Goal: Task Accomplishment & Management: Manage account settings

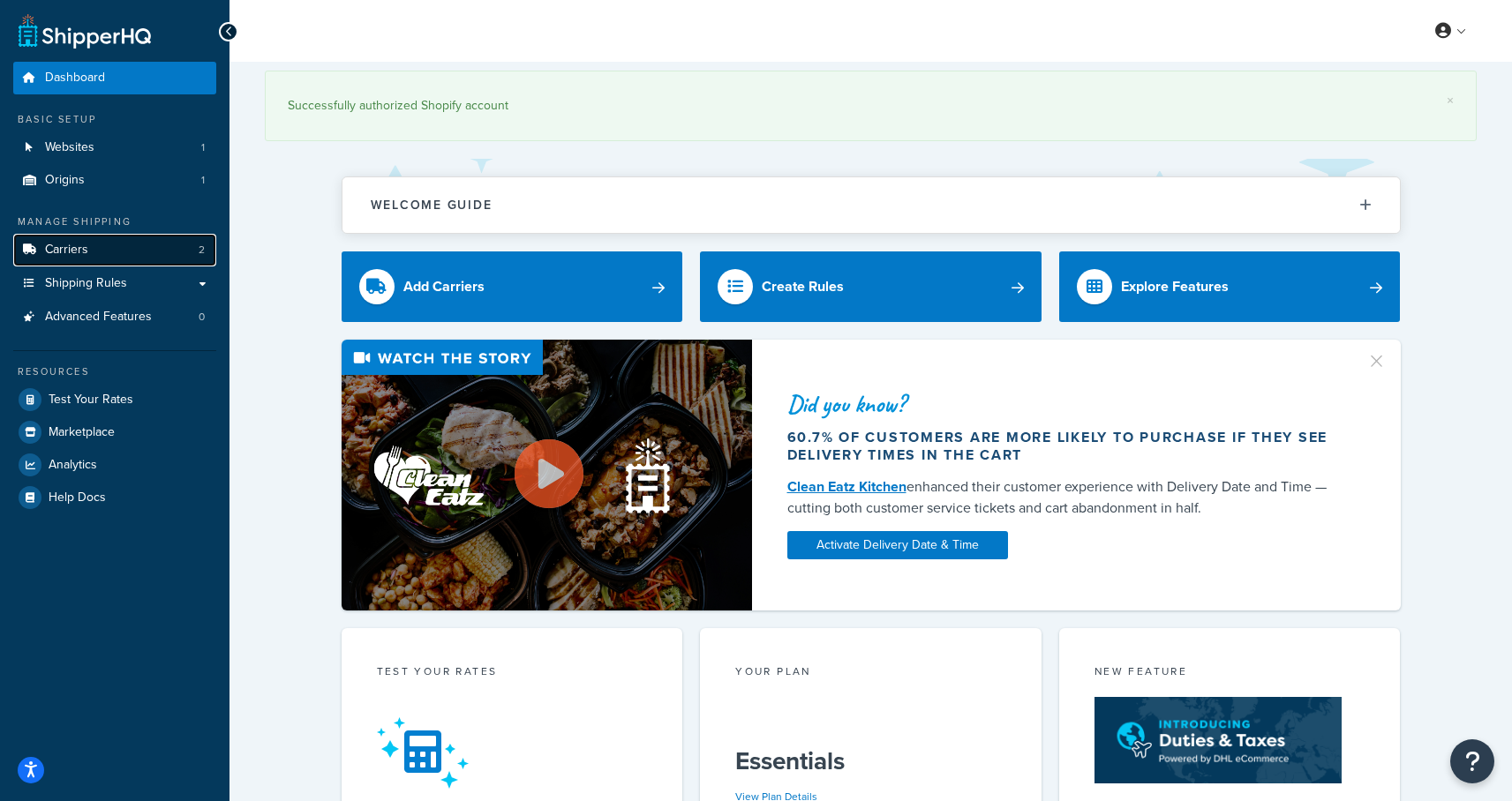
click at [105, 244] on link "Carriers 2" at bounding box center [114, 250] width 203 height 33
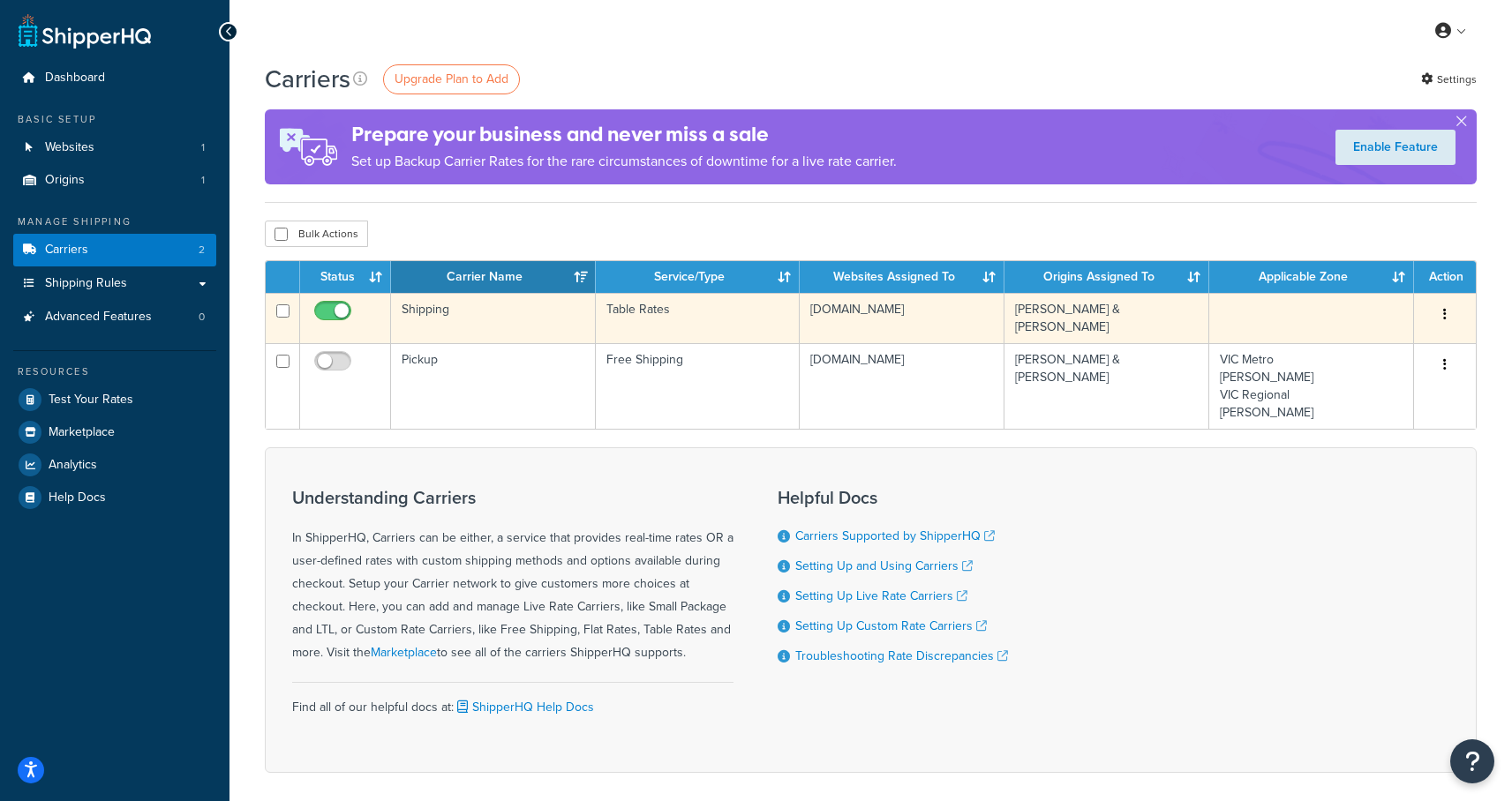
click at [432, 308] on td "Shipping" at bounding box center [493, 318] width 205 height 50
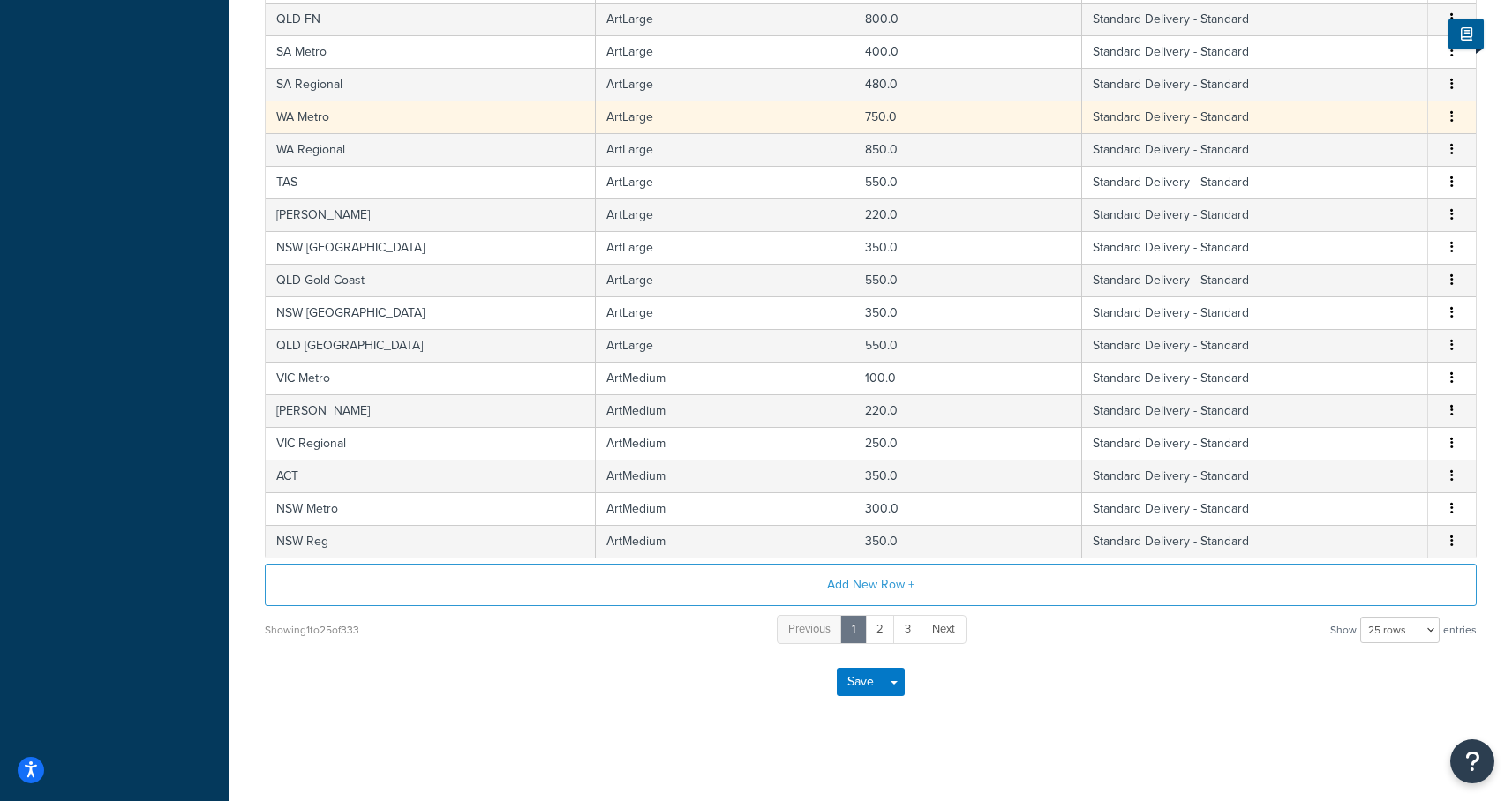
scroll to position [630, 0]
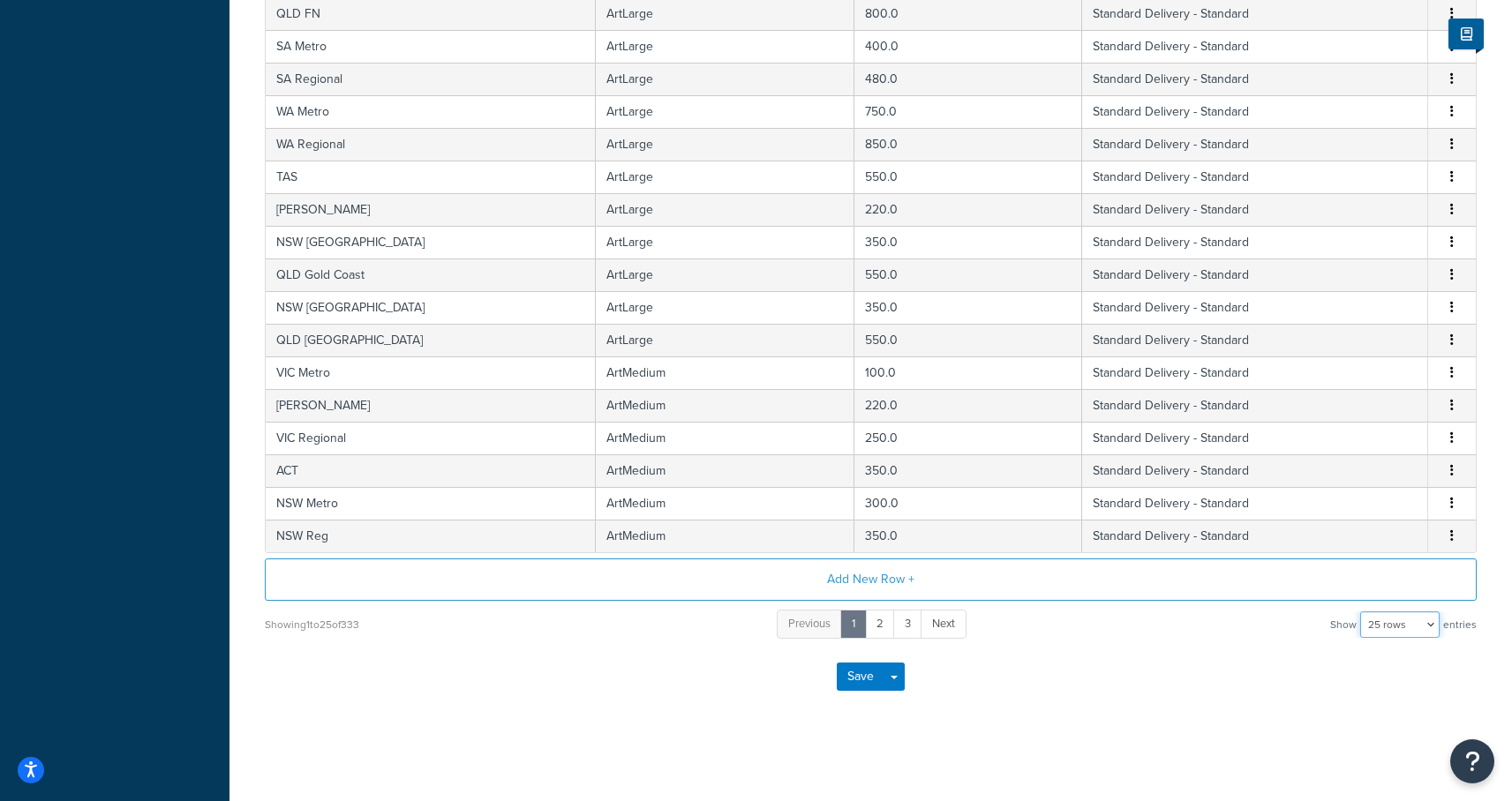
click at [1387, 623] on select "10 rows 15 rows 25 rows 50 rows 100 rows 1000 rows" at bounding box center [1399, 625] width 80 height 27
select select "1000"
click at [1362, 611] on select "10 rows 15 rows 25 rows 50 rows 100 rows 1000 rows" at bounding box center [1399, 625] width 80 height 27
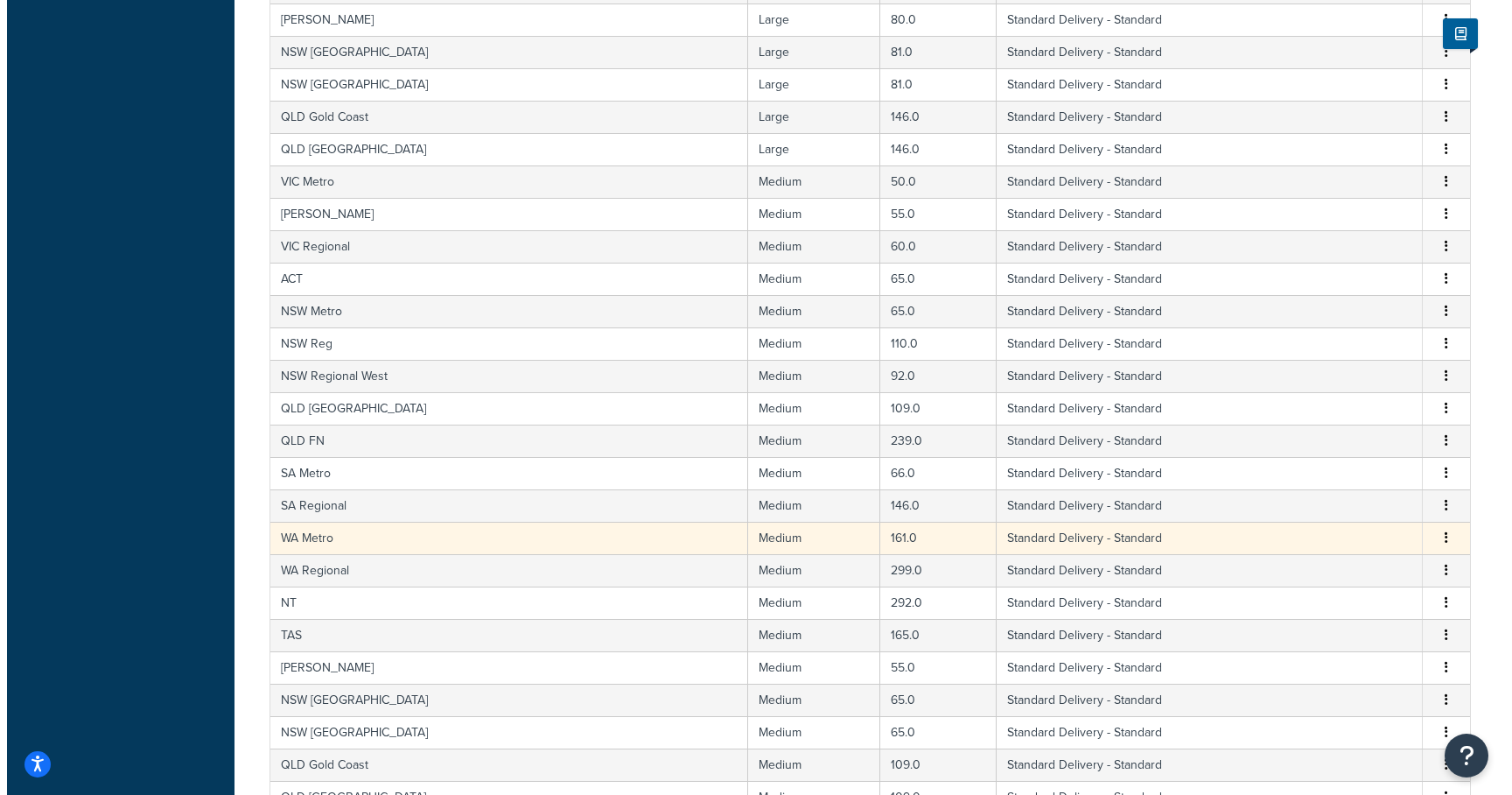
scroll to position [5706, 0]
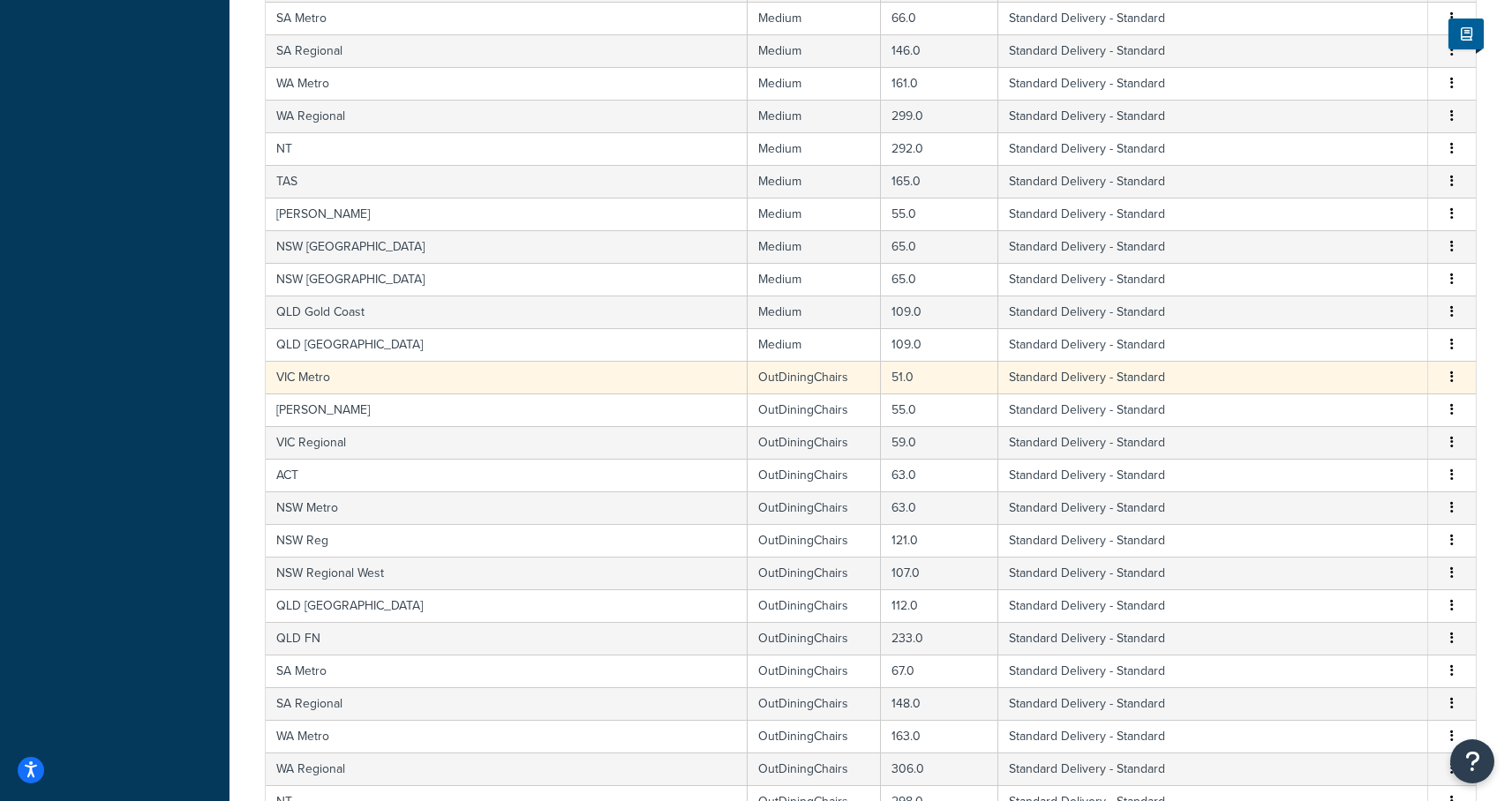
click at [309, 378] on td "VIC Metro" at bounding box center [506, 377] width 482 height 33
select select "182086"
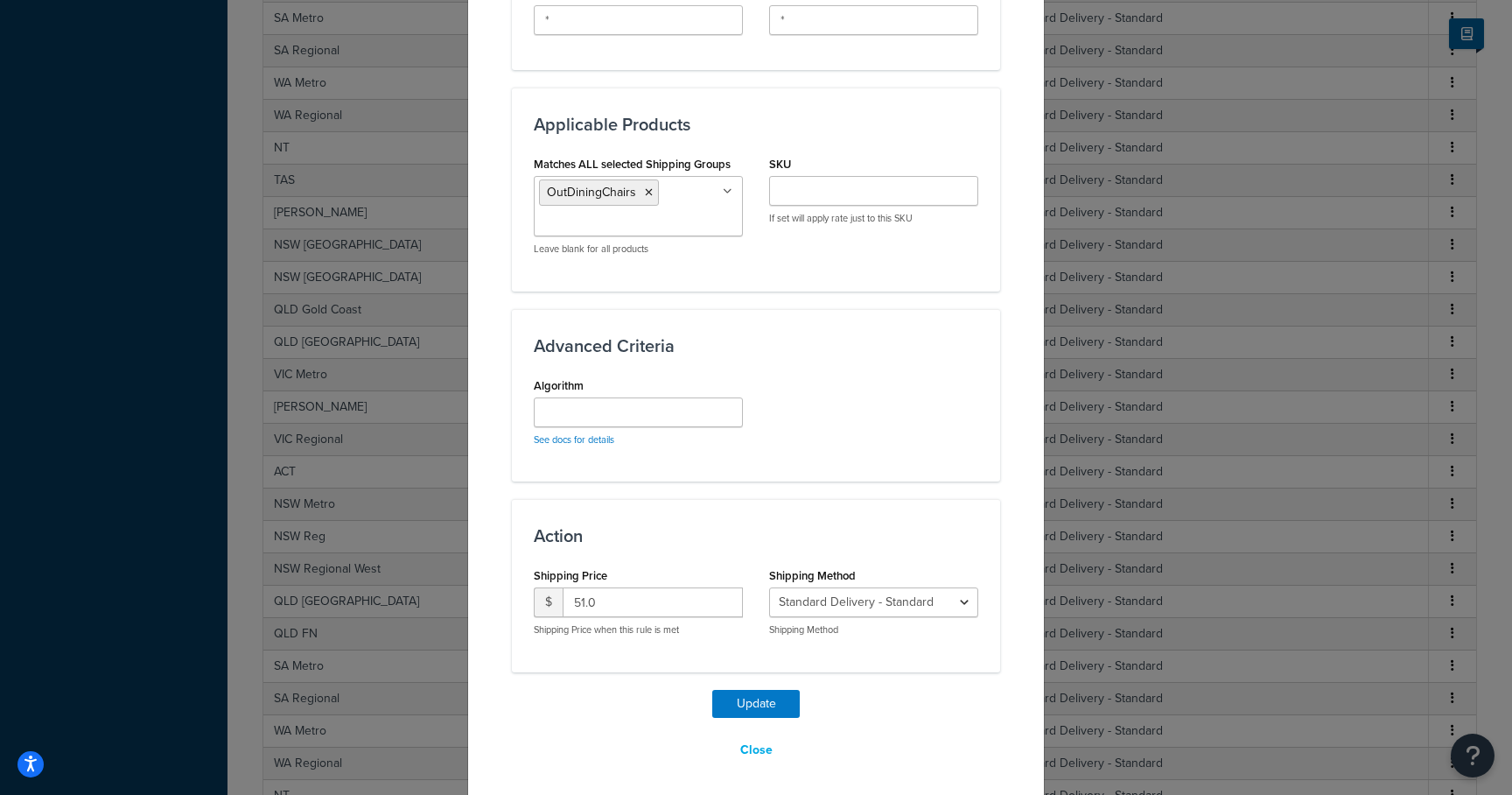
scroll to position [881, 0]
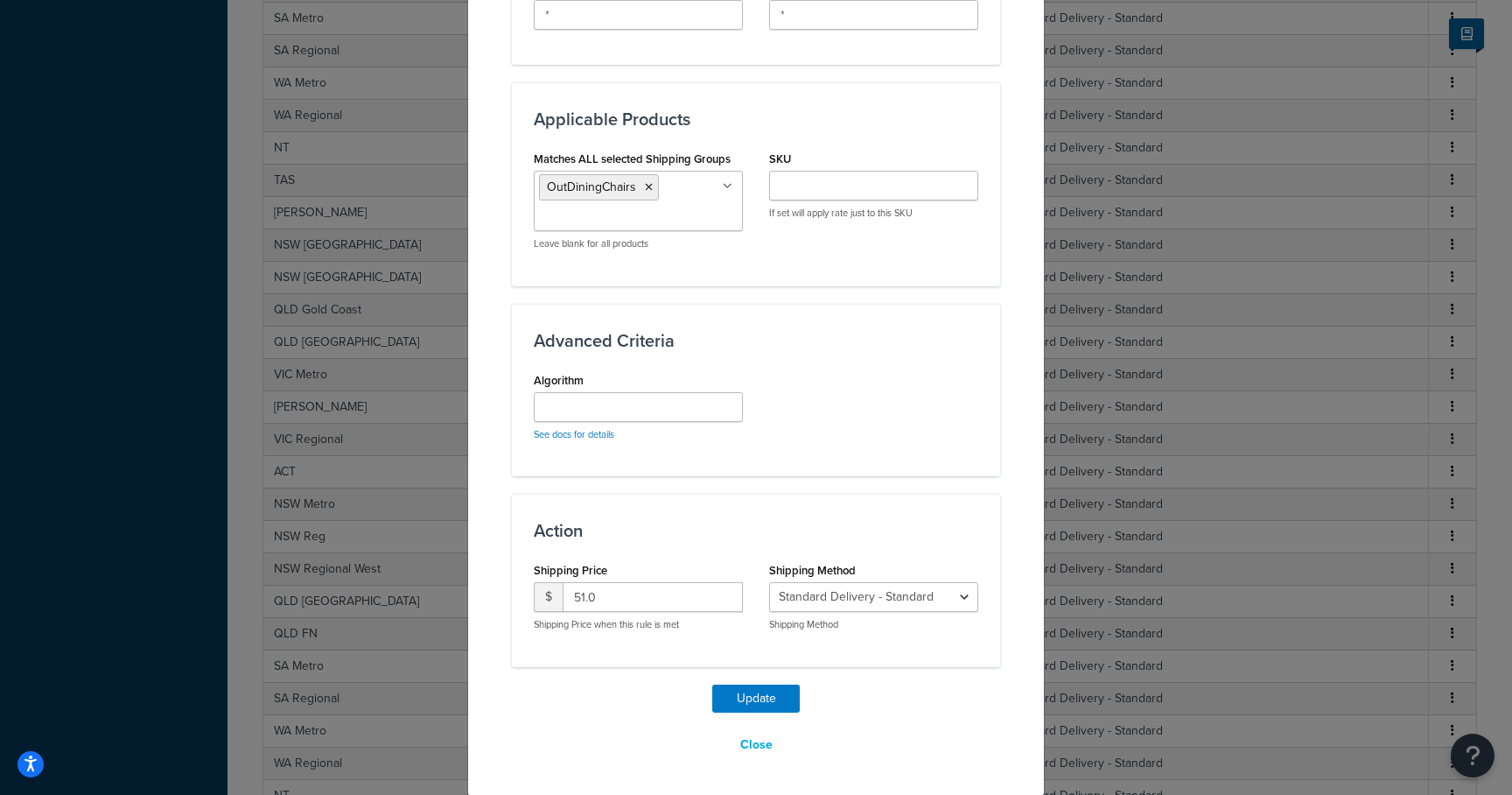
click at [669, 180] on ul "OutDiningChairs" at bounding box center [638, 201] width 209 height 60
type input "outd"
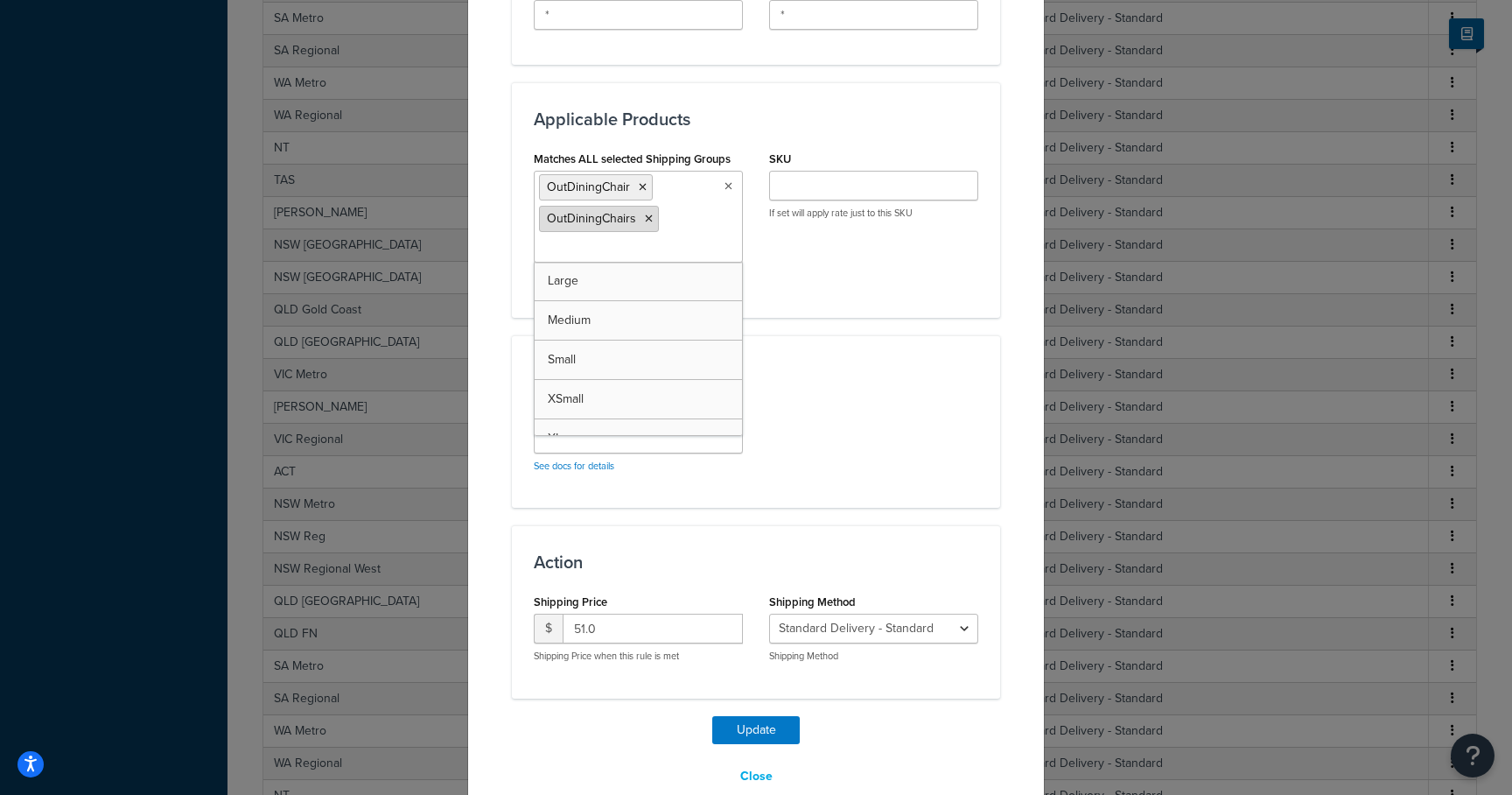
click at [645, 216] on icon at bounding box center [648, 219] width 8 height 11
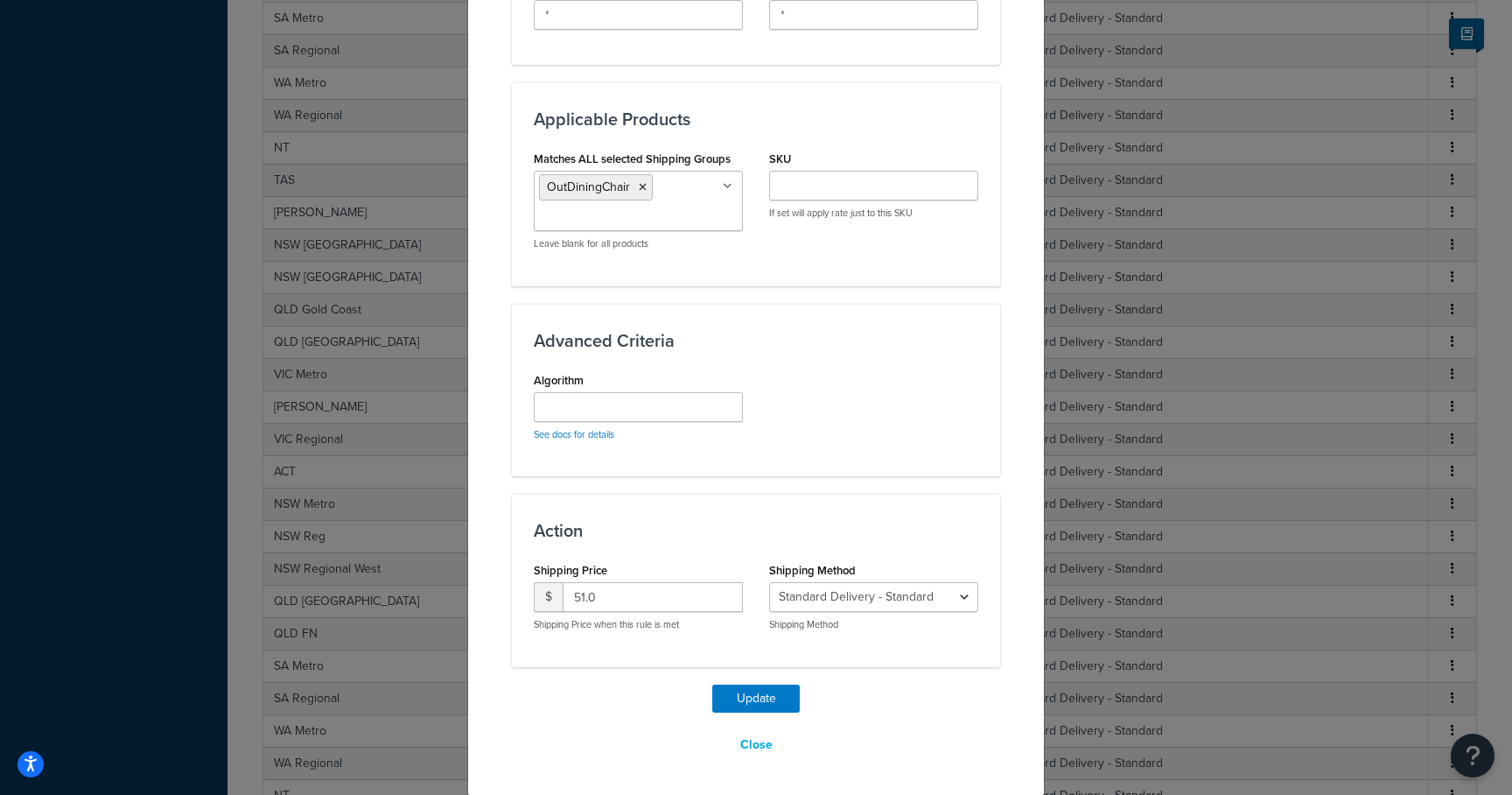
click at [829, 350] on h3 "Advanced Criteria" at bounding box center [756, 341] width 444 height 20
click at [759, 699] on button "Update" at bounding box center [756, 699] width 88 height 28
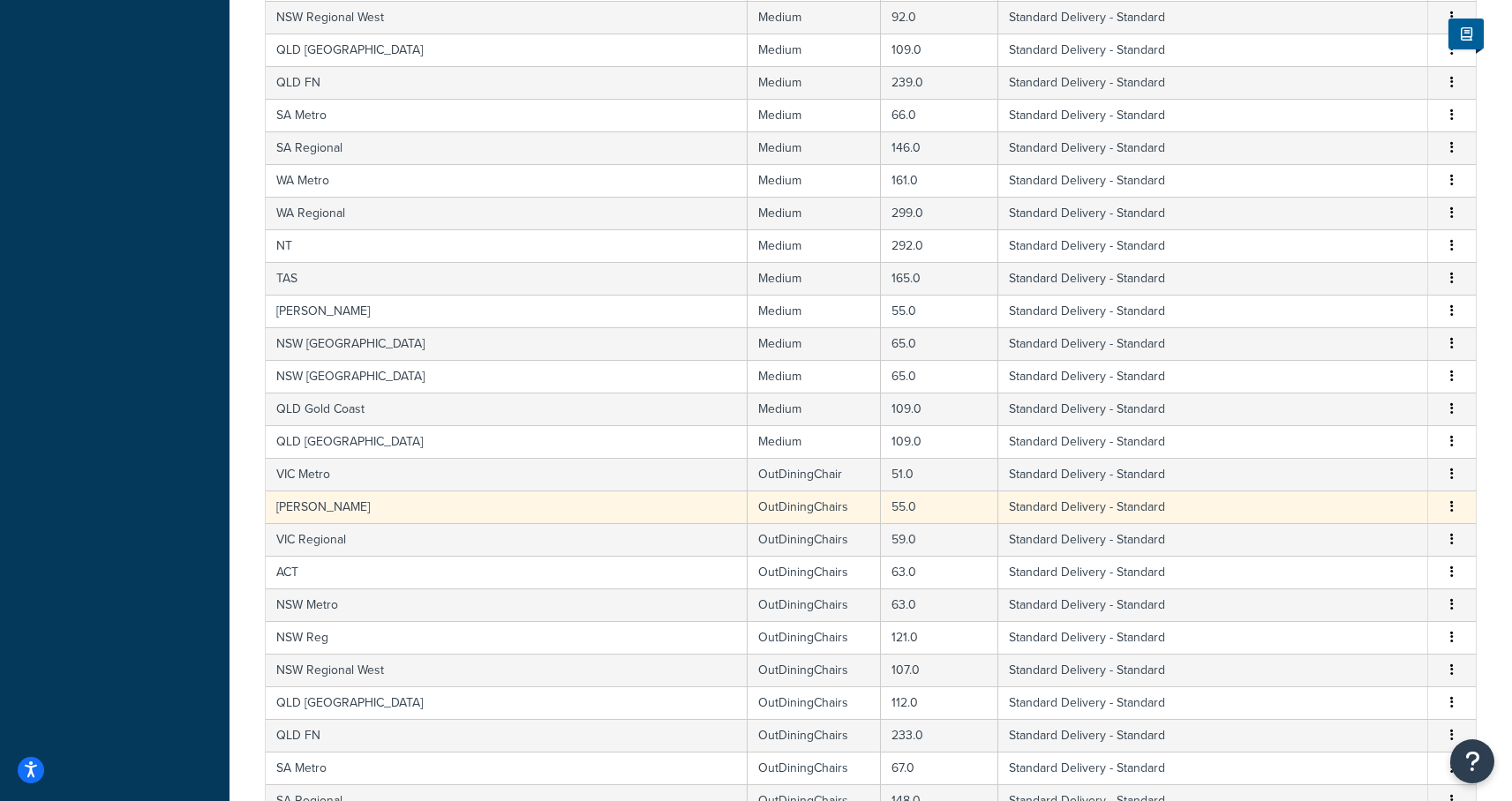
click at [341, 509] on td "VIC Geelong" at bounding box center [506, 507] width 482 height 33
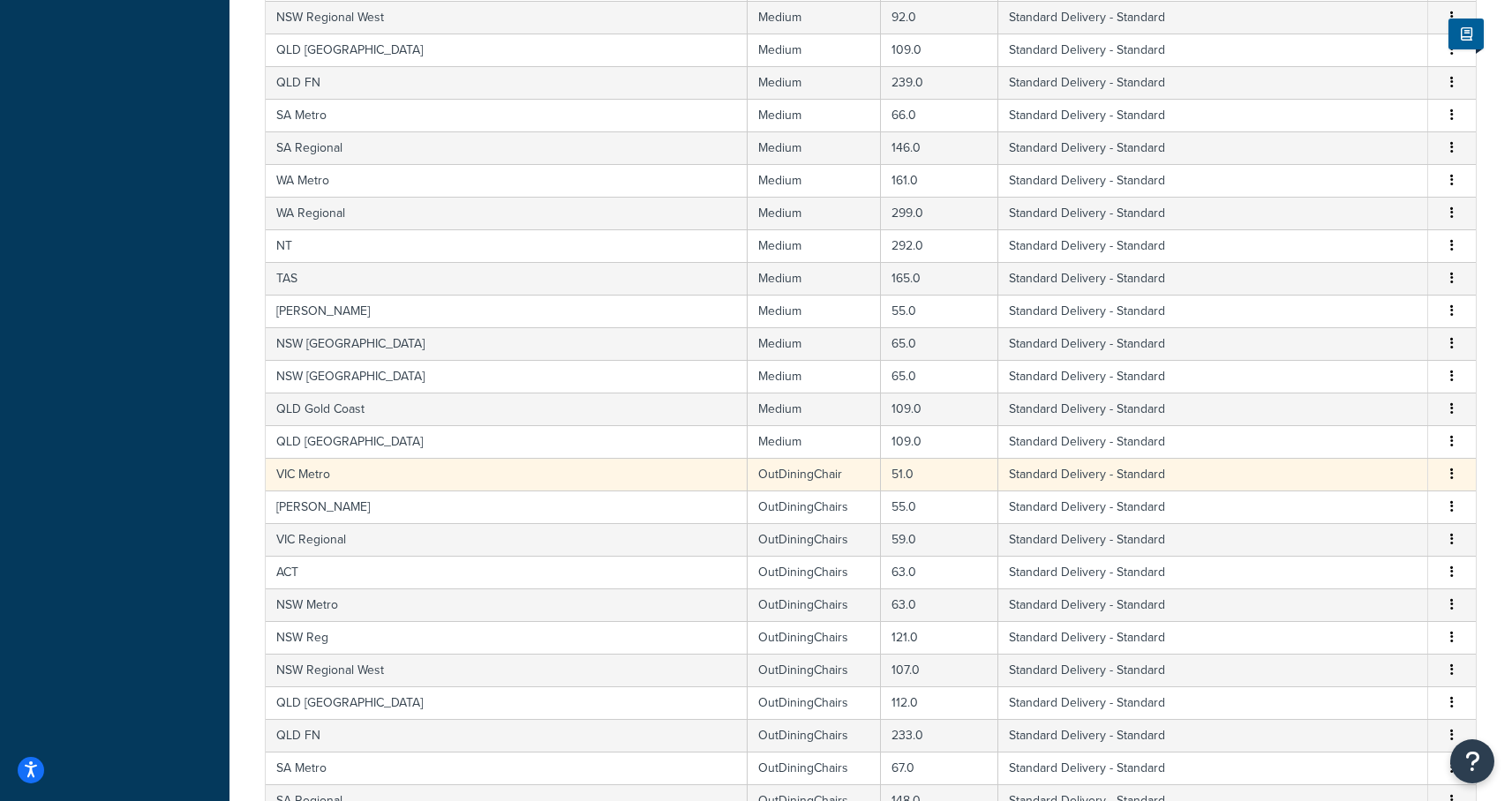
select select "182086"
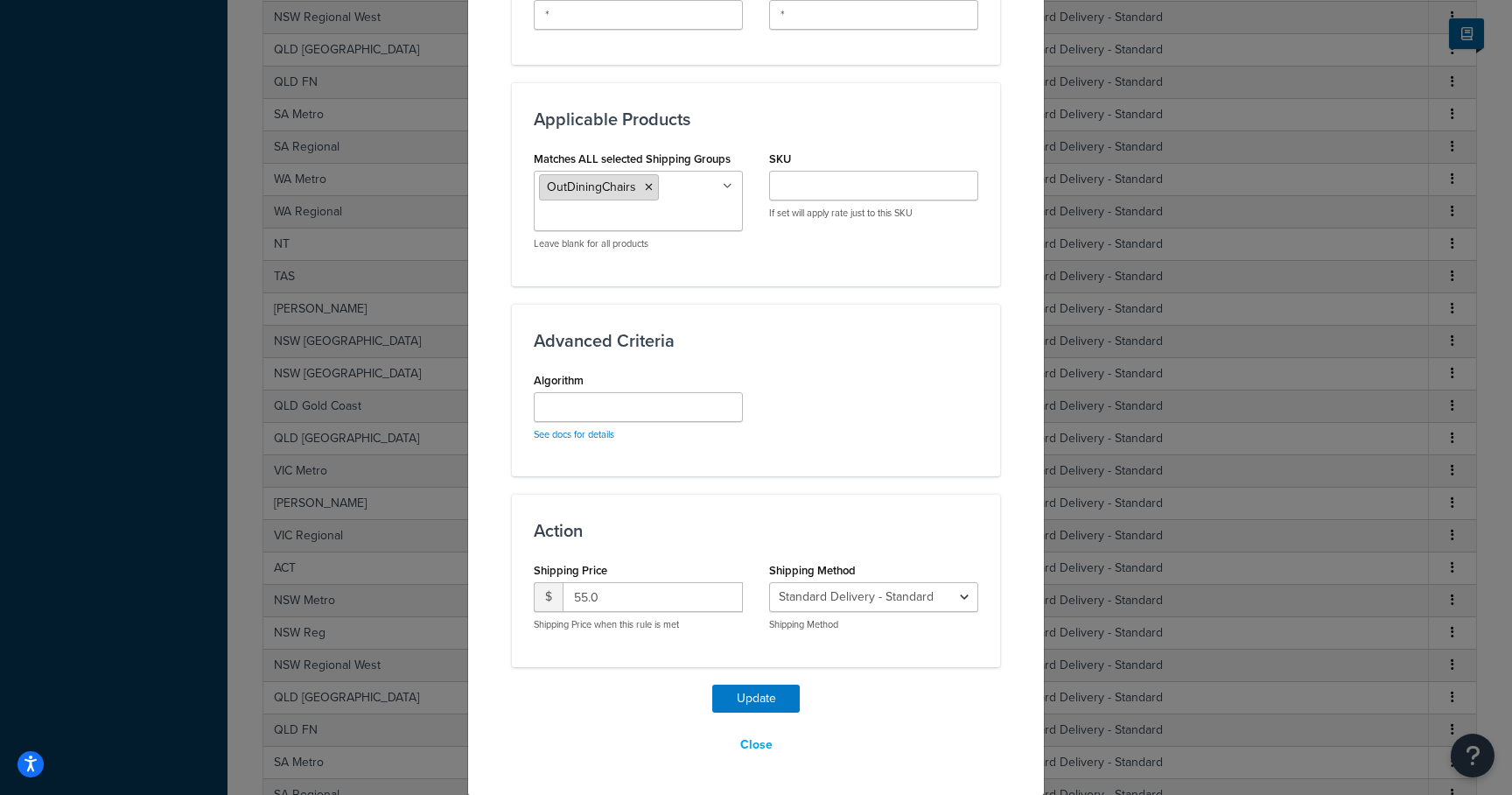
click at [645, 188] on icon at bounding box center [648, 187] width 8 height 11
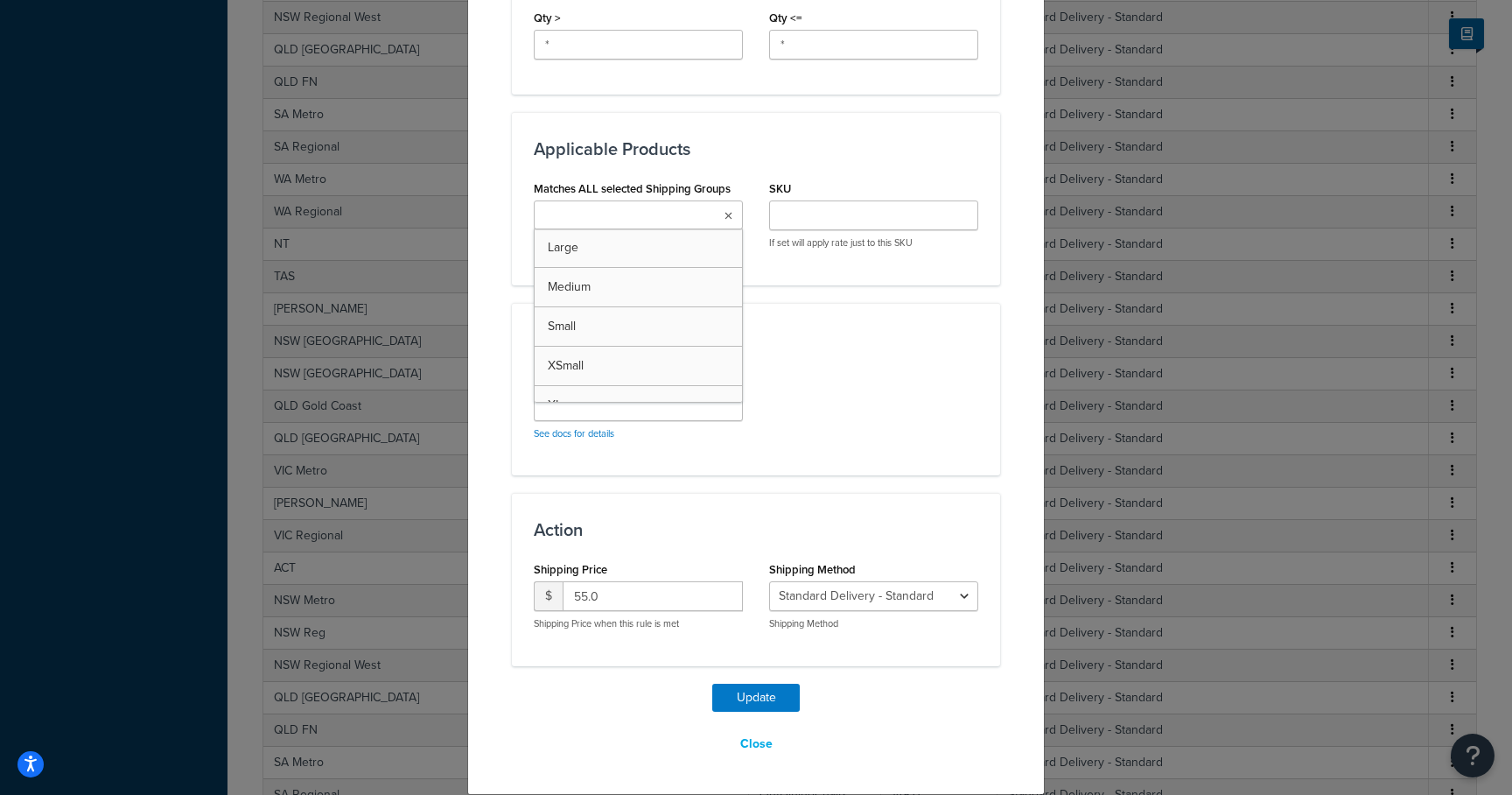
scroll to position [850, 0]
click at [638, 223] on input "Matches ALL selected Shipping Groups" at bounding box center [616, 217] width 155 height 20
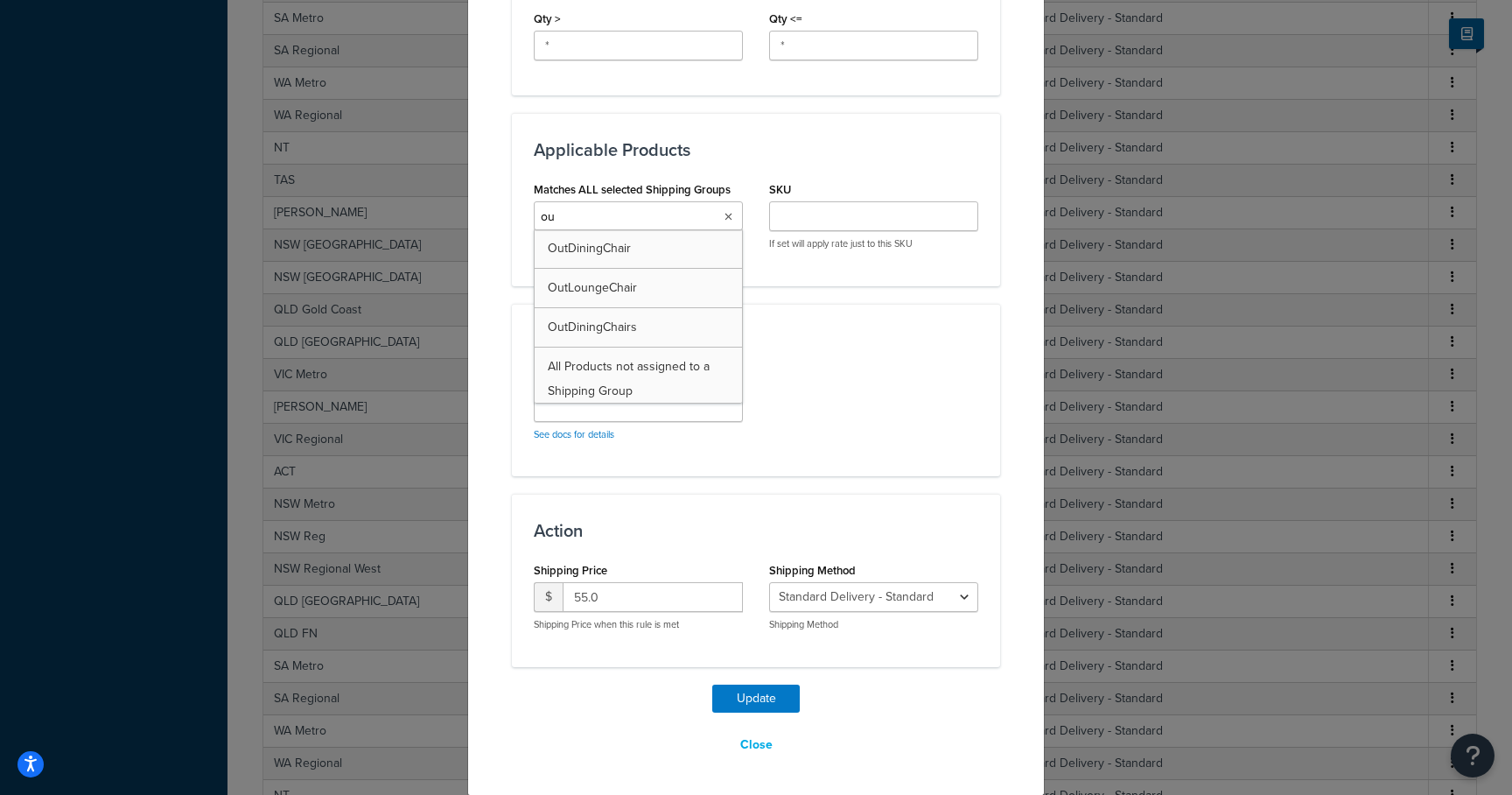
type input "out"
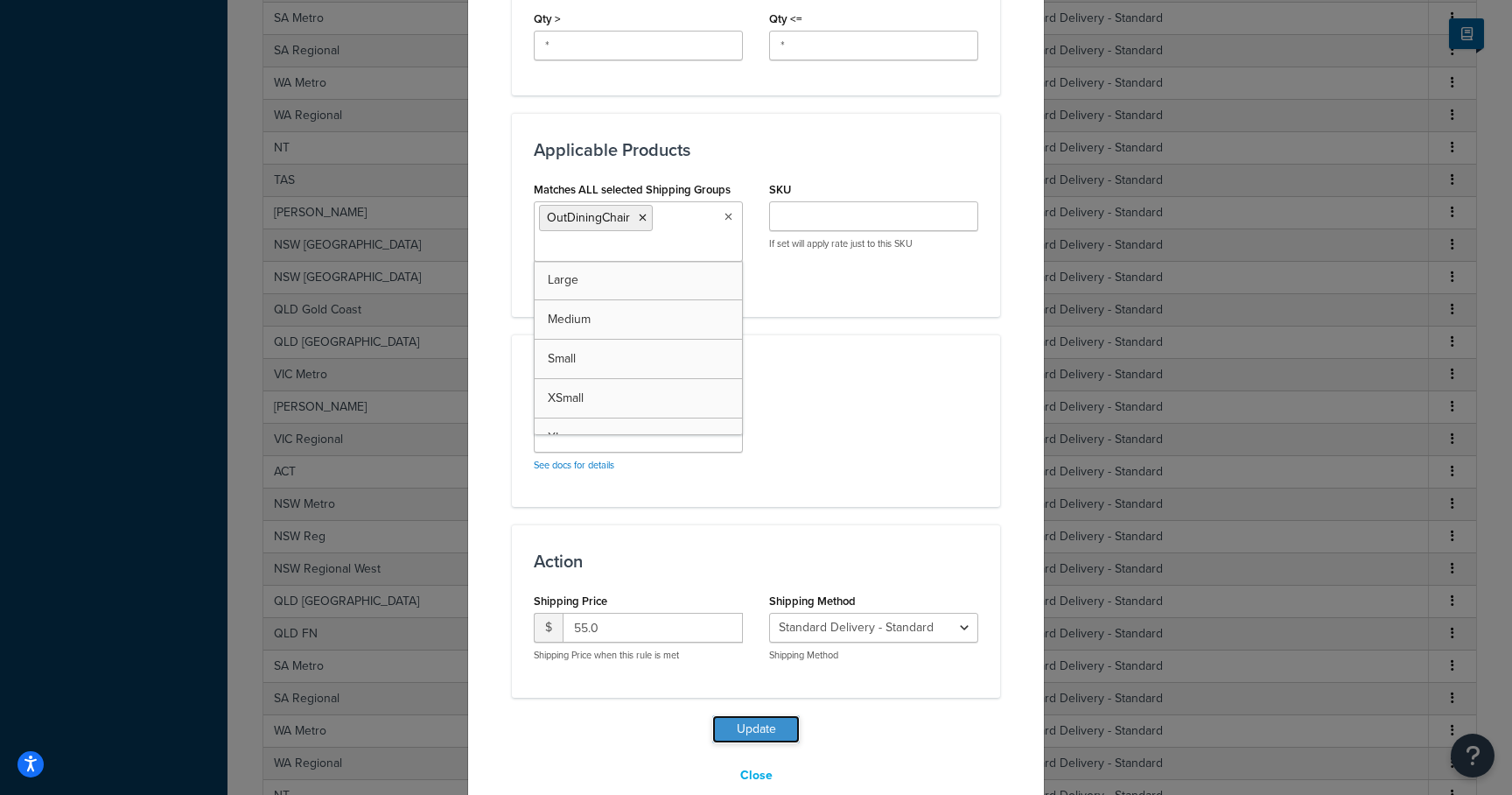
click at [740, 729] on button "Update" at bounding box center [756, 729] width 88 height 28
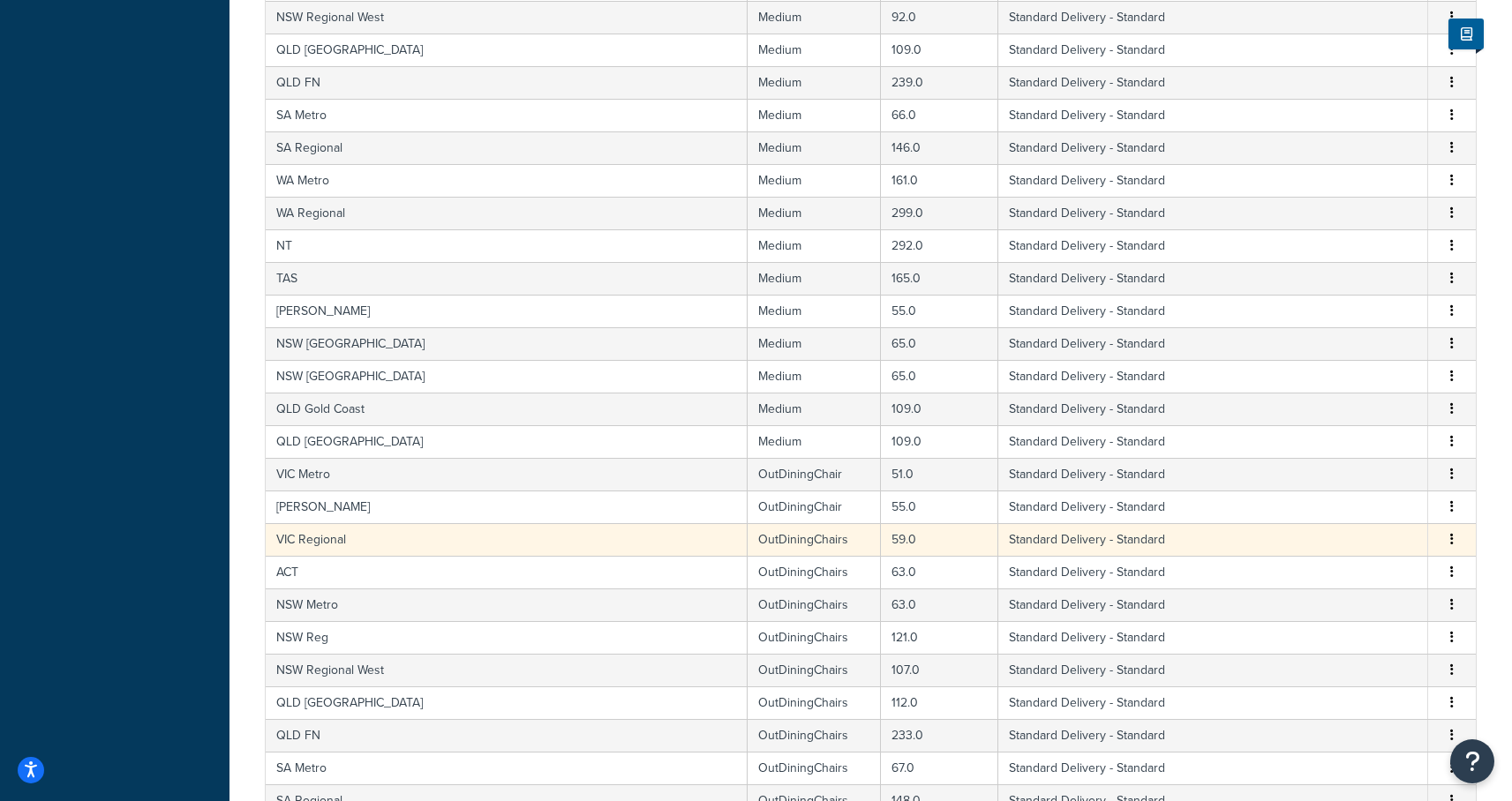
click at [354, 552] on td "VIC Regional" at bounding box center [506, 539] width 482 height 33
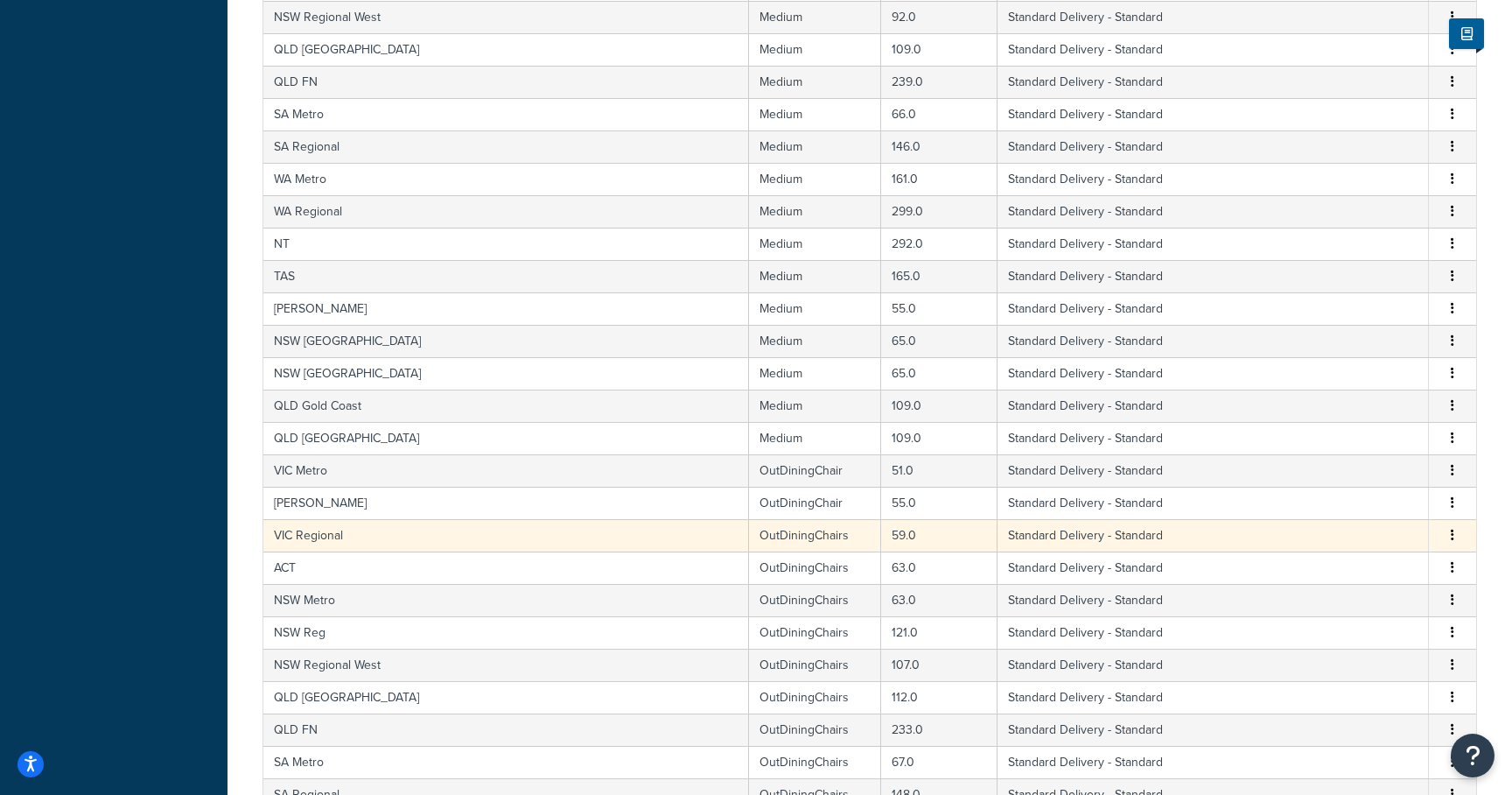
select select "182086"
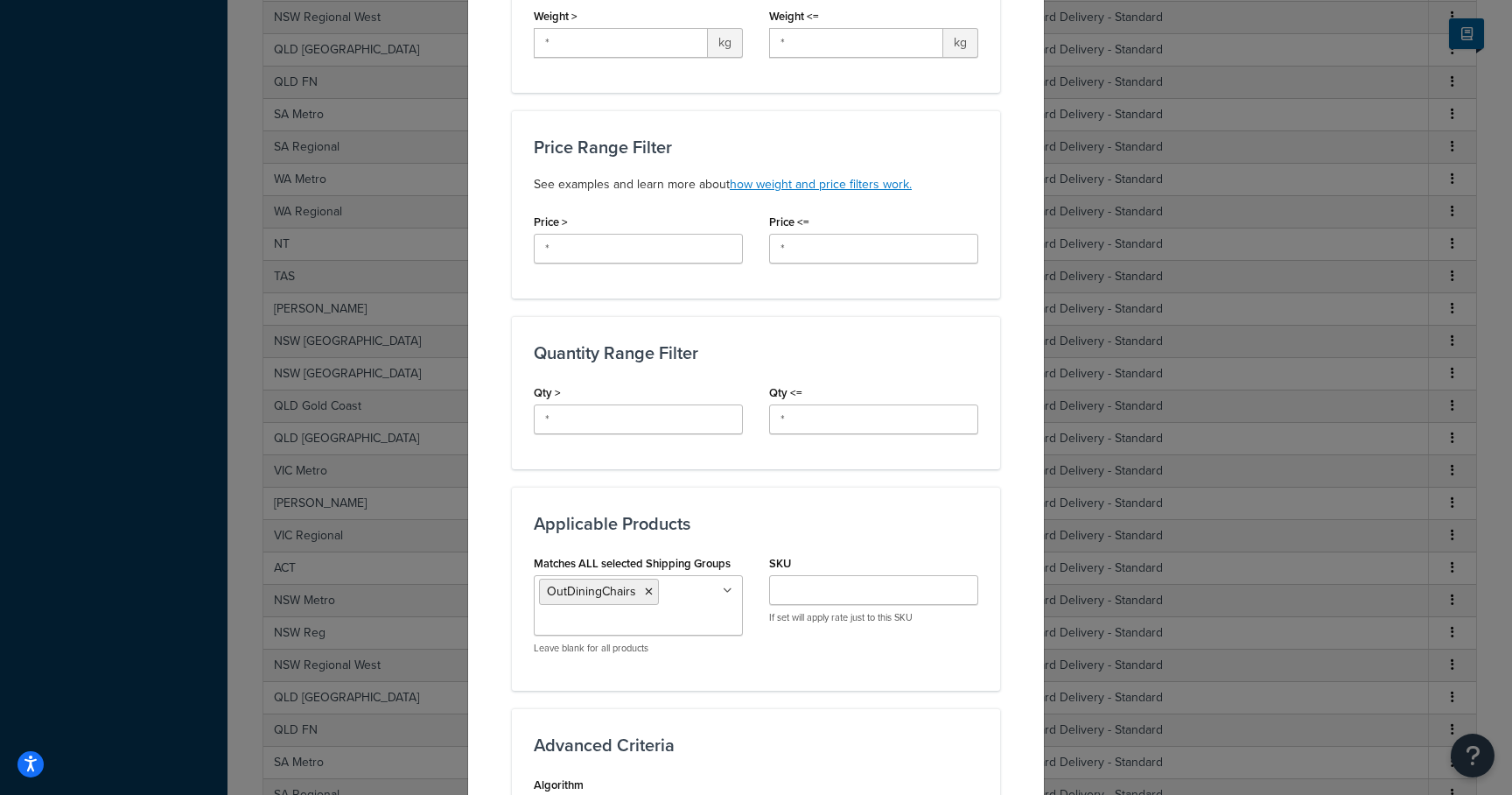
scroll to position [539, 0]
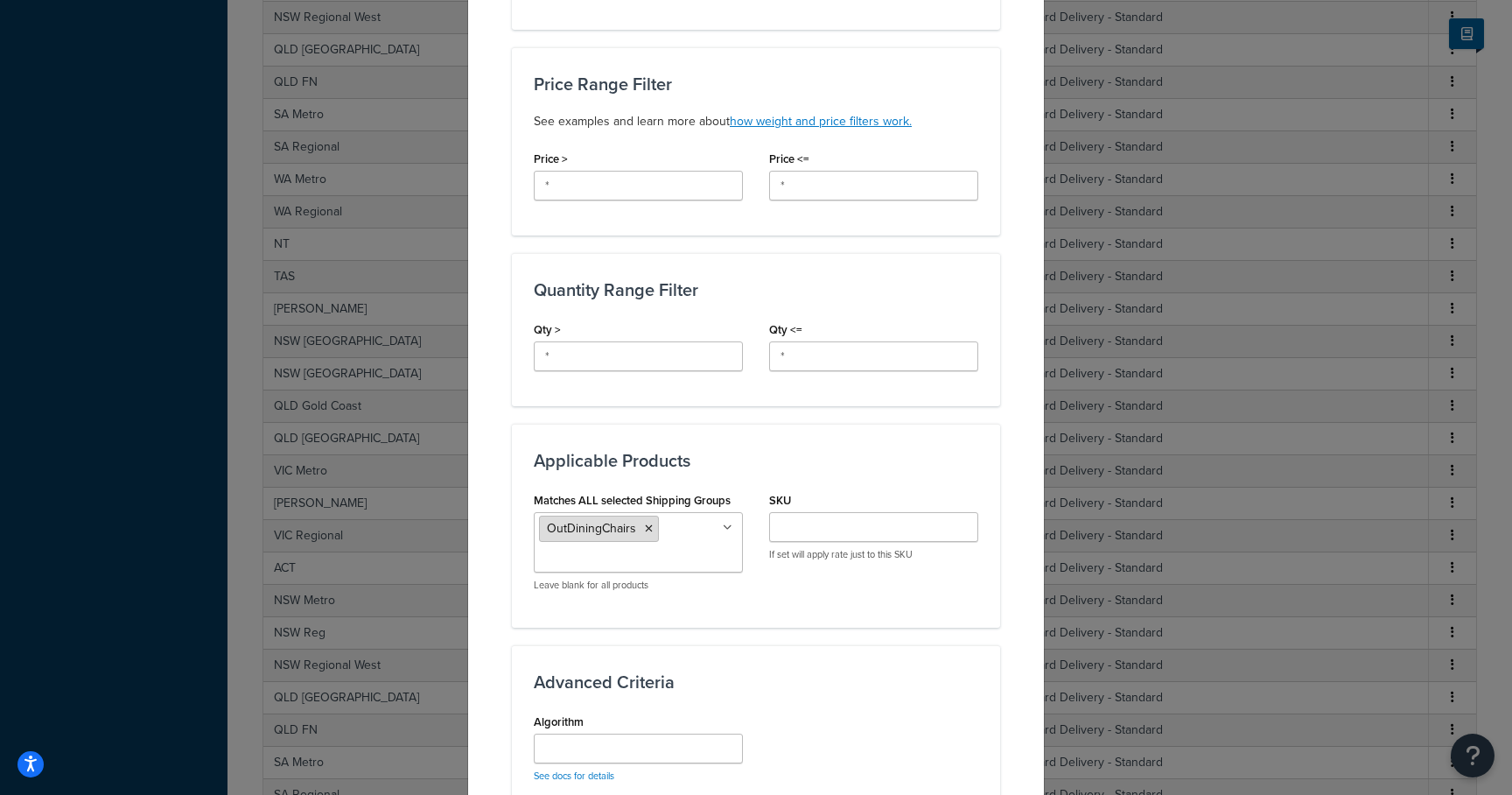
click at [645, 525] on icon at bounding box center [648, 529] width 8 height 11
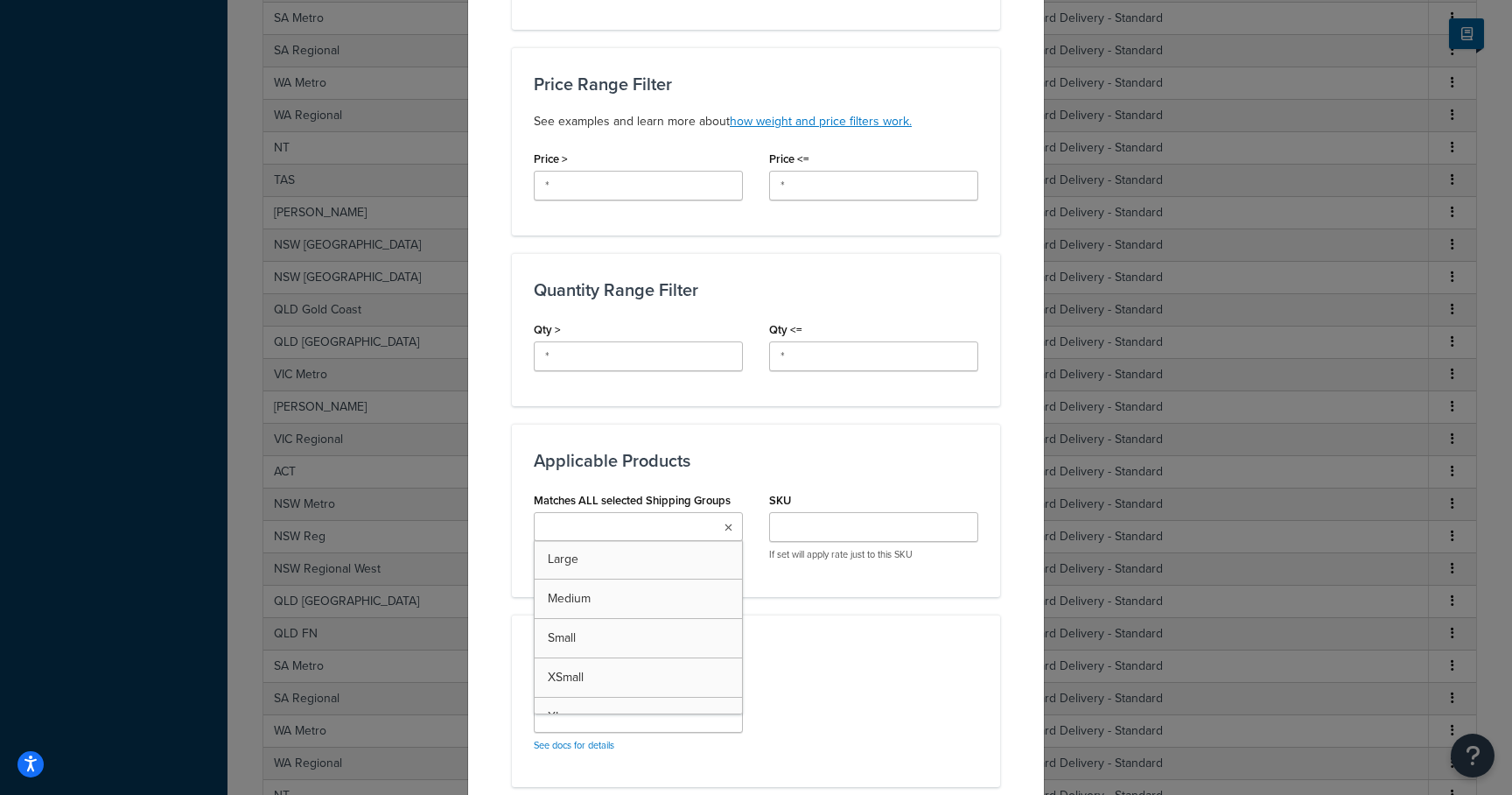
click at [642, 525] on input "Matches ALL selected Shipping Groups" at bounding box center [616, 528] width 155 height 20
type input "outdining"
click at [868, 600] on div "Matches ALL selected Shipping Groups OutDiningChair Large Medium Small XSmall X…" at bounding box center [756, 547] width 471 height 117
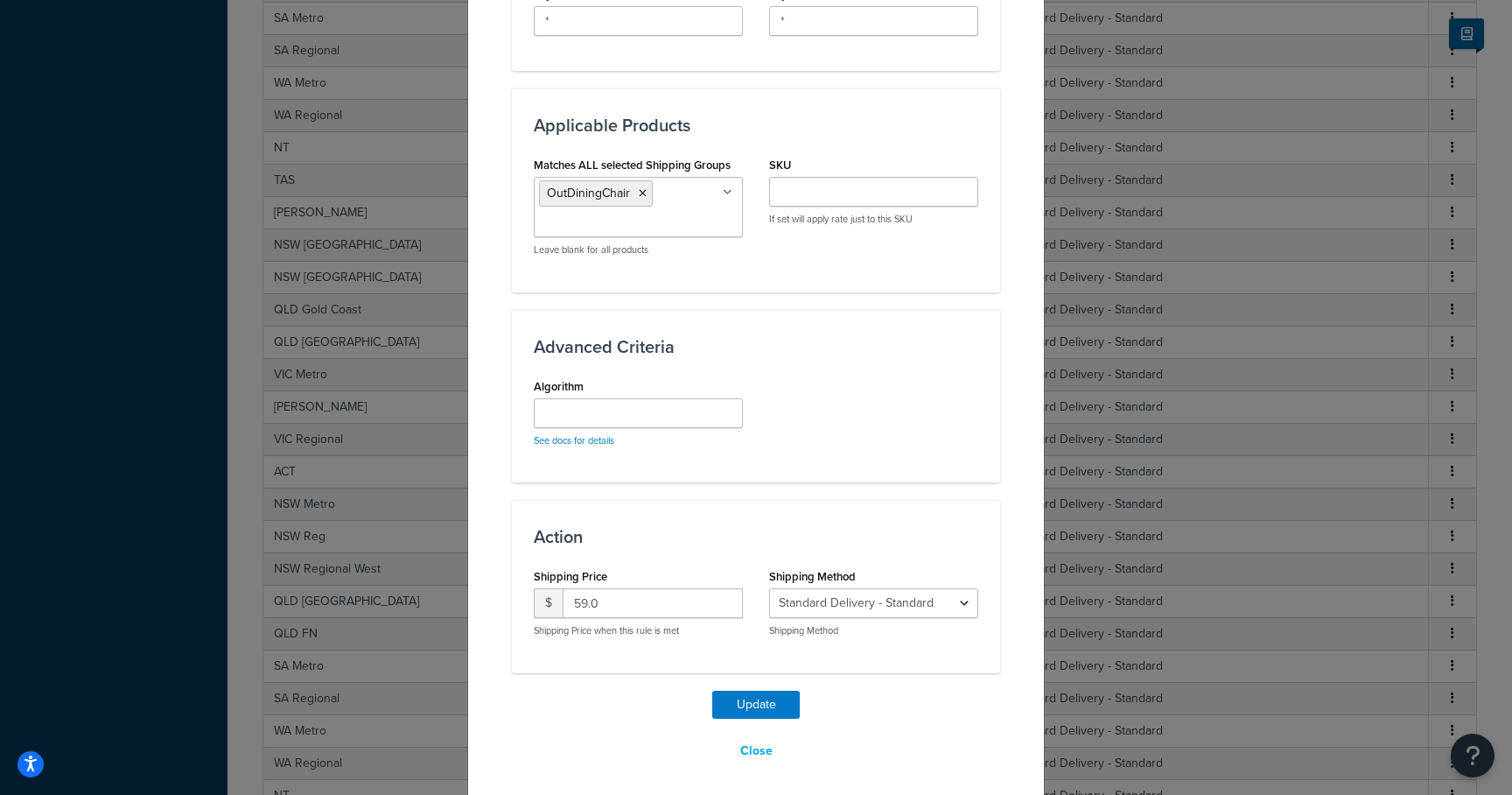
scroll to position [881, 0]
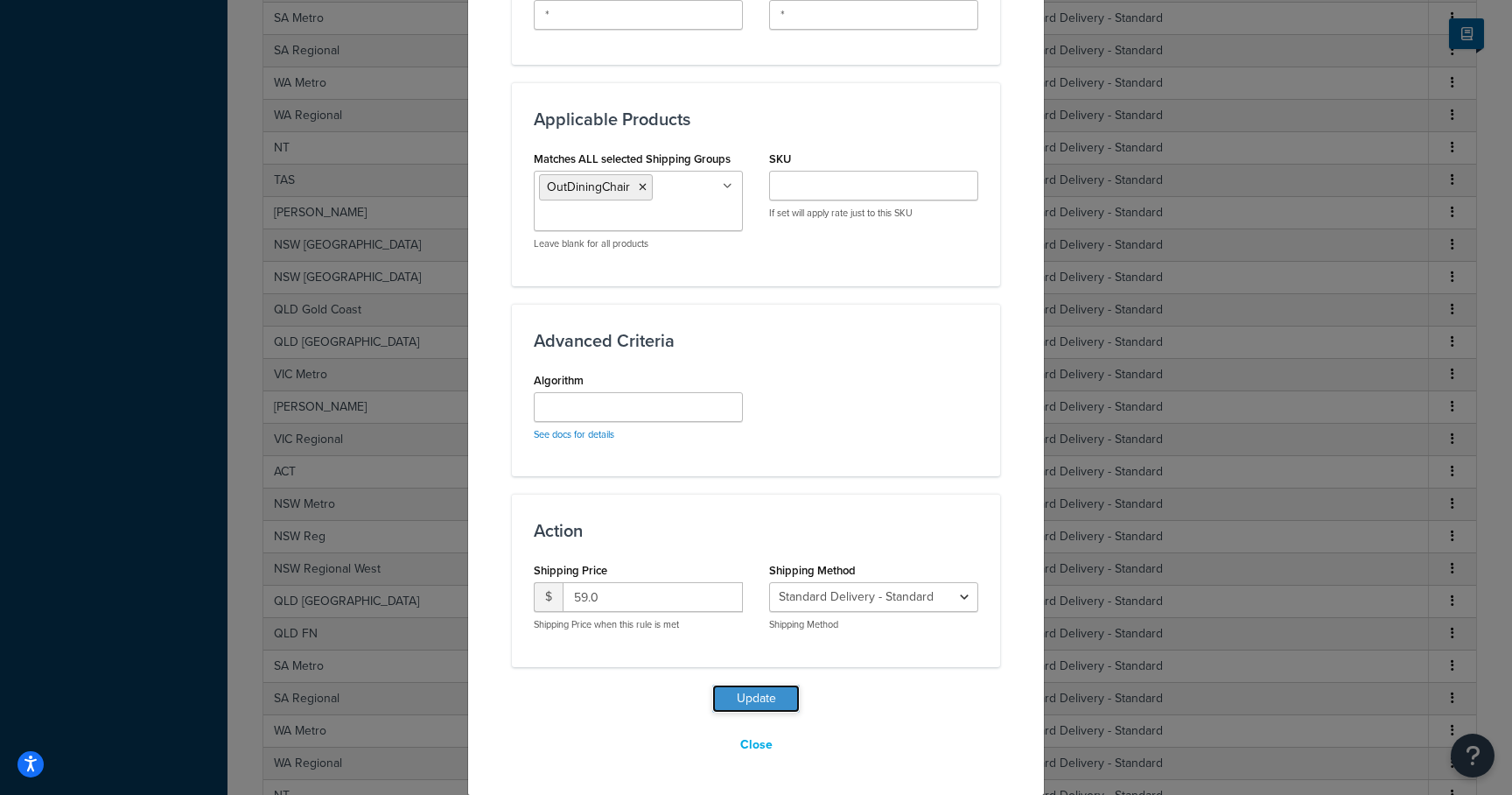
click at [753, 696] on button "Update" at bounding box center [756, 699] width 88 height 28
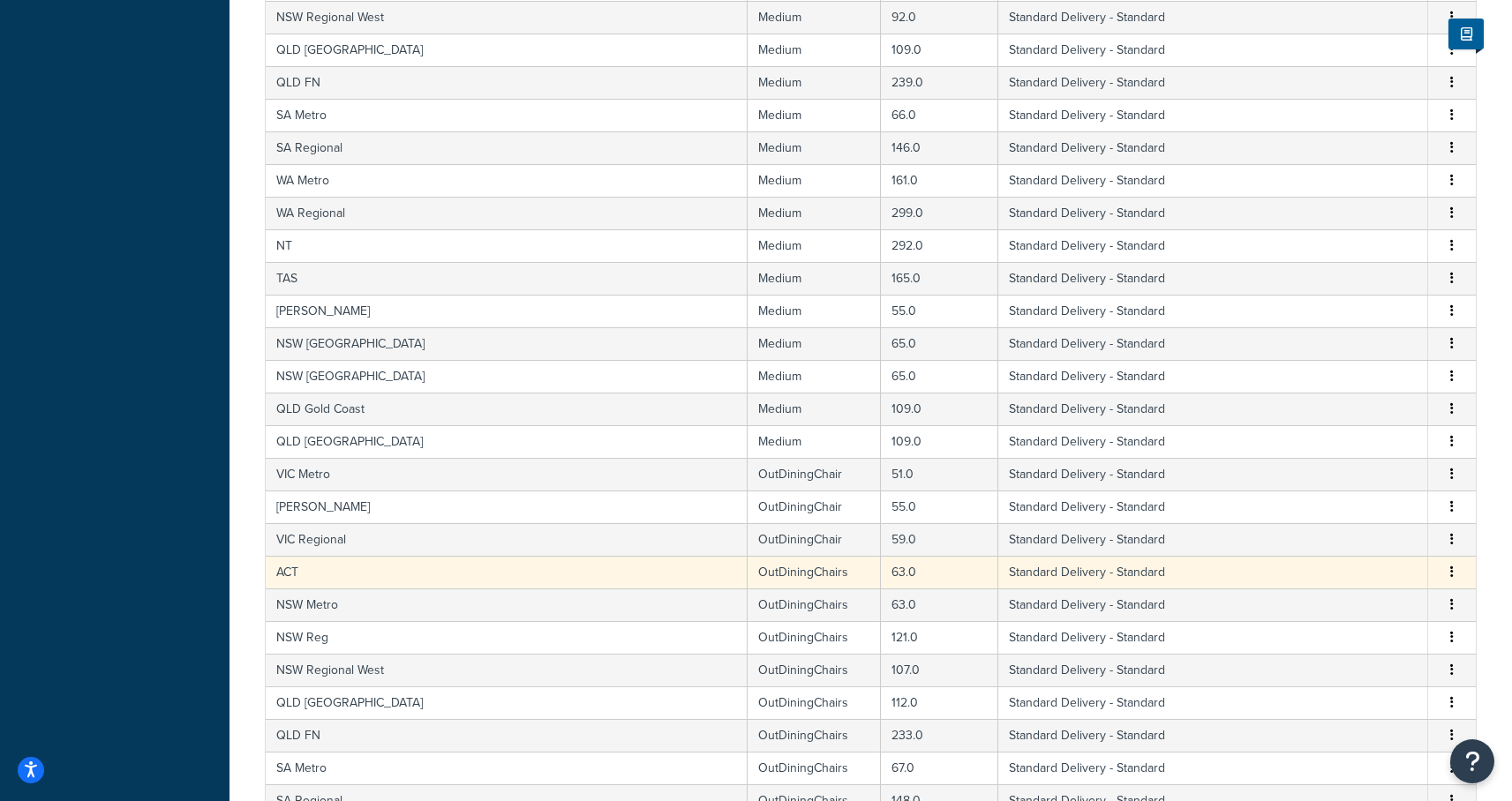
click at [410, 570] on td "ACT" at bounding box center [506, 572] width 482 height 33
select select "182086"
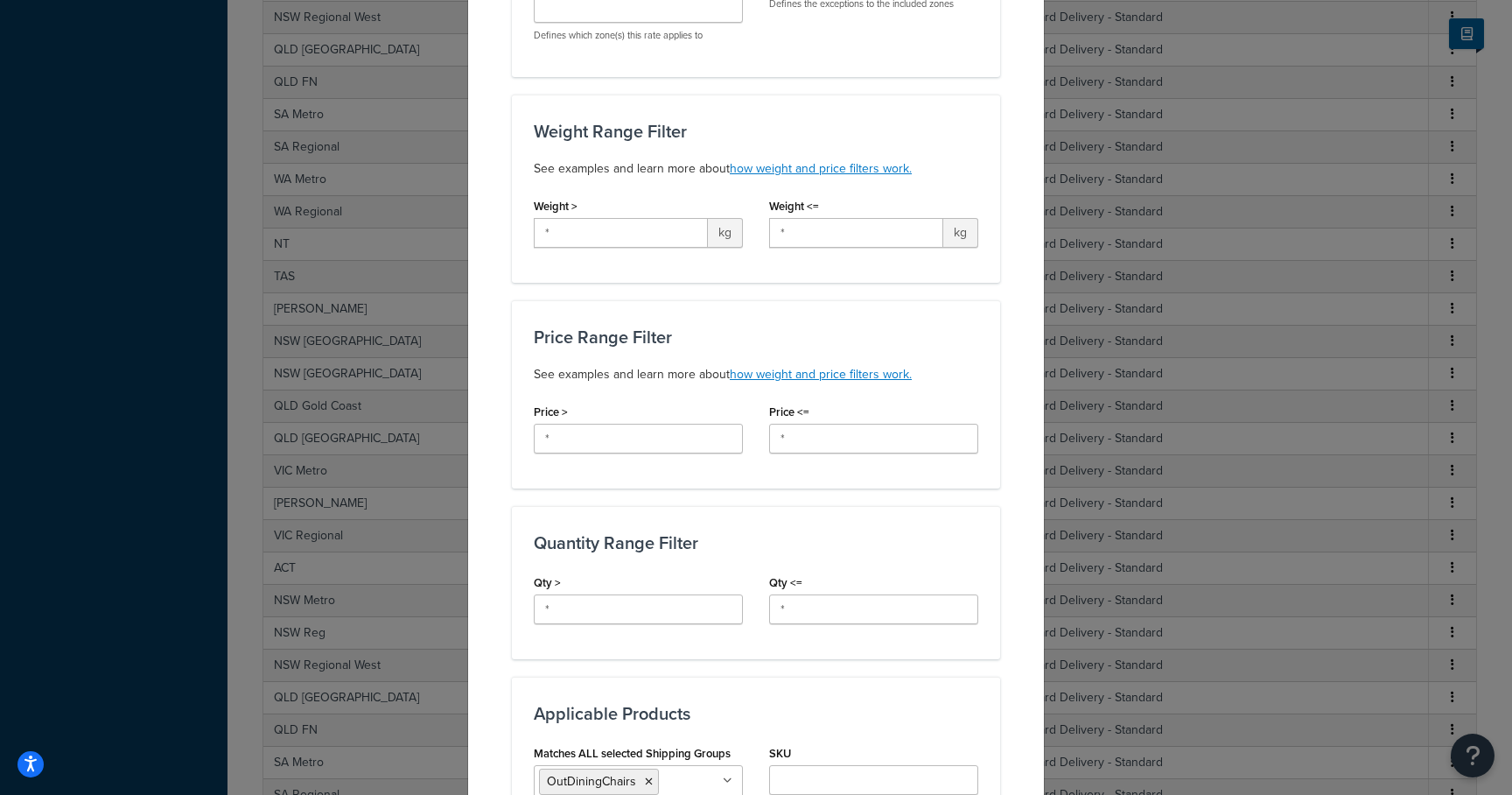
scroll to position [432, 0]
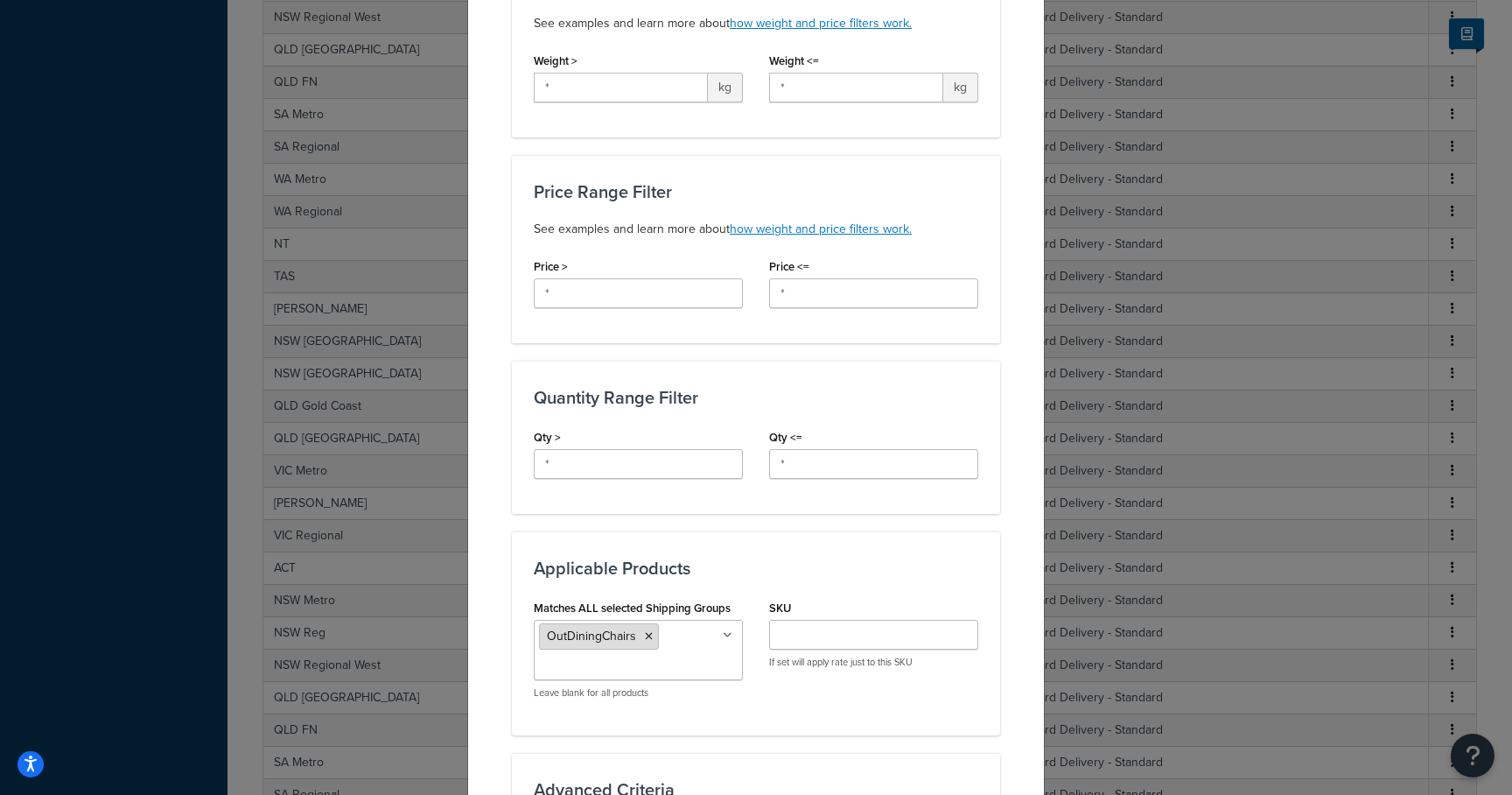
click at [645, 634] on li "OutDiningChairs" at bounding box center [599, 637] width 120 height 27
click at [645, 636] on icon at bounding box center [648, 637] width 8 height 11
click at [645, 636] on input "Matches ALL selected Shipping Groups" at bounding box center [616, 636] width 155 height 20
type input "out"
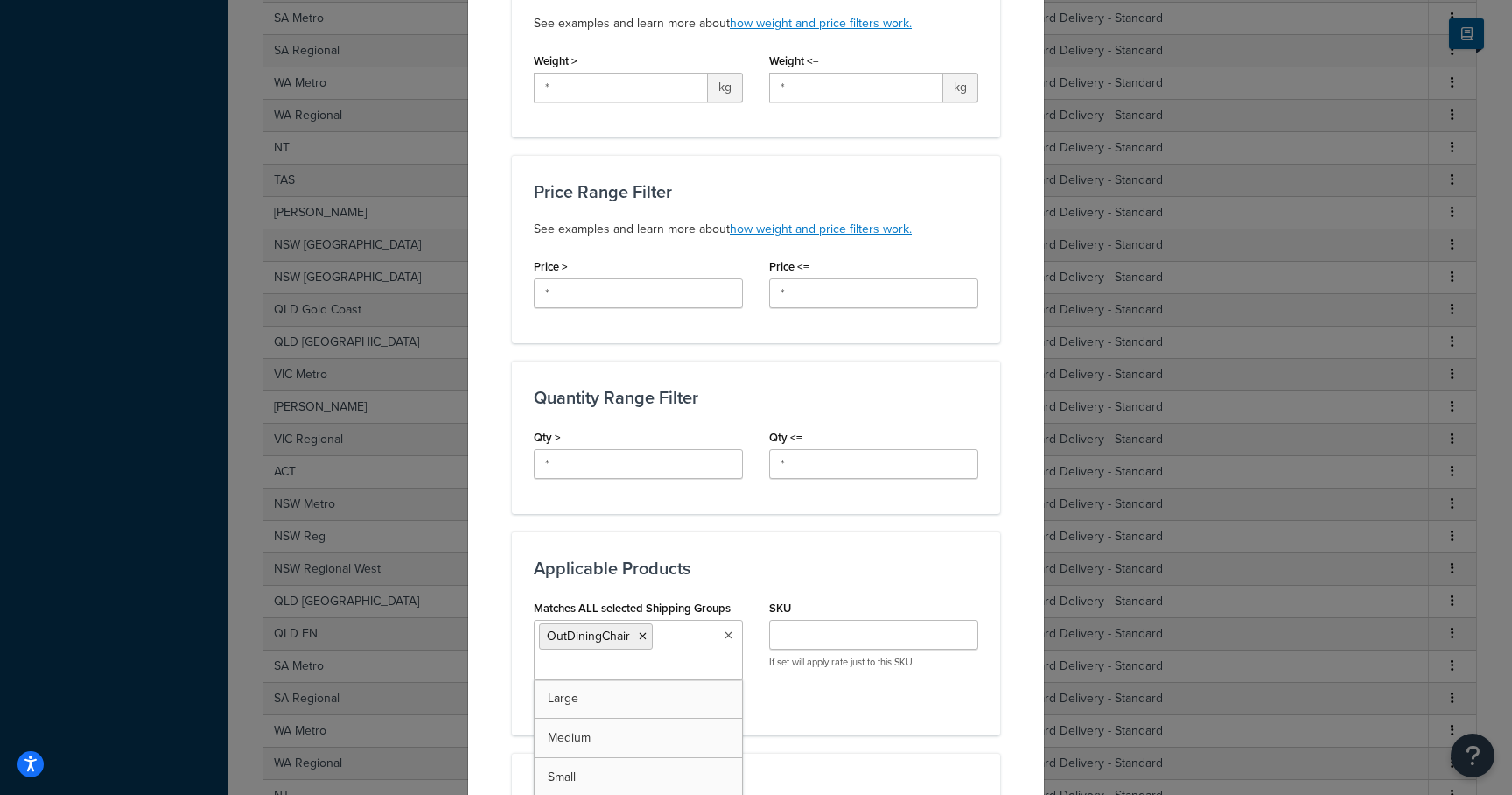
click at [827, 717] on div "Applicable Products Matches ALL selected Shipping Groups OutDiningChair Large M…" at bounding box center [756, 633] width 489 height 203
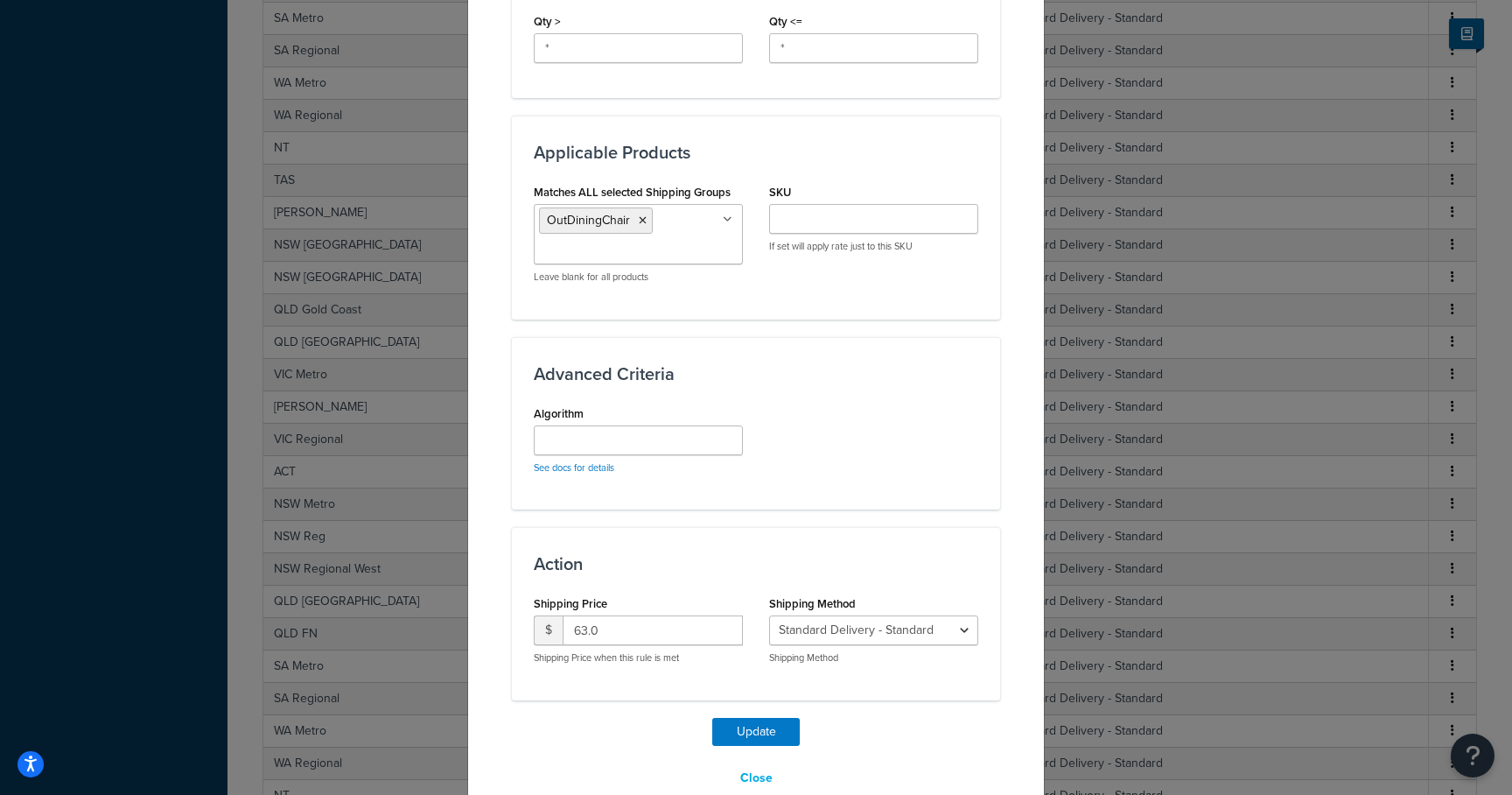
scroll to position [881, 0]
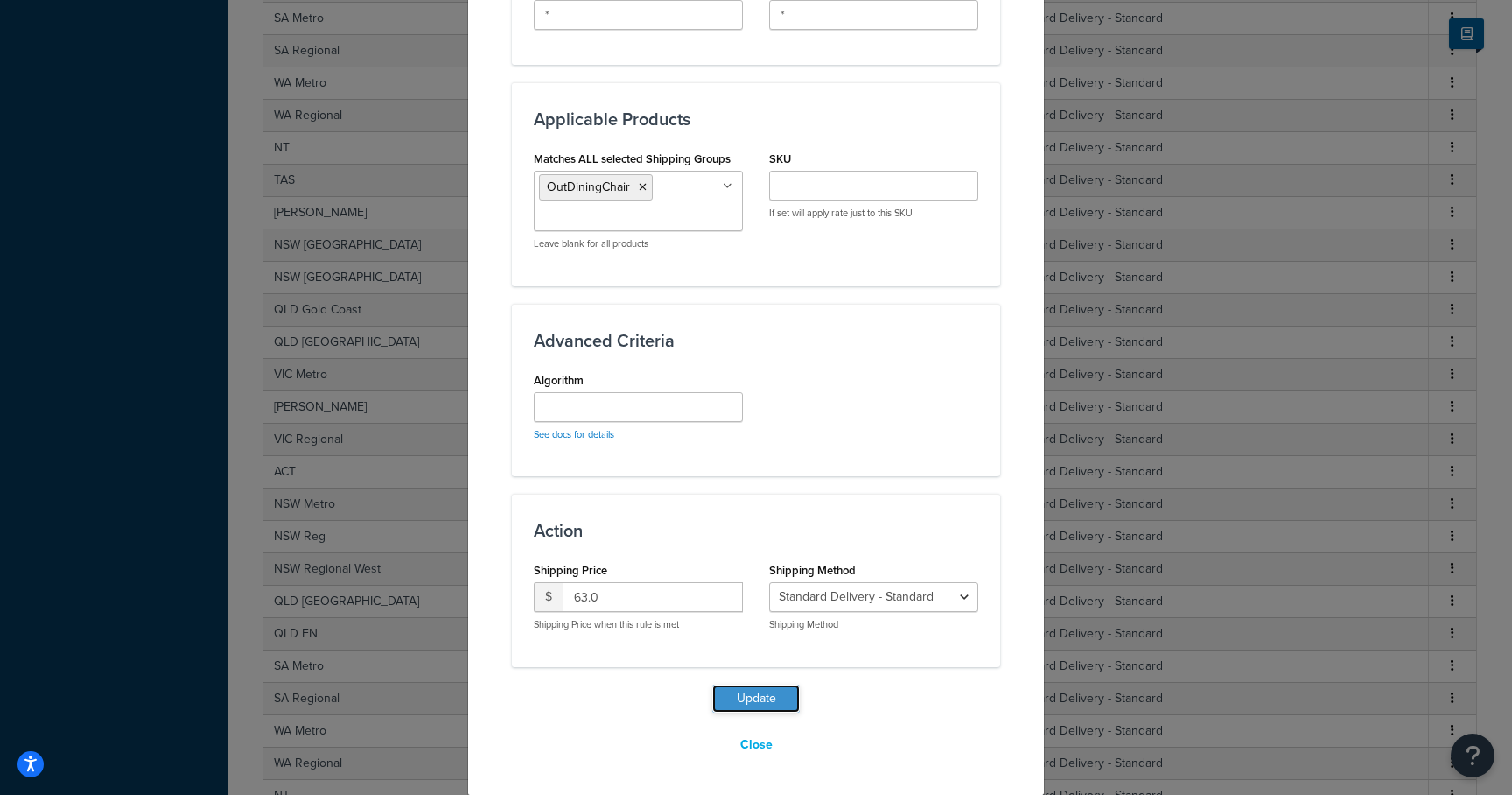
click at [744, 691] on button "Update" at bounding box center [756, 699] width 88 height 28
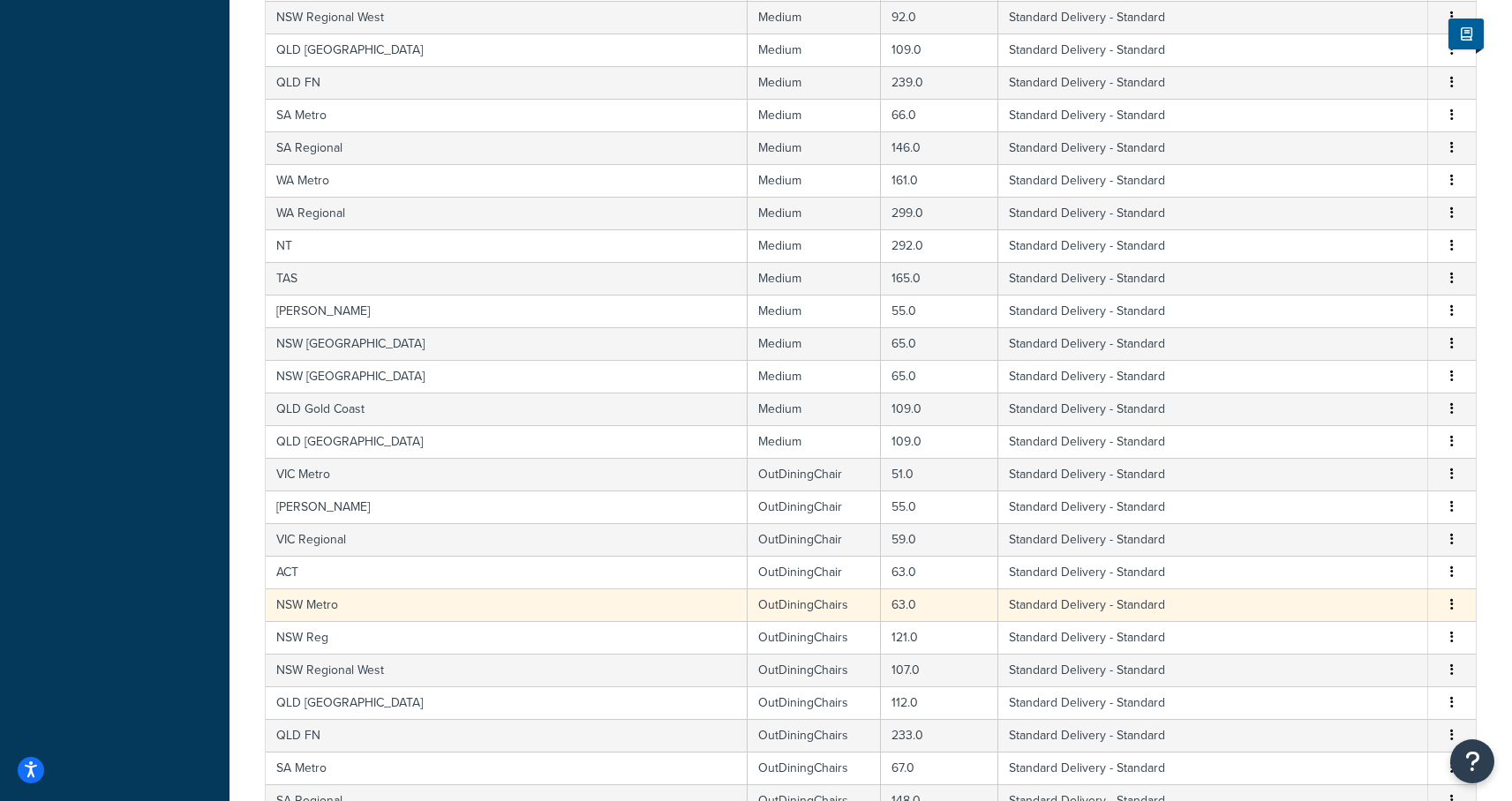
click at [490, 610] on td "NSW Metro" at bounding box center [506, 604] width 482 height 33
select select "182086"
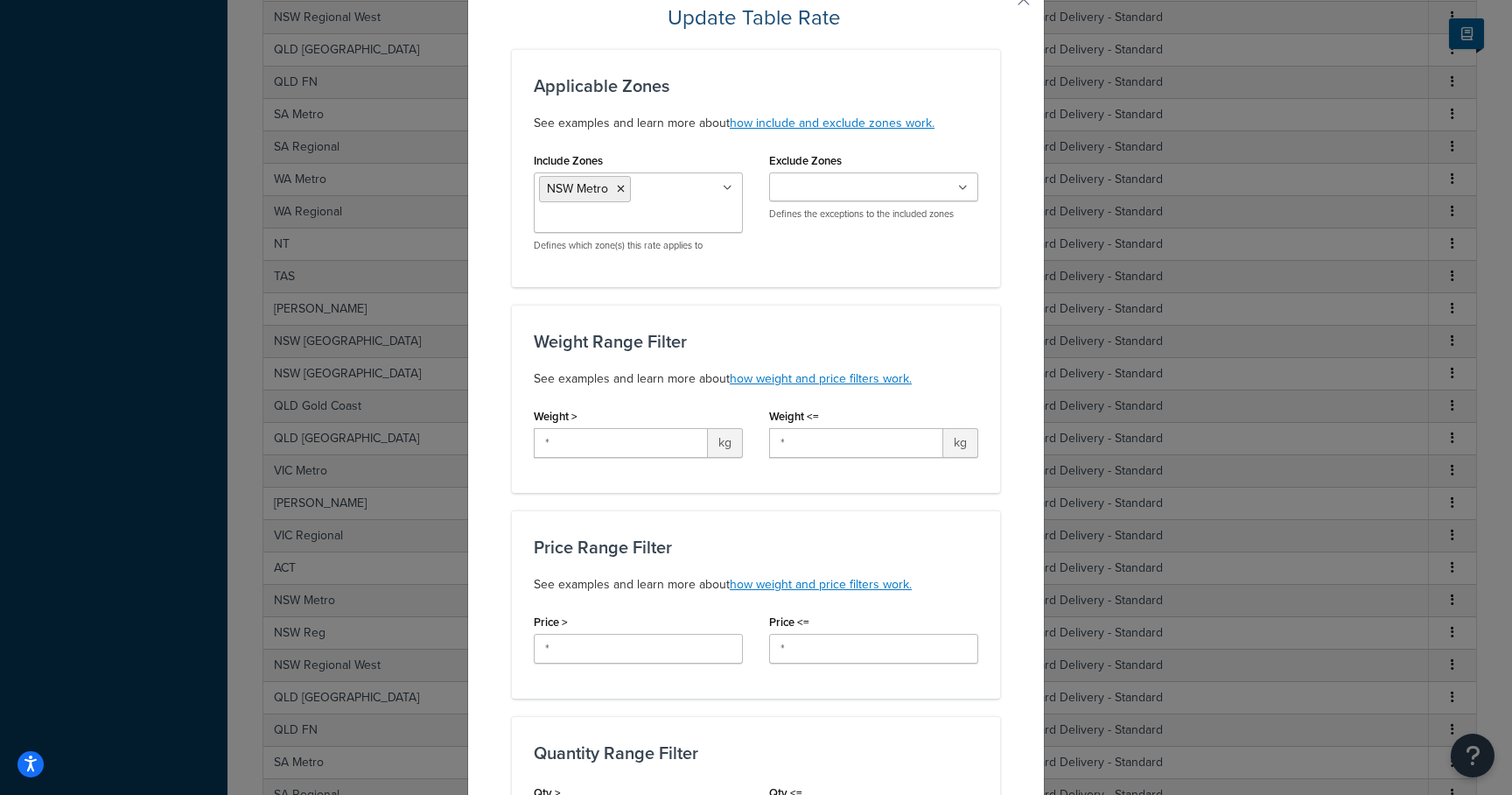
scroll to position [568, 0]
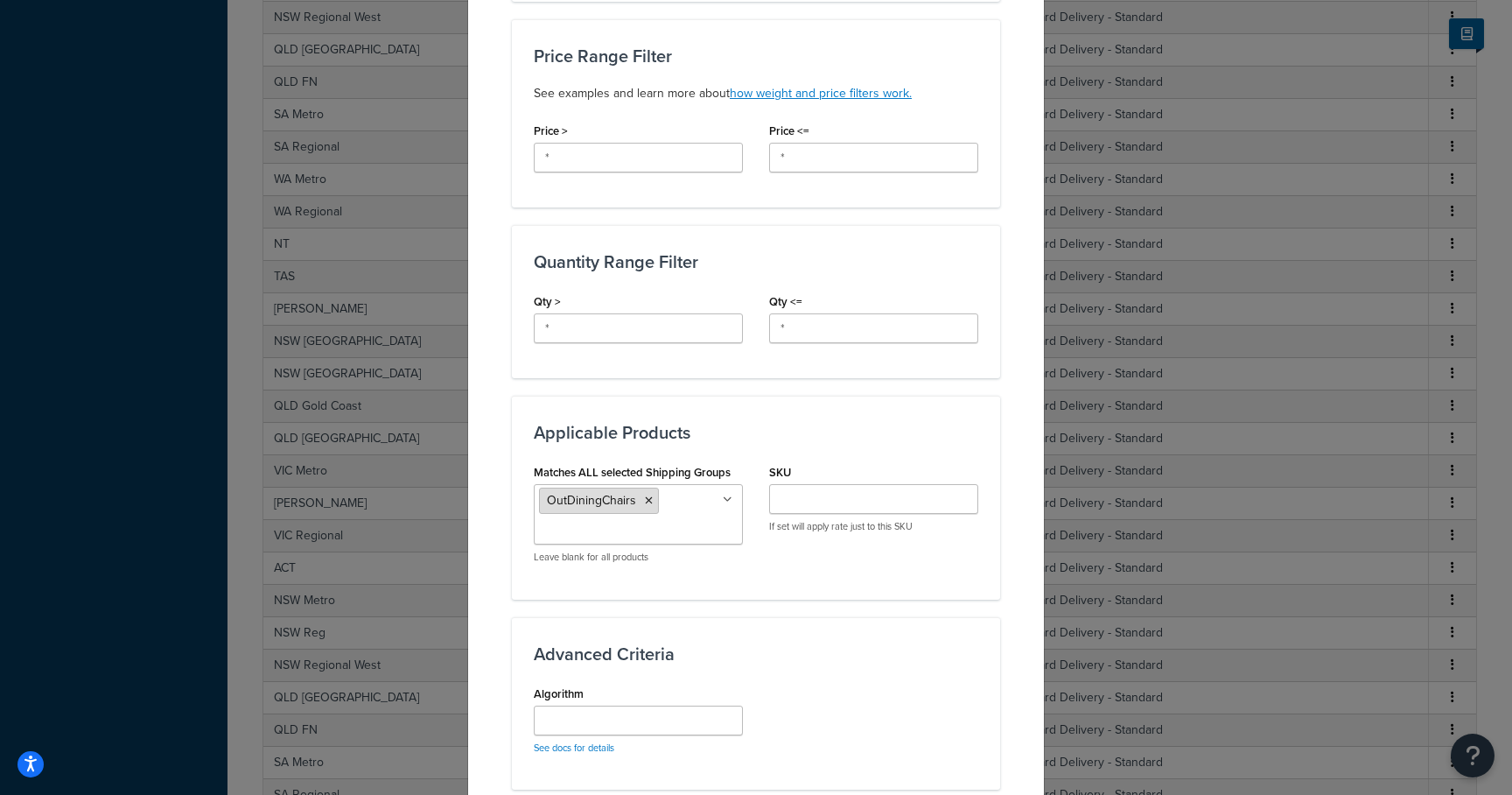
click at [645, 499] on icon at bounding box center [648, 501] width 8 height 11
click at [641, 499] on input "Matches ALL selected Shipping Groups" at bounding box center [616, 500] width 155 height 20
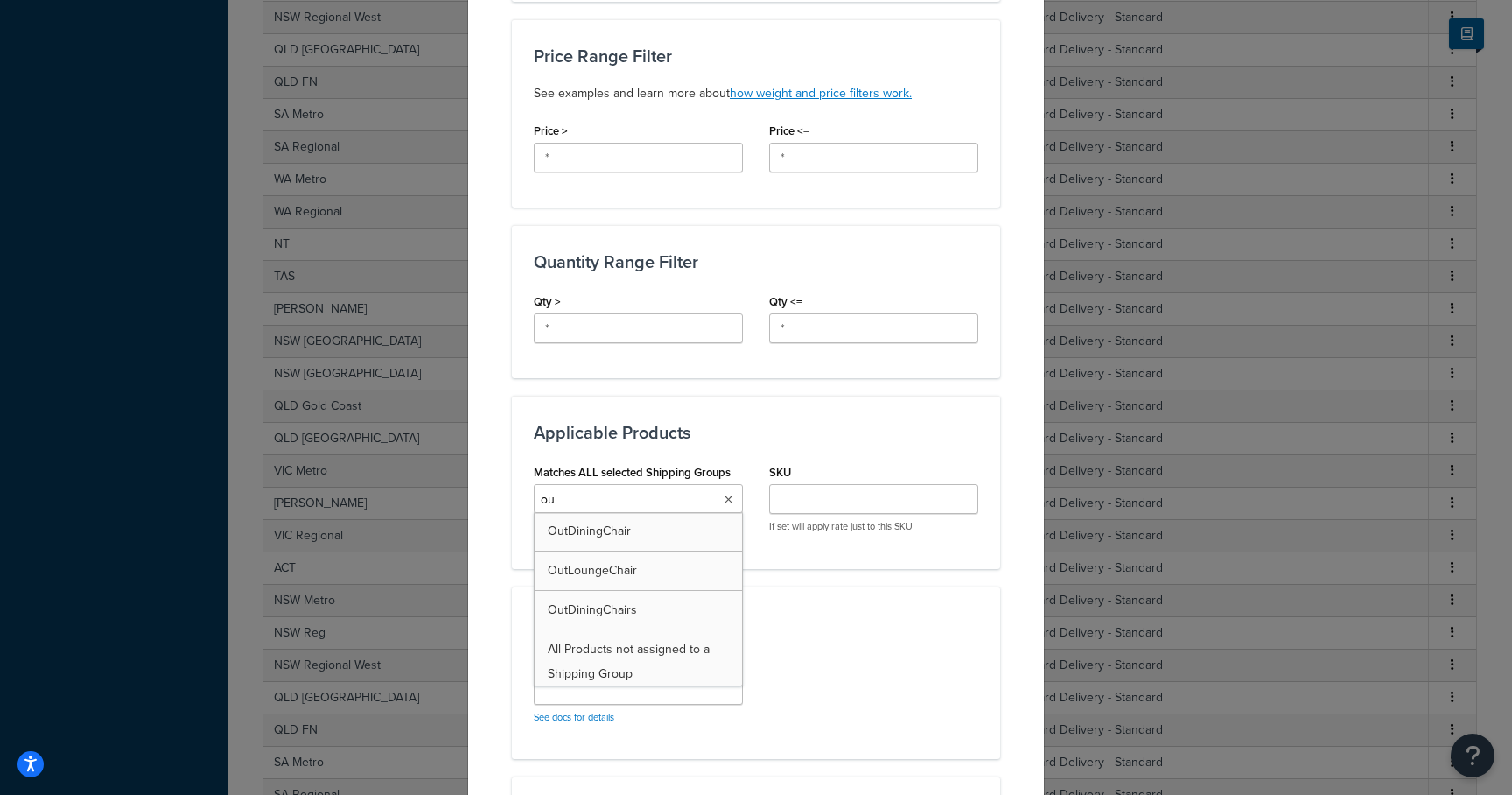
type input "out"
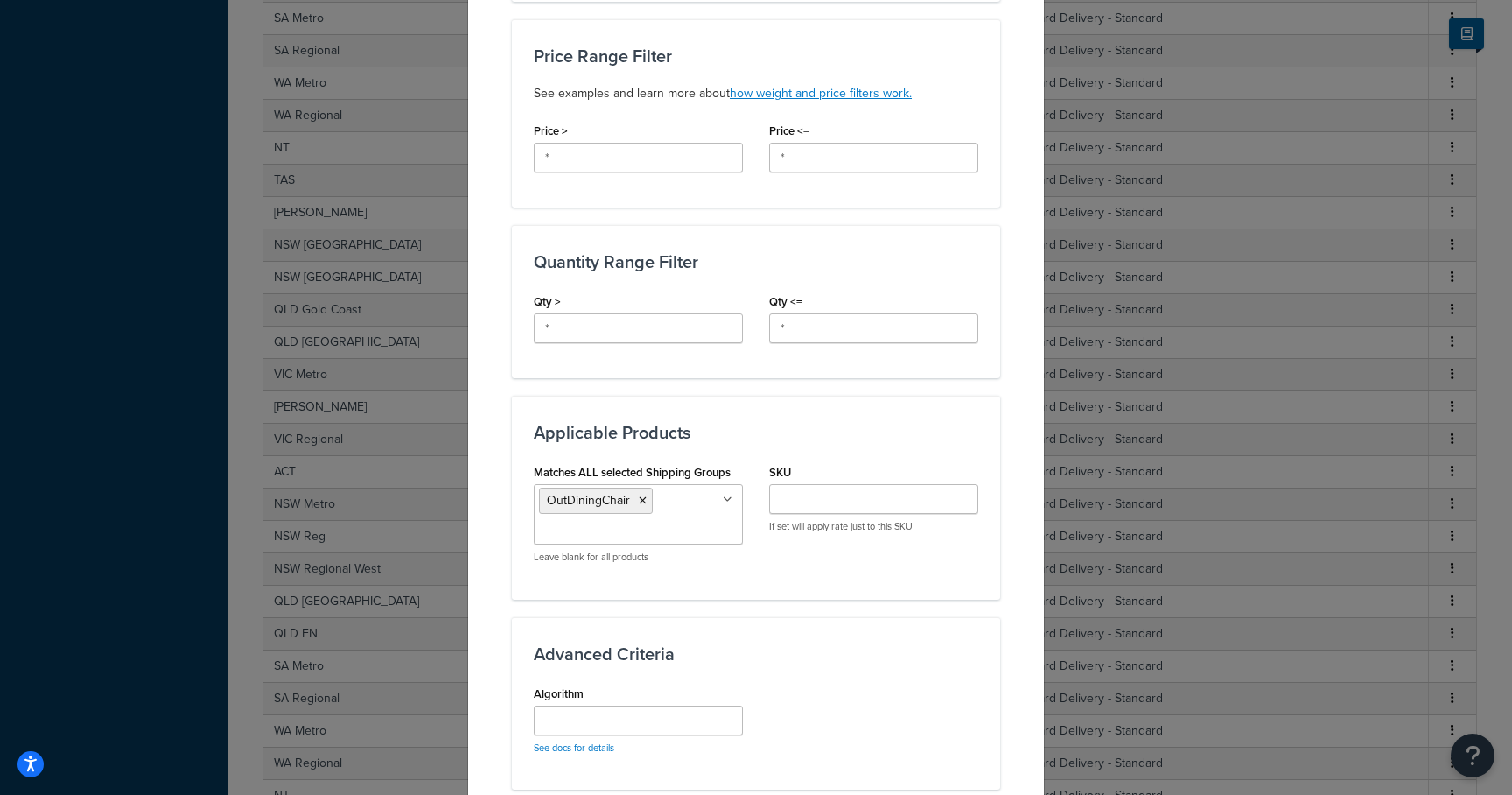
click at [851, 634] on div "Advanced Criteria Algorithm See docs for details" at bounding box center [756, 704] width 489 height 172
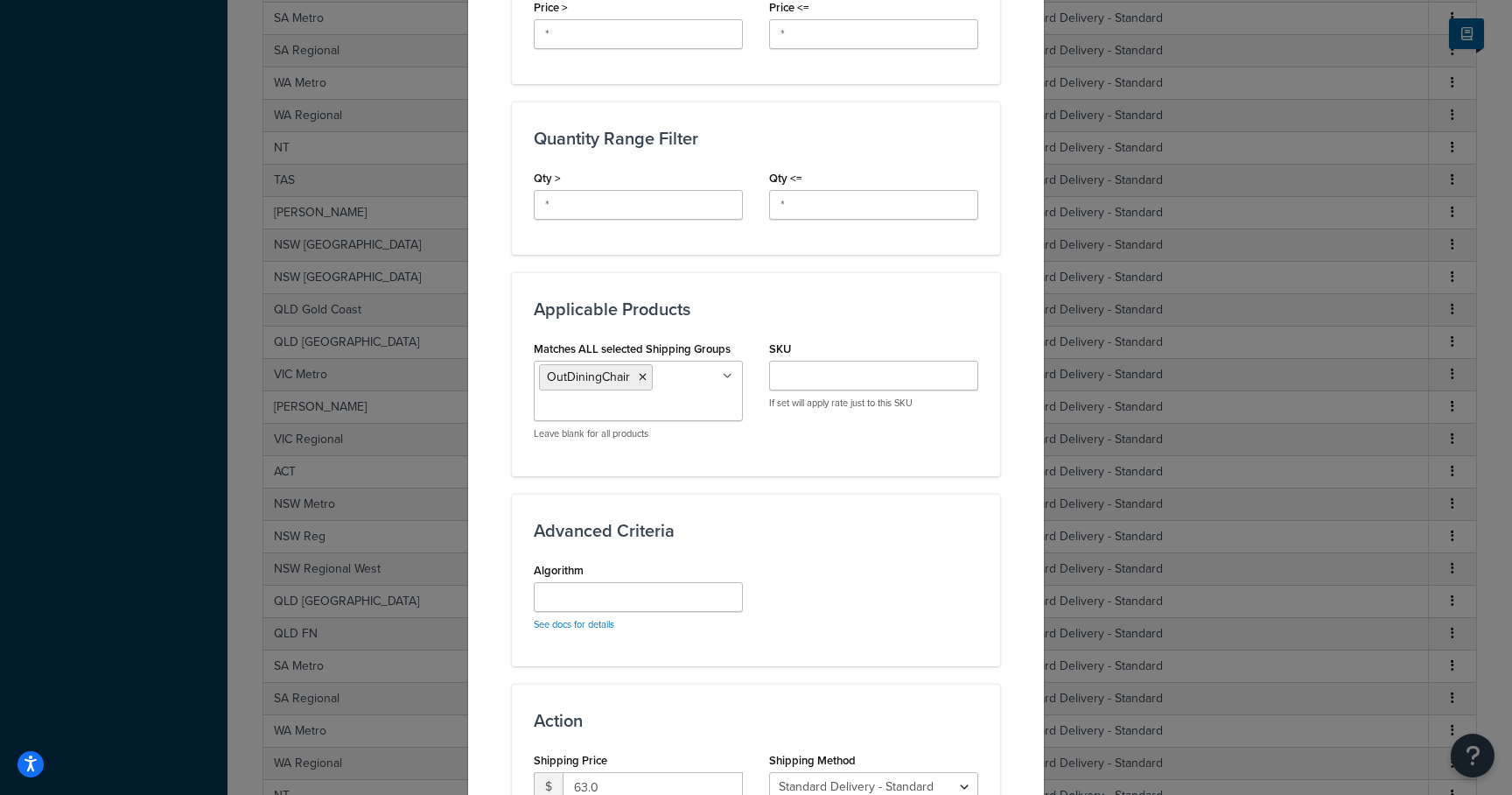
scroll to position [881, 0]
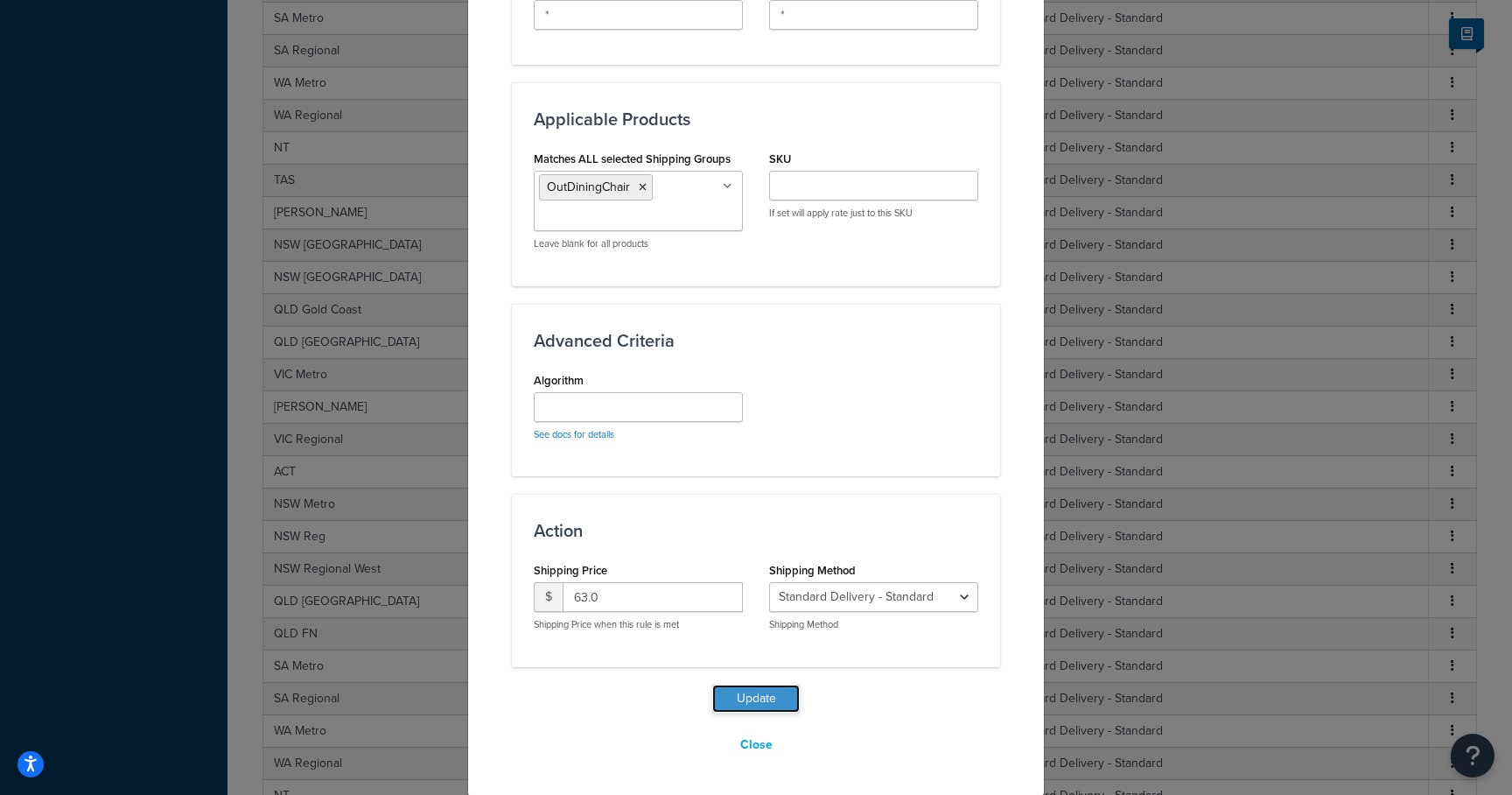
click at [762, 693] on button "Update" at bounding box center [756, 699] width 88 height 28
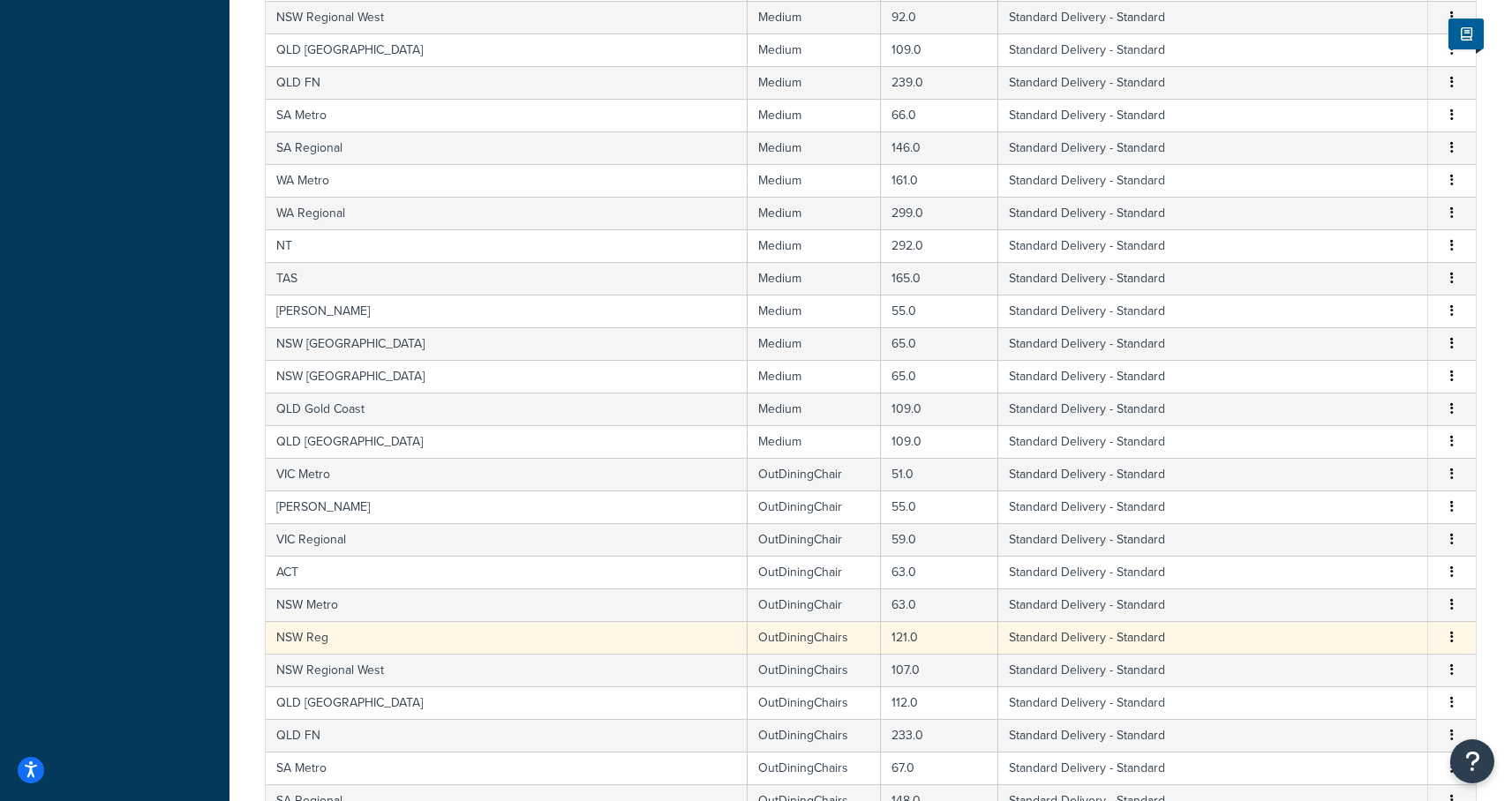
click at [748, 643] on td "OutDiningChairs" at bounding box center [814, 637] width 133 height 33
select select "182086"
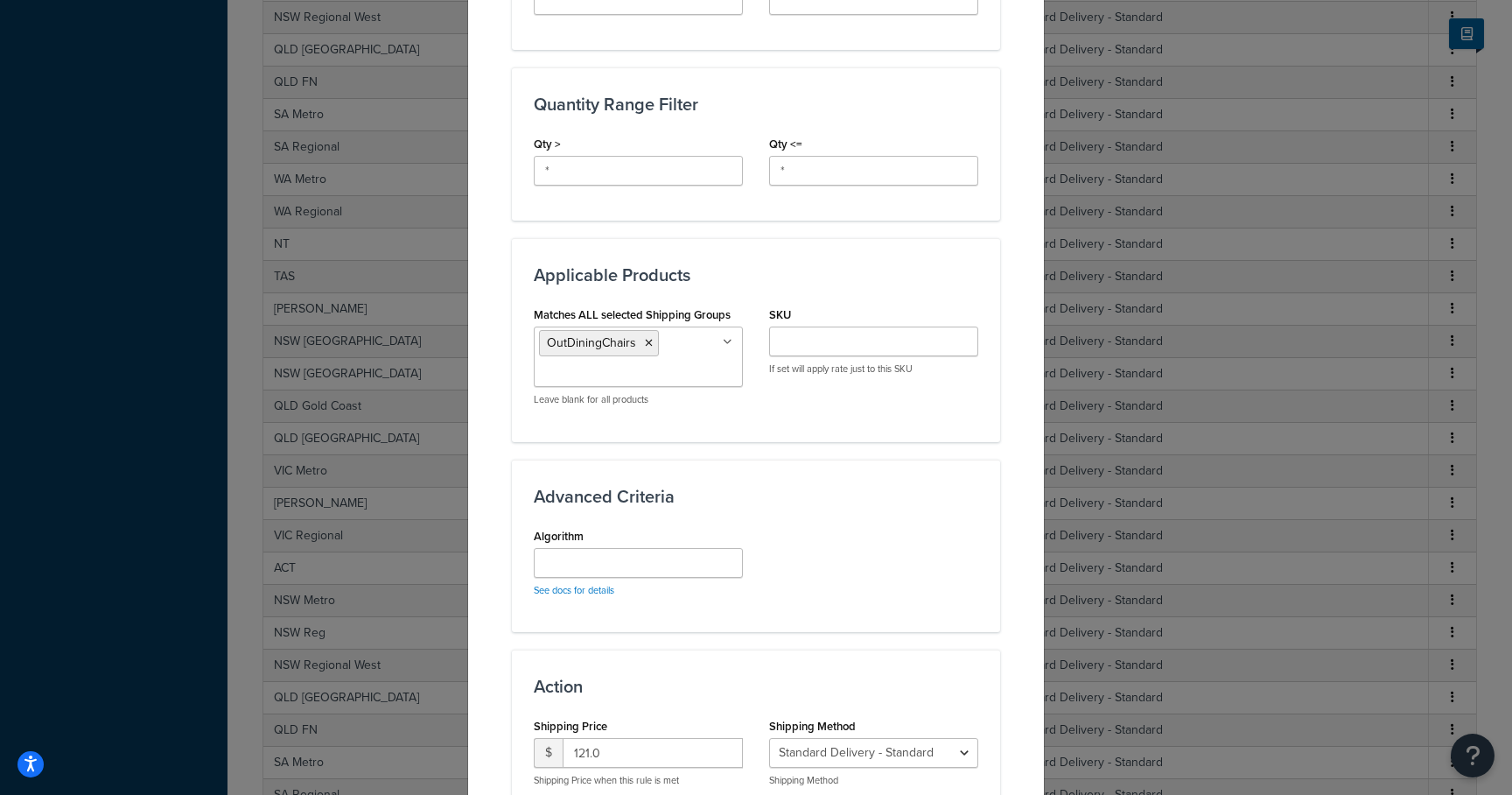
scroll to position [794, 0]
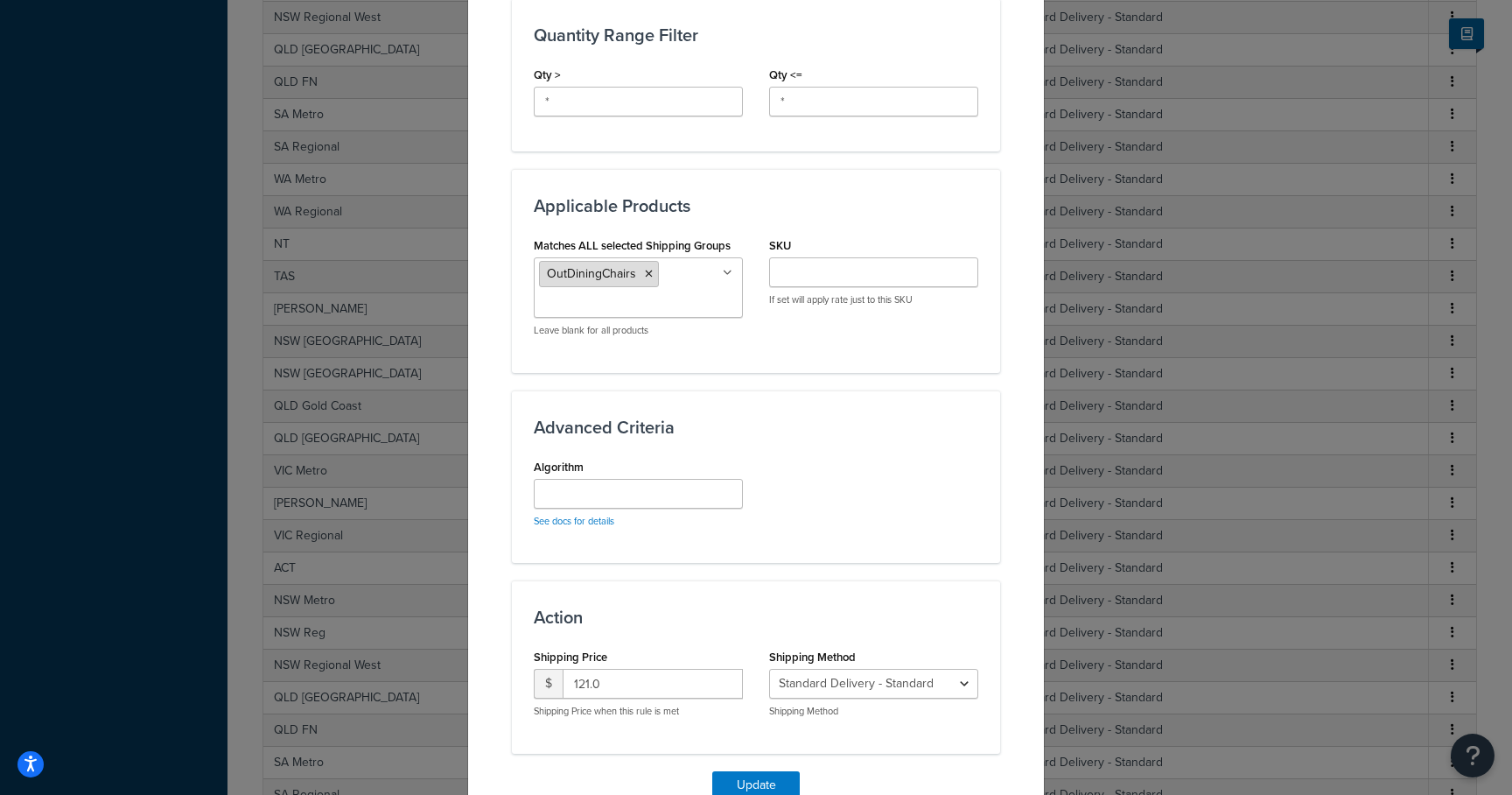
click at [645, 276] on icon at bounding box center [648, 274] width 8 height 11
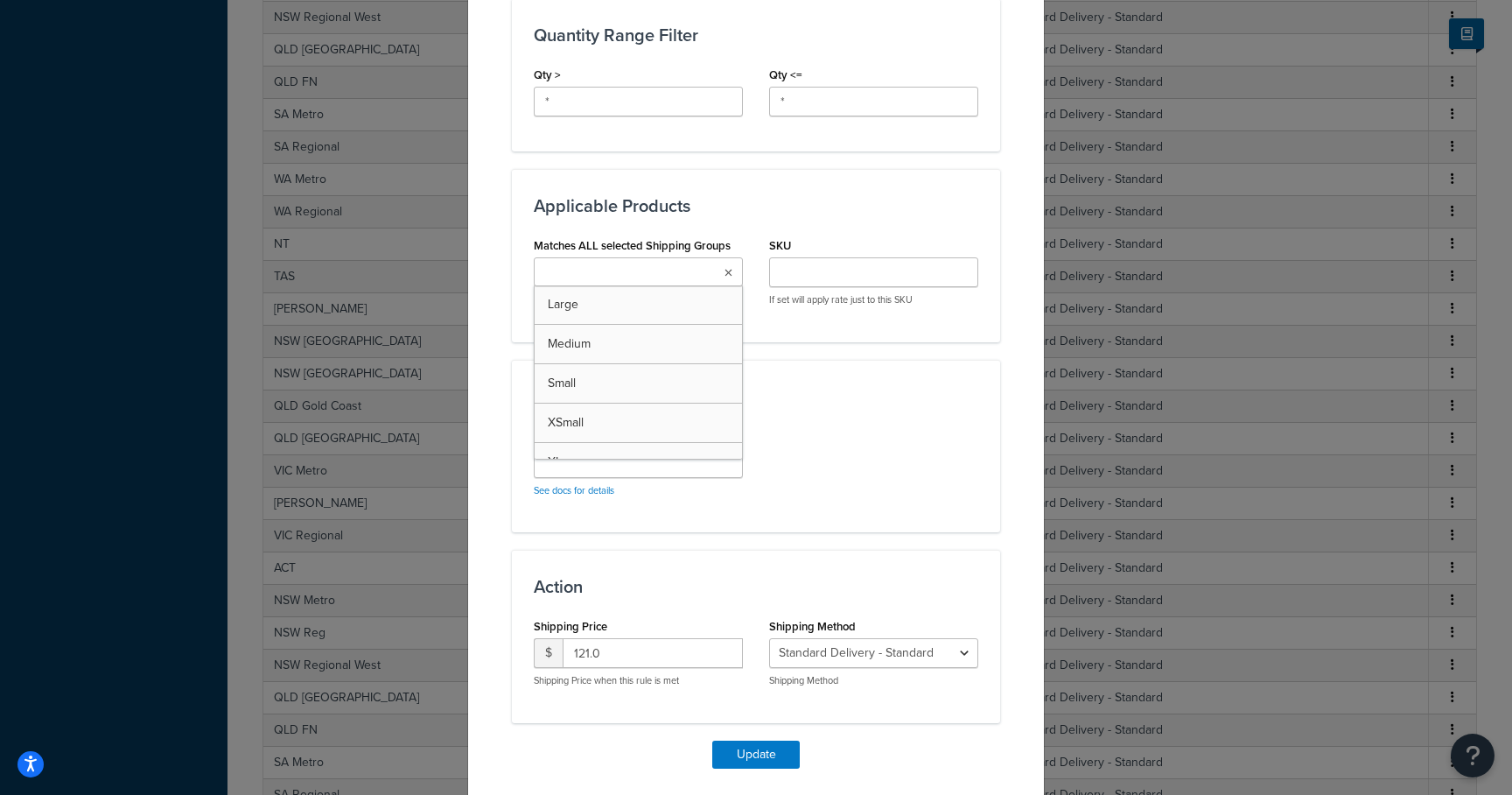
click at [645, 274] on input "Matches ALL selected Shipping Groups" at bounding box center [616, 273] width 155 height 20
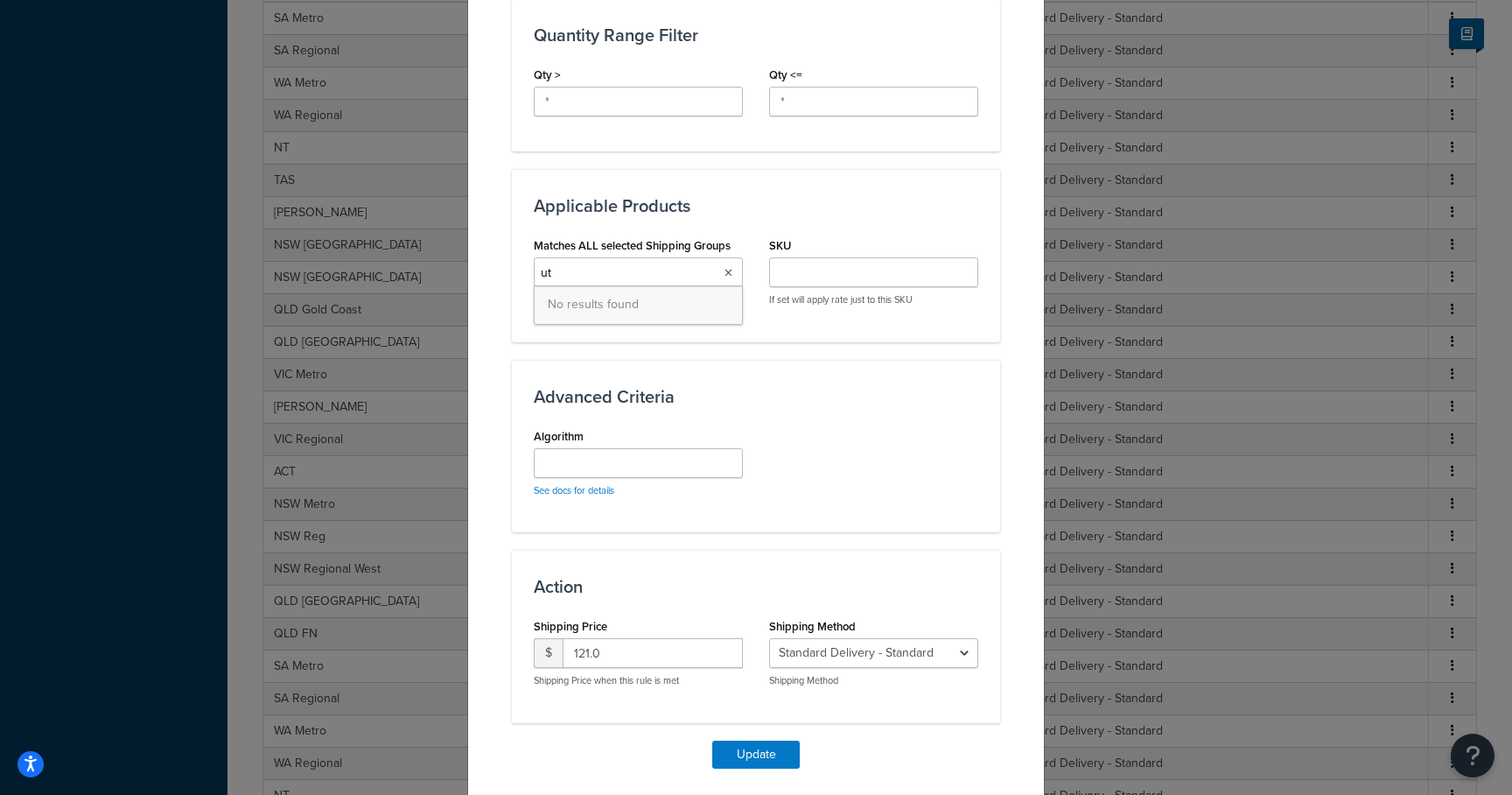
type input "u"
type input "outdining"
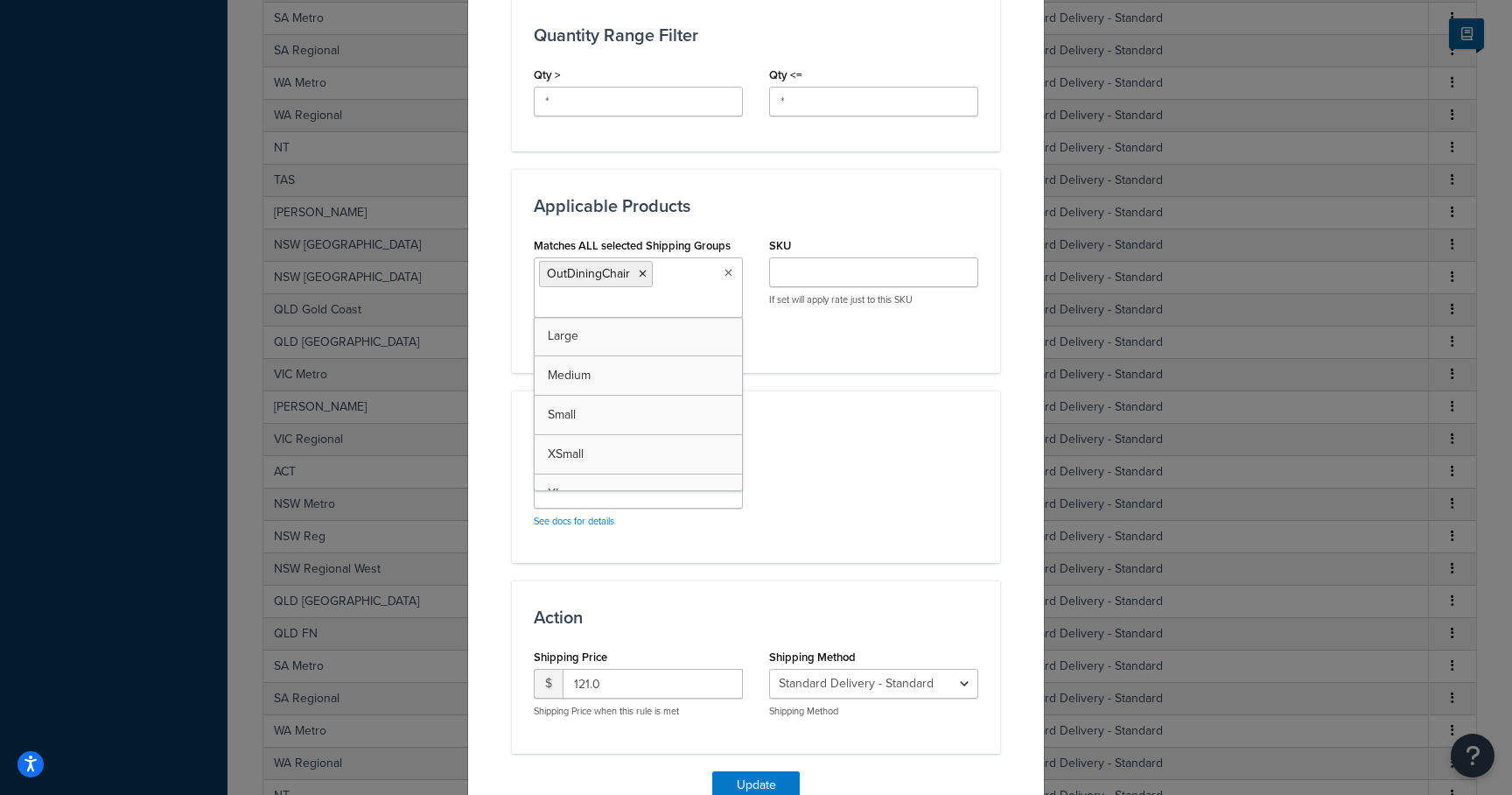
click at [809, 587] on div "Action Shipping Price $ 121.0 Shipping Price when this rule is met Shipping Met…" at bounding box center [756, 666] width 489 height 172
click at [749, 769] on div "Update Table Rate Applicable Zones See examples and learn more about how includ…" at bounding box center [756, 67] width 489 height 1562
click at [749, 775] on button "Update" at bounding box center [756, 785] width 88 height 28
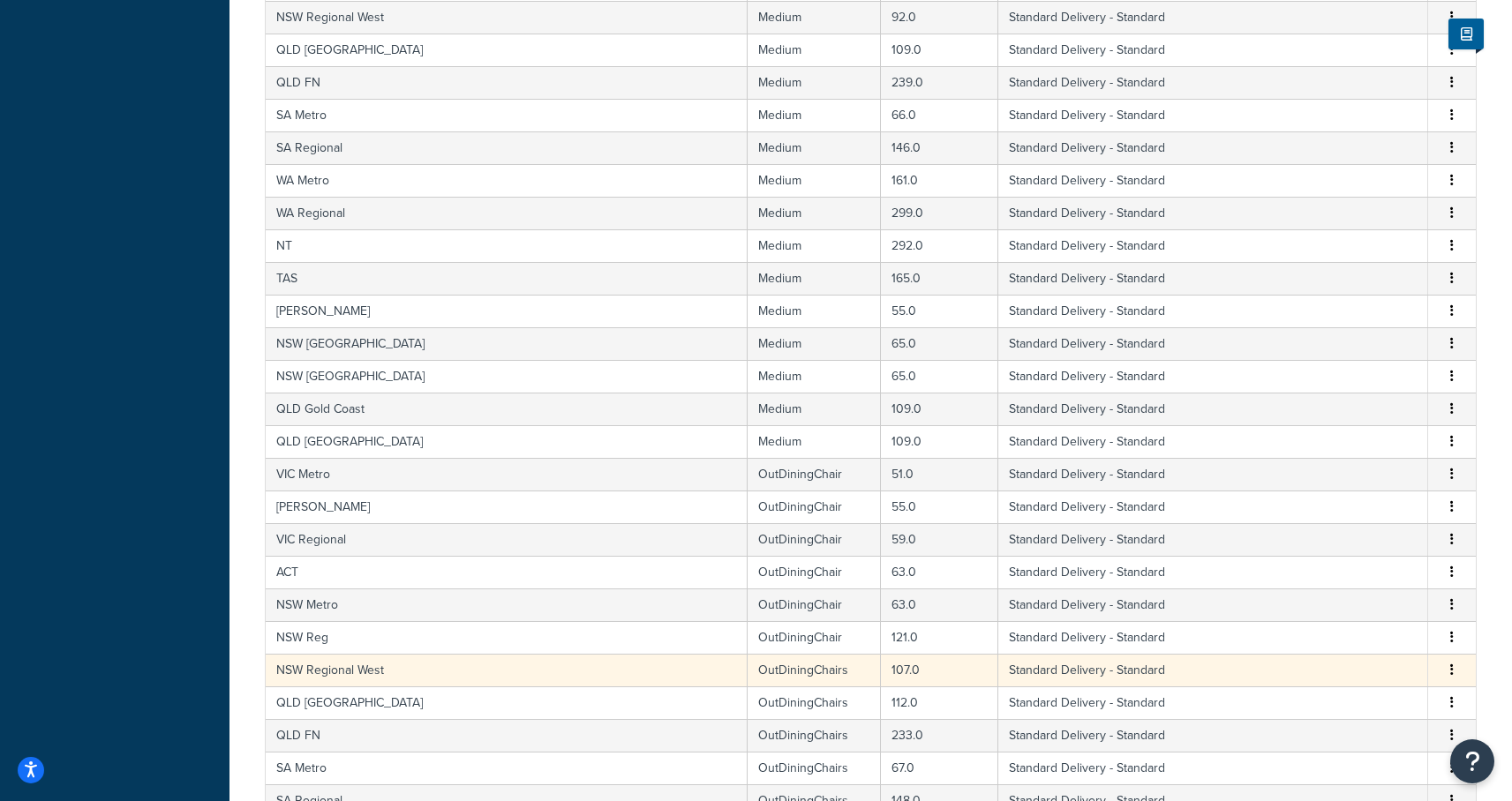
click at [748, 677] on td "OutDiningChairs" at bounding box center [814, 670] width 133 height 33
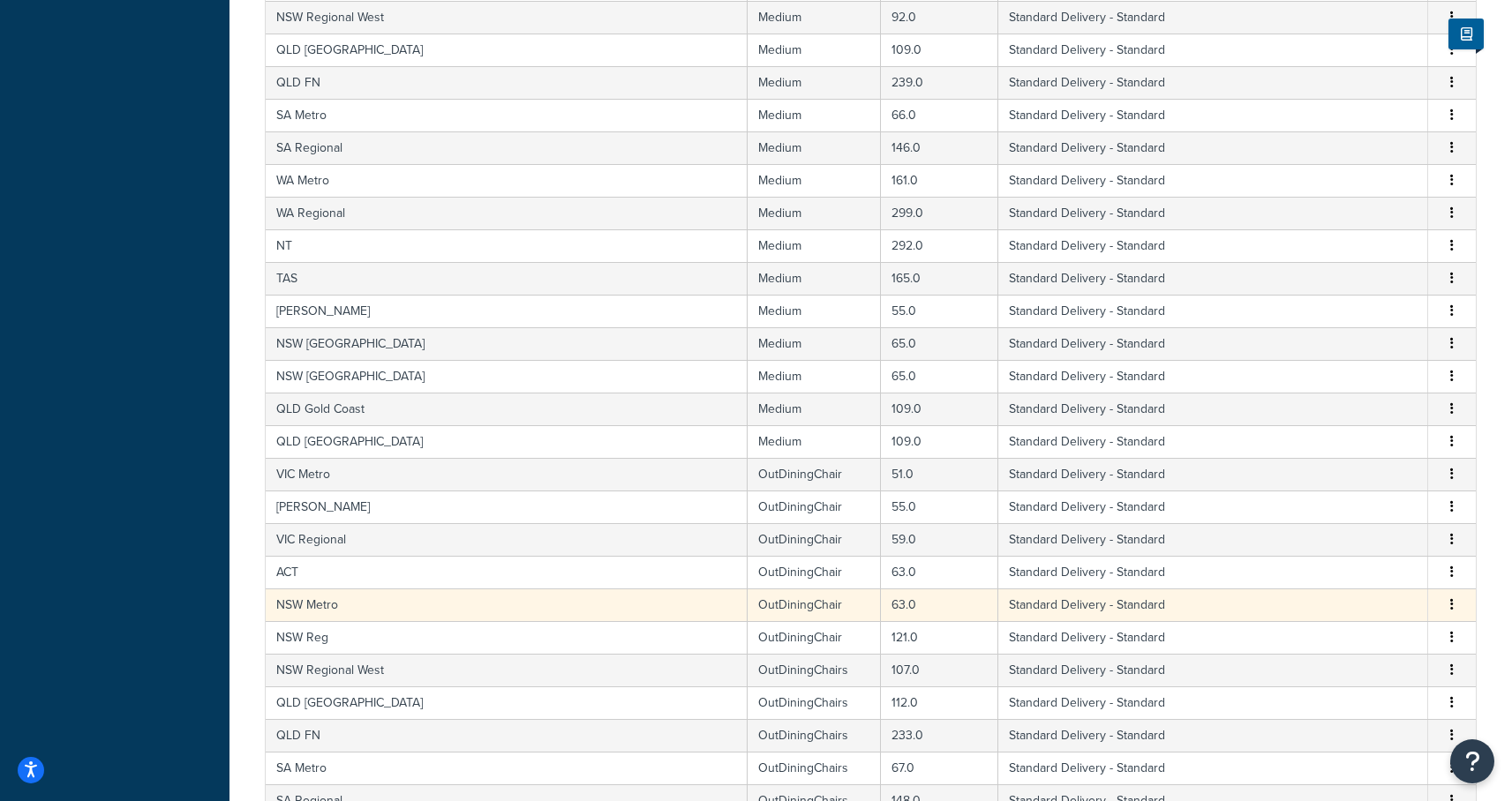
select select "182086"
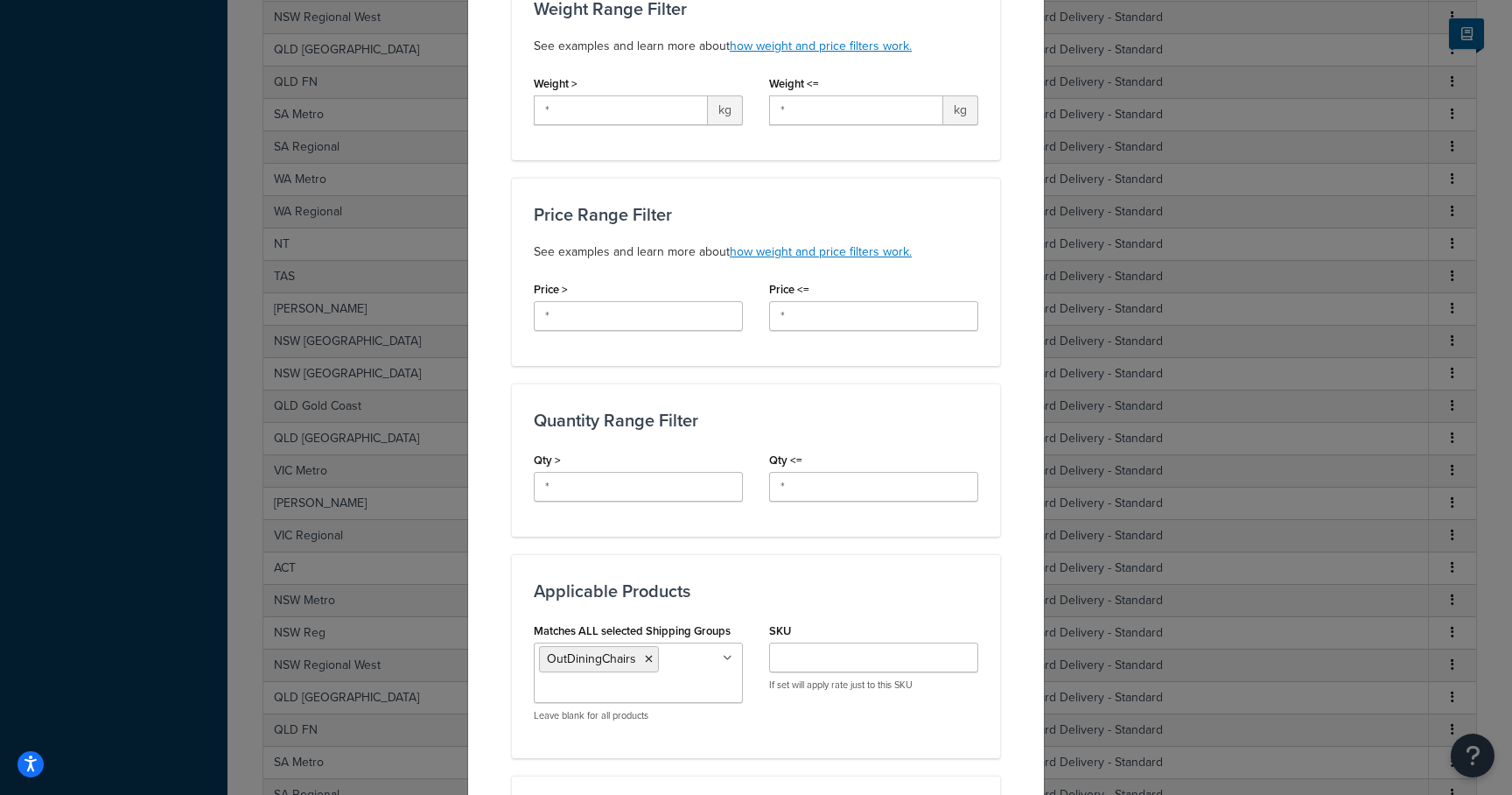
scroll to position [459, 0]
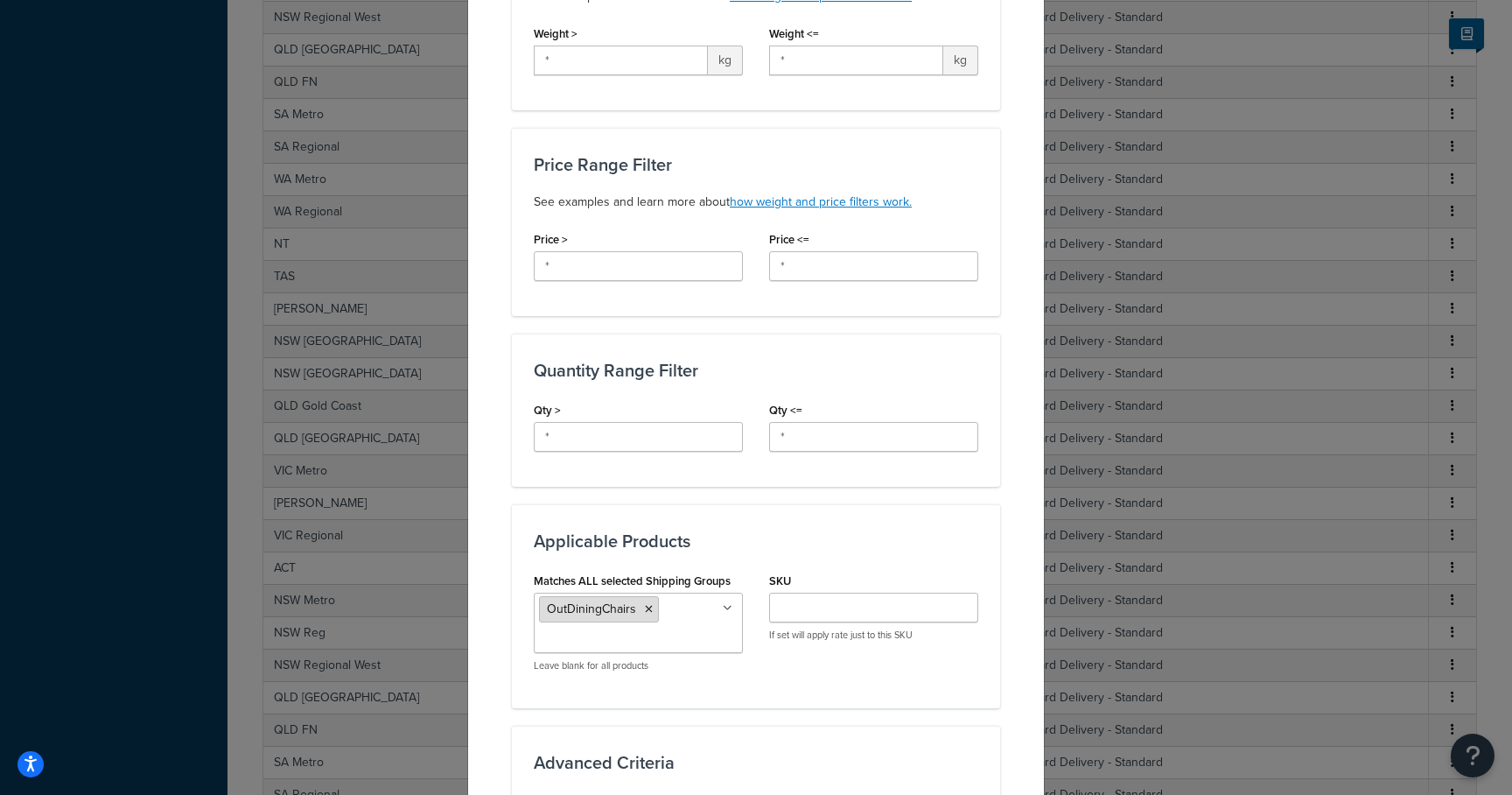
click at [646, 607] on li "OutDiningChairs" at bounding box center [599, 610] width 120 height 27
click at [645, 608] on icon at bounding box center [648, 610] width 8 height 11
click at [640, 609] on input "Matches ALL selected Shipping Groups" at bounding box center [616, 609] width 155 height 20
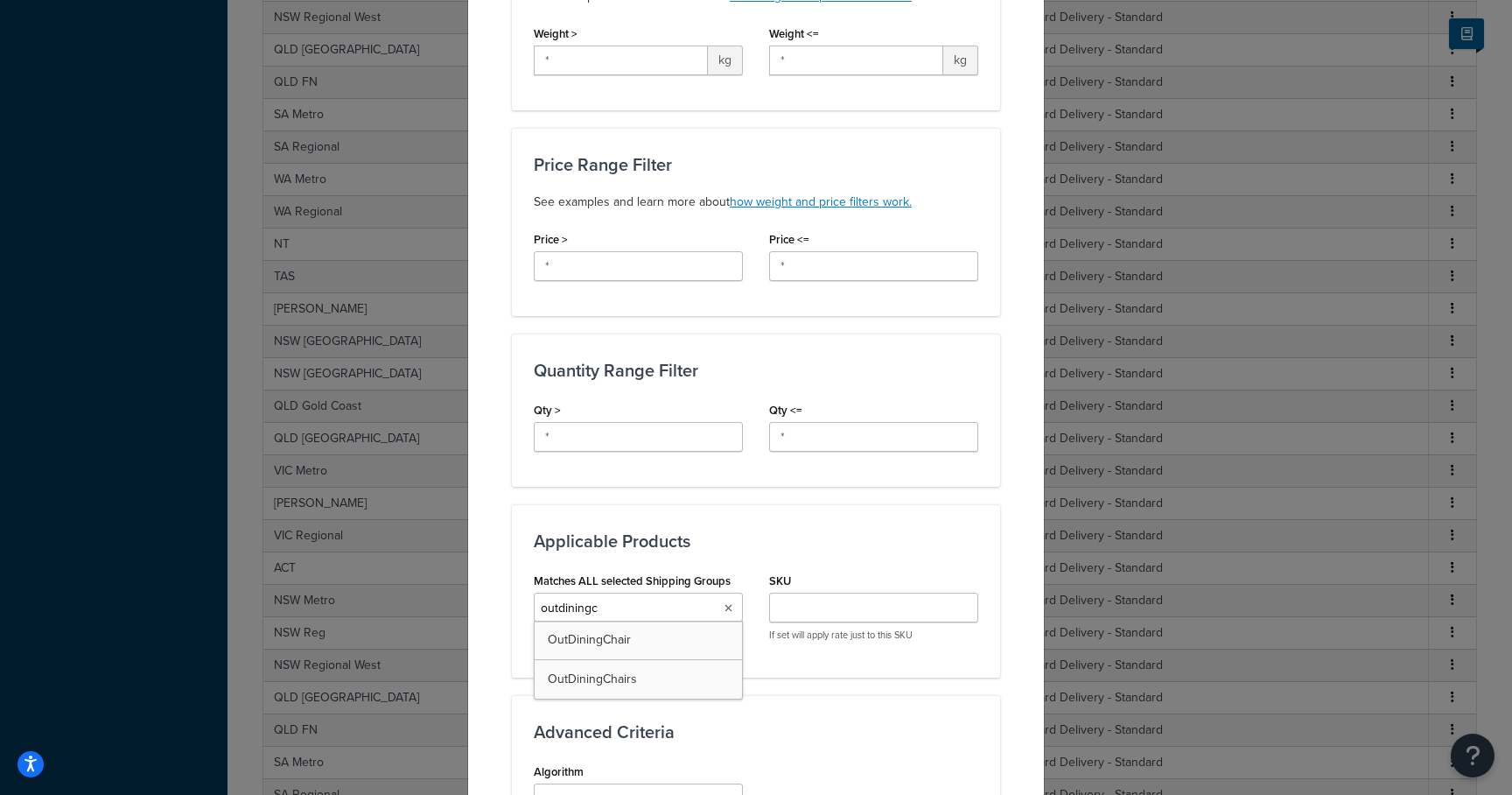
type input "outdiningch"
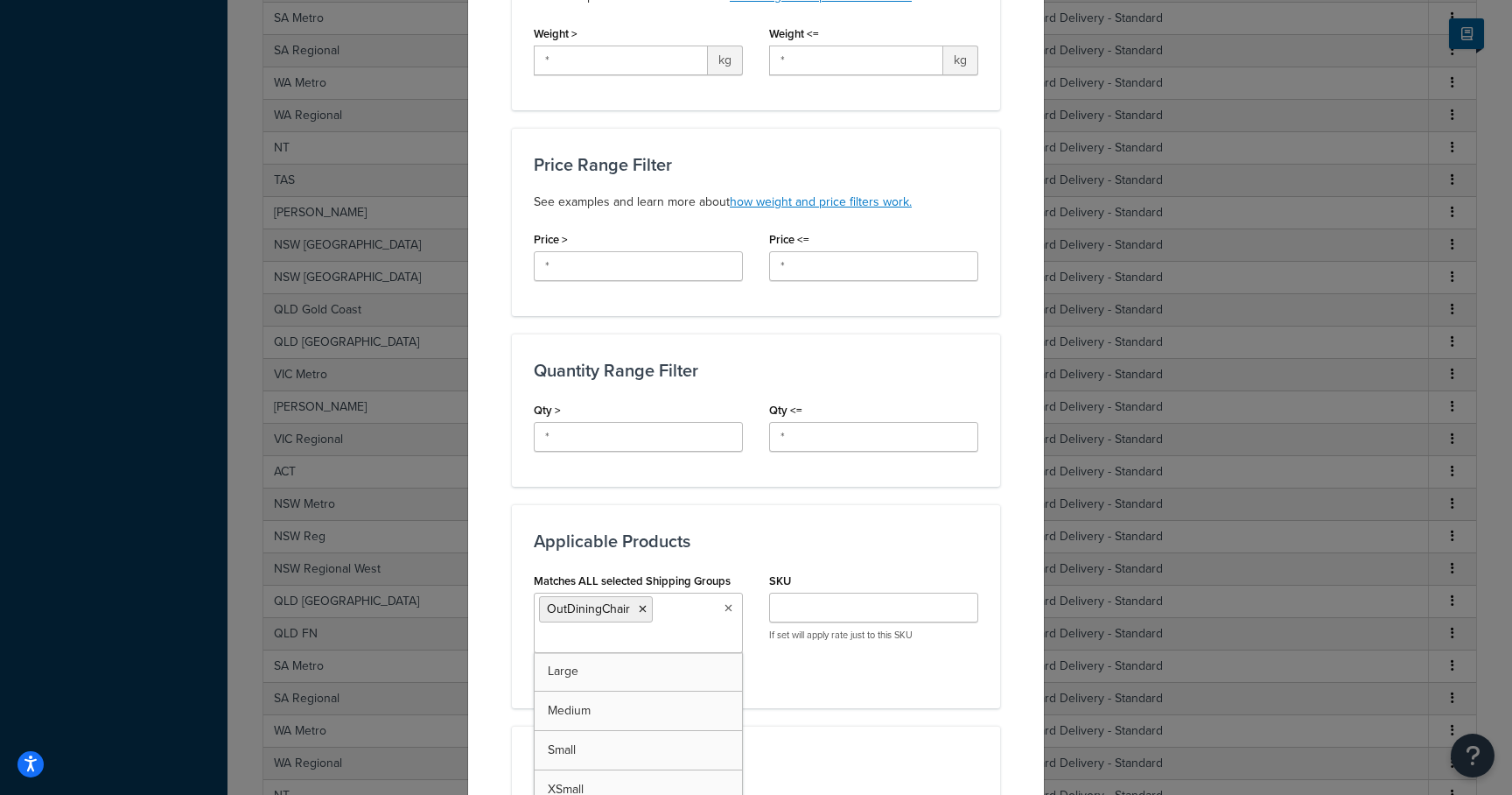
click at [766, 659] on div "Matches ALL selected Shipping Groups OutDiningChair Large Medium Small XSmall X…" at bounding box center [756, 627] width 471 height 117
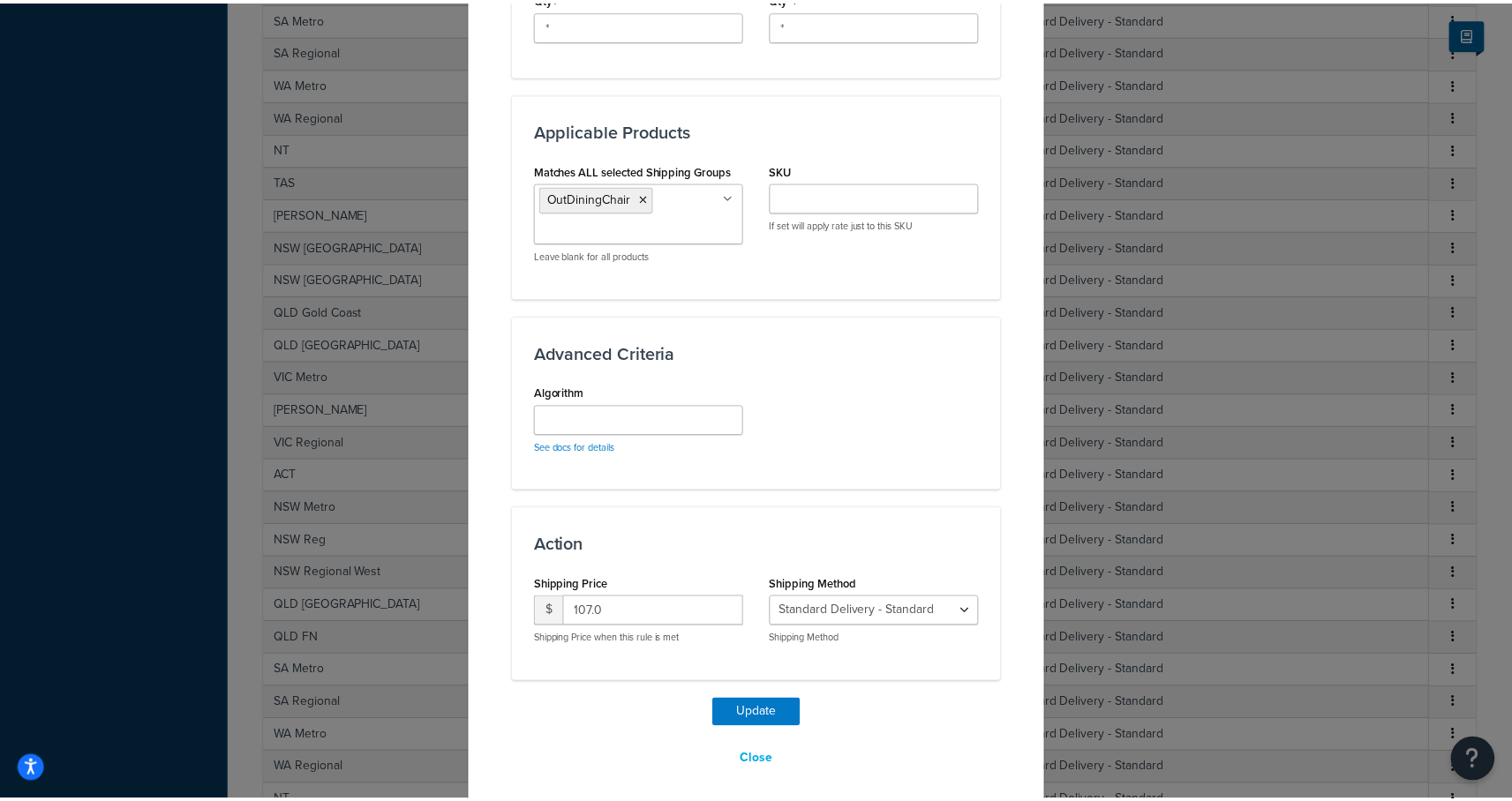
scroll to position [888, 0]
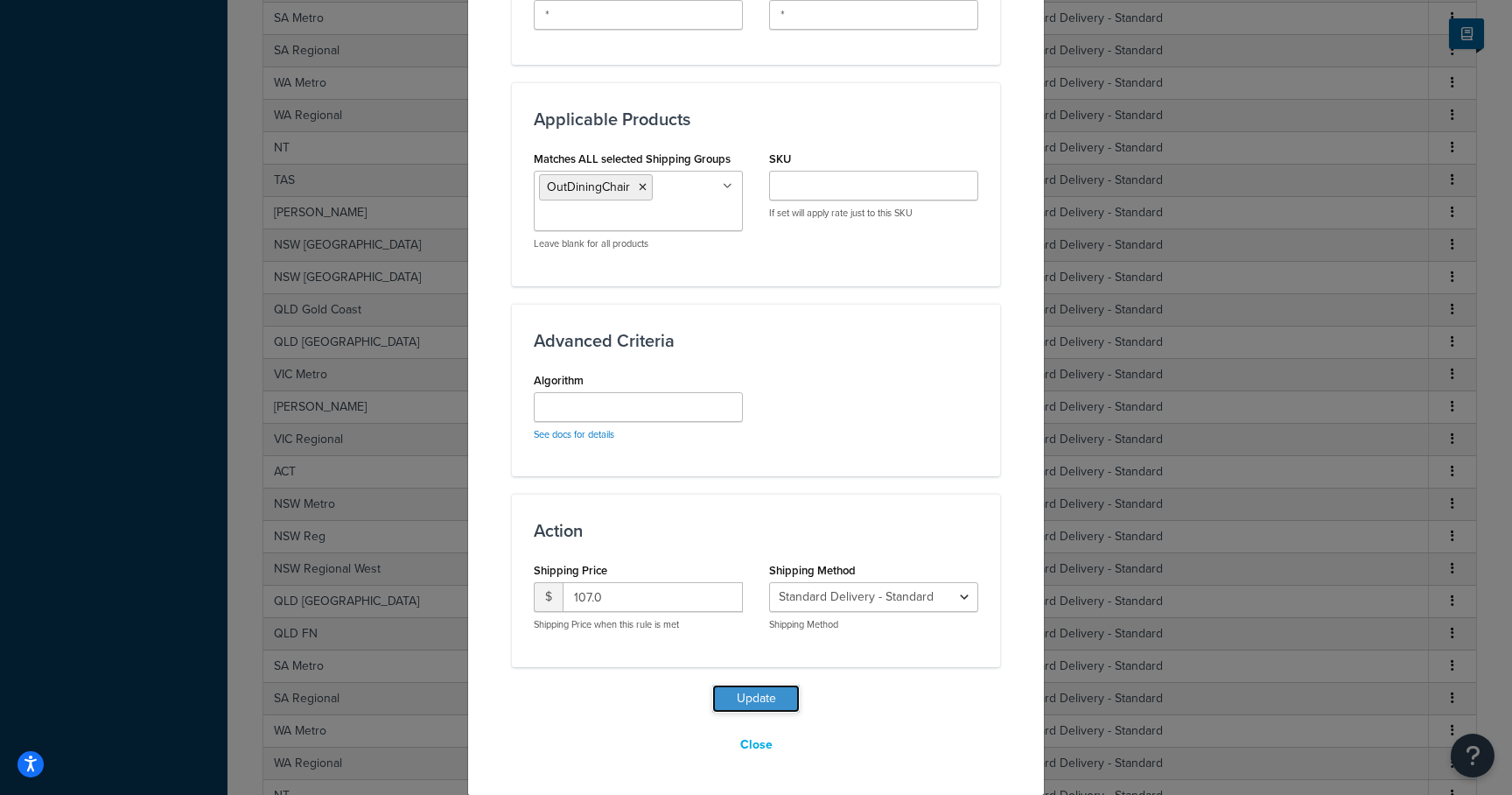
click at [740, 694] on button "Update" at bounding box center [756, 699] width 88 height 28
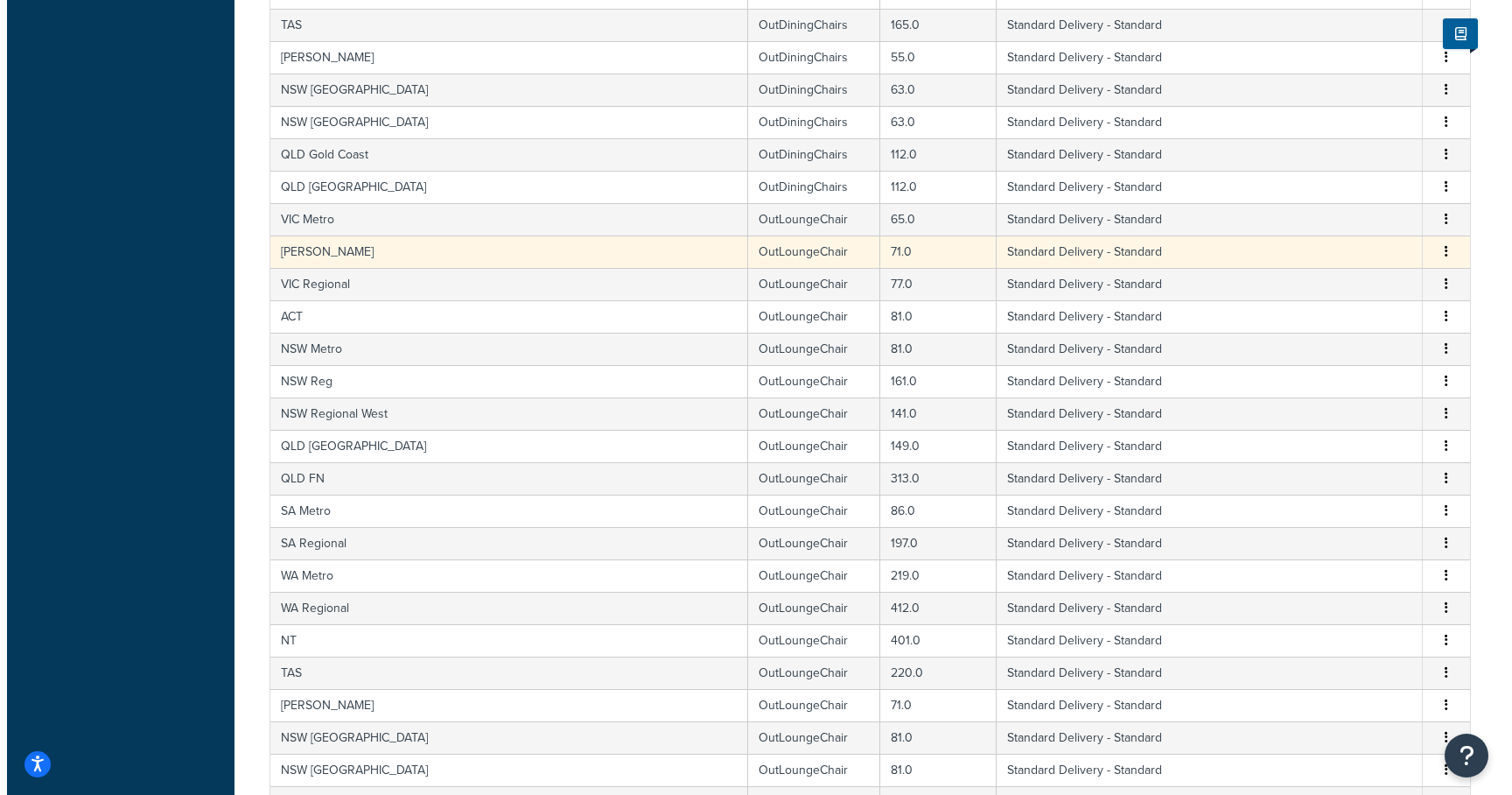
scroll to position [6274, 0]
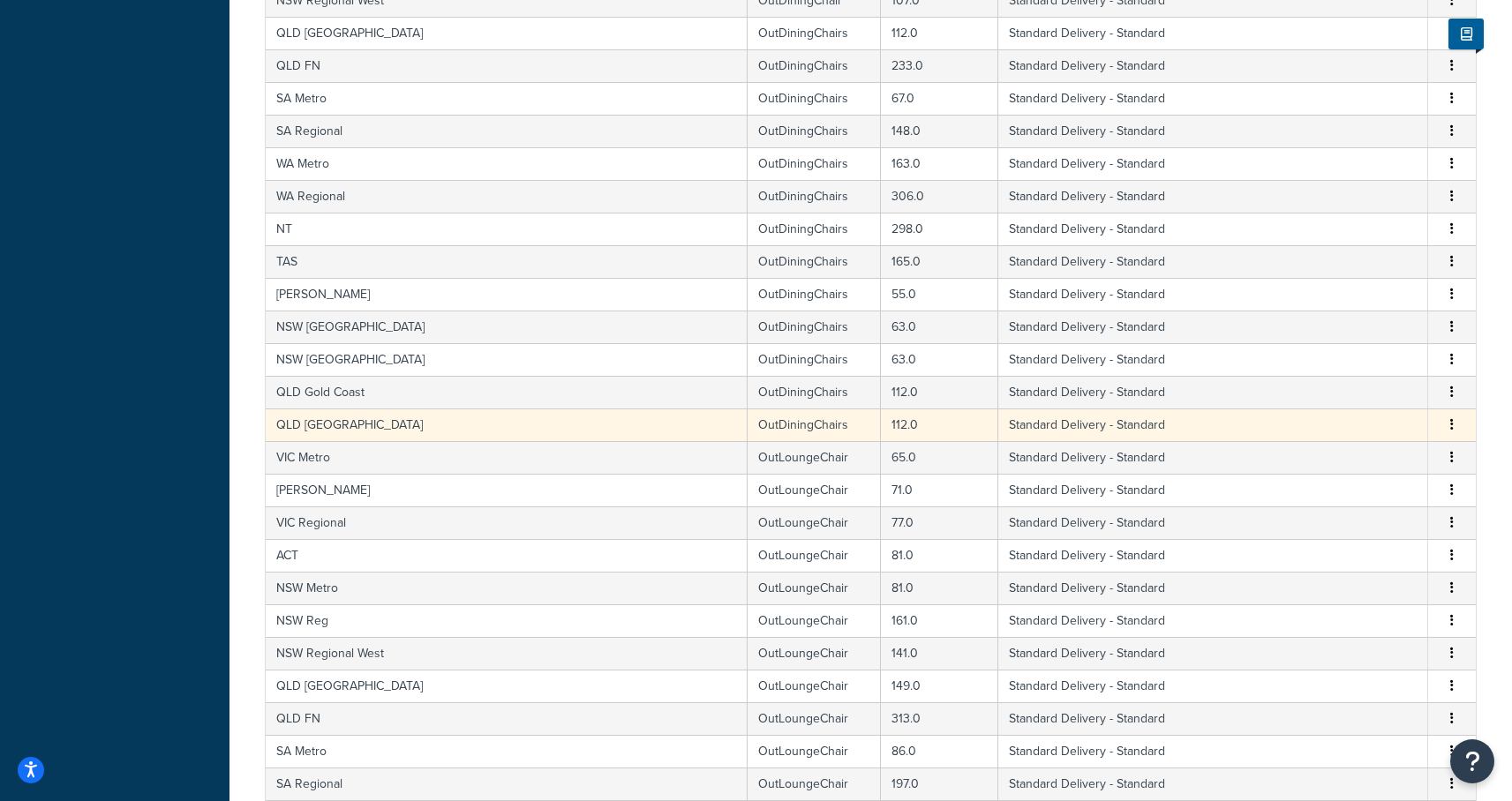
click at [748, 423] on td "OutDiningChairs" at bounding box center [814, 425] width 133 height 33
select select "182086"
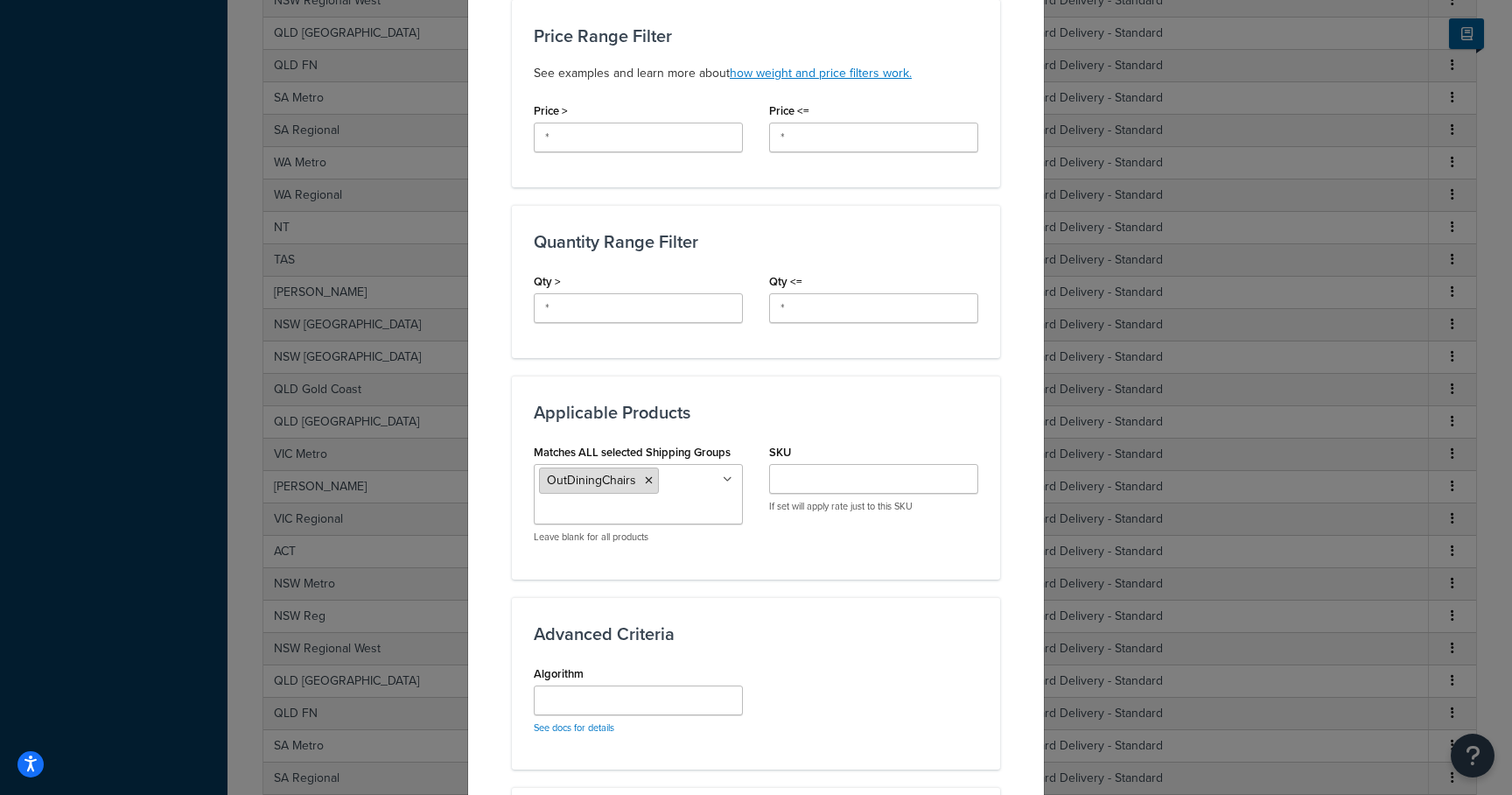
scroll to position [606, 0]
click at [645, 475] on icon at bounding box center [648, 480] width 8 height 11
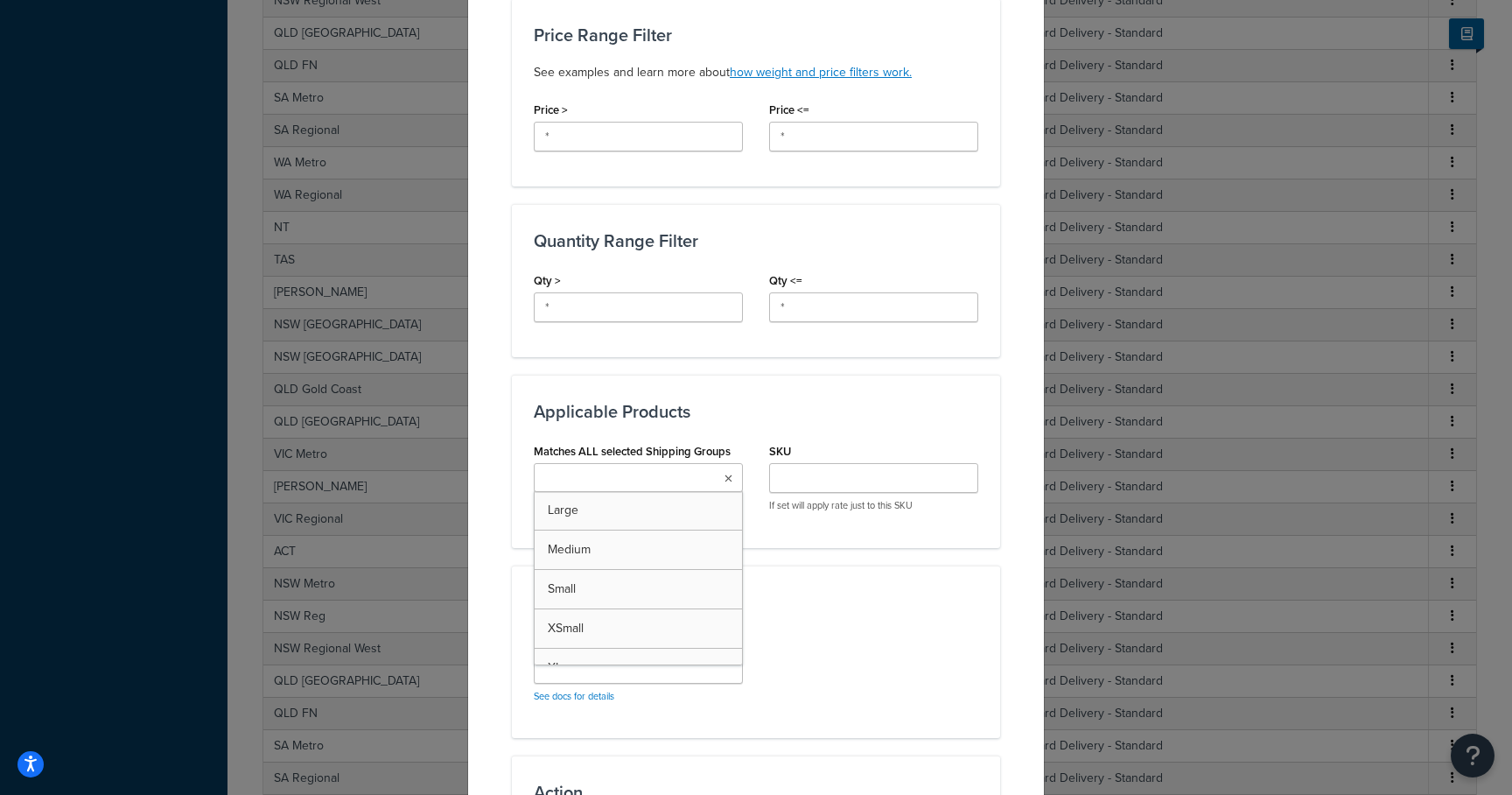
click at [642, 469] on input "Matches ALL selected Shipping Groups" at bounding box center [616, 479] width 155 height 20
type input "outdining"
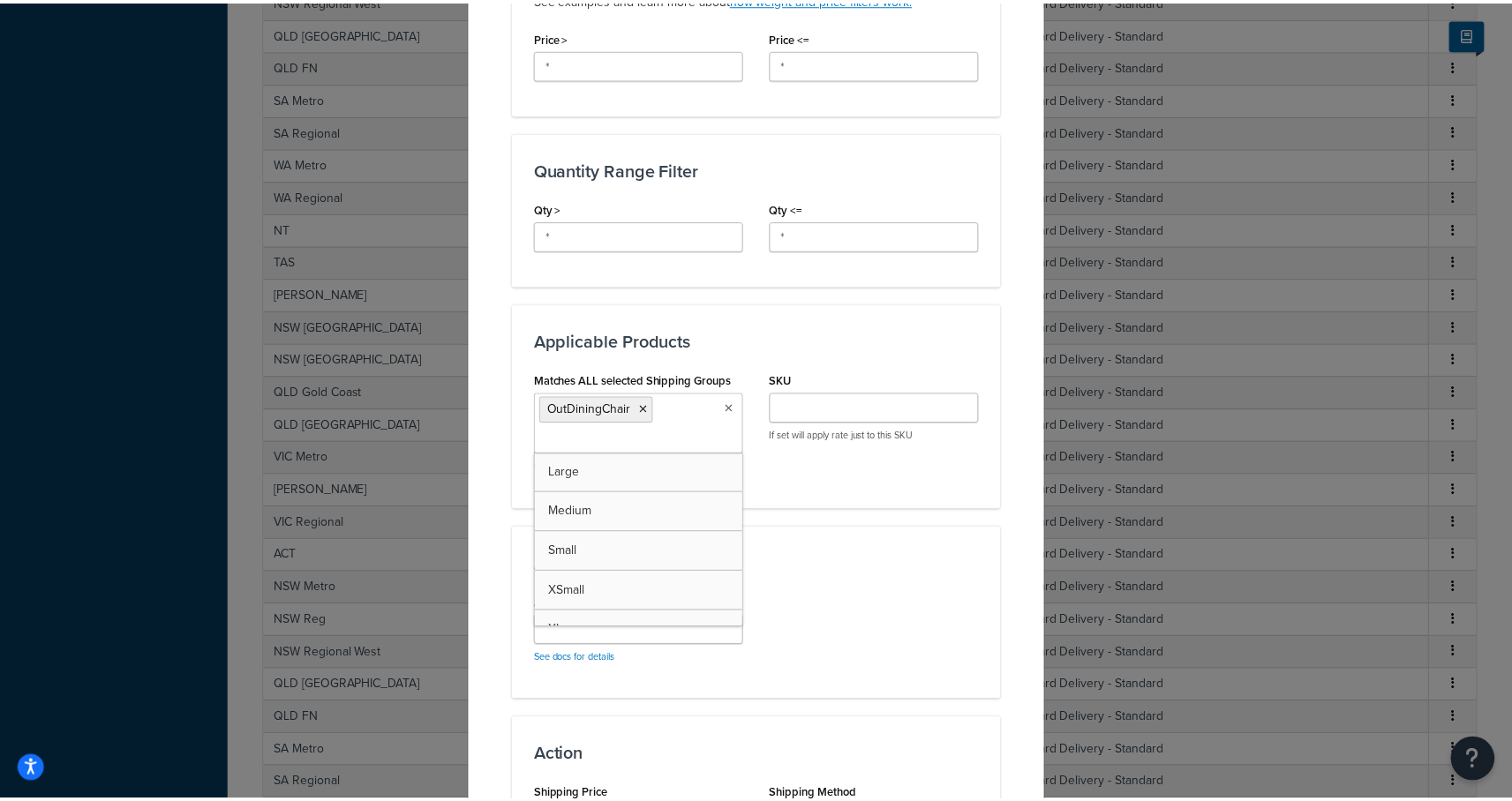
scroll to position [888, 0]
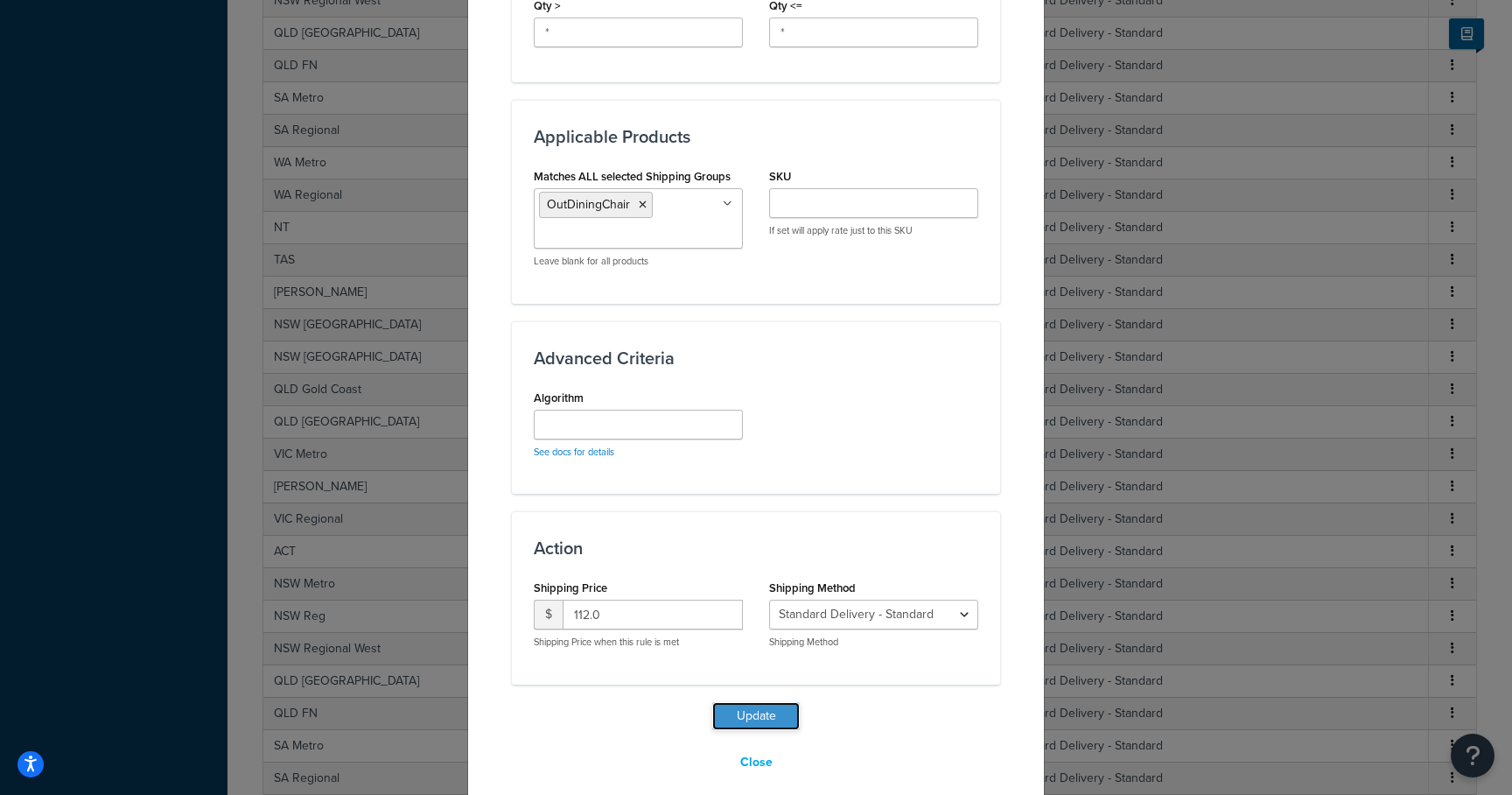
click at [741, 702] on button "Update" at bounding box center [756, 716] width 88 height 28
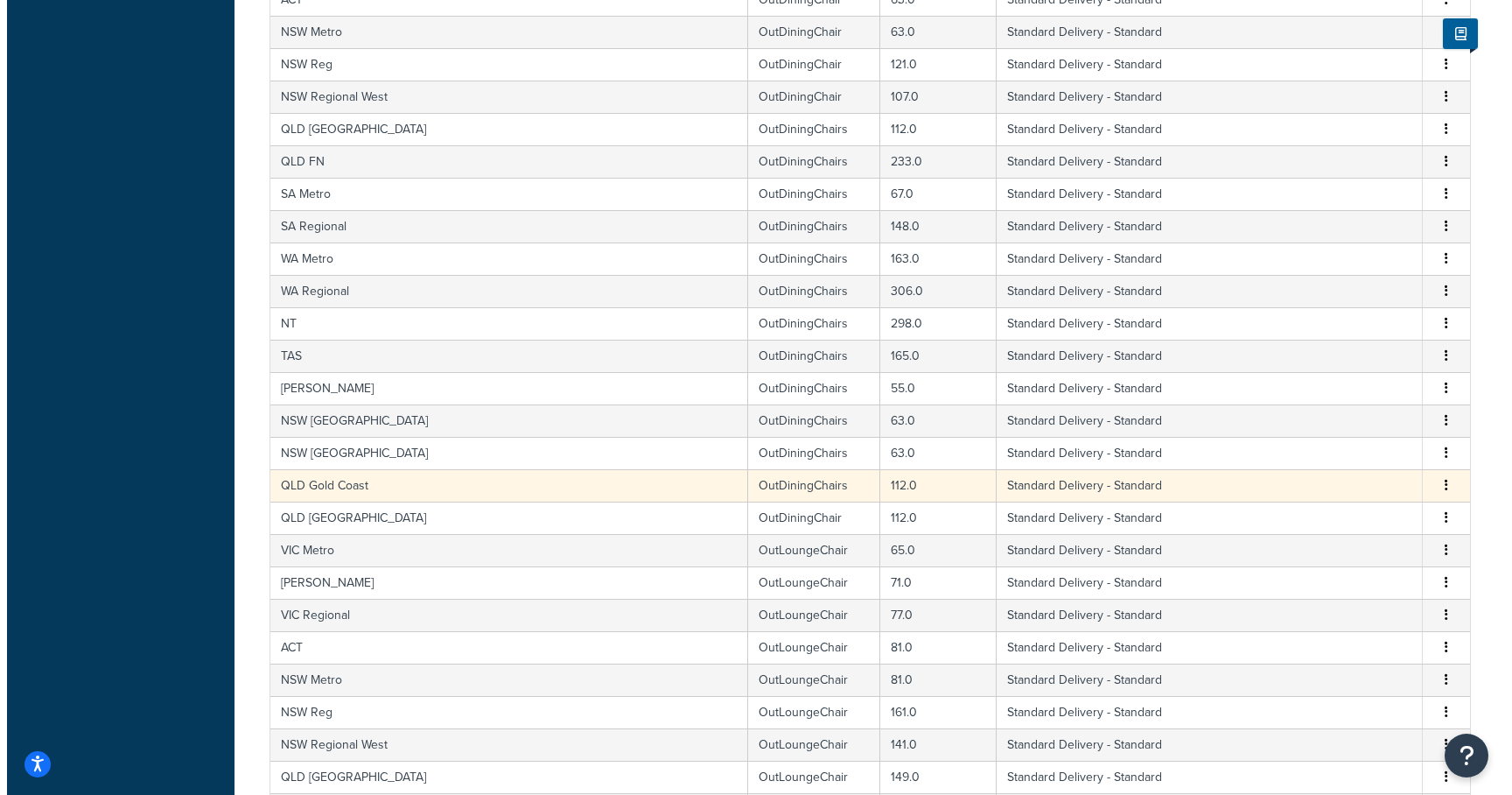
scroll to position [6277, 0]
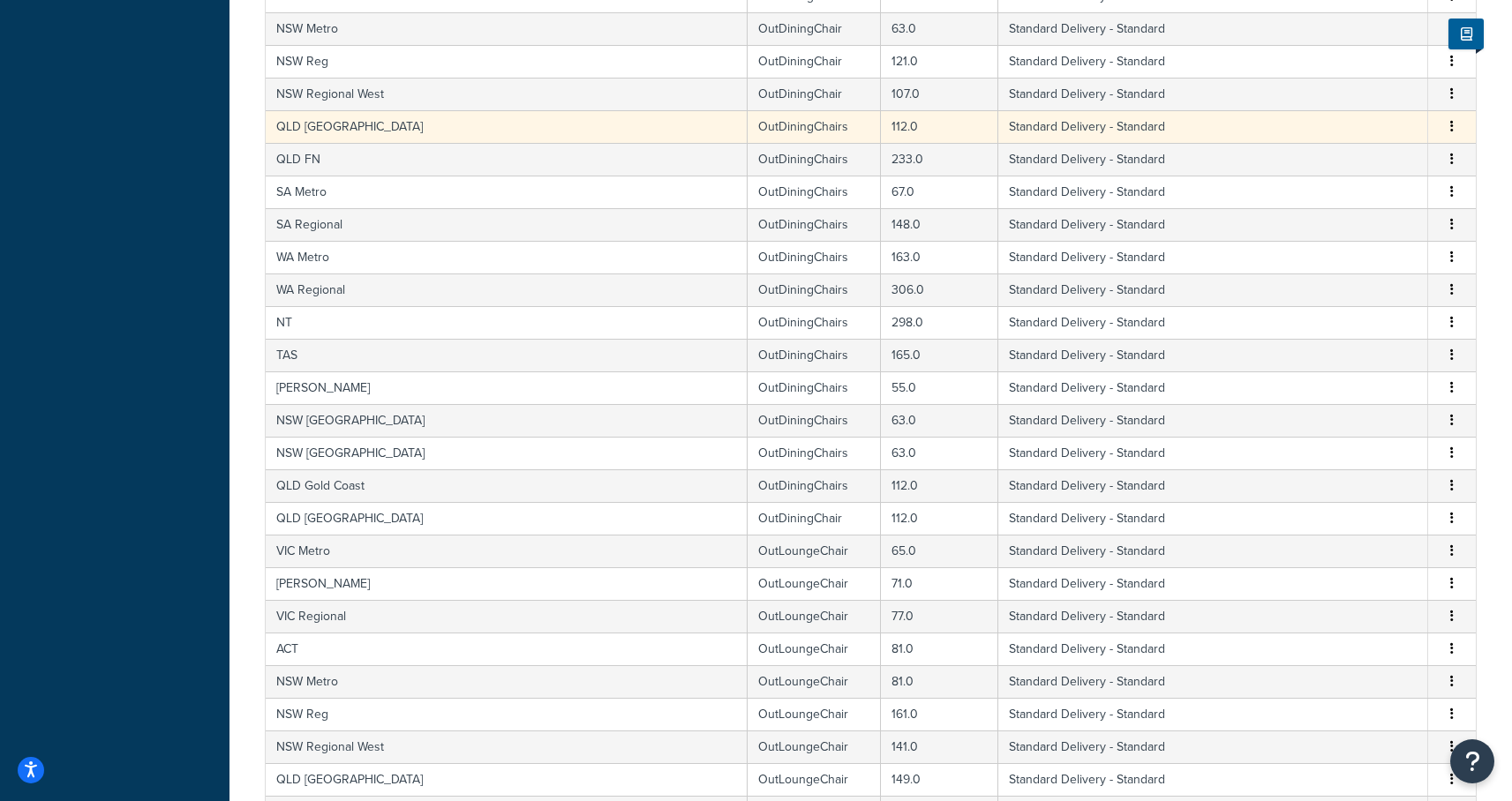
click at [374, 124] on td "QLD Brisbane" at bounding box center [506, 126] width 482 height 33
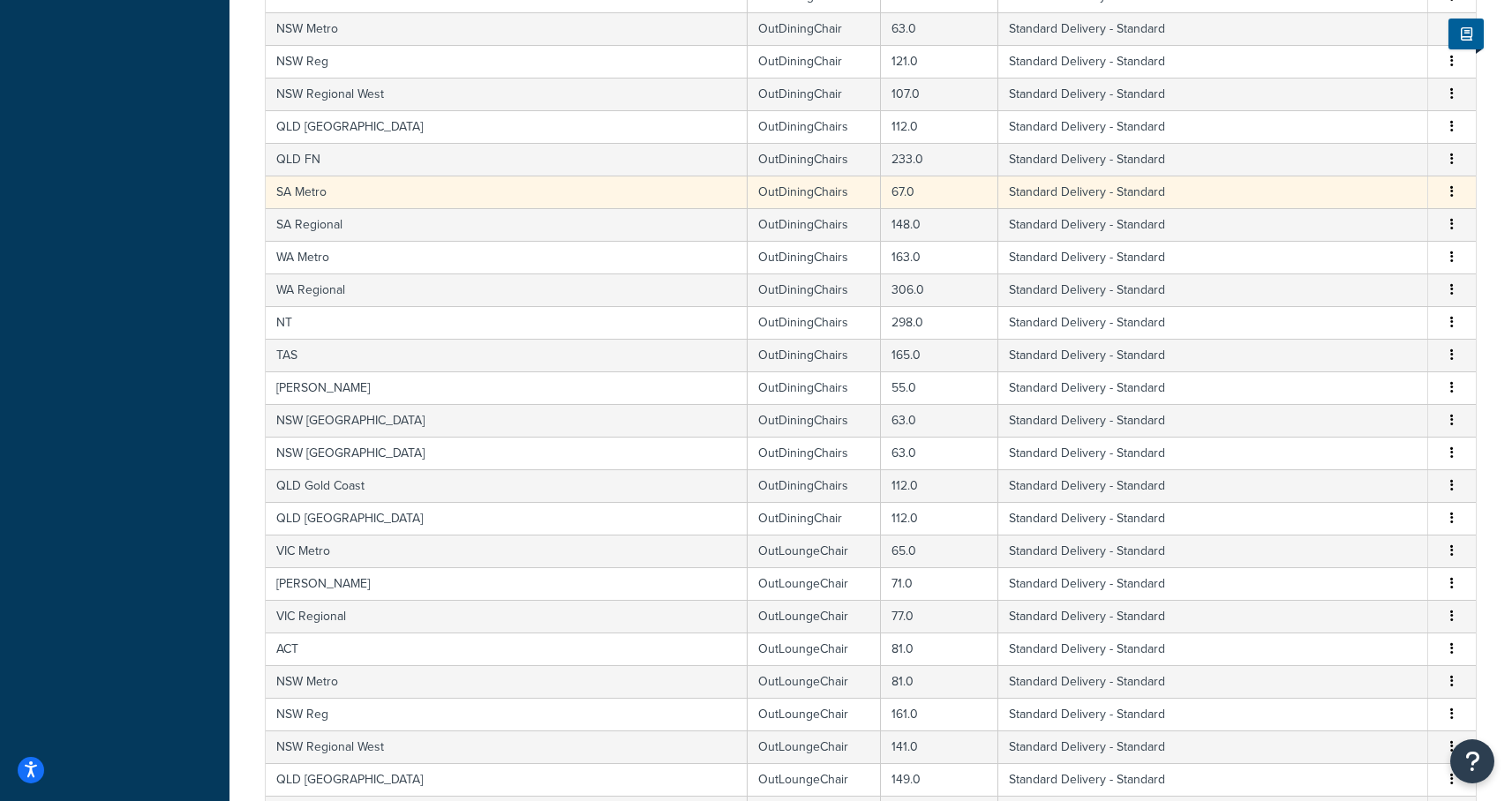
select select "182086"
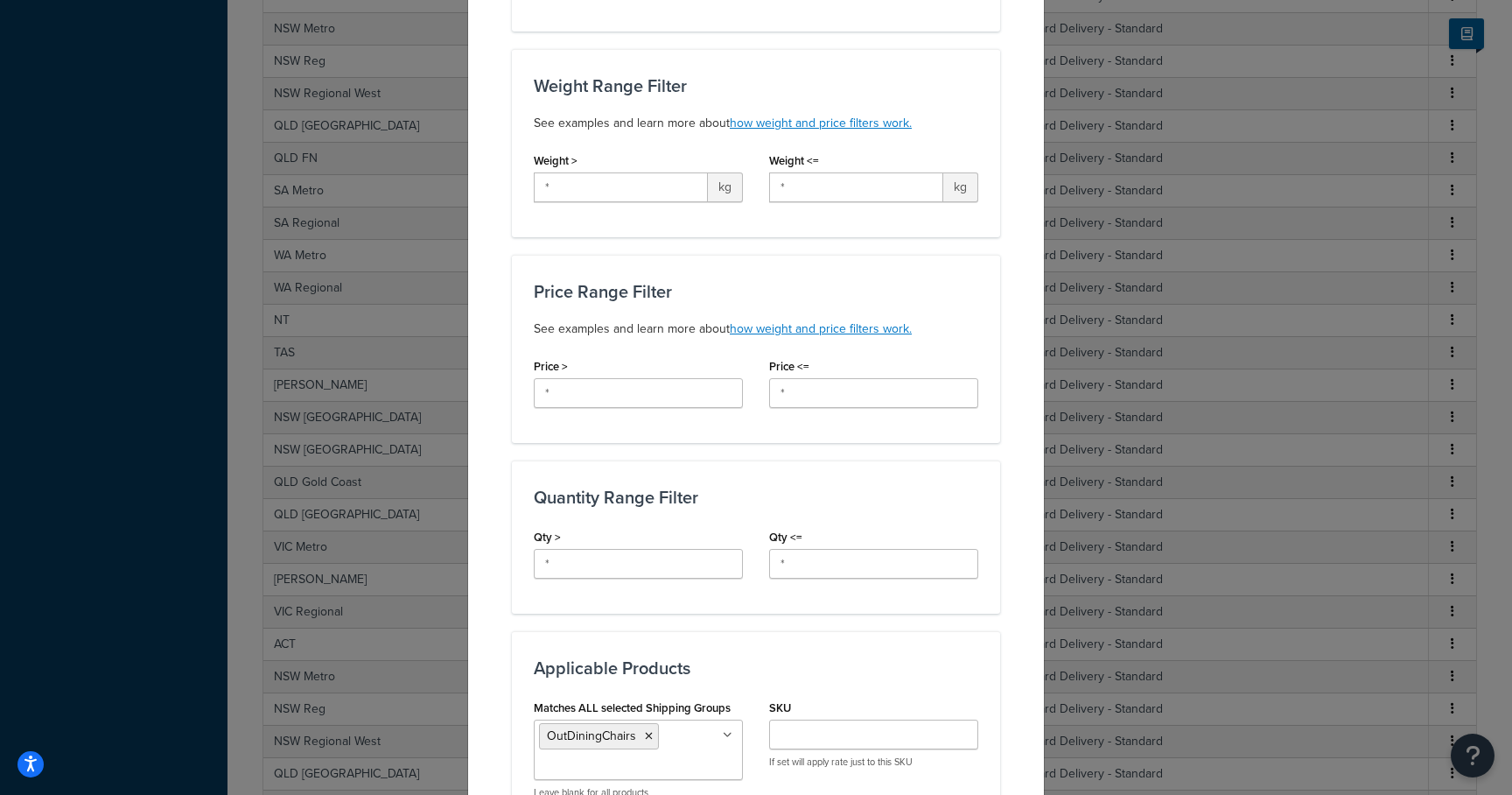
scroll to position [351, 0]
click at [647, 721] on li "OutDiningChairs" at bounding box center [599, 735] width 120 height 27
click at [645, 729] on icon at bounding box center [648, 735] width 8 height 11
click at [639, 724] on input "Matches ALL selected Shipping Groups" at bounding box center [616, 734] width 155 height 20
type input "outdin"
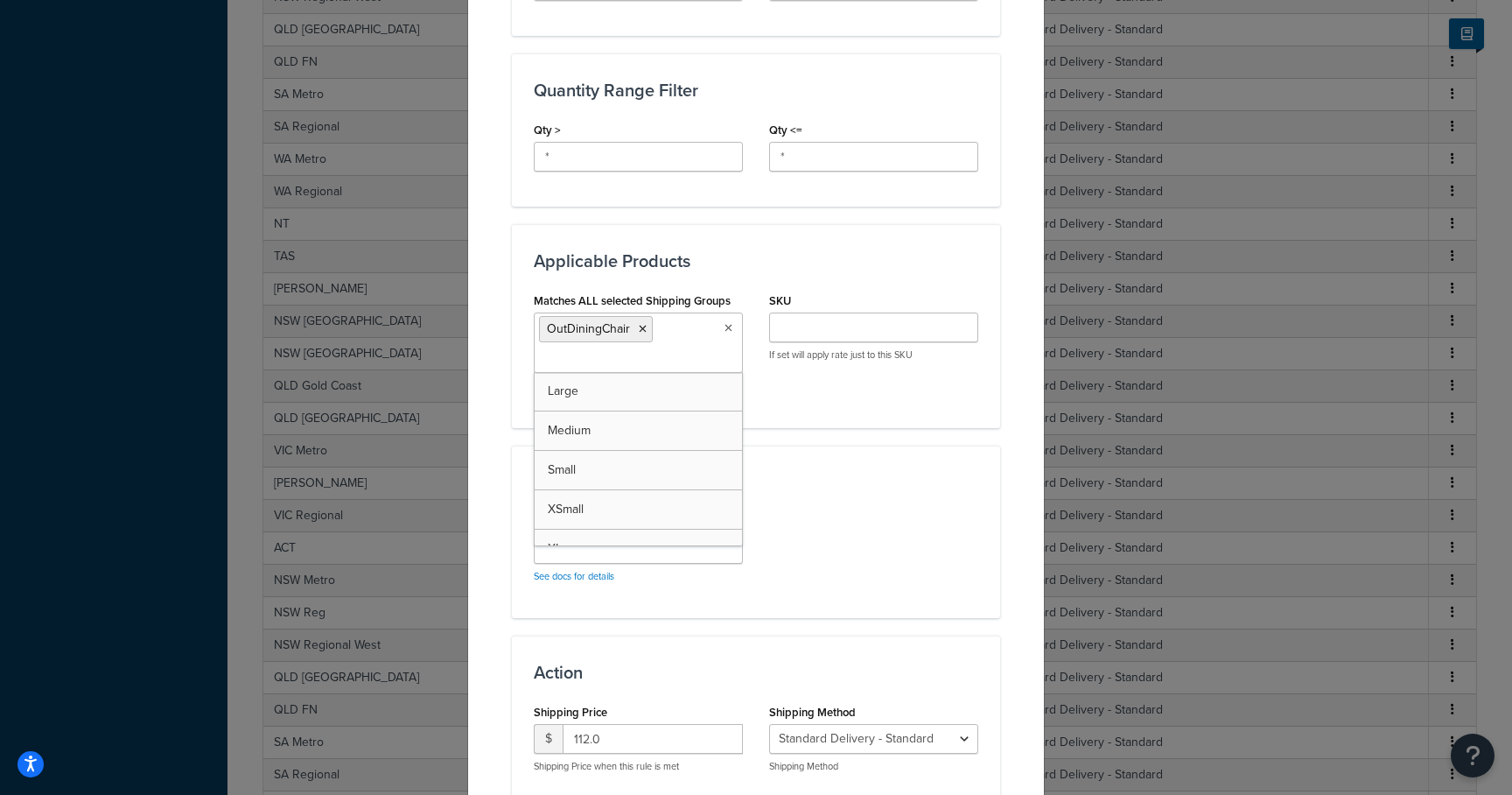
scroll to position [789, 0]
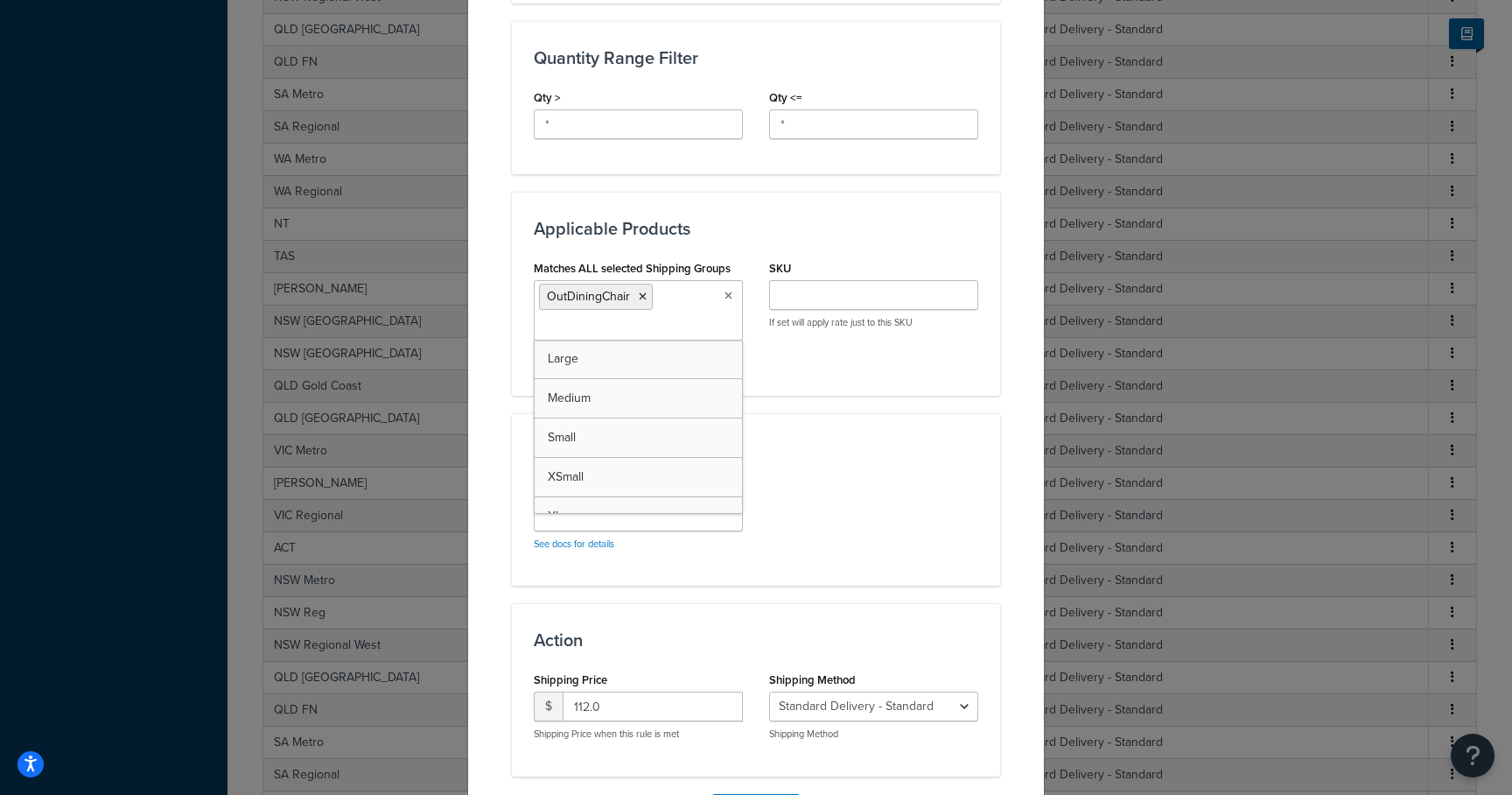
click at [881, 607] on div "Action Shipping Price $ 112.0 Shipping Price when this rule is met Shipping Met…" at bounding box center [756, 689] width 489 height 172
click at [734, 781] on button "Update" at bounding box center [756, 808] width 88 height 28
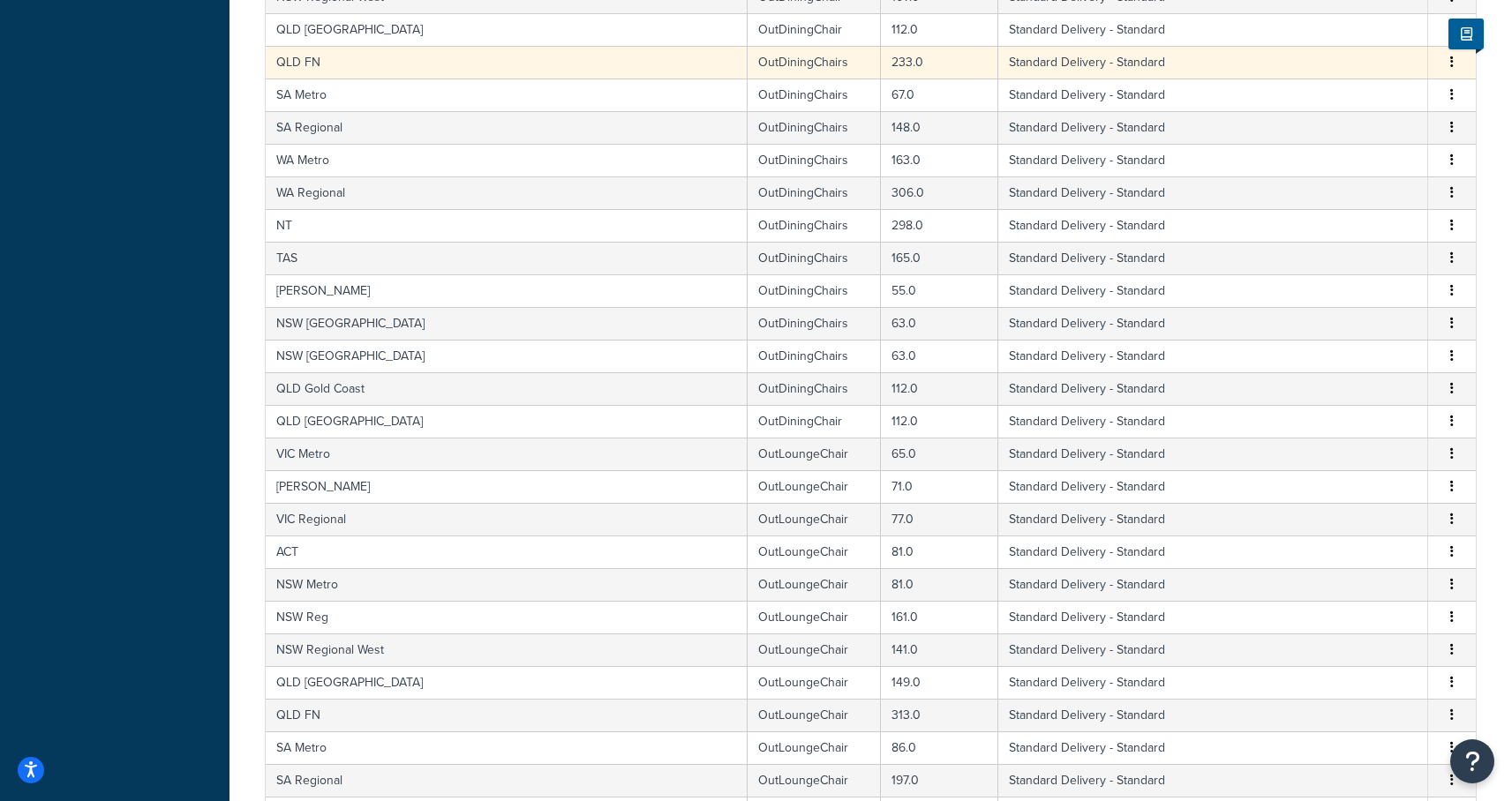
click at [748, 70] on td "OutDiningChairs" at bounding box center [814, 62] width 133 height 33
select select "182086"
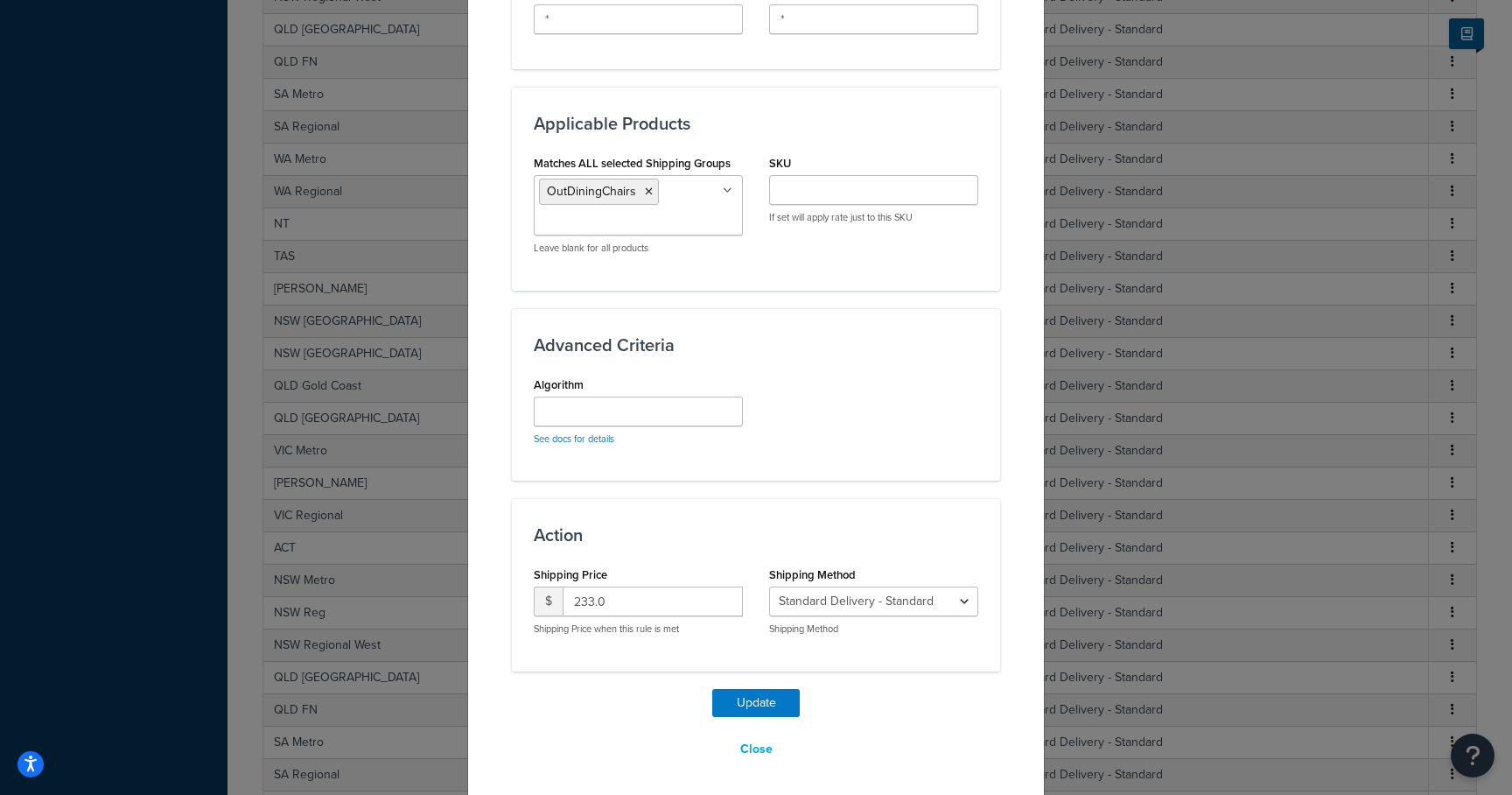
scroll to position [881, 0]
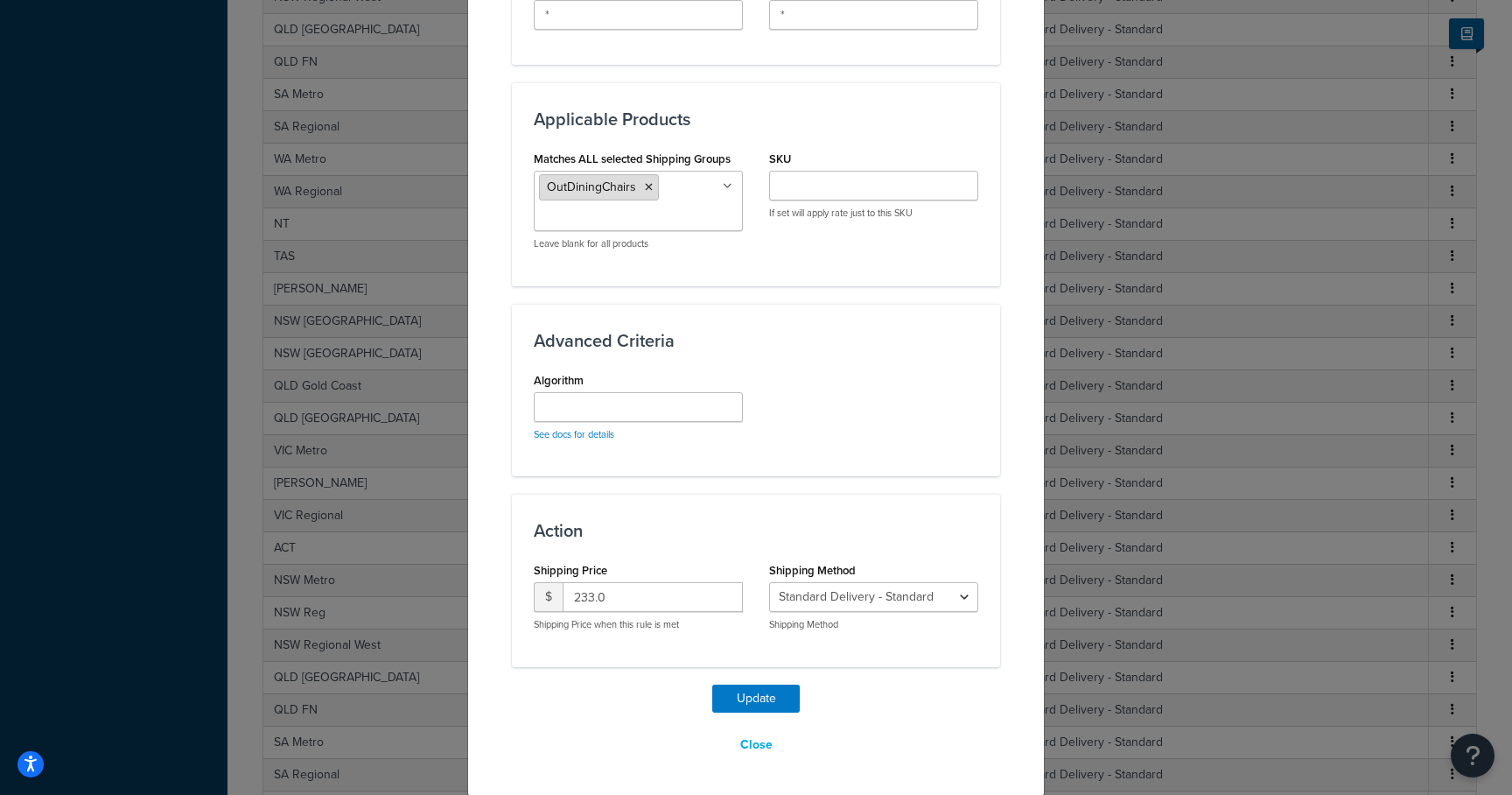
click at [645, 190] on icon at bounding box center [648, 187] width 8 height 11
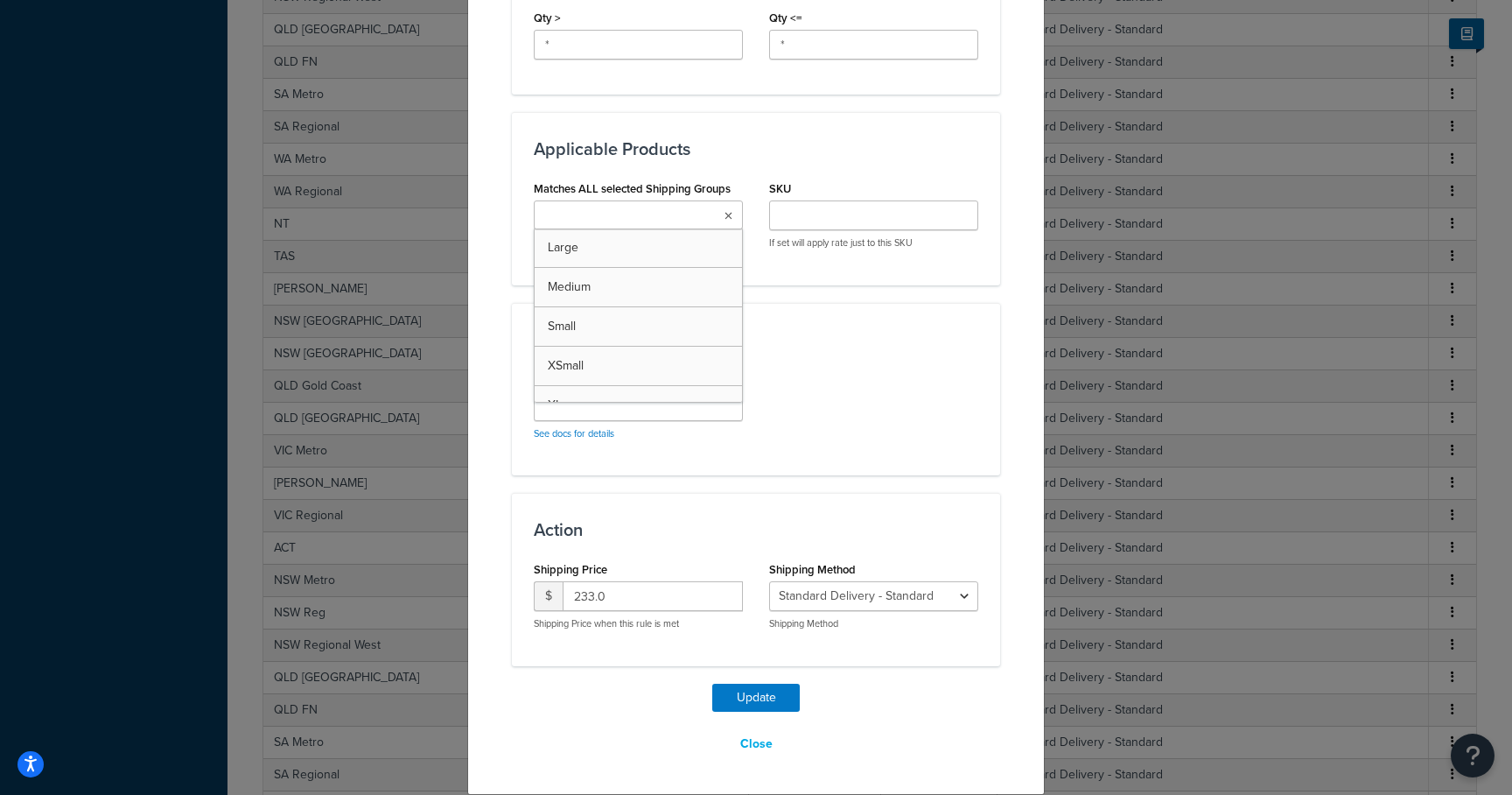
scroll to position [850, 0]
click at [639, 201] on ul at bounding box center [638, 216] width 209 height 29
click at [636, 205] on ul at bounding box center [638, 216] width 209 height 29
click at [632, 212] on input "Matches ALL selected Shipping Groups" at bounding box center [616, 217] width 155 height 20
type input "outd"
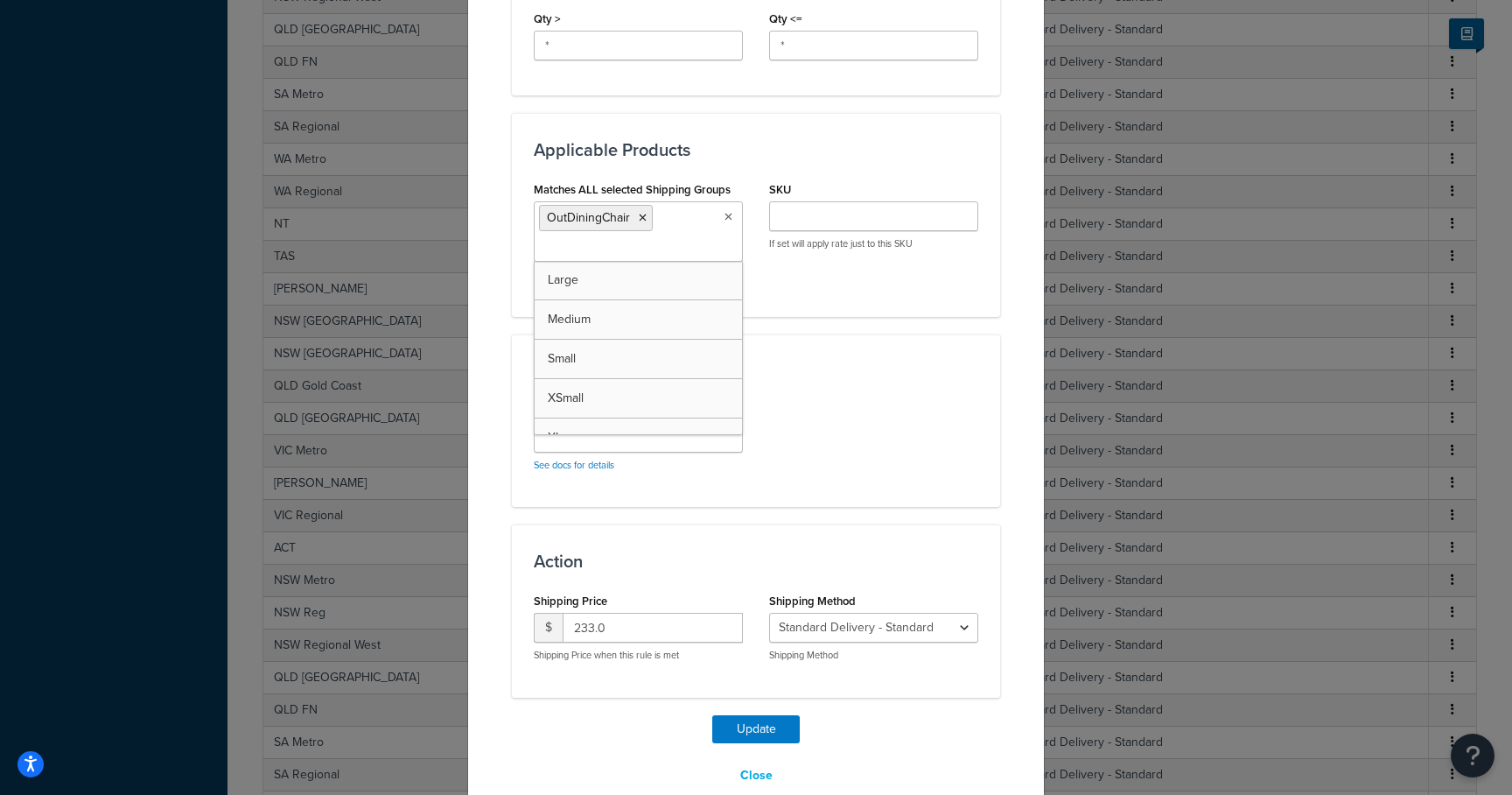
click at [844, 453] on div "Algorithm See docs for details" at bounding box center [756, 442] width 471 height 87
click at [757, 720] on button "Update" at bounding box center [756, 729] width 88 height 28
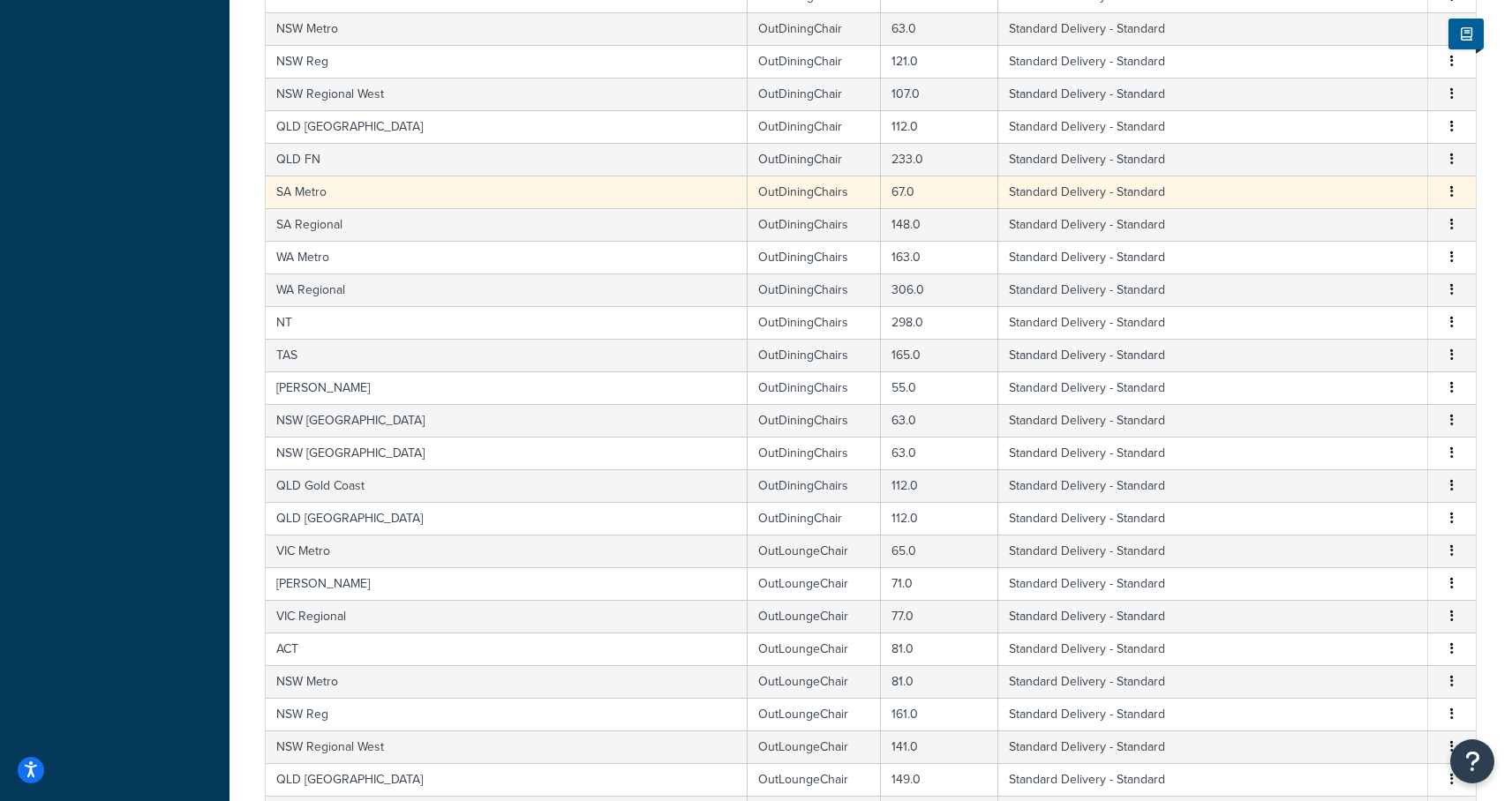
click at [399, 198] on td "SA Metro" at bounding box center [506, 191] width 482 height 33
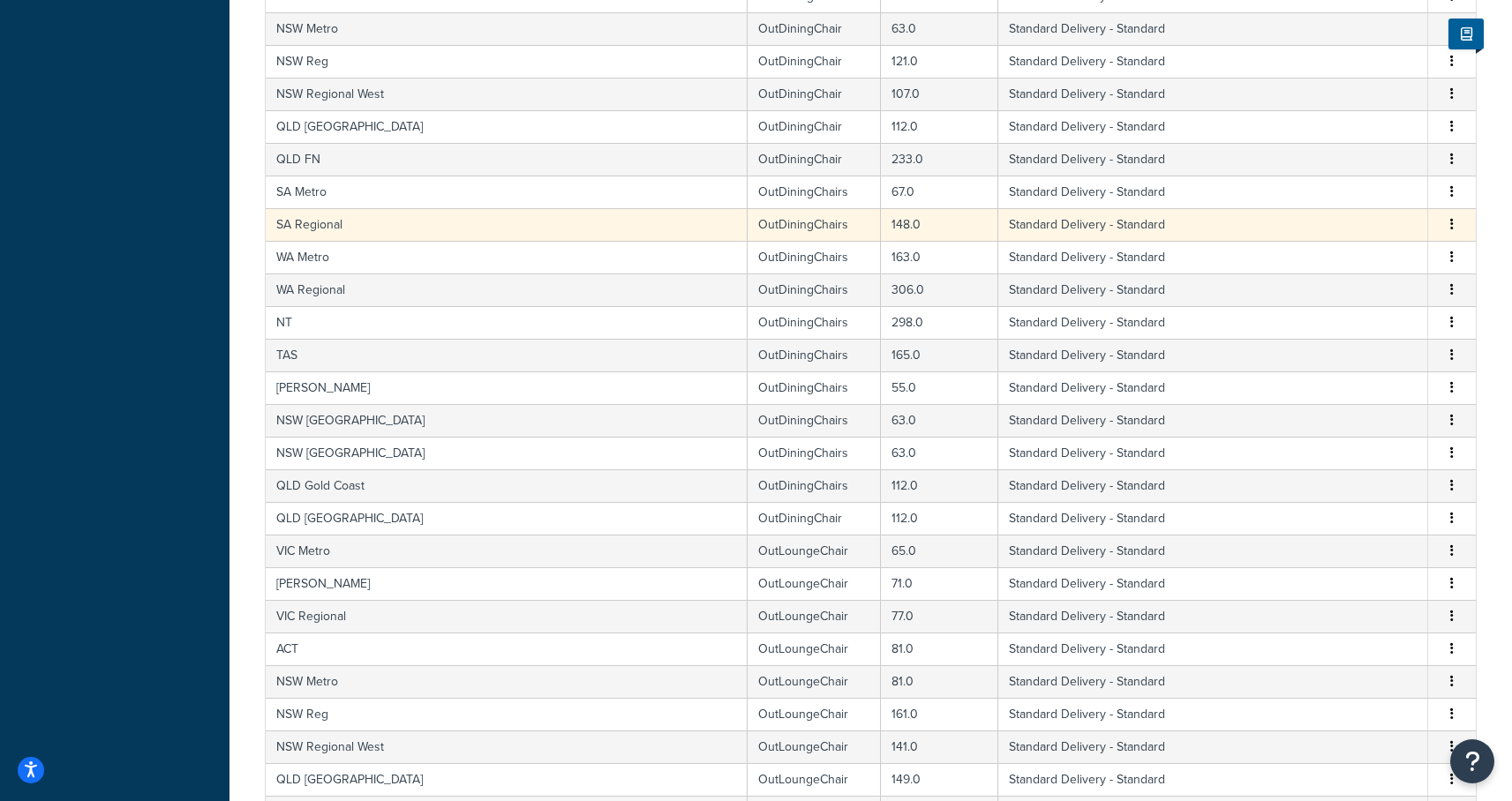
select select "182086"
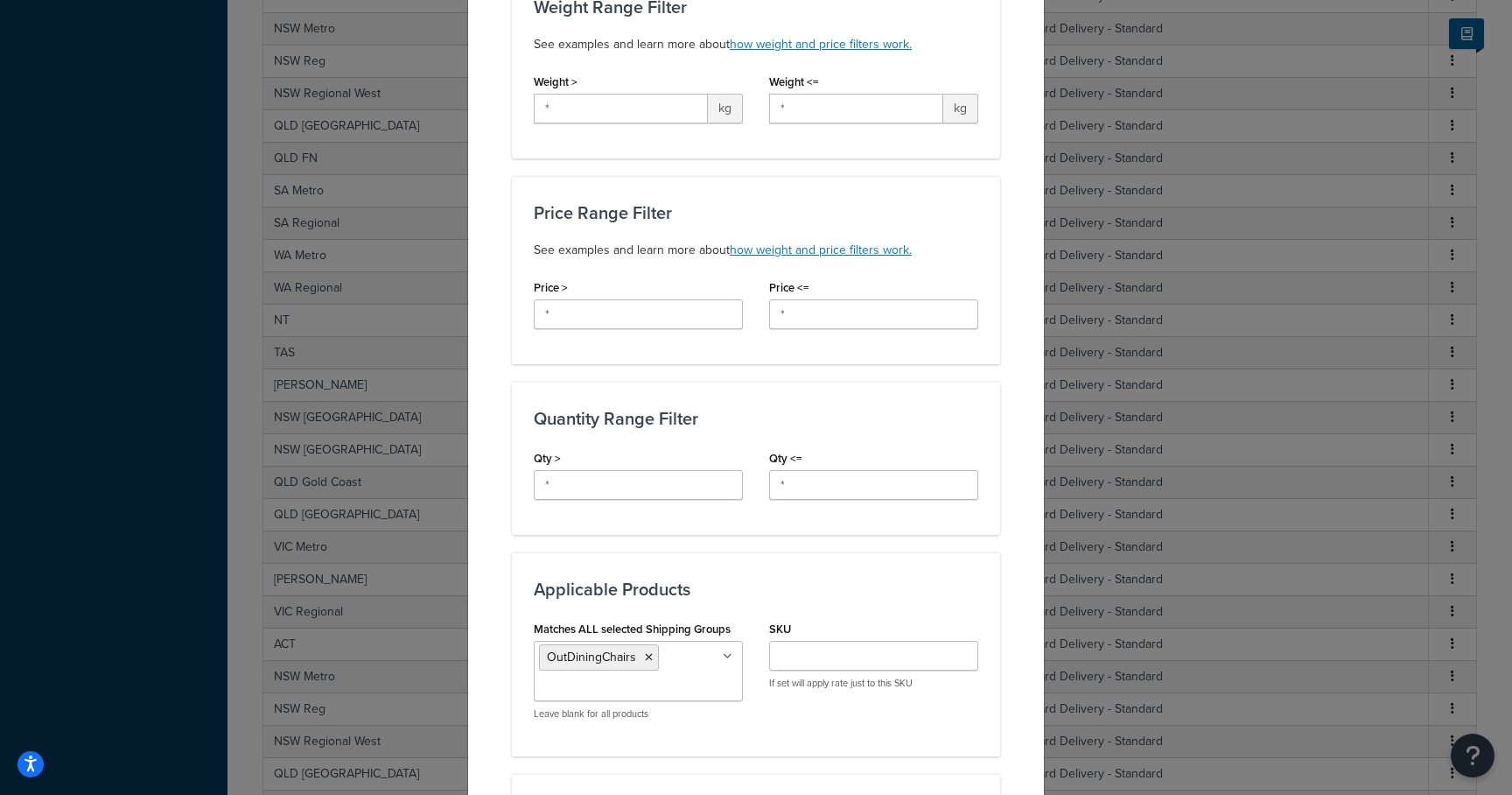
scroll to position [519, 0]
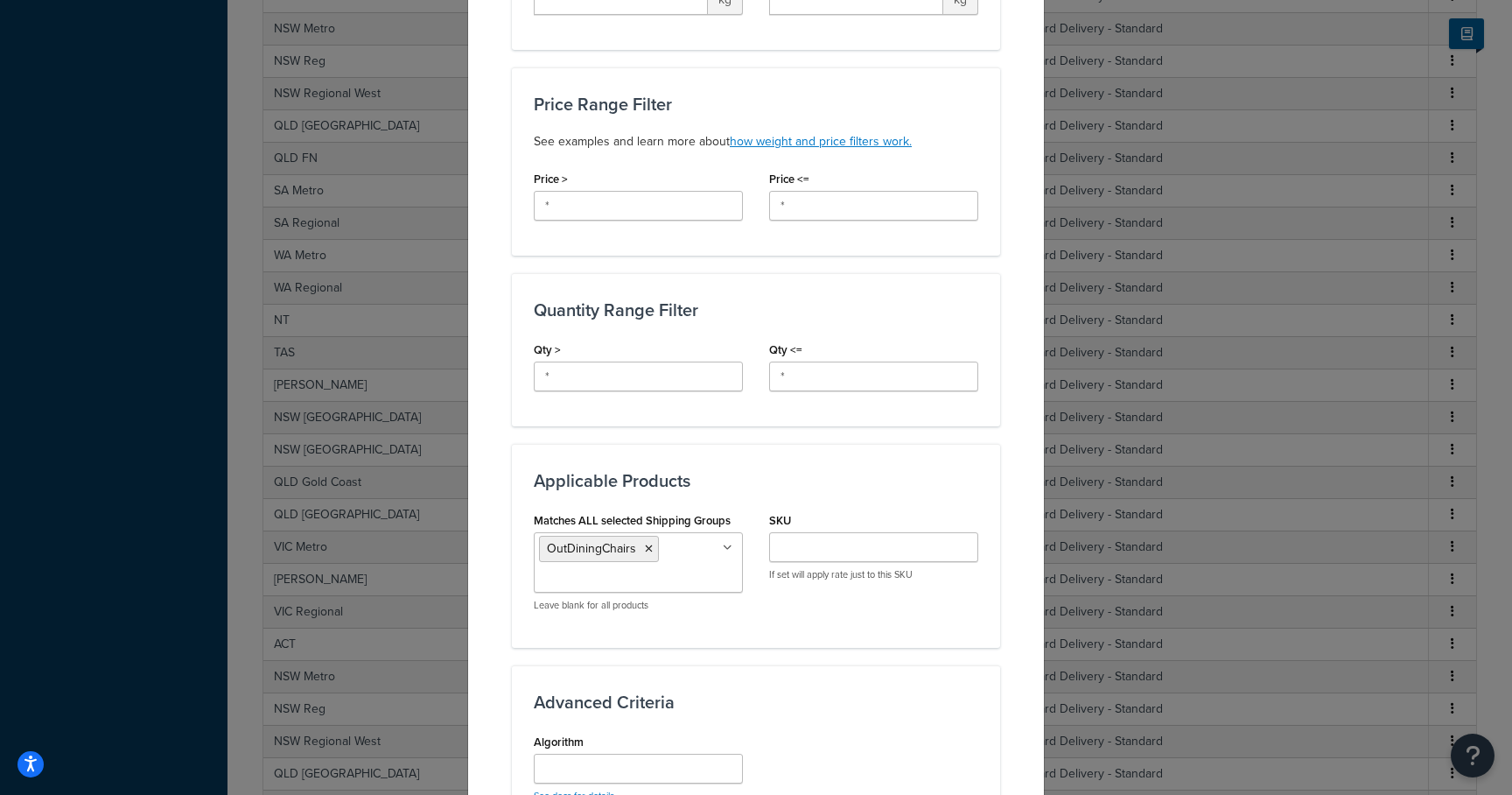
click at [645, 547] on icon at bounding box center [648, 549] width 8 height 11
click at [645, 546] on input "Matches ALL selected Shipping Groups" at bounding box center [616, 548] width 155 height 20
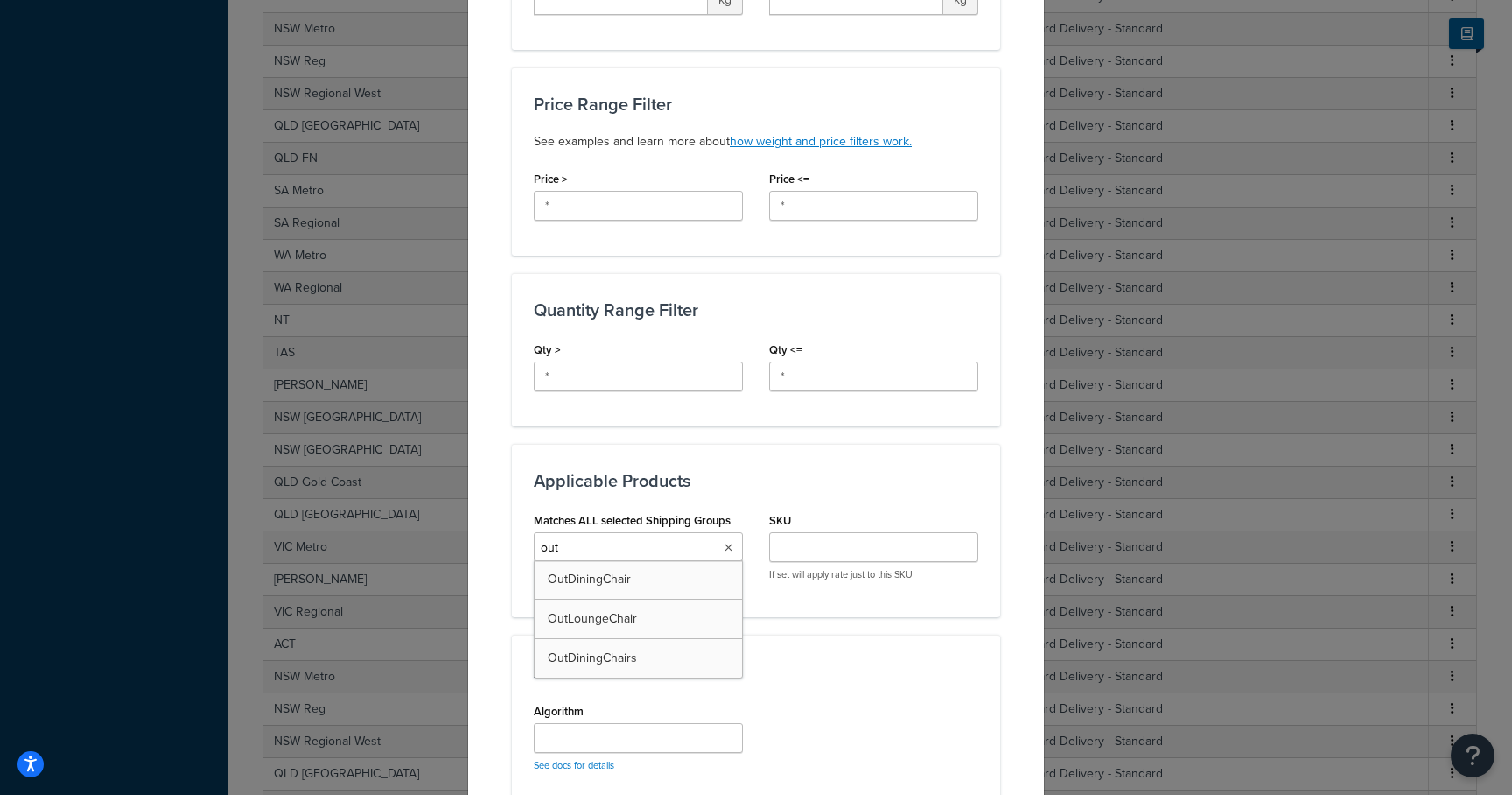
type input "outd"
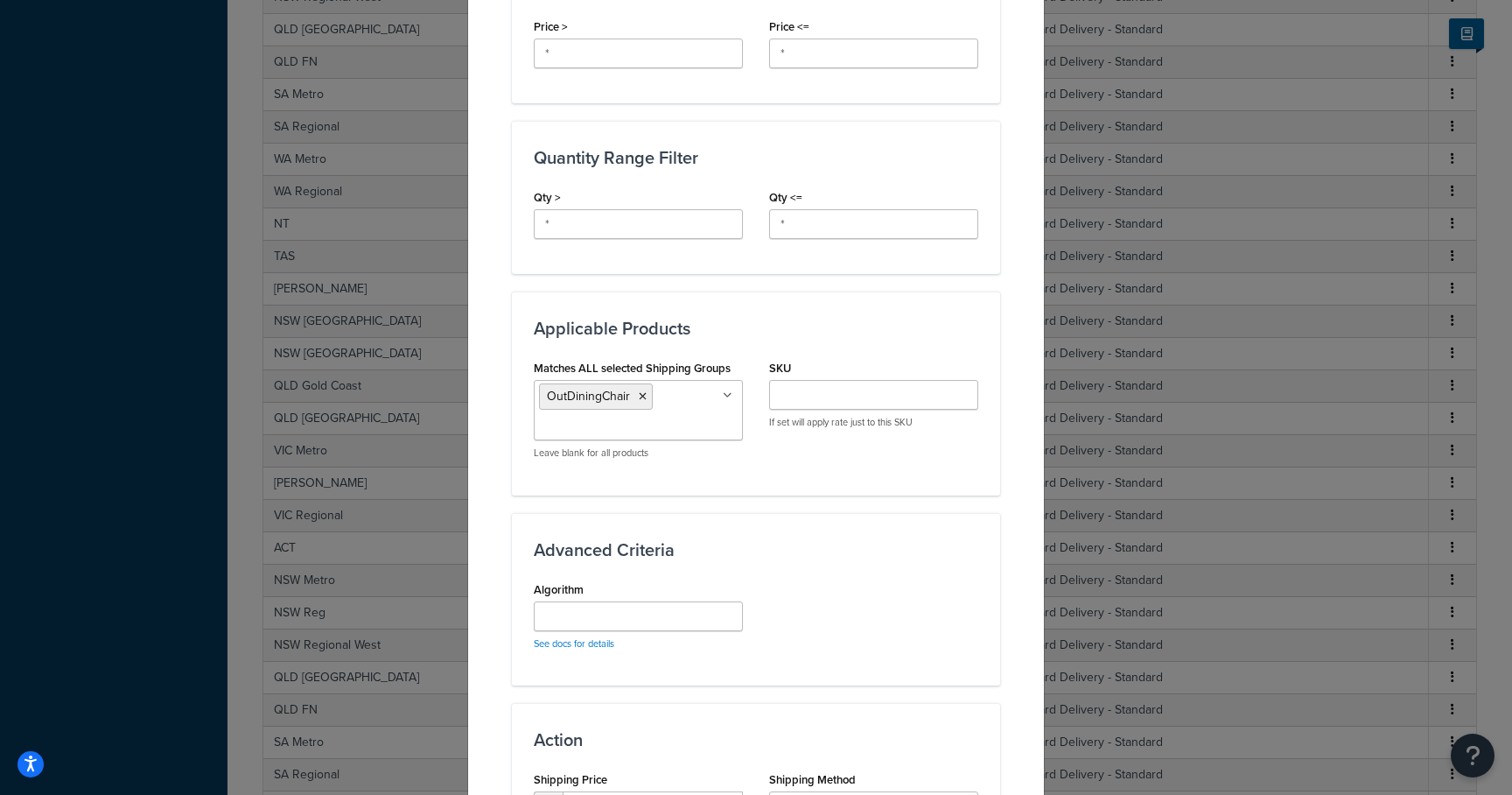
click at [876, 546] on h3 "Advanced Criteria" at bounding box center [756, 550] width 444 height 20
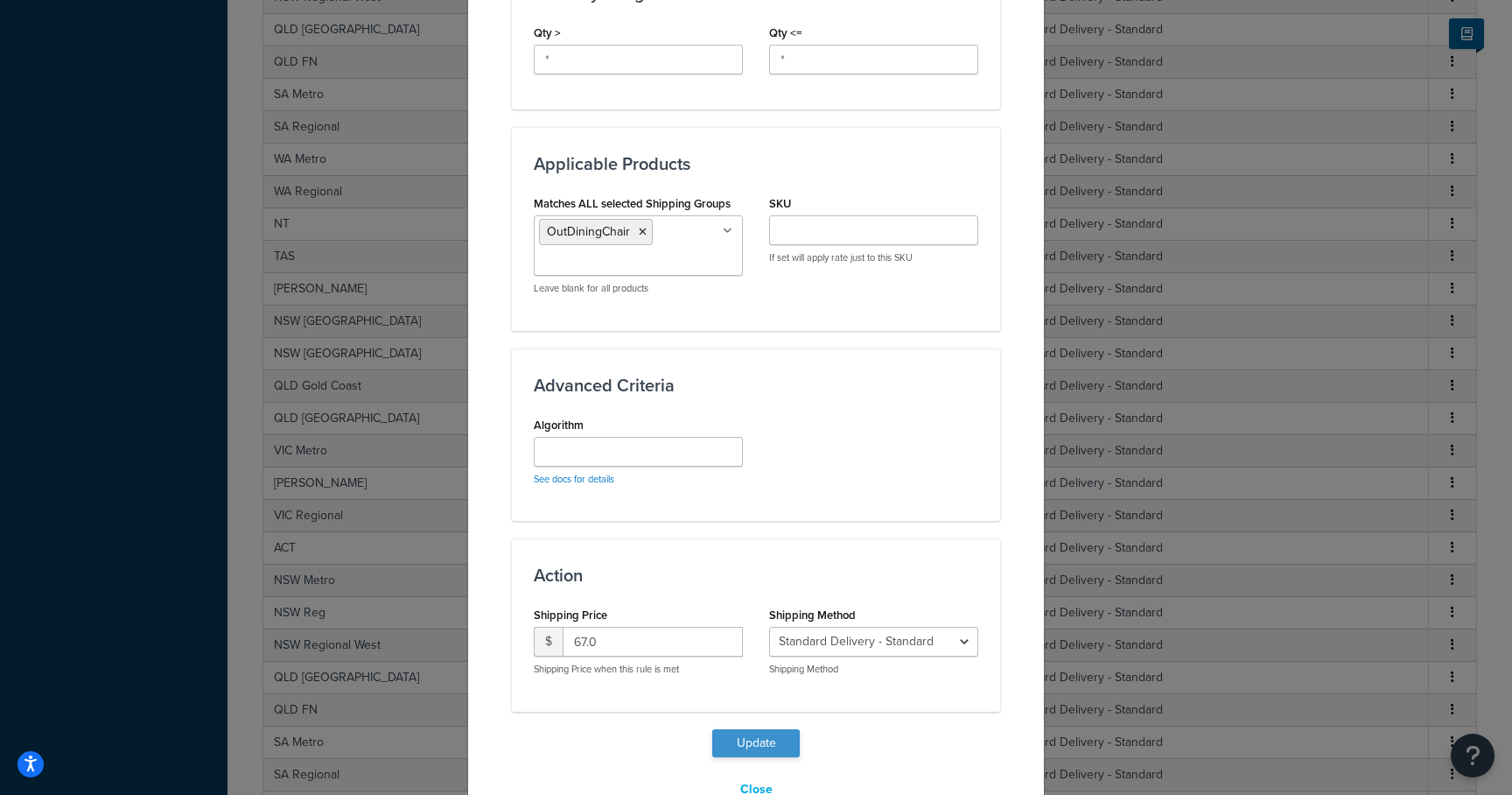
scroll to position [837, 0]
click at [742, 749] on button "Update" at bounding box center [756, 743] width 88 height 28
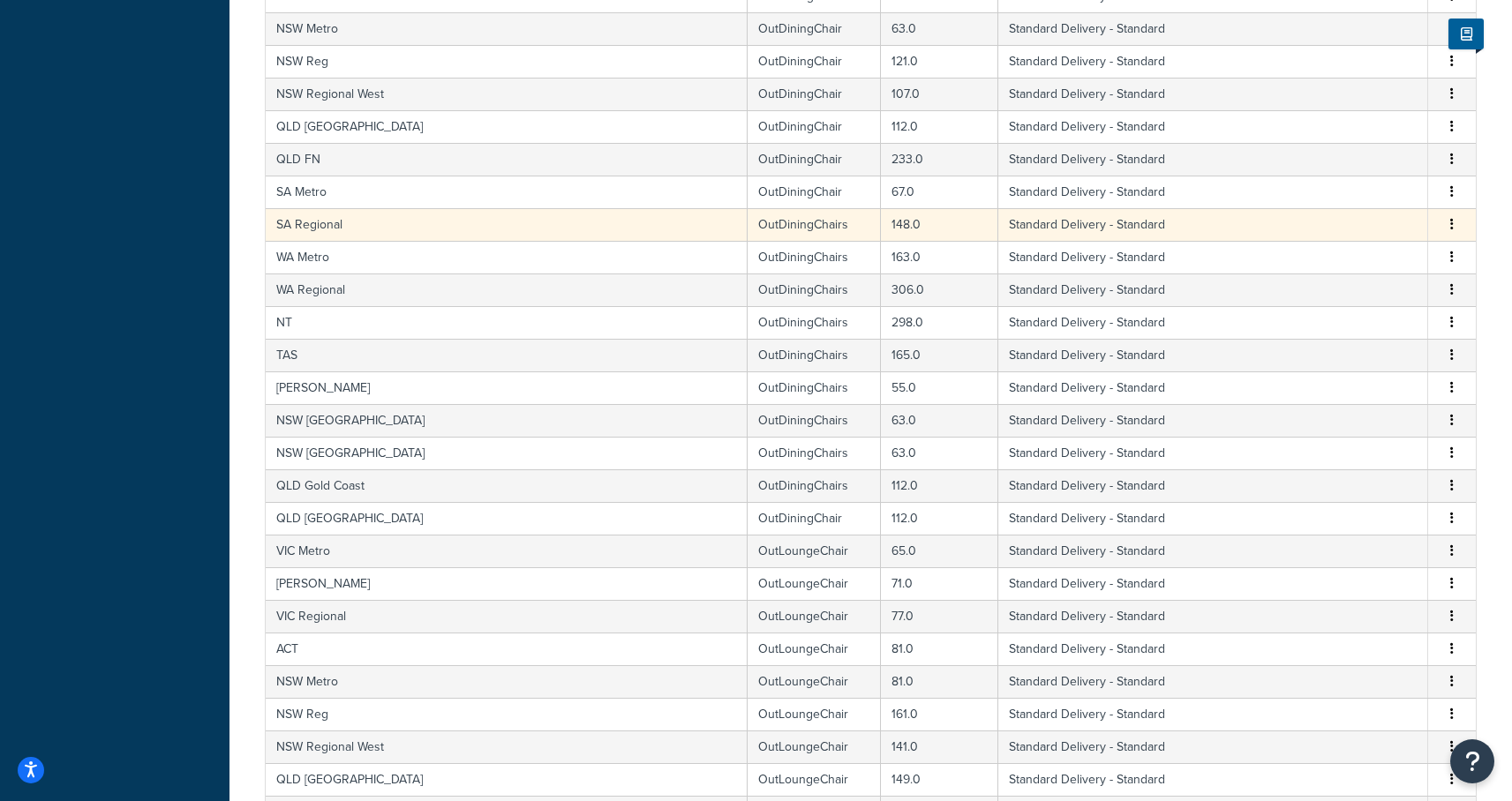
click at [354, 224] on td "SA Regional" at bounding box center [506, 224] width 482 height 33
select select "182086"
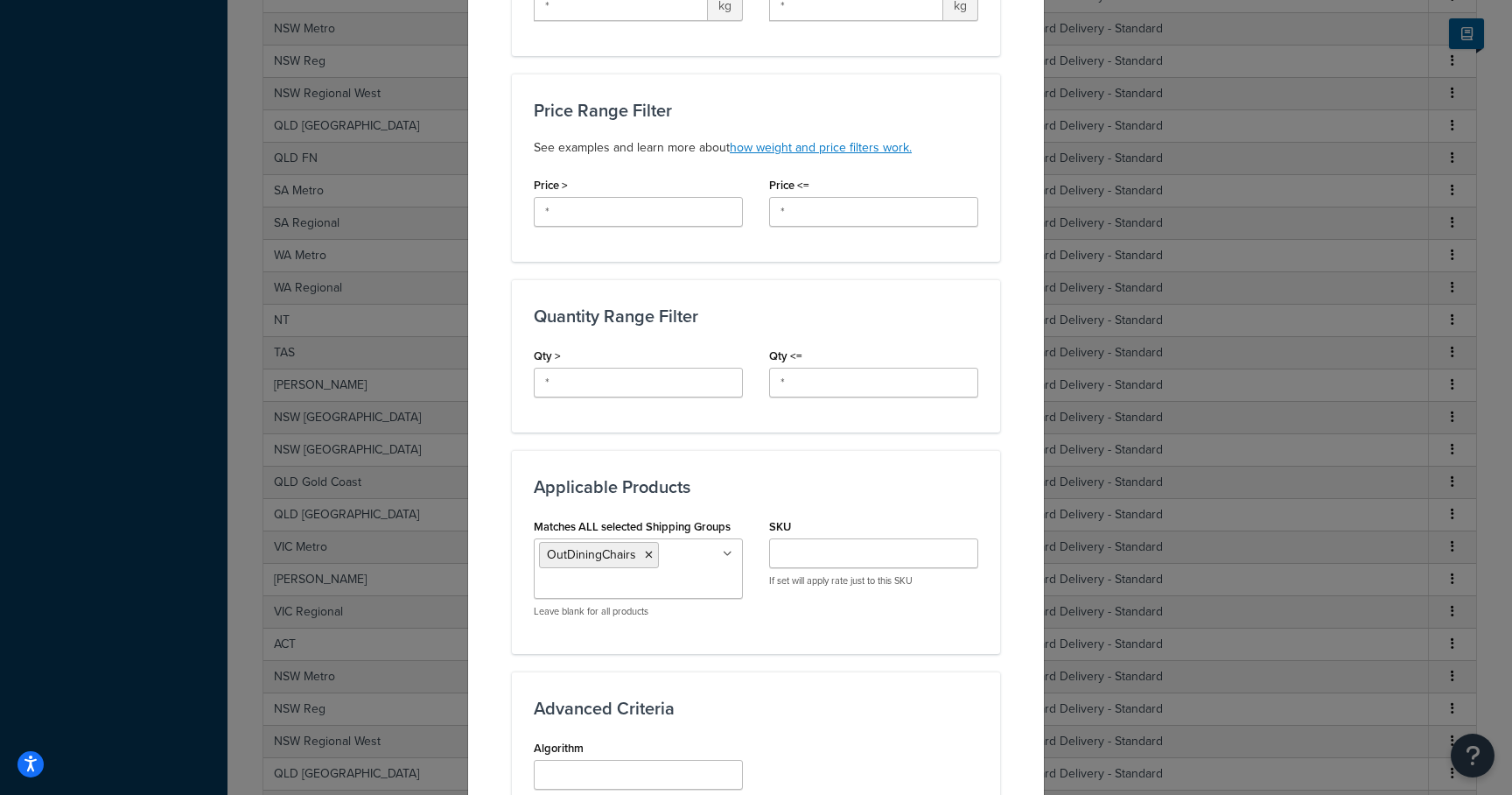
scroll to position [548, 0]
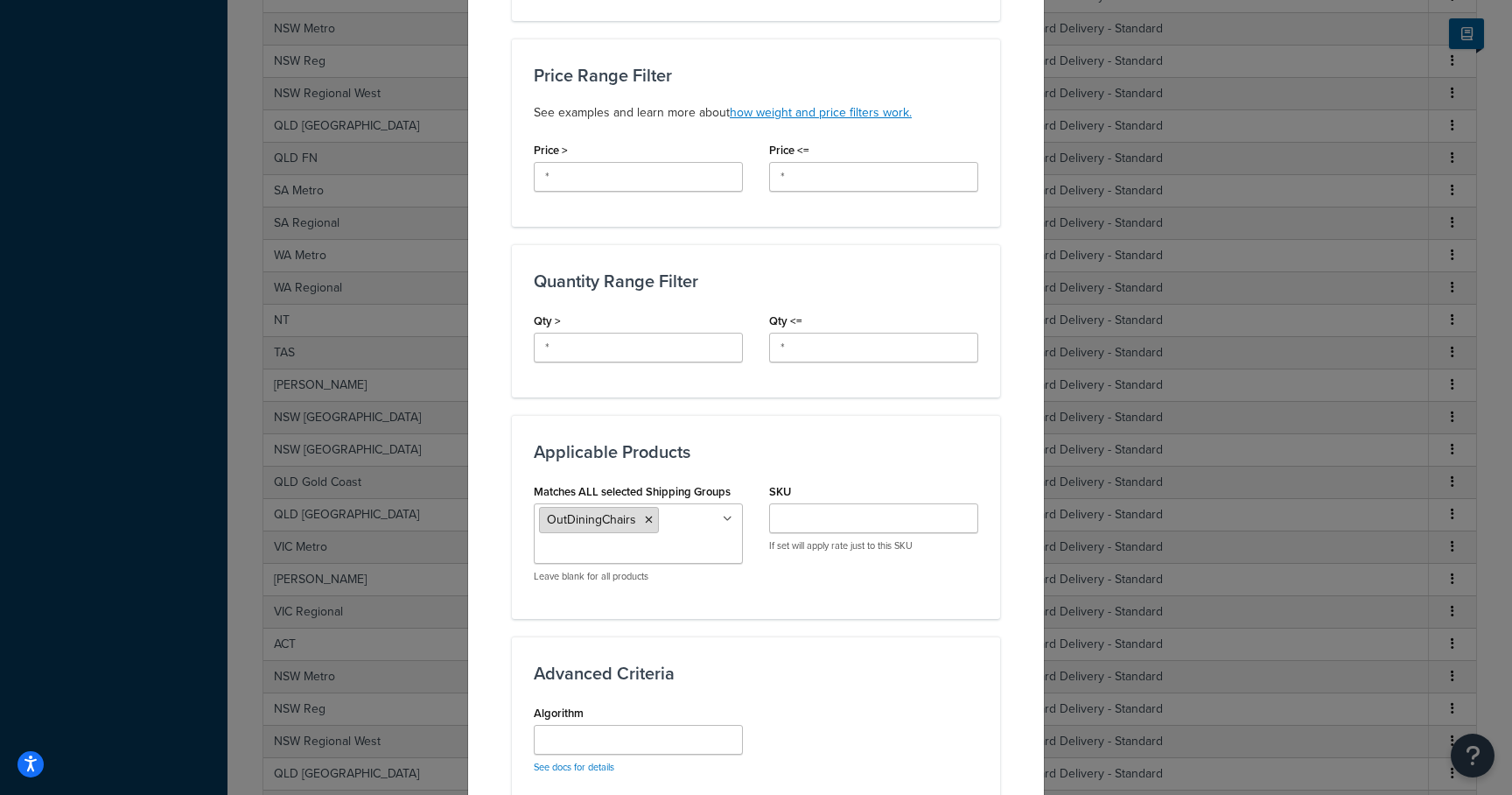
click at [645, 523] on icon at bounding box center [648, 520] width 8 height 11
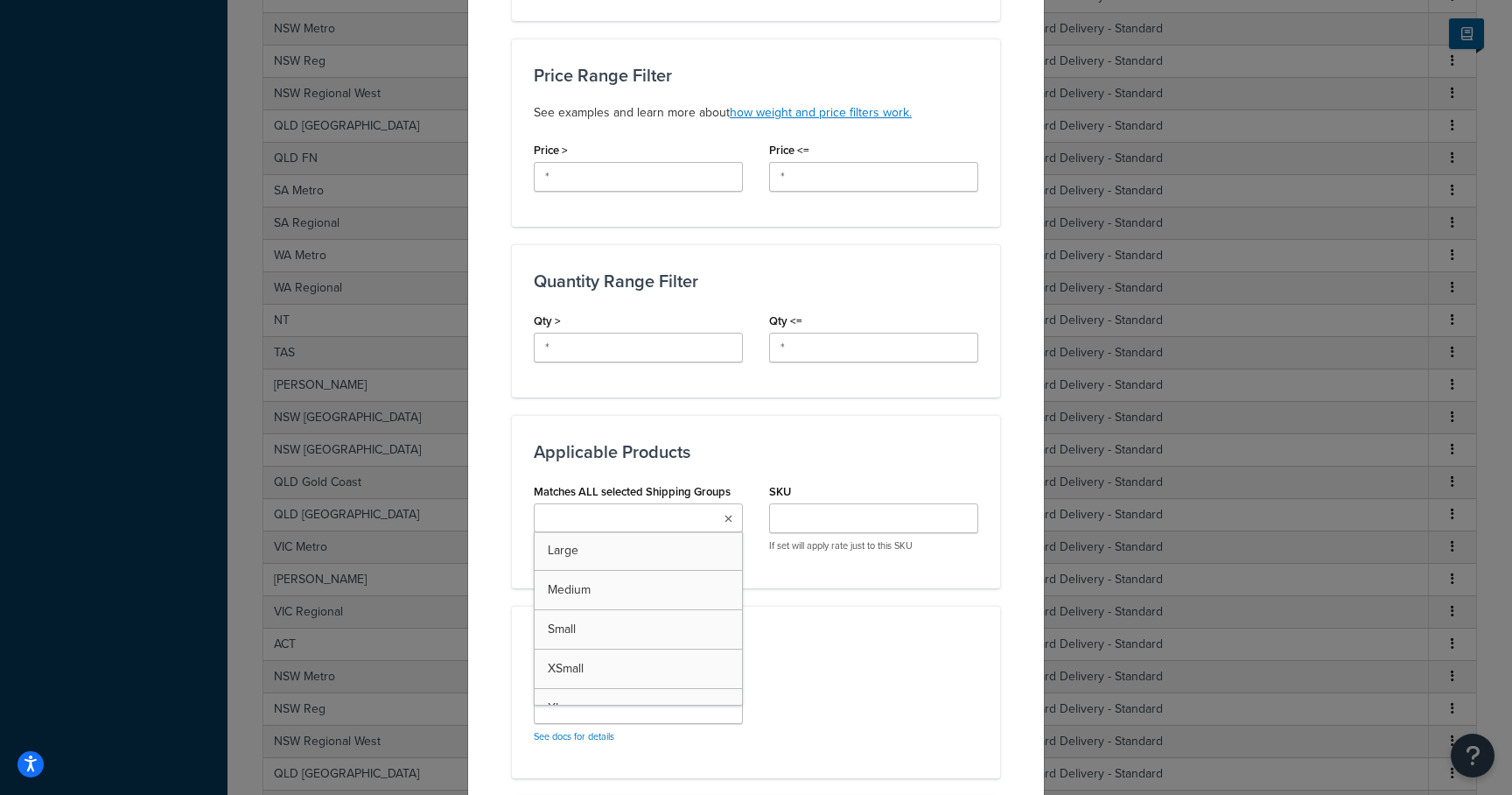
click at [641, 523] on input "Matches ALL selected Shipping Groups" at bounding box center [616, 519] width 155 height 20
type input "outdining"
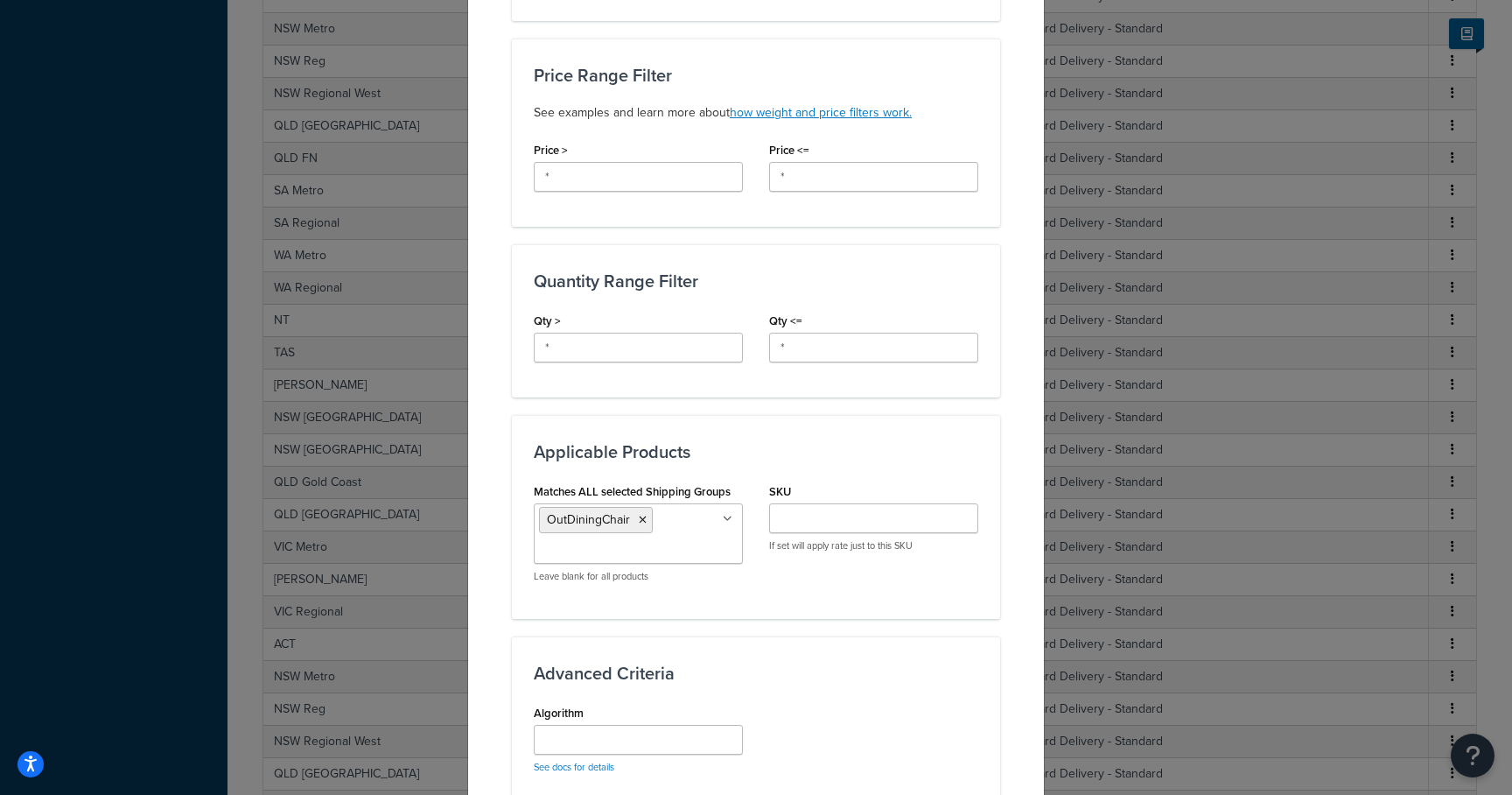
click at [846, 586] on div "Matches ALL selected Shipping Groups OutDiningChair Large Medium Small XSmall X…" at bounding box center [756, 538] width 471 height 117
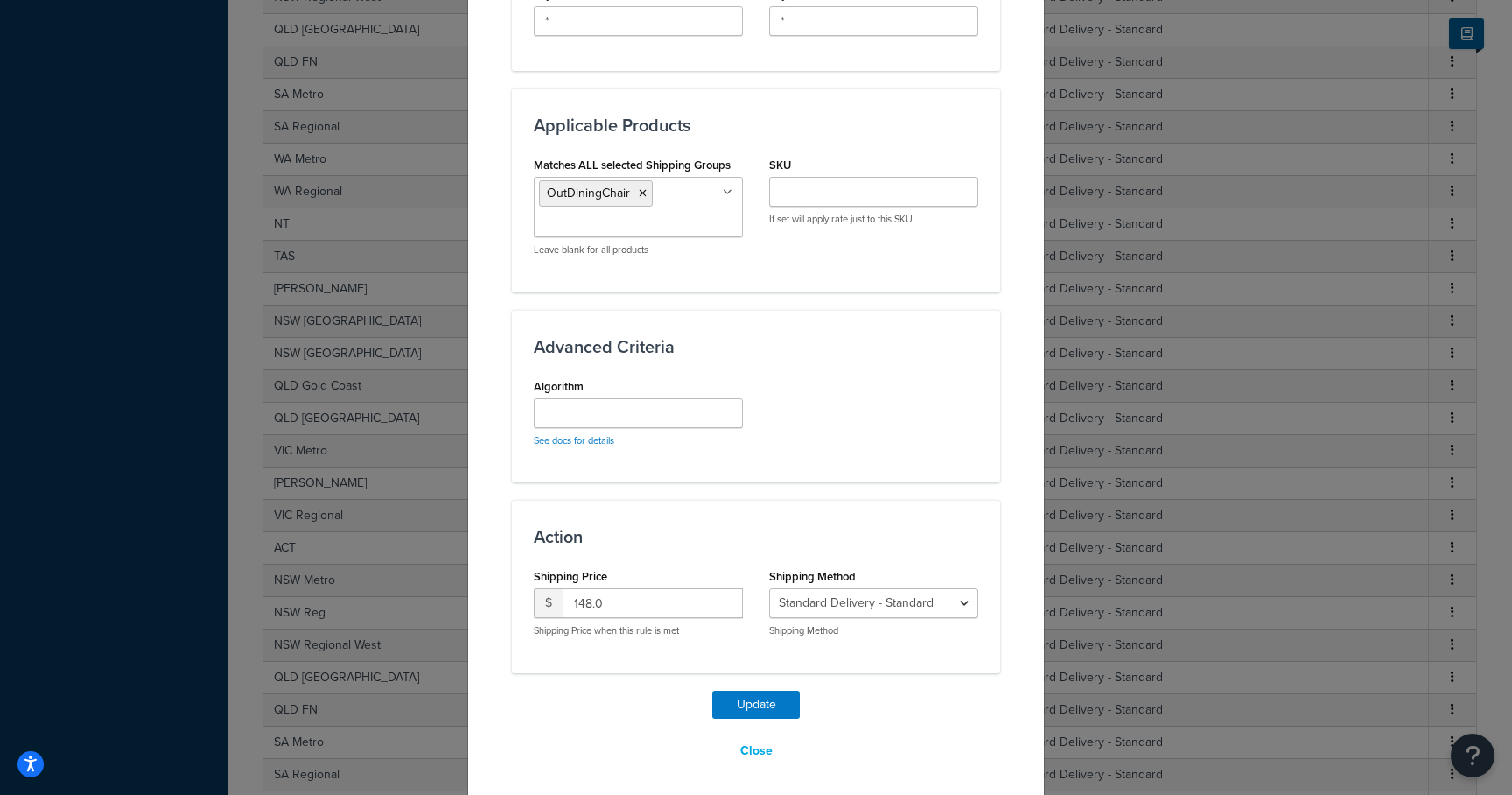
scroll to position [881, 0]
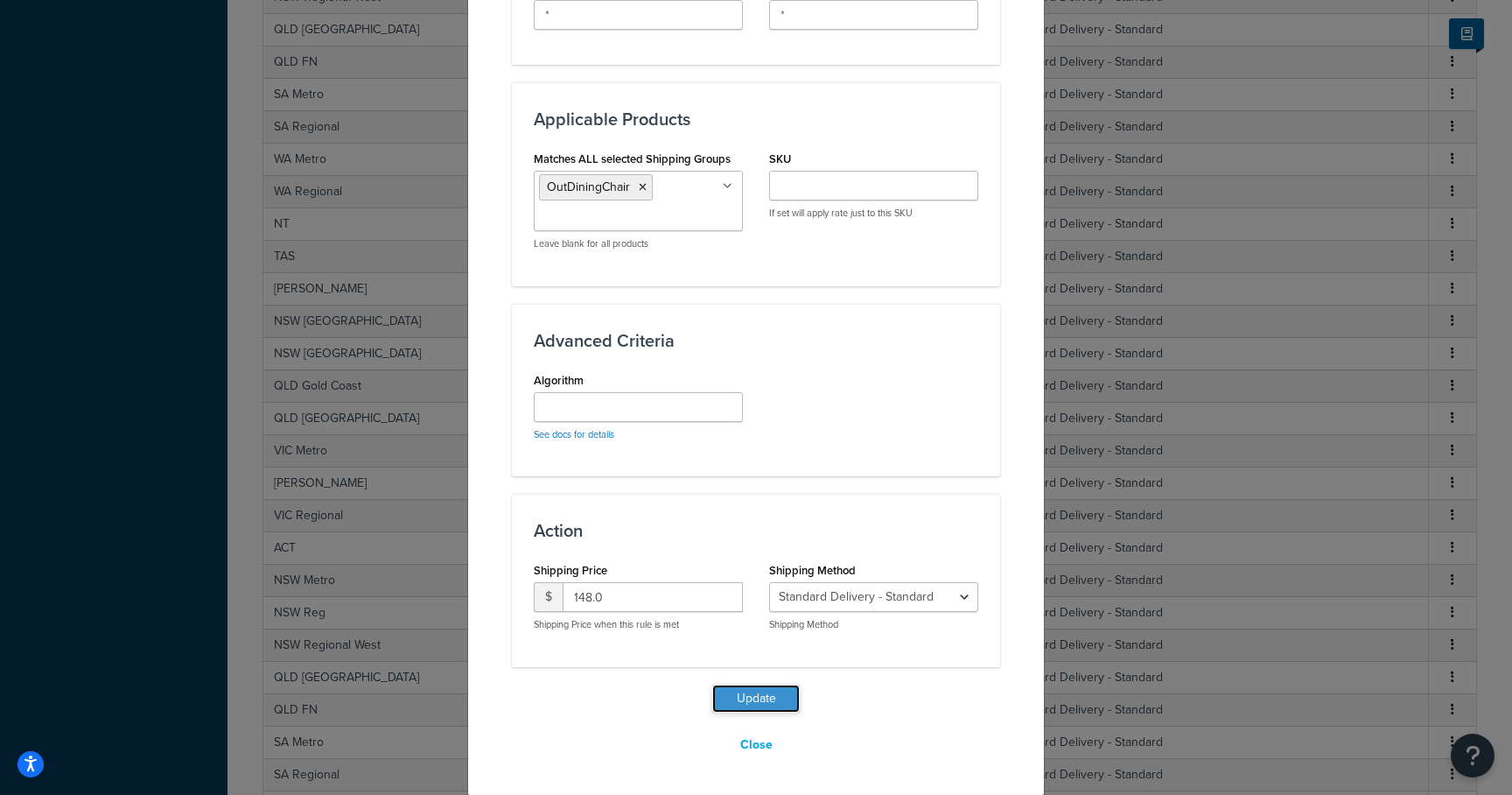
click at [751, 689] on button "Update" at bounding box center [756, 699] width 88 height 28
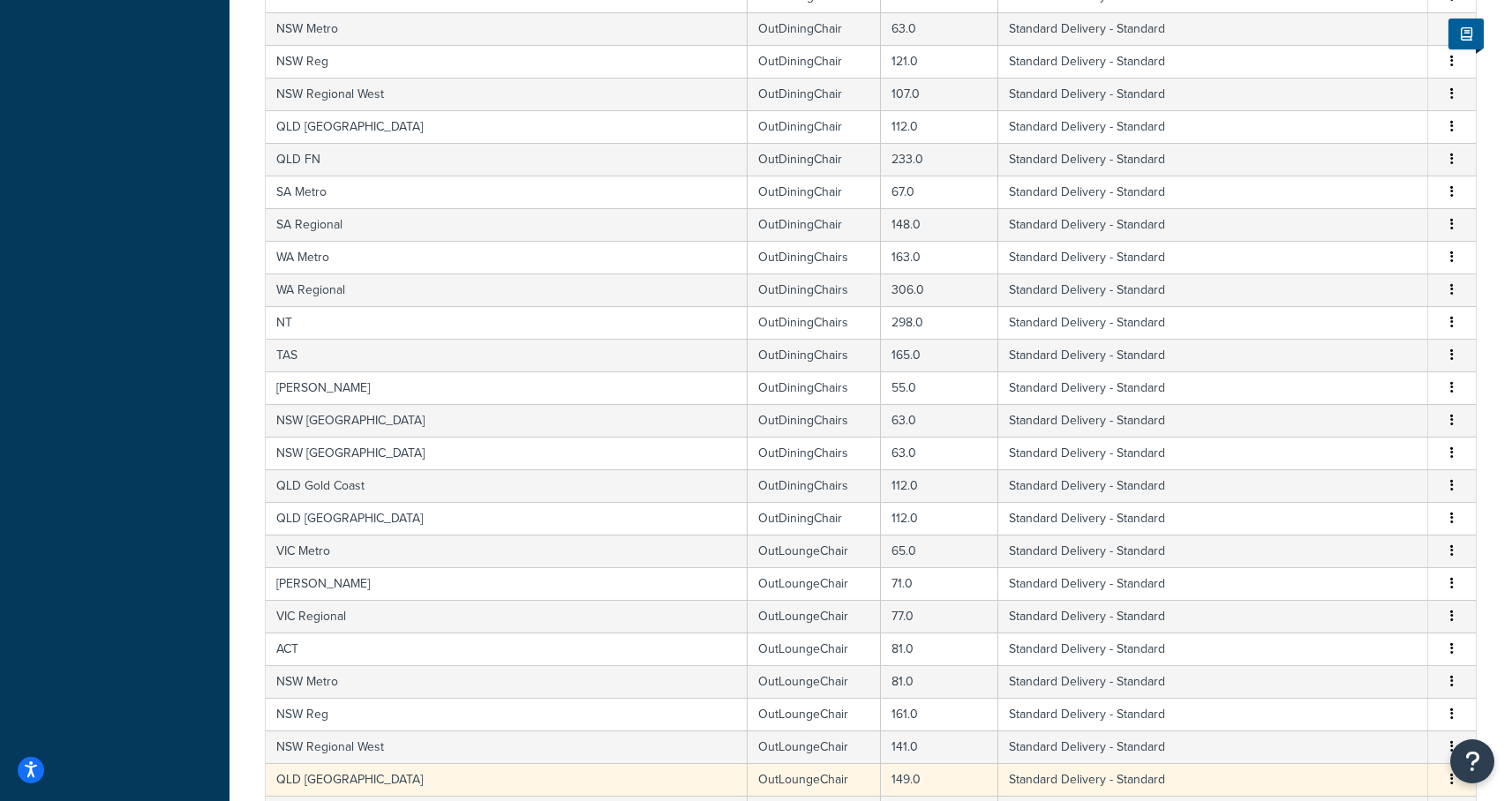
click at [881, 763] on td "149.0" at bounding box center [939, 780] width 117 height 33
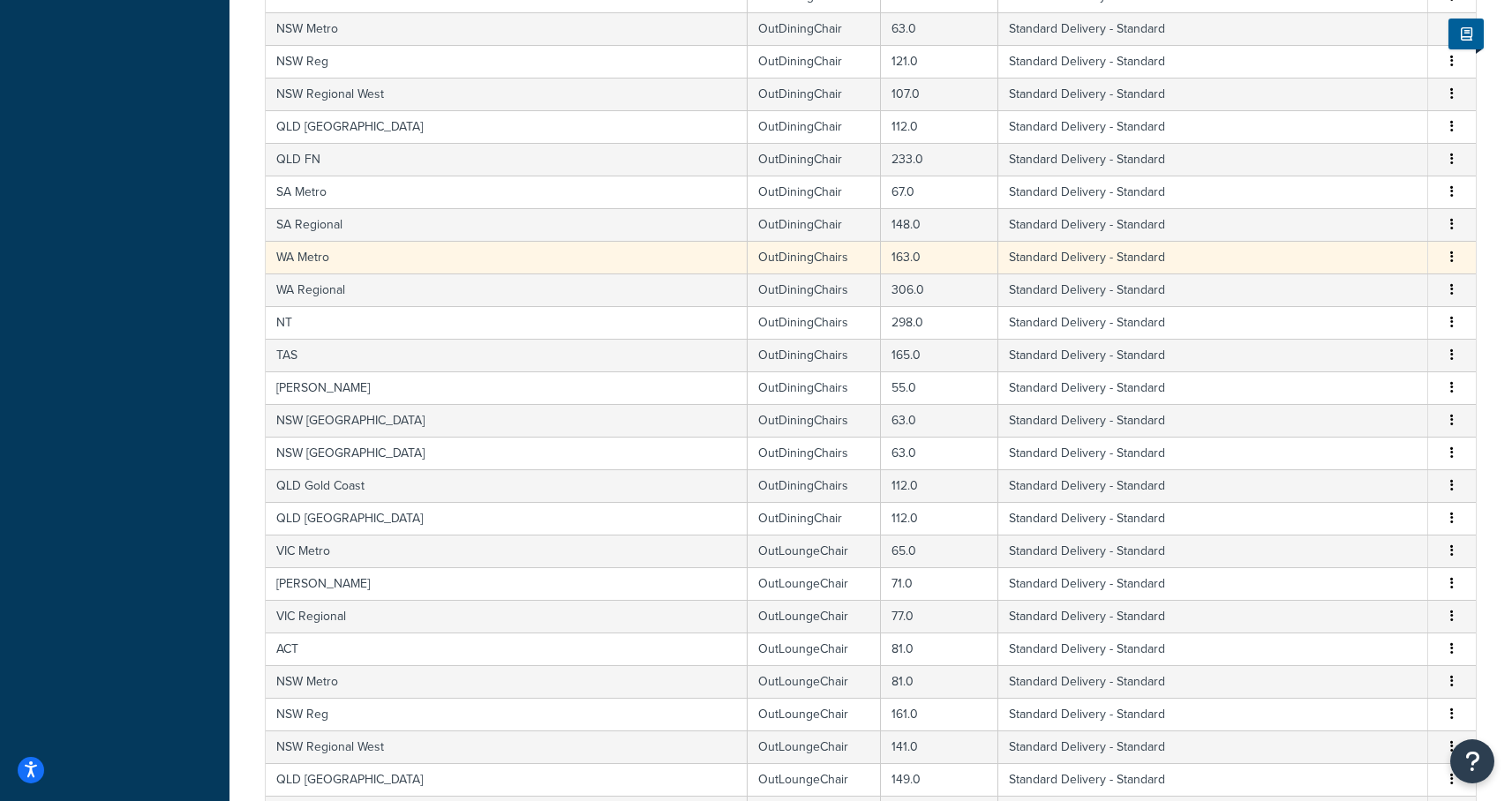
select select "182086"
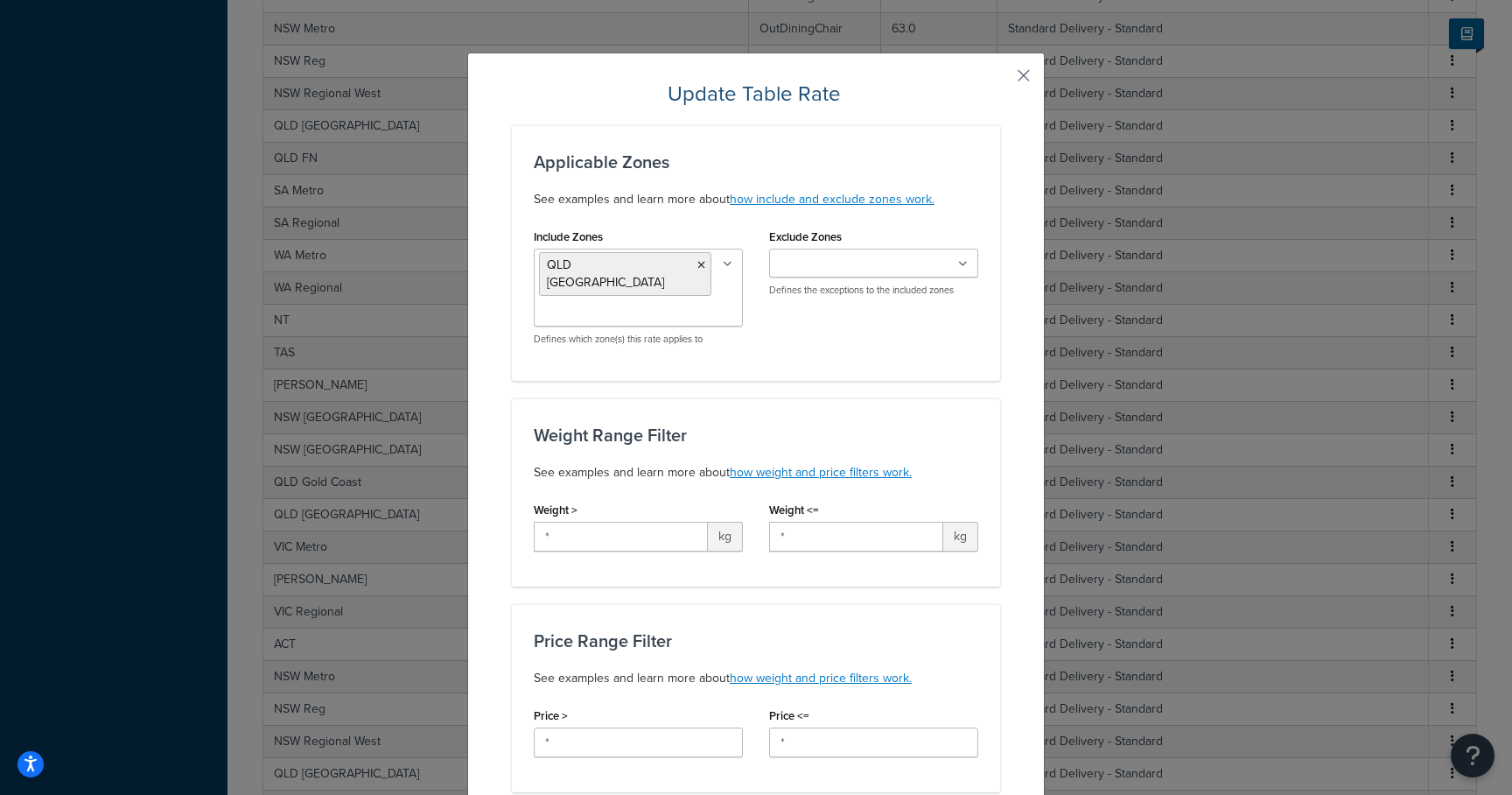
click at [1000, 80] on button "button" at bounding box center [998, 82] width 4 height 4
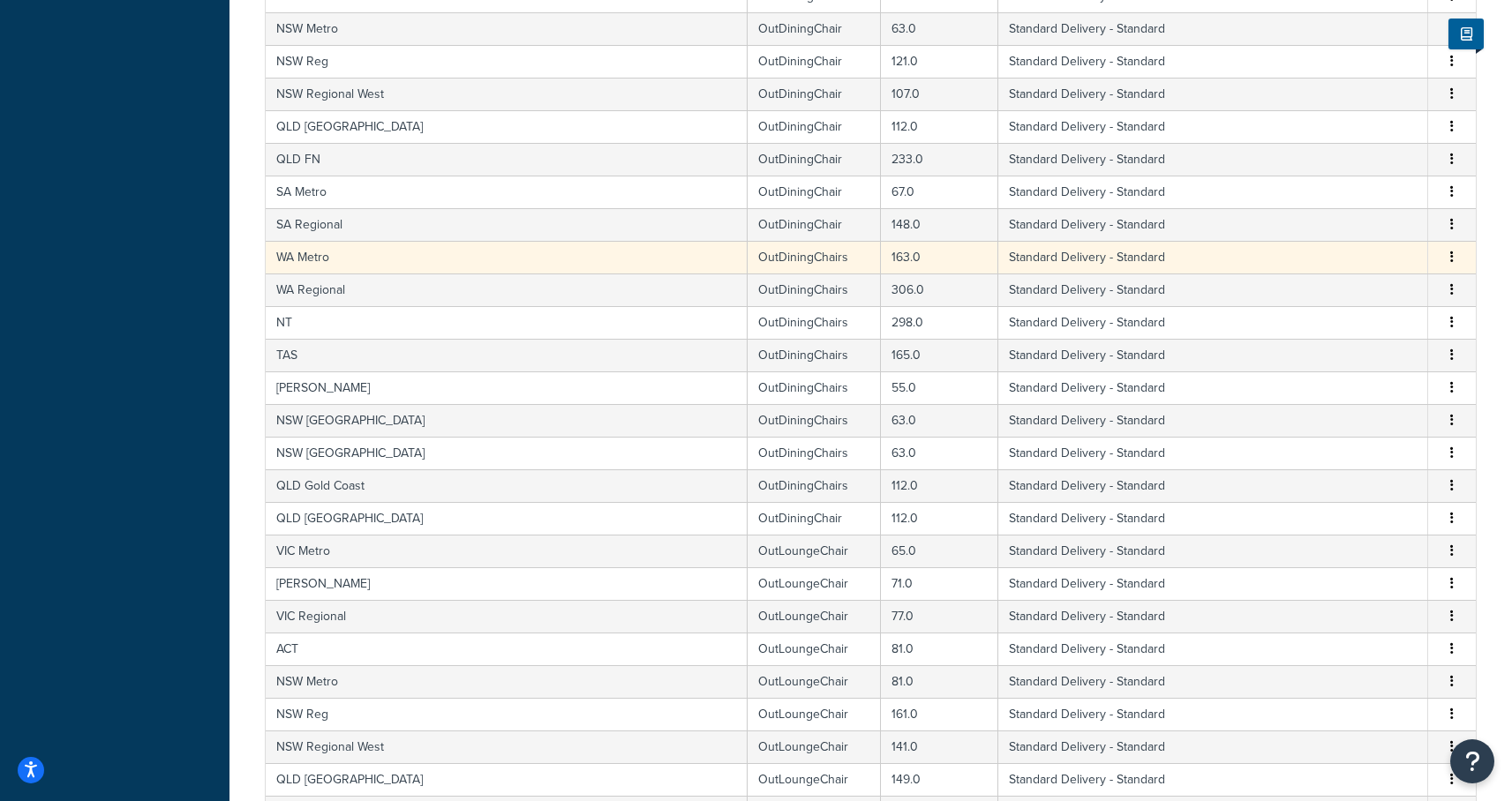
click at [446, 259] on td "WA Metro" at bounding box center [506, 257] width 482 height 33
select select "182086"
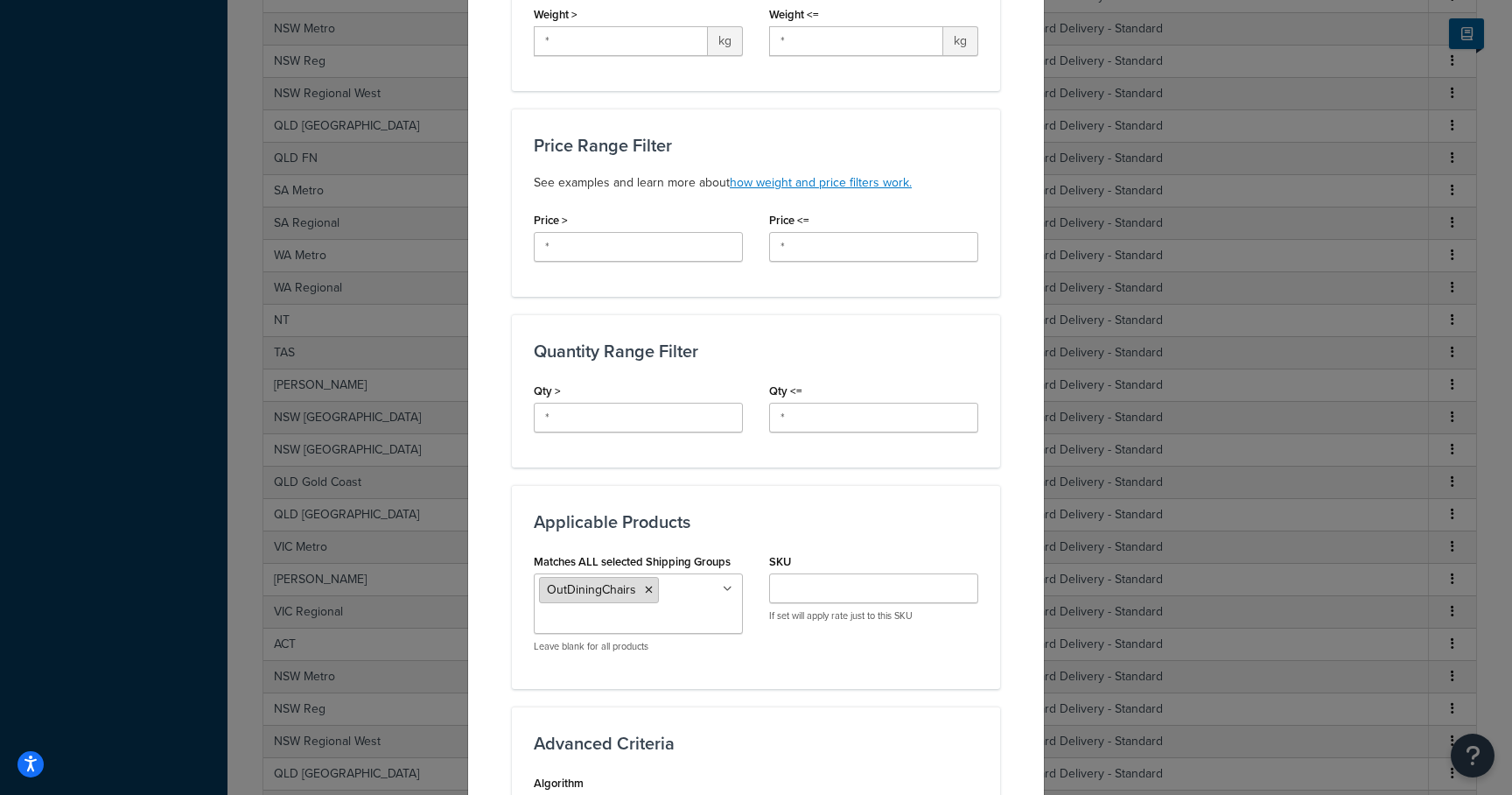
scroll to position [484, 0]
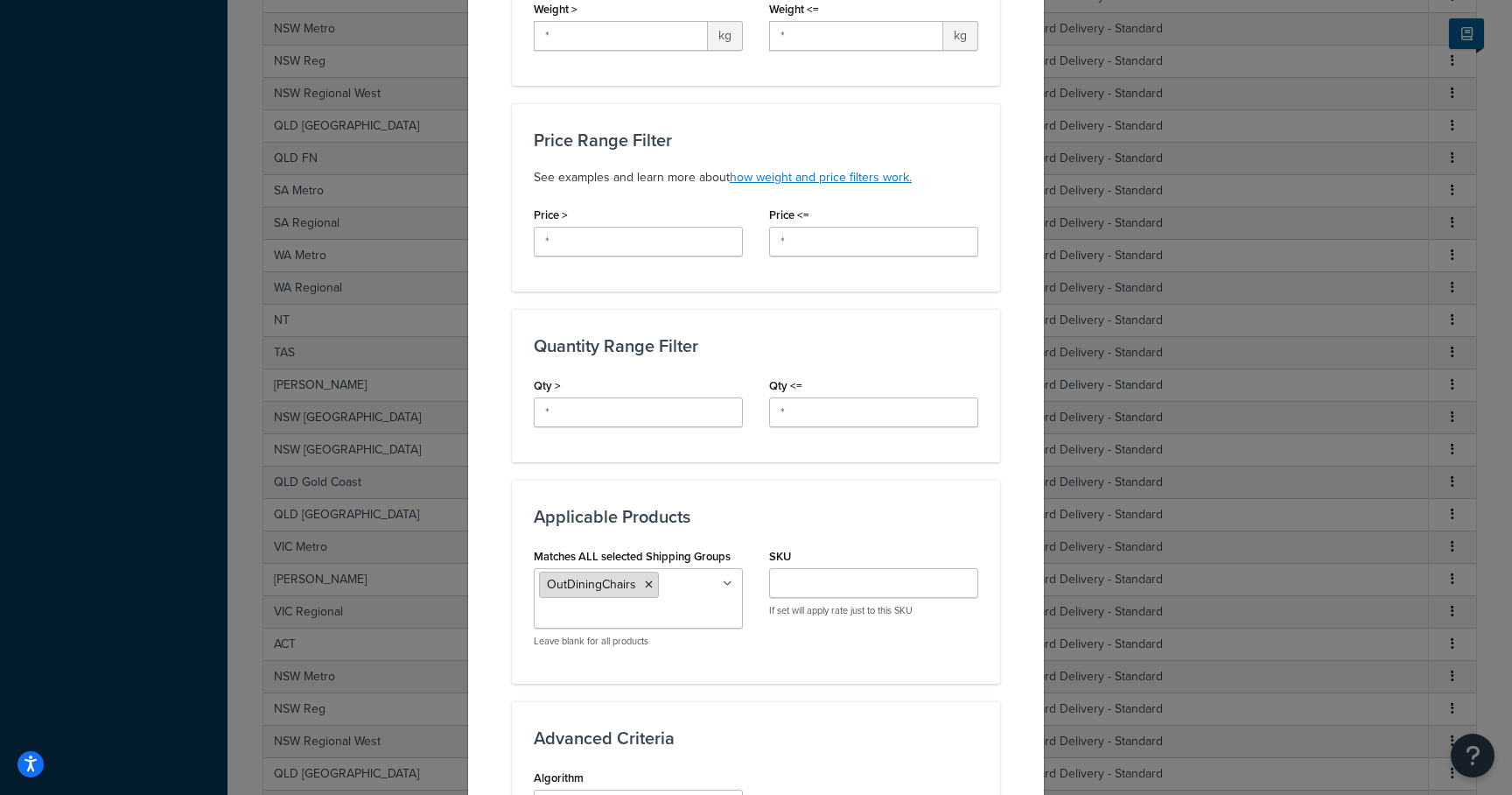
click at [645, 585] on li "OutDiningChairs" at bounding box center [599, 585] width 120 height 27
click at [645, 583] on icon at bounding box center [648, 585] width 8 height 11
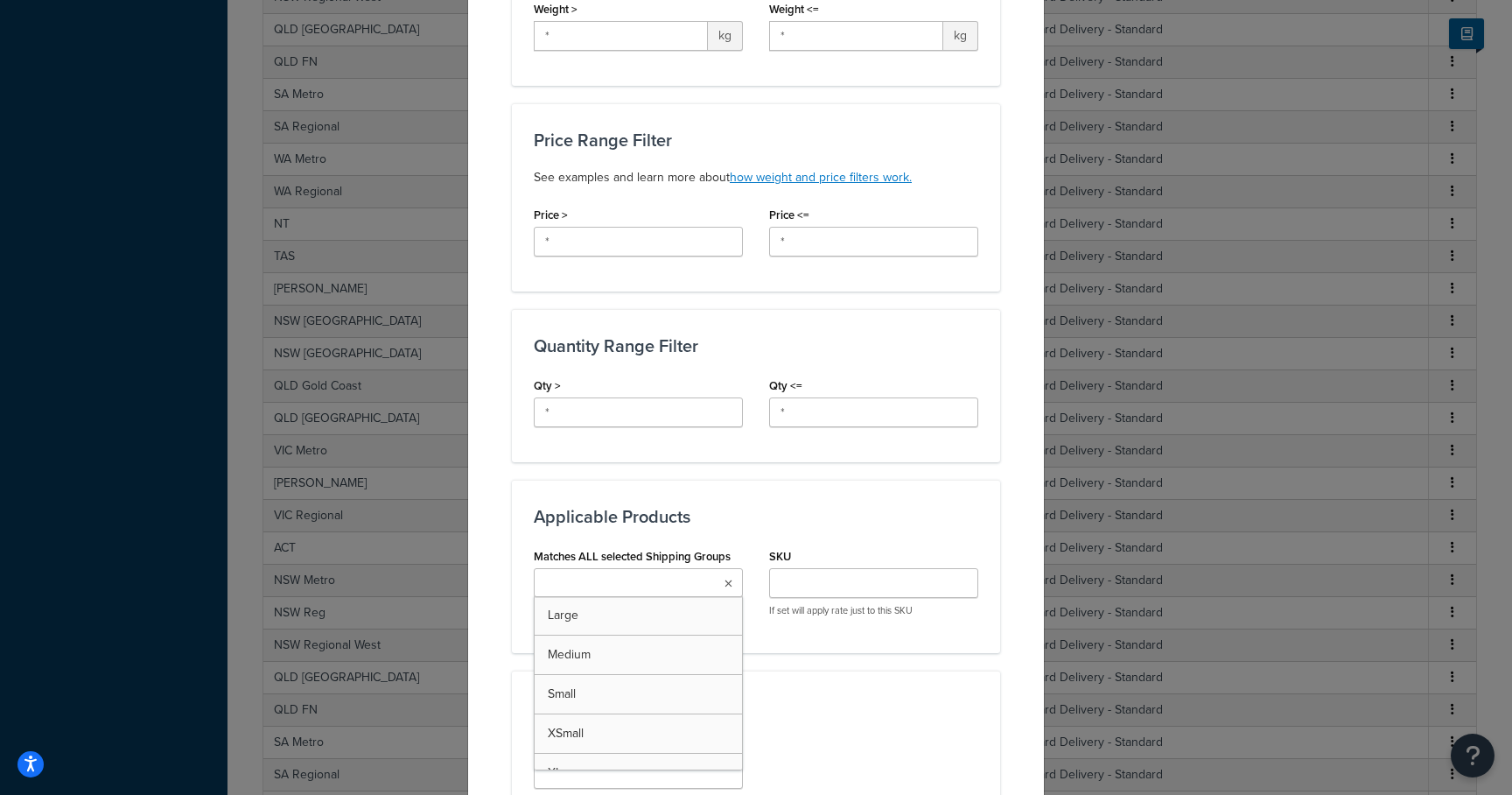
click at [642, 583] on input "Matches ALL selected Shipping Groups" at bounding box center [616, 584] width 155 height 20
type input "outdinin"
click at [833, 627] on div "SKU If set will apply rate just to this SKU" at bounding box center [874, 587] width 235 height 87
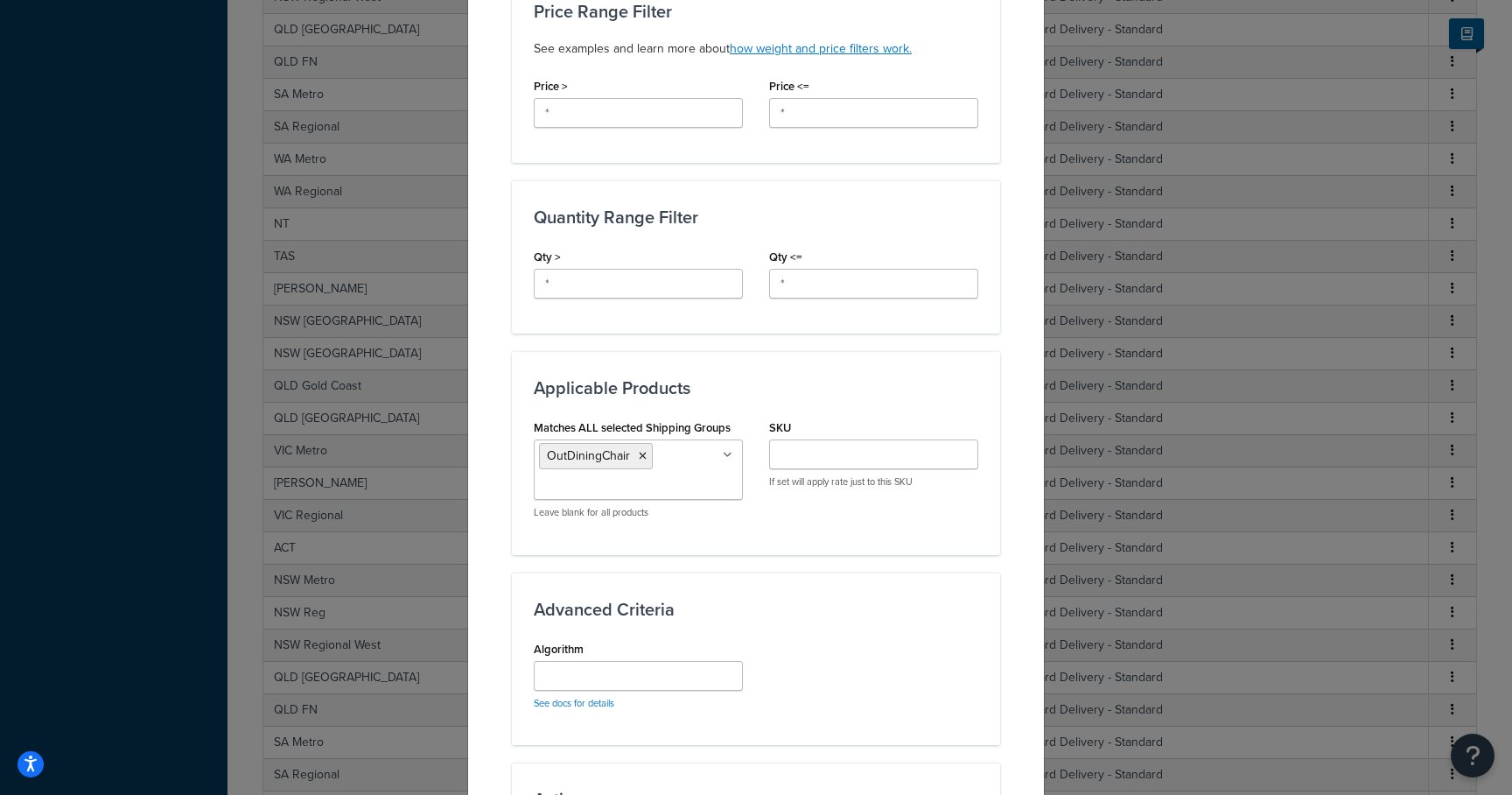
scroll to position [881, 0]
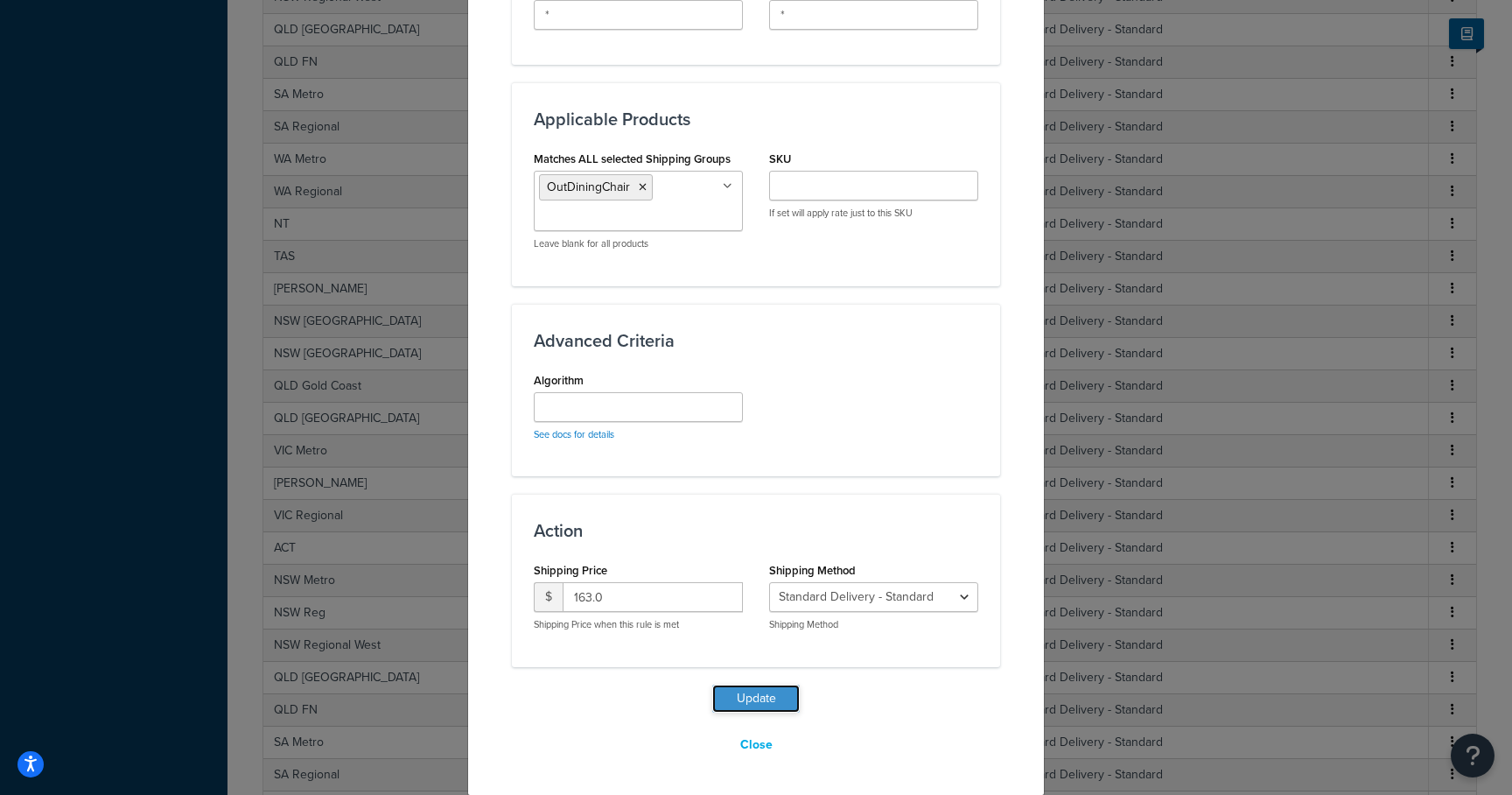
click at [756, 701] on button "Update" at bounding box center [756, 699] width 88 height 28
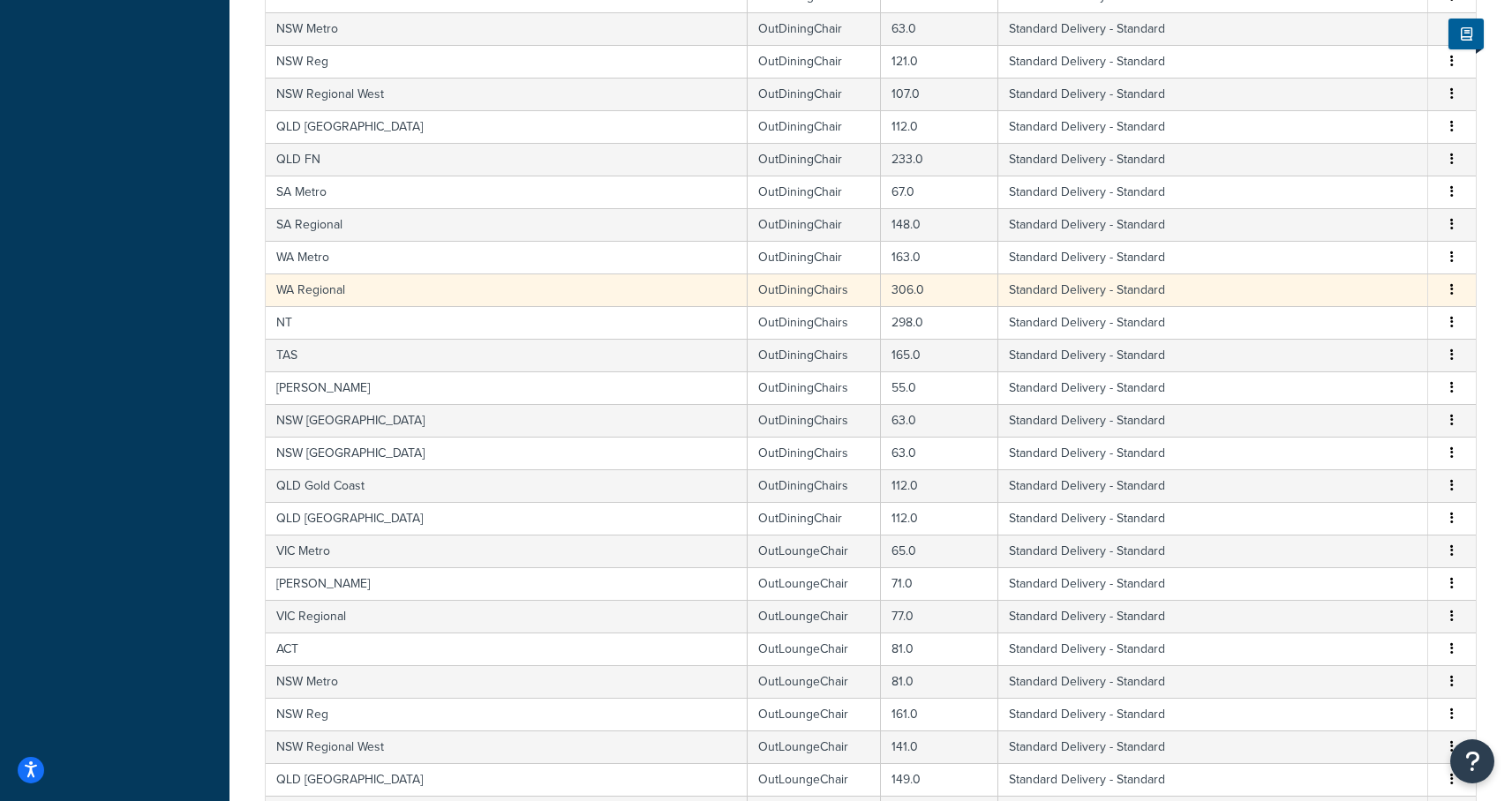
click at [388, 299] on td "WA Regional" at bounding box center [506, 290] width 482 height 33
select select "182086"
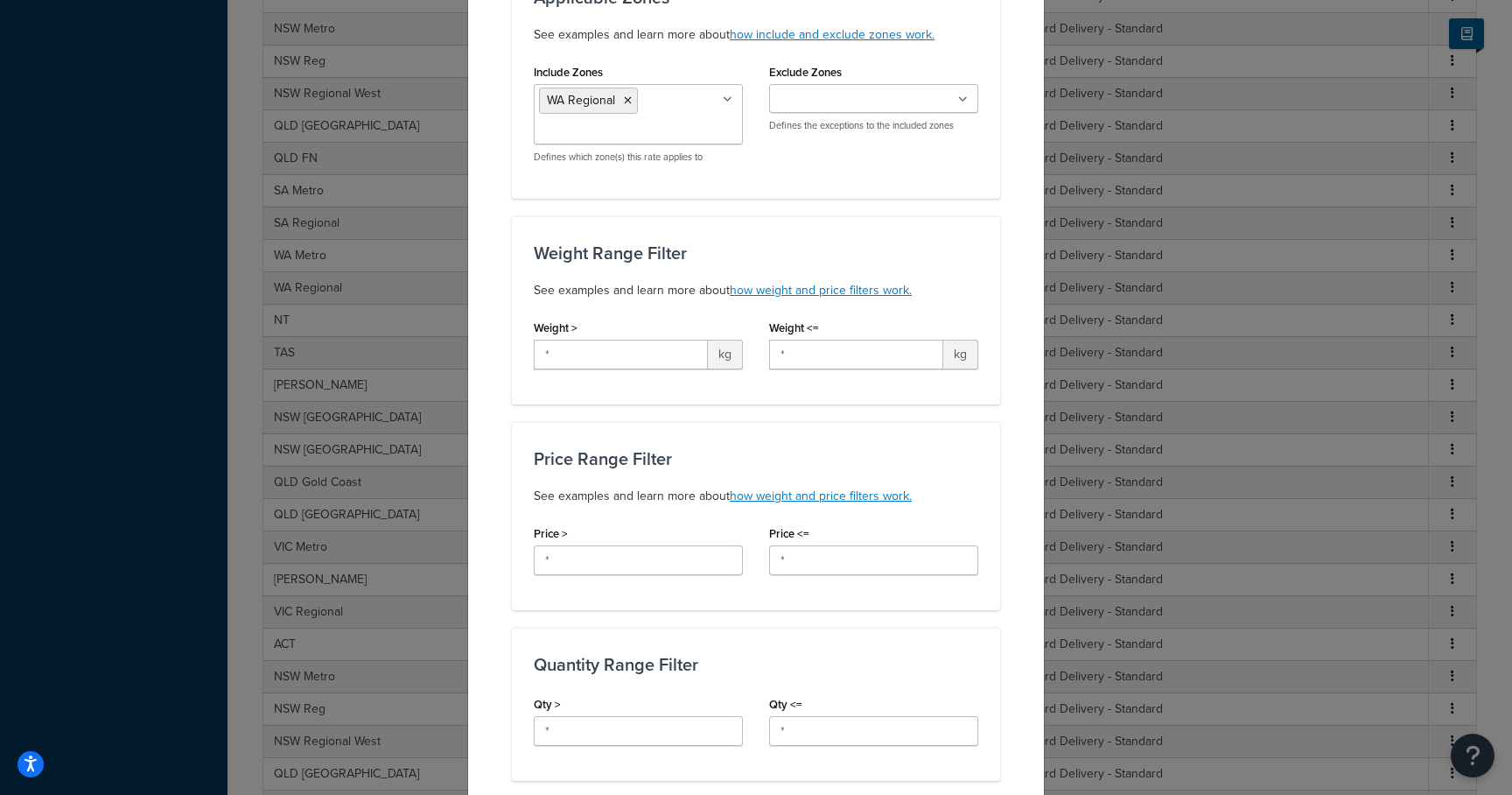
scroll to position [366, 0]
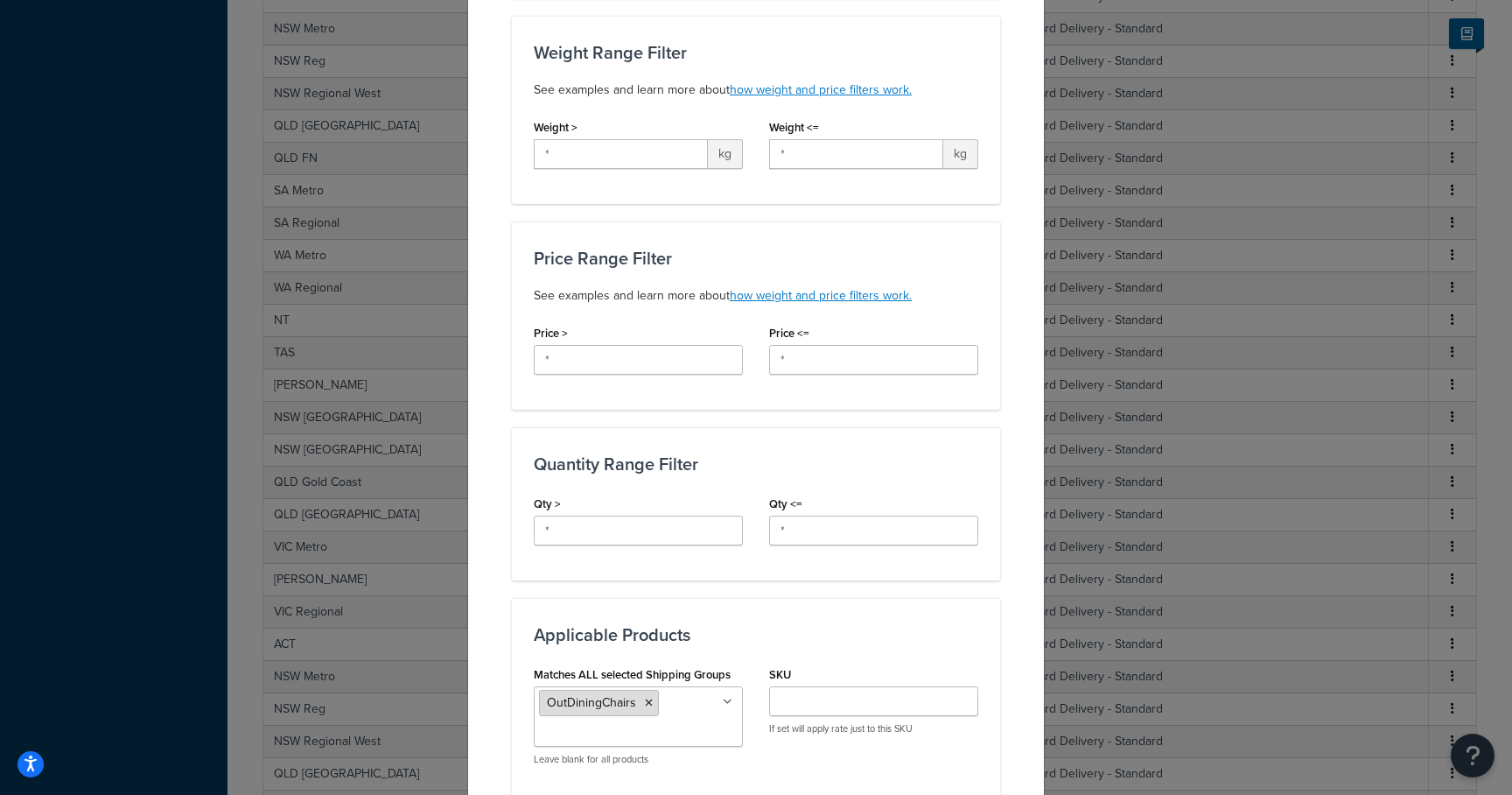
click at [645, 700] on li "OutDiningChairs" at bounding box center [599, 704] width 120 height 27
click at [645, 703] on icon at bounding box center [648, 704] width 8 height 11
click at [644, 702] on input "Matches ALL selected Shipping Groups" at bounding box center [616, 703] width 155 height 20
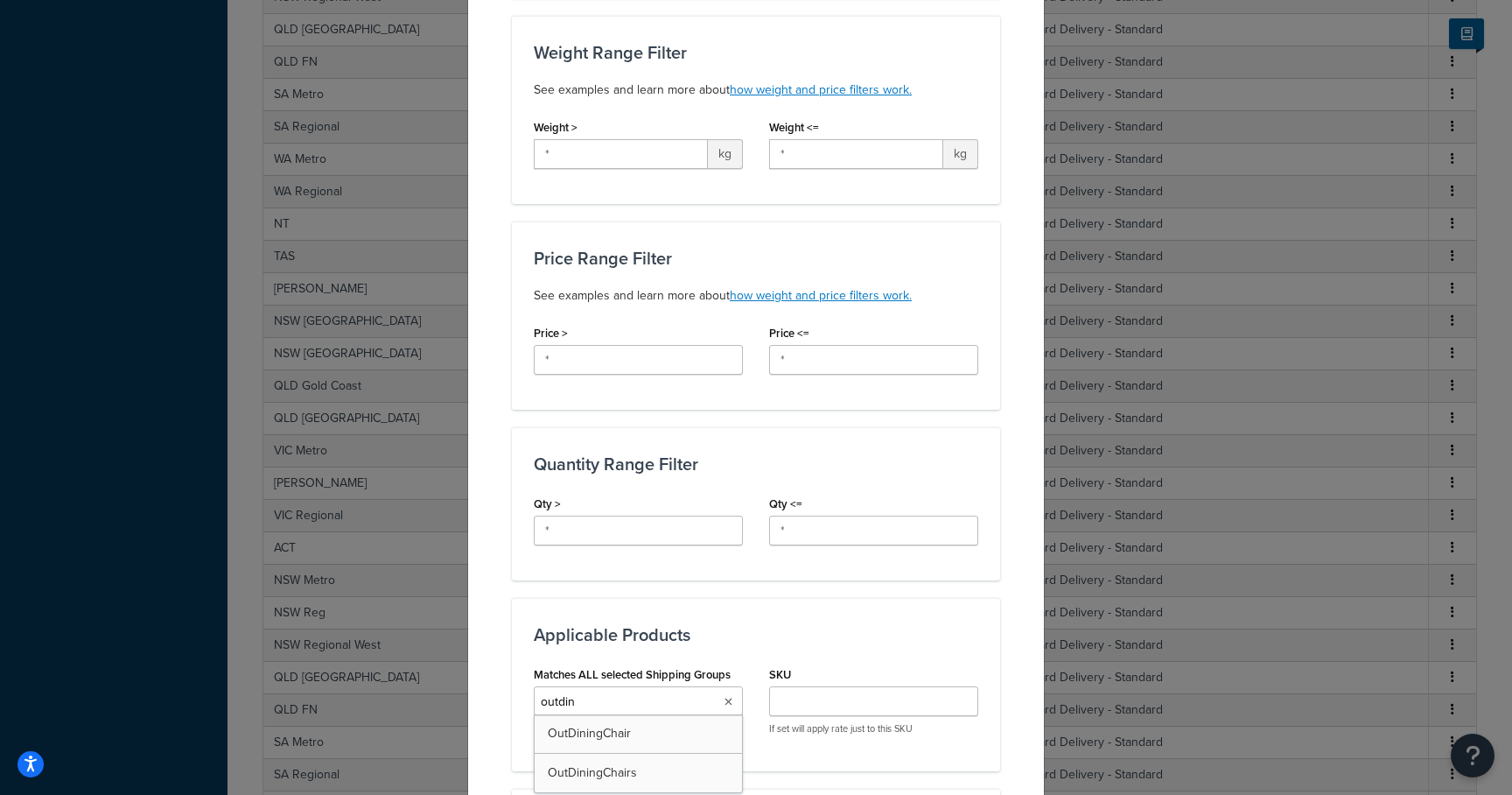
type input "outdini"
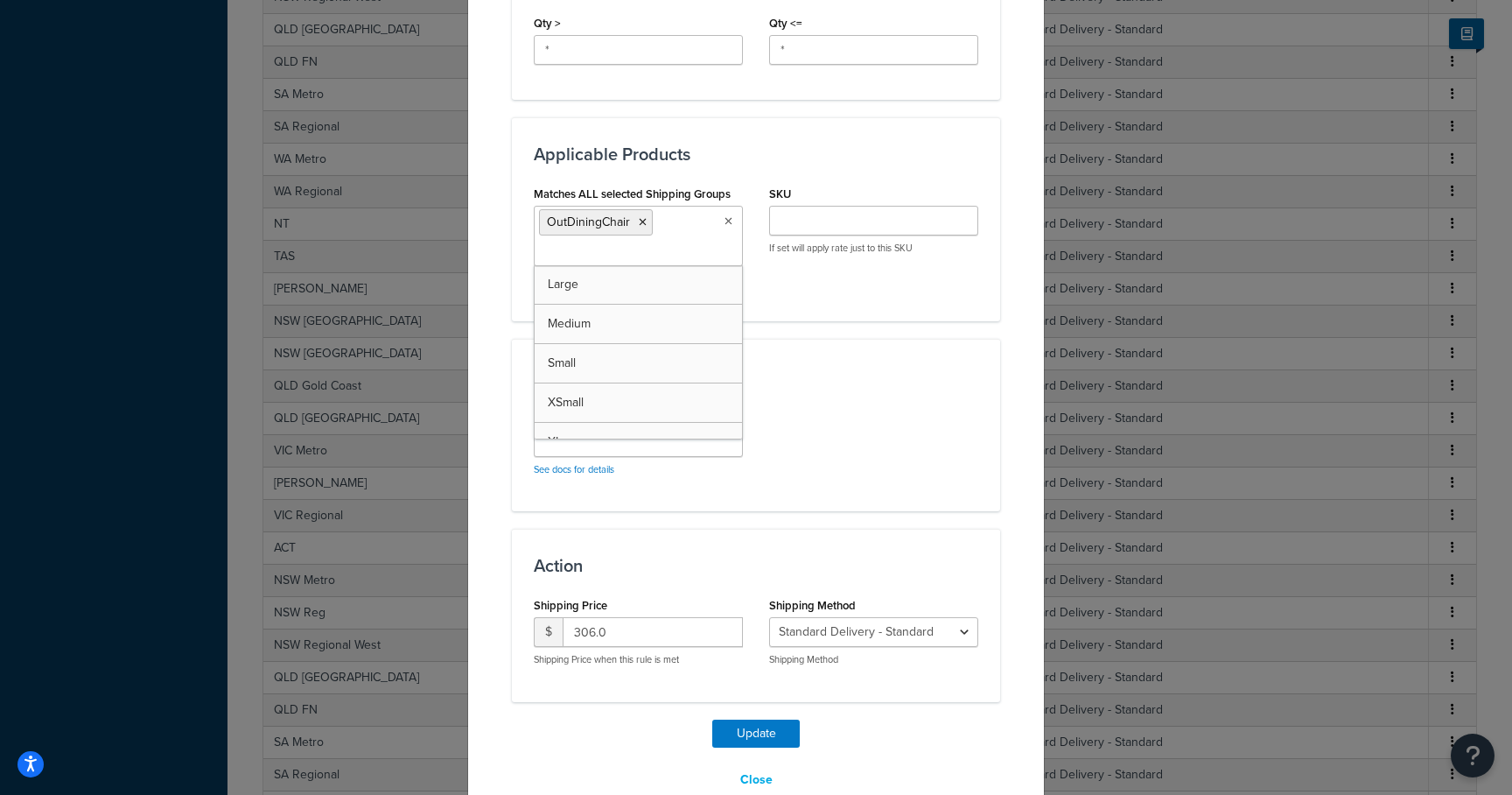
scroll to position [881, 0]
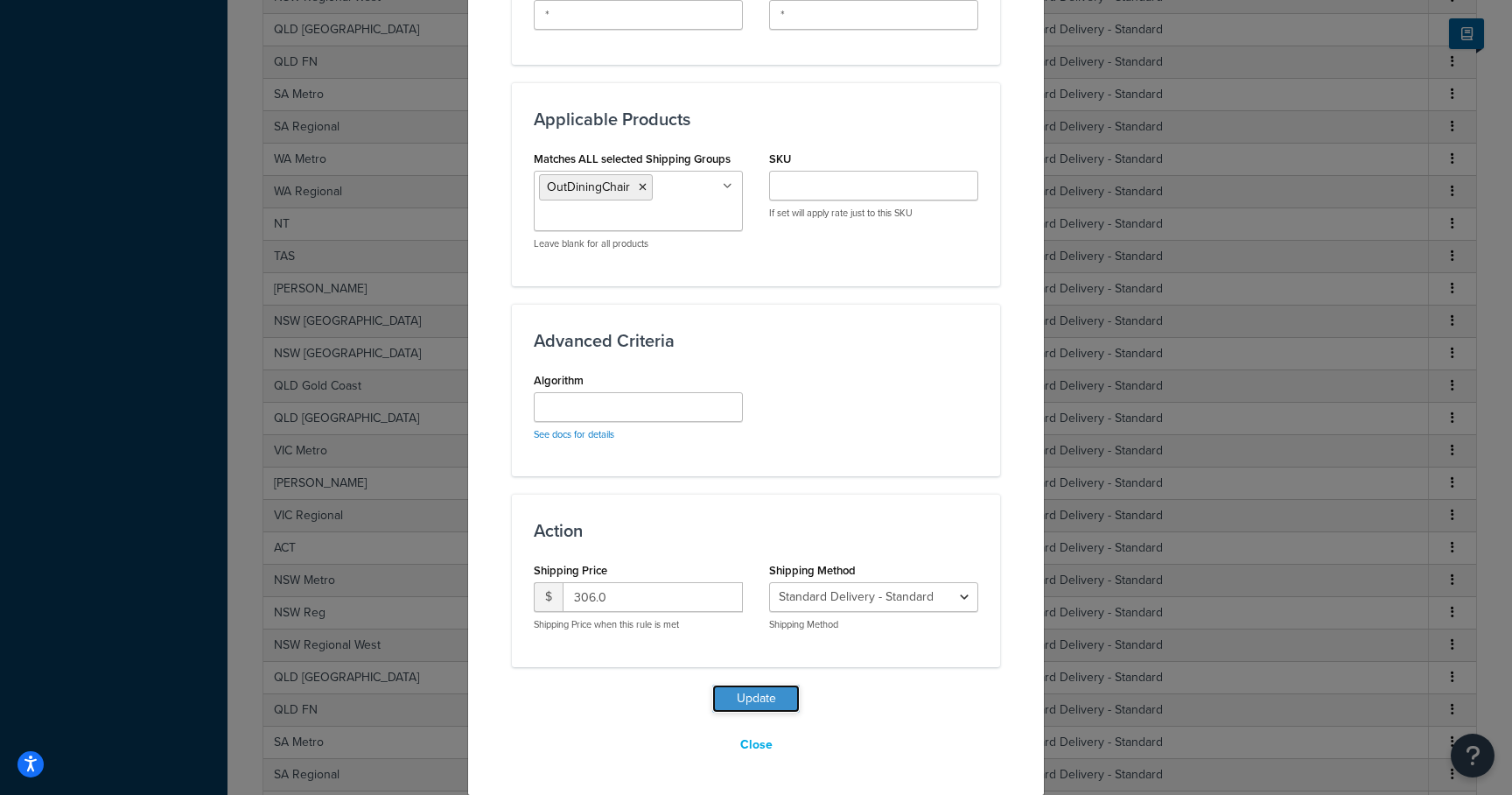
click at [758, 700] on button "Update" at bounding box center [756, 699] width 88 height 28
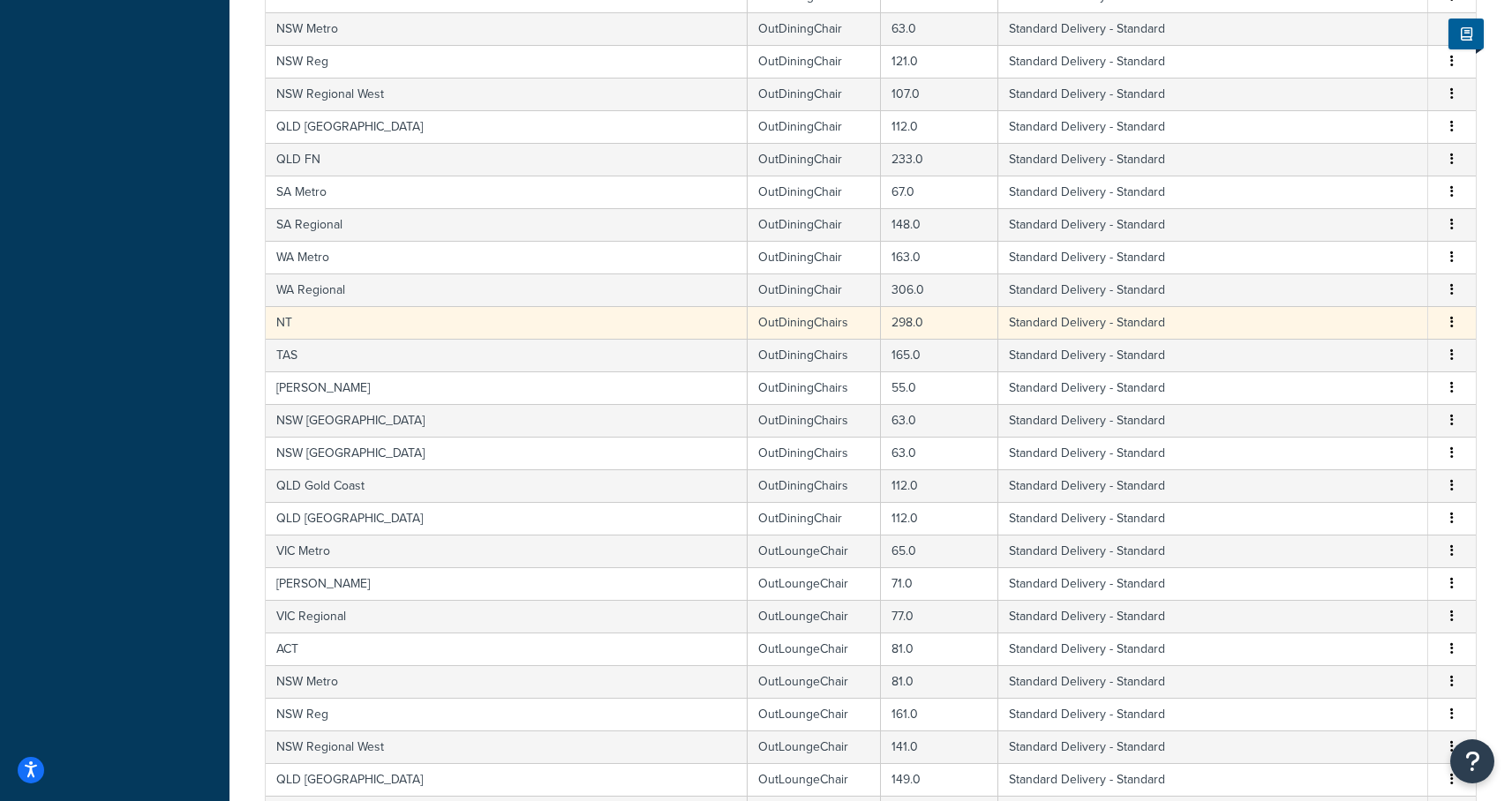
click at [447, 315] on td "NT" at bounding box center [506, 322] width 482 height 33
select select "182086"
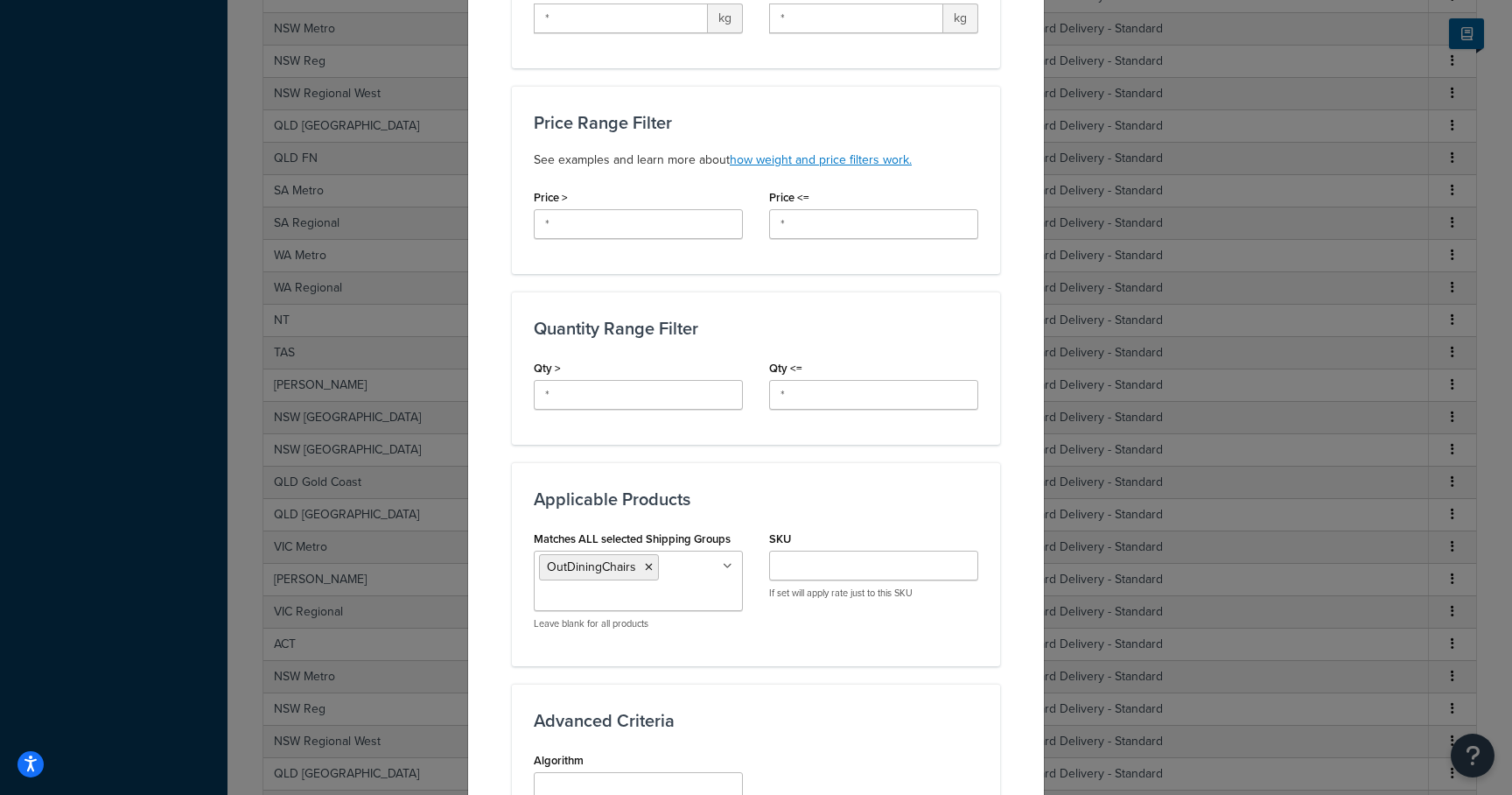
scroll to position [507, 0]
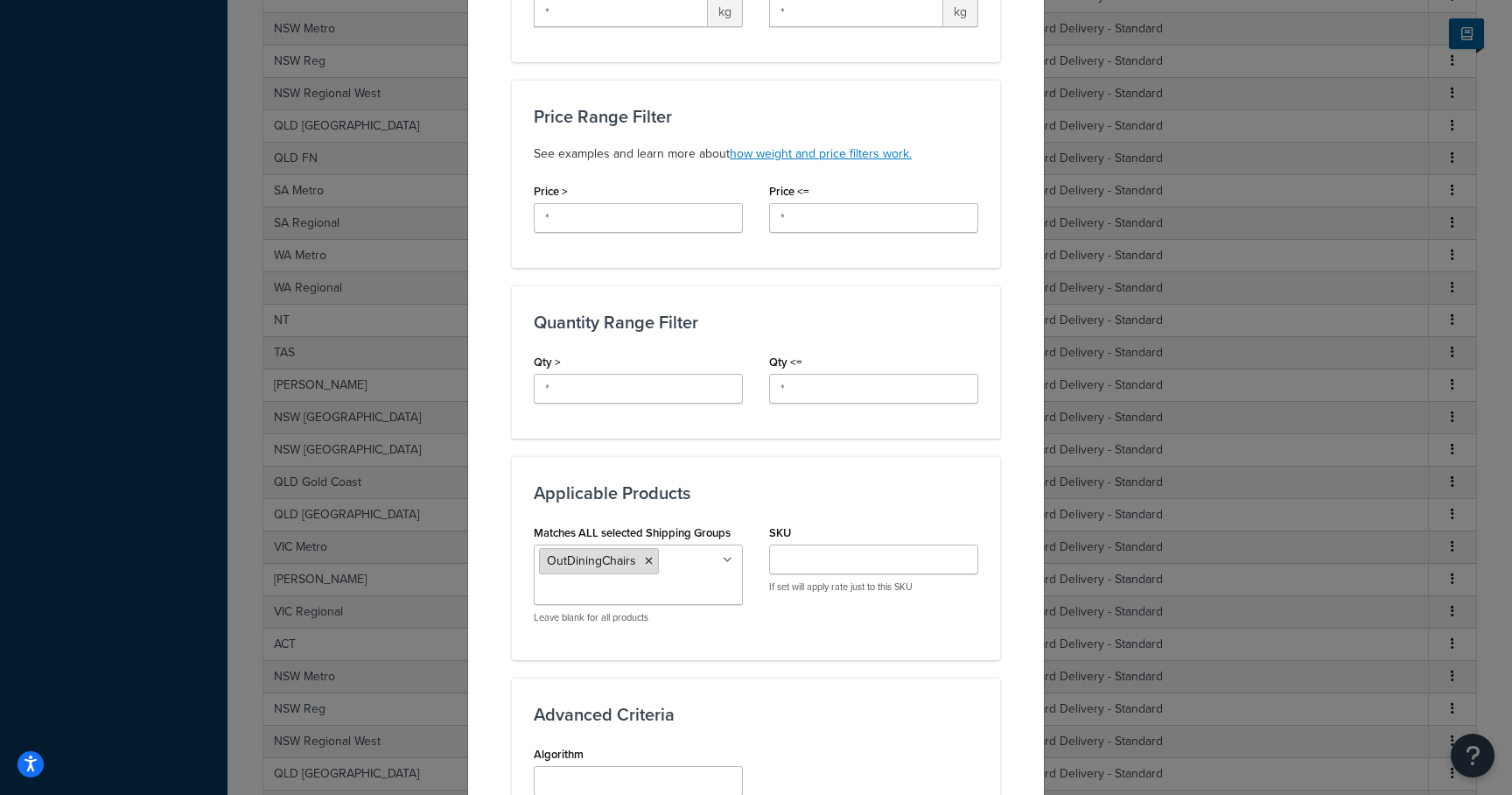
click at [645, 562] on icon at bounding box center [648, 562] width 8 height 11
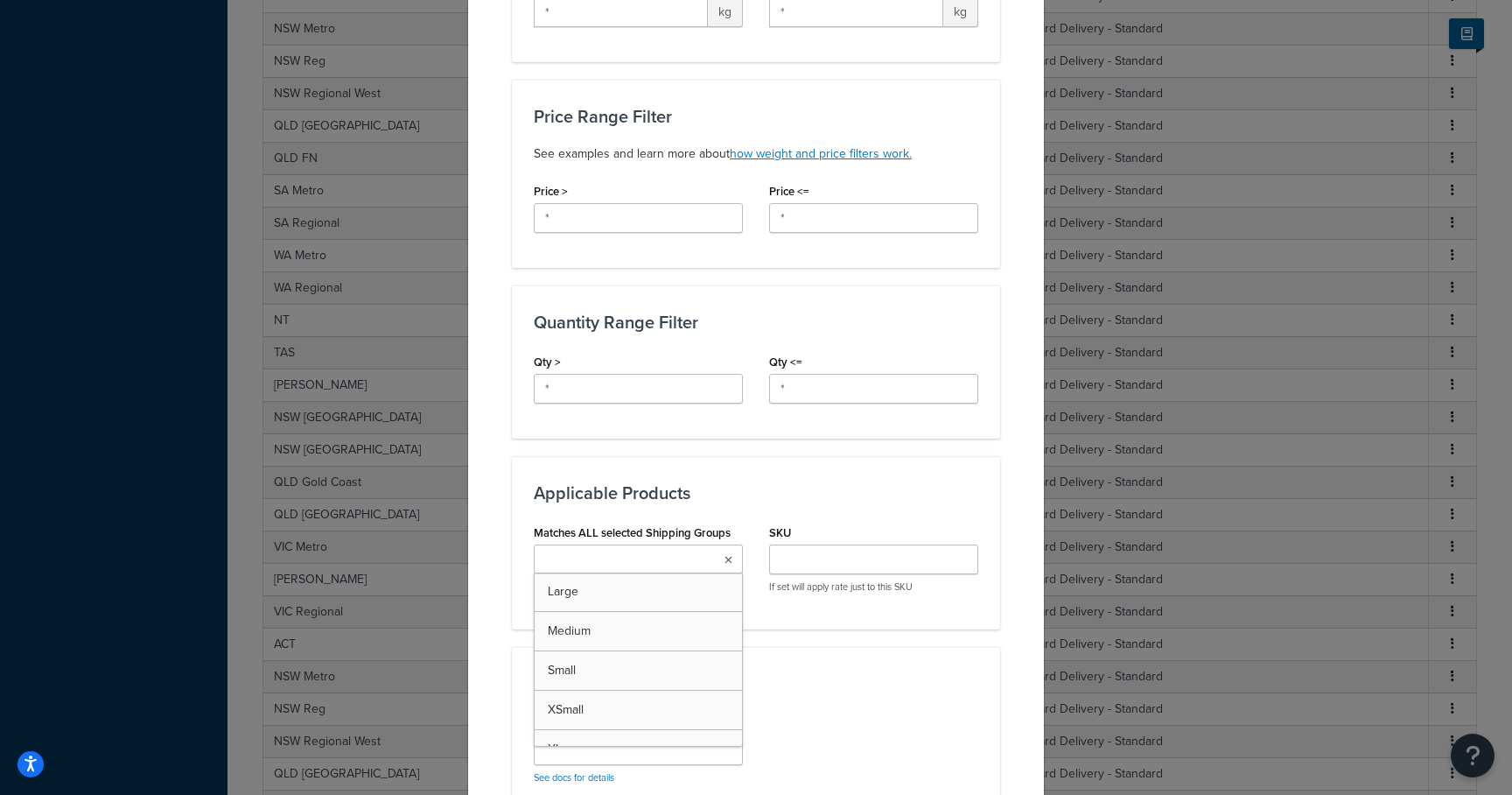
click at [640, 562] on input "Matches ALL selected Shipping Groups" at bounding box center [616, 561] width 155 height 20
type input "outdinin"
click at [789, 635] on div "Matches ALL selected Shipping Groups OutDiningChair Large Medium Small XSmall X…" at bounding box center [756, 579] width 471 height 117
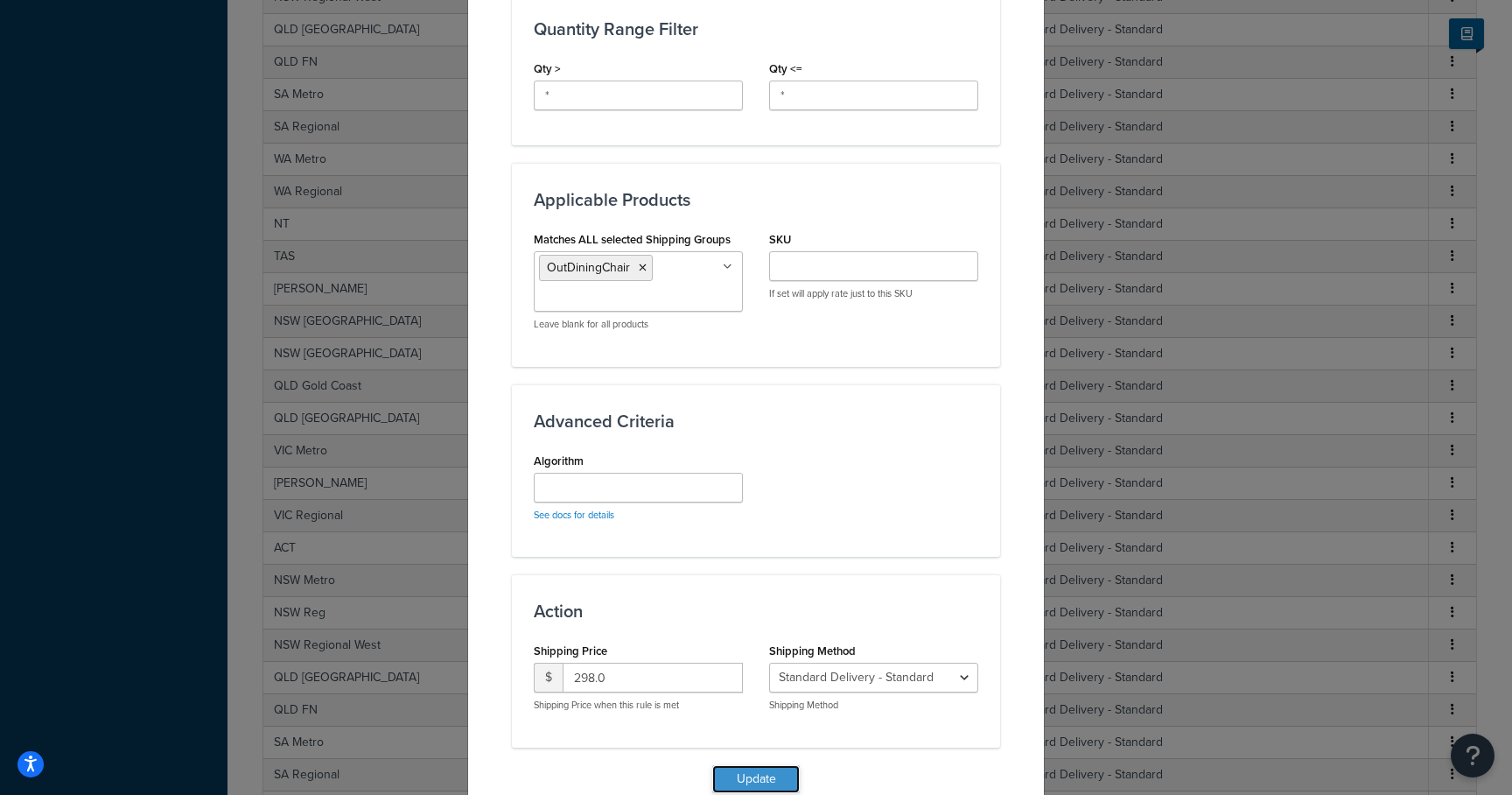
scroll to position [804, 0]
click at [746, 774] on button "Update" at bounding box center [756, 777] width 88 height 28
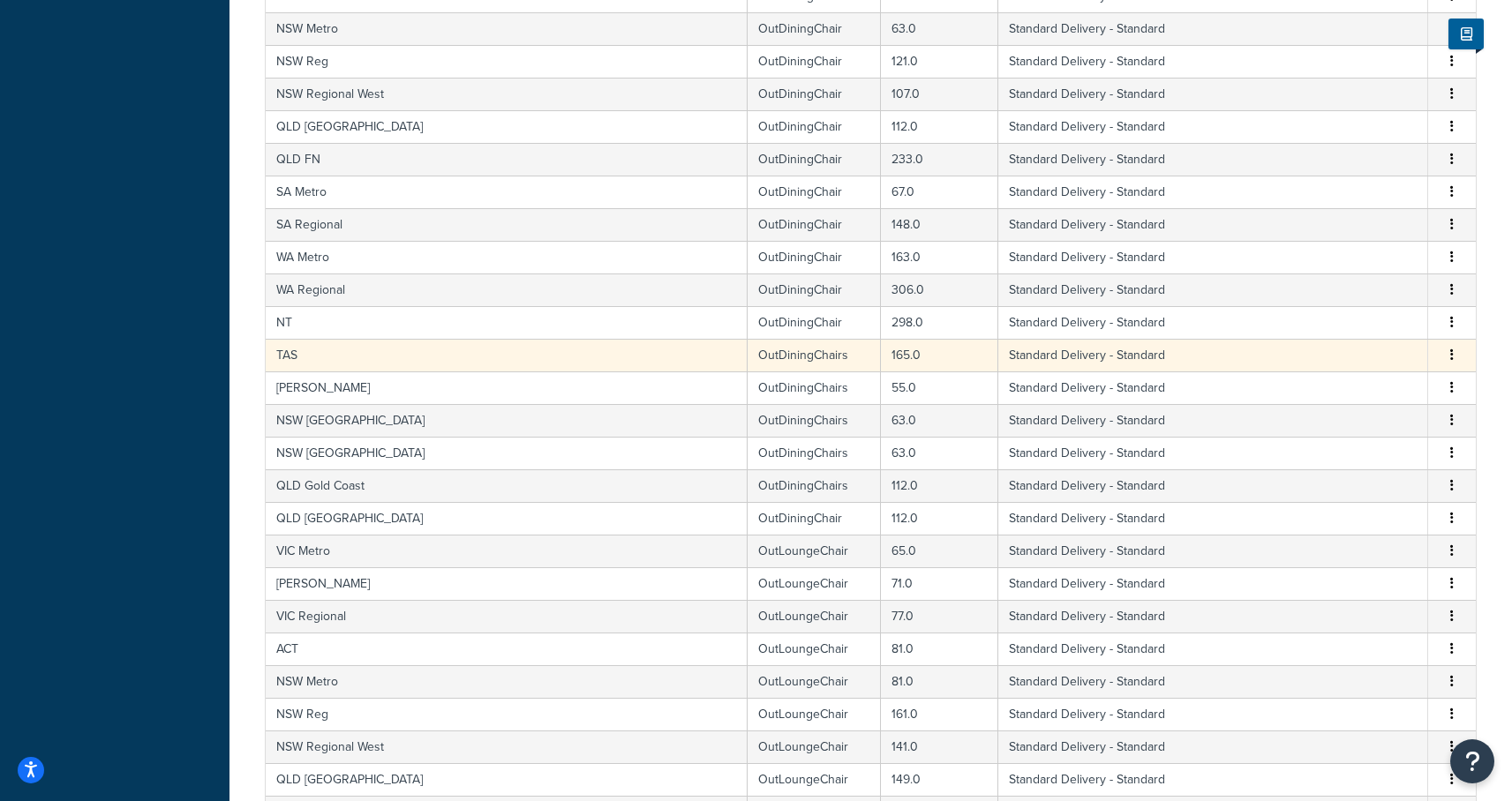
click at [412, 359] on td "TAS" at bounding box center [506, 355] width 482 height 33
select select "182086"
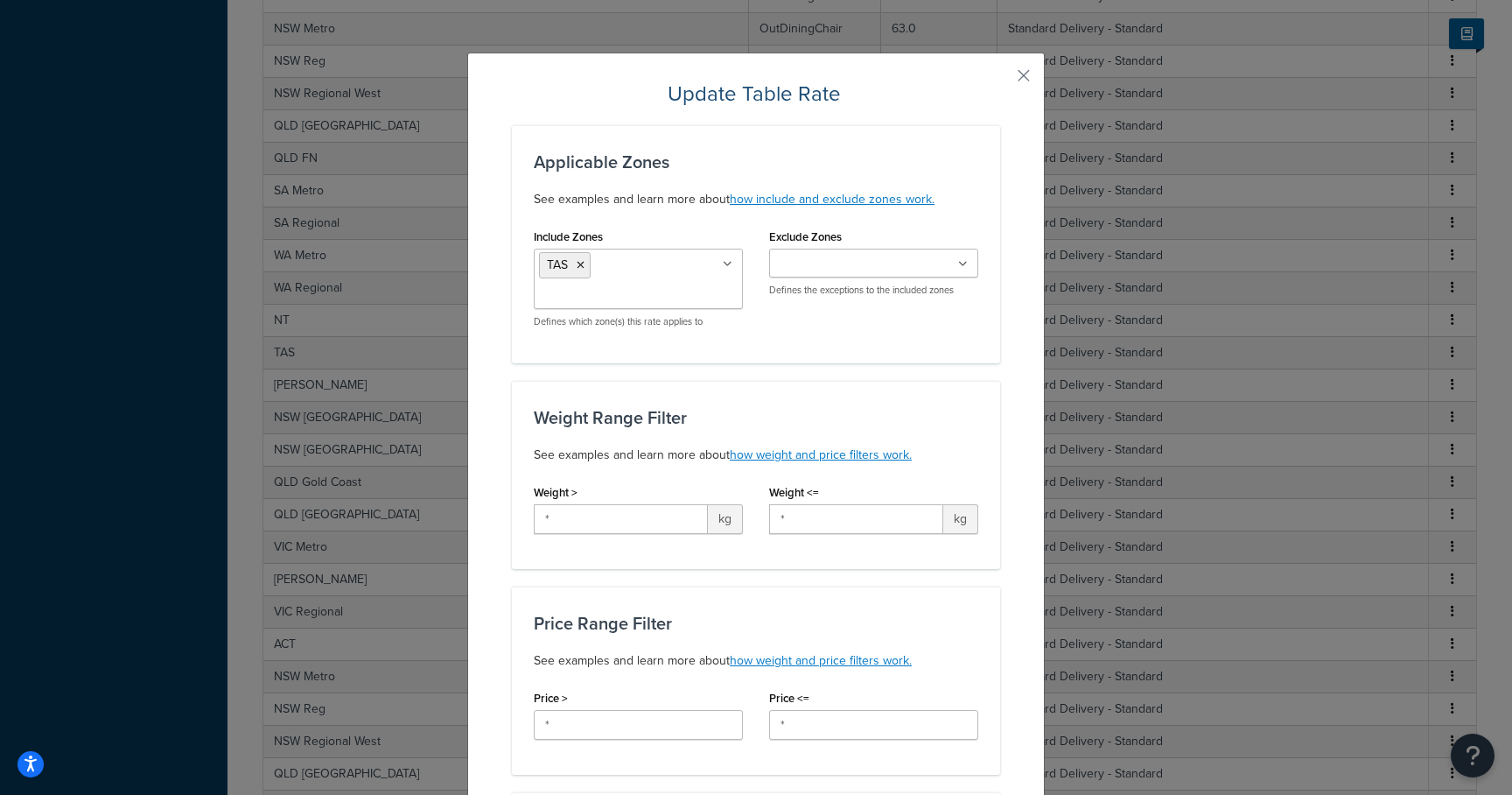
scroll to position [353, 0]
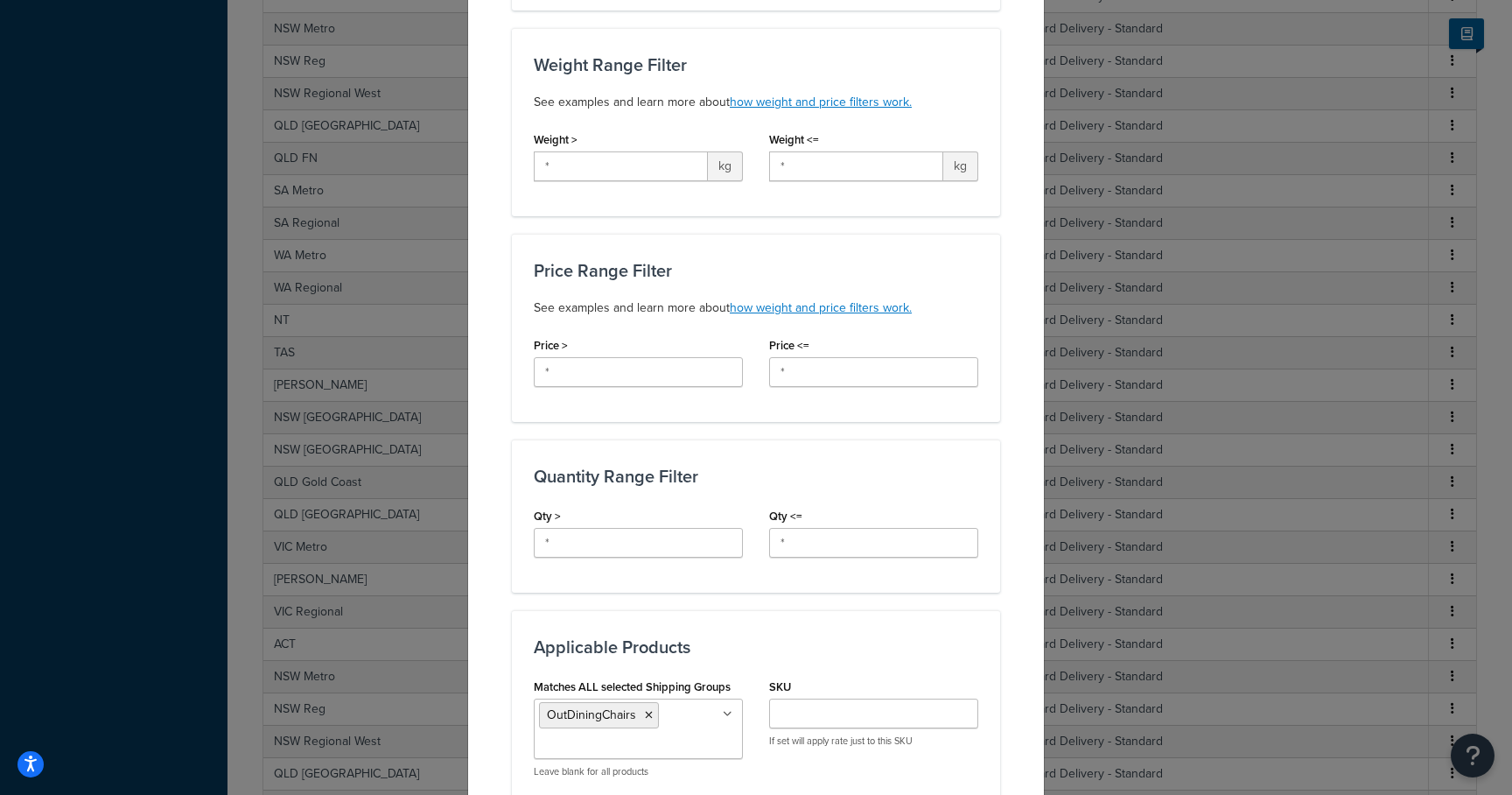
click at [645, 715] on icon at bounding box center [648, 715] width 8 height 11
click at [641, 715] on input "Matches ALL selected Shipping Groups" at bounding box center [616, 714] width 155 height 20
type input "outdining"
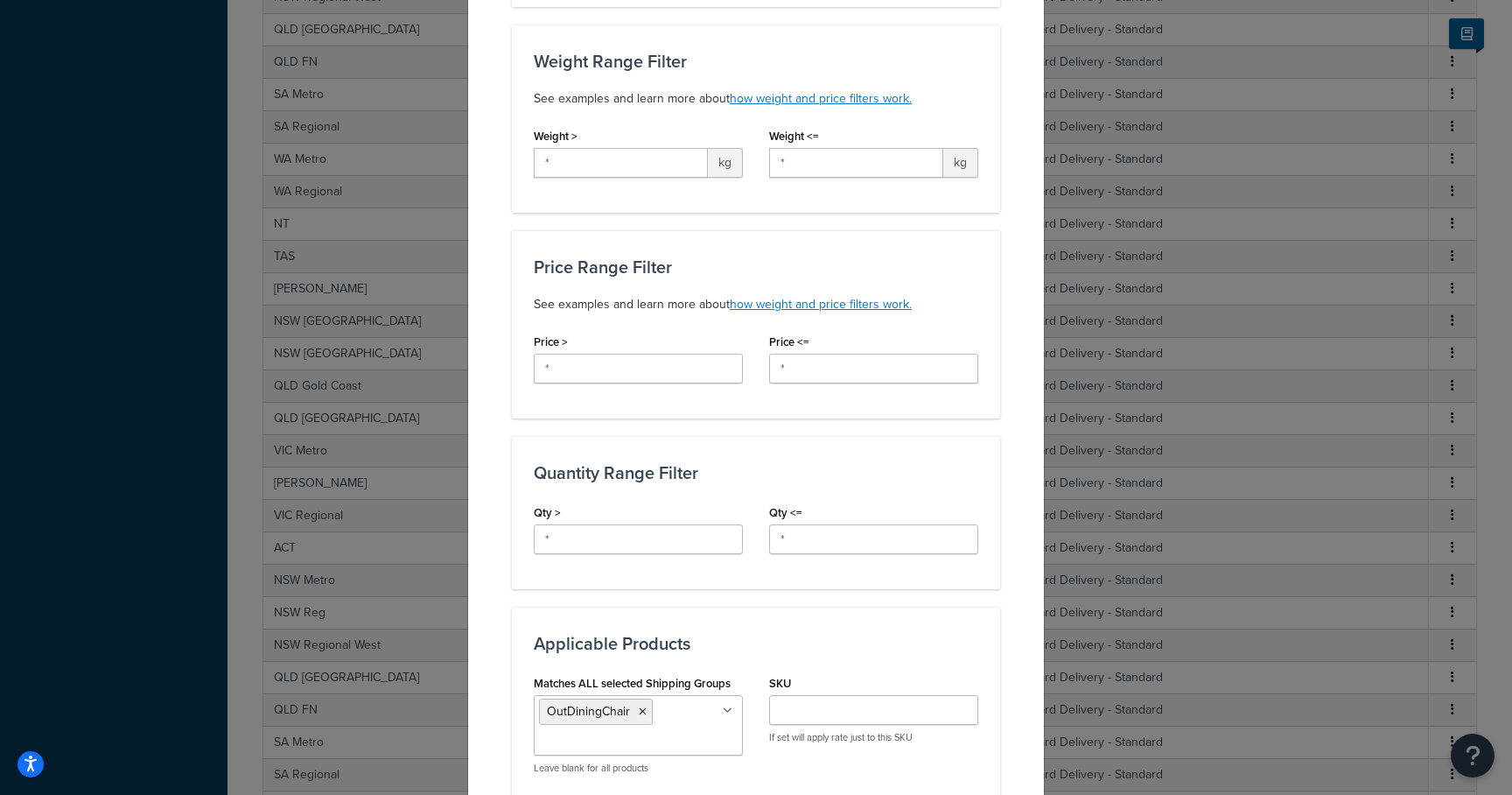
click at [823, 765] on div "Matches ALL selected Shipping Groups OutDiningChair Large Medium Small XSmall X…" at bounding box center [756, 729] width 471 height 117
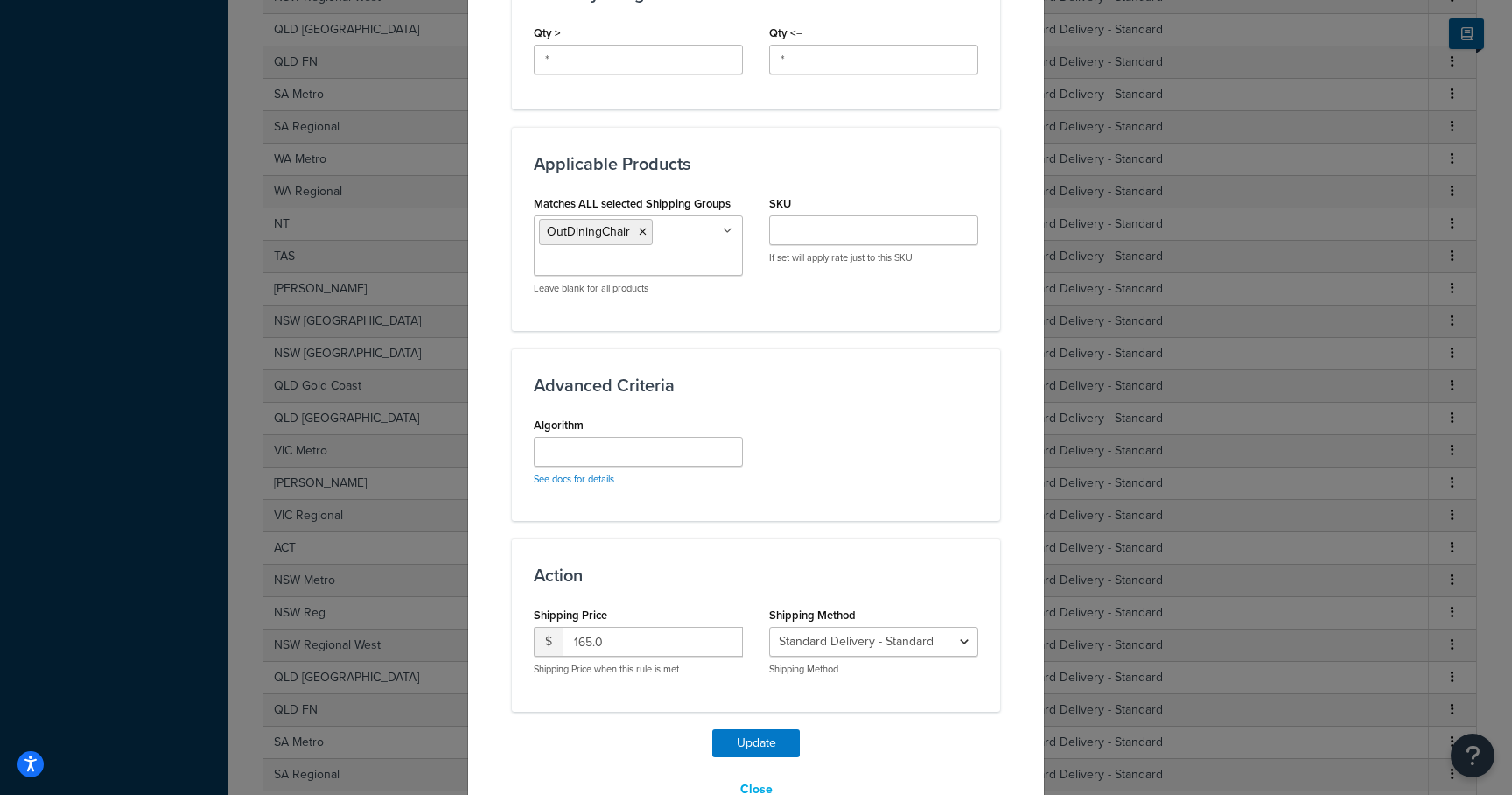
scroll to position [881, 0]
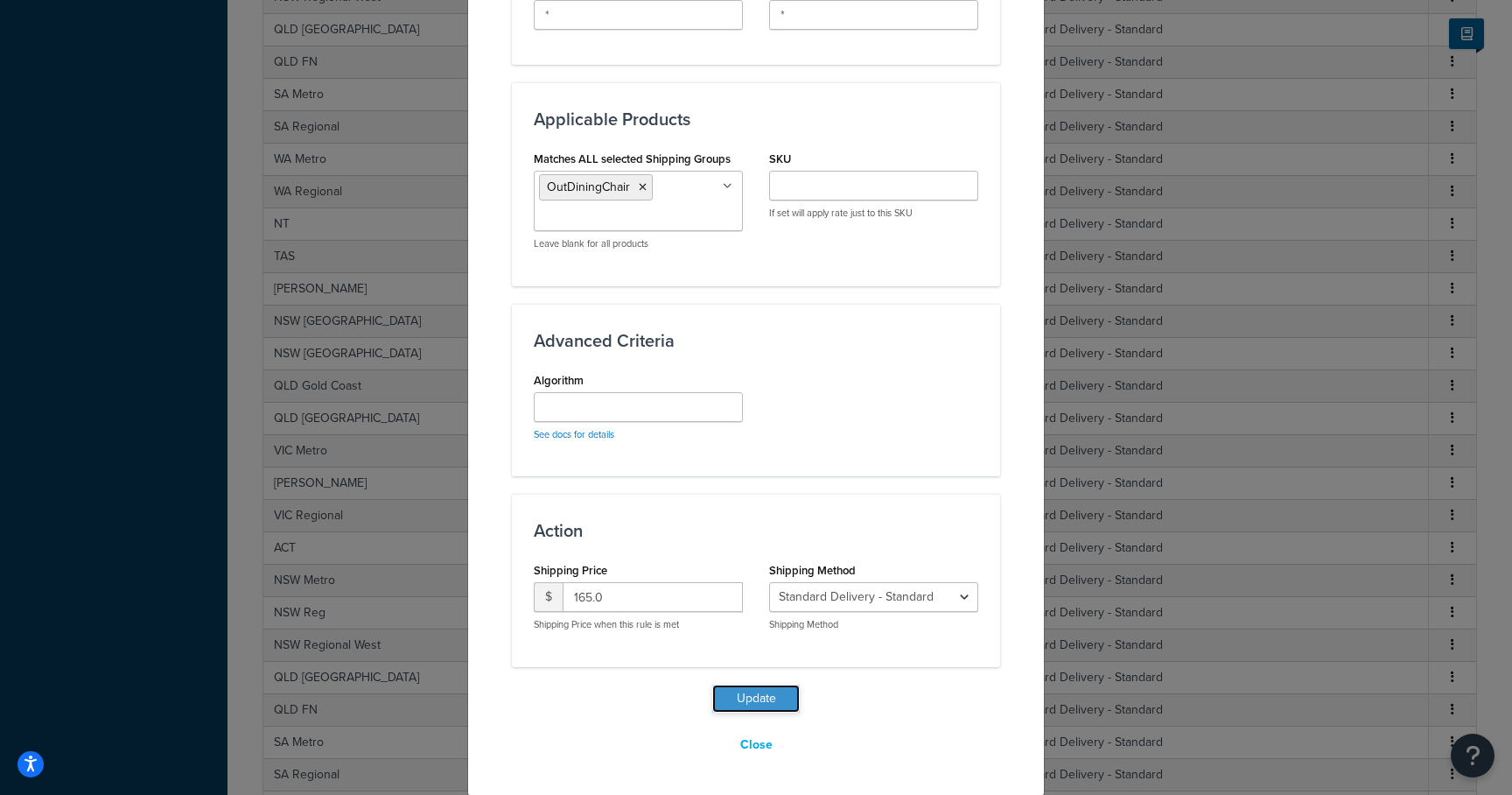
click at [748, 689] on button "Update" at bounding box center [756, 699] width 88 height 28
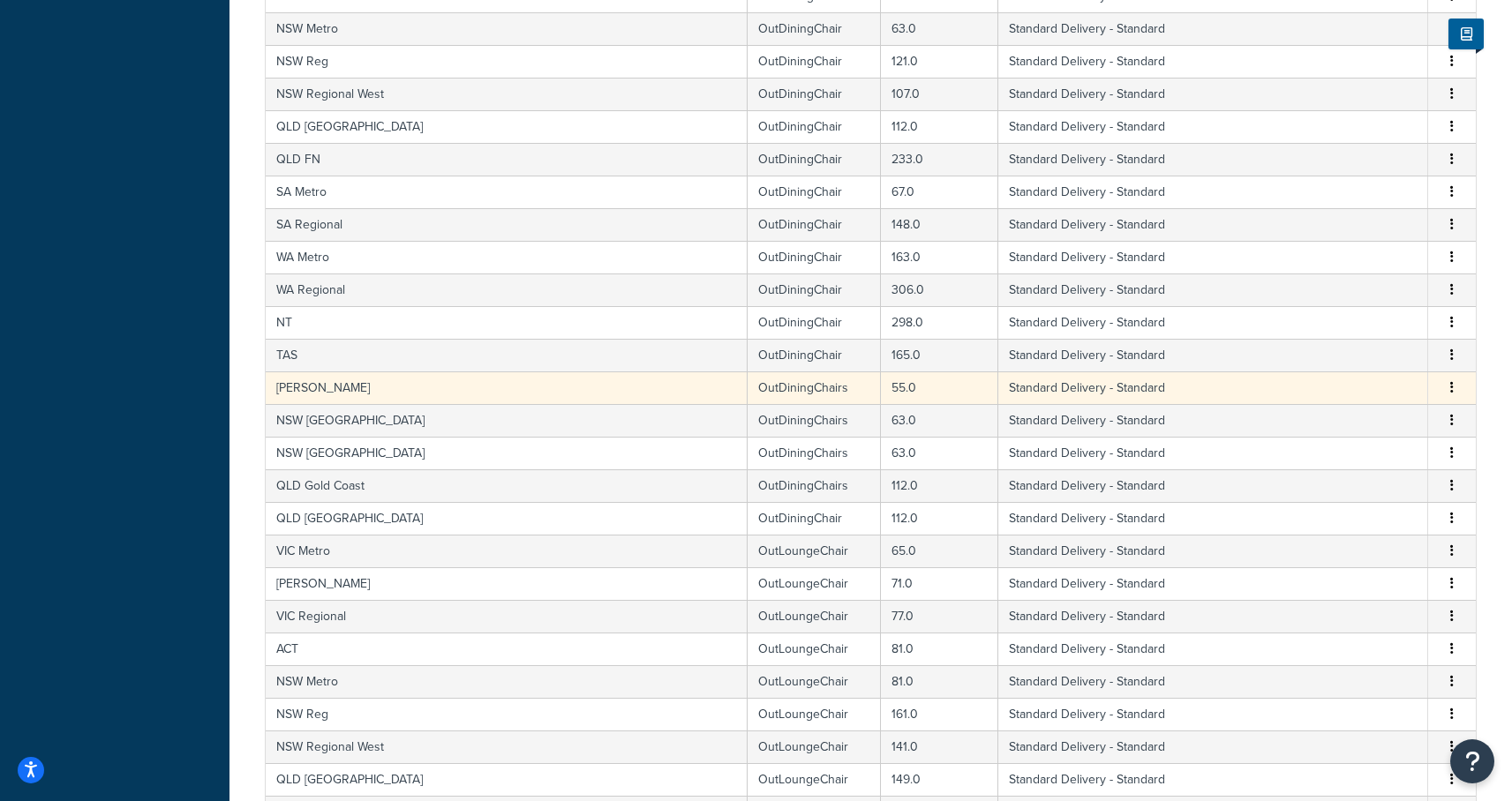
click at [372, 388] on td "VIC Mornington" at bounding box center [506, 387] width 482 height 33
select select "182086"
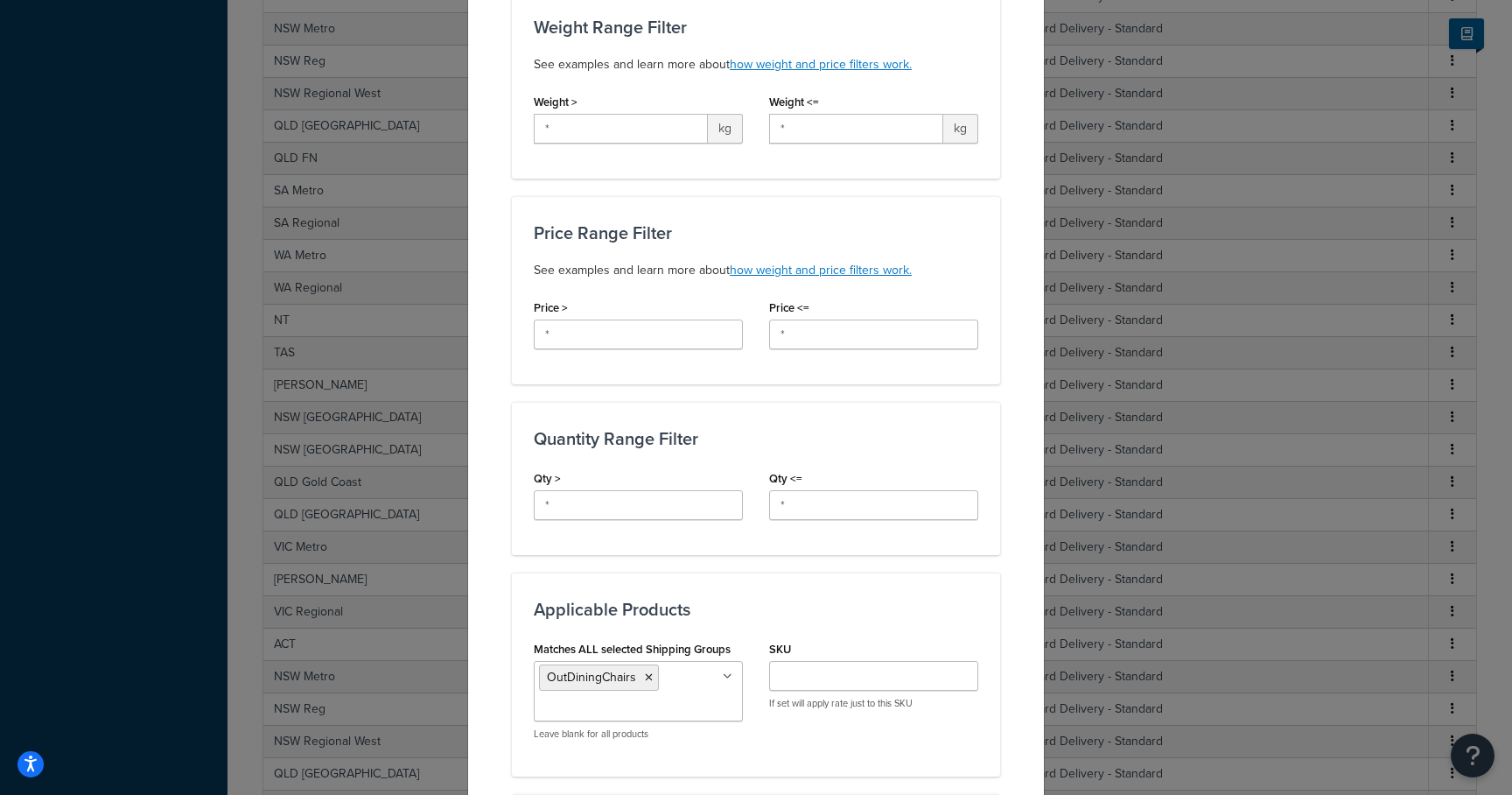
scroll to position [392, 0]
click at [645, 678] on icon at bounding box center [648, 676] width 8 height 11
click at [647, 674] on input "Matches ALL selected Shipping Groups" at bounding box center [616, 675] width 155 height 20
type input "outdining"
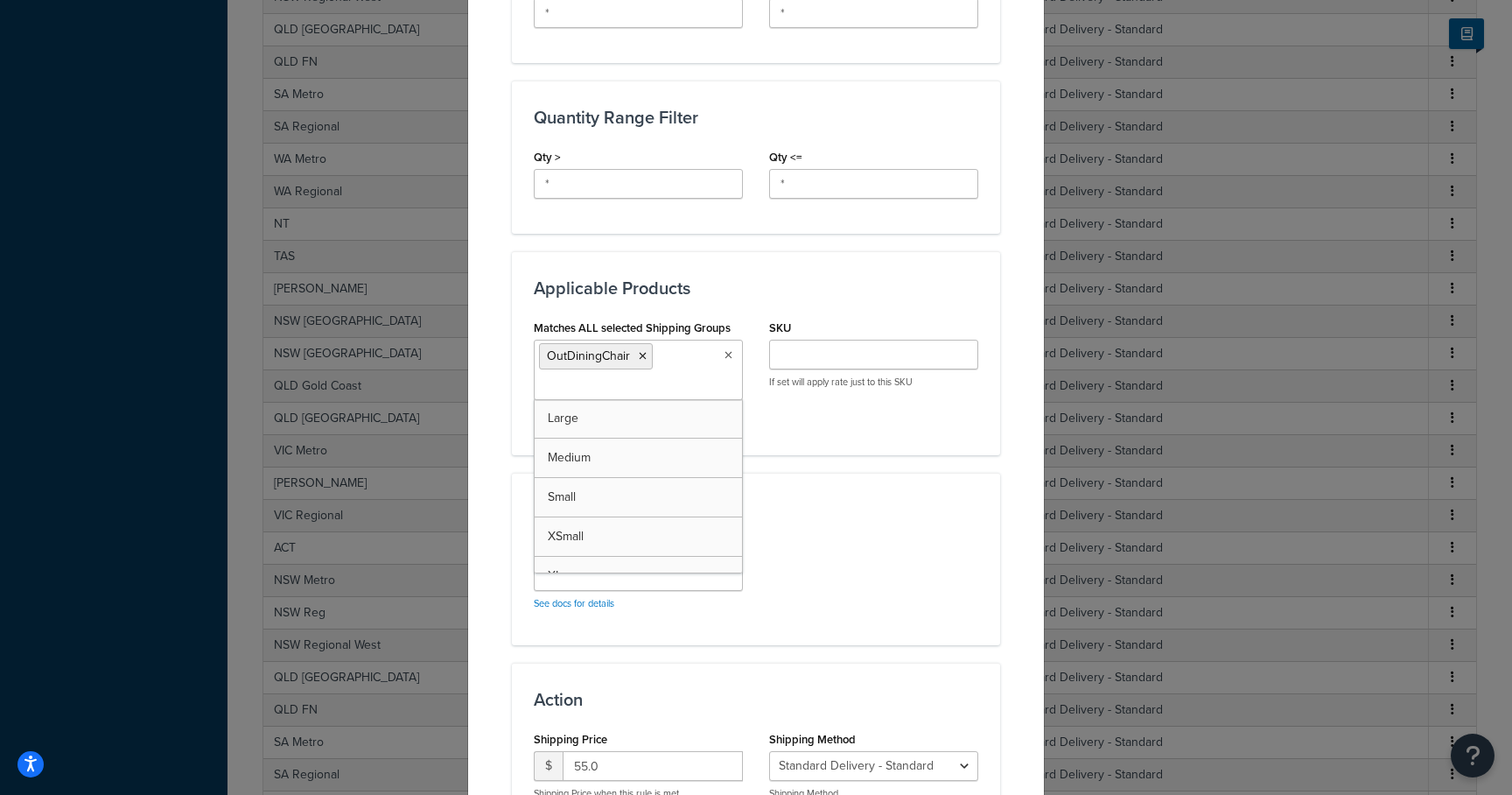
click at [866, 556] on div "Algorithm See docs for details" at bounding box center [756, 580] width 471 height 87
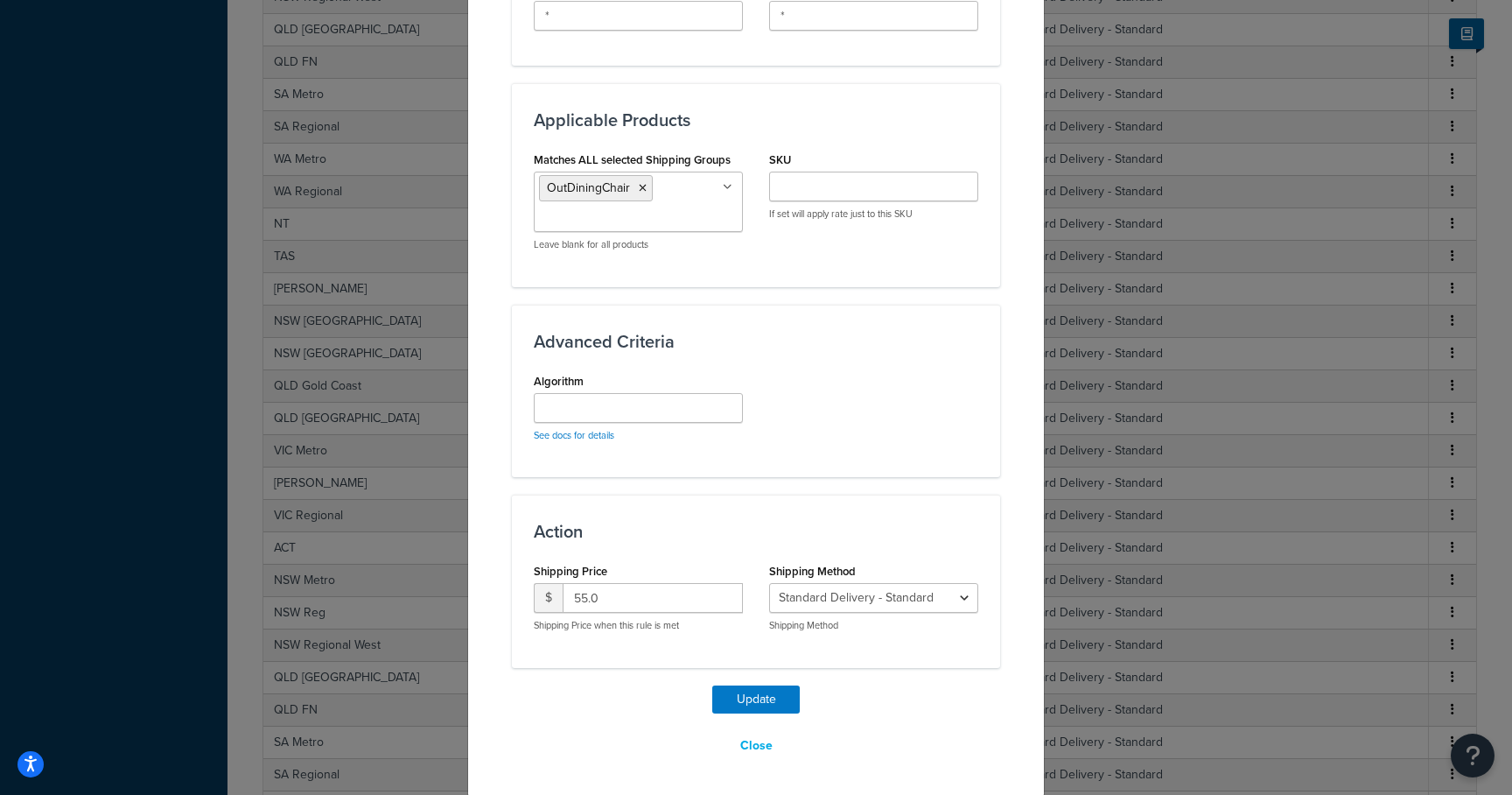
scroll to position [881, 0]
click at [741, 704] on button "Update" at bounding box center [756, 699] width 88 height 28
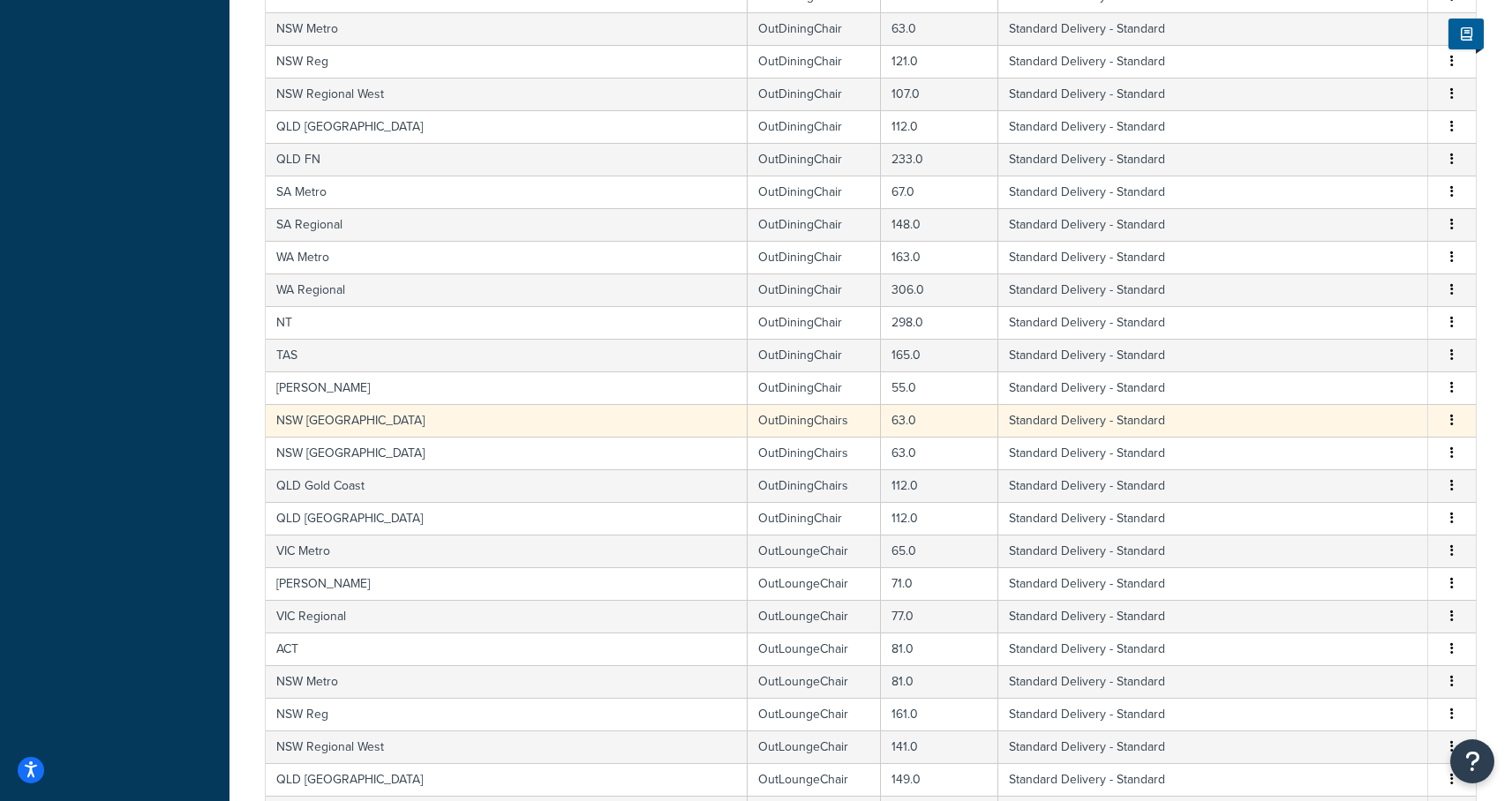
click at [401, 427] on td "NSW Newcastle" at bounding box center [506, 420] width 482 height 33
select select "182086"
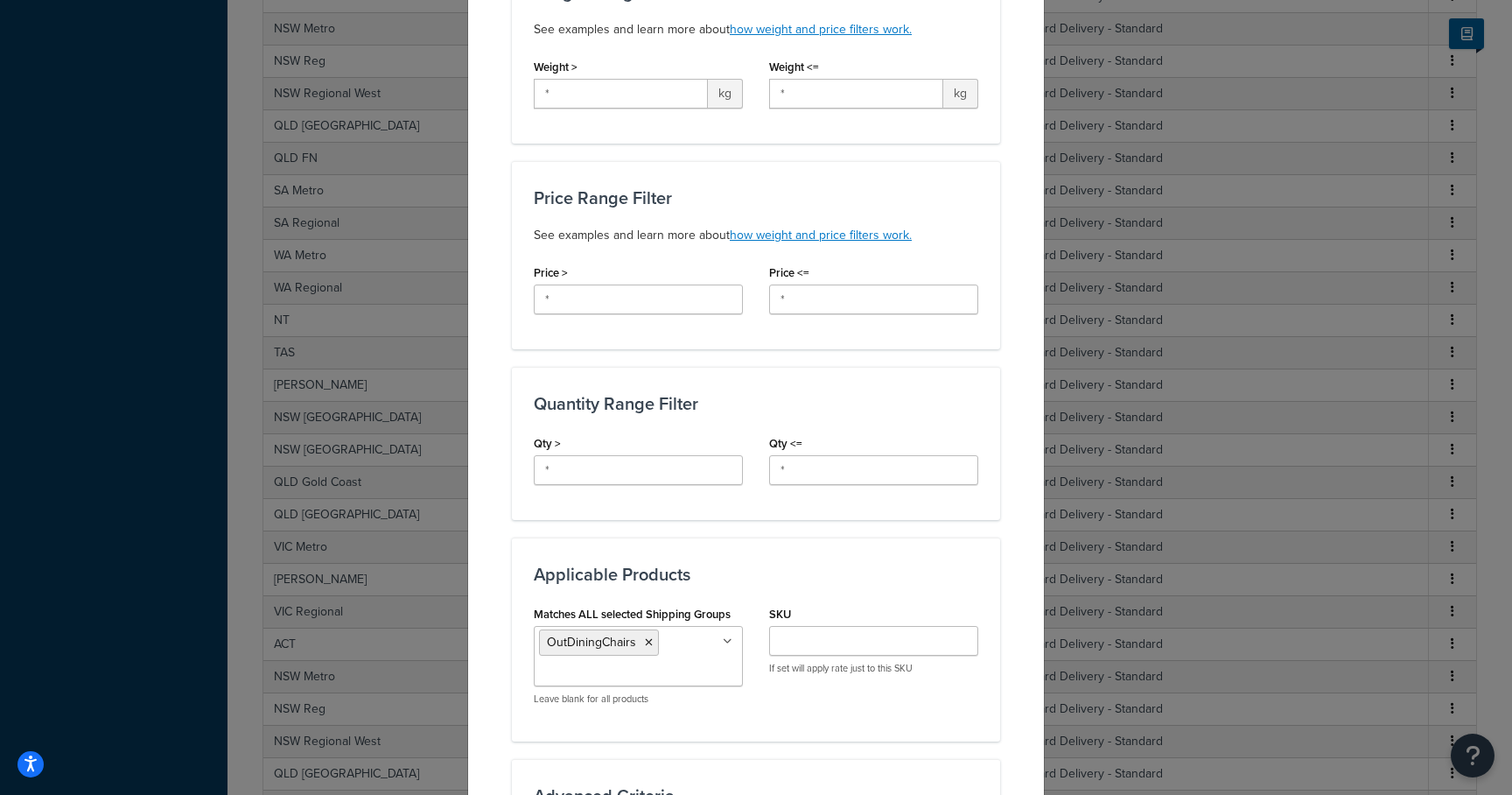
scroll to position [480, 0]
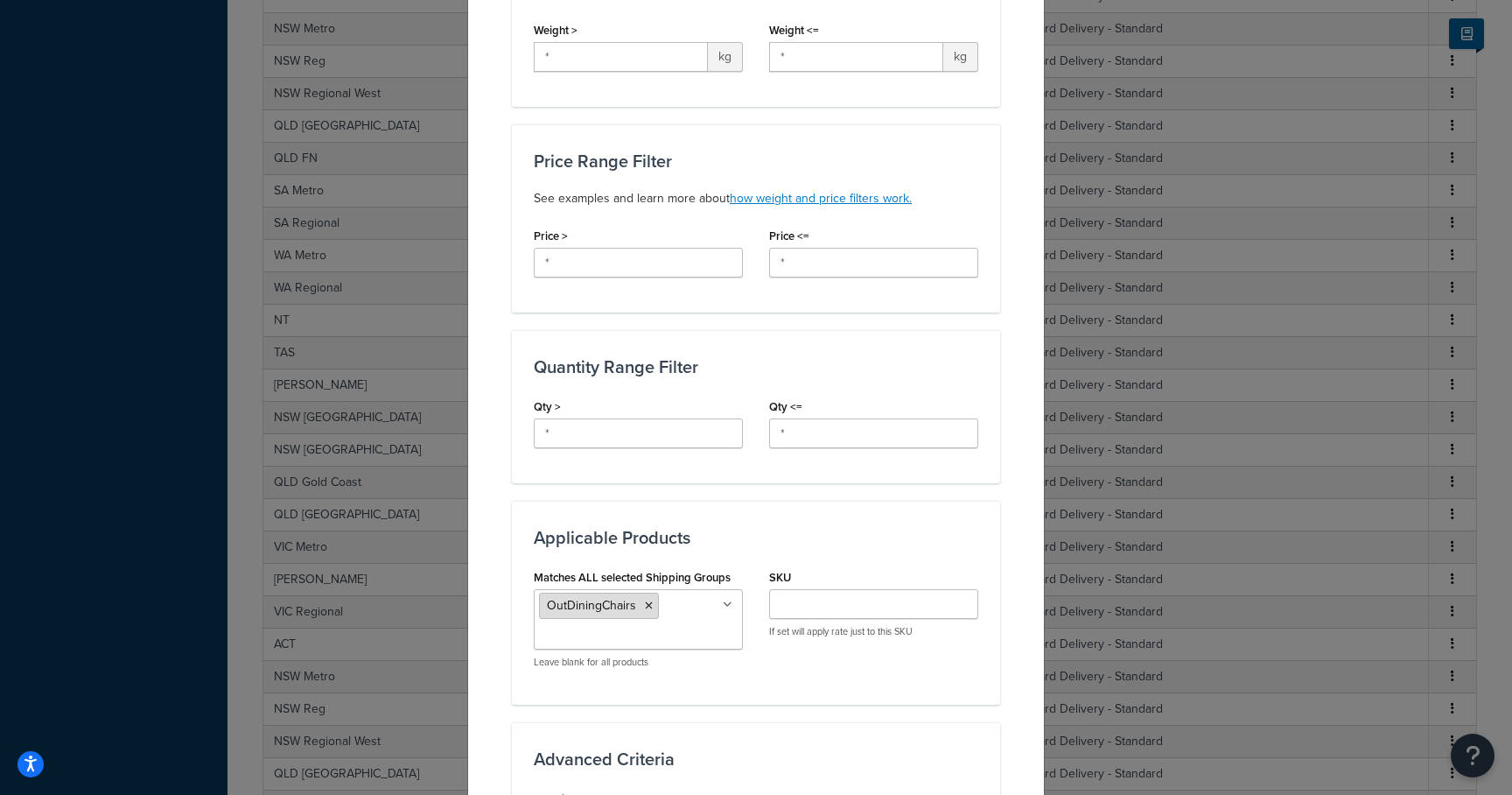
click at [645, 601] on icon at bounding box center [648, 606] width 8 height 11
click at [642, 595] on input "Matches ALL selected Shipping Groups" at bounding box center [616, 605] width 155 height 20
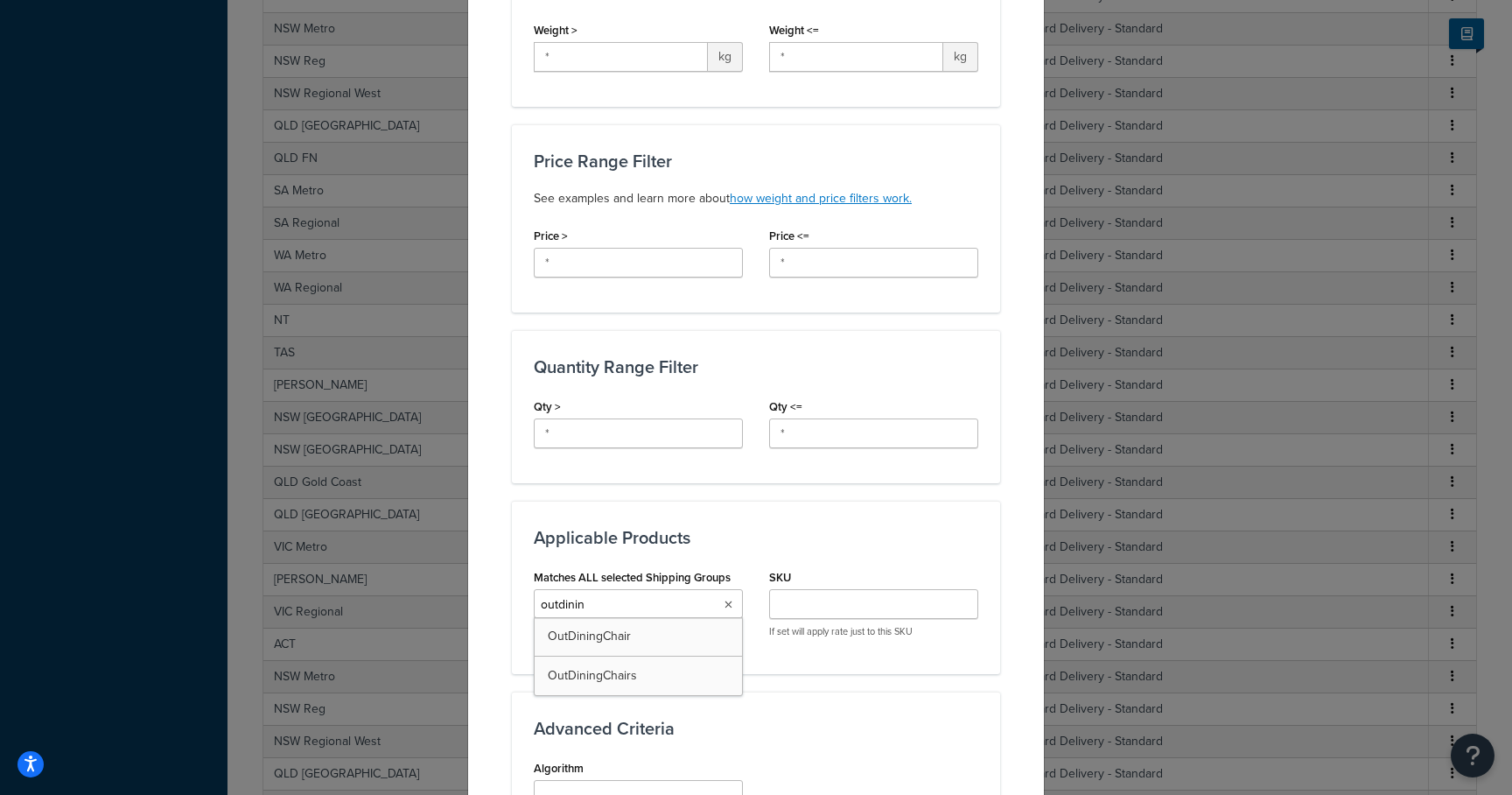
type input "outdining"
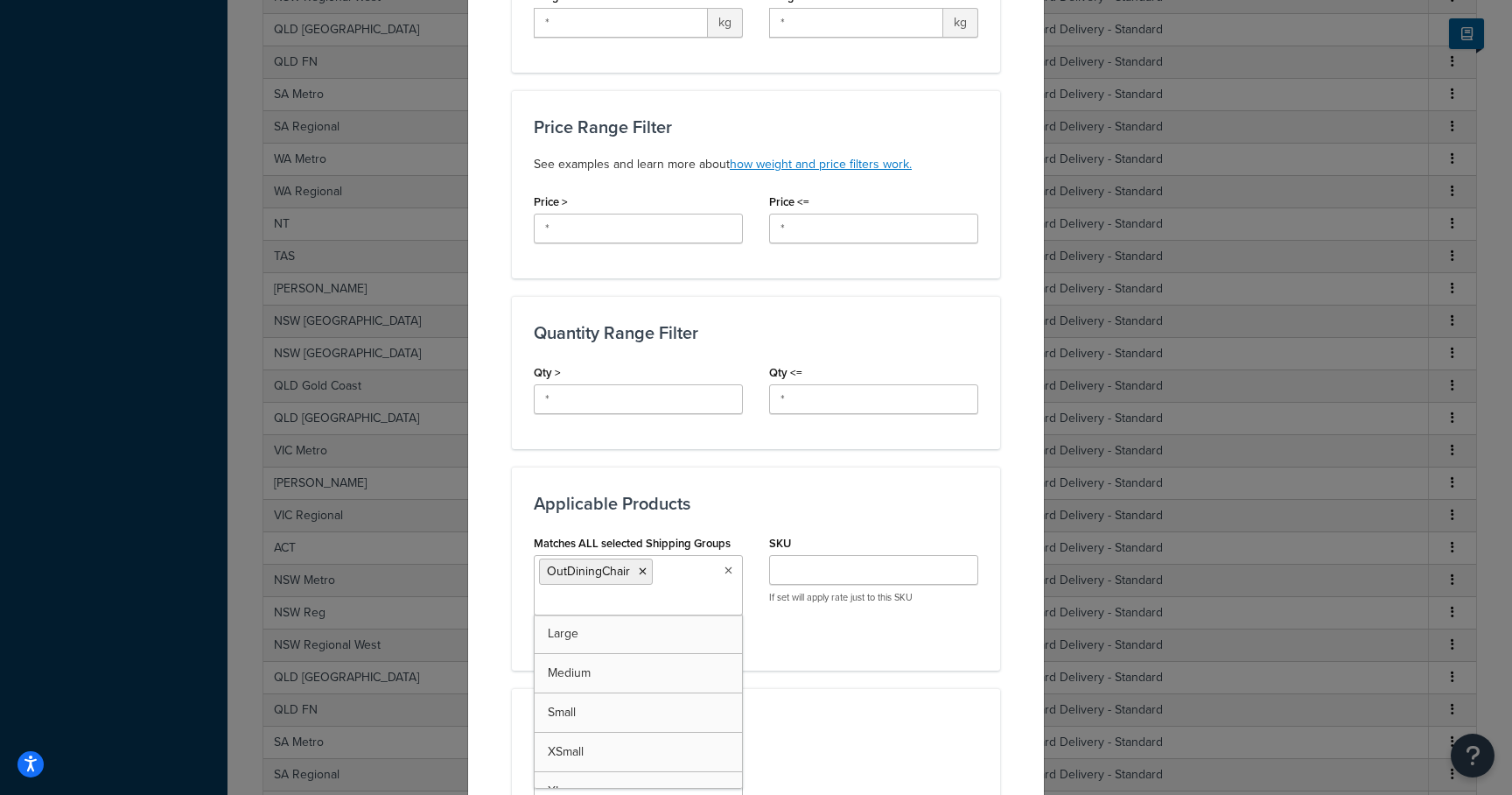
scroll to position [816, 0]
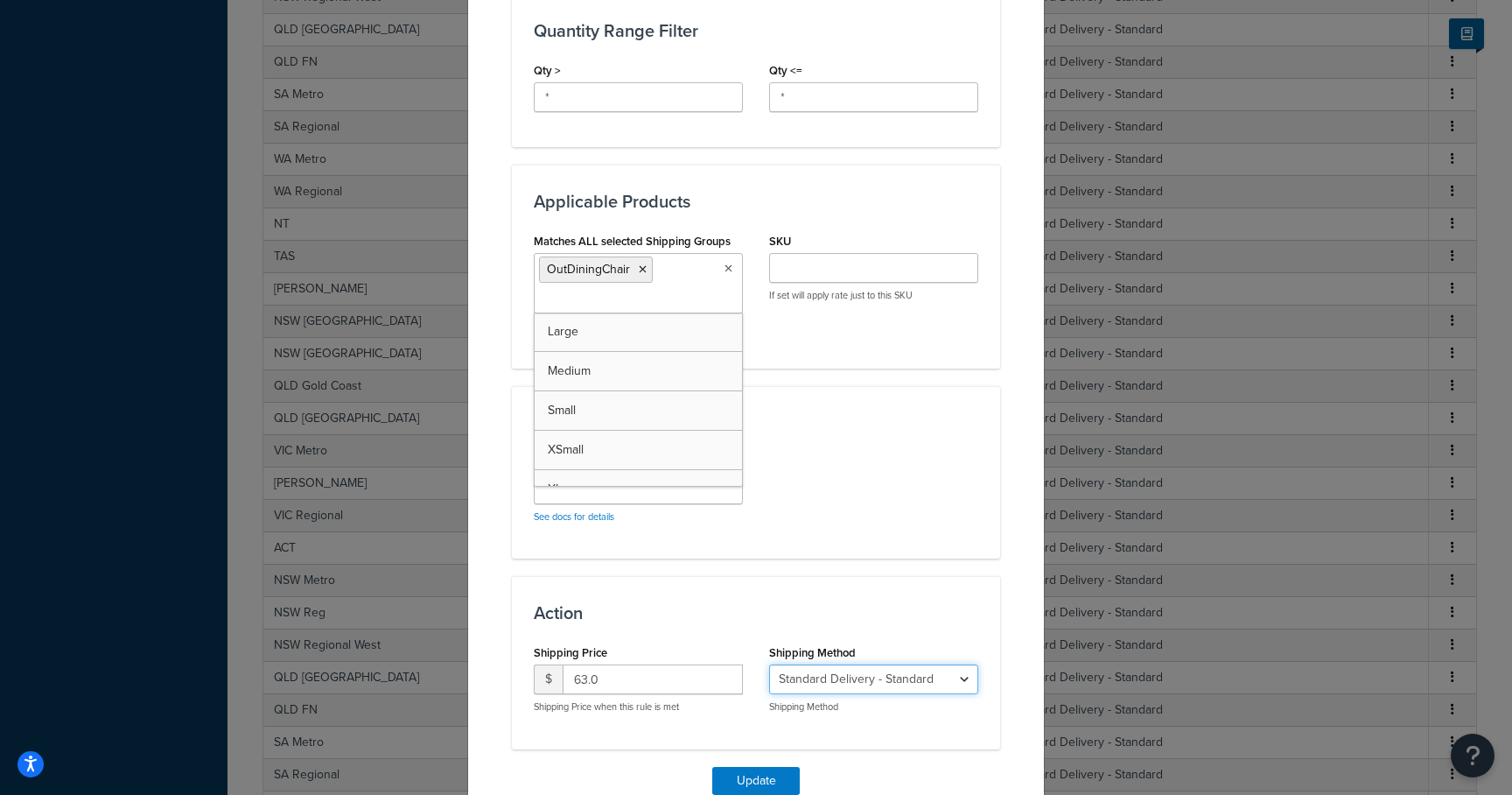
click at [823, 671] on select "PICKUP AT OAKLEIGH SOUTH - MELBOURNE - PICKUP_AT_OAKLEIGH_SOUTH_-_MELBOURNE Sta…" at bounding box center [874, 680] width 209 height 30
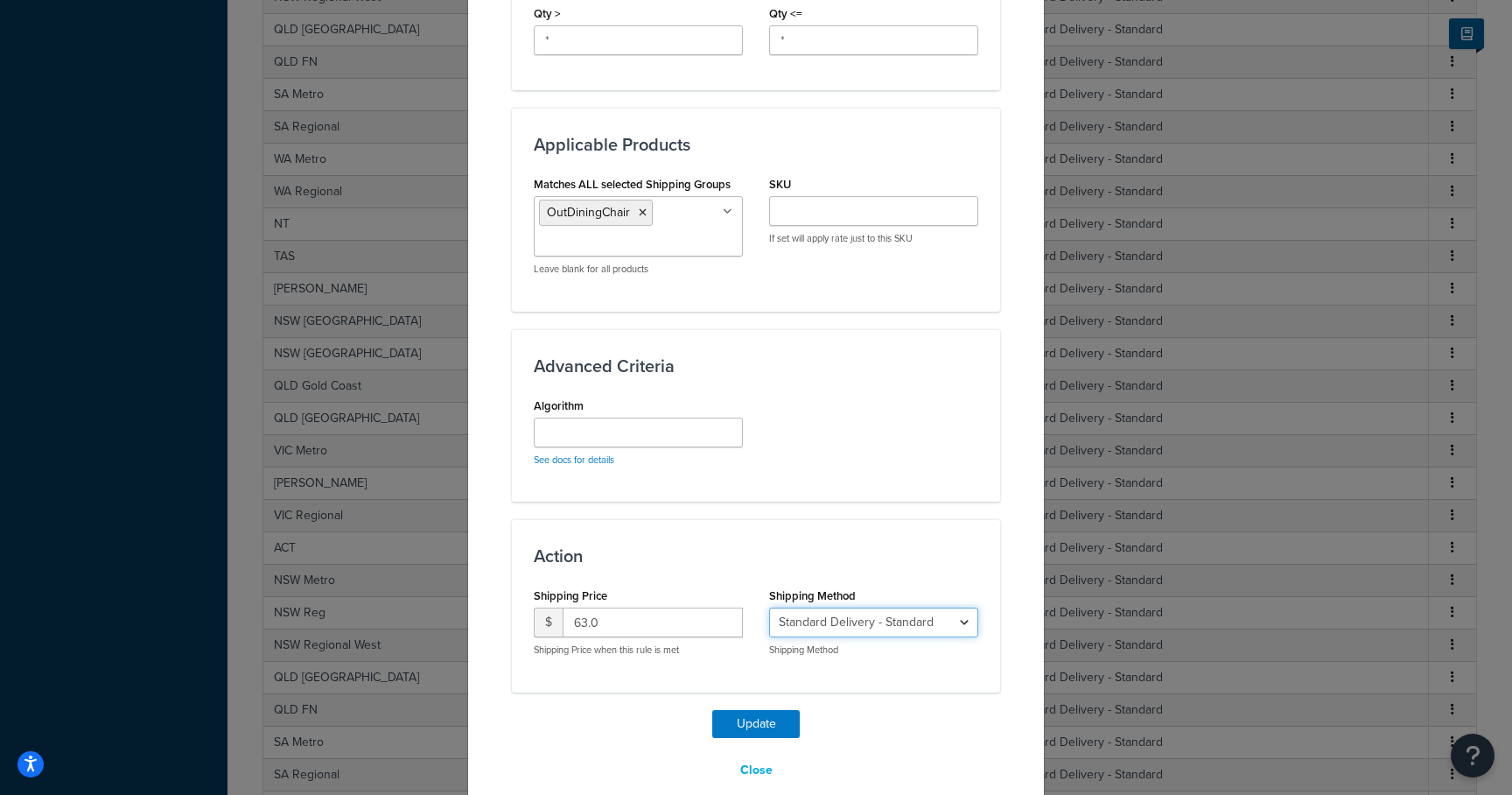
scroll to position [881, 0]
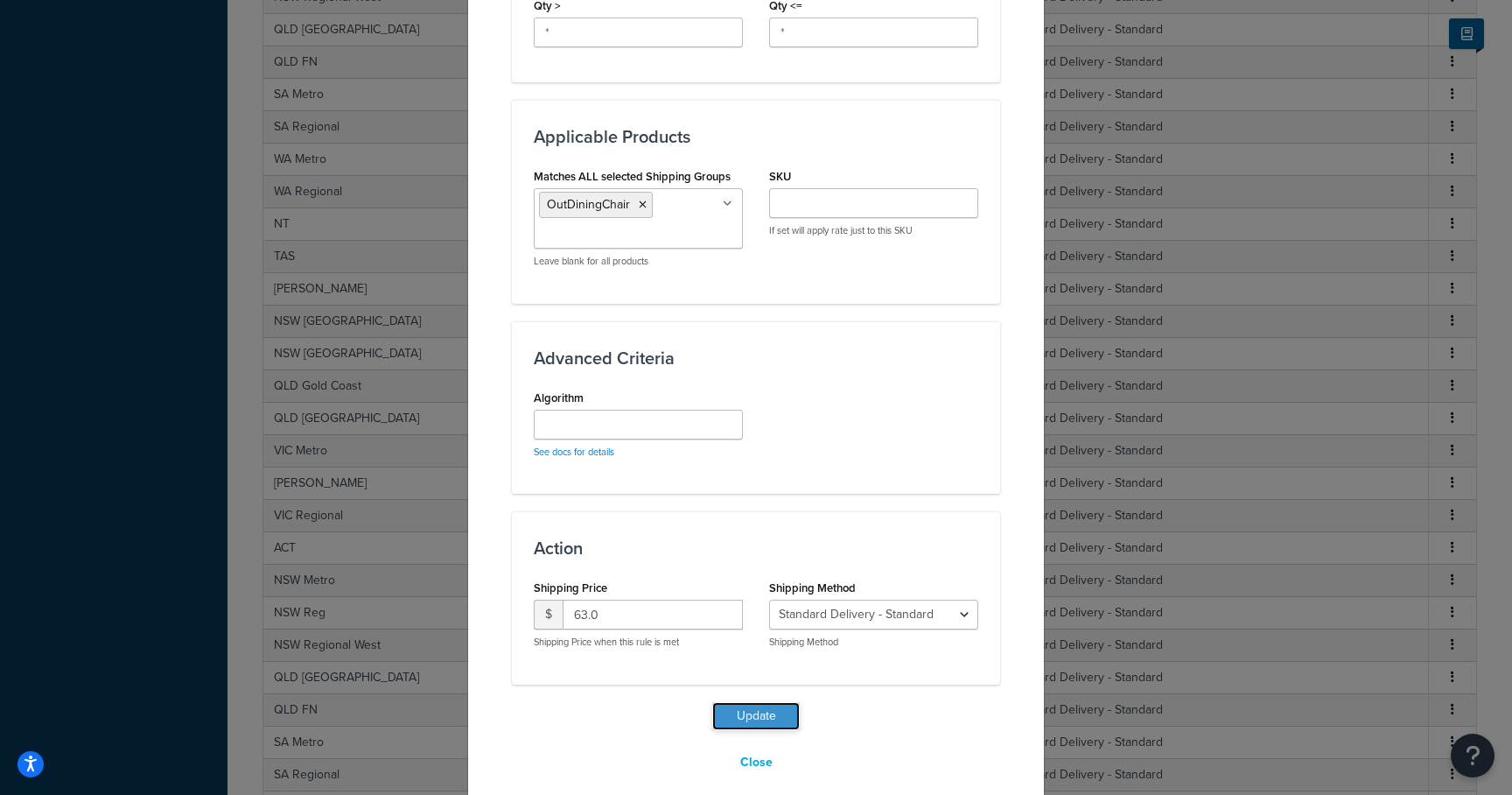
click at [748, 702] on button "Update" at bounding box center [756, 716] width 88 height 28
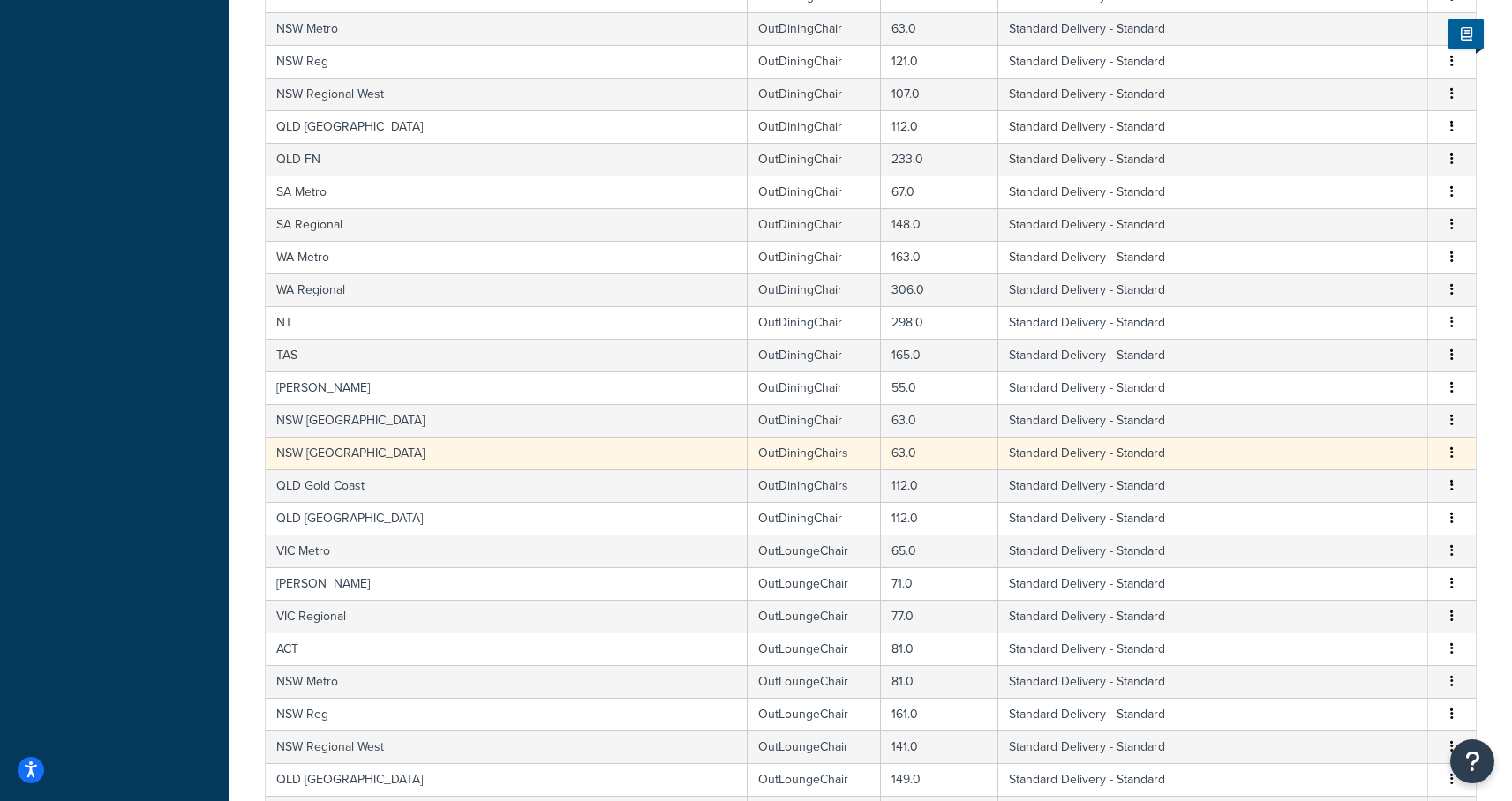
click at [423, 460] on td "NSW Wollongong" at bounding box center [506, 453] width 482 height 33
select select "182086"
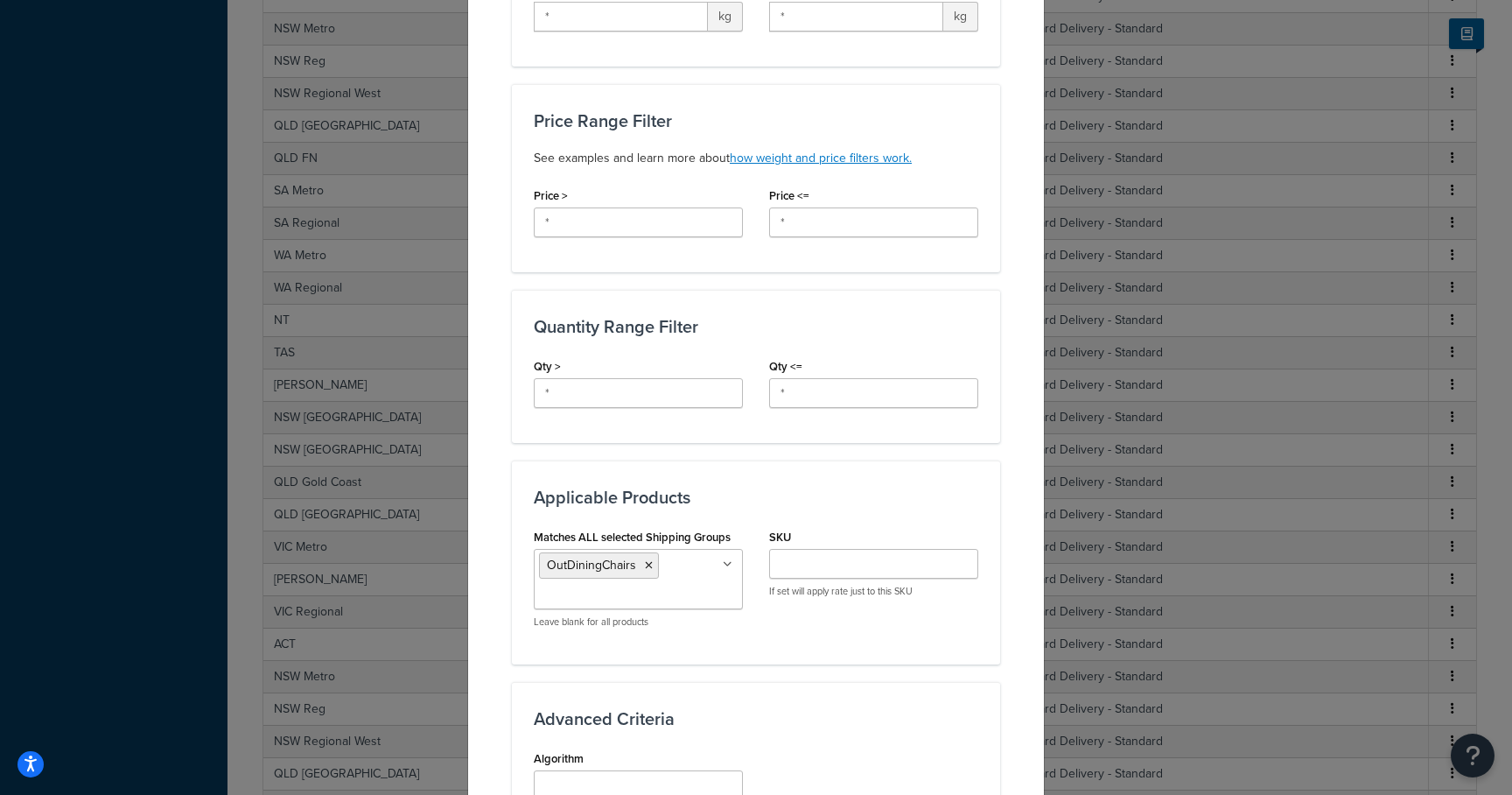
scroll to position [555, 0]
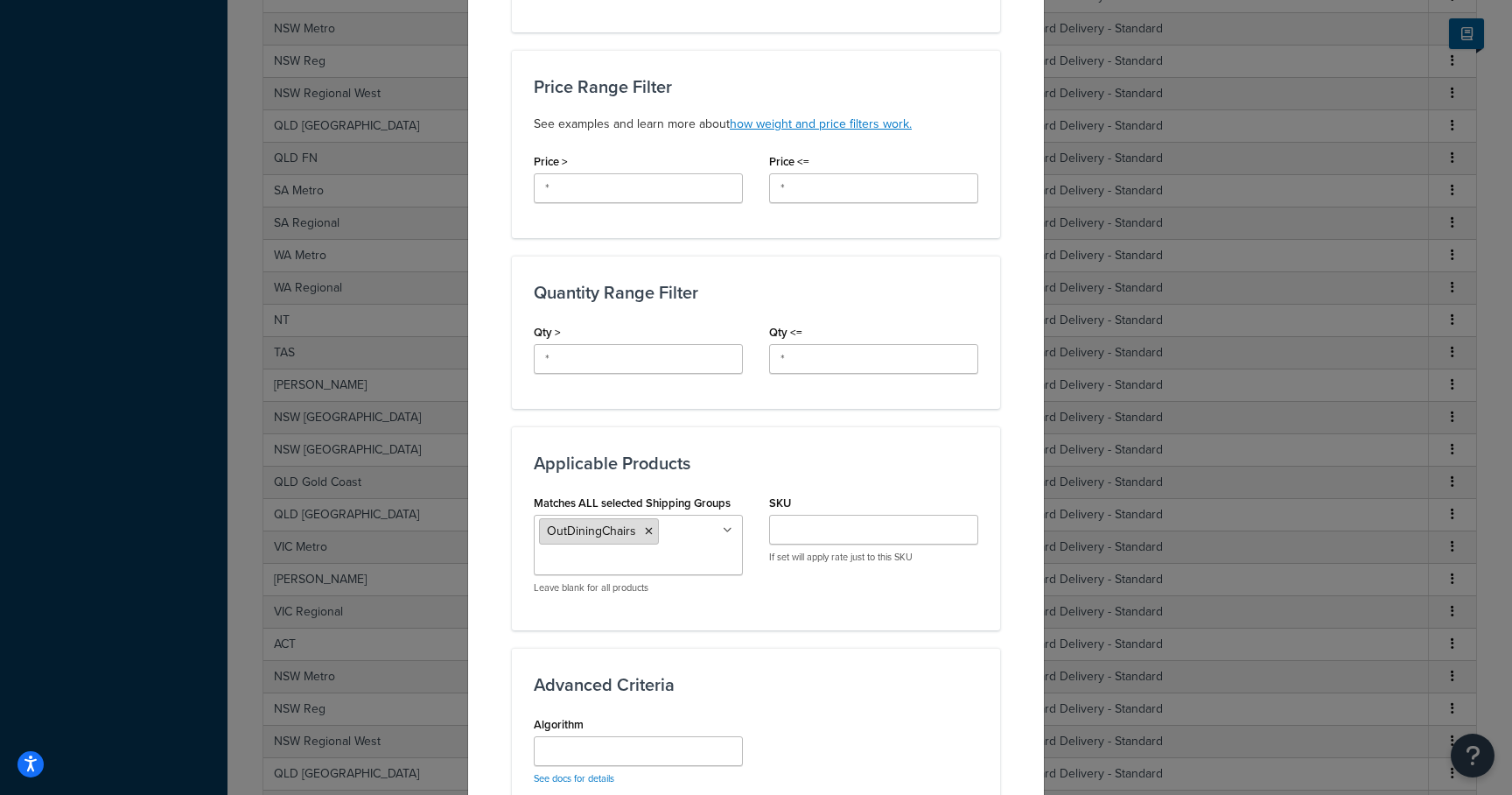
click at [645, 526] on icon at bounding box center [648, 531] width 8 height 11
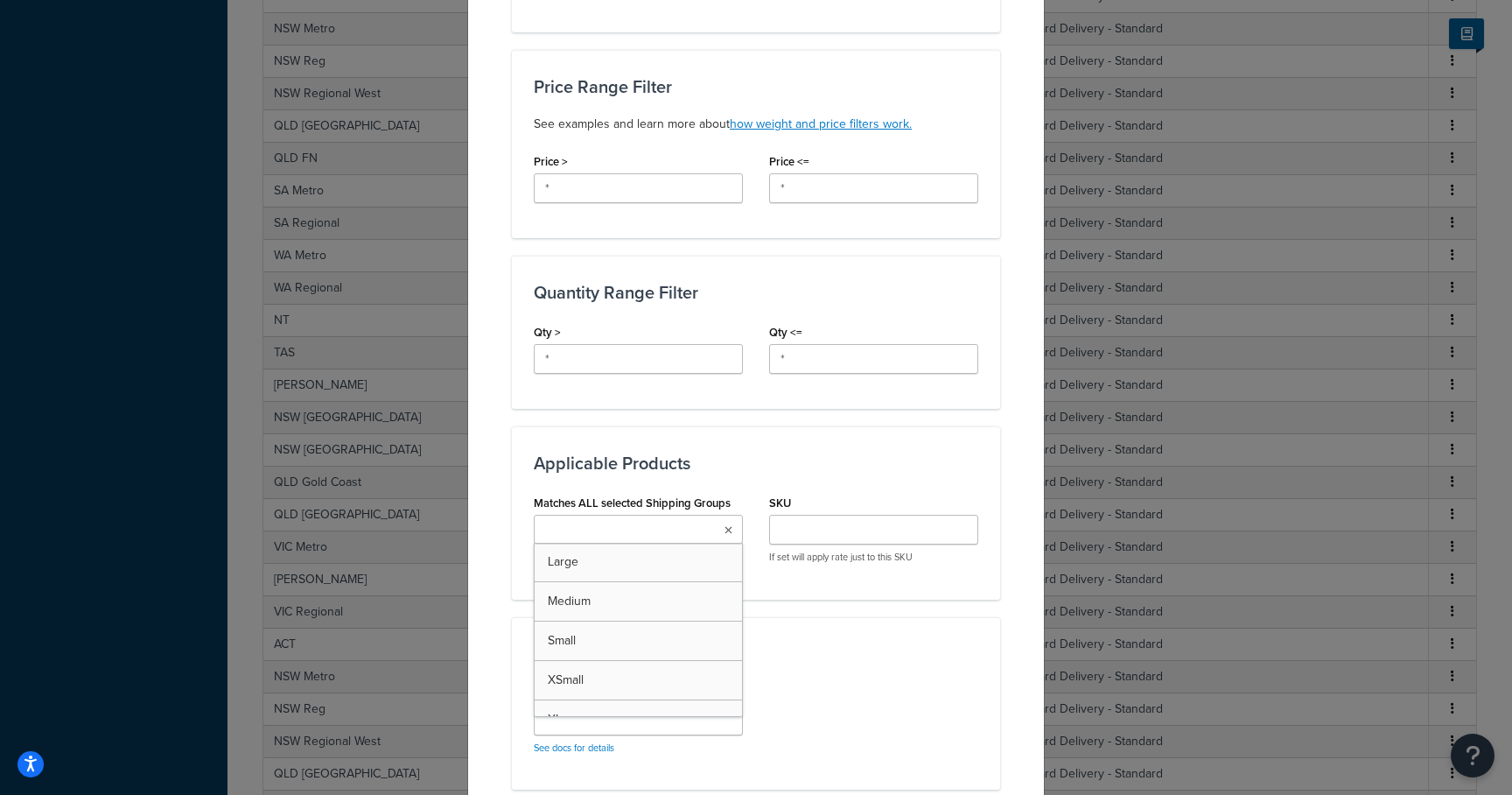
click at [641, 521] on input "Matches ALL selected Shipping Groups" at bounding box center [616, 531] width 155 height 20
type input "outdining"
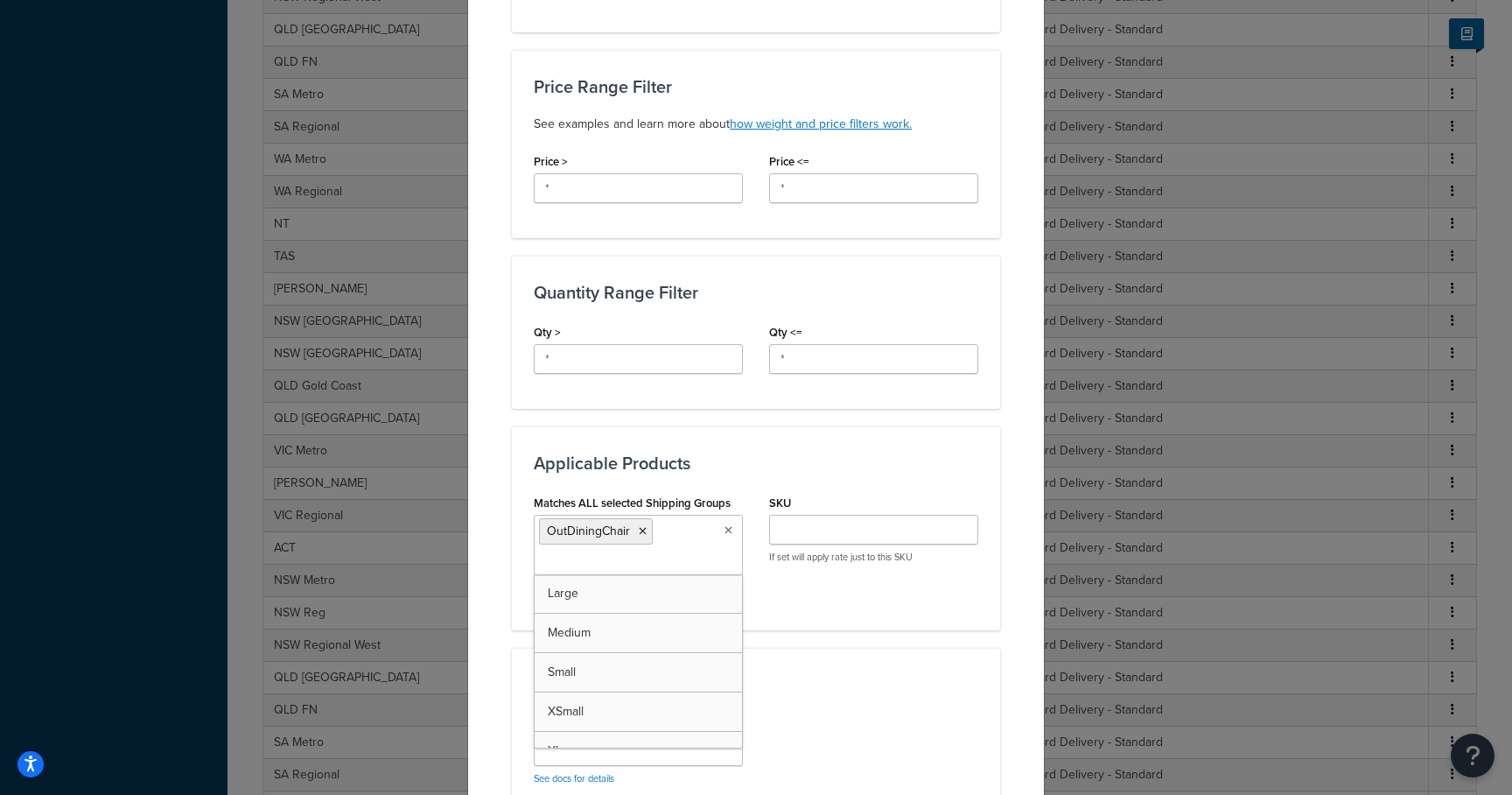
click at [830, 588] on div "Matches ALL selected Shipping Groups OutDiningChair Large Medium Small XSmall X…" at bounding box center [756, 549] width 471 height 117
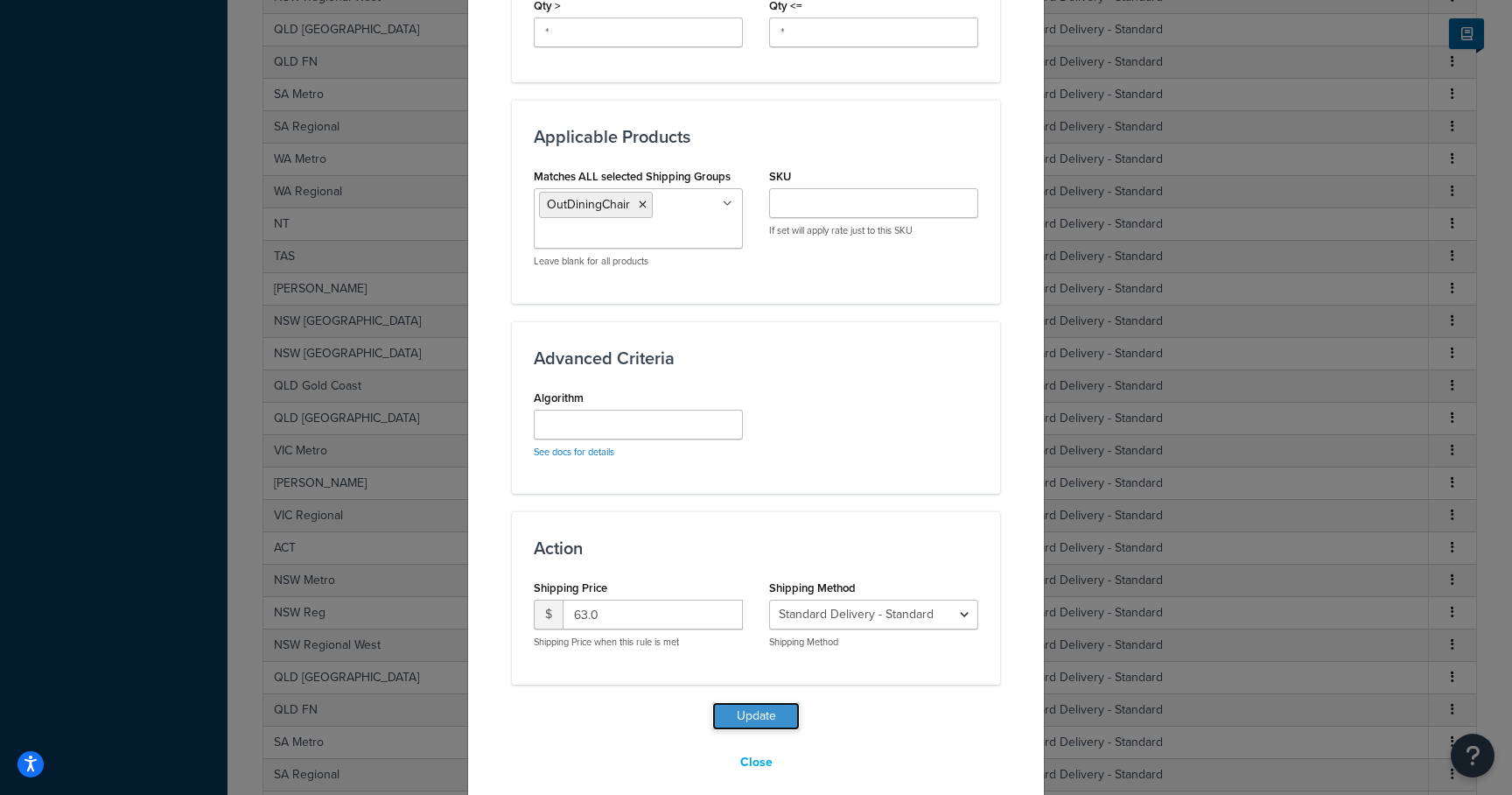
click at [776, 702] on button "Update" at bounding box center [756, 716] width 88 height 28
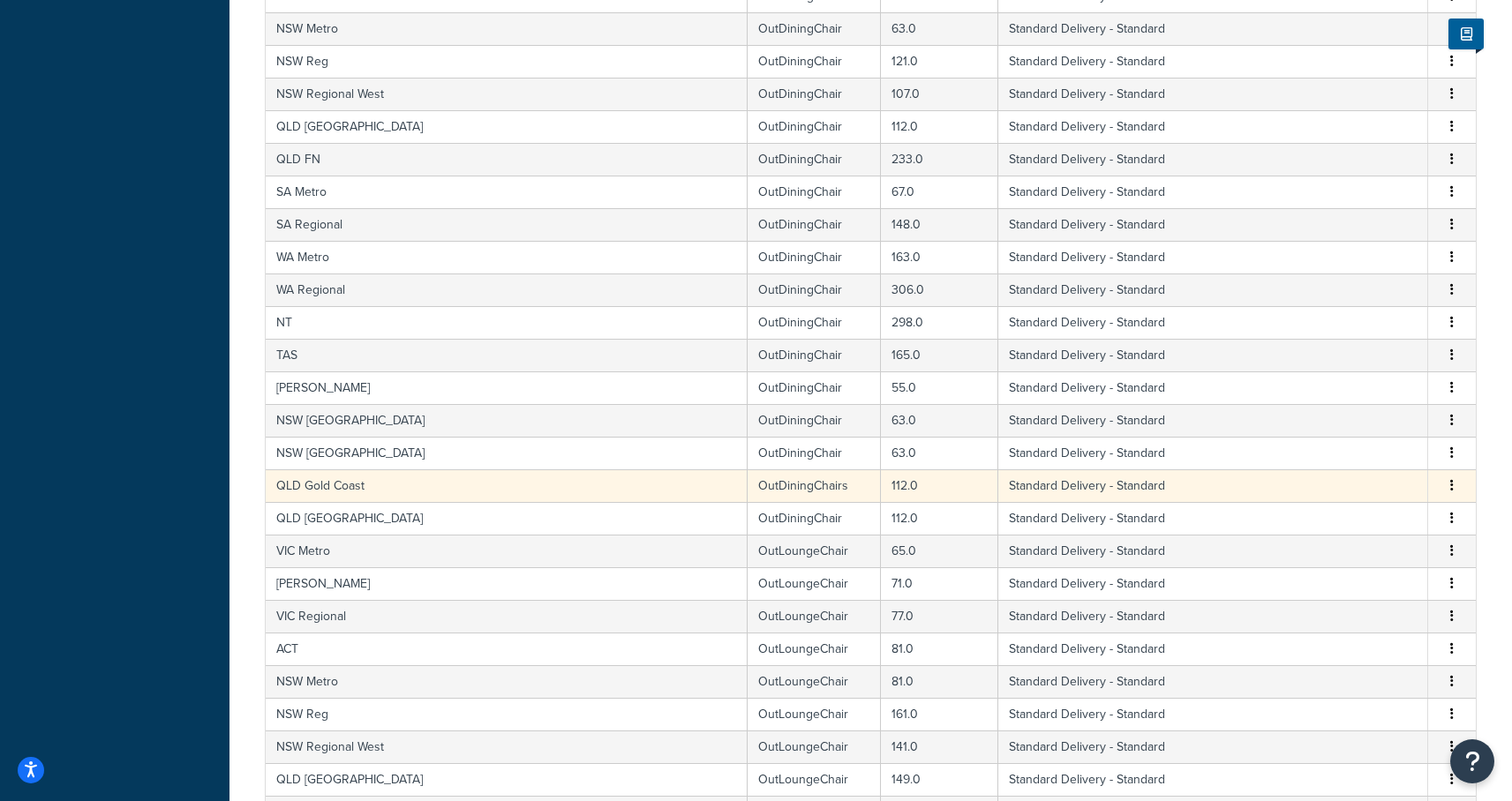
click at [371, 486] on td "QLD Gold Coast" at bounding box center [506, 485] width 482 height 33
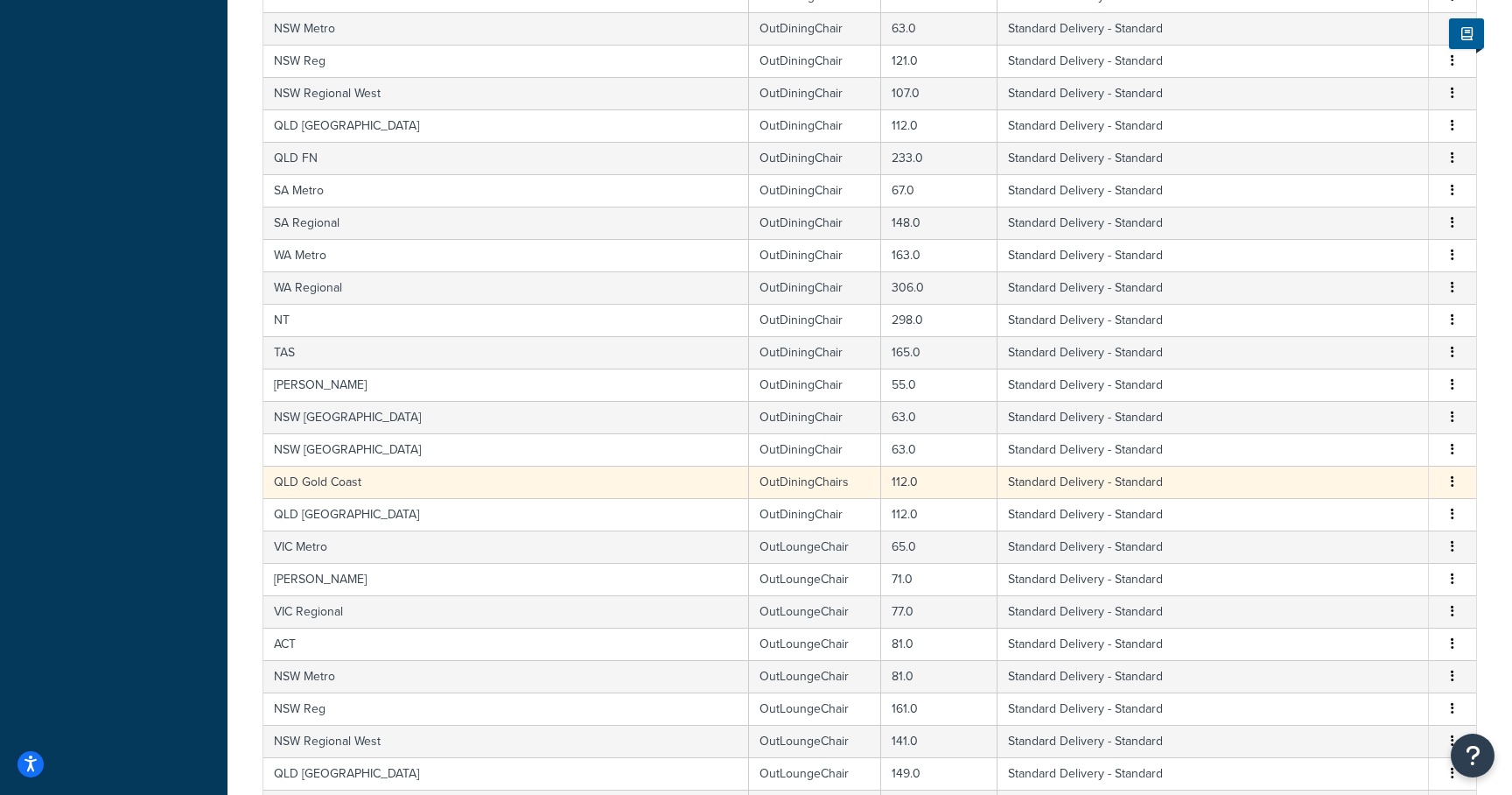
select select "182086"
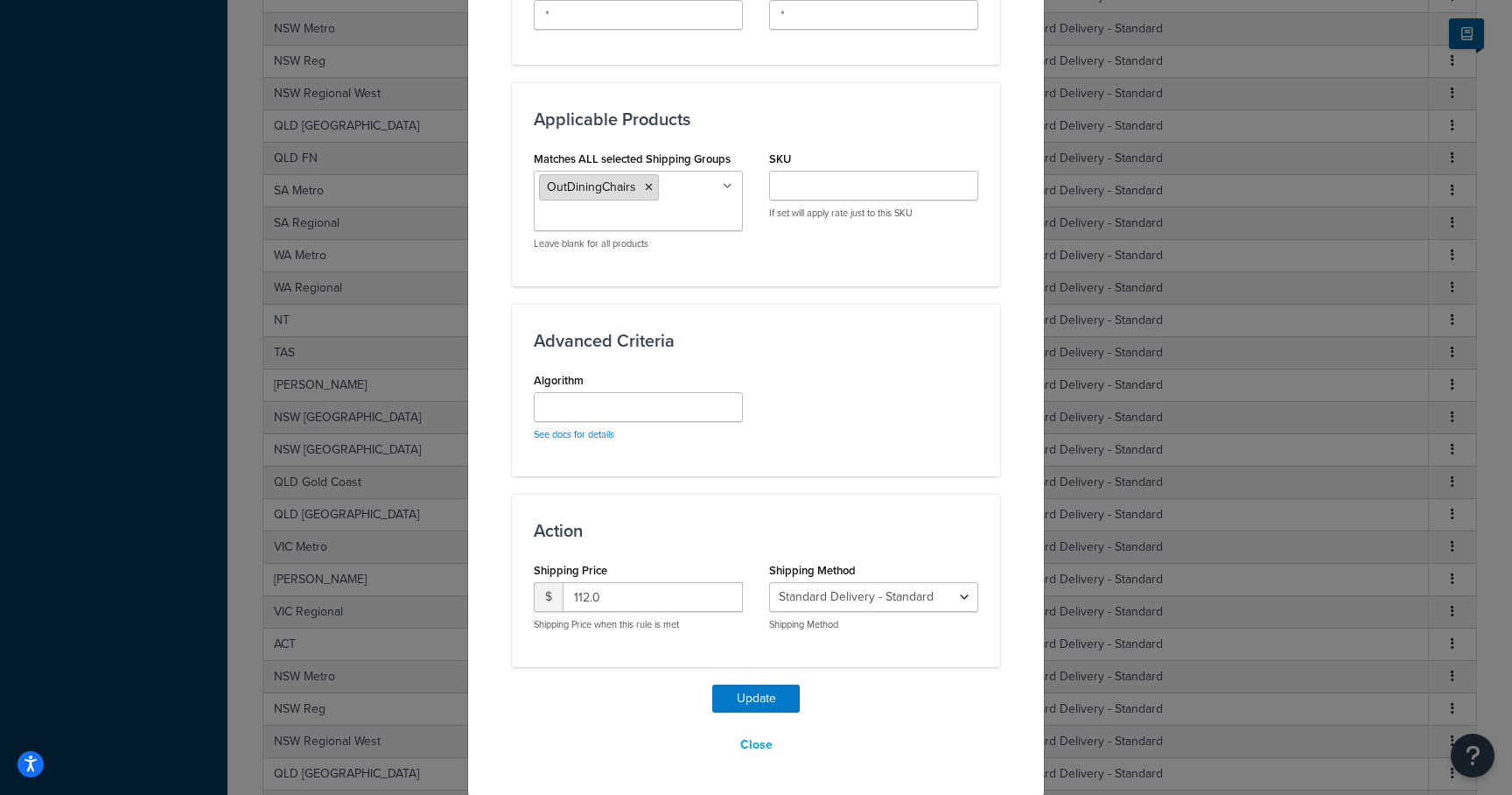
click at [645, 189] on icon at bounding box center [648, 187] width 8 height 11
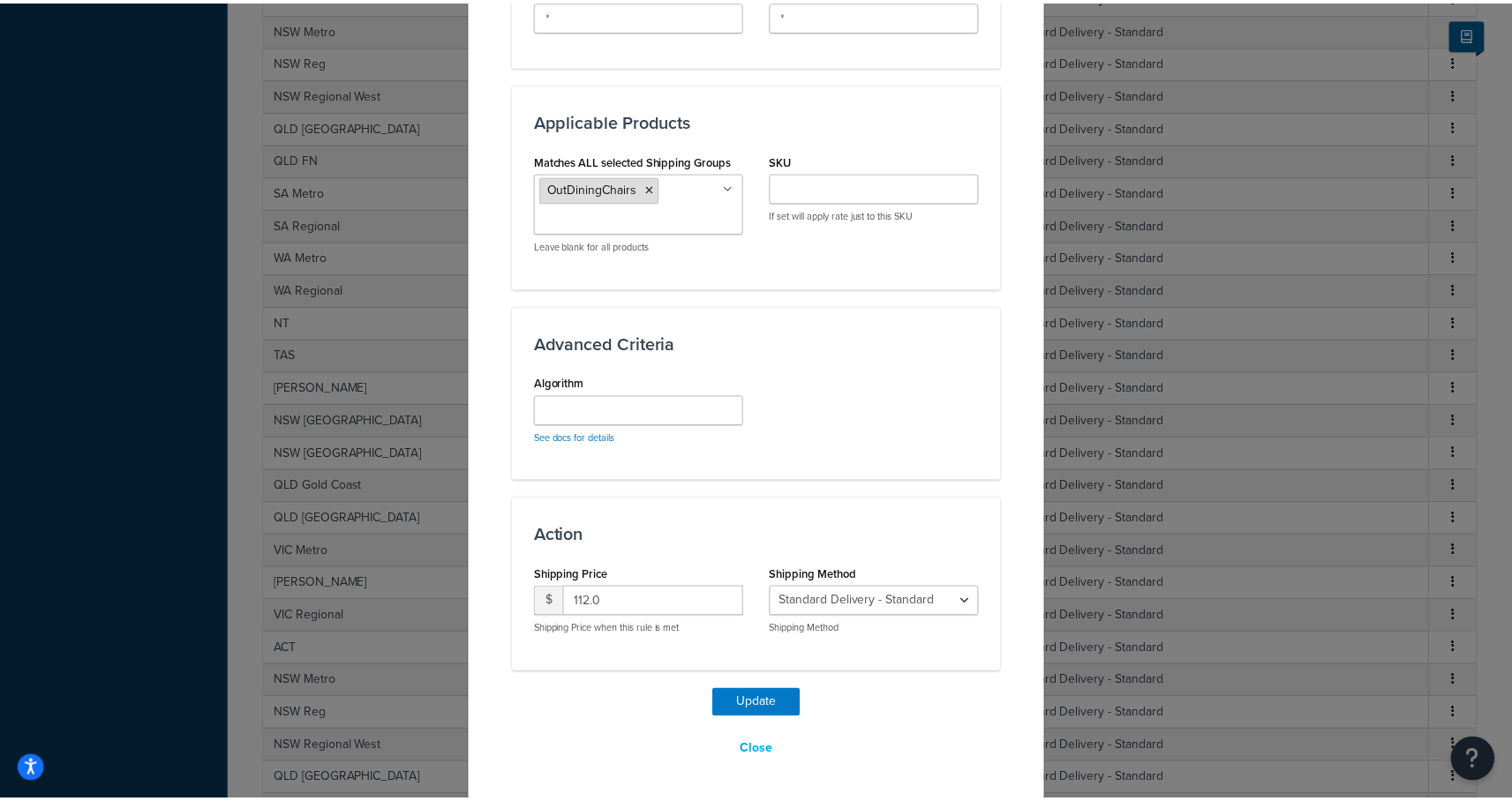
scroll to position [856, 0]
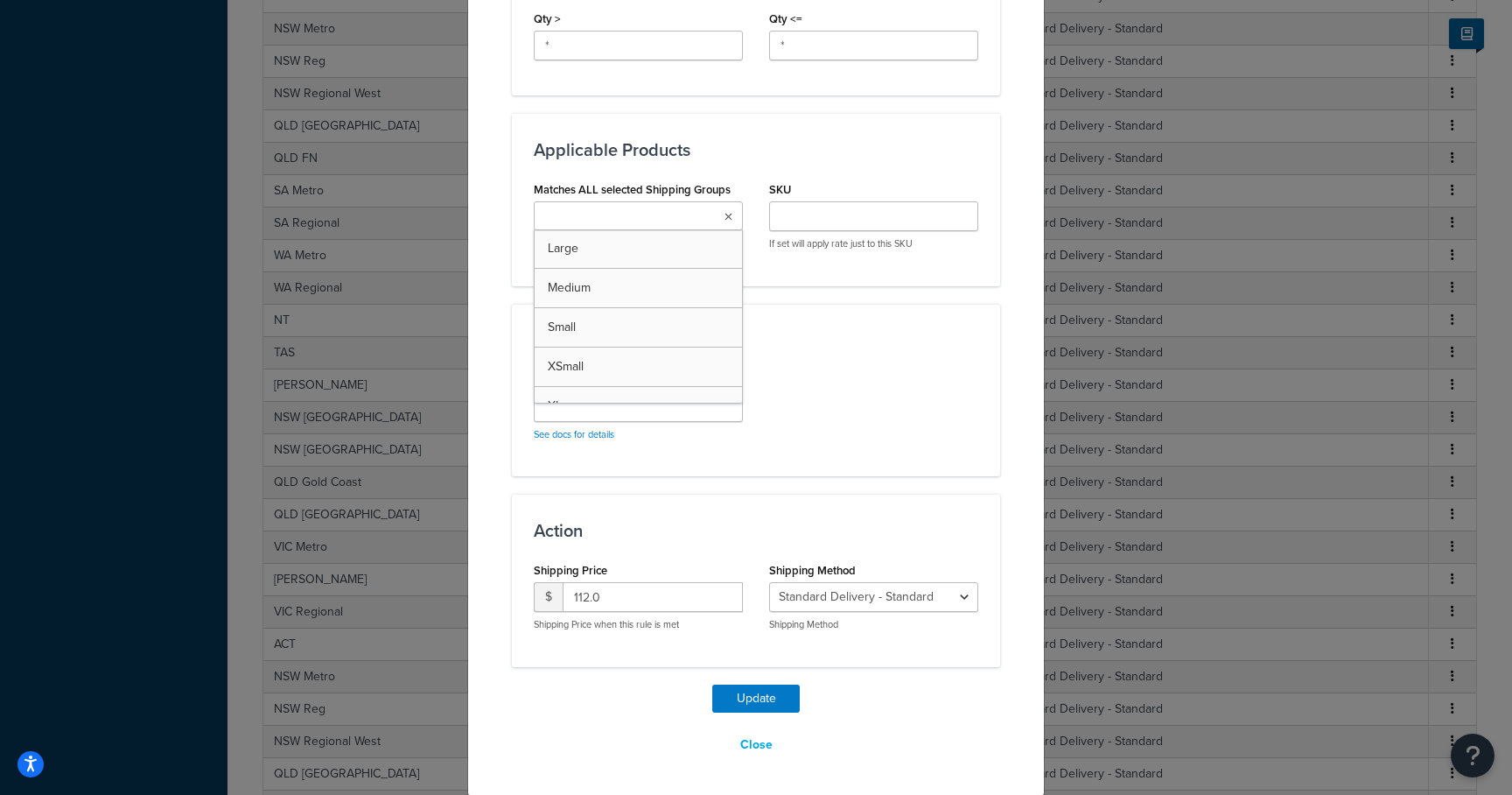
click at [630, 209] on input "Matches ALL selected Shipping Groups" at bounding box center [616, 217] width 155 height 20
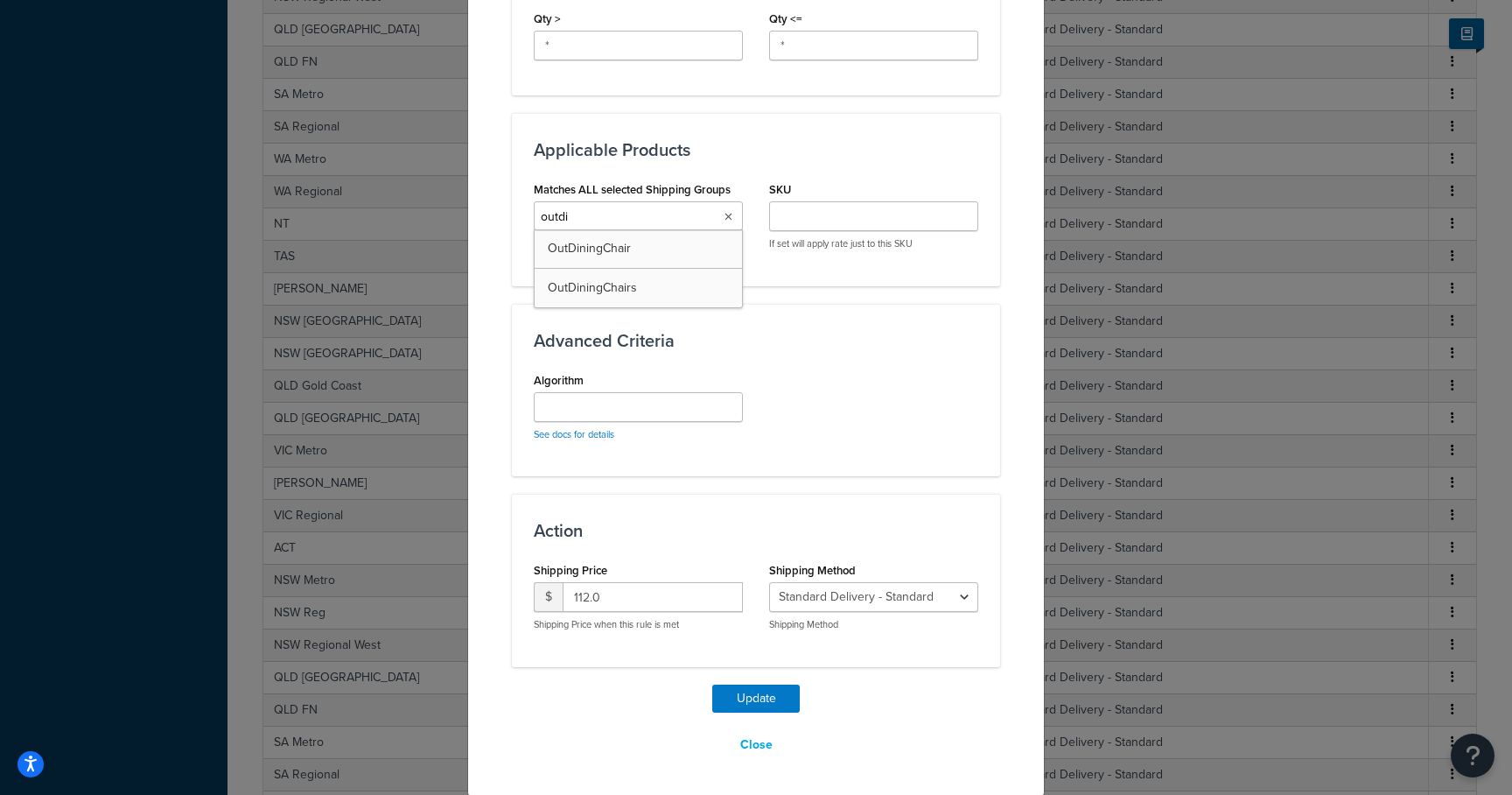
type input "outdin"
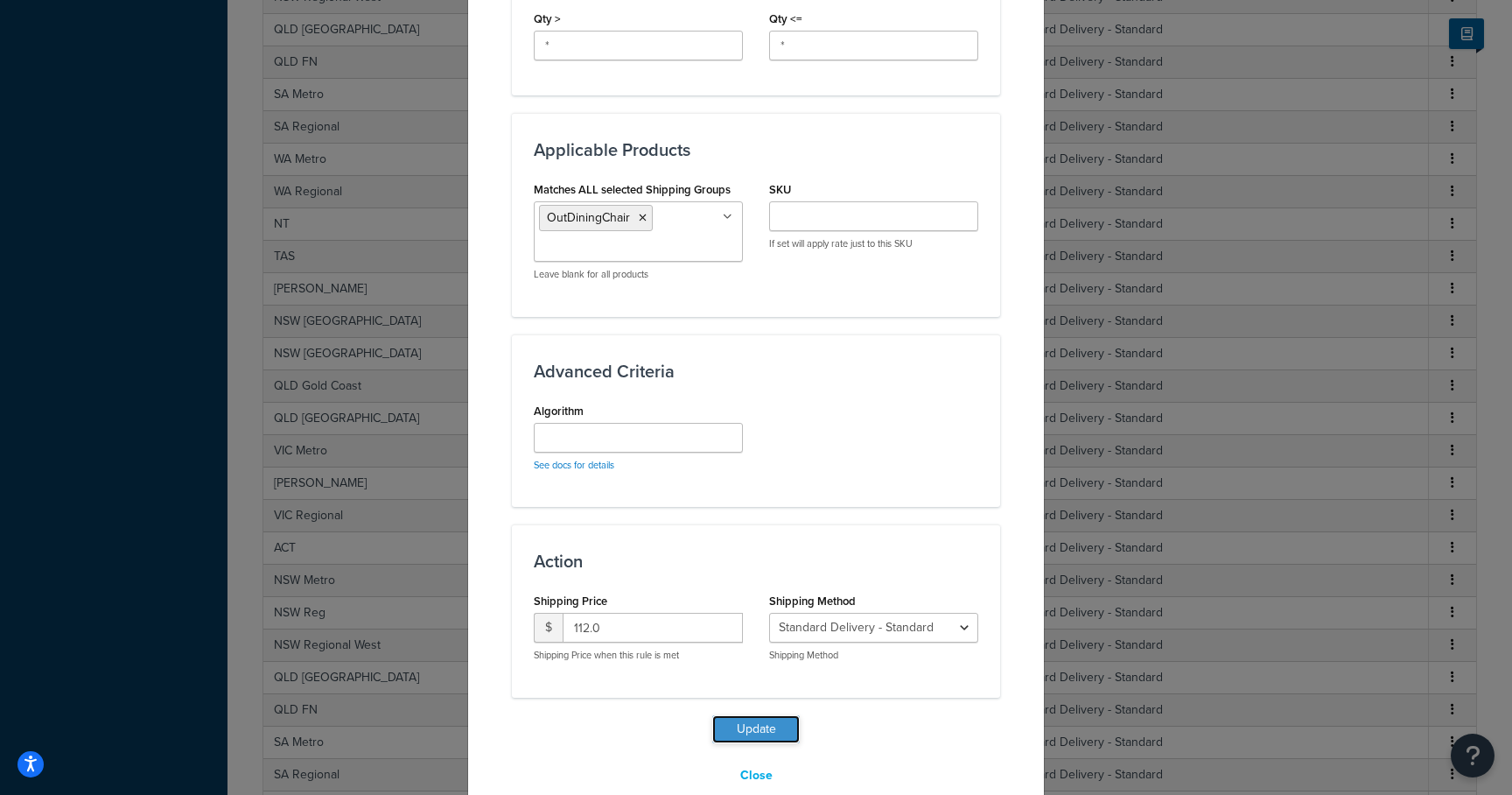
click at [747, 728] on button "Update" at bounding box center [756, 729] width 88 height 28
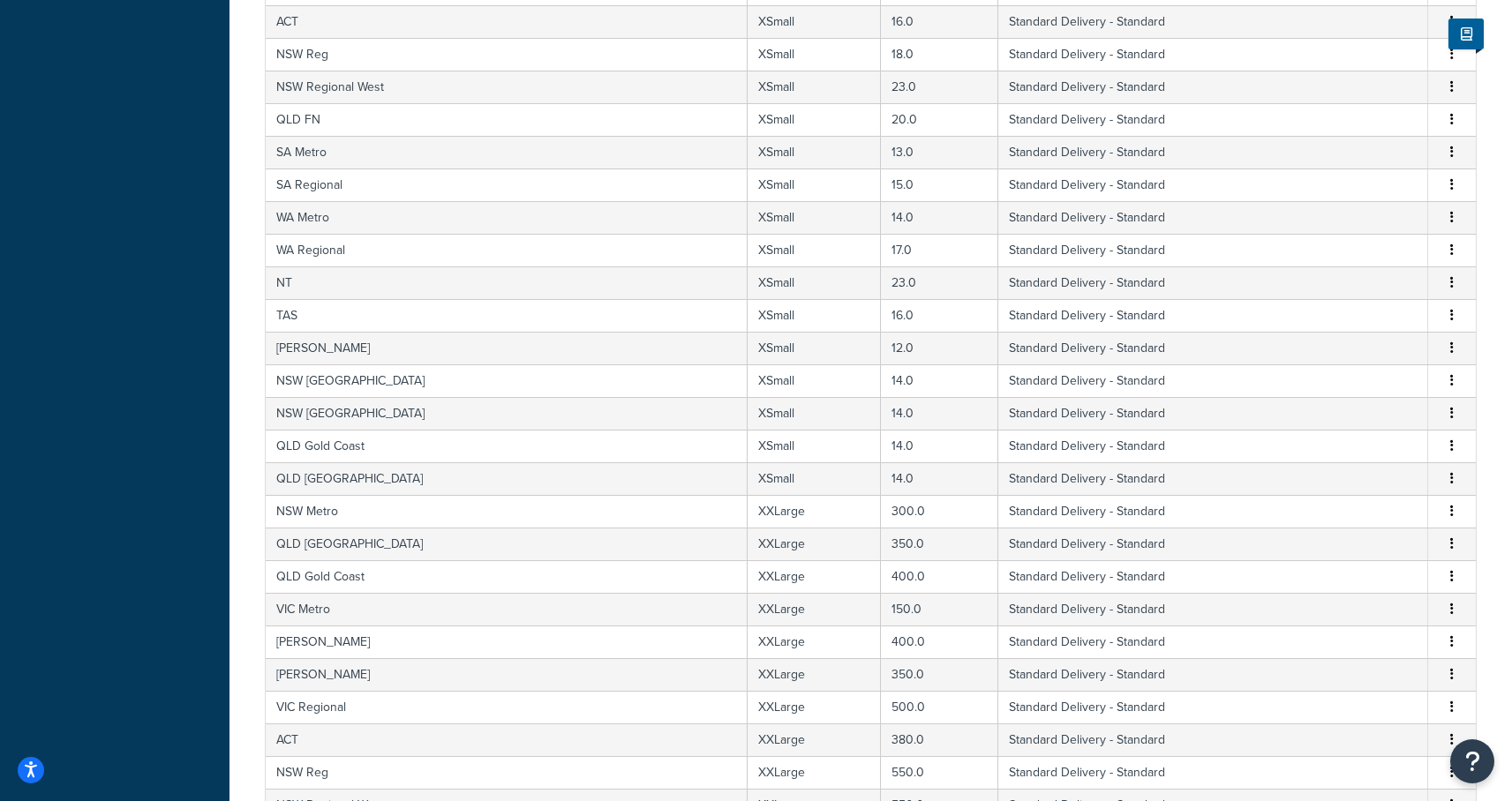
scroll to position [10781, 0]
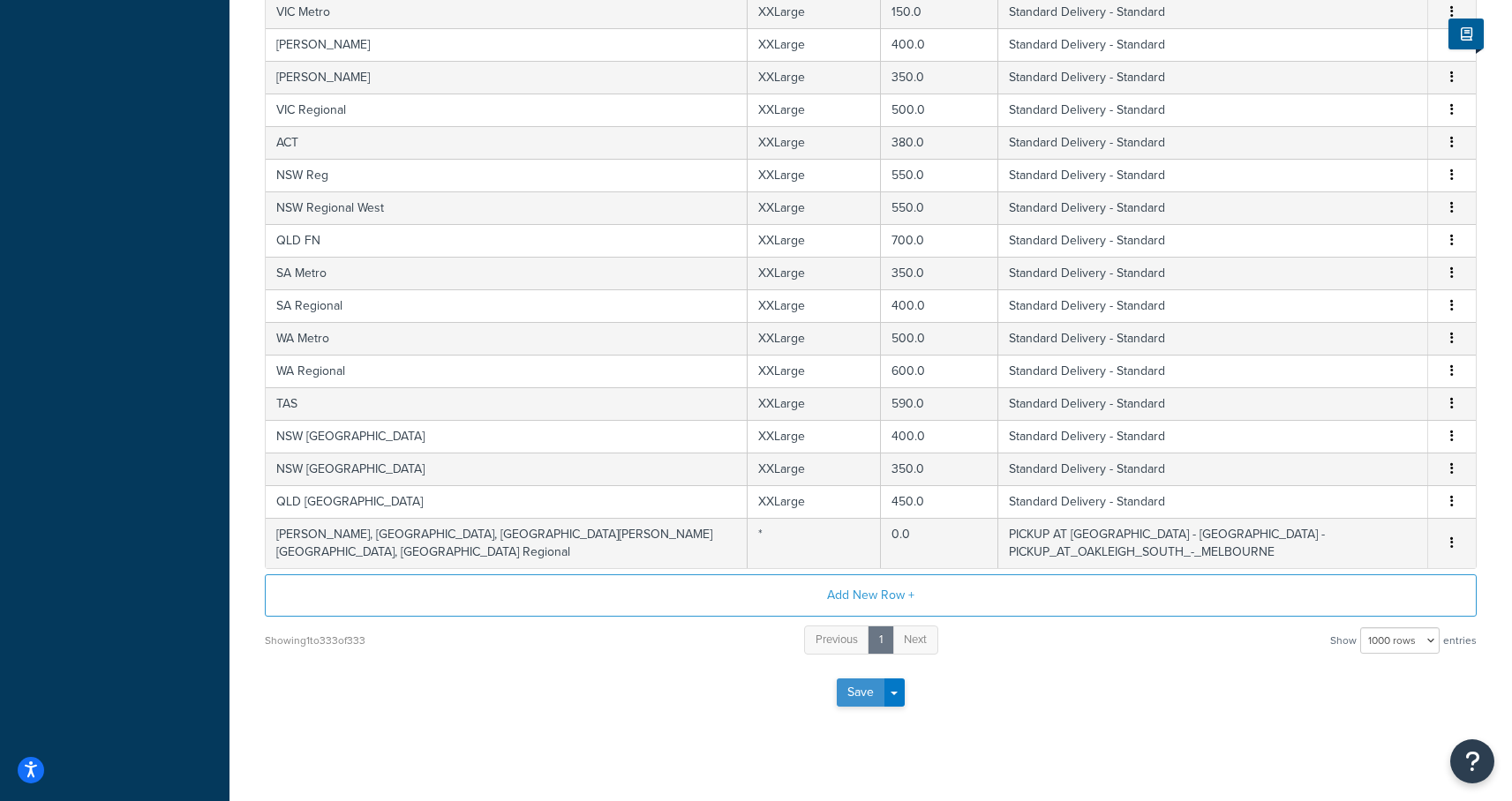
click at [853, 679] on button "Save" at bounding box center [860, 693] width 47 height 29
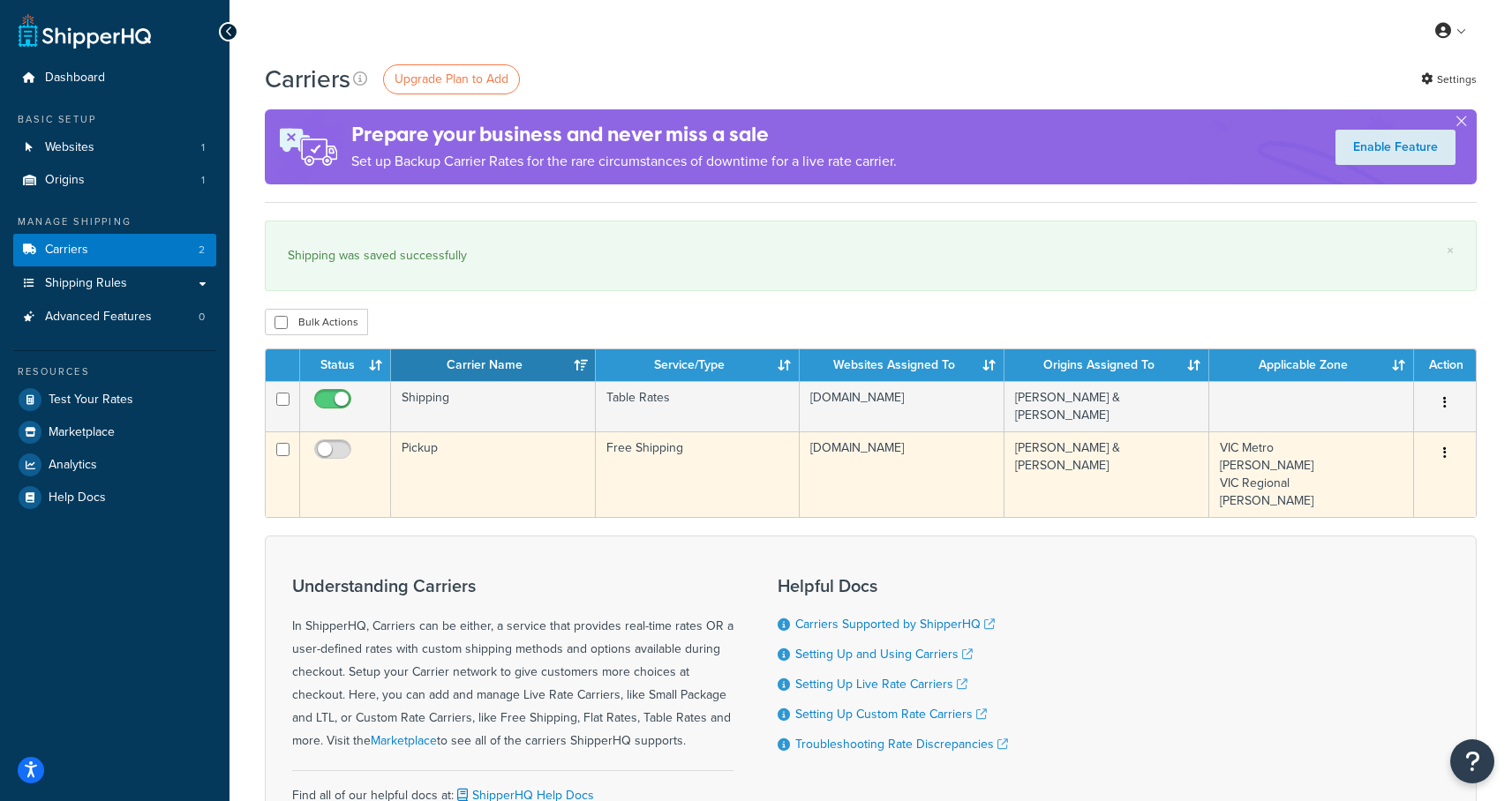
click at [455, 442] on td "Pickup" at bounding box center [493, 475] width 205 height 86
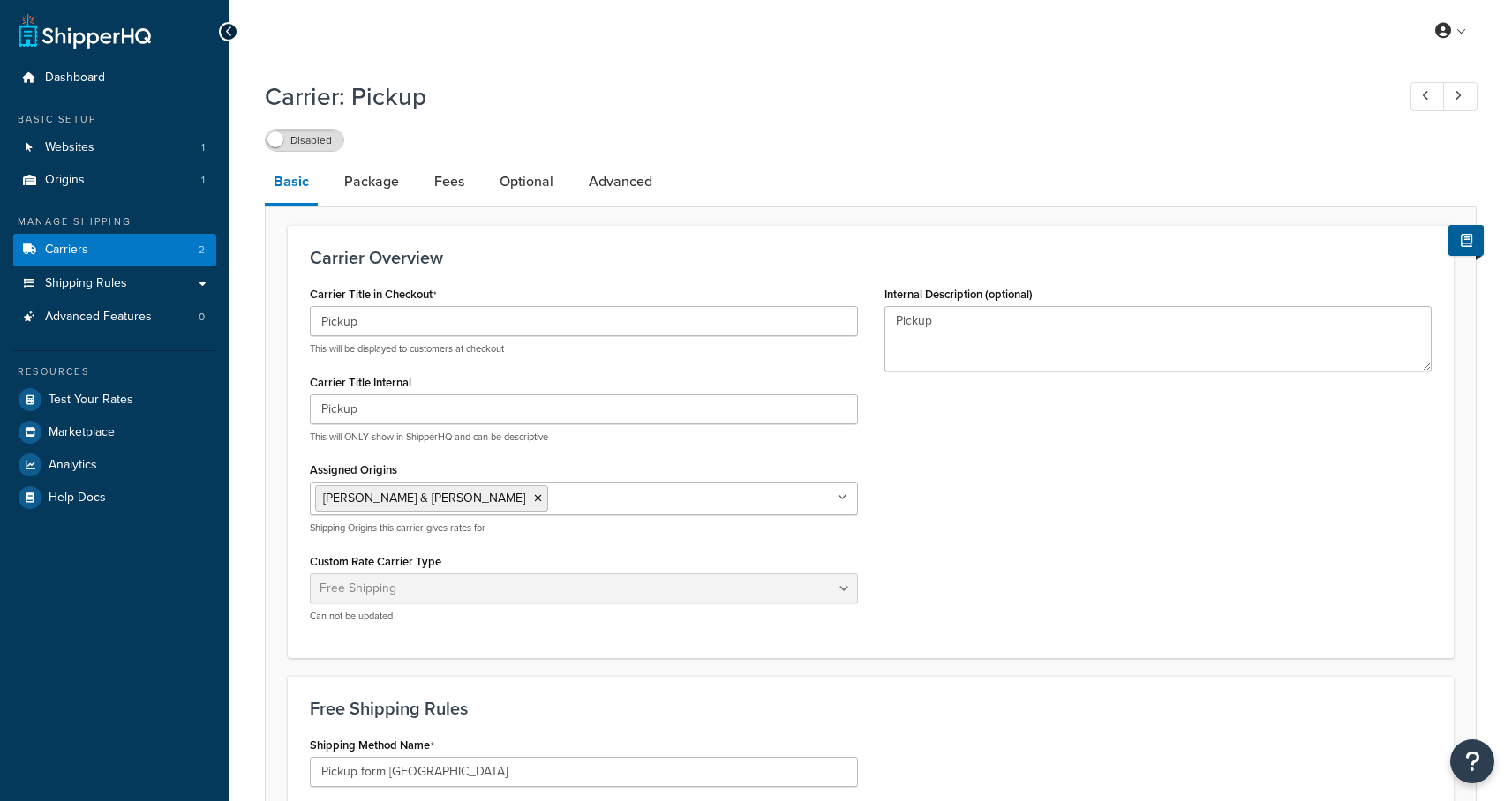
select select "free"
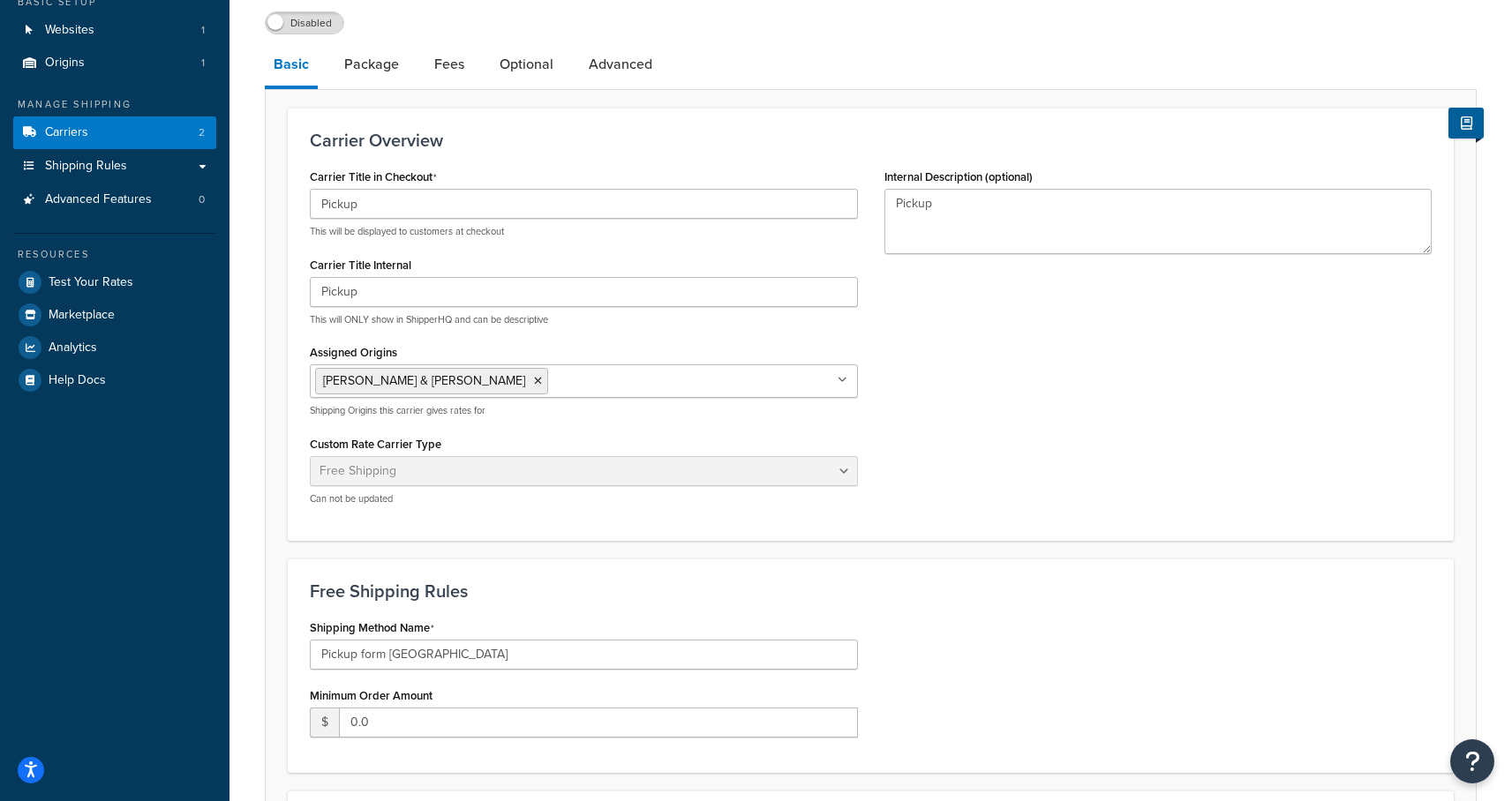
scroll to position [70, 0]
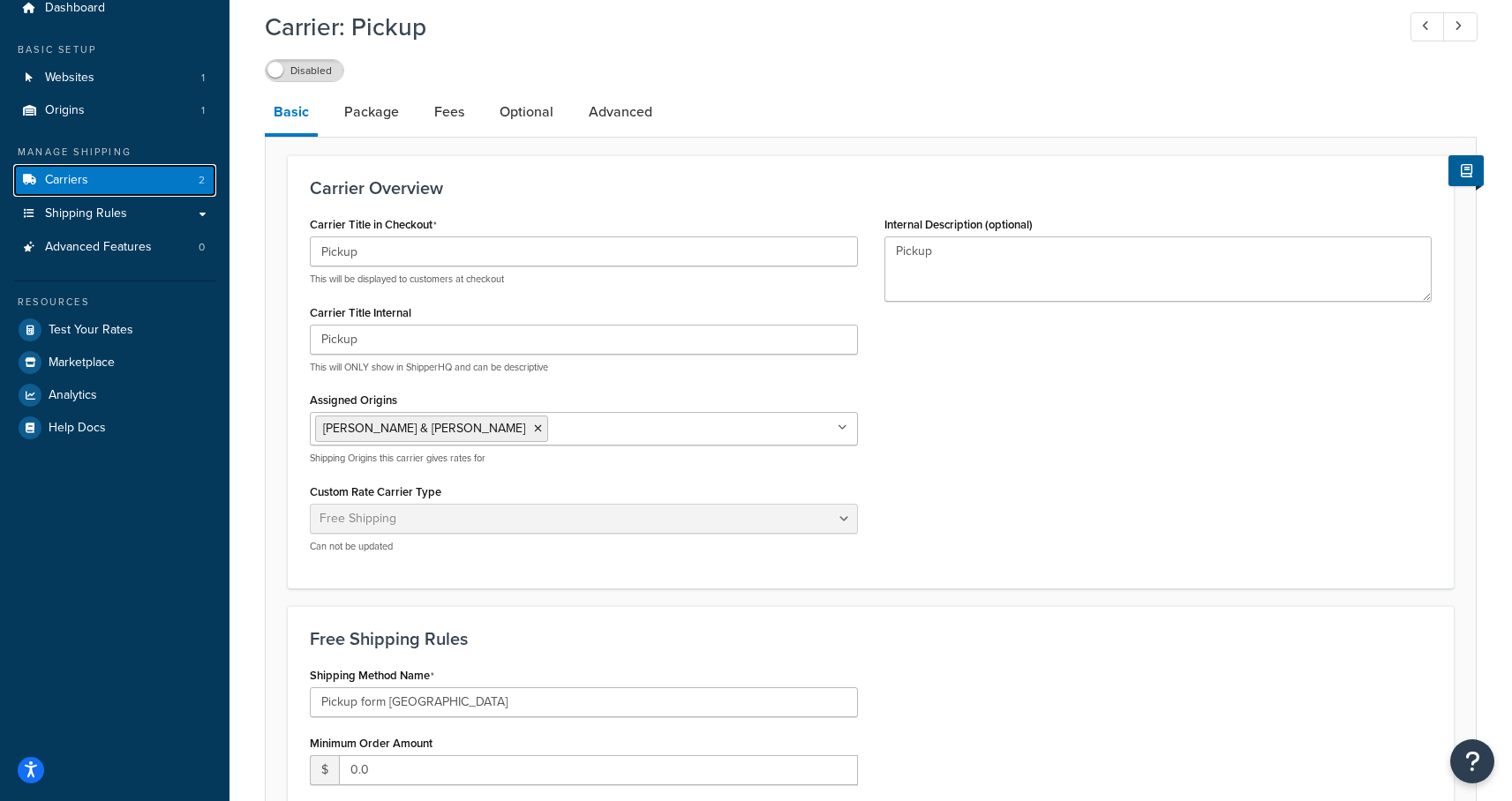
click at [107, 187] on link "Carriers 2" at bounding box center [114, 181] width 203 height 33
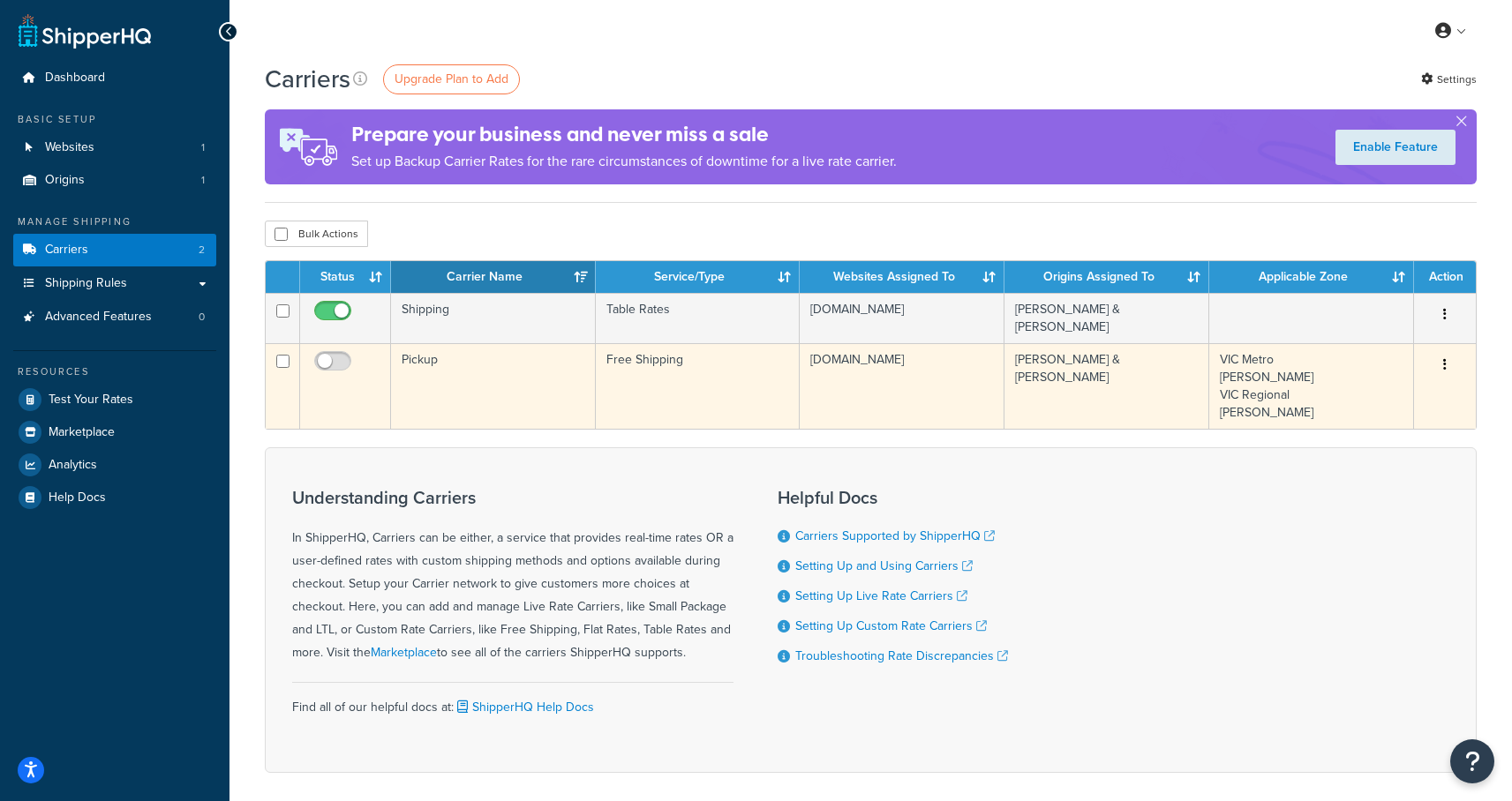
click at [1449, 358] on button "button" at bounding box center [1445, 366] width 25 height 29
click at [1390, 424] on link "Delete" at bounding box center [1373, 430] width 139 height 36
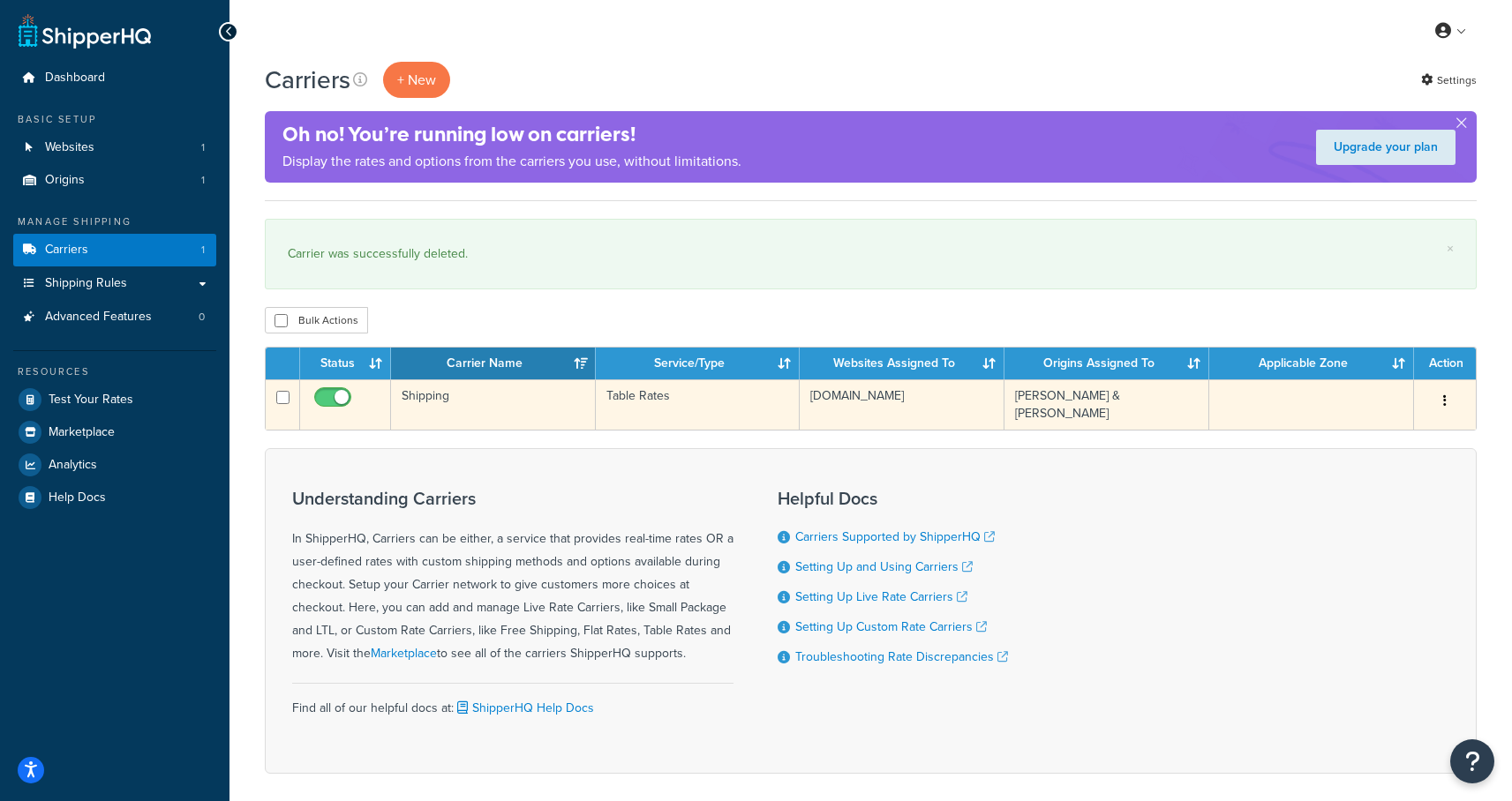
click at [438, 399] on td "Shipping" at bounding box center [493, 404] width 205 height 50
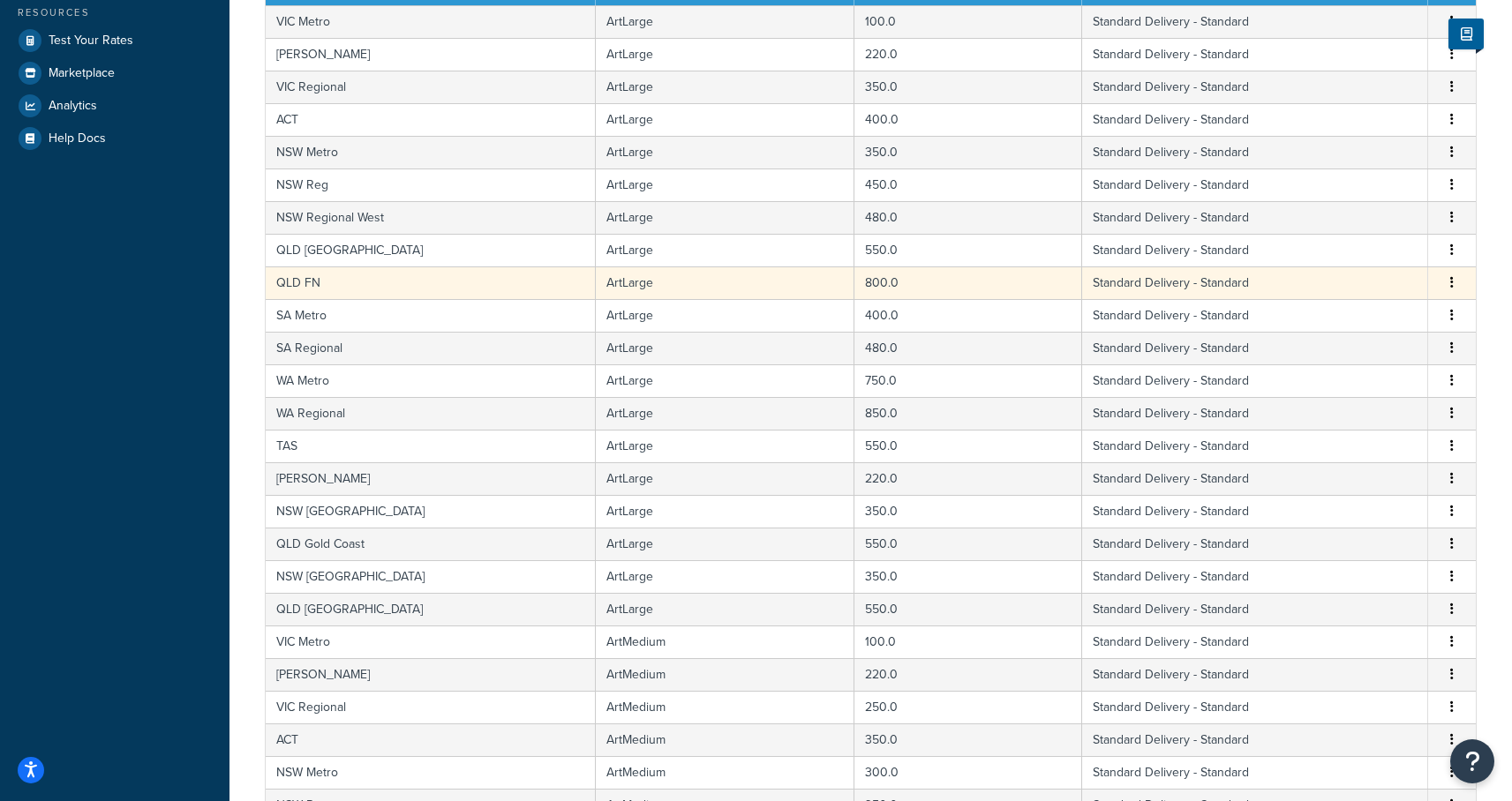
scroll to position [630, 0]
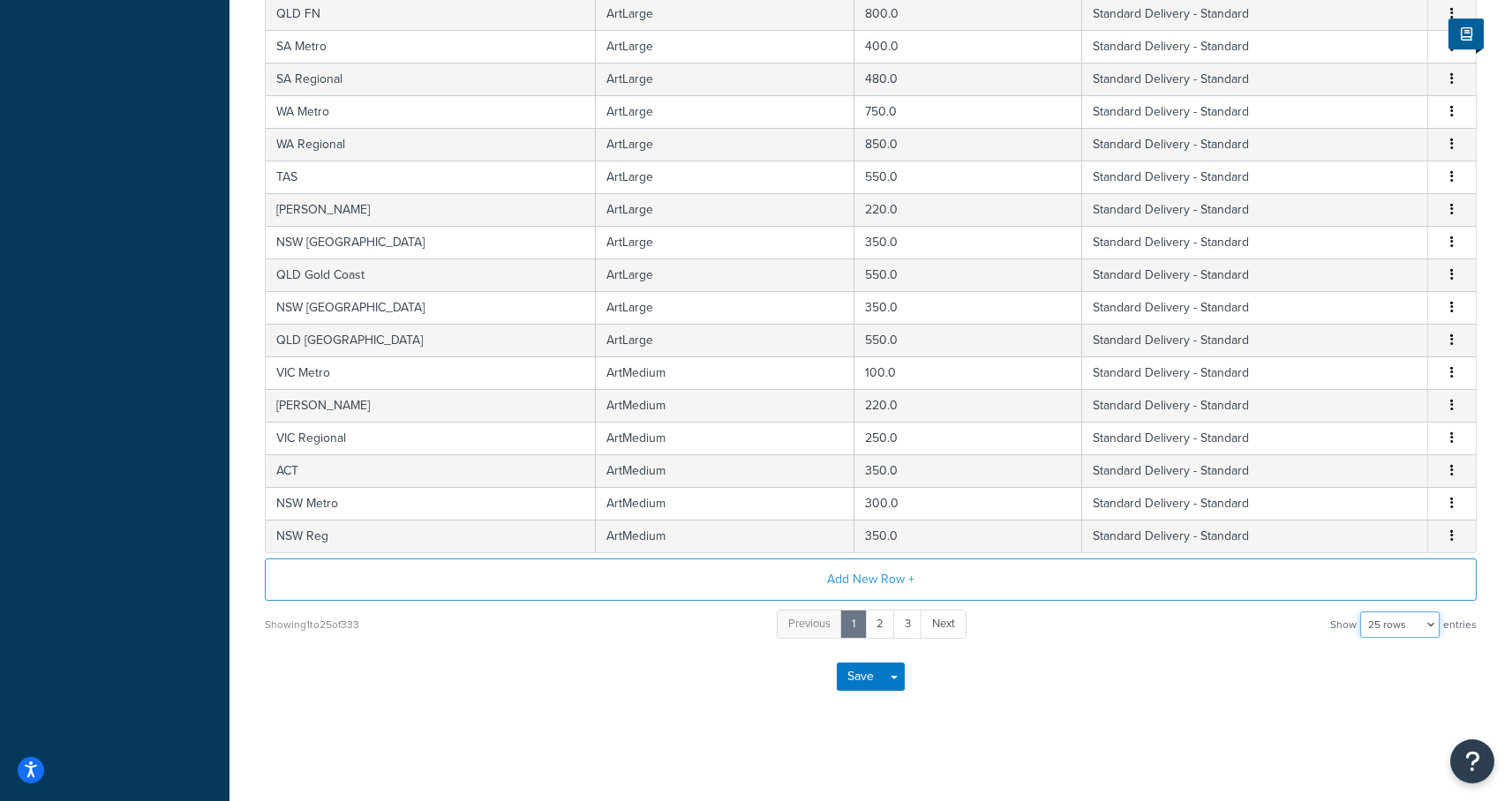
click at [1432, 623] on select "10 rows 15 rows 25 rows 50 rows 100 rows 1000 rows" at bounding box center [1399, 625] width 80 height 27
select select "1000"
click at [1362, 611] on select "10 rows 15 rows 25 rows 50 rows 100 rows 1000 rows" at bounding box center [1399, 625] width 80 height 27
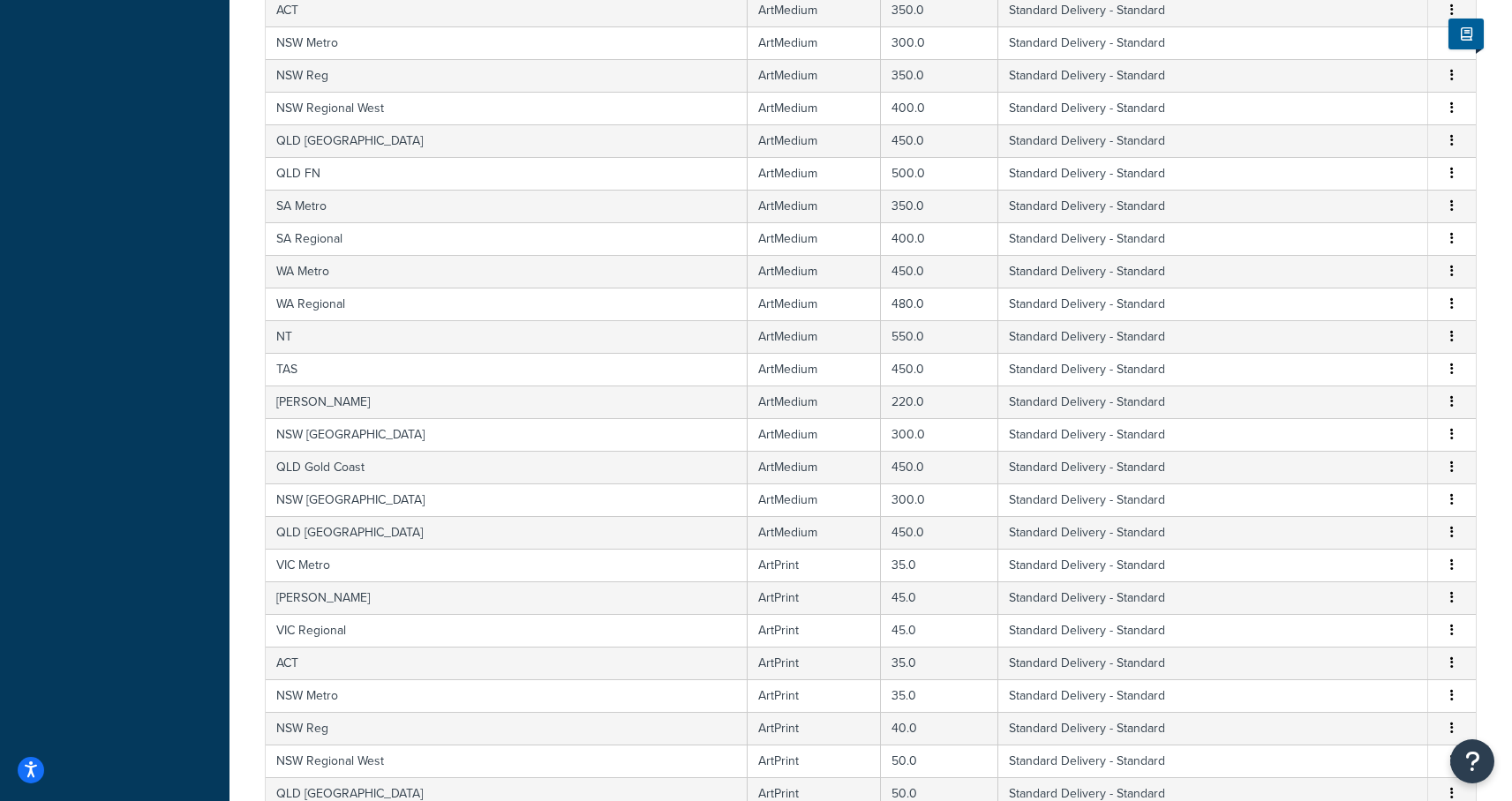
scroll to position [0, 0]
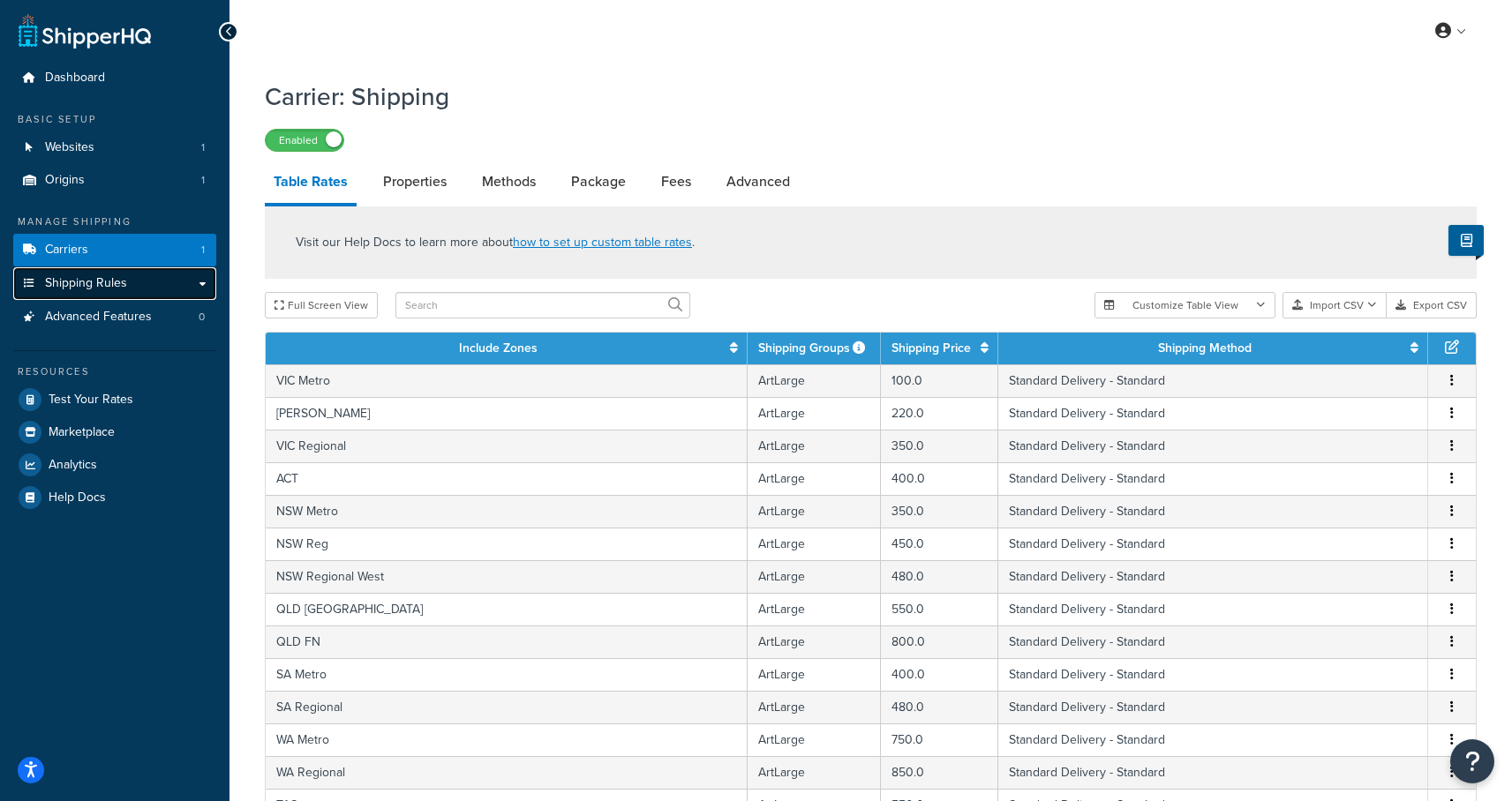
click at [88, 285] on span "Shipping Rules" at bounding box center [86, 283] width 82 height 15
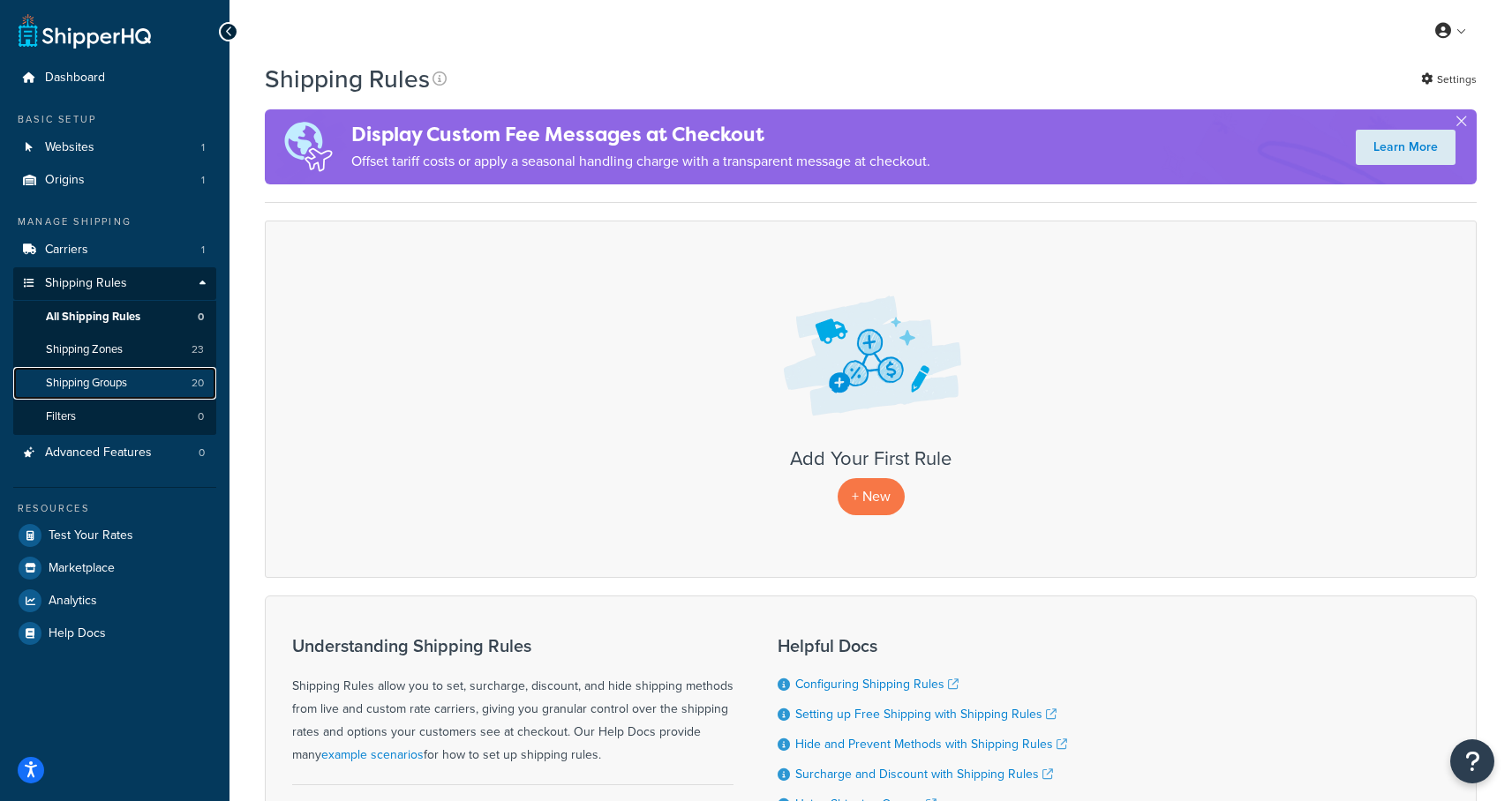
click at [96, 378] on span "Shipping Groups" at bounding box center [86, 383] width 81 height 15
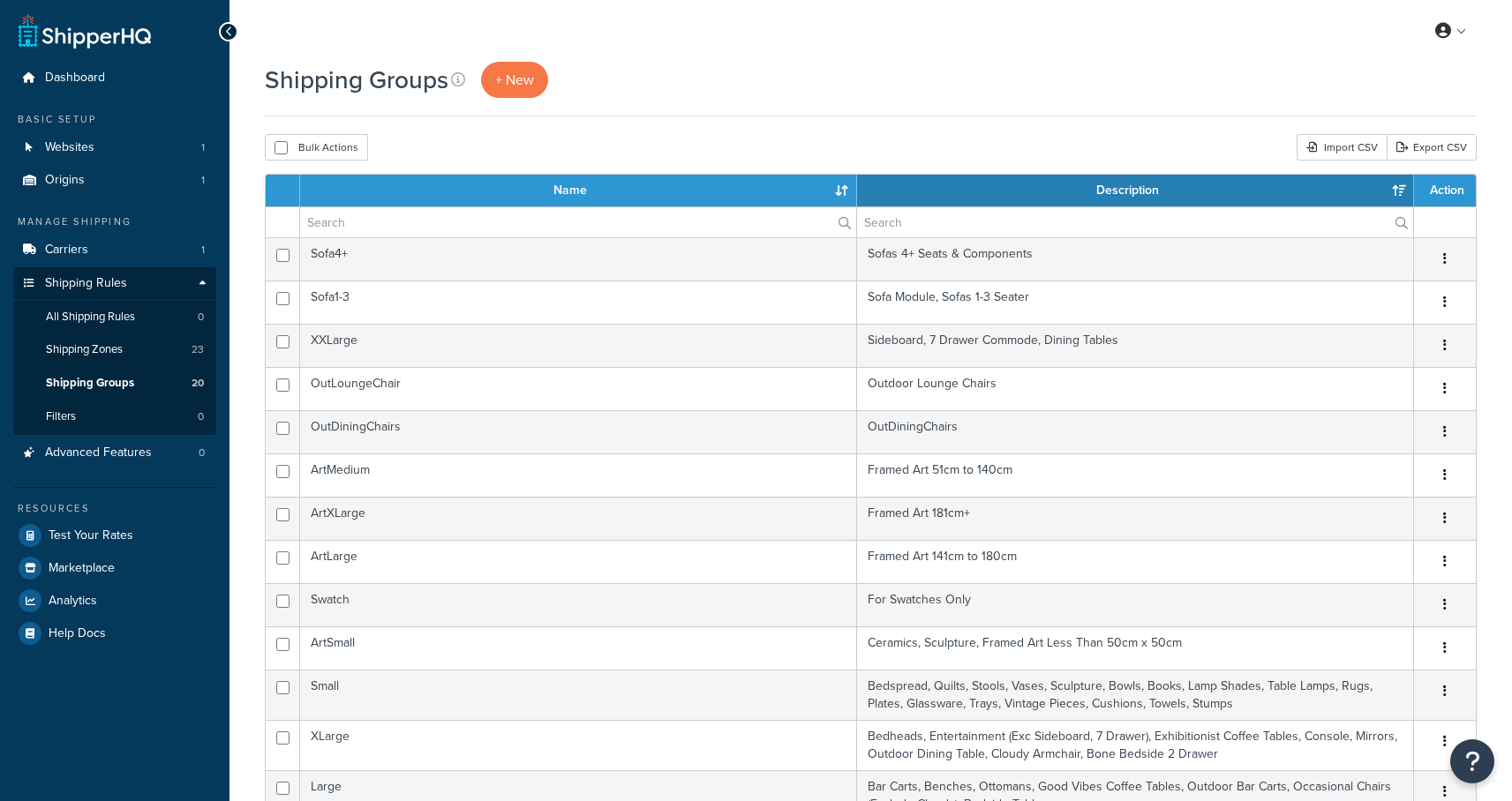
select select "15"
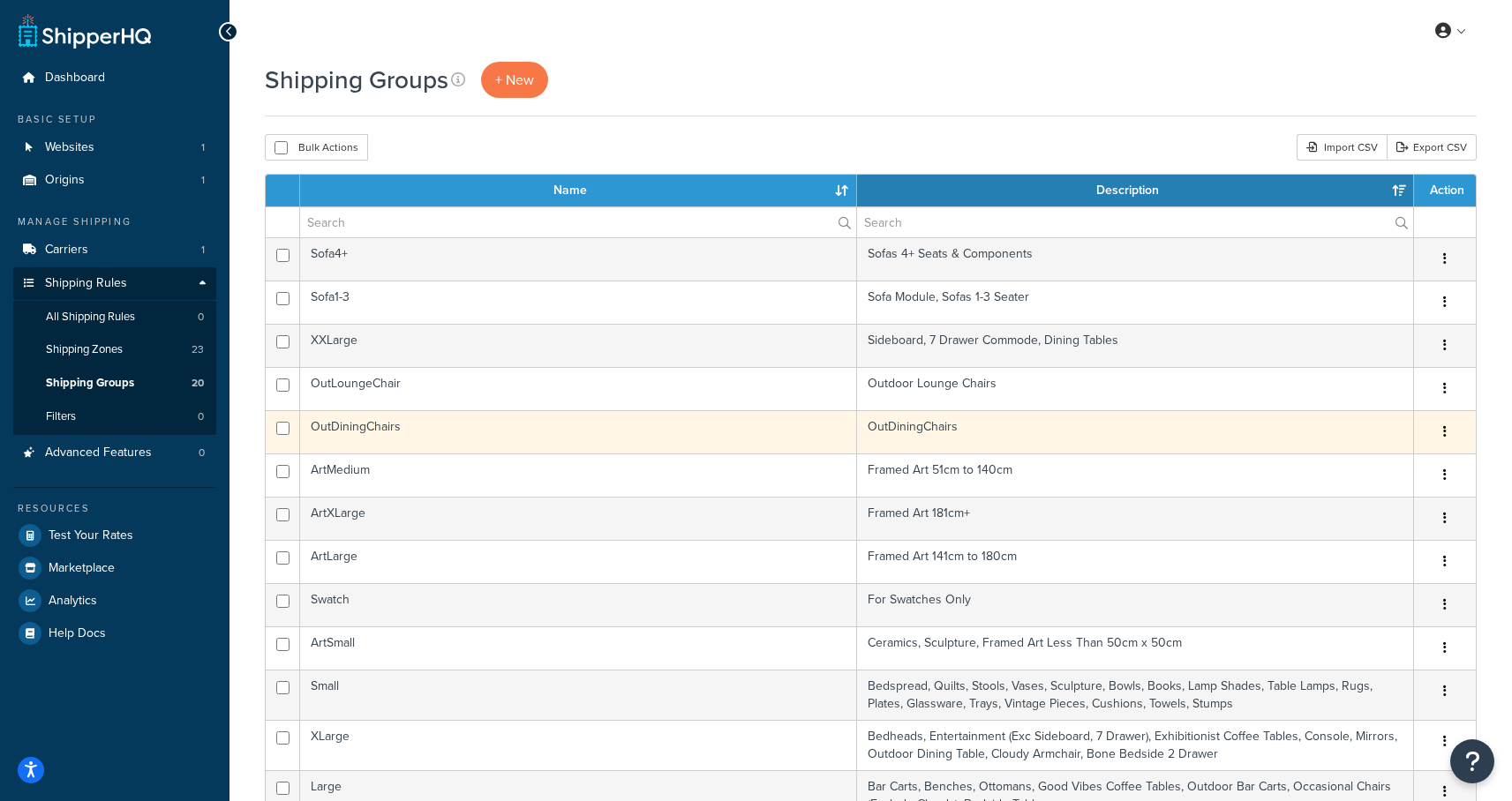
click at [1448, 432] on button "button" at bounding box center [1445, 433] width 25 height 29
click at [1373, 537] on link "Delete" at bounding box center [1373, 540] width 139 height 36
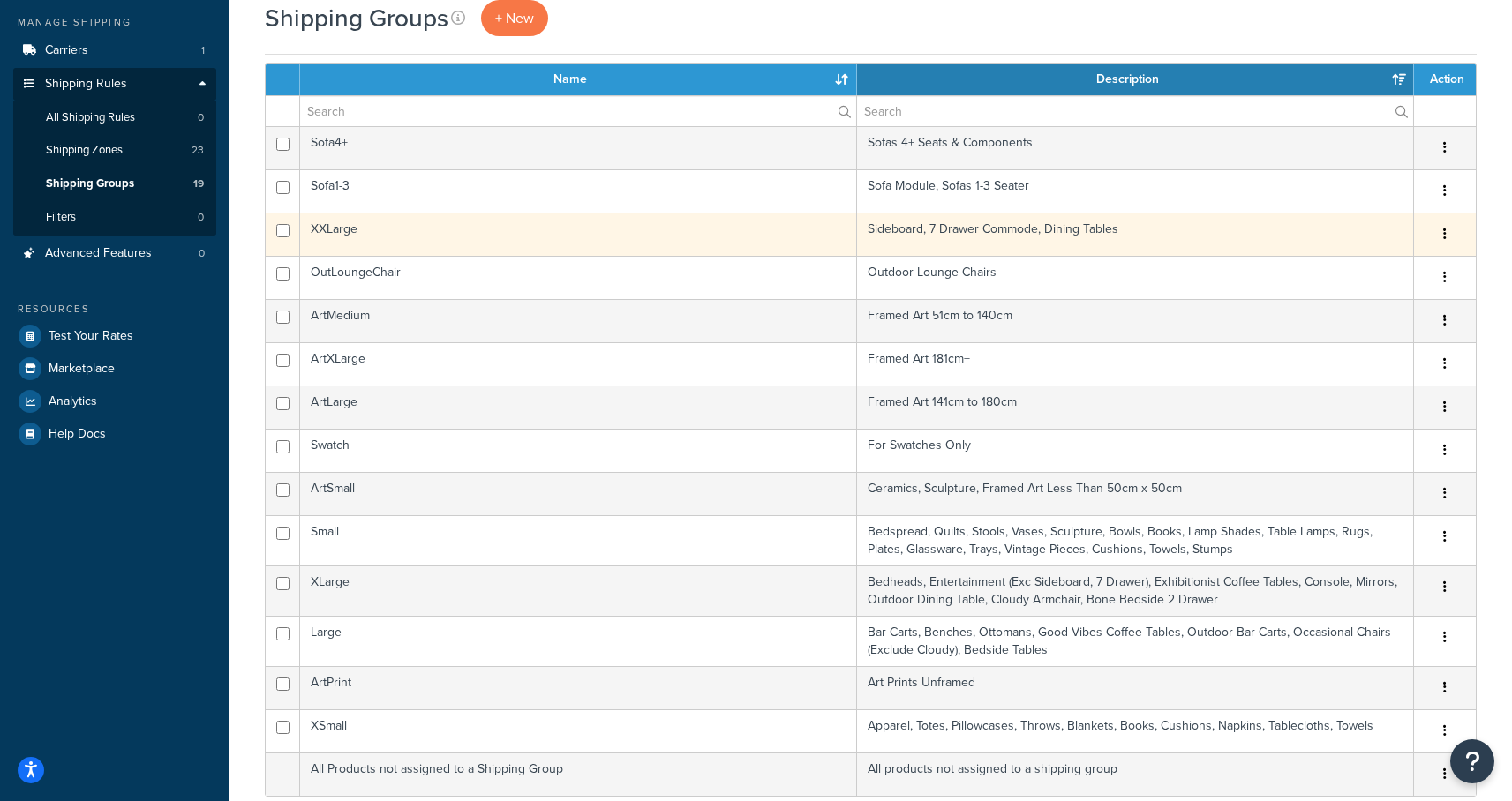
scroll to position [282, 0]
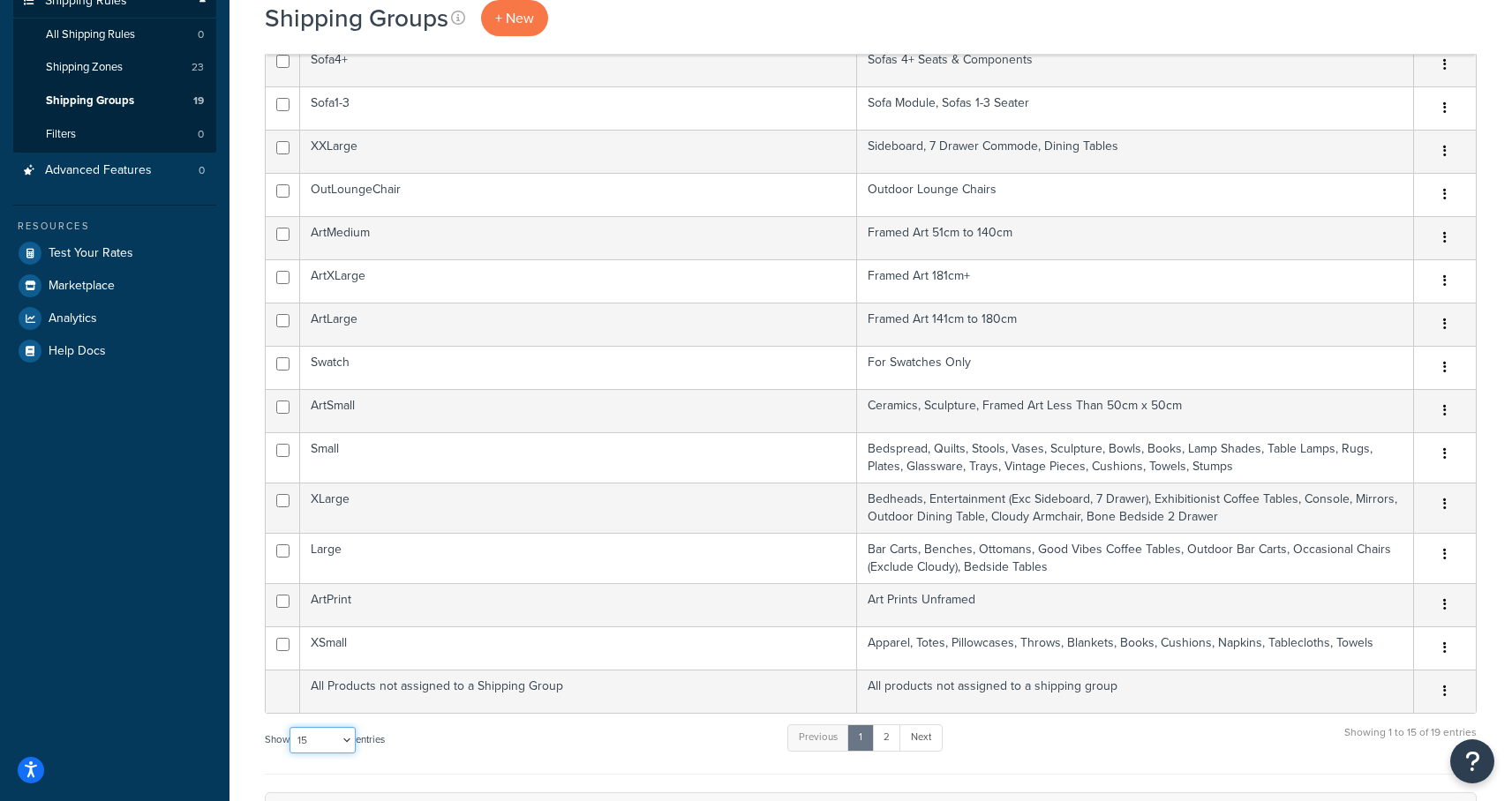
click at [316, 738] on select "10 15 25 50 100" at bounding box center [323, 740] width 66 height 27
select select "25"
click at [291, 754] on select "10 15 25 50 100" at bounding box center [323, 740] width 66 height 27
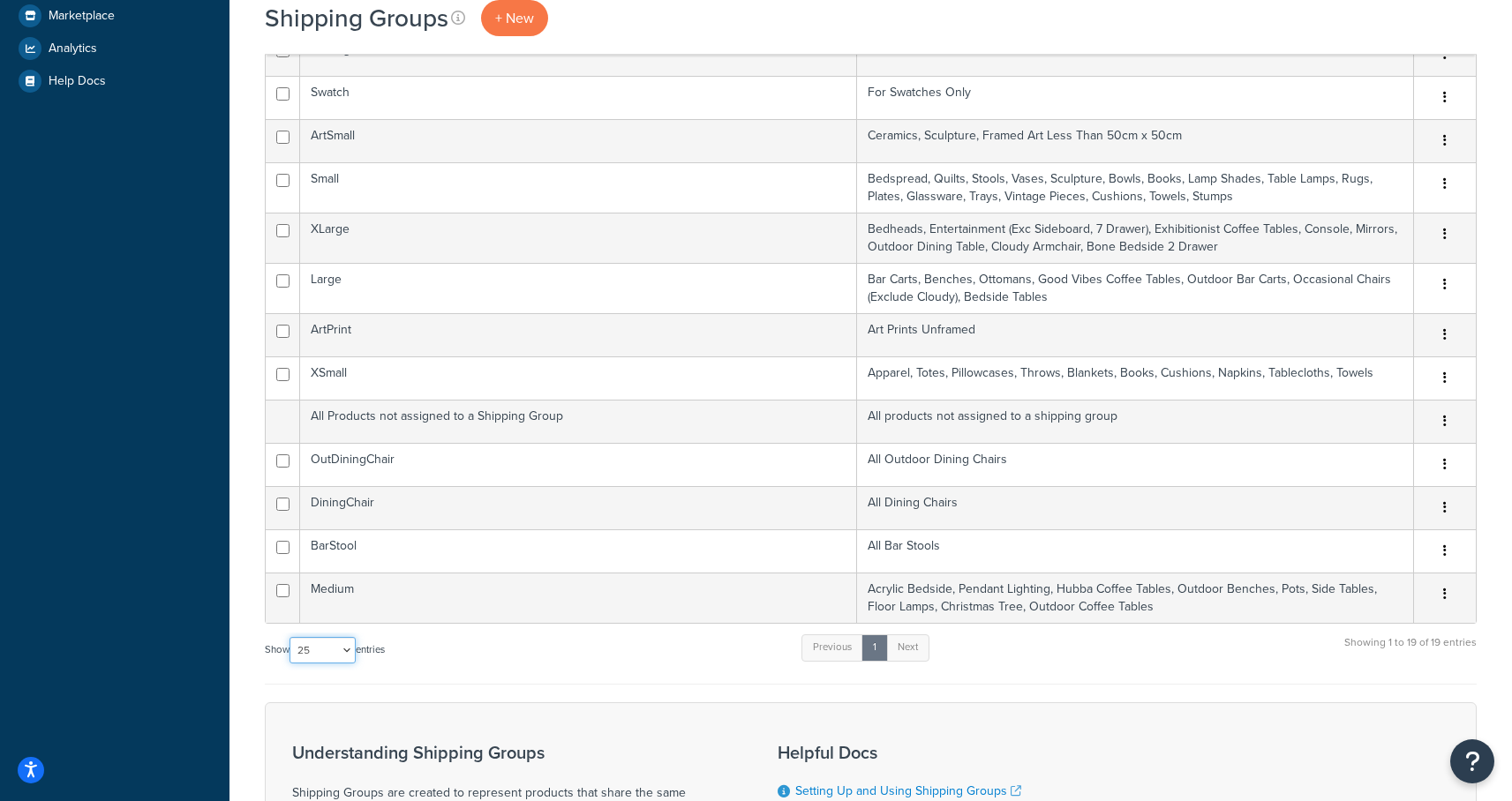
scroll to position [0, 0]
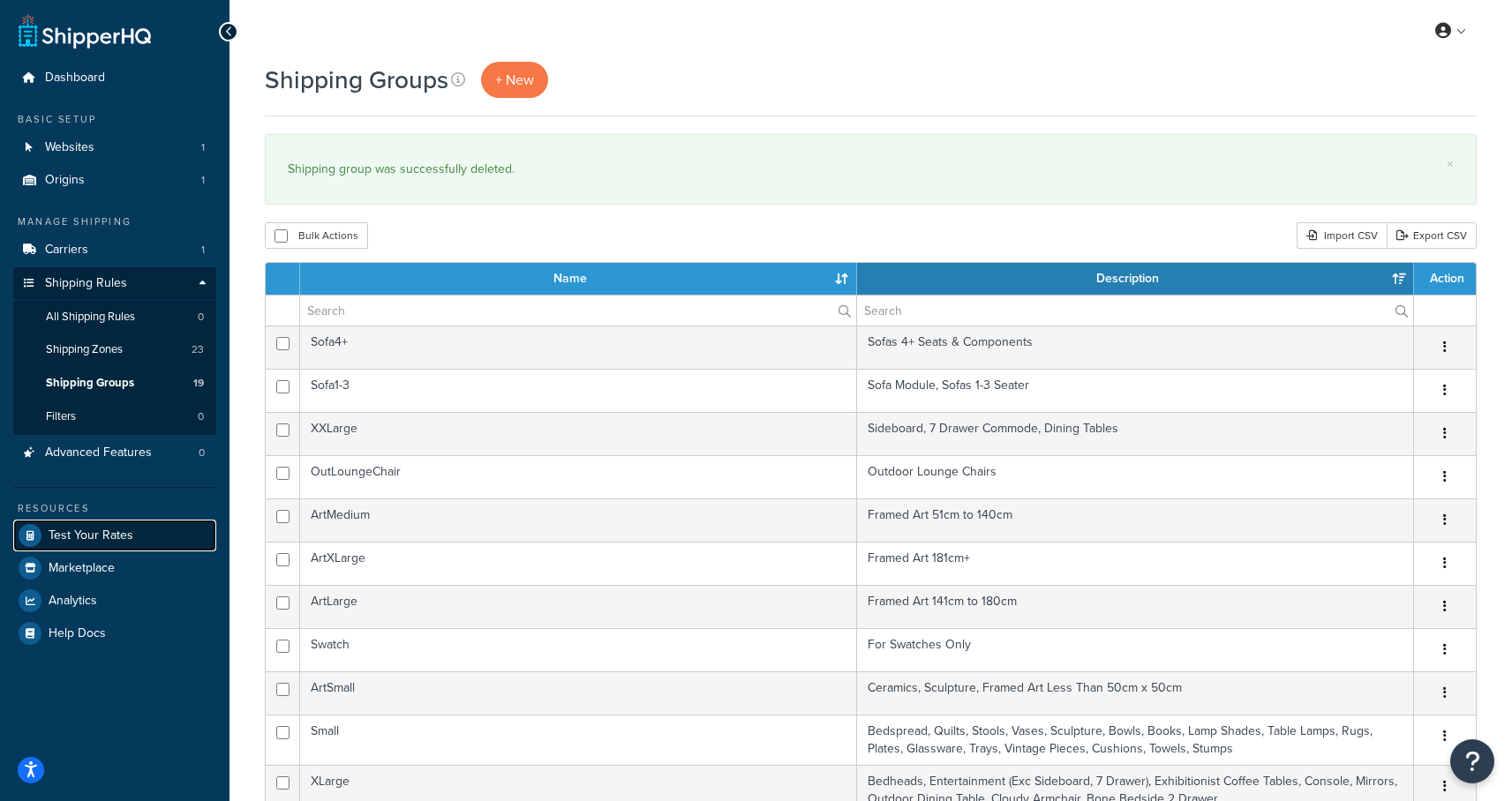
click at [72, 532] on span "Test Your Rates" at bounding box center [90, 535] width 85 height 15
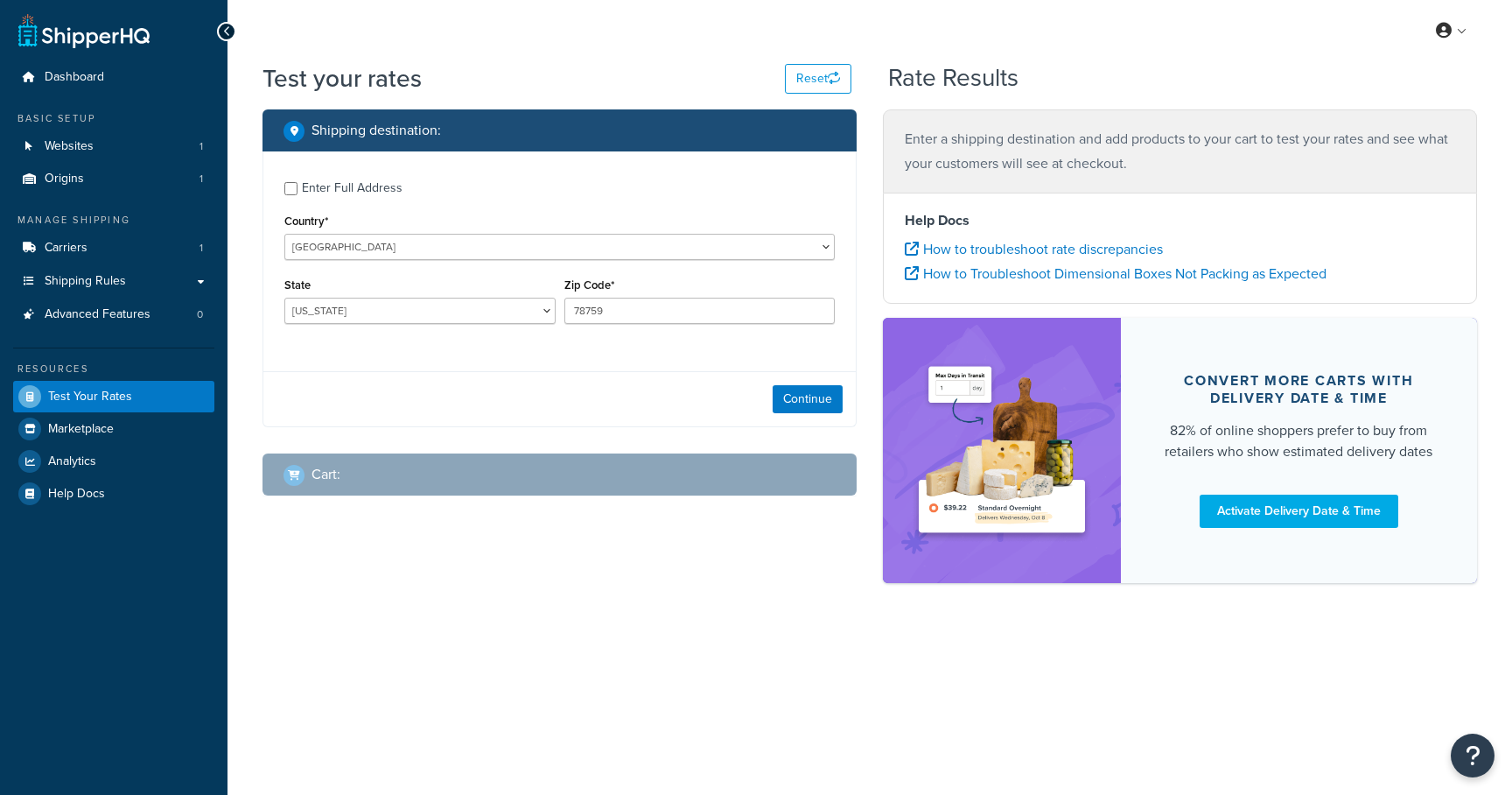
select select "[GEOGRAPHIC_DATA]"
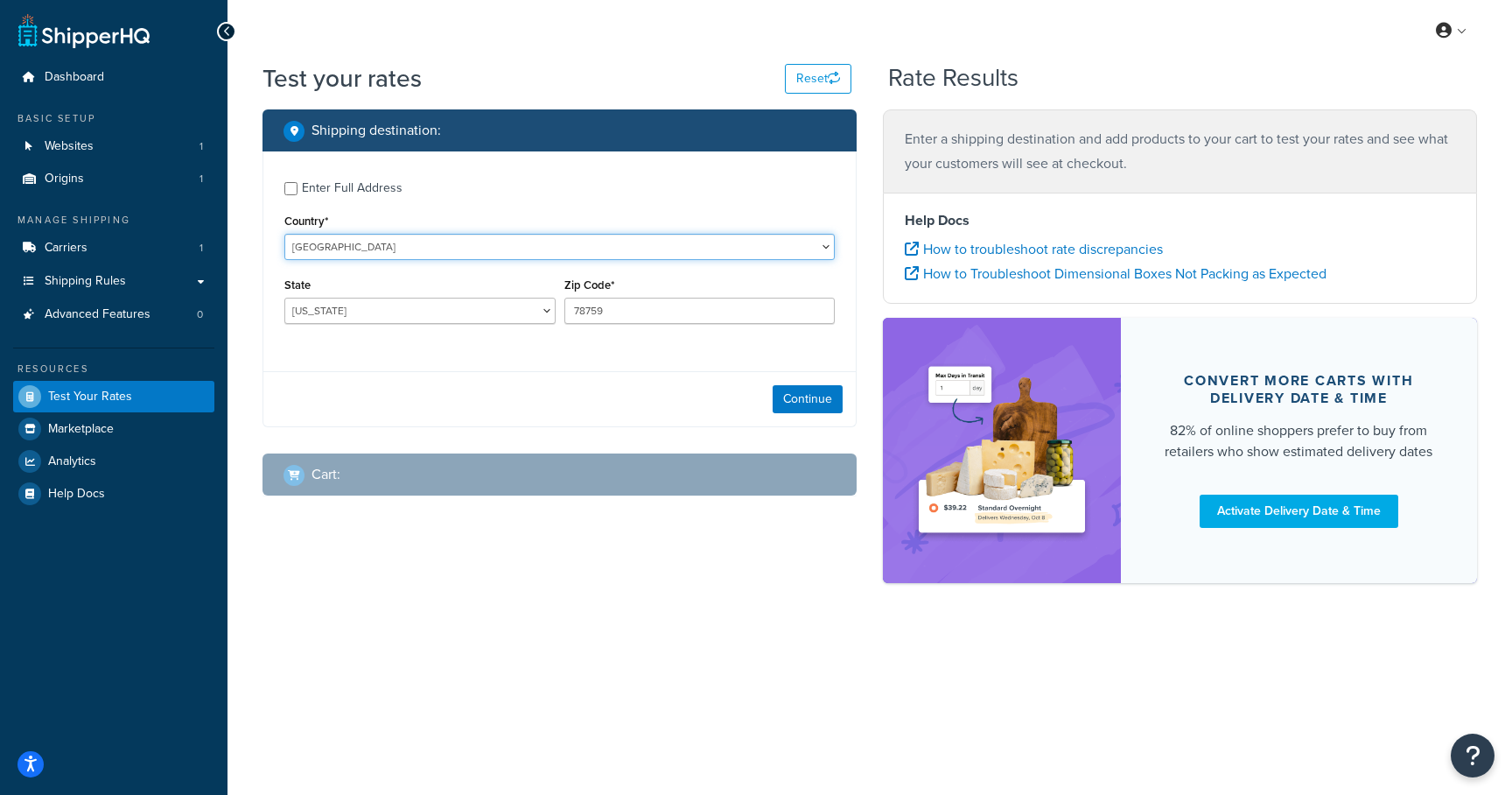
click at [511, 257] on select "[GEOGRAPHIC_DATA] [GEOGRAPHIC_DATA] [GEOGRAPHIC_DATA] [GEOGRAPHIC_DATA] [GEOGRA…" at bounding box center [560, 248] width 551 height 27
select select "AU"
click at [285, 234] on select "[GEOGRAPHIC_DATA] [GEOGRAPHIC_DATA] [GEOGRAPHIC_DATA] [GEOGRAPHIC_DATA] [GEOGRA…" at bounding box center [560, 248] width 551 height 27
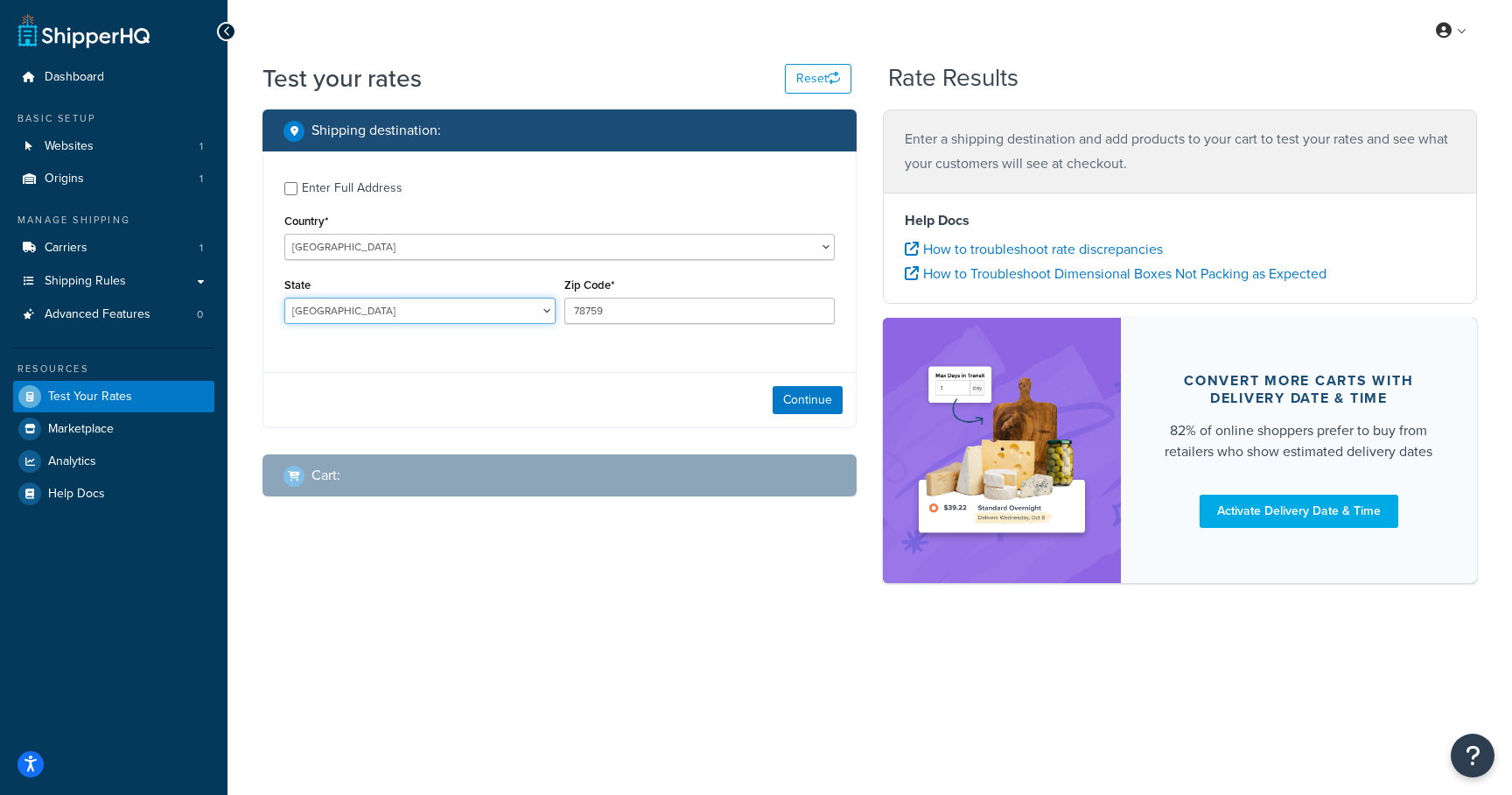
click at [501, 300] on select "[GEOGRAPHIC_DATA] [GEOGRAPHIC_DATA] [GEOGRAPHIC_DATA] [GEOGRAPHIC_DATA] [GEOGRA…" at bounding box center [420, 311] width 271 height 27
click at [285, 299] on select "[GEOGRAPHIC_DATA] [GEOGRAPHIC_DATA] [GEOGRAPHIC_DATA] [GEOGRAPHIC_DATA] [GEOGRA…" at bounding box center [420, 311] width 271 height 27
click at [618, 311] on input "78759" at bounding box center [701, 311] width 271 height 27
click at [625, 309] on input "78759" at bounding box center [701, 311] width 271 height 27
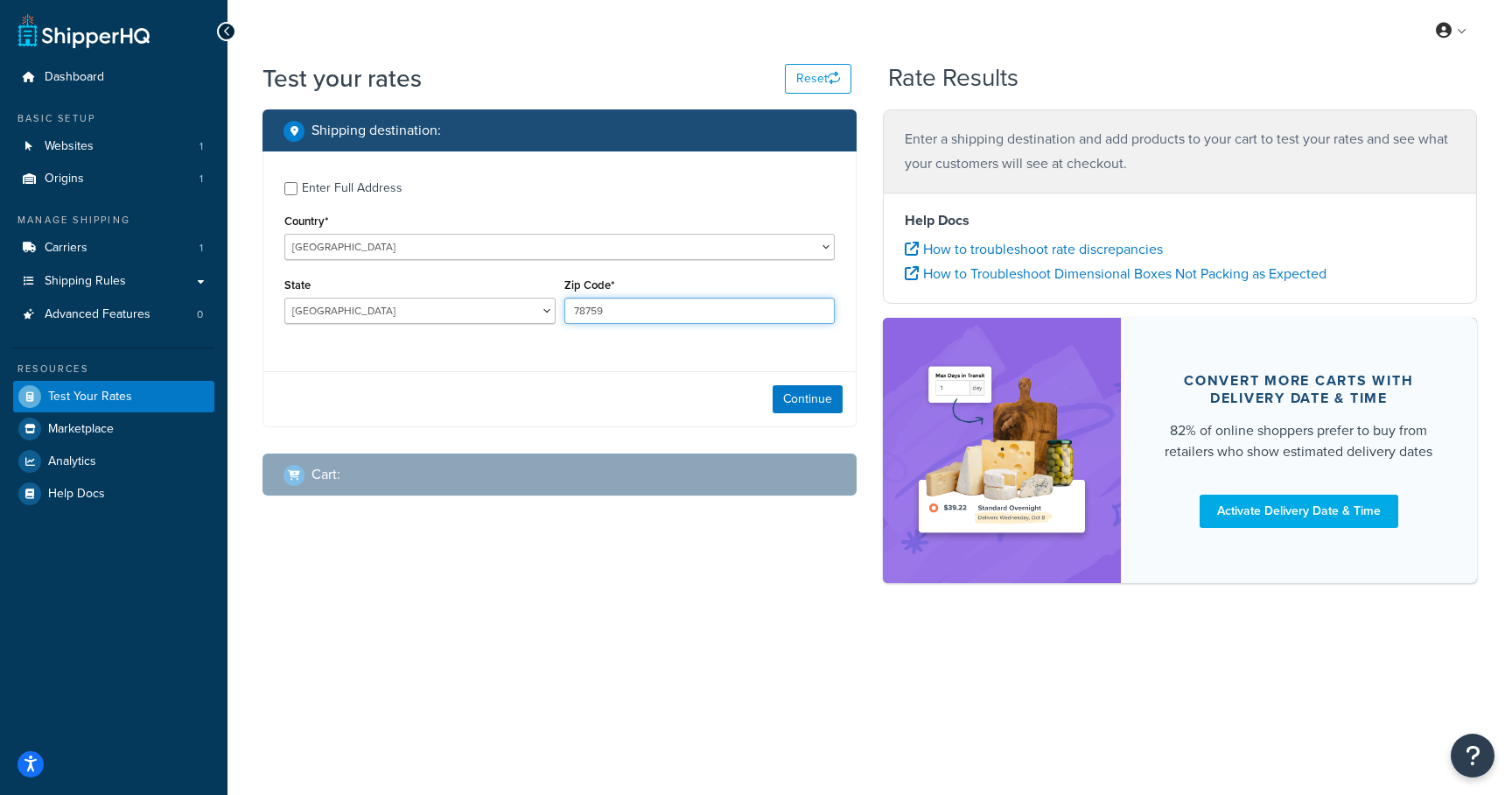
click at [625, 309] on input "78759" at bounding box center [701, 311] width 271 height 27
type input "2602"
click at [484, 366] on div "Enter Full Address Country* [GEOGRAPHIC_DATA] [GEOGRAPHIC_DATA] [GEOGRAPHIC_DAT…" at bounding box center [560, 289] width 594 height 276
click at [789, 399] on button "Continue" at bounding box center [807, 399] width 70 height 28
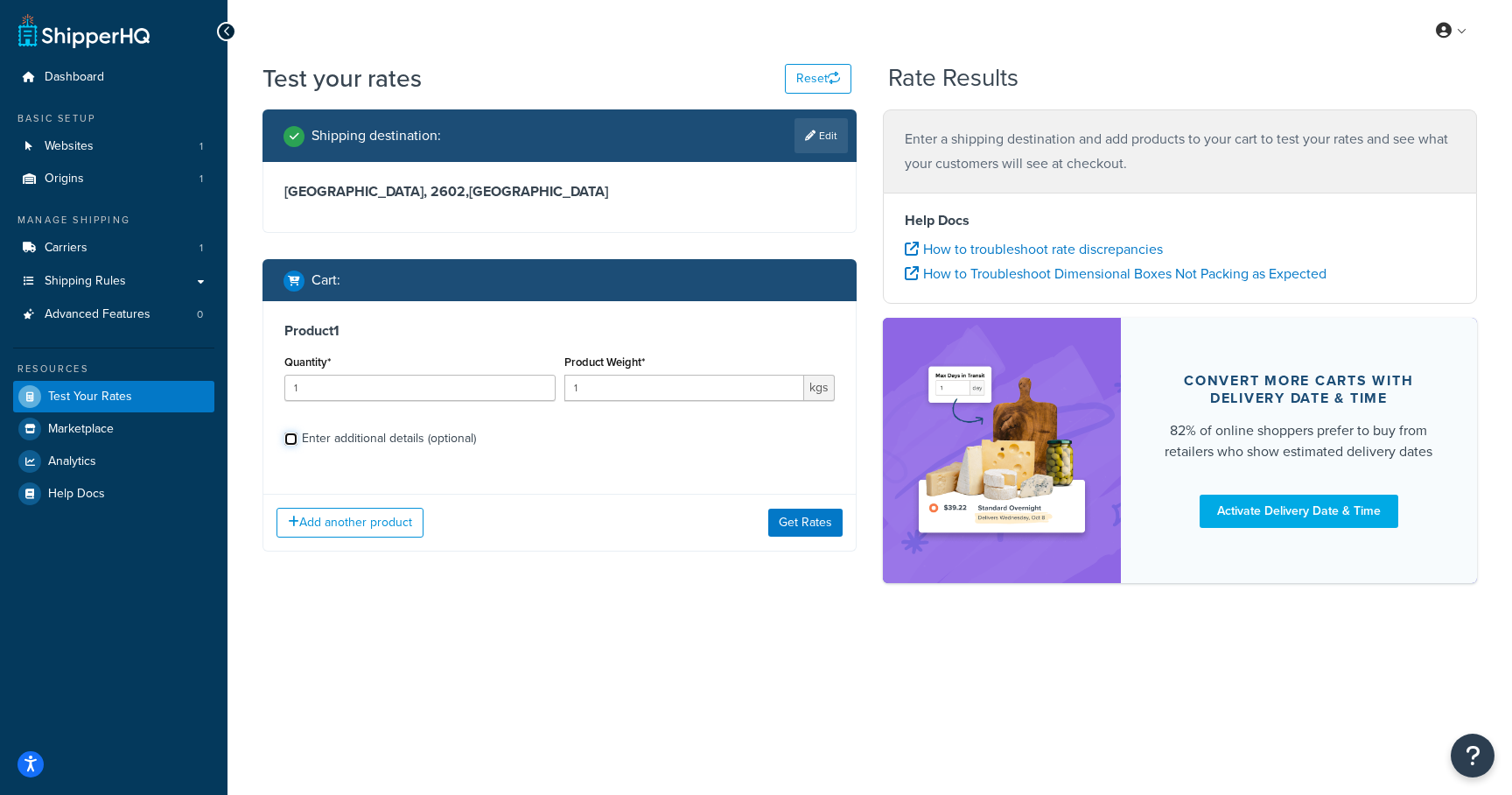
click at [290, 440] on input "Enter additional details (optional)" at bounding box center [291, 439] width 13 height 13
checkbox input "true"
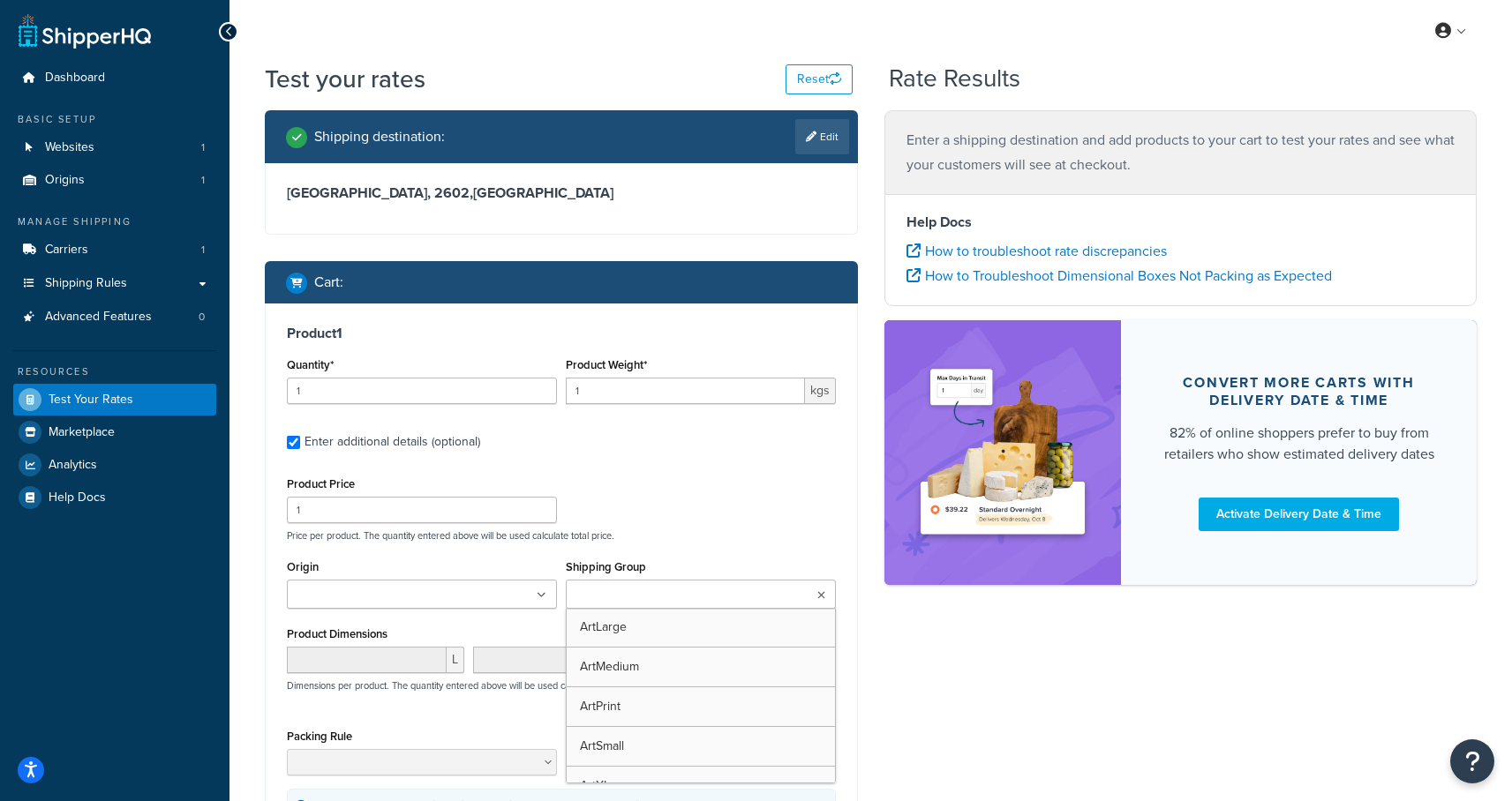
click at [644, 599] on input "Shipping Group" at bounding box center [649, 595] width 156 height 20
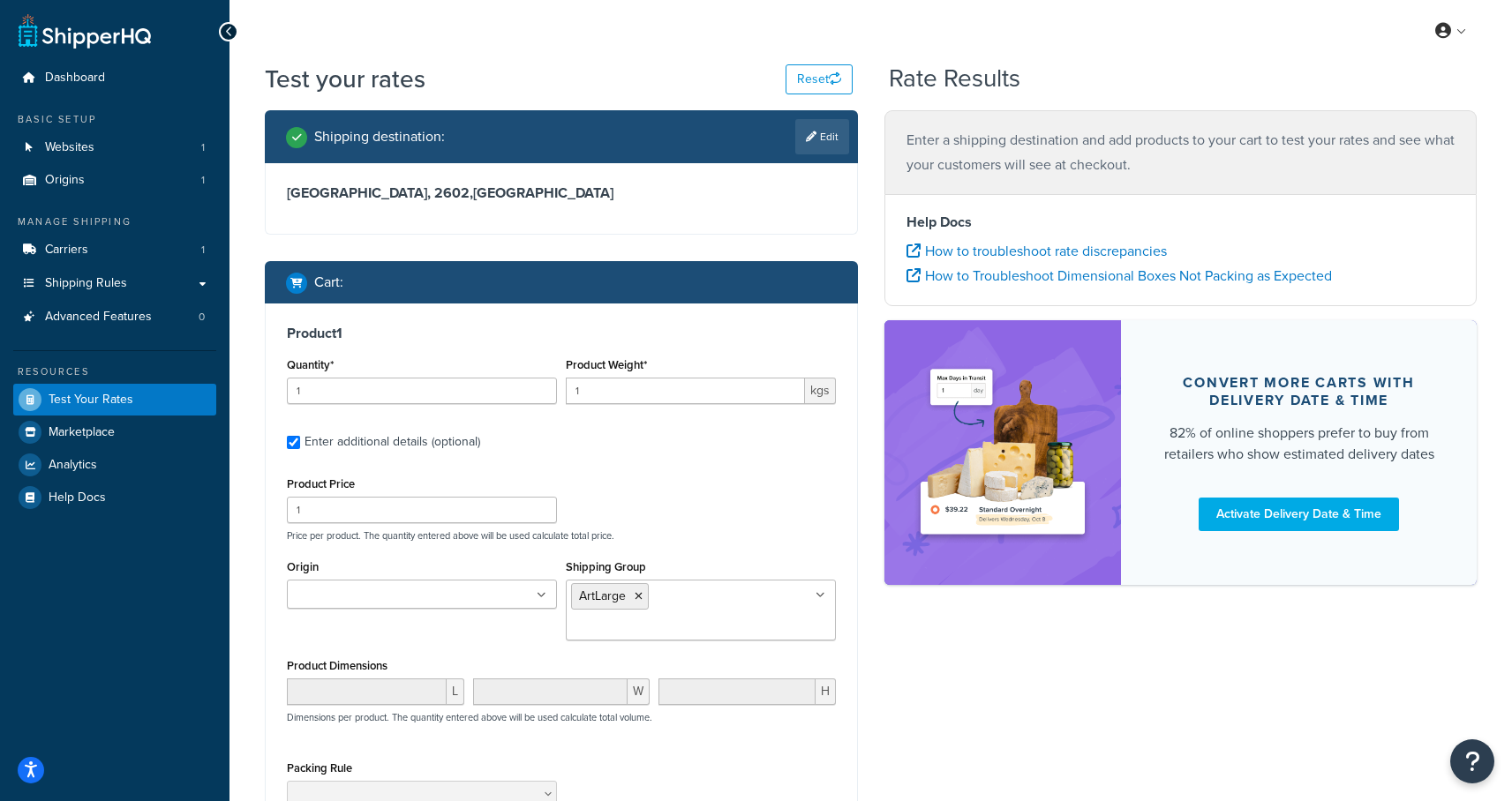
click at [703, 520] on div "Product Price 1 Price per product. The quantity entered above will be used calc…" at bounding box center [562, 507] width 558 height 70
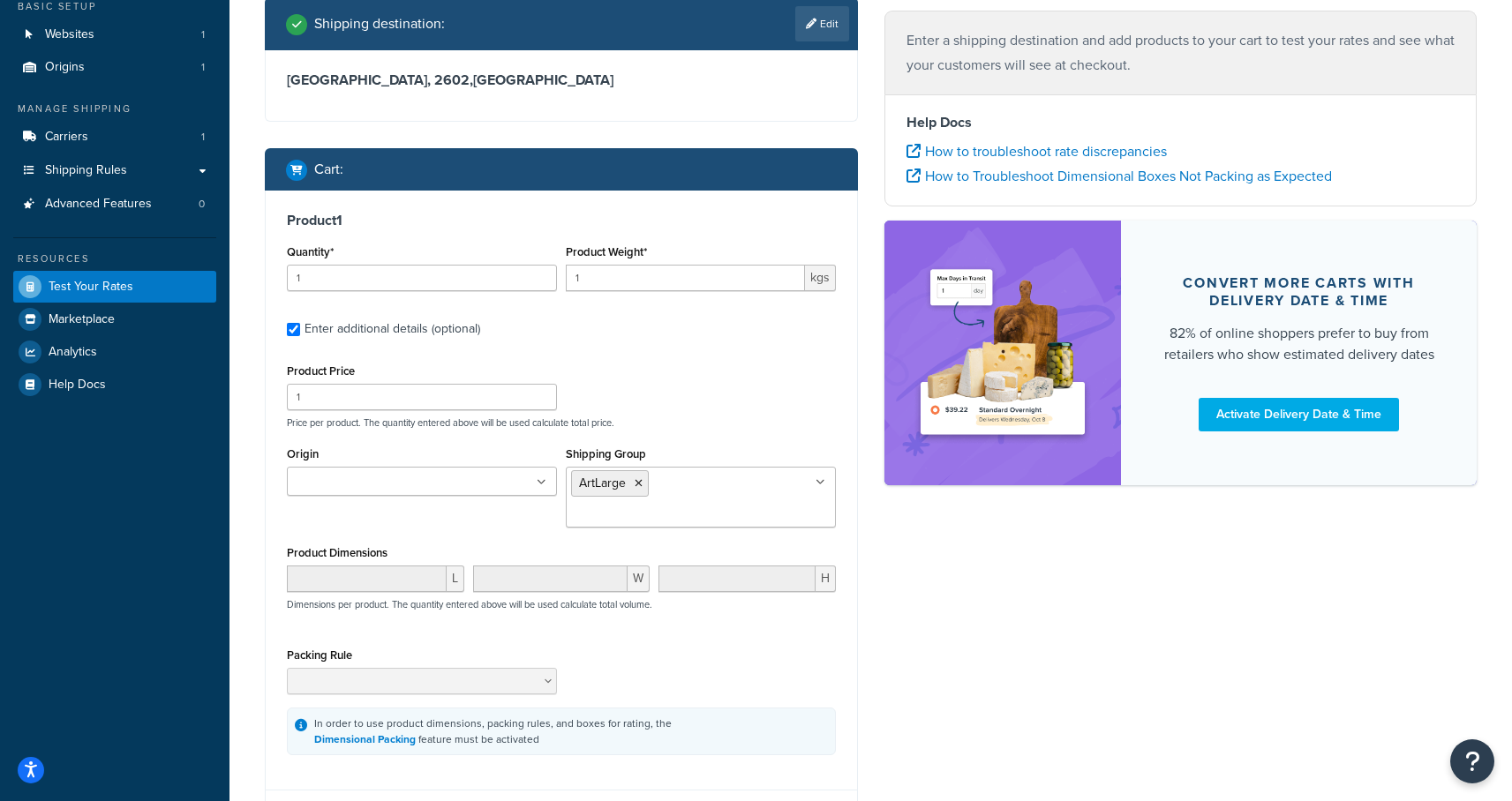
scroll to position [131, 0]
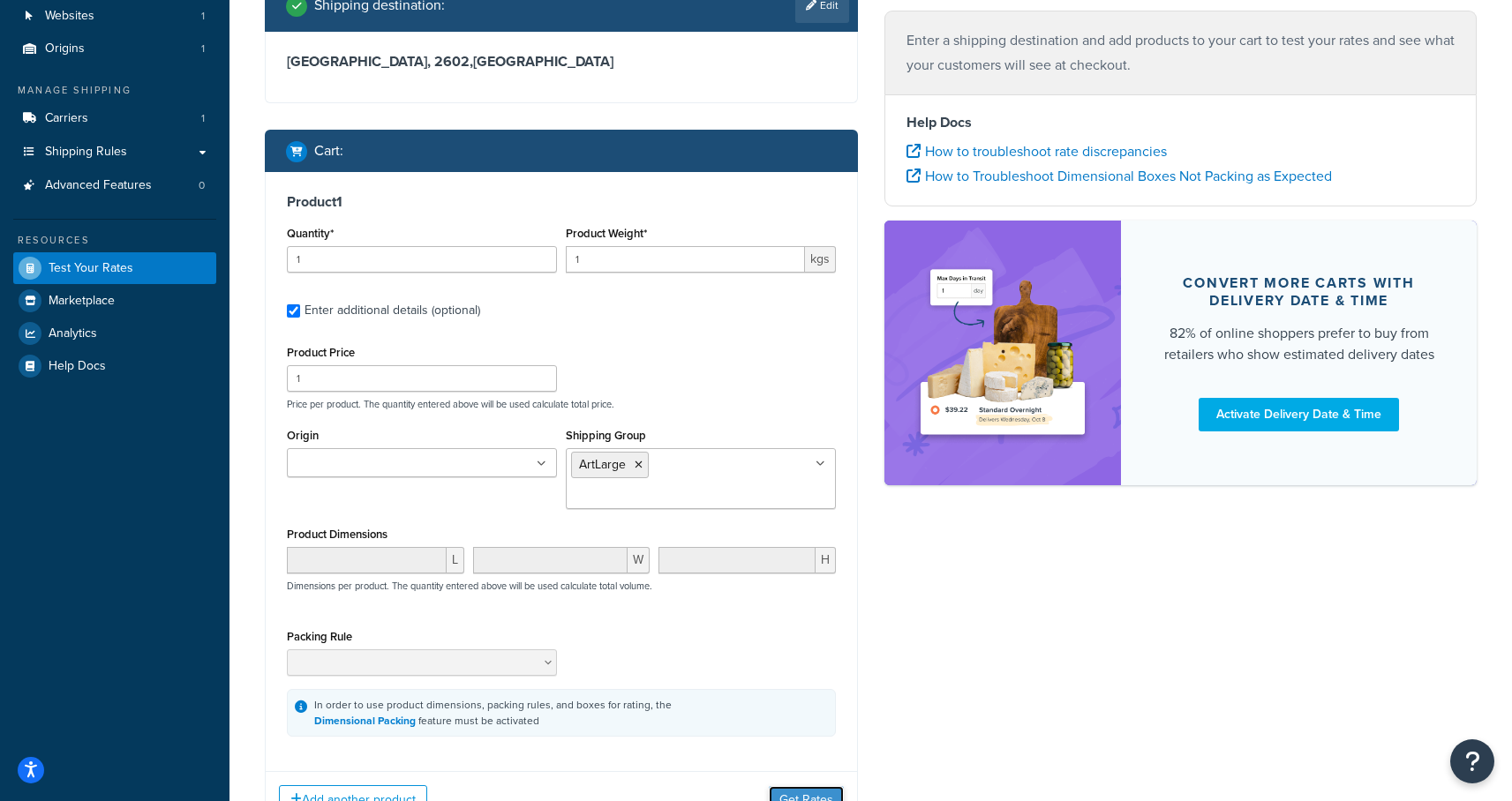
click at [777, 786] on button "Get Rates" at bounding box center [807, 800] width 75 height 29
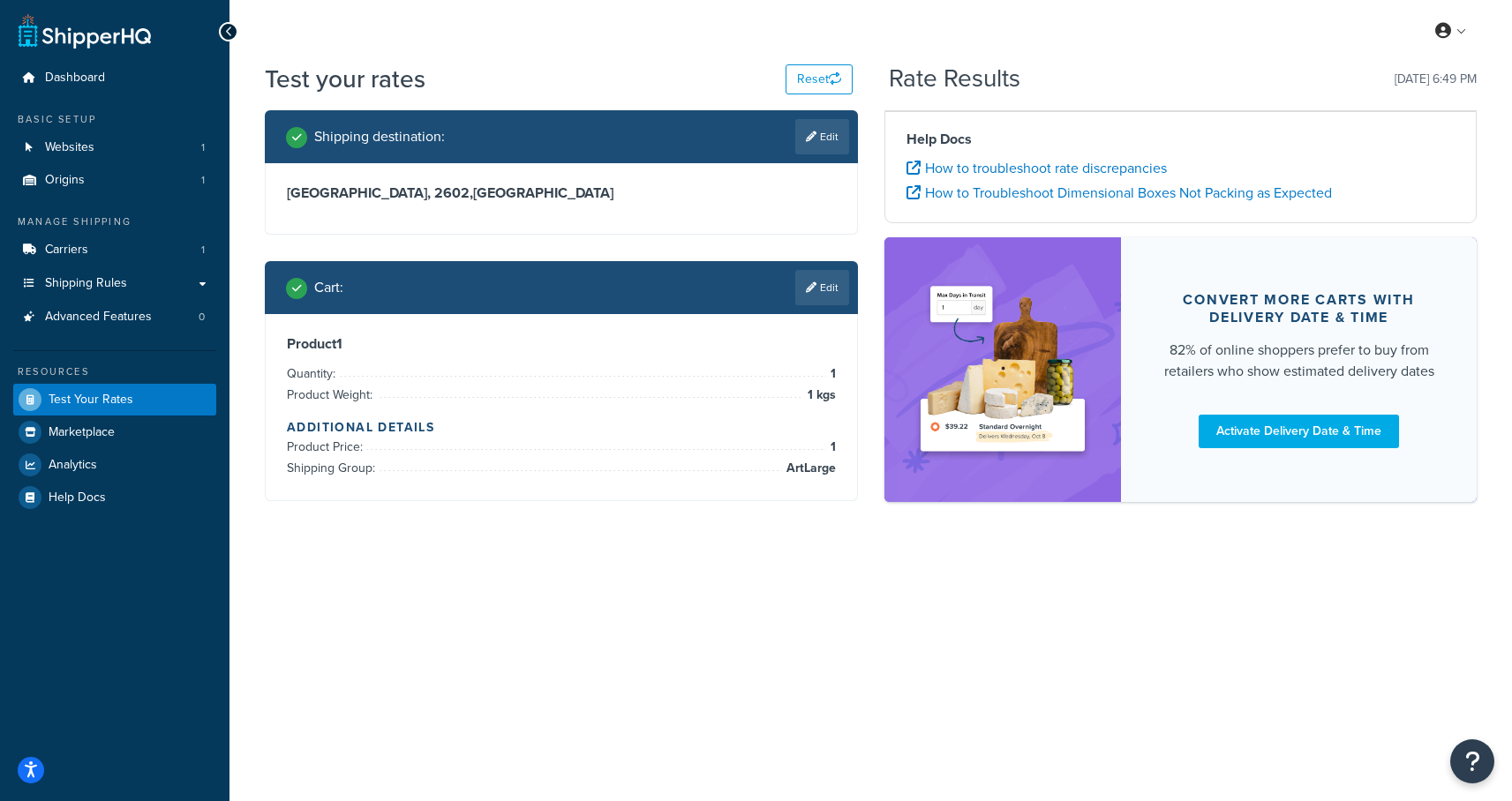
scroll to position [0, 0]
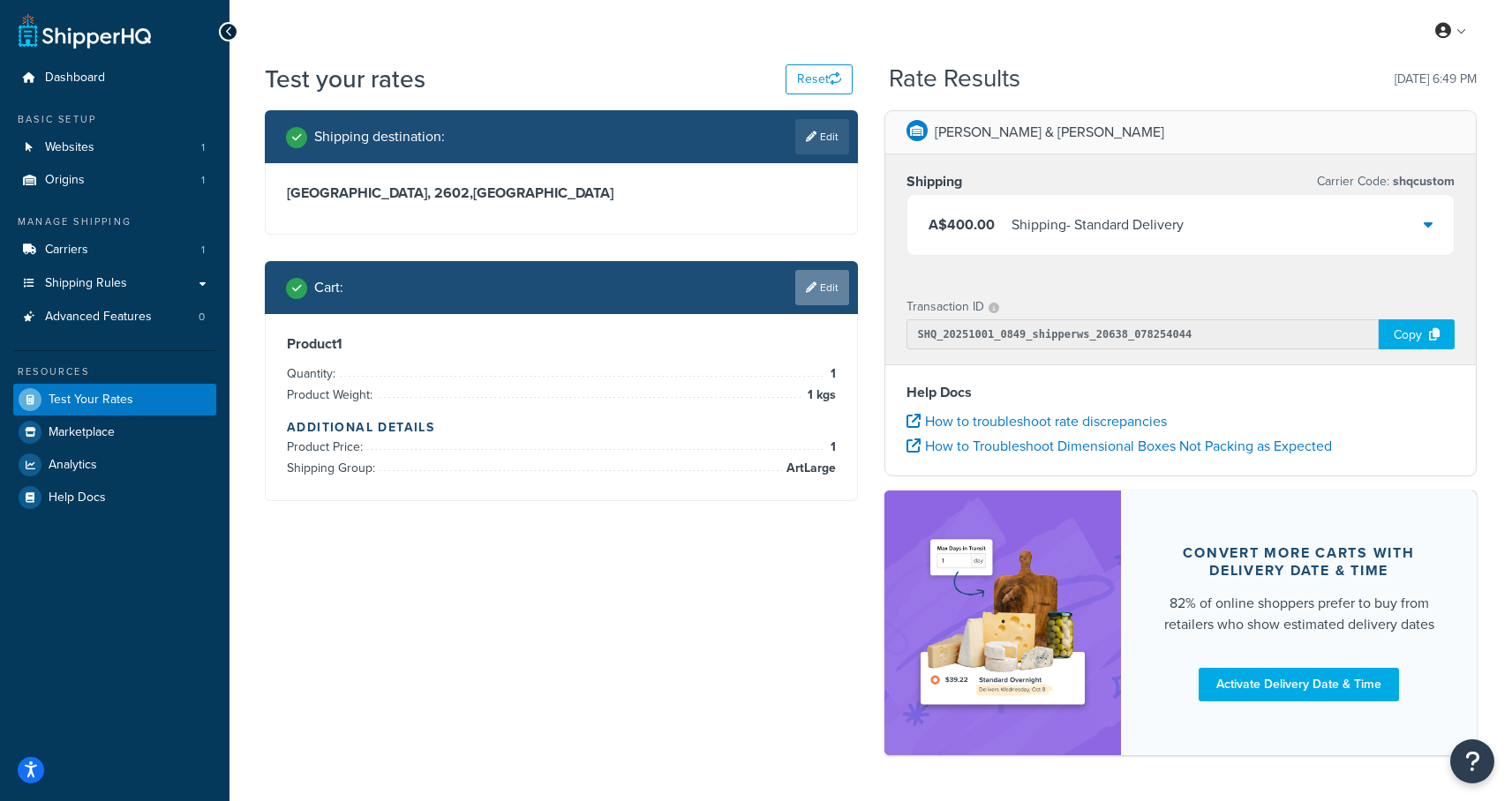
click at [823, 282] on link "Edit" at bounding box center [822, 287] width 54 height 35
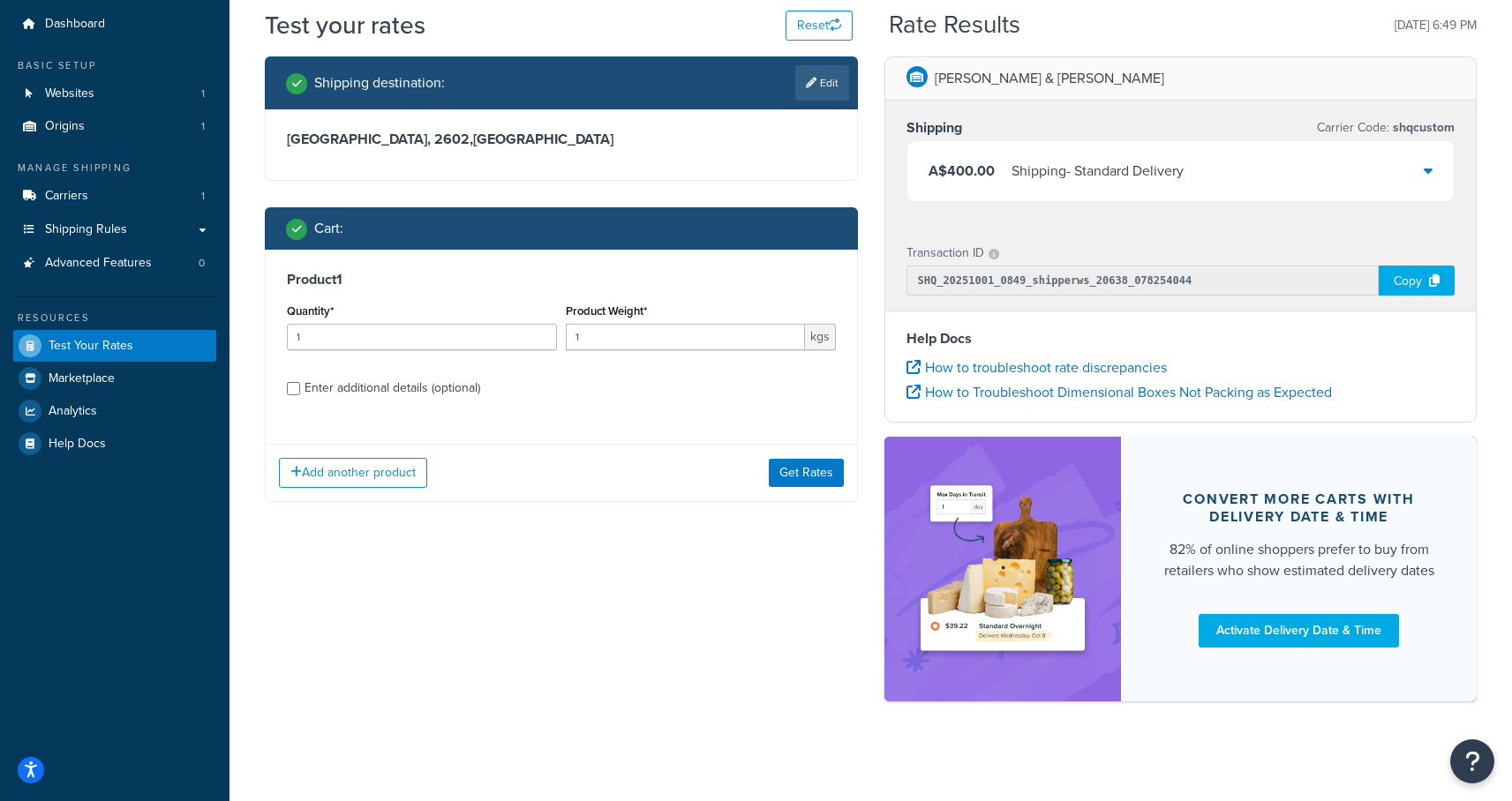
scroll to position [59, 0]
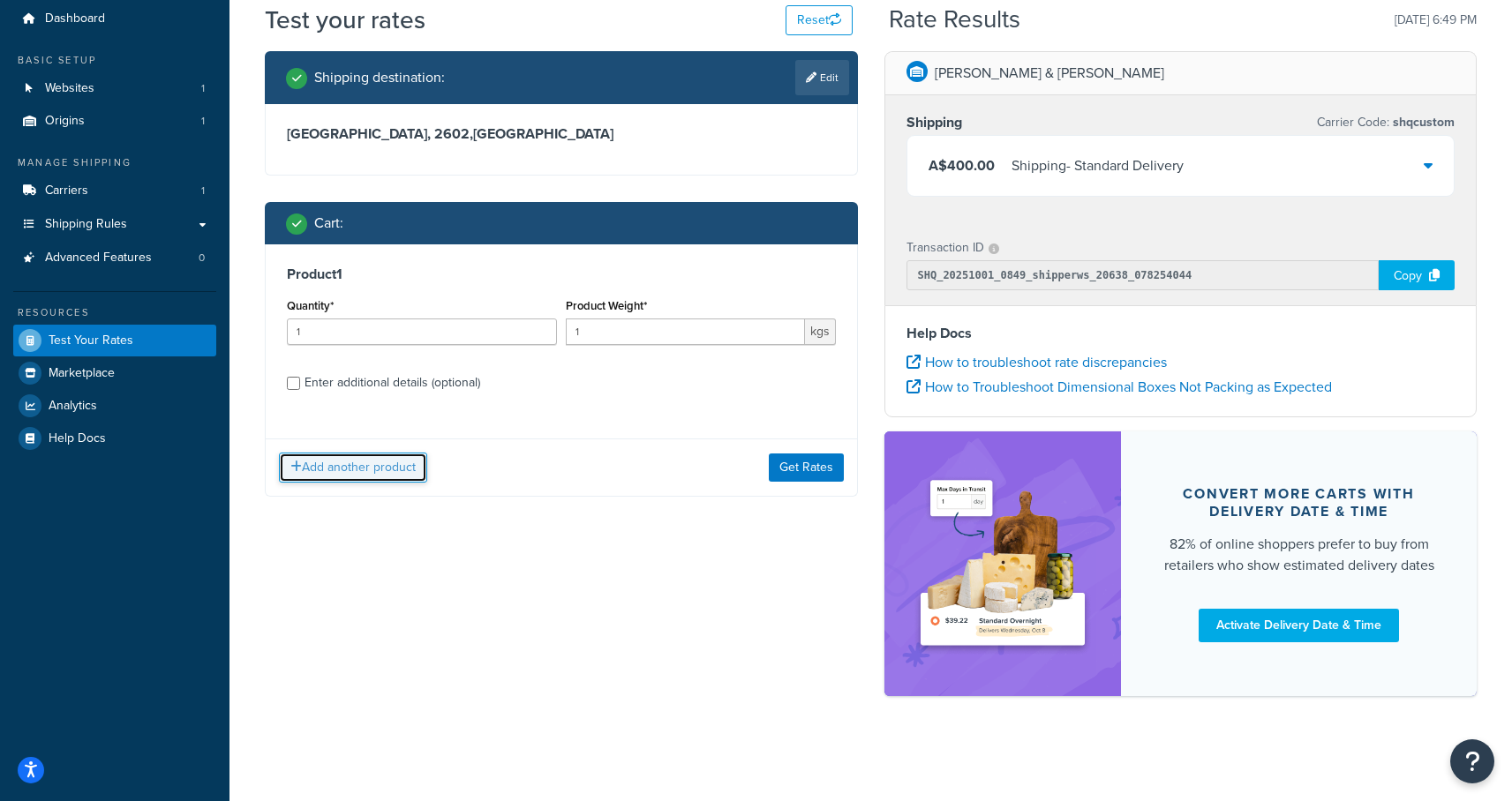
click at [383, 465] on button "Add another product" at bounding box center [353, 468] width 148 height 30
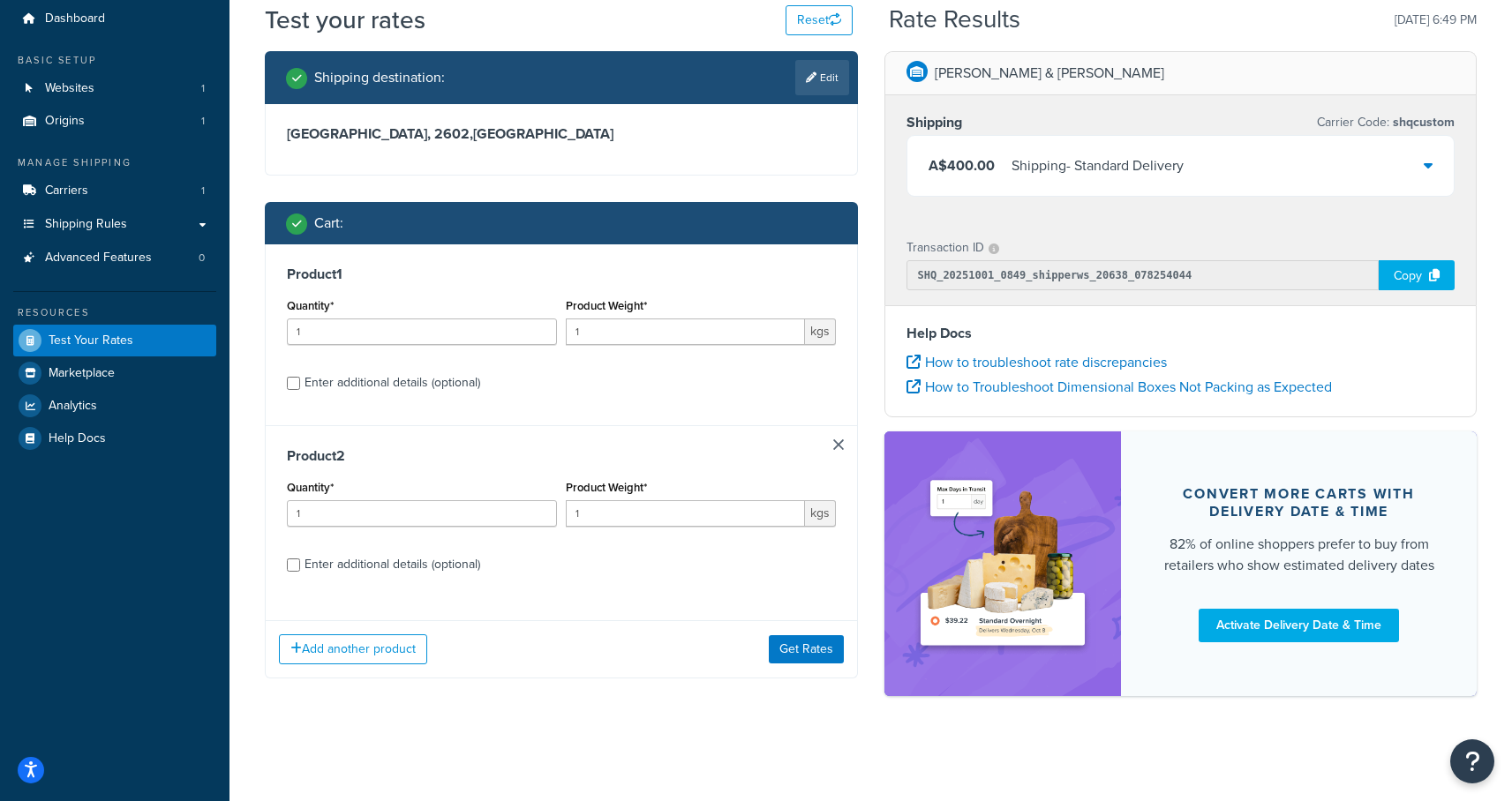
click at [374, 563] on div "Enter additional details (optional)" at bounding box center [392, 565] width 175 height 25
click at [300, 563] on input "Enter additional details (optional)" at bounding box center [293, 565] width 13 height 13
checkbox input "true"
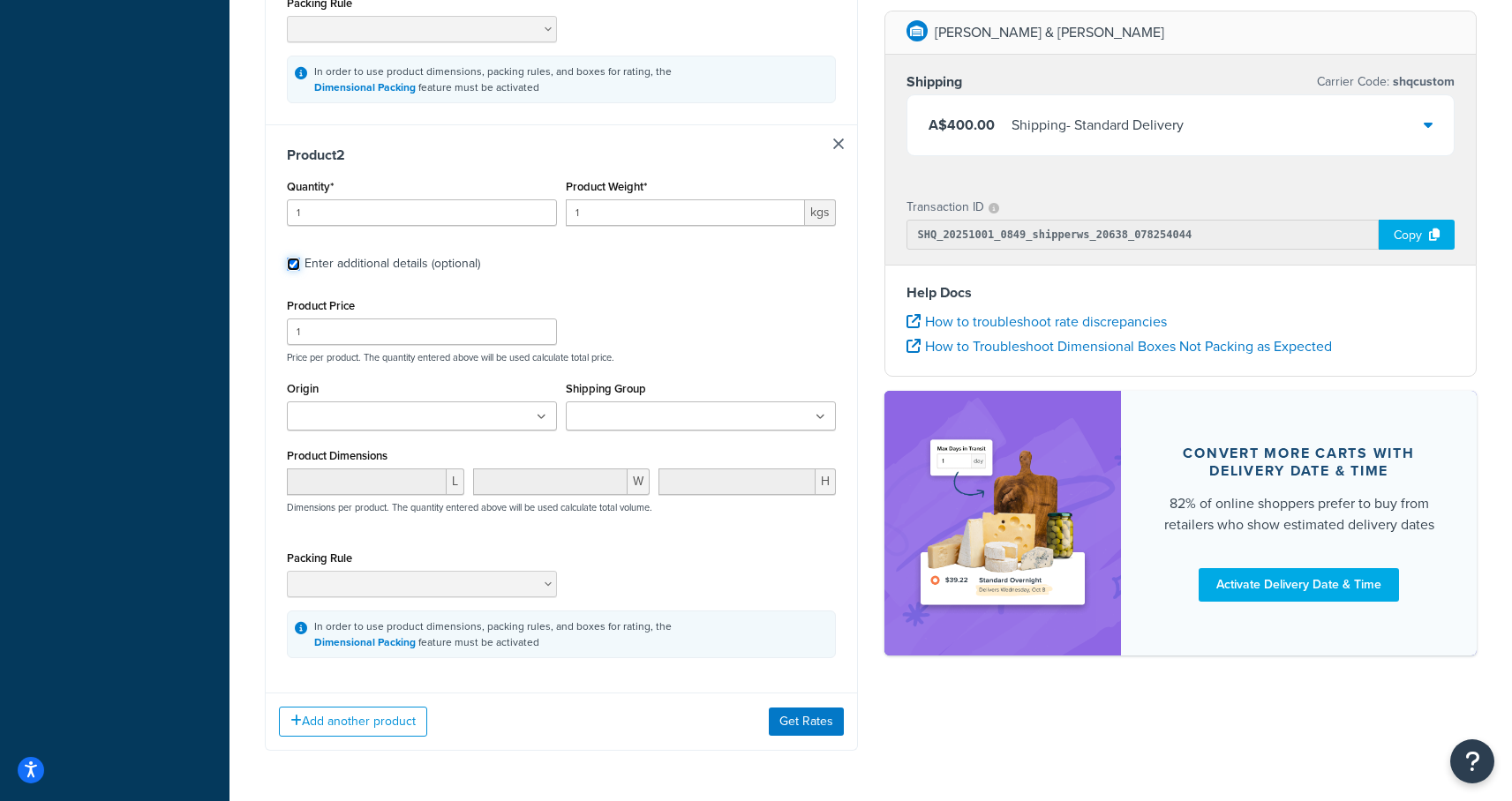
scroll to position [787, 0]
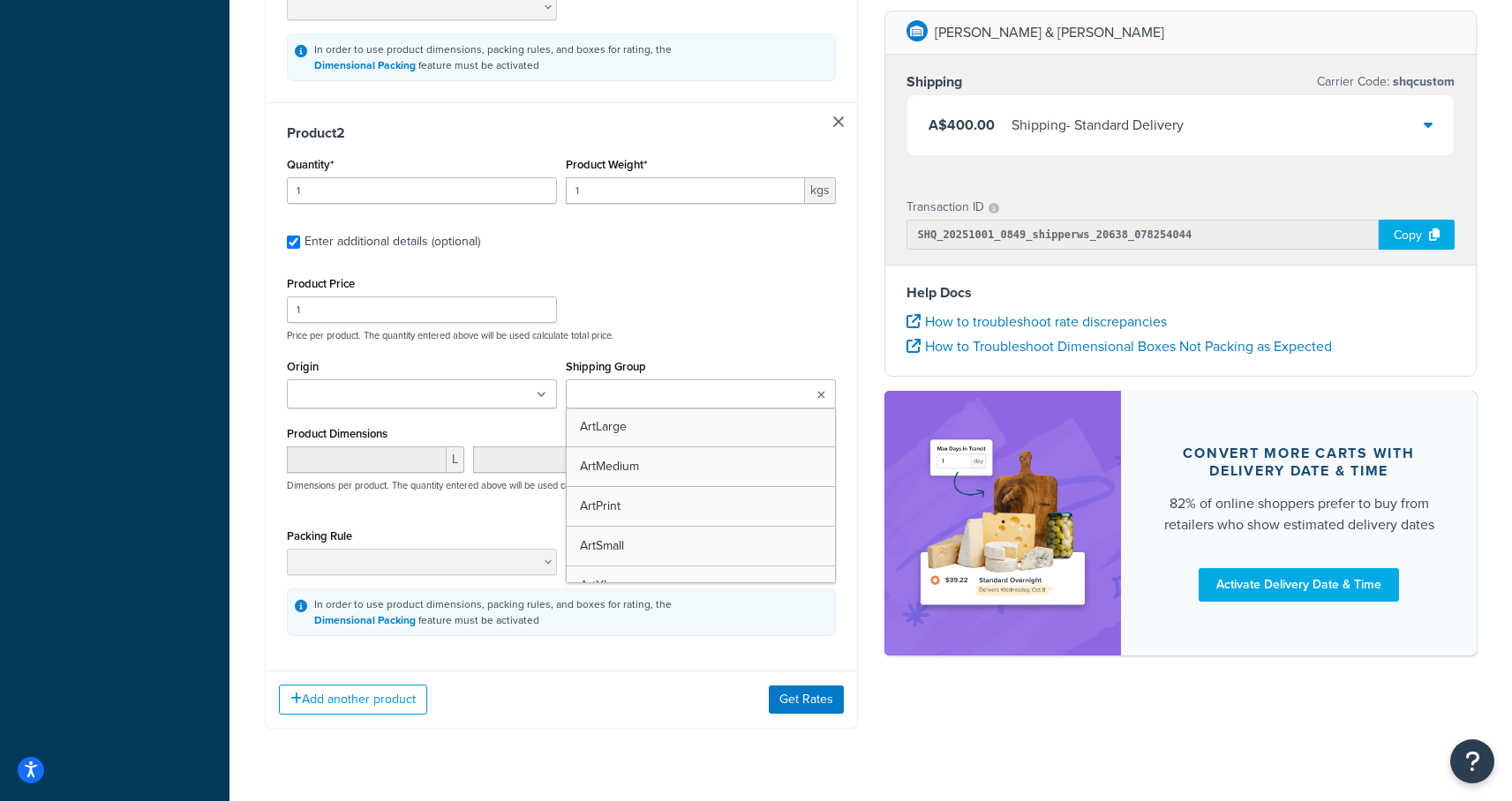
click at [707, 379] on ul at bounding box center [701, 393] width 270 height 30
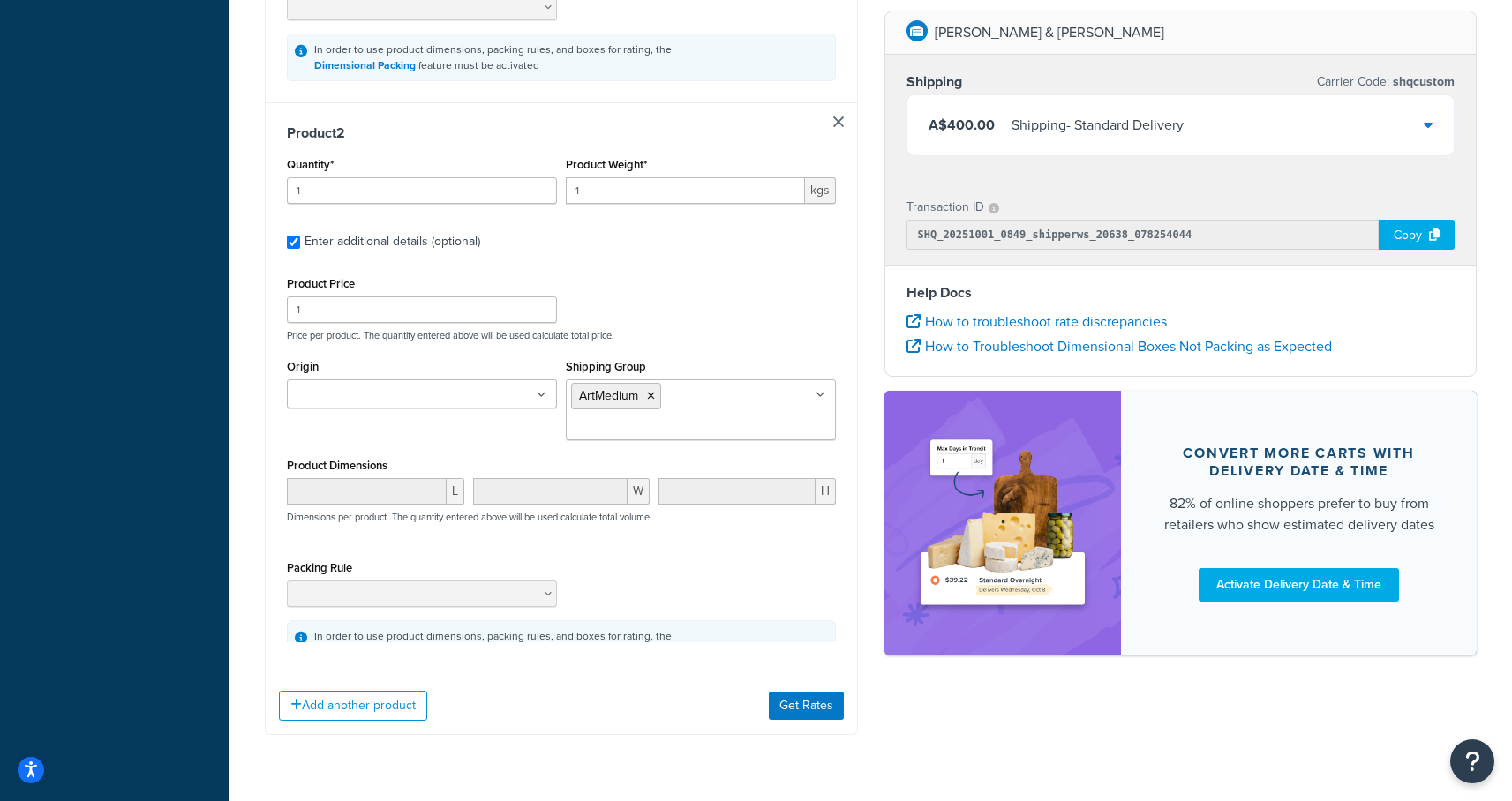
click at [623, 677] on div "Add another product Get Rates" at bounding box center [561, 705] width 591 height 57
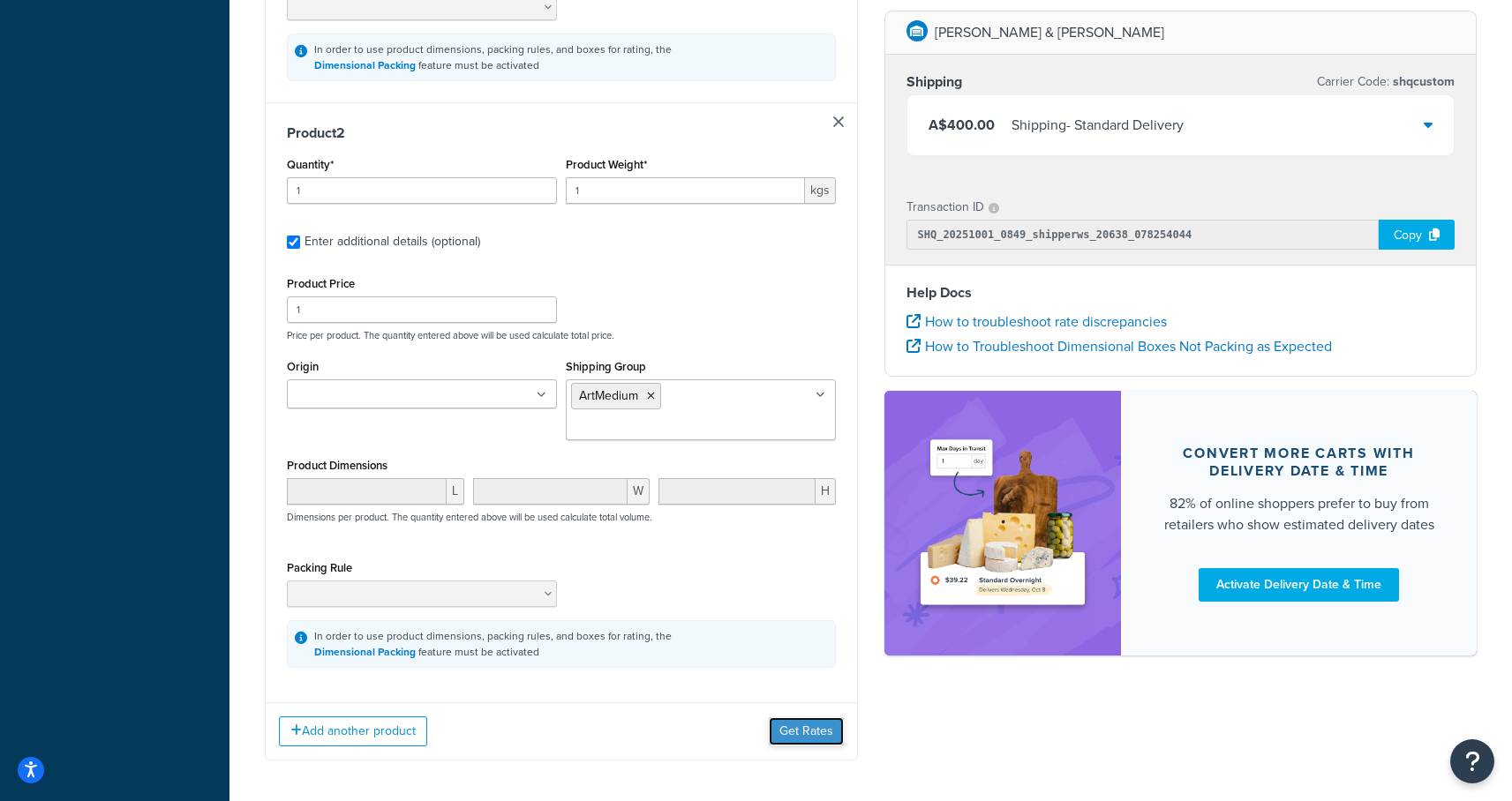
click at [805, 717] on button "Get Rates" at bounding box center [807, 731] width 75 height 29
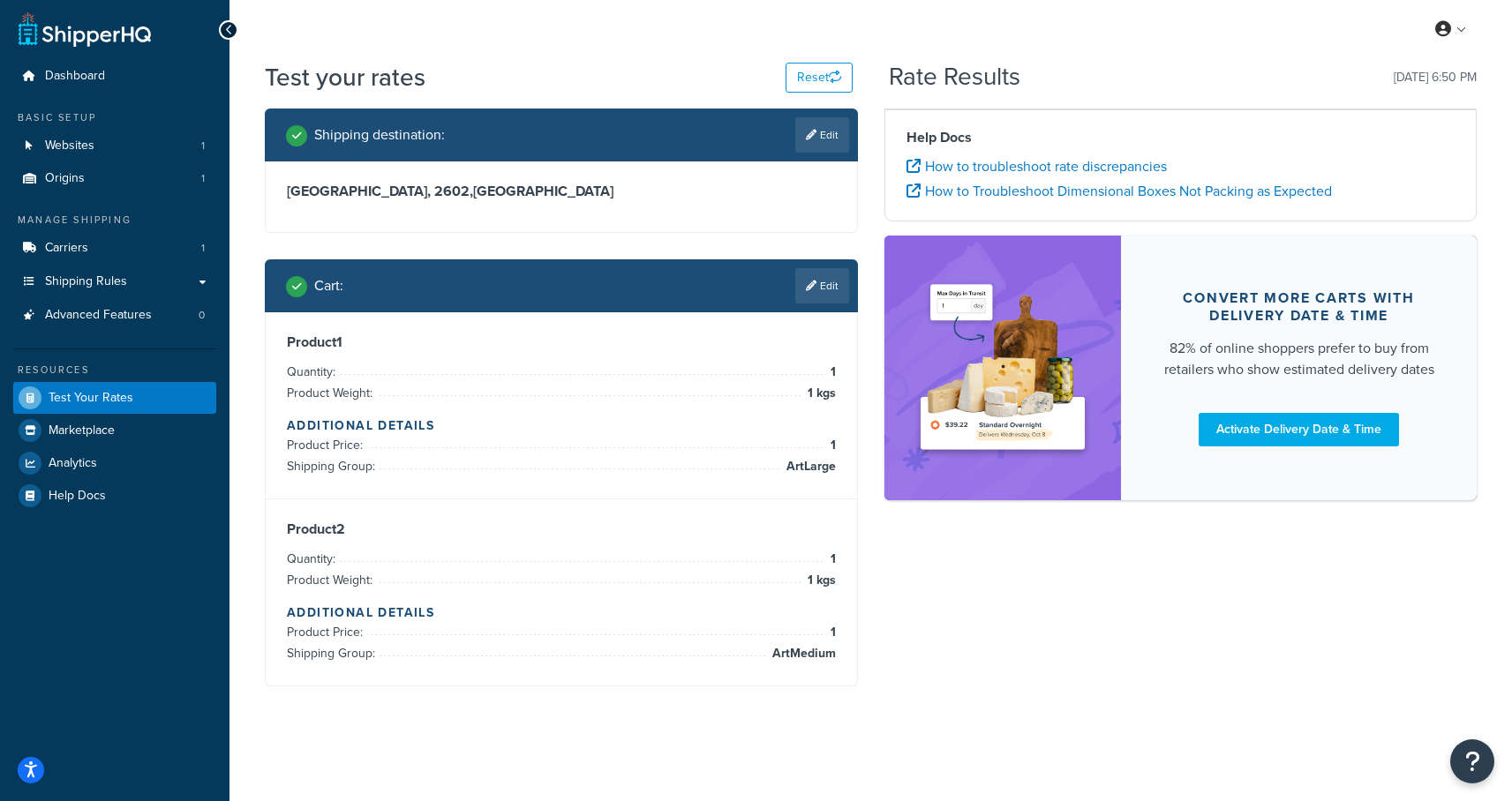
scroll to position [59, 0]
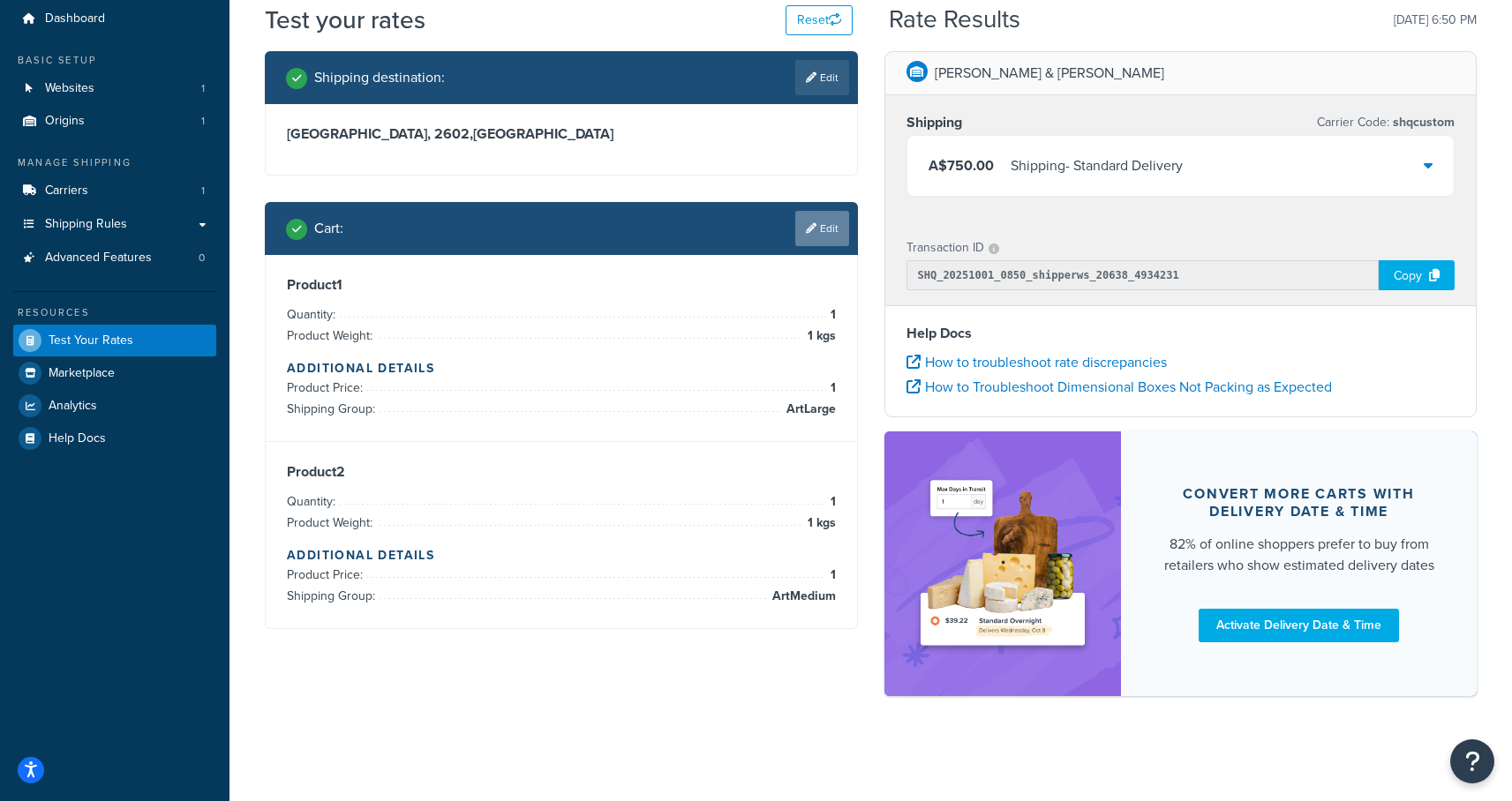
click at [815, 225] on link "Edit" at bounding box center [822, 228] width 54 height 35
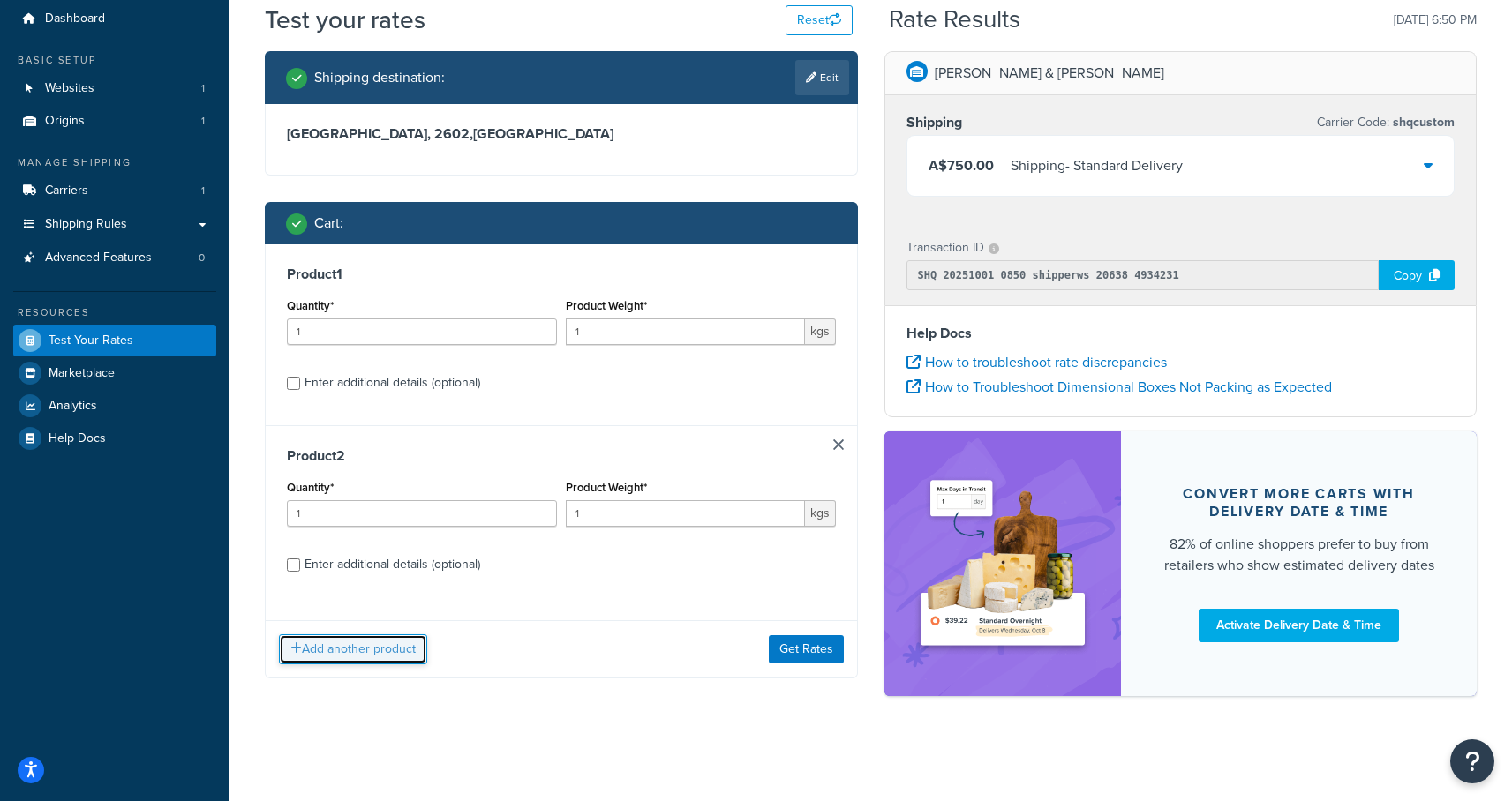
click at [371, 645] on button "Add another product" at bounding box center [353, 650] width 148 height 30
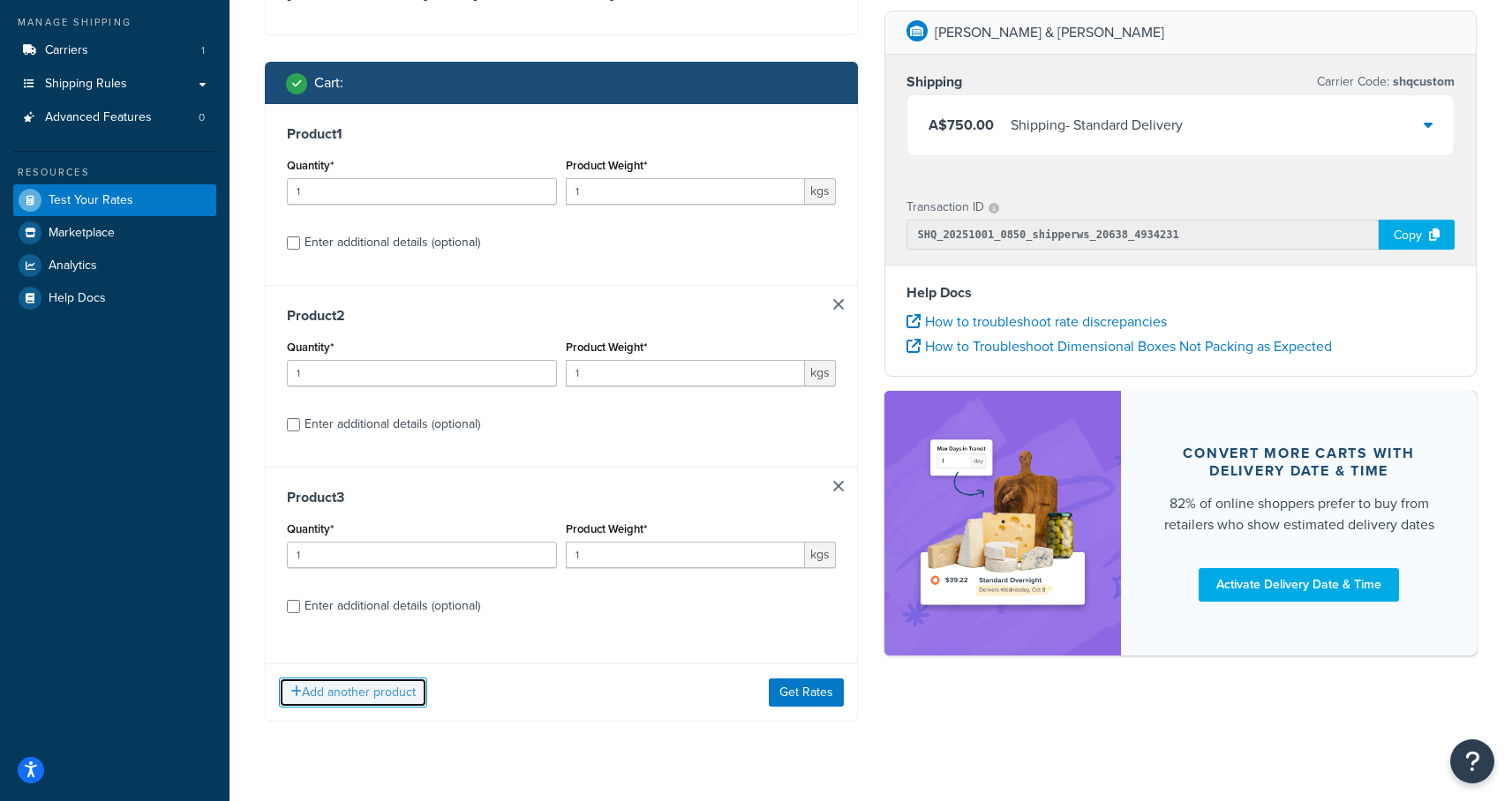
scroll to position [228, 0]
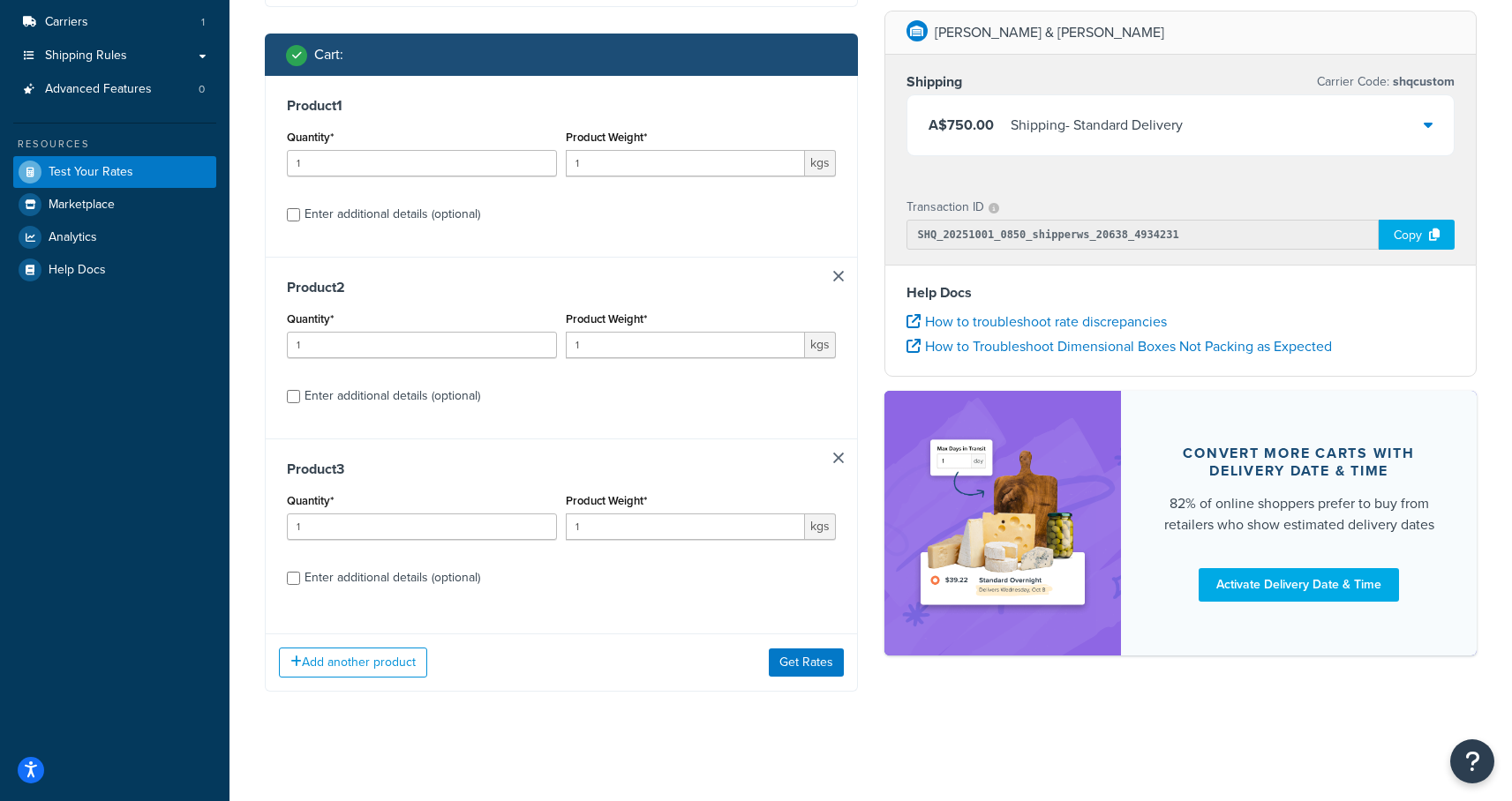
click at [397, 586] on div "Enter additional details (optional)" at bounding box center [392, 578] width 175 height 25
click at [300, 585] on input "Enter additional details (optional)" at bounding box center [293, 578] width 13 height 13
checkbox input "true"
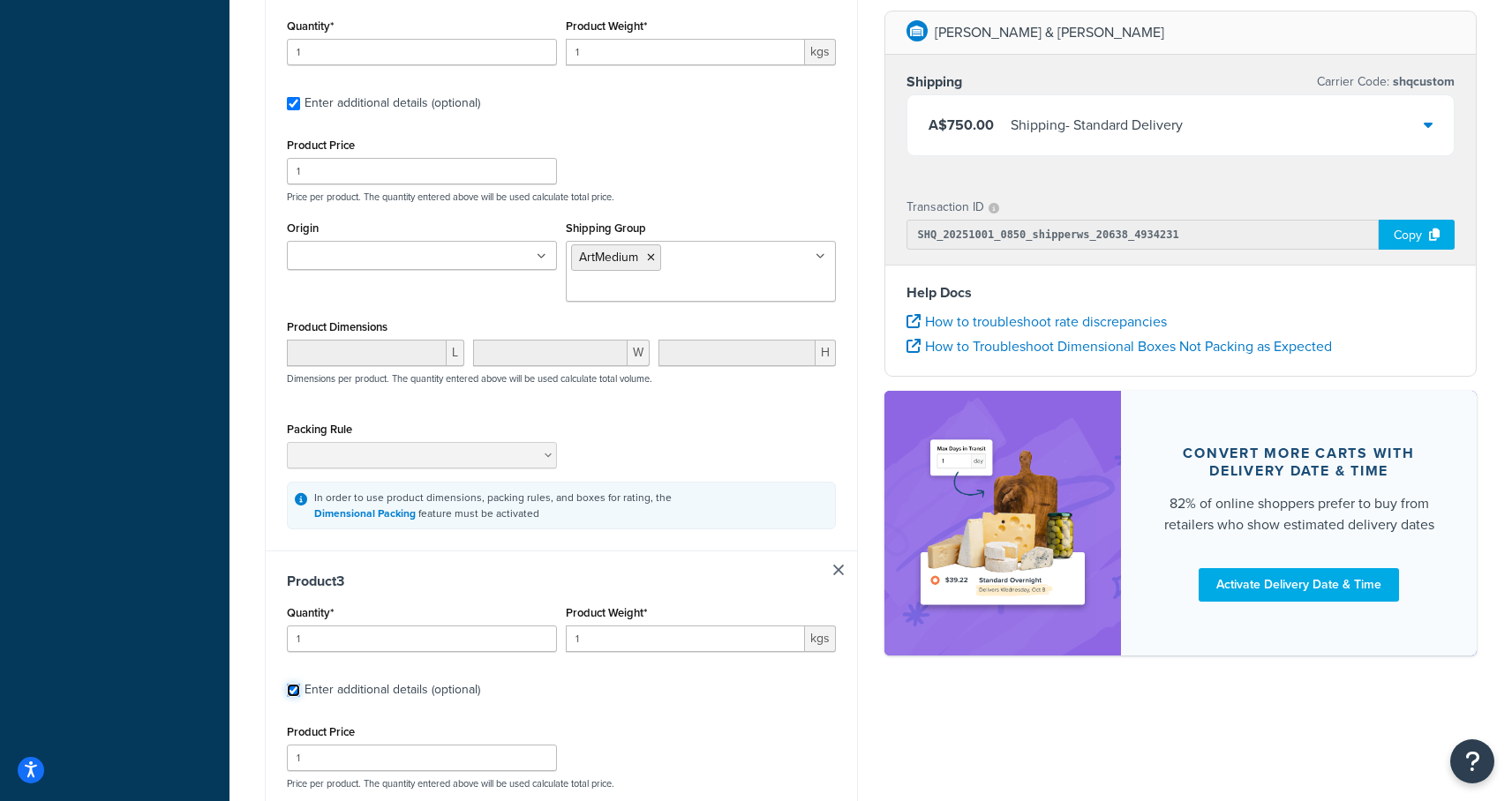
scroll to position [1216, 0]
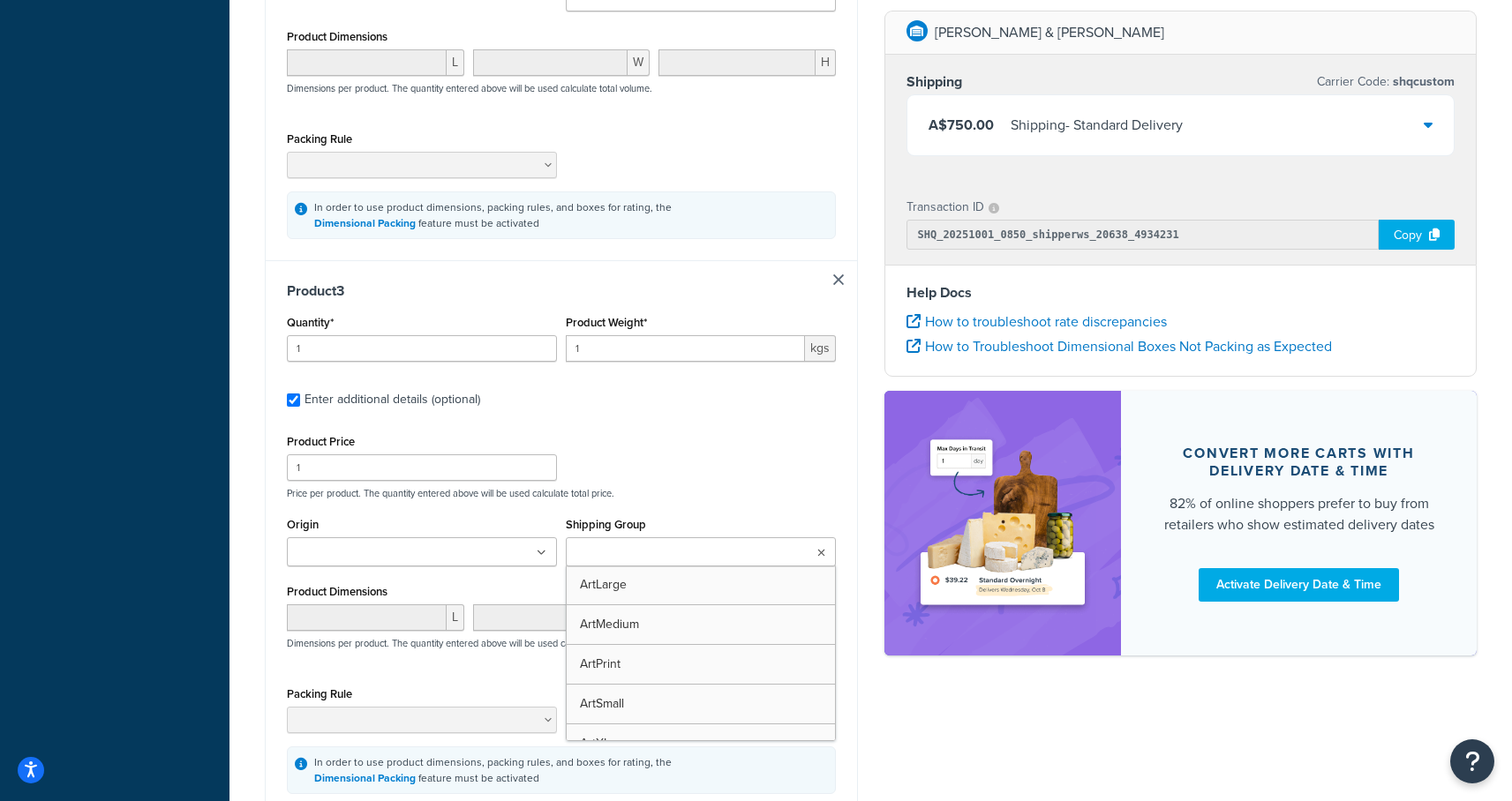
click at [672, 544] on input "Shipping Group" at bounding box center [649, 553] width 156 height 20
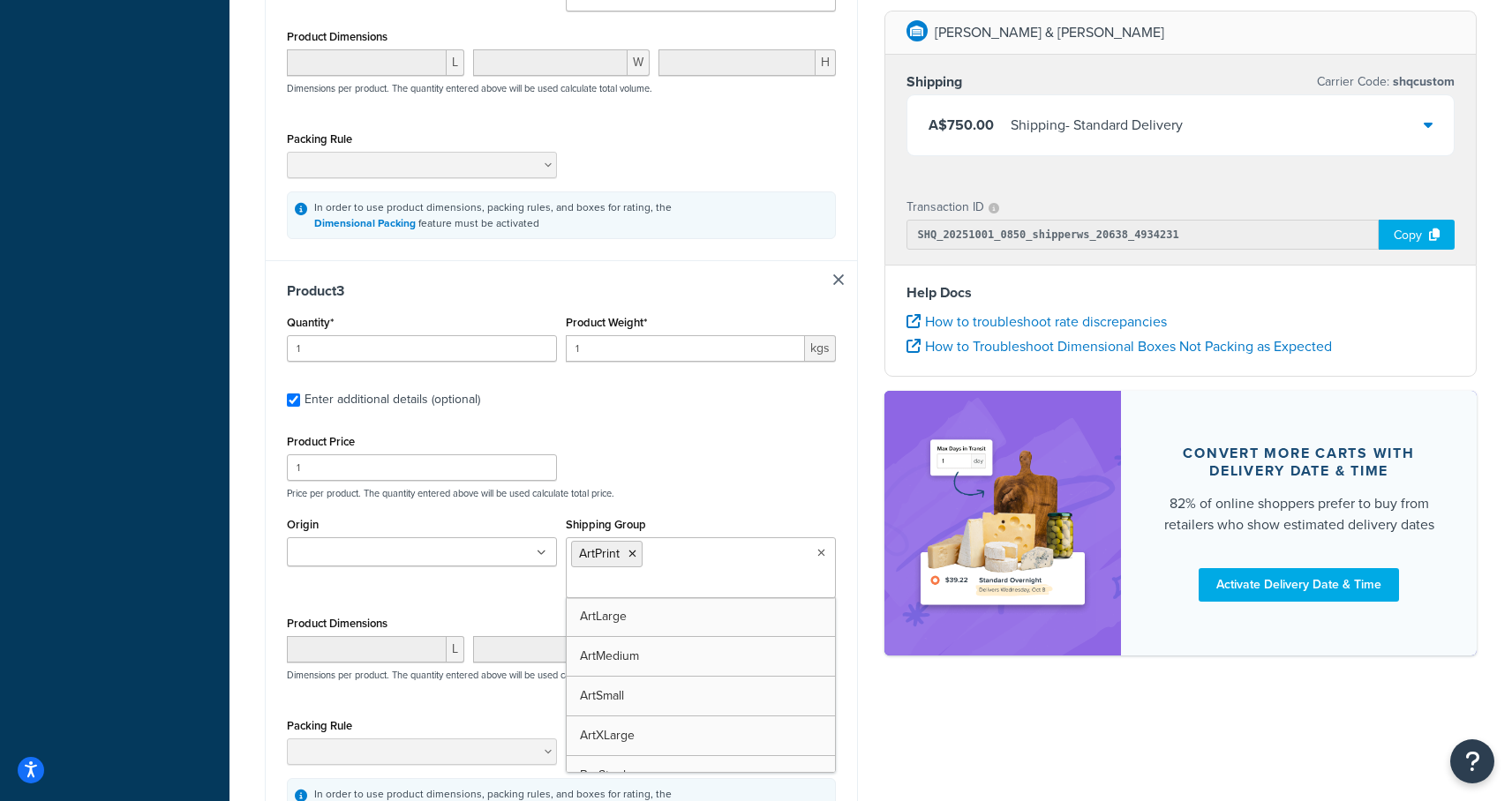
click at [873, 645] on div "Fenton & Fenton Shipping Carrier Code: shqcustom A$750.00 Shipping - Standard D…" at bounding box center [1180, 341] width 620 height 662
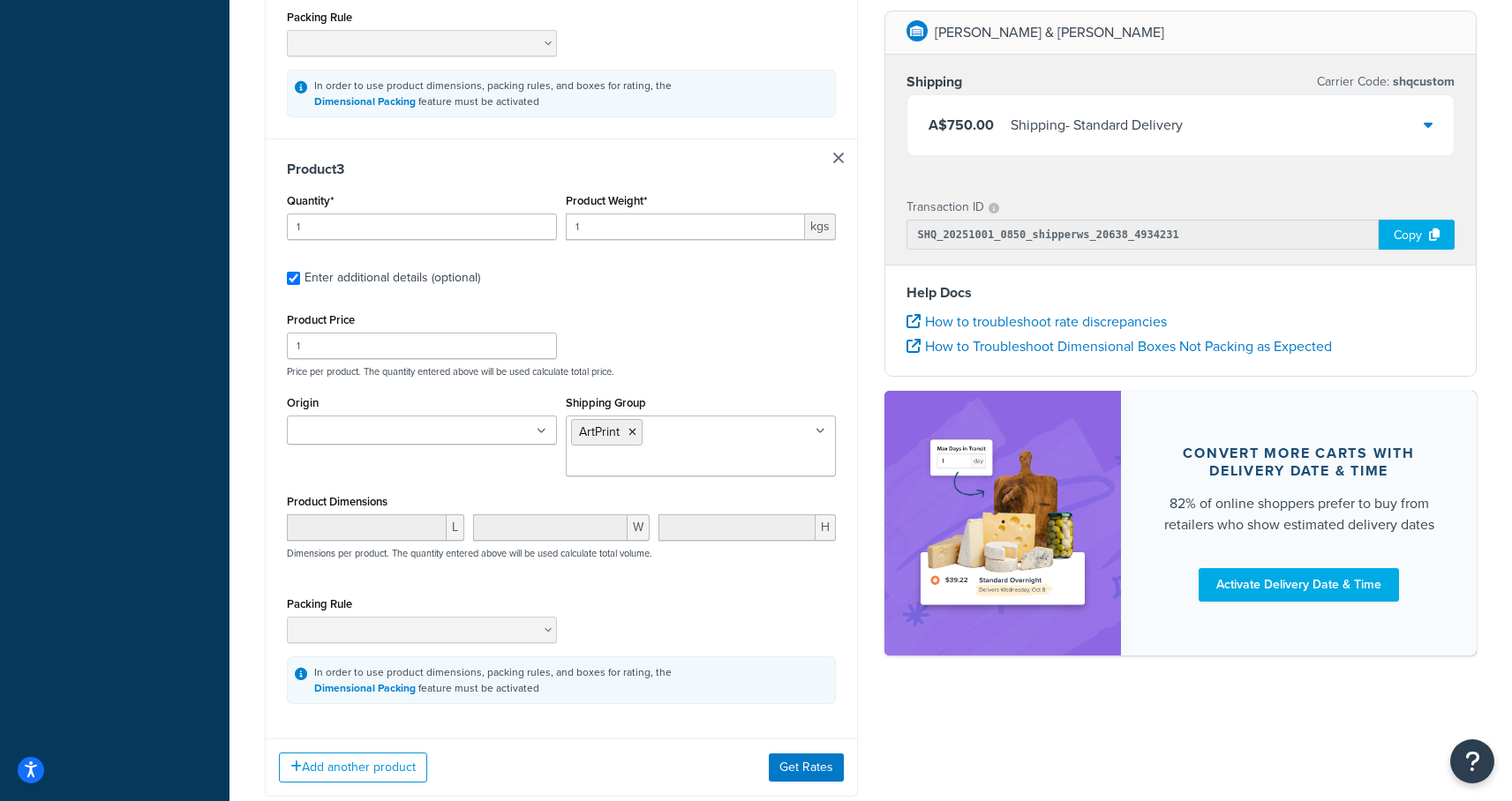
scroll to position [1372, 0]
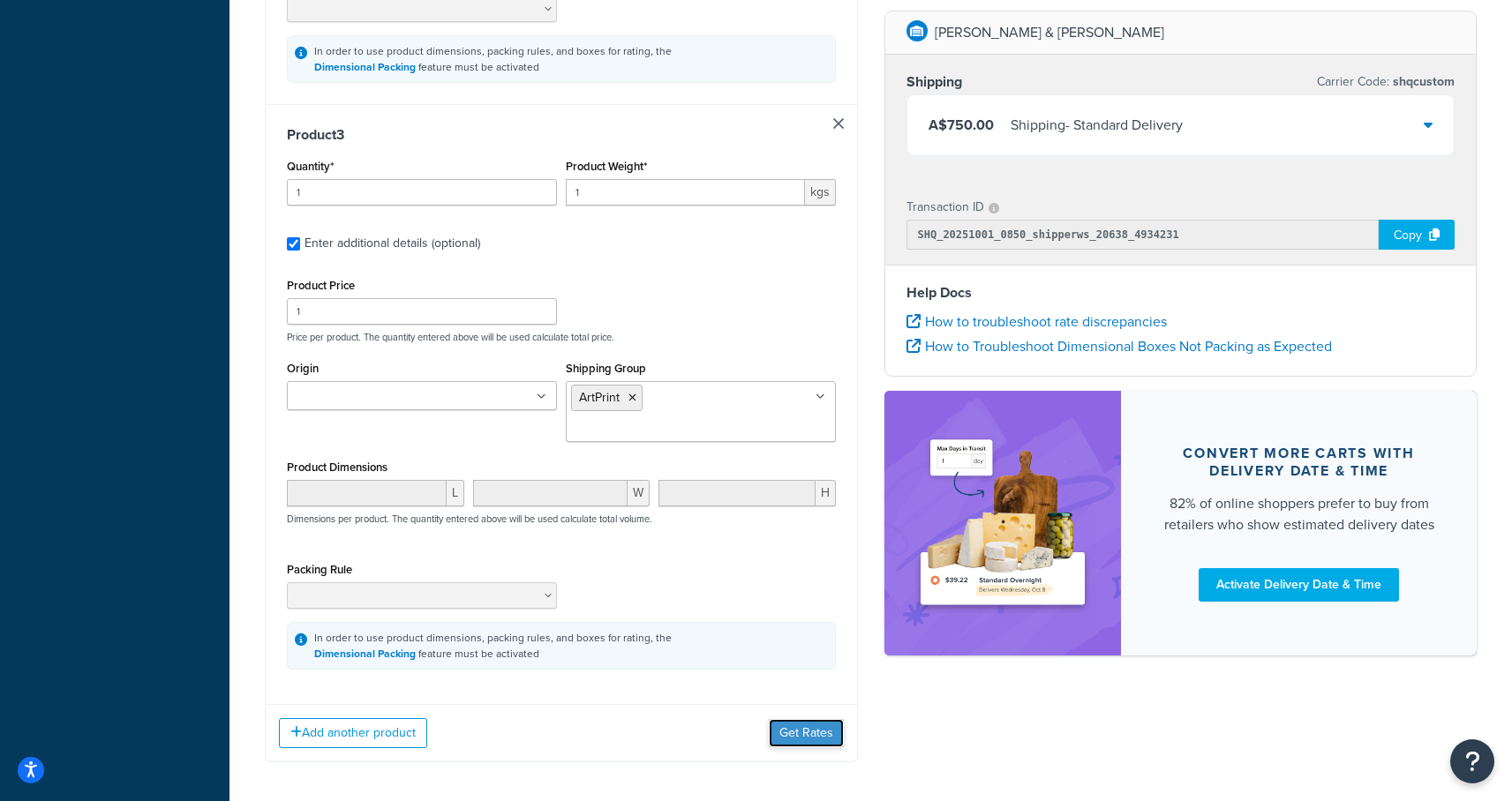
click at [811, 719] on button "Get Rates" at bounding box center [807, 733] width 75 height 29
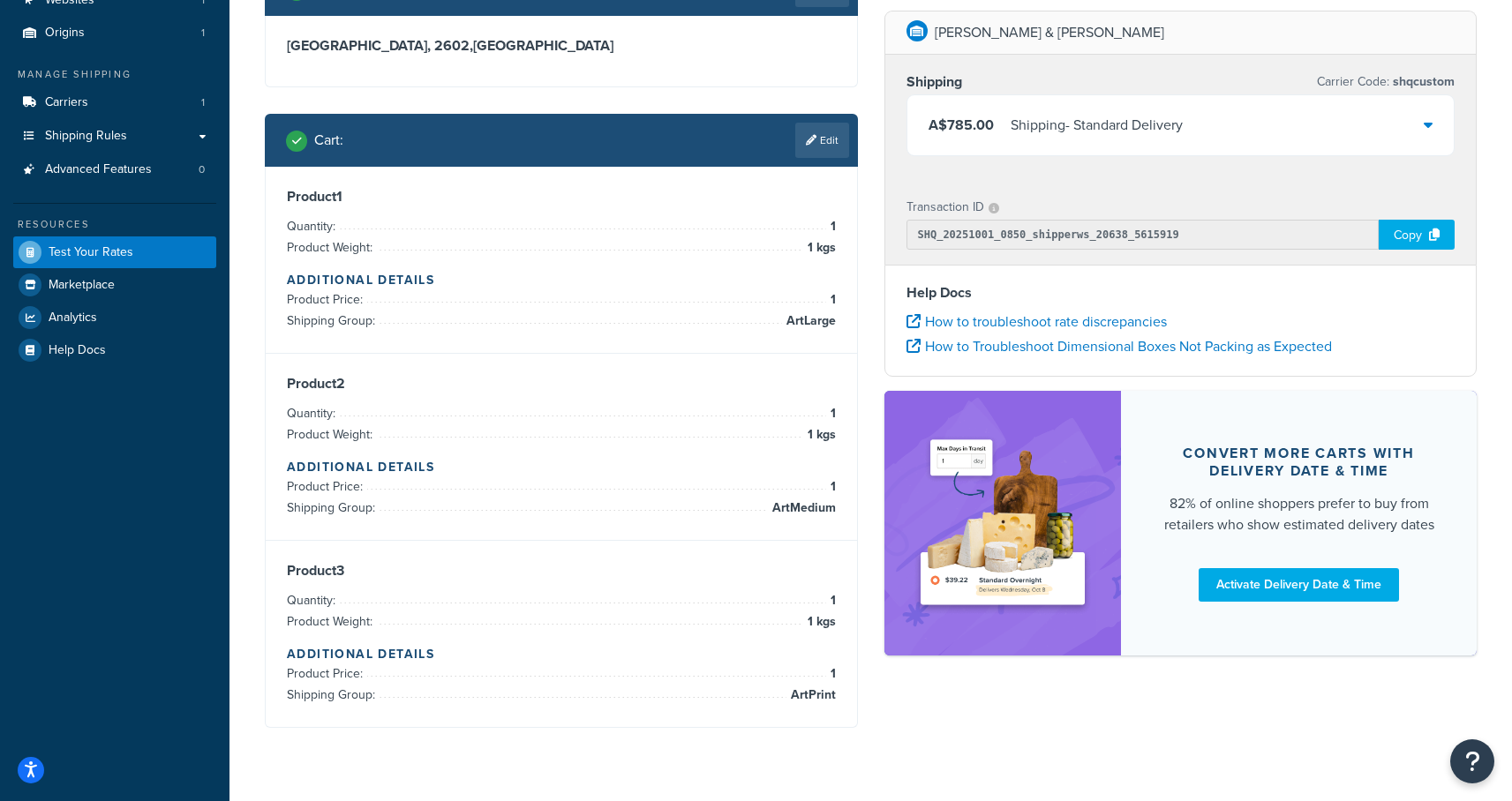
scroll to position [72, 0]
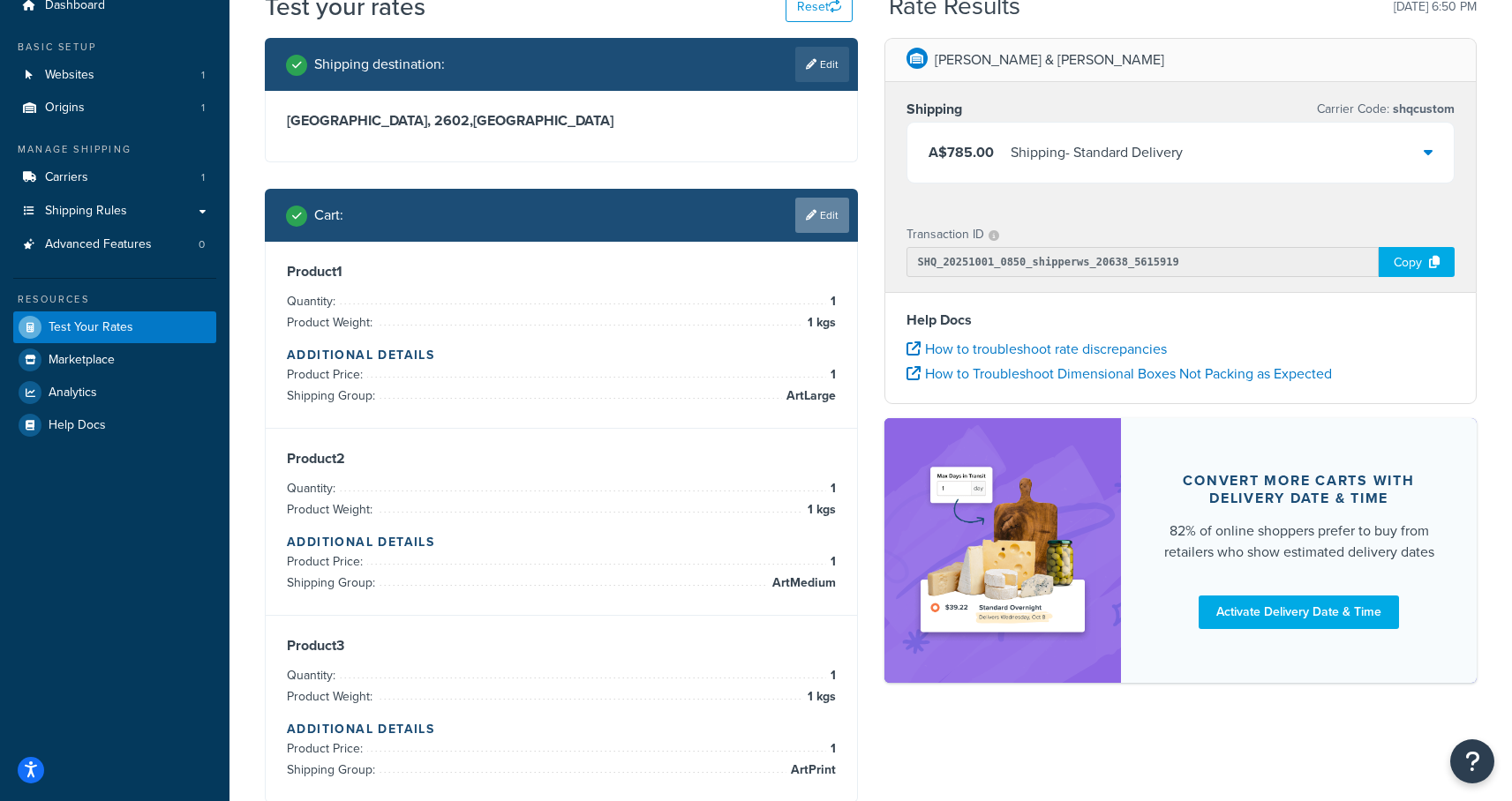
click at [818, 217] on link "Edit" at bounding box center [822, 215] width 54 height 35
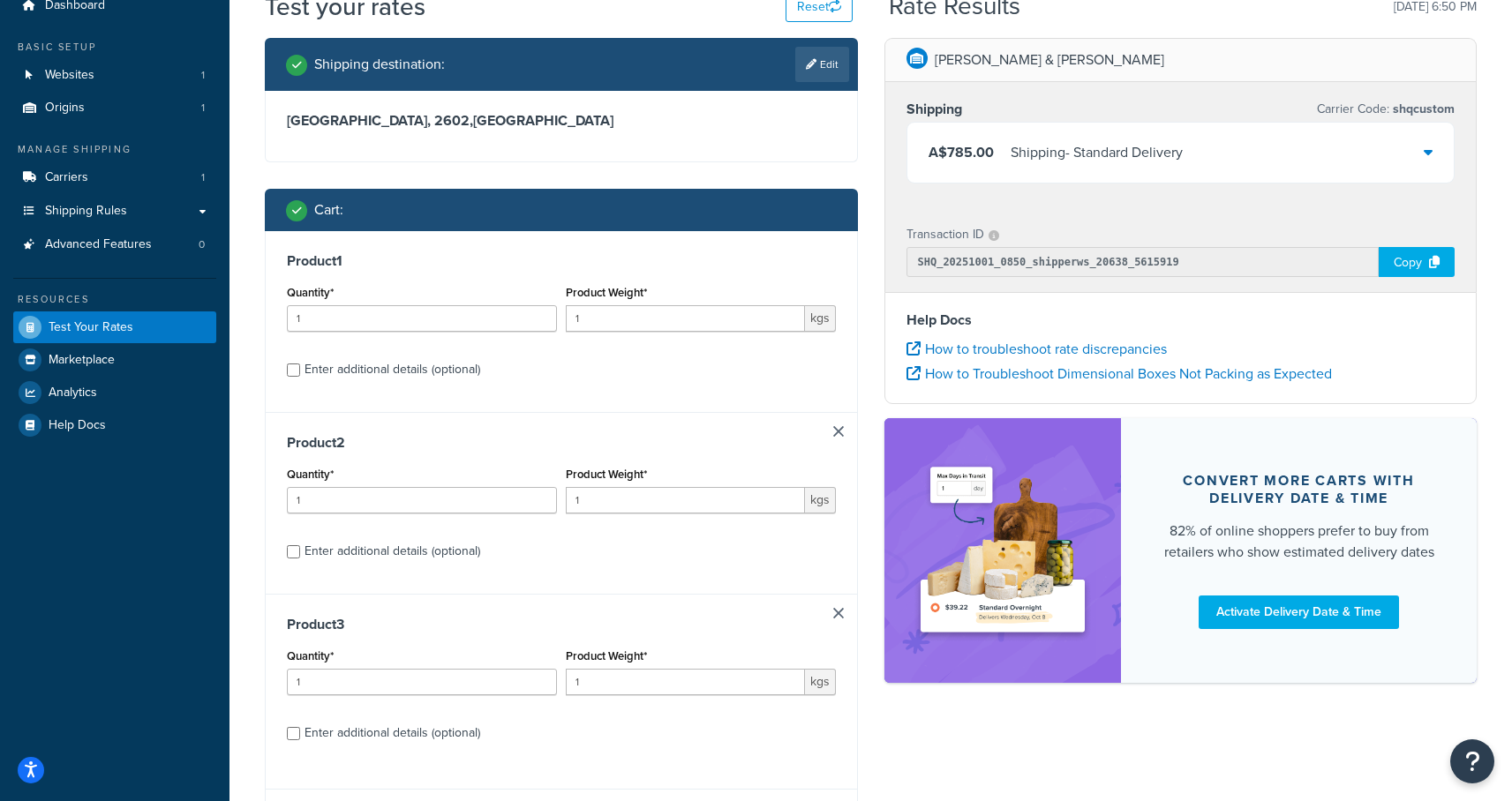
click at [845, 427] on div "Product 2 Quantity* 1 Product Weight* 1 kgs Enter additional details (optional)" at bounding box center [561, 502] width 591 height 181
click at [838, 429] on link at bounding box center [839, 432] width 11 height 11
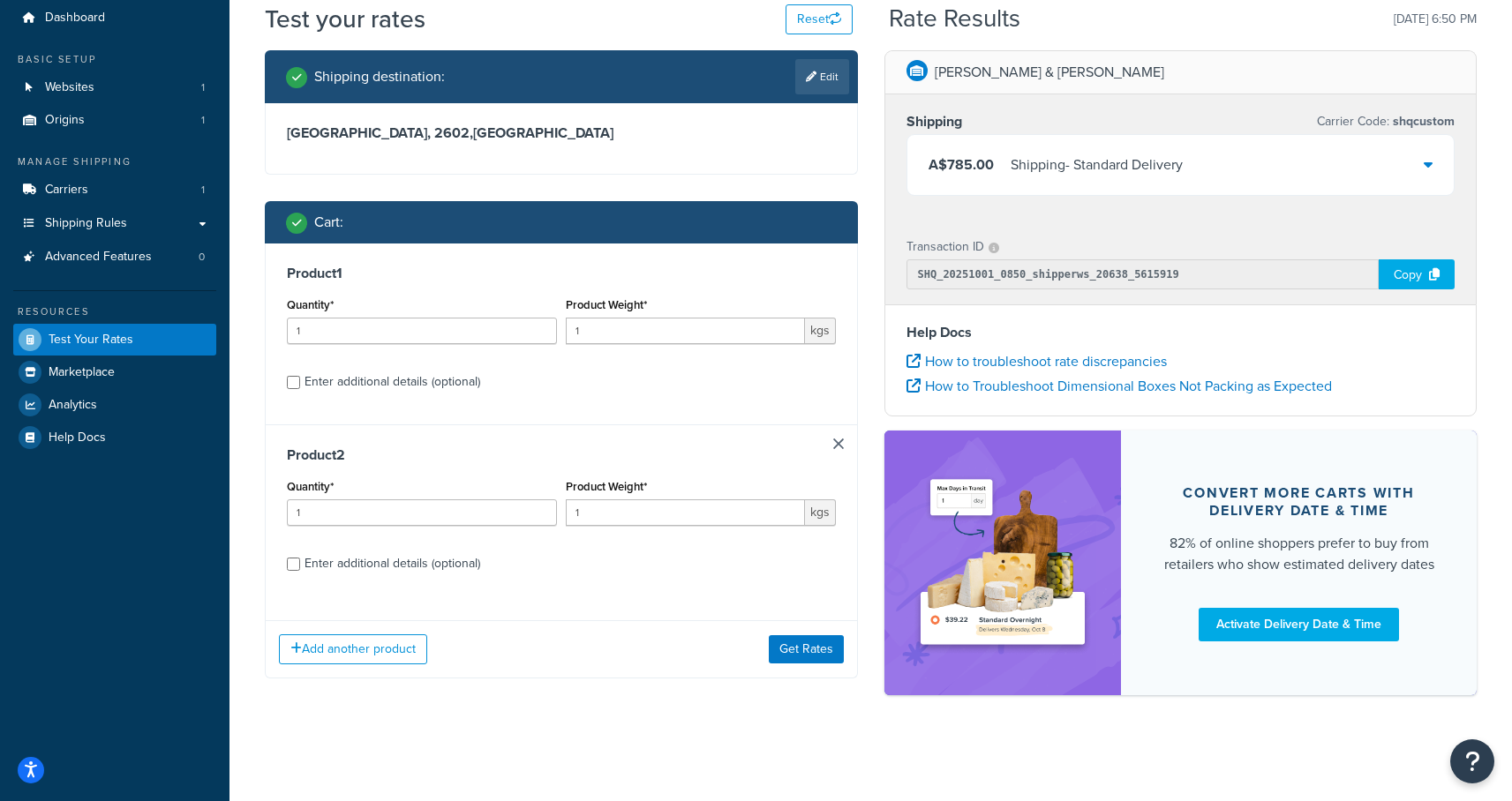
click at [838, 438] on link at bounding box center [839, 443] width 11 height 11
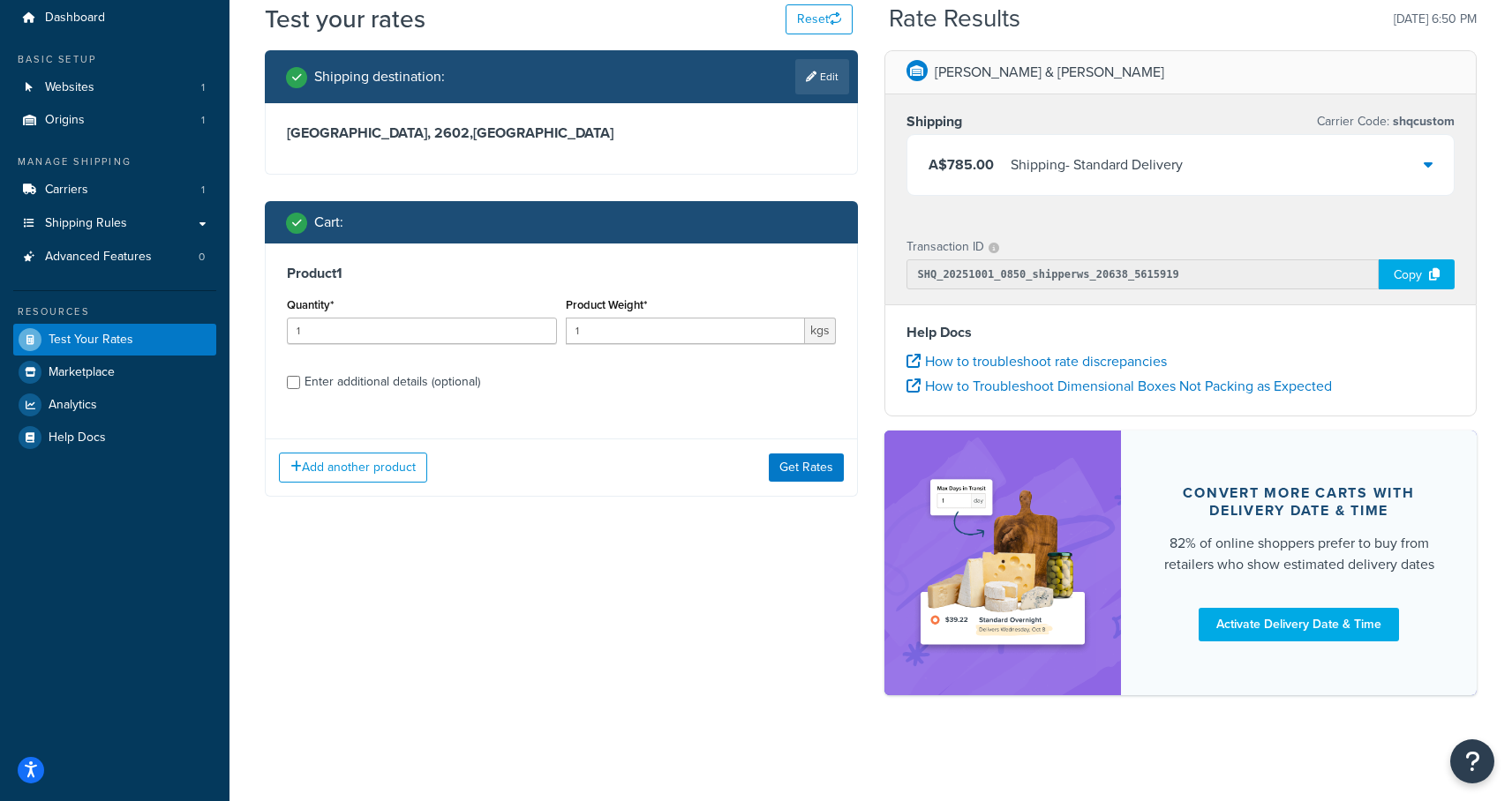
scroll to position [59, 0]
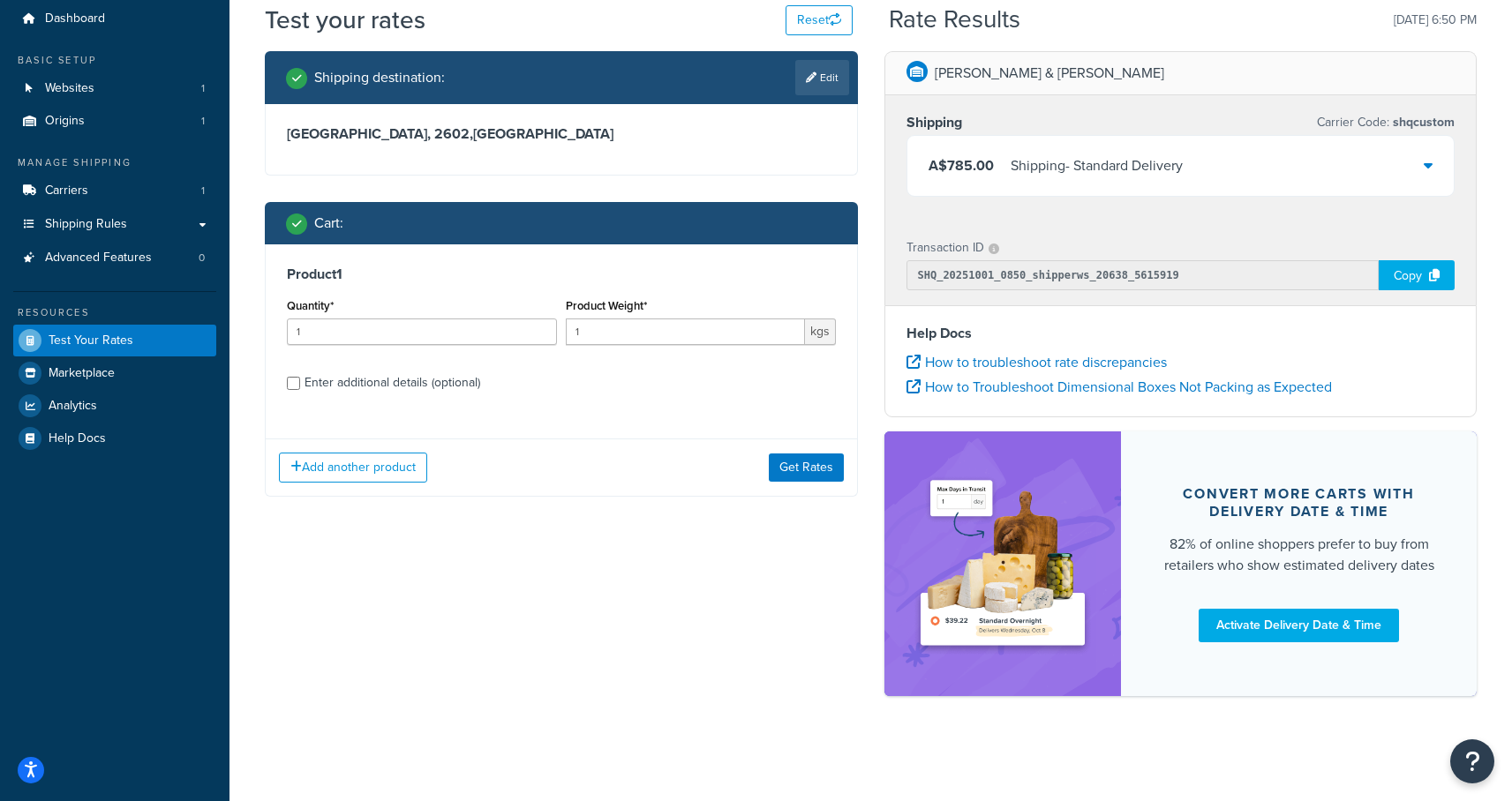
click at [376, 367] on div "Product 1 Quantity* 1 Product Weight* 1 kgs Enter additional details (optional)" at bounding box center [561, 334] width 591 height 181
click at [376, 378] on div "Enter additional details (optional)" at bounding box center [392, 384] width 175 height 25
click at [300, 378] on input "Enter additional details (optional)" at bounding box center [293, 383] width 13 height 13
checkbox input "true"
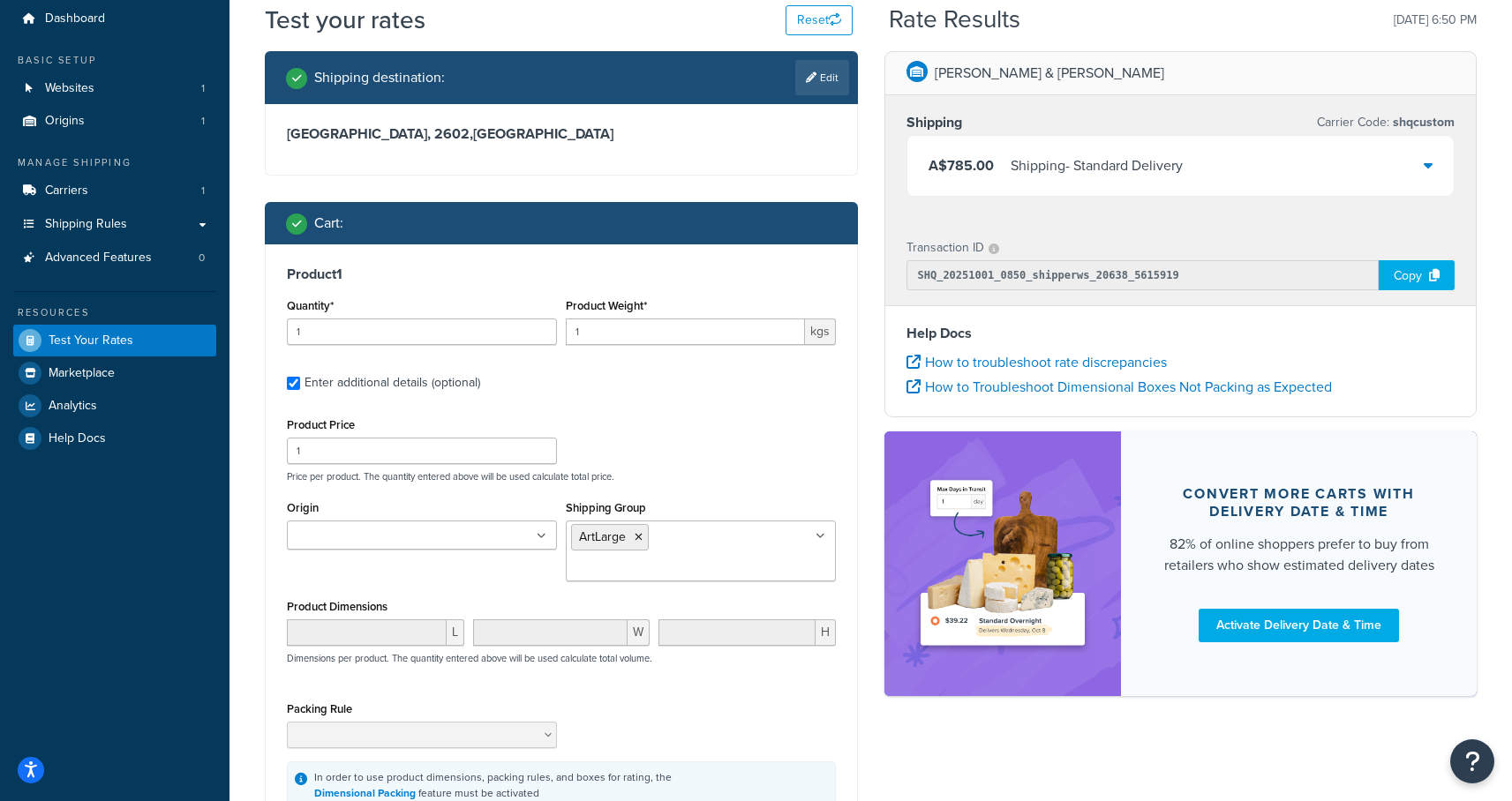
click at [673, 559] on input "Shipping Group" at bounding box center [649, 569] width 156 height 20
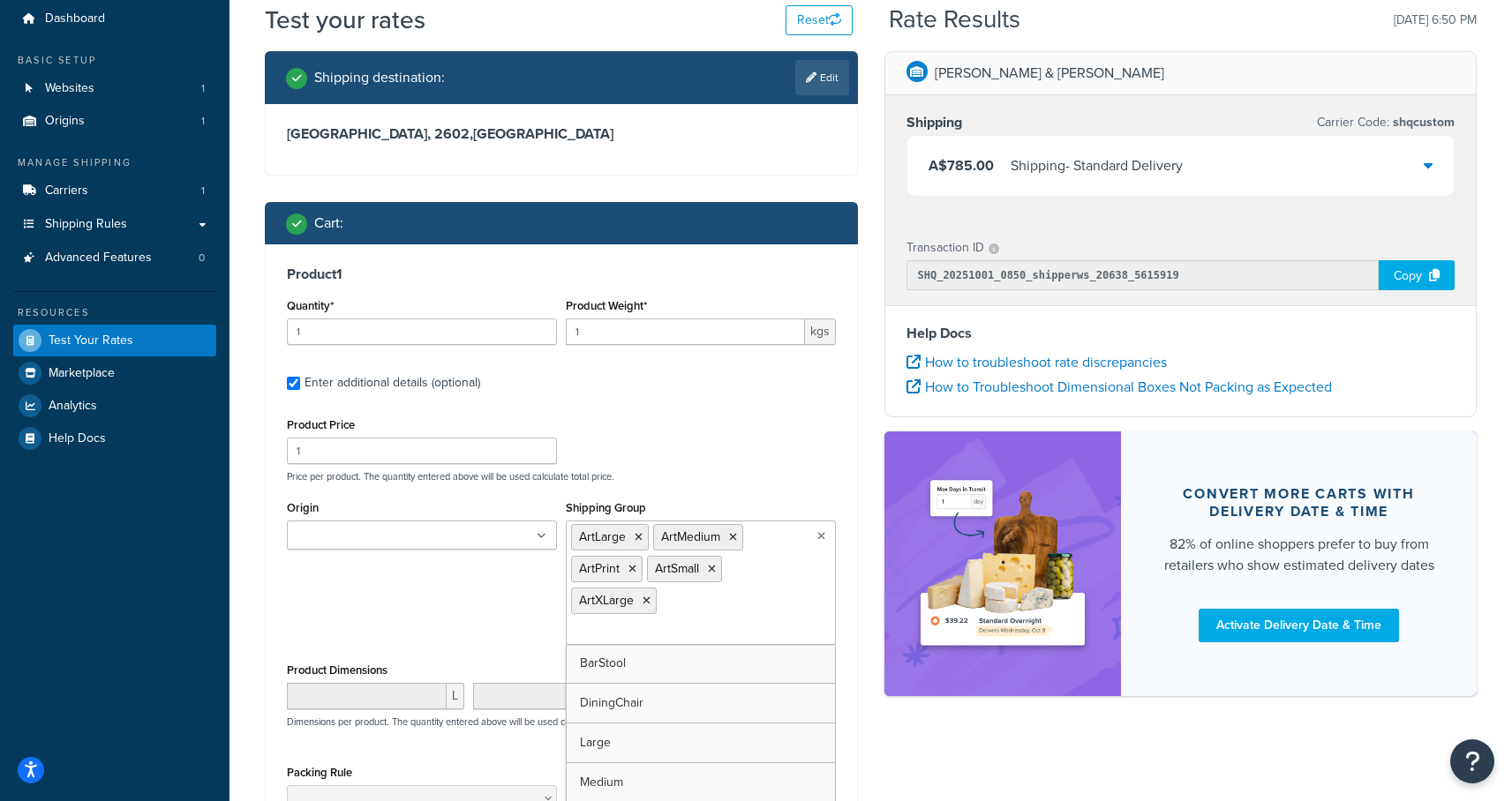
click at [822, 447] on div "Product Price 1 Price per product. The quantity entered above will be used calc…" at bounding box center [562, 448] width 558 height 70
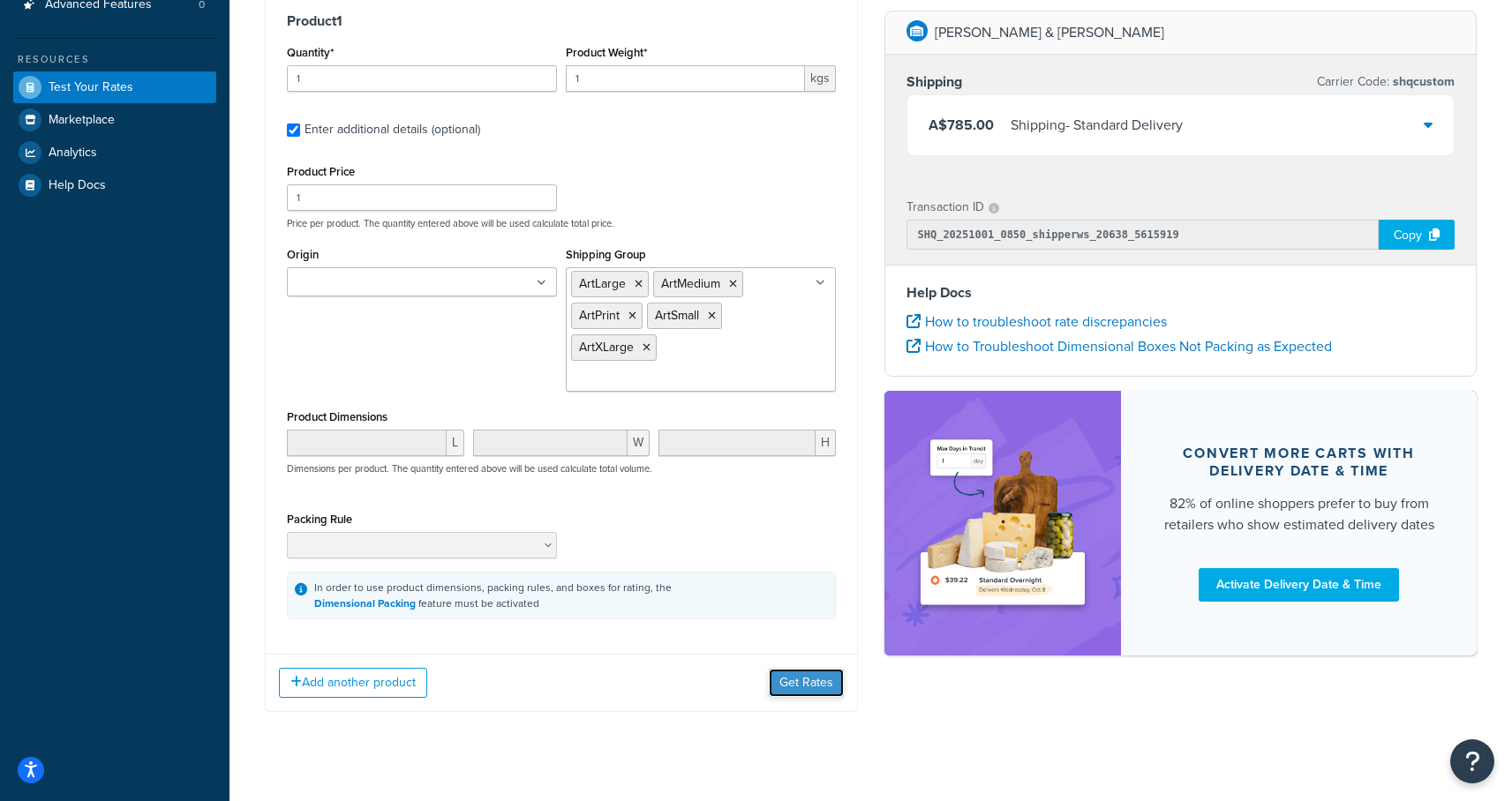
click at [796, 669] on button "Get Rates" at bounding box center [807, 683] width 75 height 29
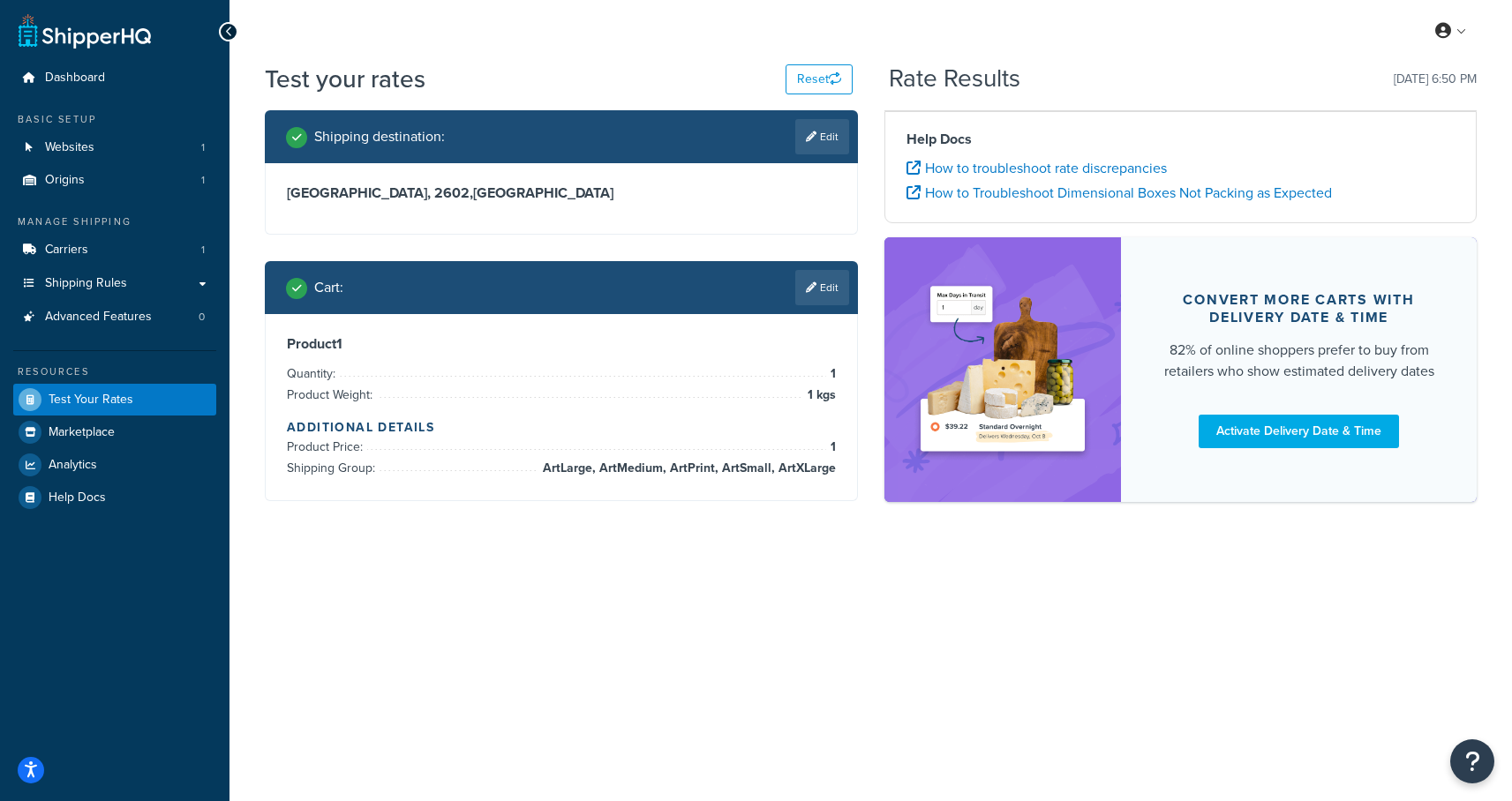
scroll to position [0, 0]
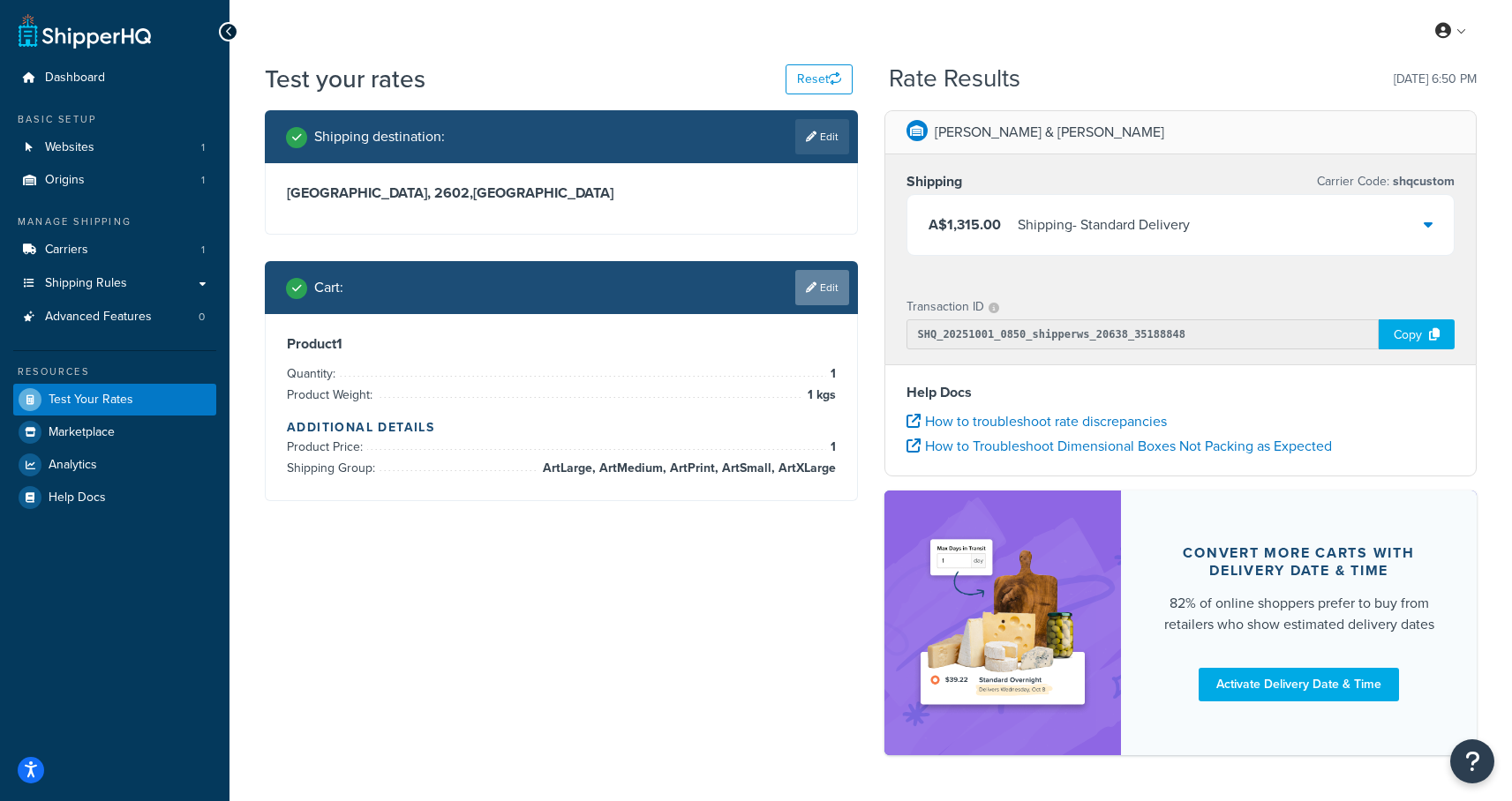
click at [826, 293] on link "Edit" at bounding box center [822, 287] width 54 height 35
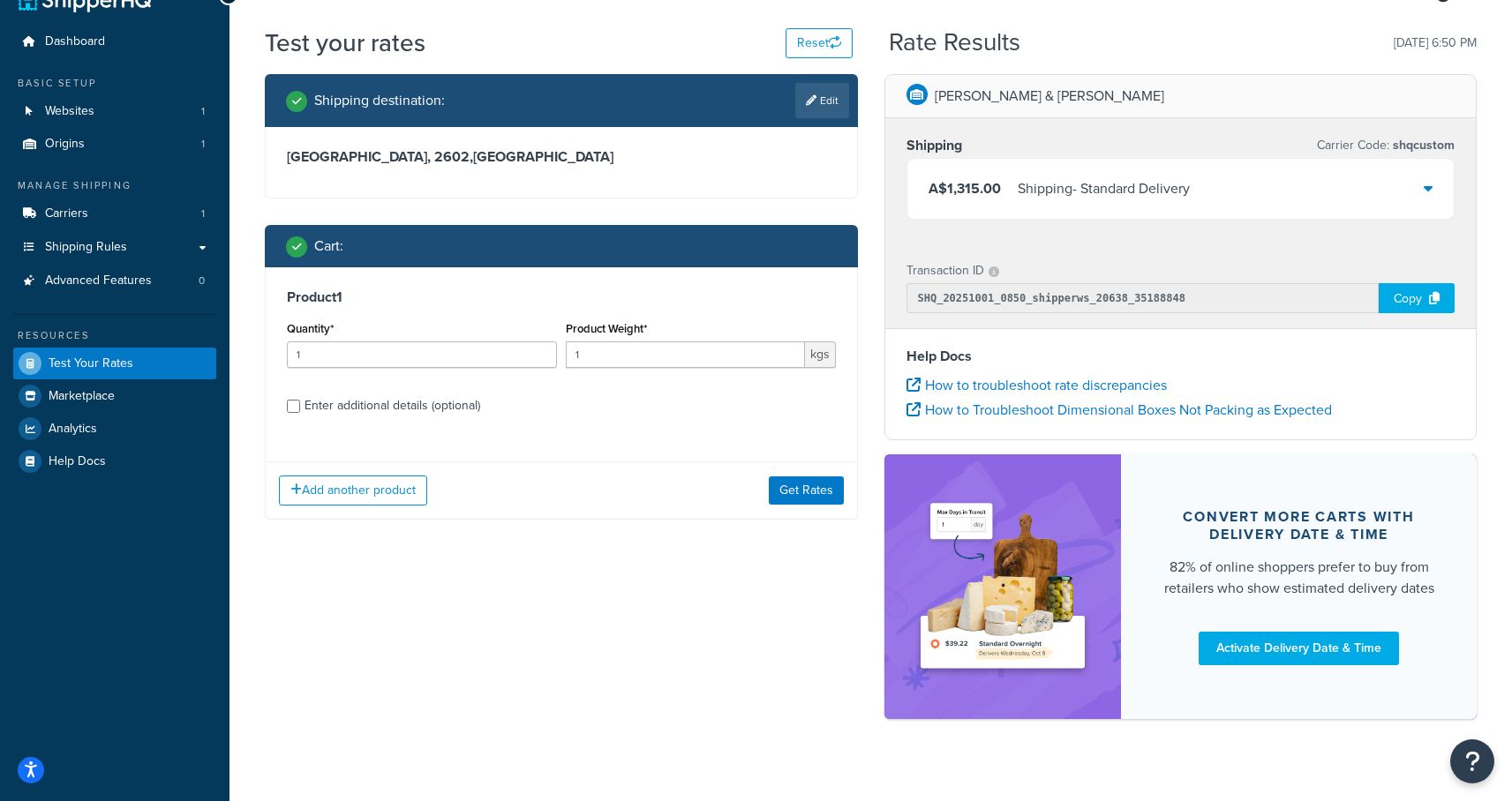
scroll to position [59, 0]
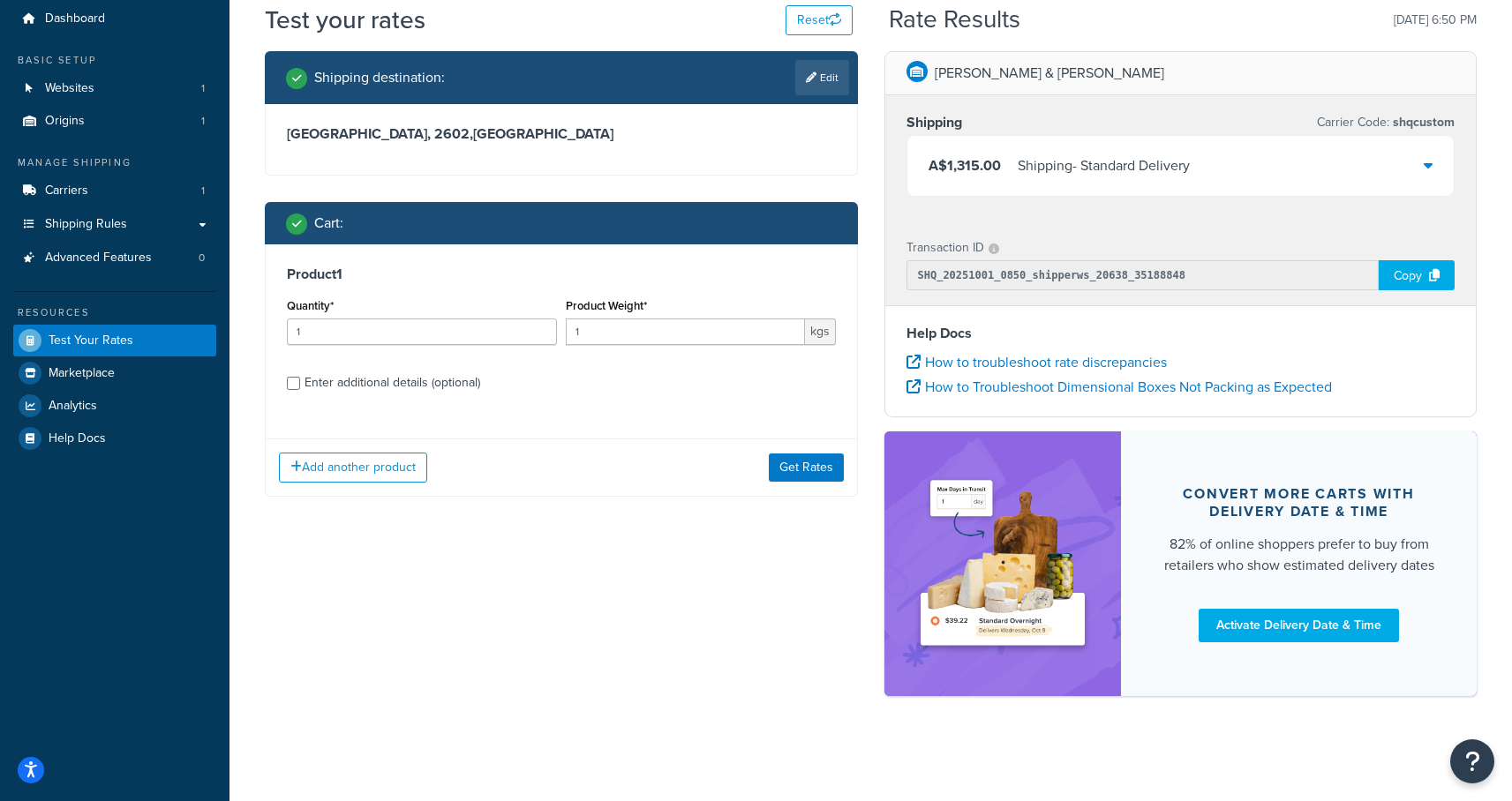
click at [418, 401] on div "Product 1 Quantity* 1 Product Weight* 1 kgs Enter additional details (optional)" at bounding box center [561, 334] width 591 height 181
click at [423, 387] on div "Enter additional details (optional)" at bounding box center [392, 384] width 175 height 25
click at [300, 387] on input "Enter additional details (optional)" at bounding box center [293, 383] width 13 height 13
checkbox input "true"
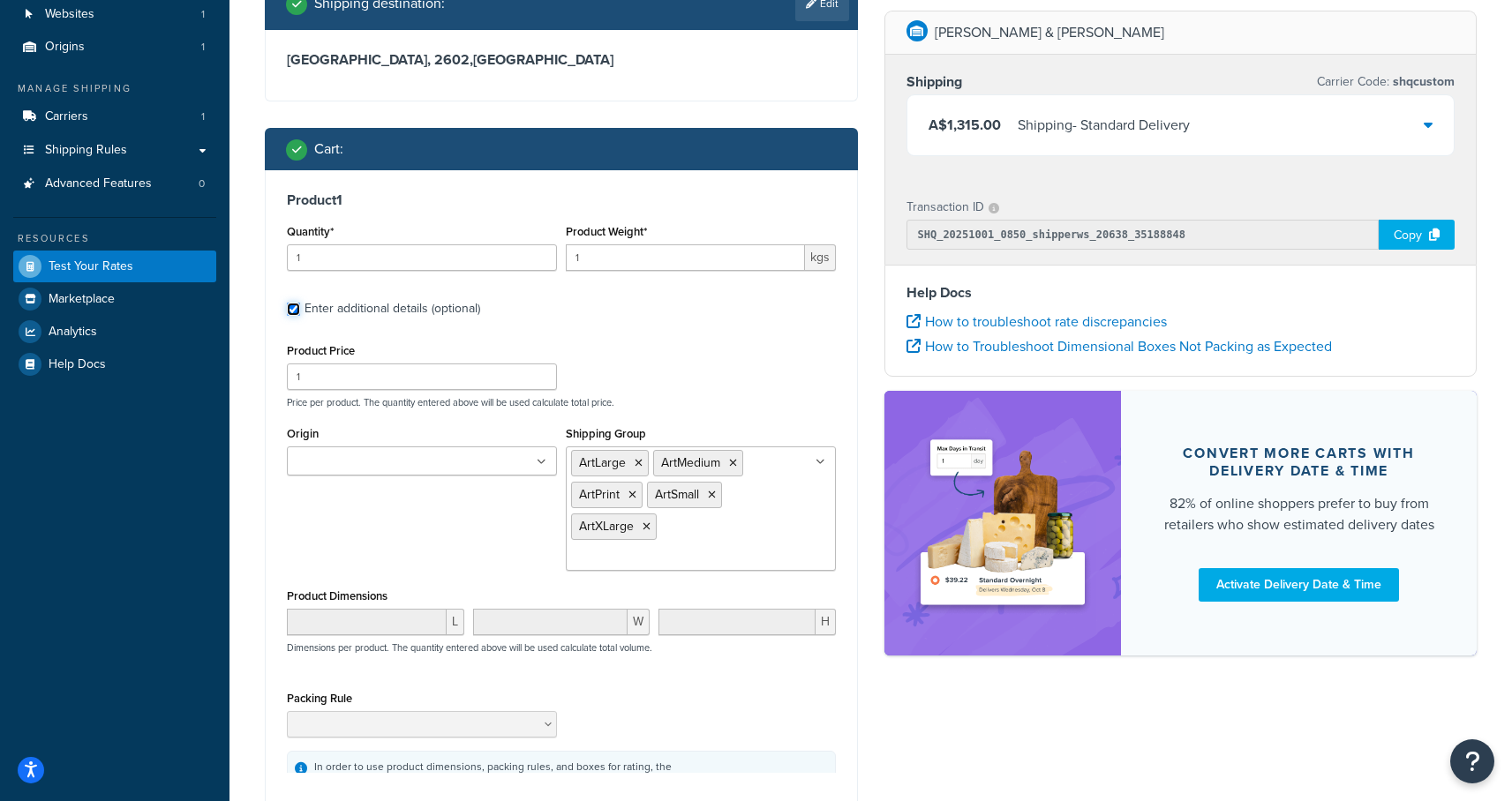
scroll to position [146, 0]
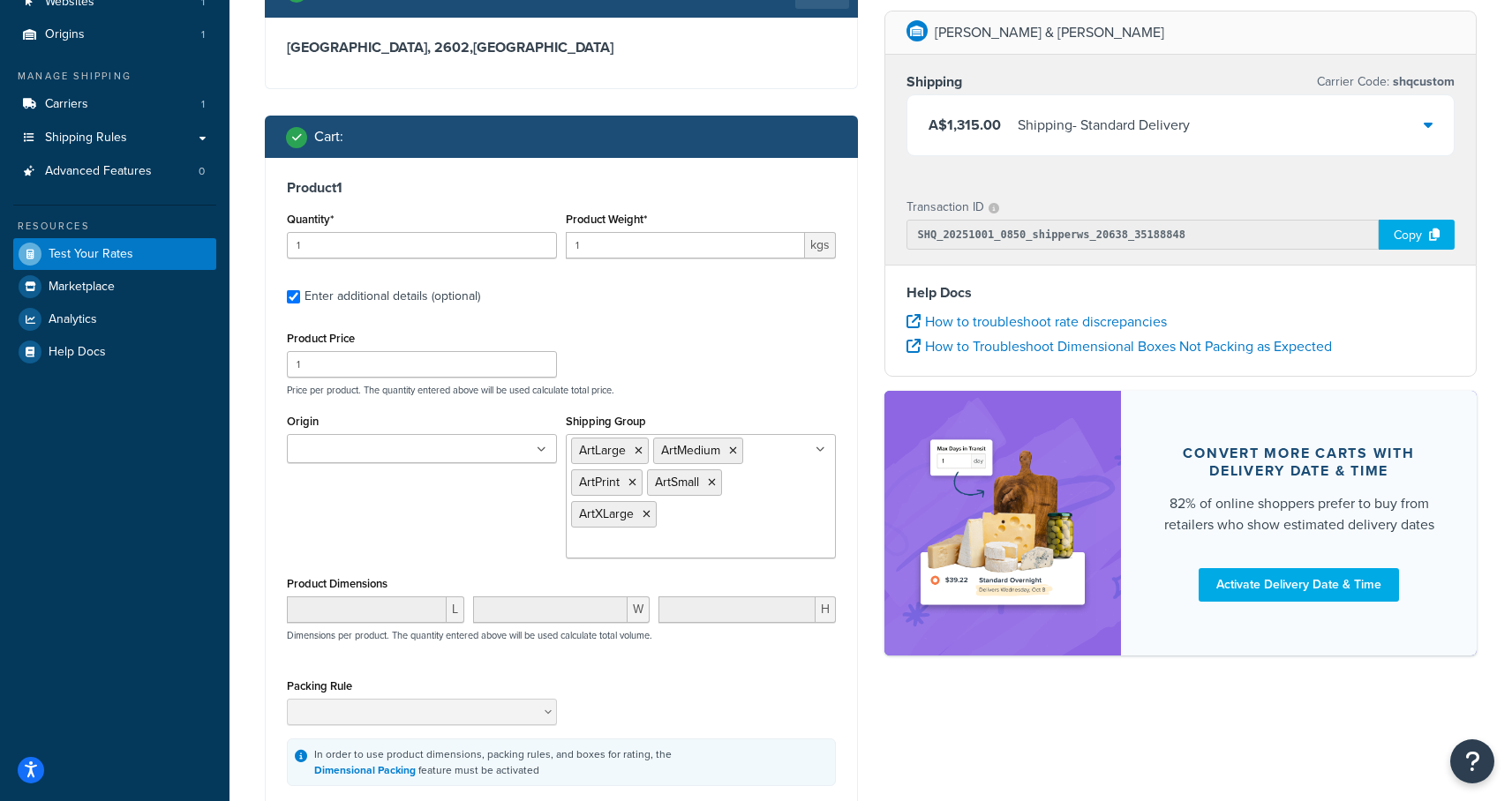
click at [724, 529] on ul "ArtLarge ArtMedium ArtPrint ArtSmall ArtXLarge" at bounding box center [701, 496] width 270 height 124
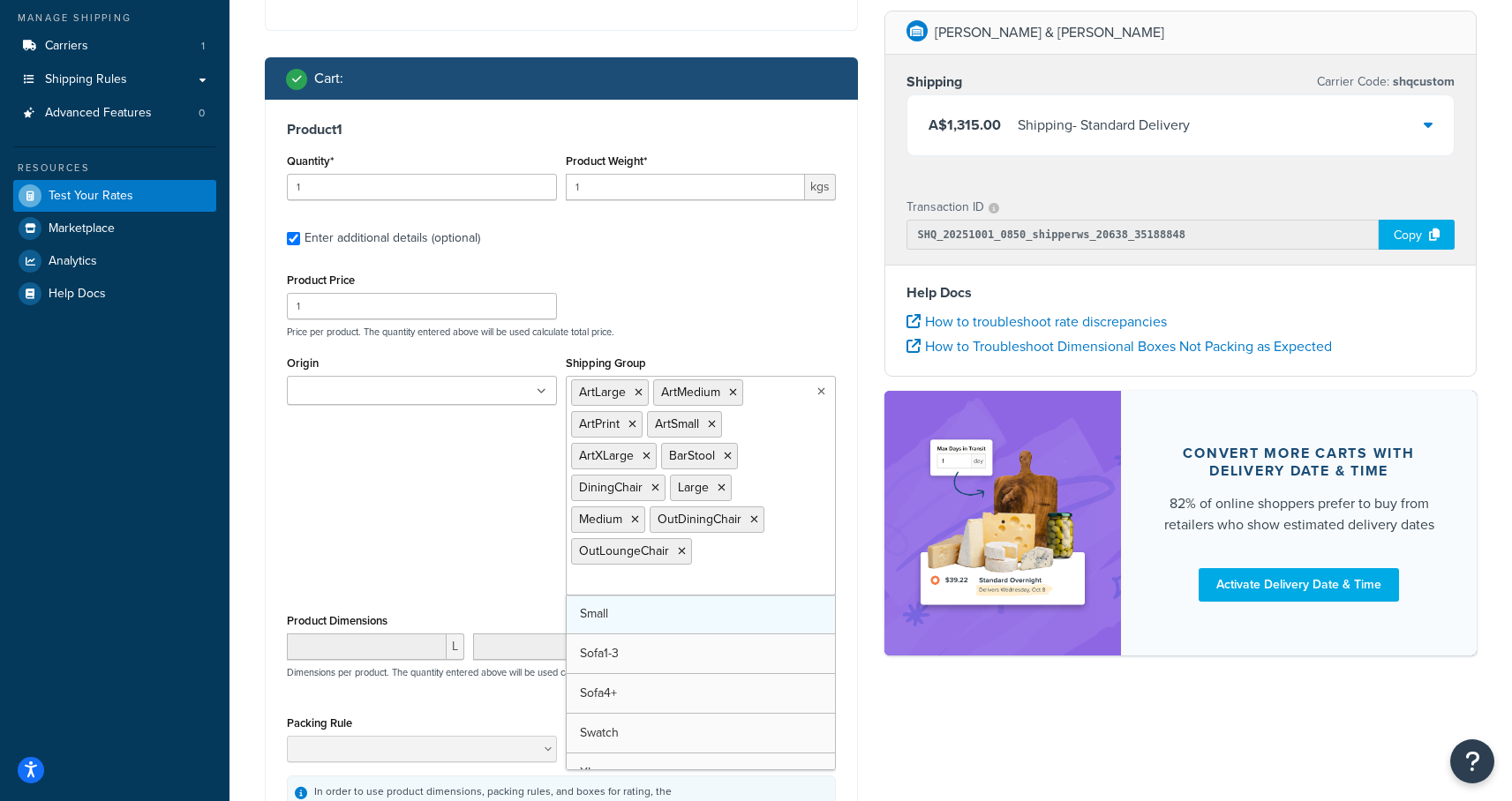
scroll to position [257, 0]
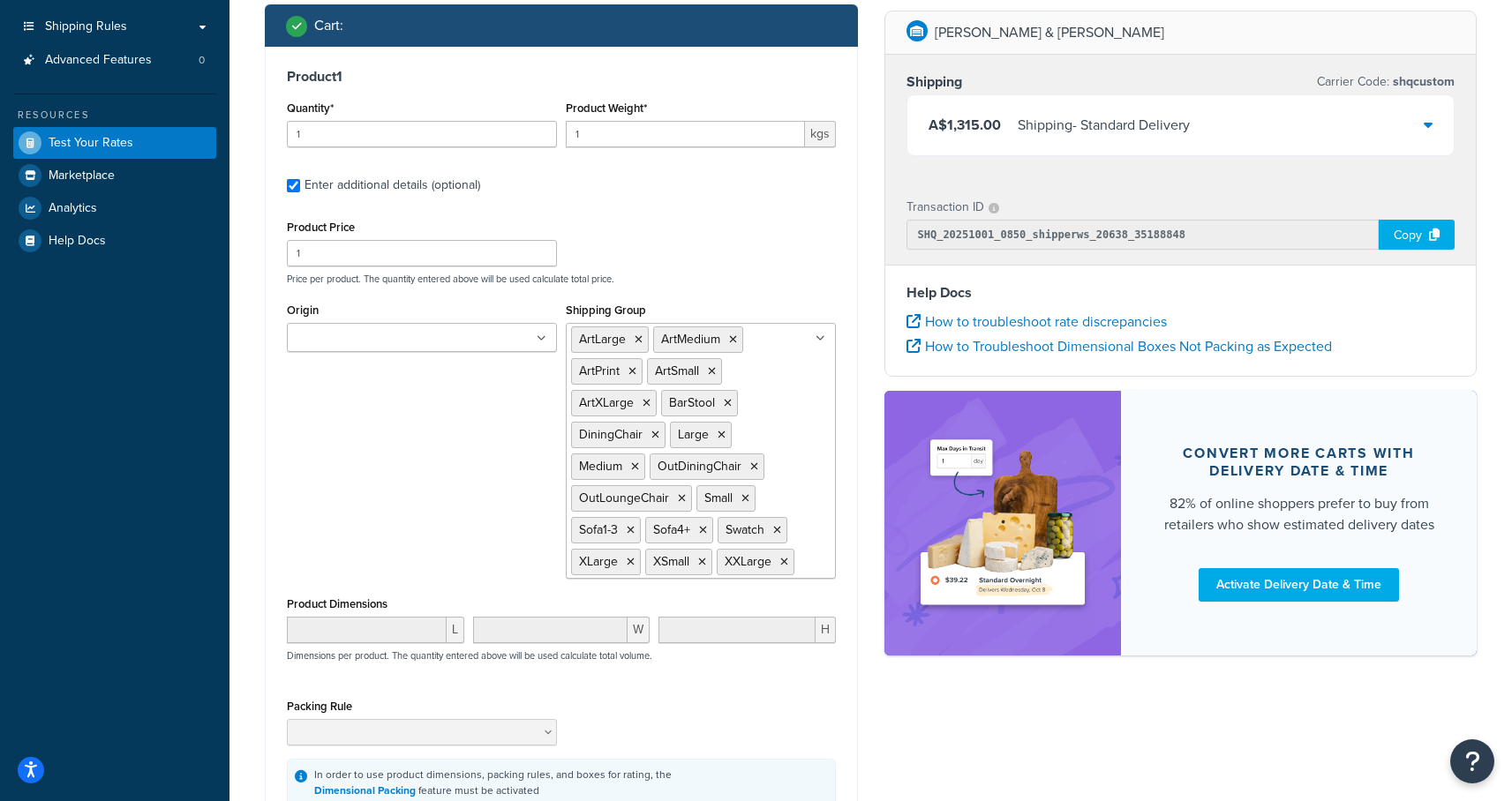
drag, startPoint x: 880, startPoint y: 682, endPoint x: 864, endPoint y: 677, distance: 16.8
click at [877, 682] on div "Shipping destination : Edit Australian Capital Territory, 2602 , Australia Cart…" at bounding box center [870, 390] width 1238 height 1074
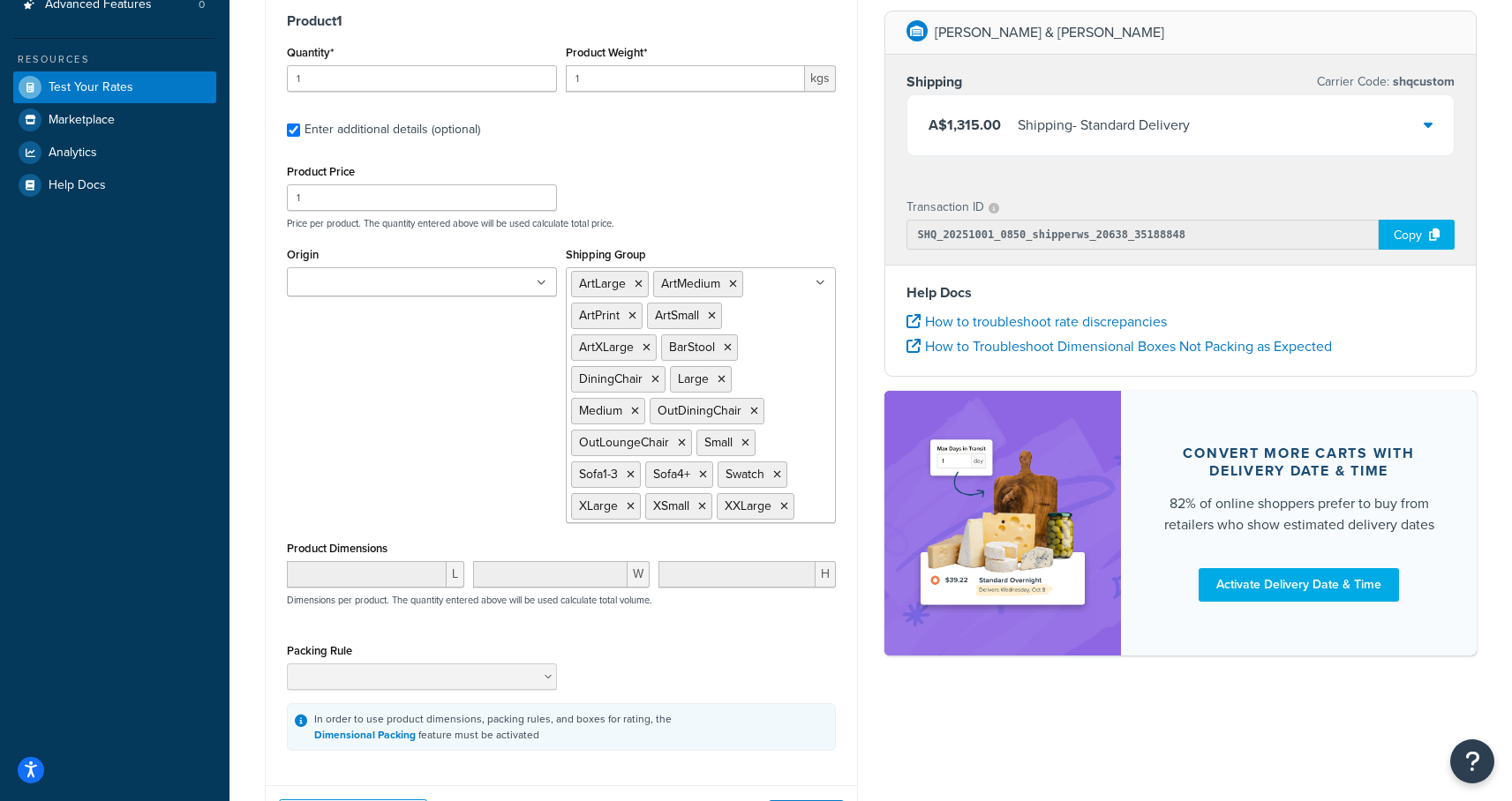
scroll to position [471, 0]
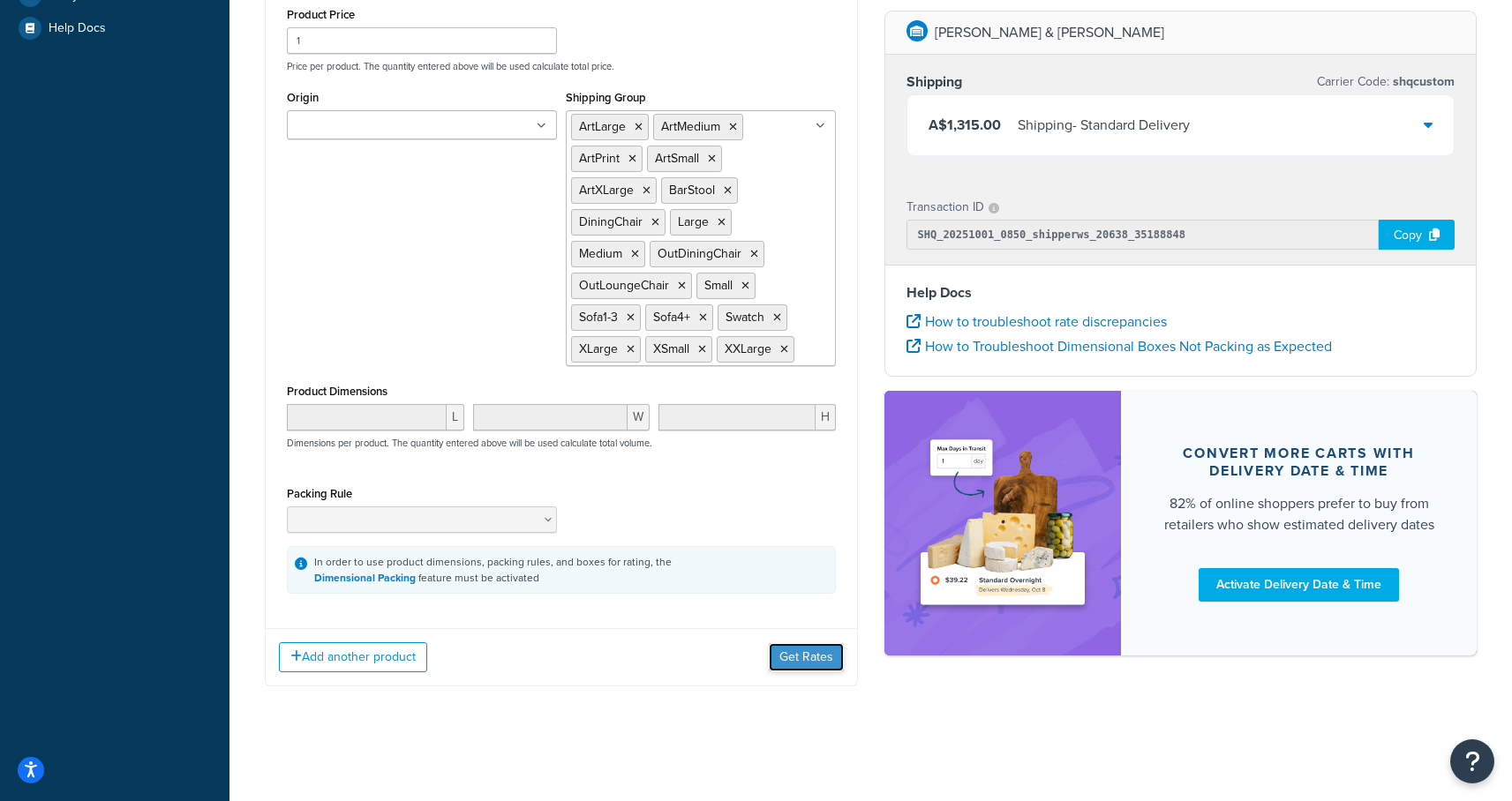
click at [795, 662] on button "Get Rates" at bounding box center [807, 657] width 75 height 29
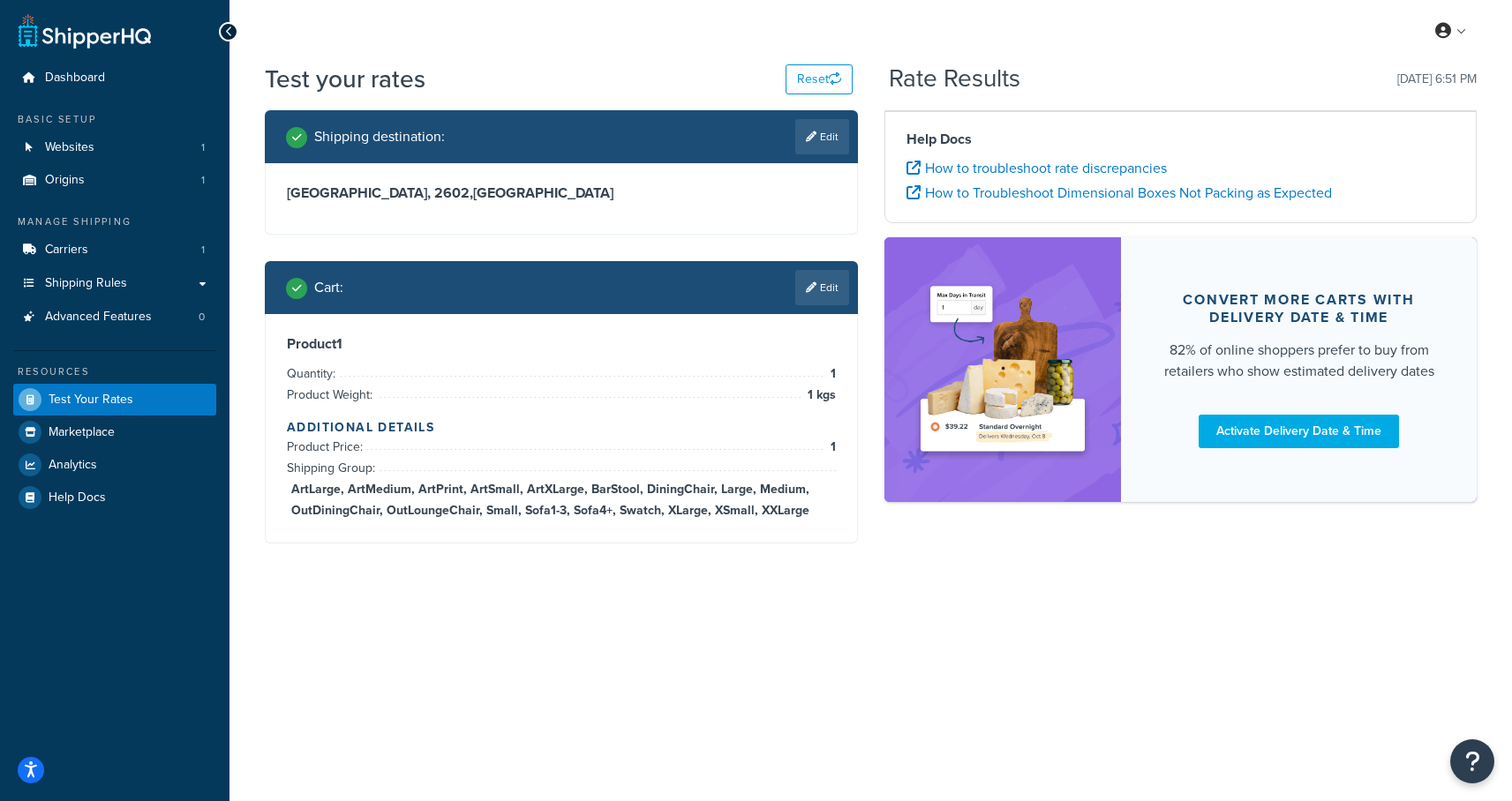
scroll to position [0, 0]
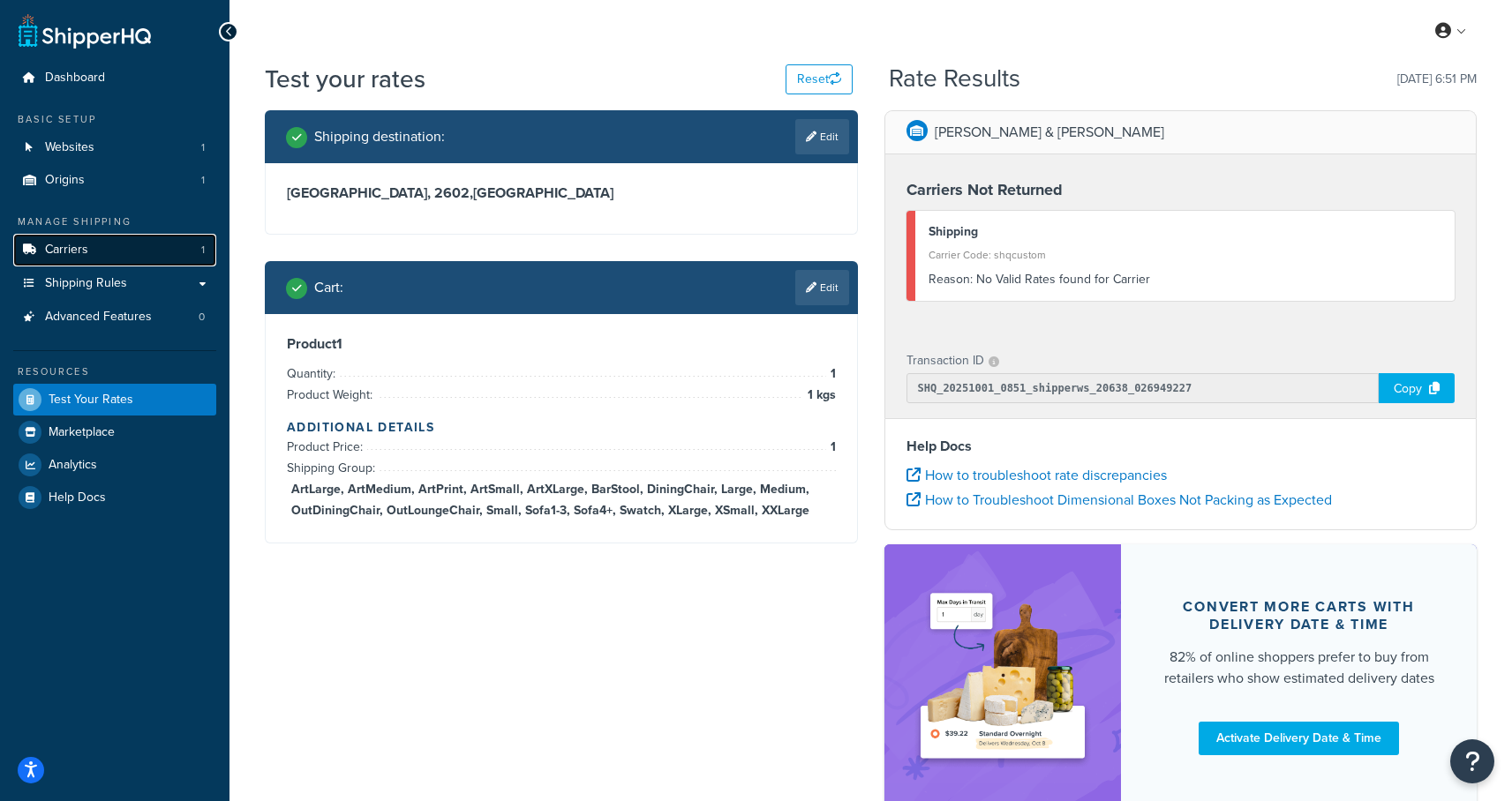
click at [80, 246] on span "Carriers" at bounding box center [66, 249] width 43 height 15
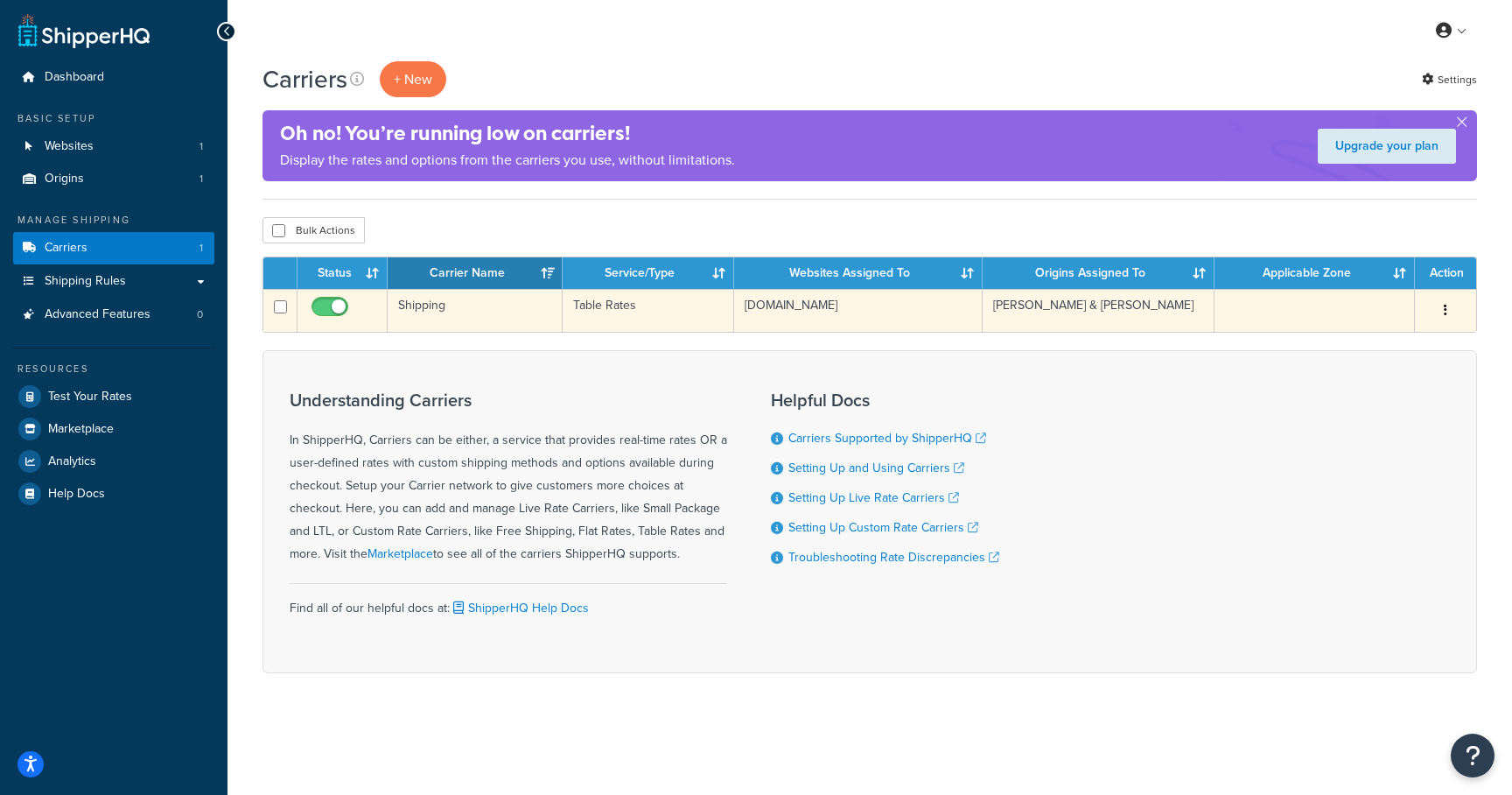
click at [413, 303] on td "Shipping" at bounding box center [474, 311] width 175 height 43
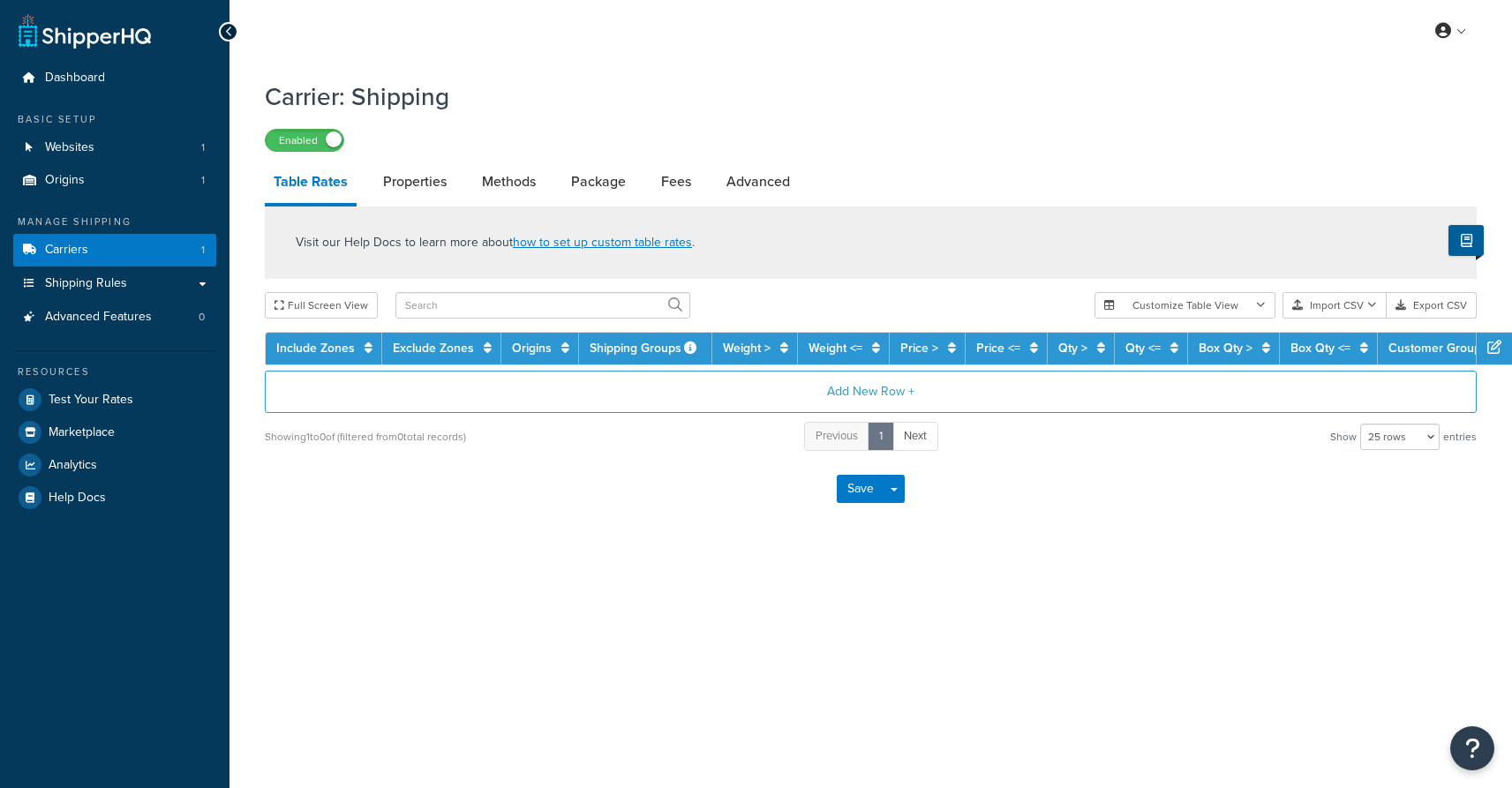
select select "25"
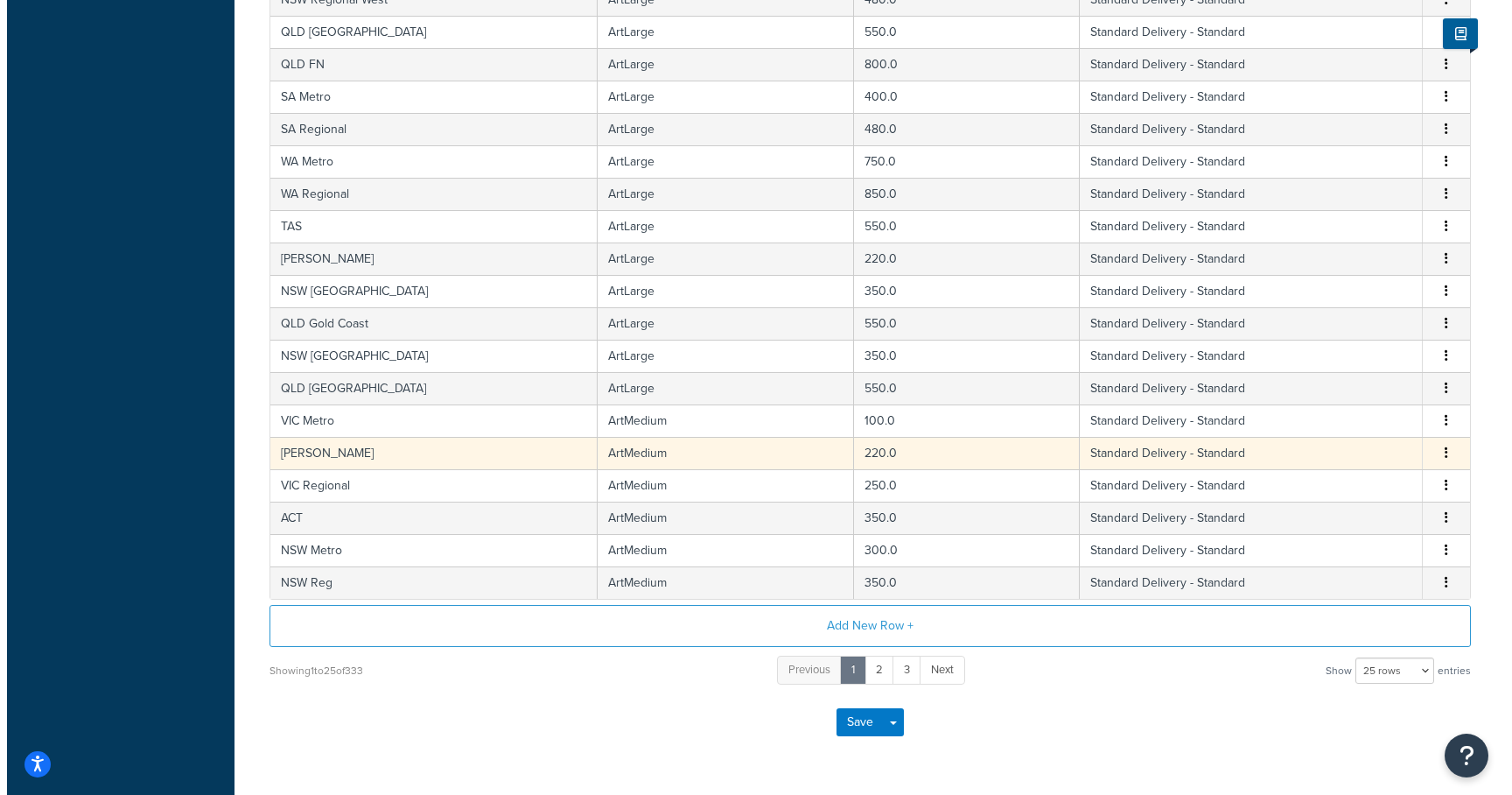
scroll to position [626, 0]
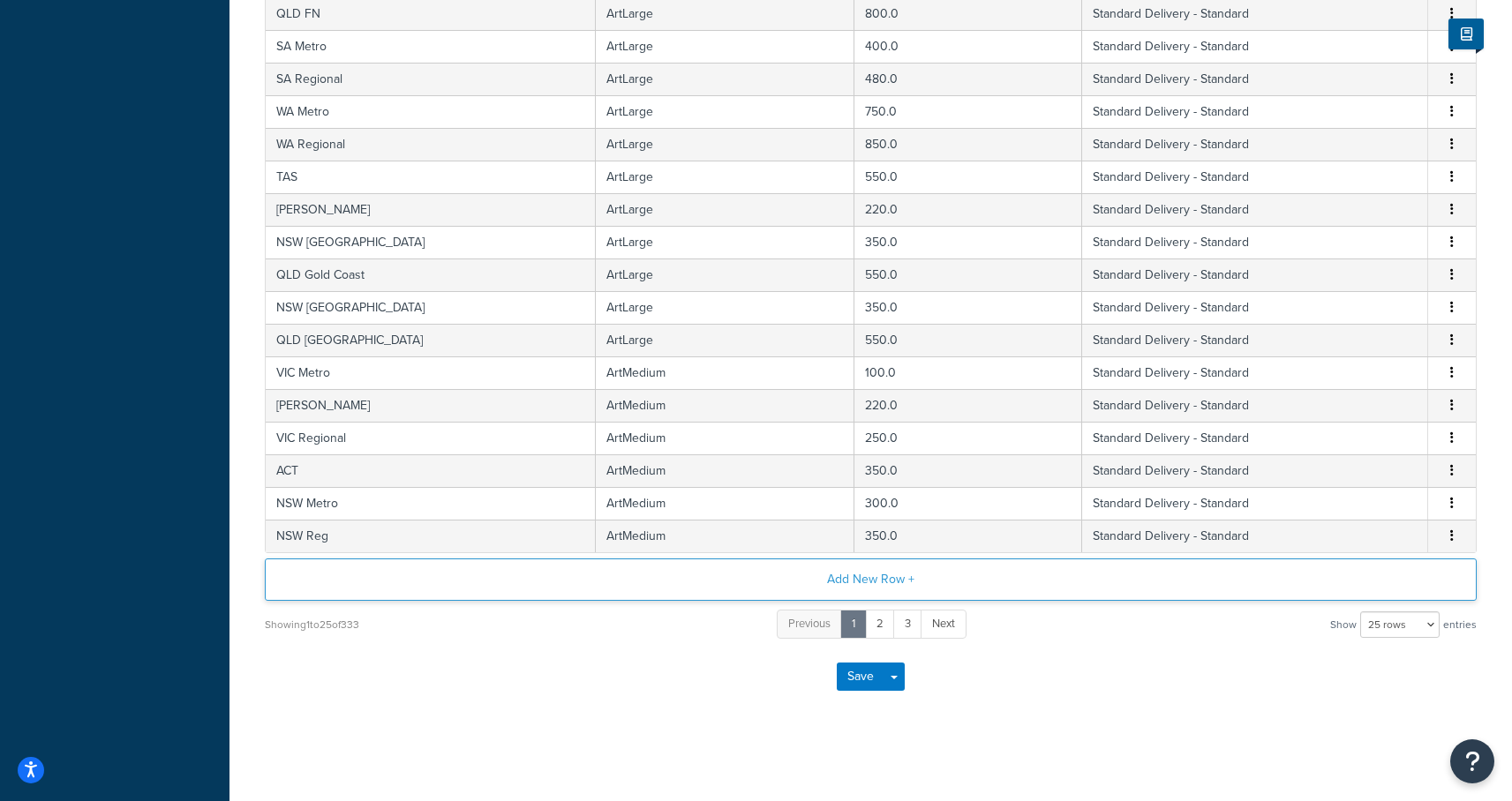
click at [868, 573] on button "Add New Row +" at bounding box center [870, 579] width 1212 height 42
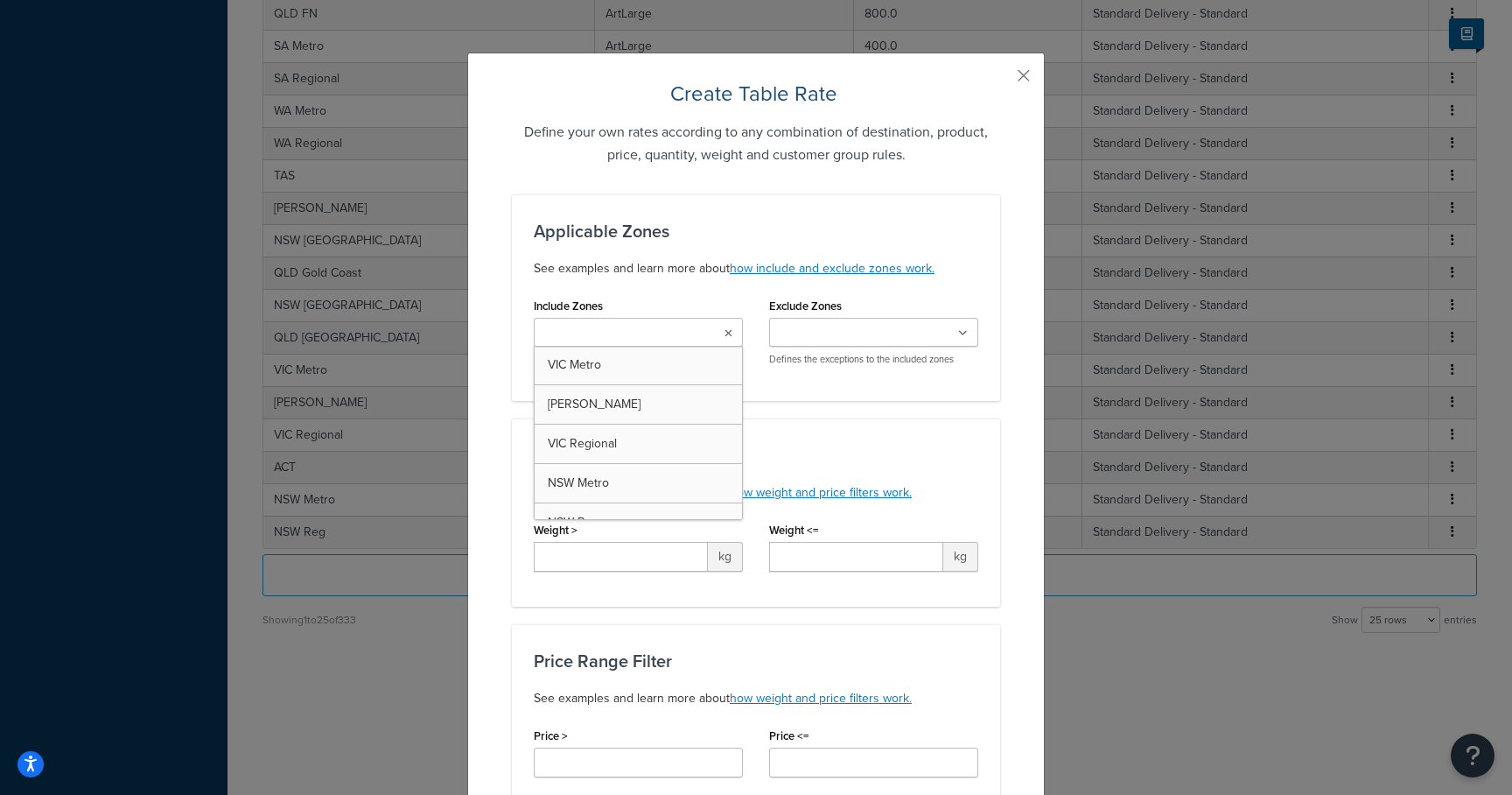
click at [610, 335] on input "Include Zones" at bounding box center [616, 334] width 155 height 20
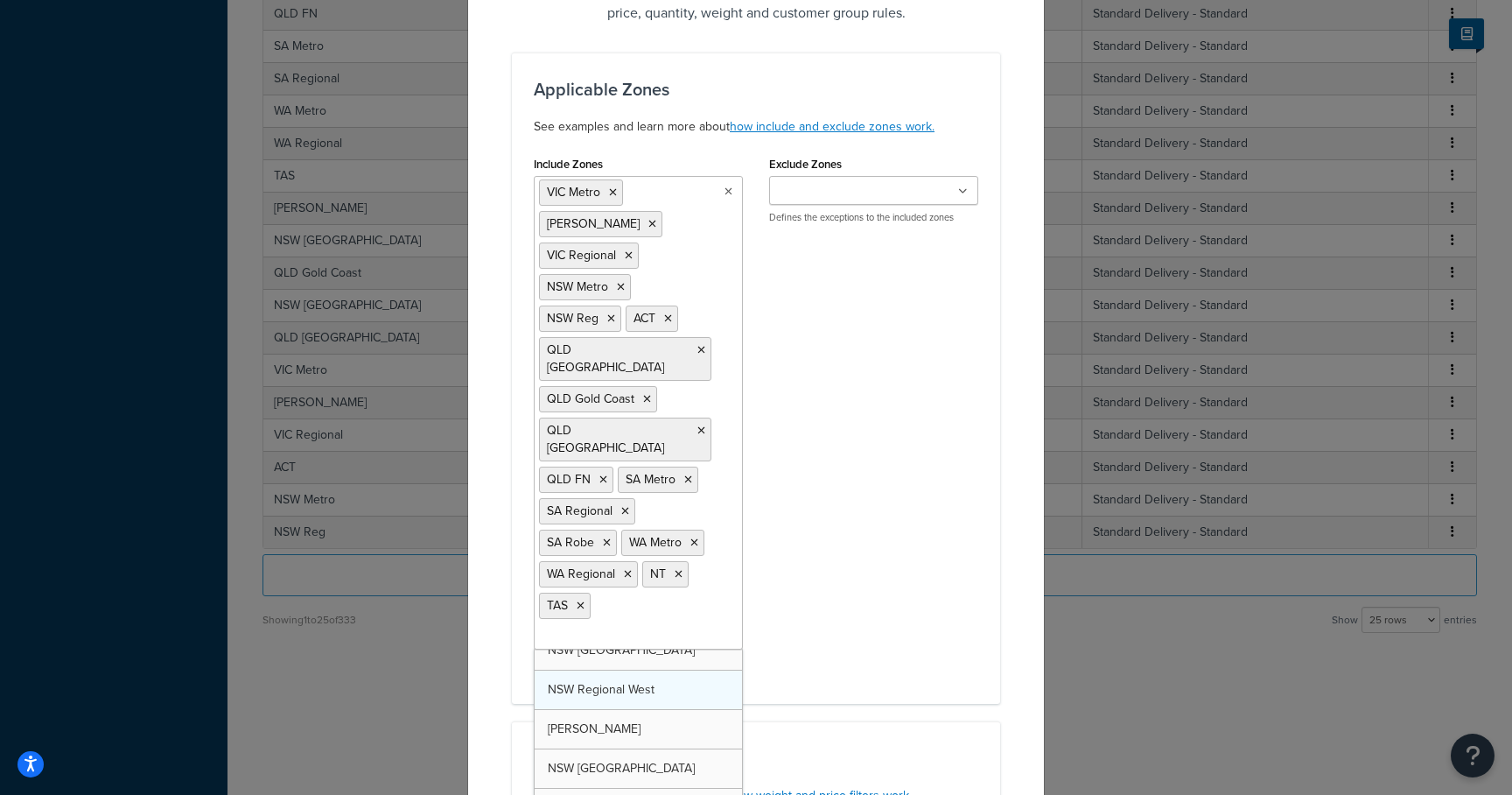
scroll to position [62, 0]
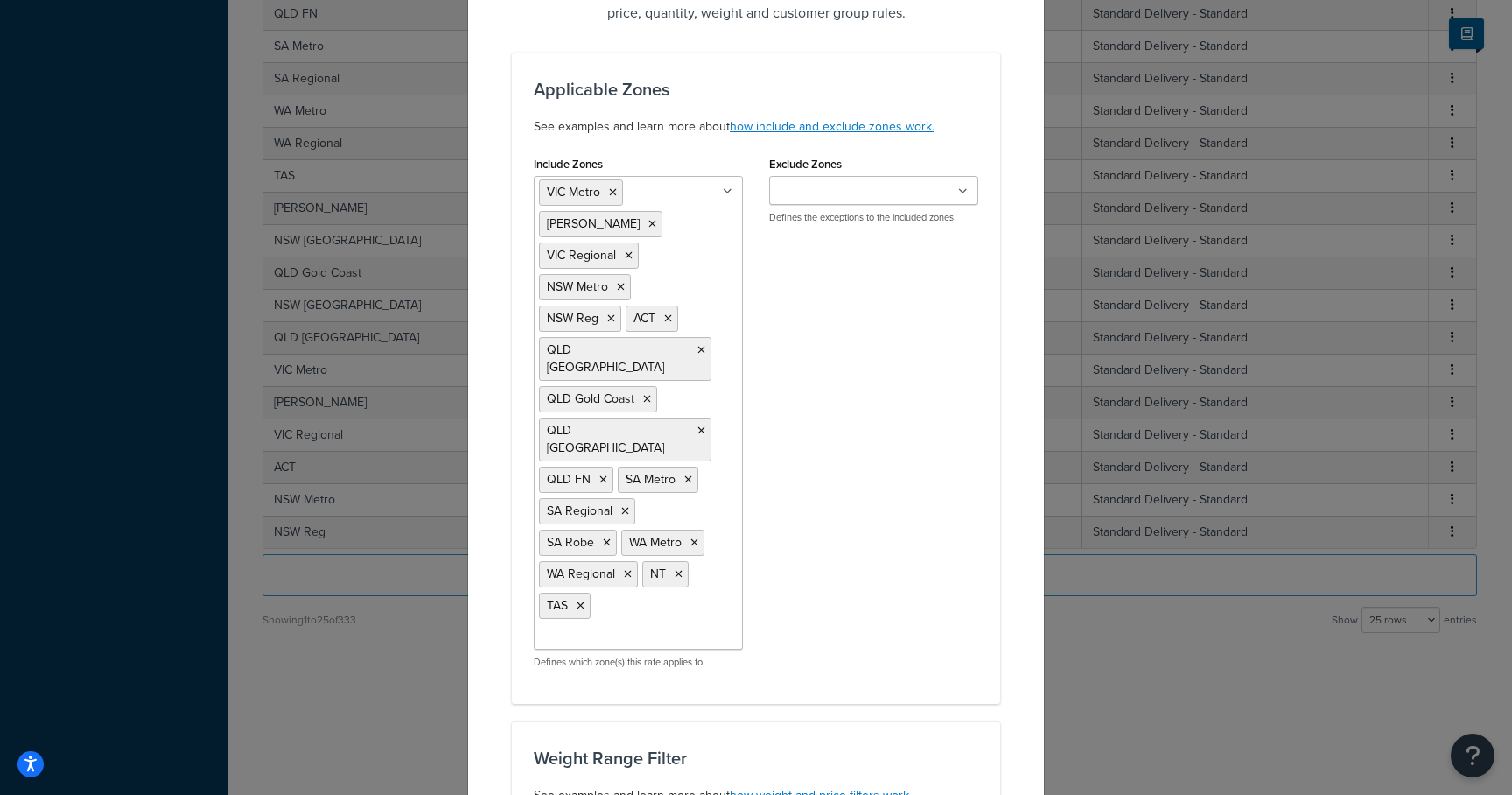
click at [723, 190] on icon at bounding box center [727, 192] width 10 height 11
click at [724, 192] on icon at bounding box center [727, 192] width 10 height 11
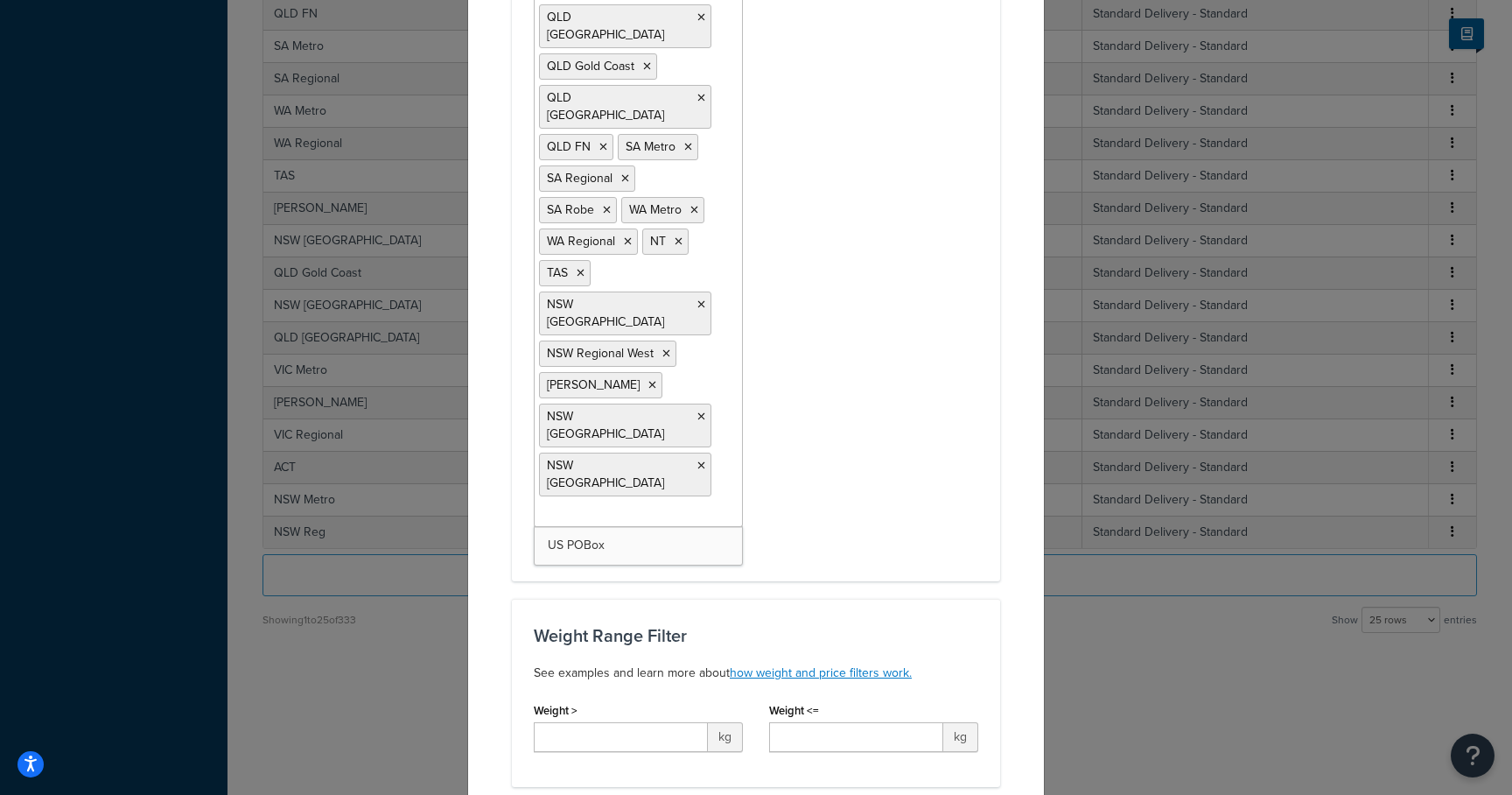
scroll to position [441, 0]
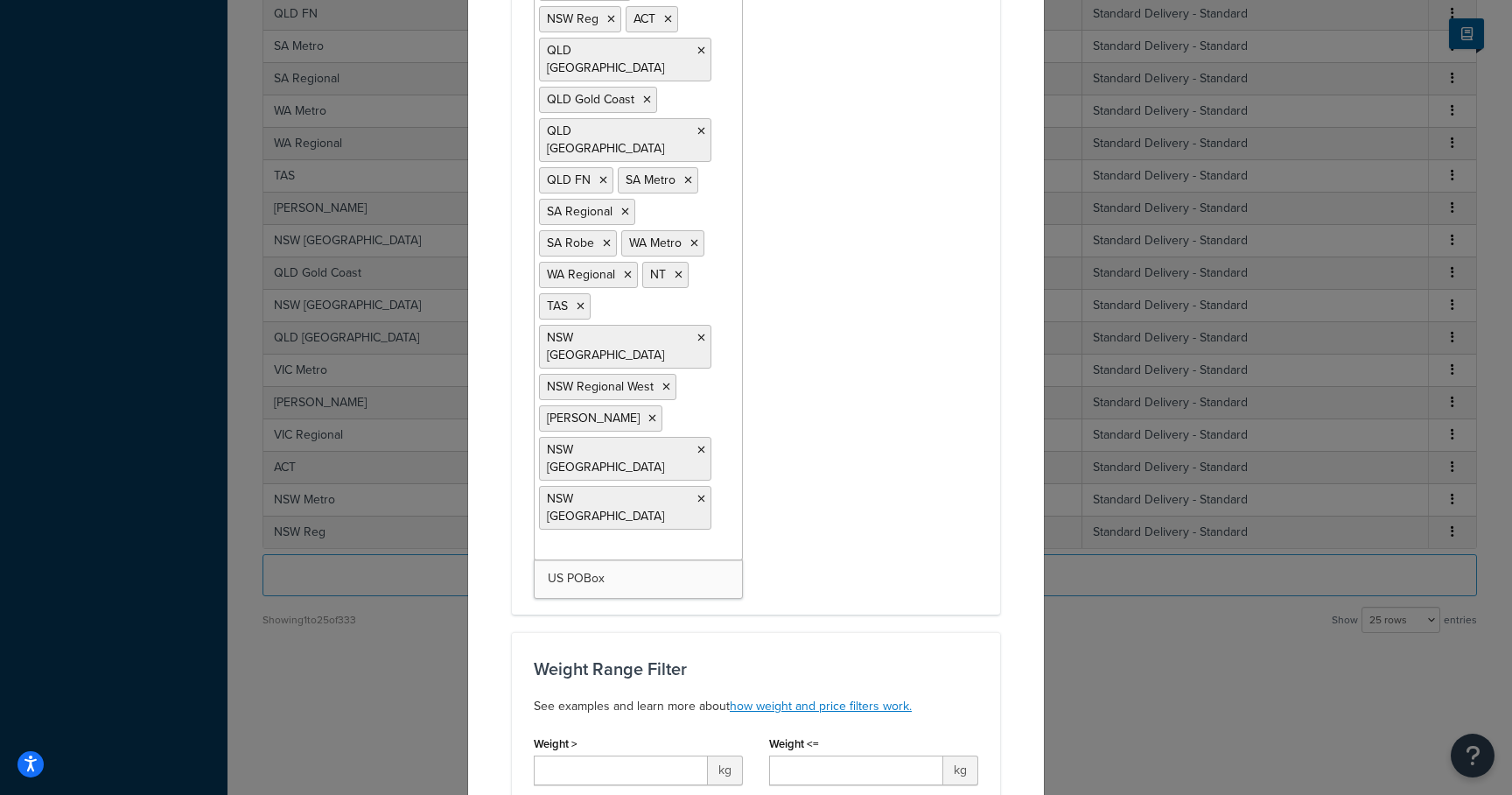
click at [829, 396] on div "Include Zones VIC Metro VIC Geelong VIC Regional NSW Metro NSW Reg ACT QLD Bris…" at bounding box center [756, 222] width 471 height 741
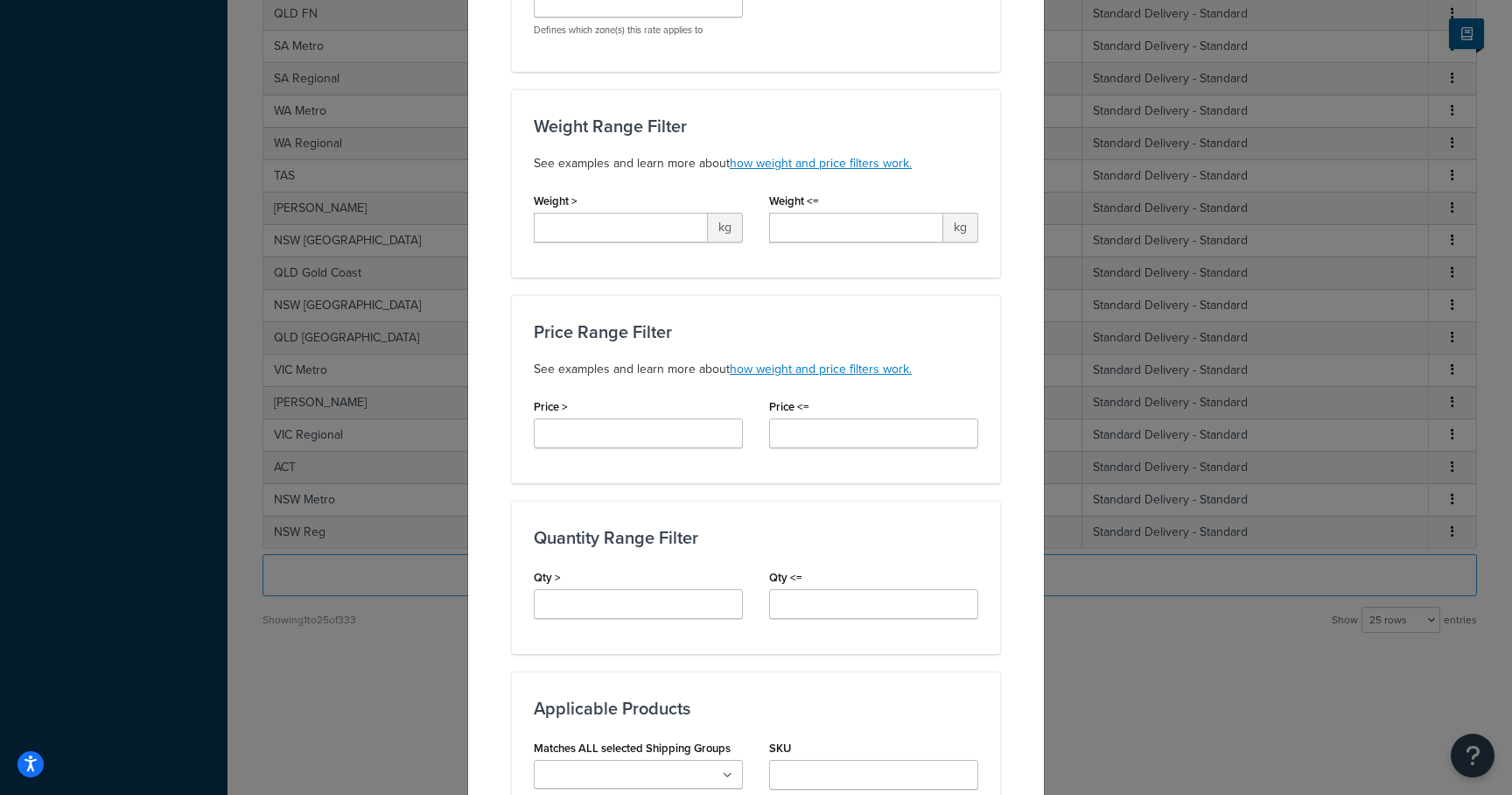
scroll to position [1245, 0]
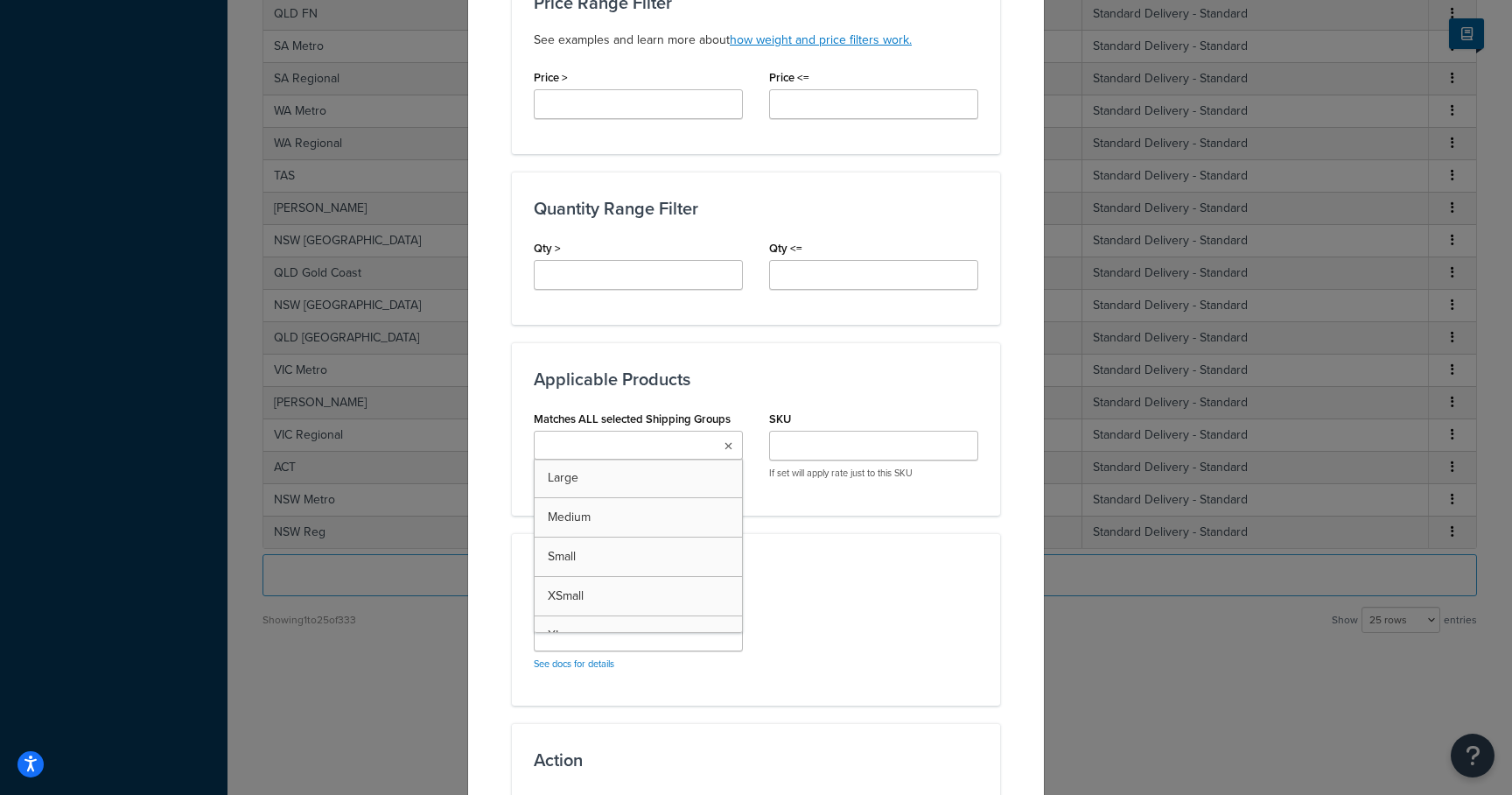
click at [672, 431] on ul at bounding box center [638, 445] width 209 height 29
click at [795, 564] on div "Advanced Criteria Algorithm See docs for details" at bounding box center [756, 650] width 489 height 172
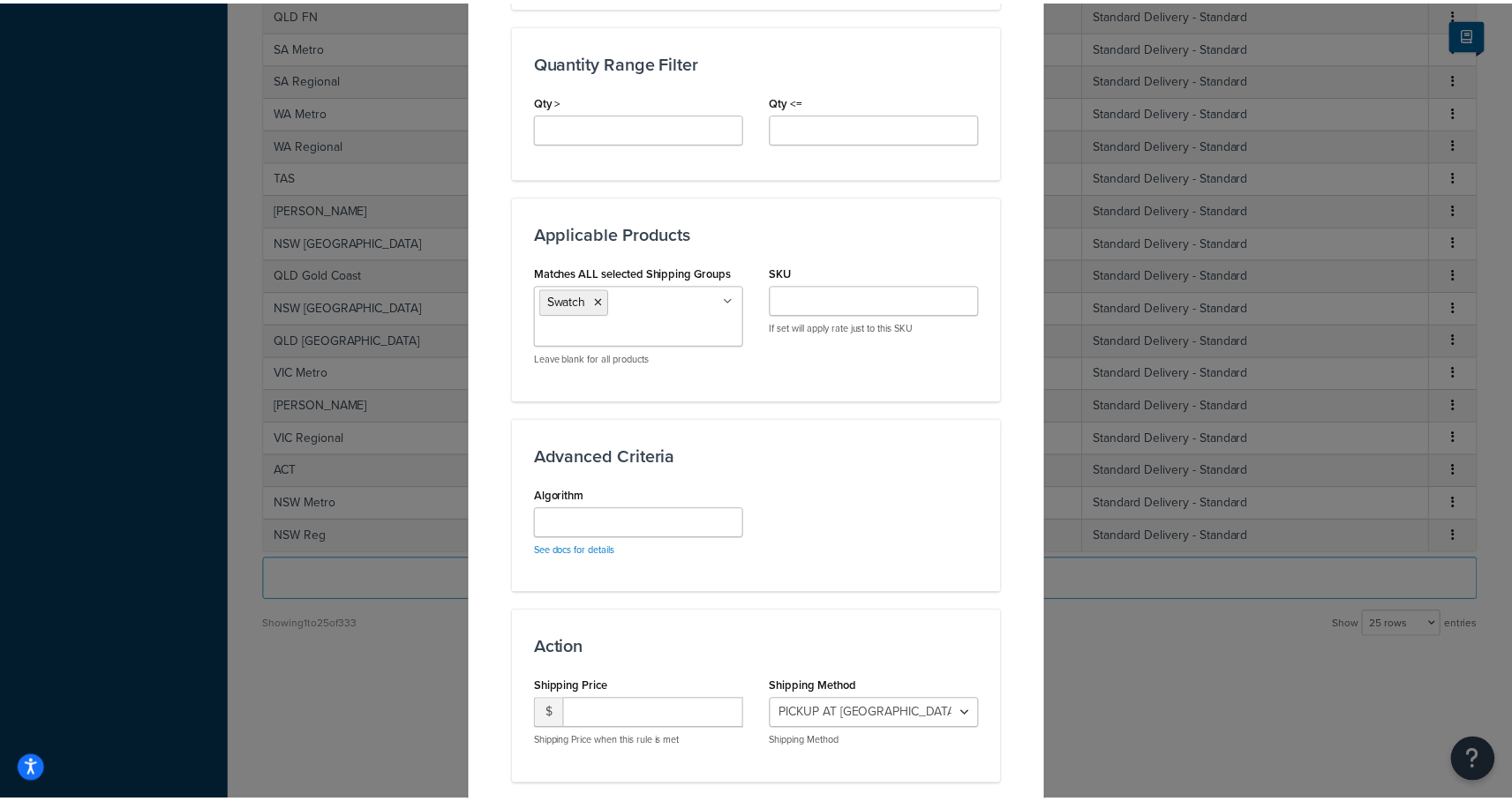
scroll to position [1404, 0]
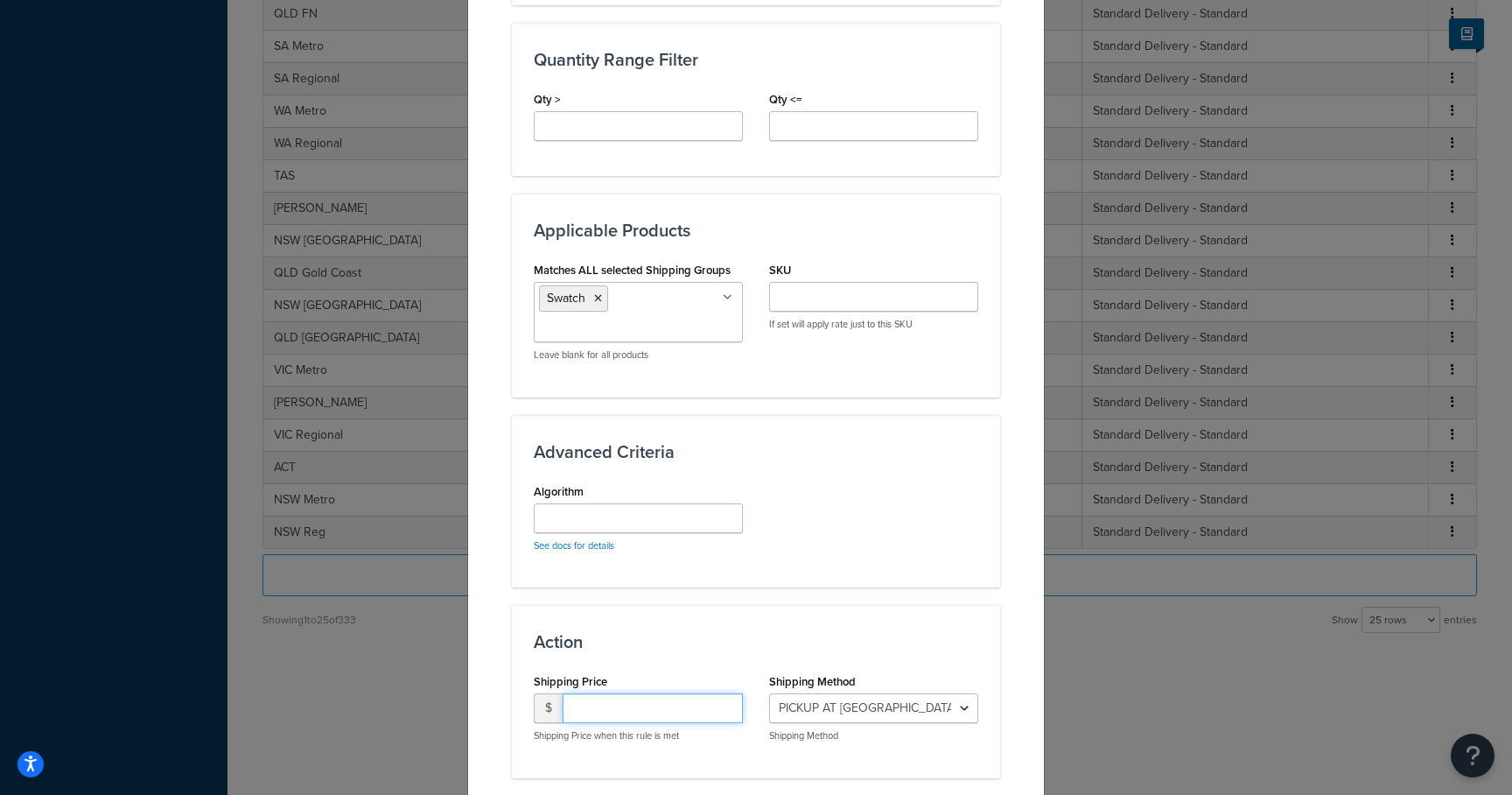
click at [623, 694] on input "number" at bounding box center [653, 709] width 180 height 30
type input "0.00"
click at [743, 781] on button "Continue" at bounding box center [756, 810] width 88 height 28
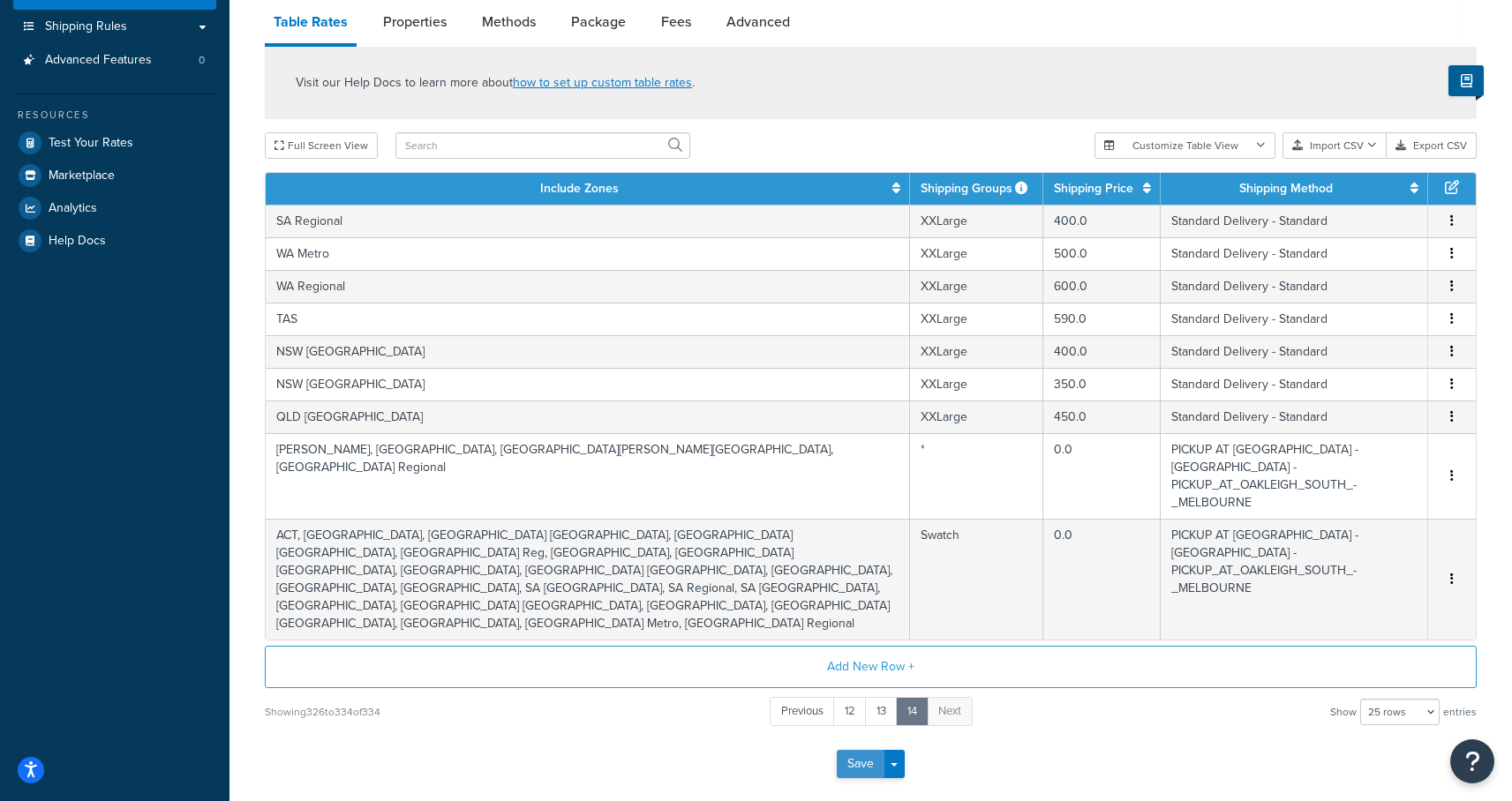
scroll to position [257, 0]
click at [854, 749] on button "Save" at bounding box center [860, 763] width 47 height 29
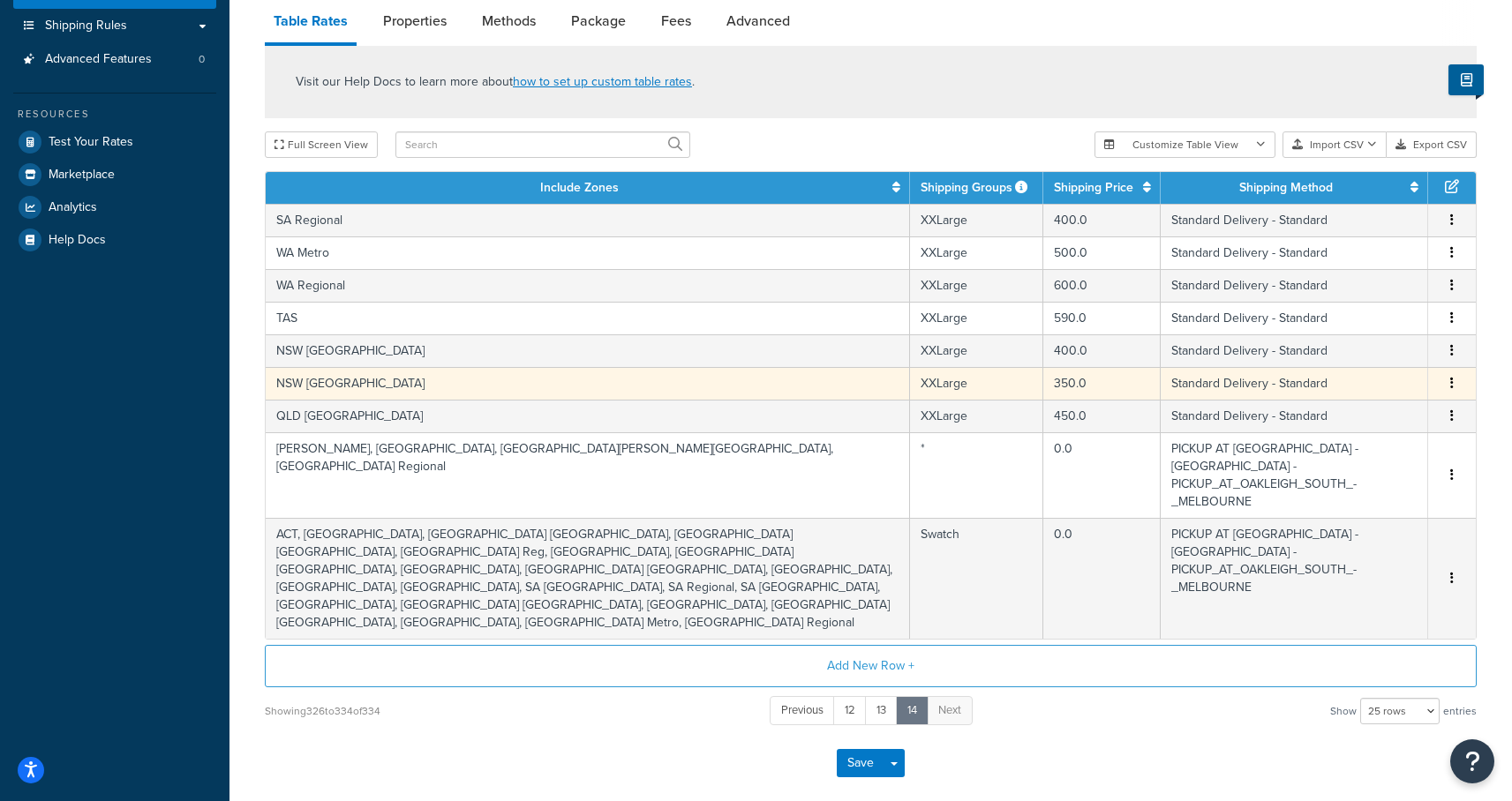
scroll to position [0, 0]
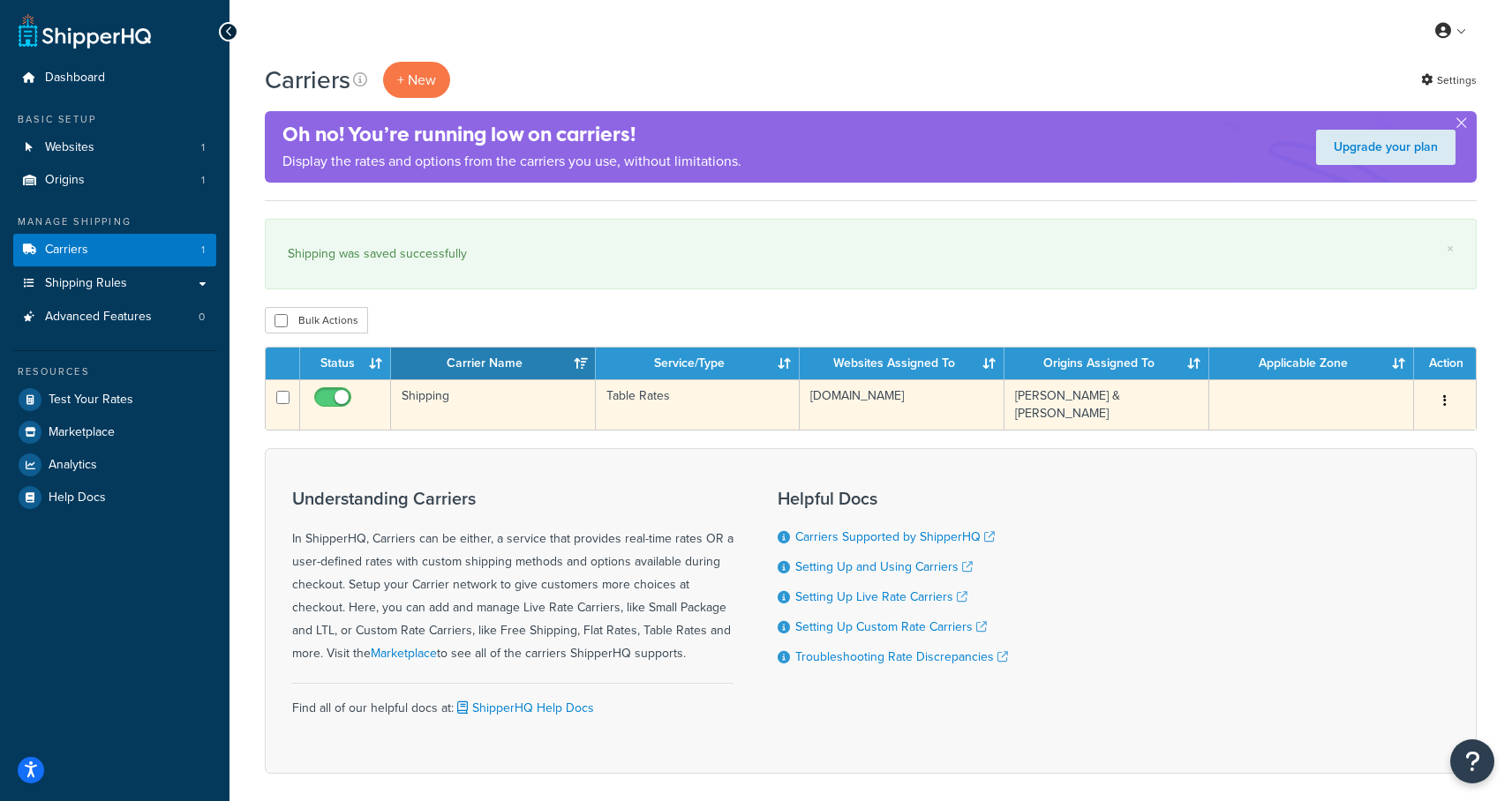
click at [431, 398] on td "Shipping" at bounding box center [493, 404] width 205 height 50
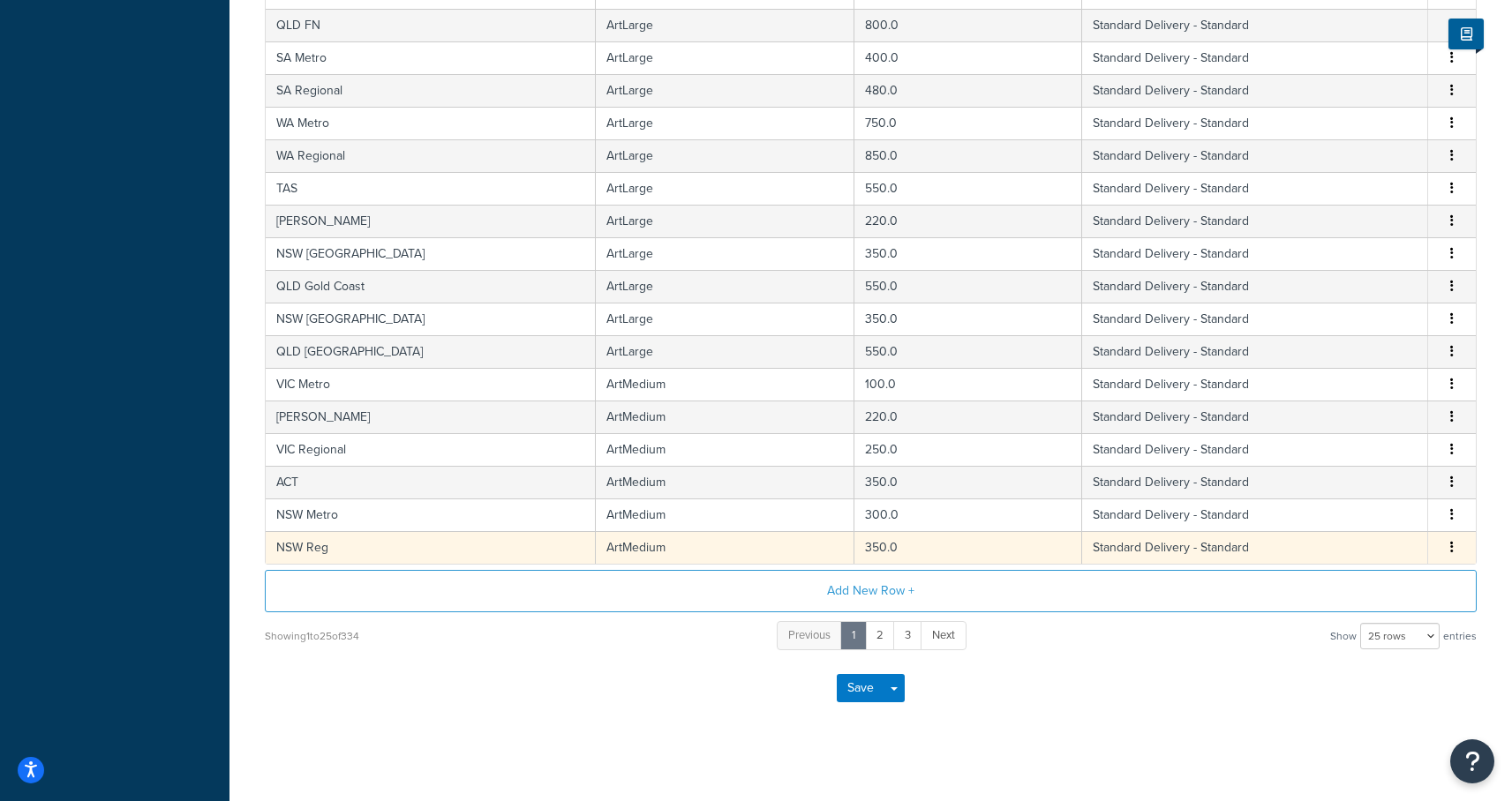
scroll to position [630, 0]
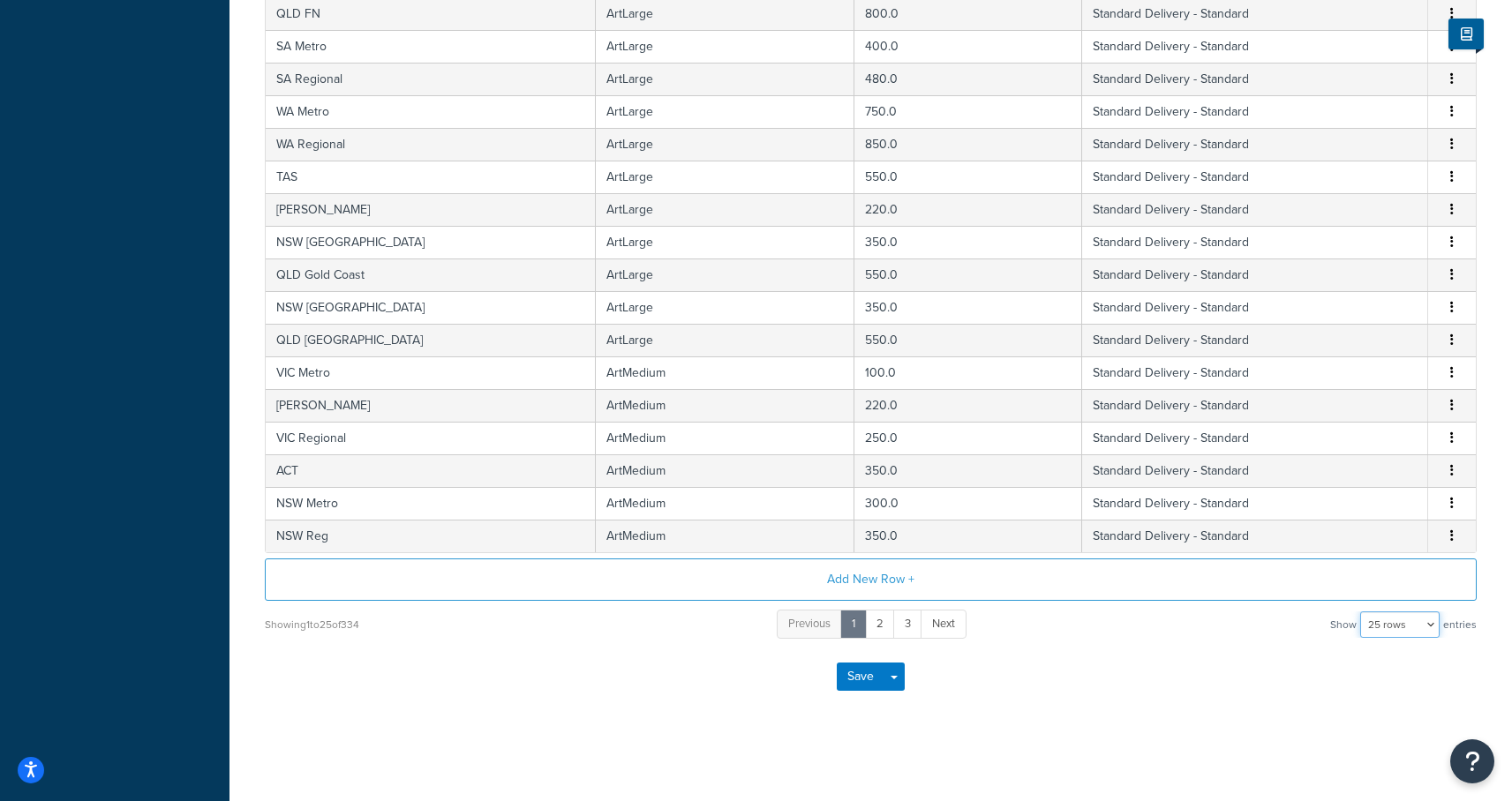
click at [1398, 626] on select "10 rows 15 rows 25 rows 50 rows 100 rows 1000 rows" at bounding box center [1399, 625] width 80 height 27
select select "1000"
click at [1362, 611] on select "10 rows 15 rows 25 rows 50 rows 100 rows 1000 rows" at bounding box center [1399, 625] width 80 height 27
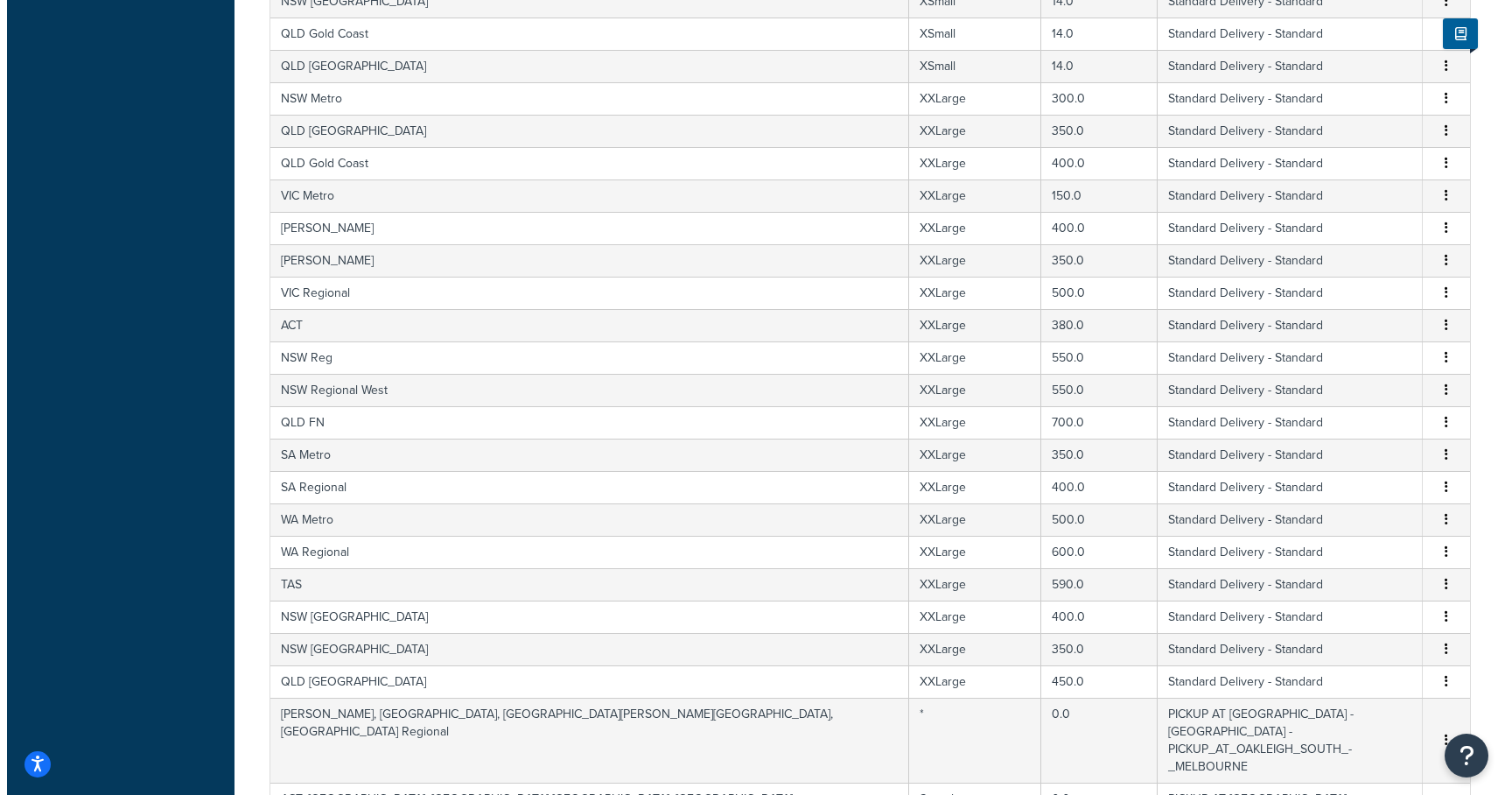
scroll to position [10689, 0]
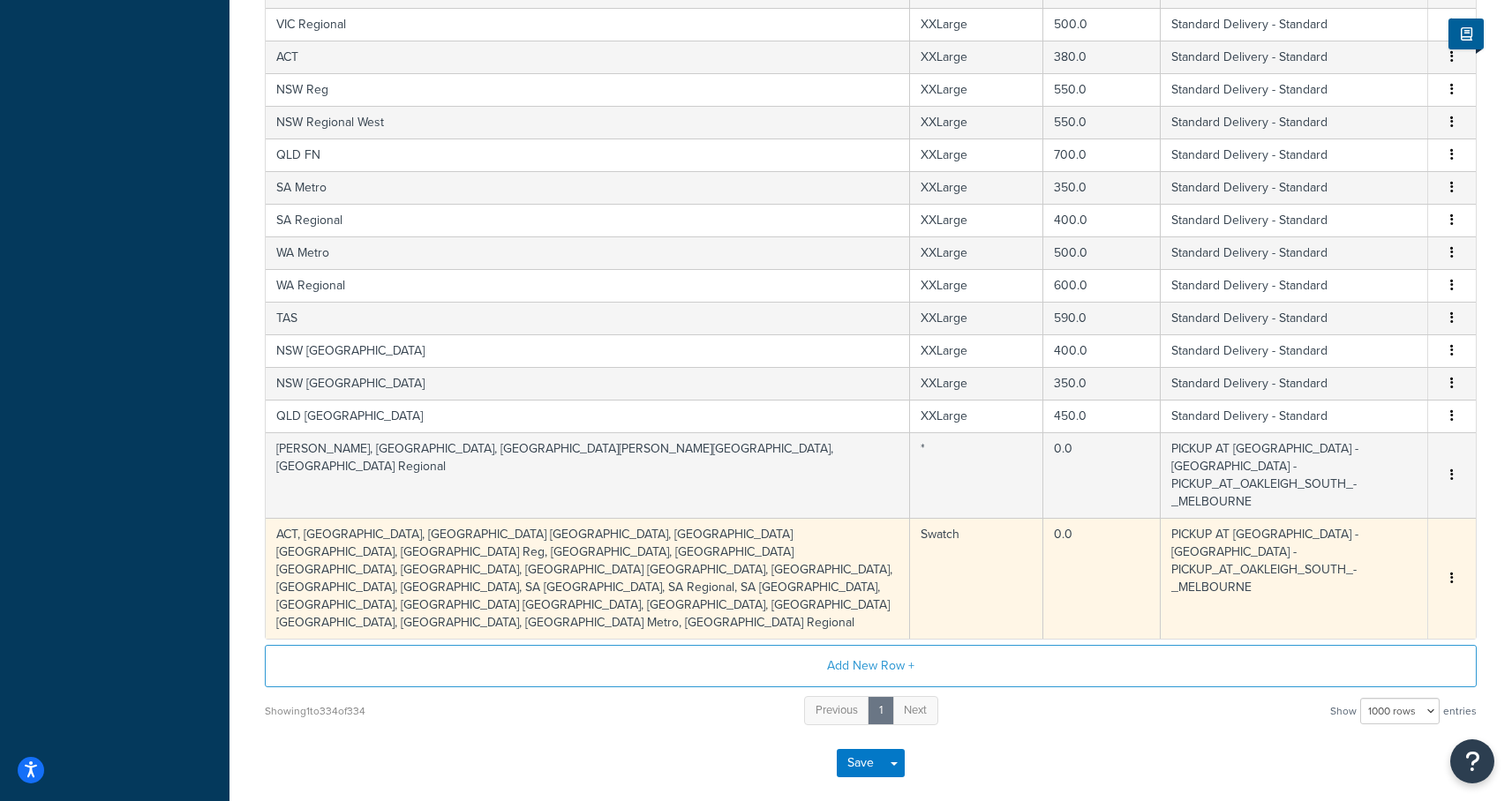
click at [1178, 518] on td "PICKUP AT OAKLEIGH SOUTH - MELBOURNE - PICKUP_AT_OAKLEIGH_SOUTH_-_MELBOURNE" at bounding box center [1294, 578] width 267 height 121
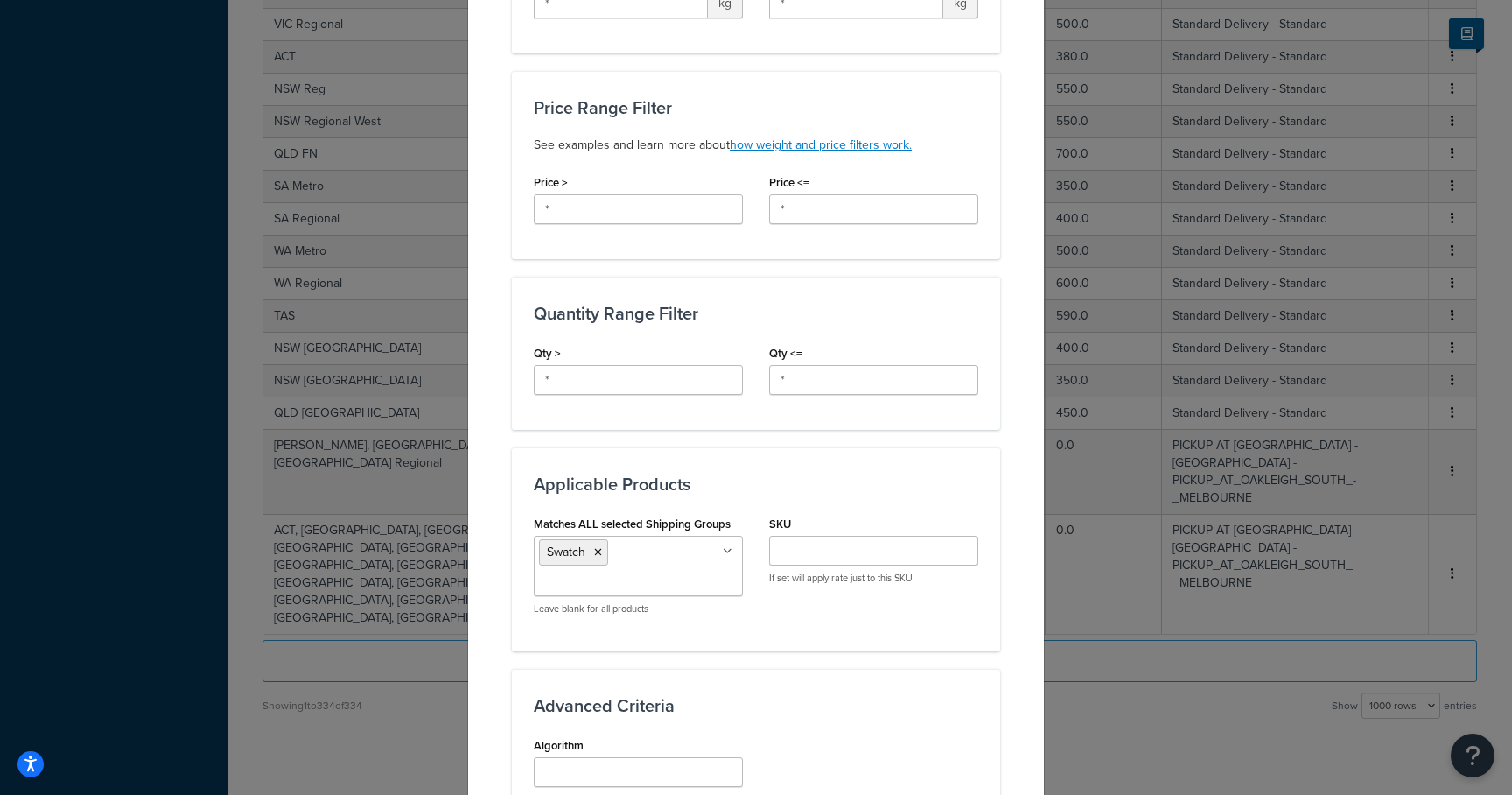
scroll to position [1352, 0]
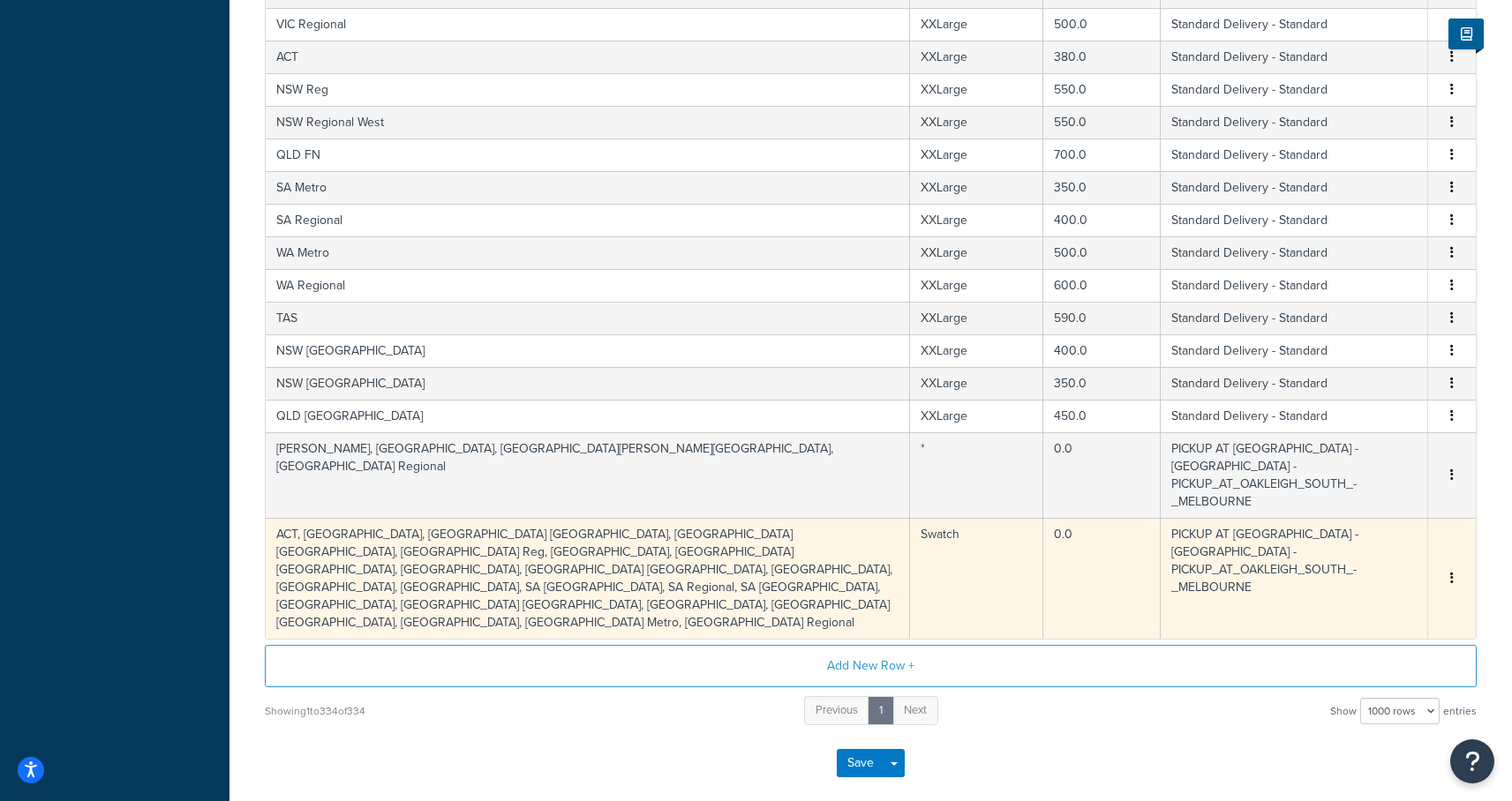
click at [1449, 569] on button "button" at bounding box center [1452, 579] width 14 height 20
click at [1397, 520] on div "Duplicate" at bounding box center [1363, 519] width 125 height 36
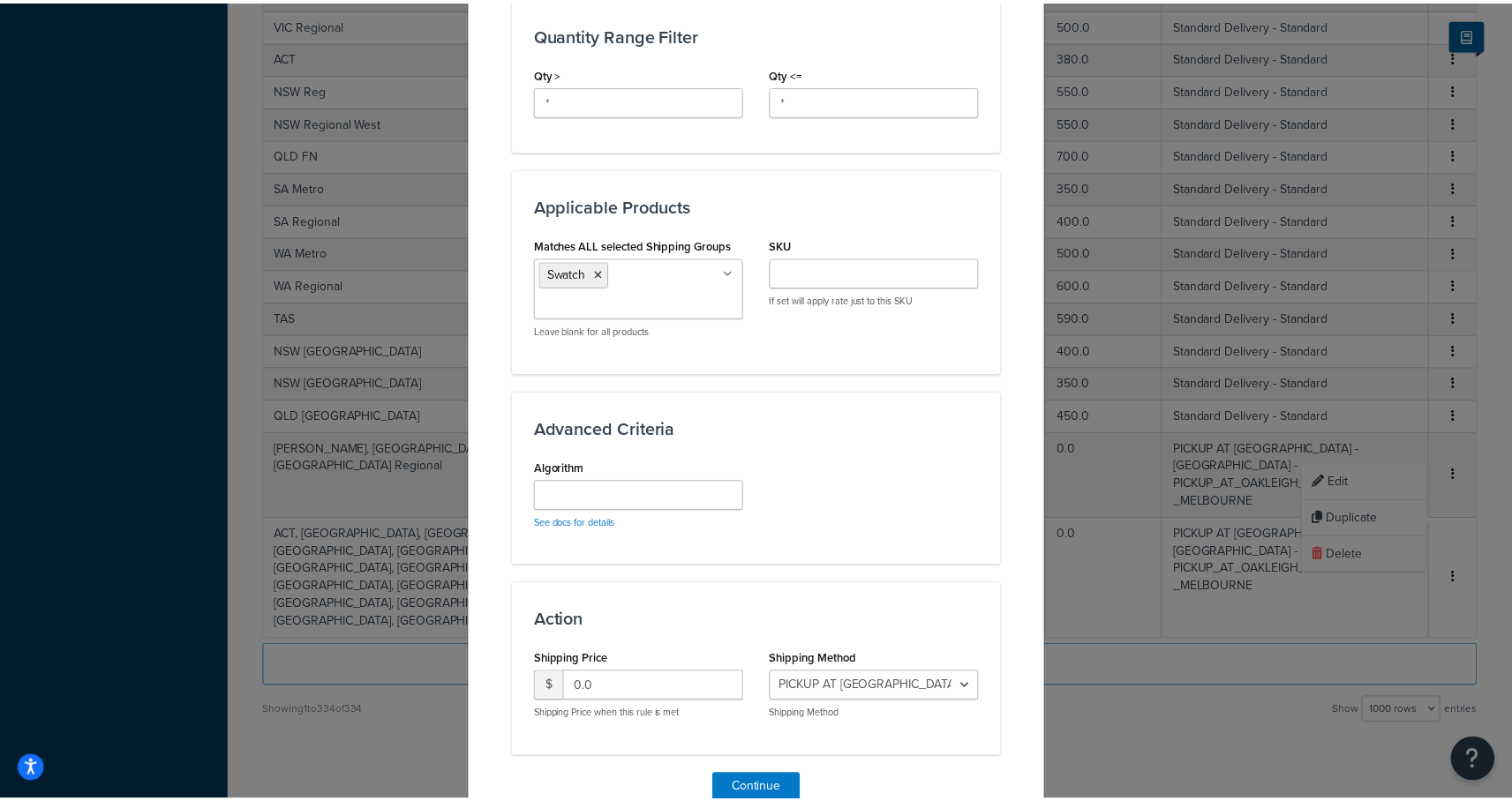
scroll to position [1432, 0]
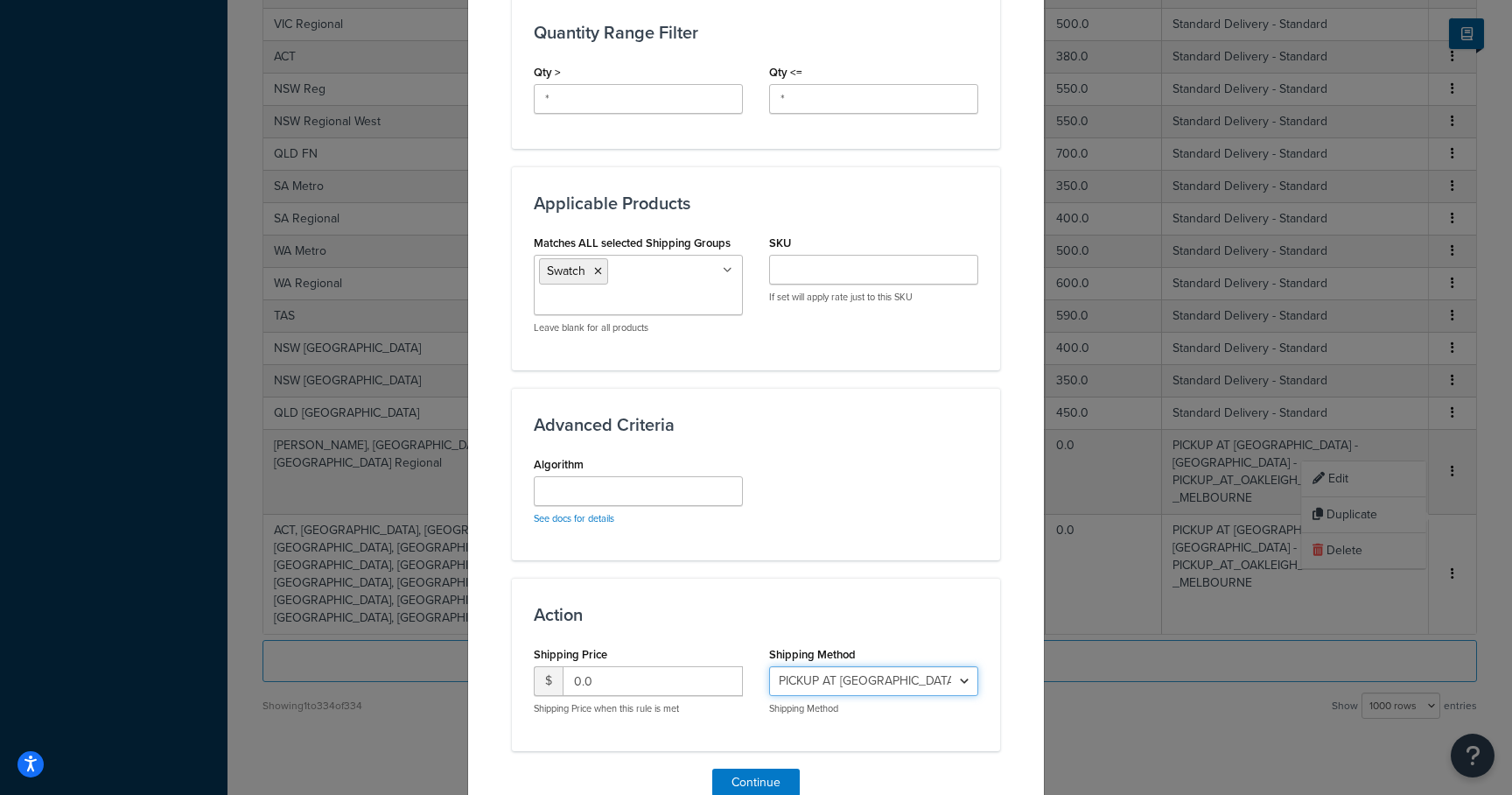
click at [858, 666] on select "PICKUP AT OAKLEIGH SOUTH - MELBOURNE - PICKUP_AT_OAKLEIGH_SOUTH_-_MELBOURNE Sta…" at bounding box center [874, 681] width 209 height 30
select select "182086"
click at [769, 666] on select "PICKUP AT OAKLEIGH SOUTH - MELBOURNE - PICKUP_AT_OAKLEIGH_SOUTH_-_MELBOURNE Sta…" at bounding box center [874, 681] width 209 height 30
click at [748, 769] on button "Continue" at bounding box center [756, 783] width 88 height 28
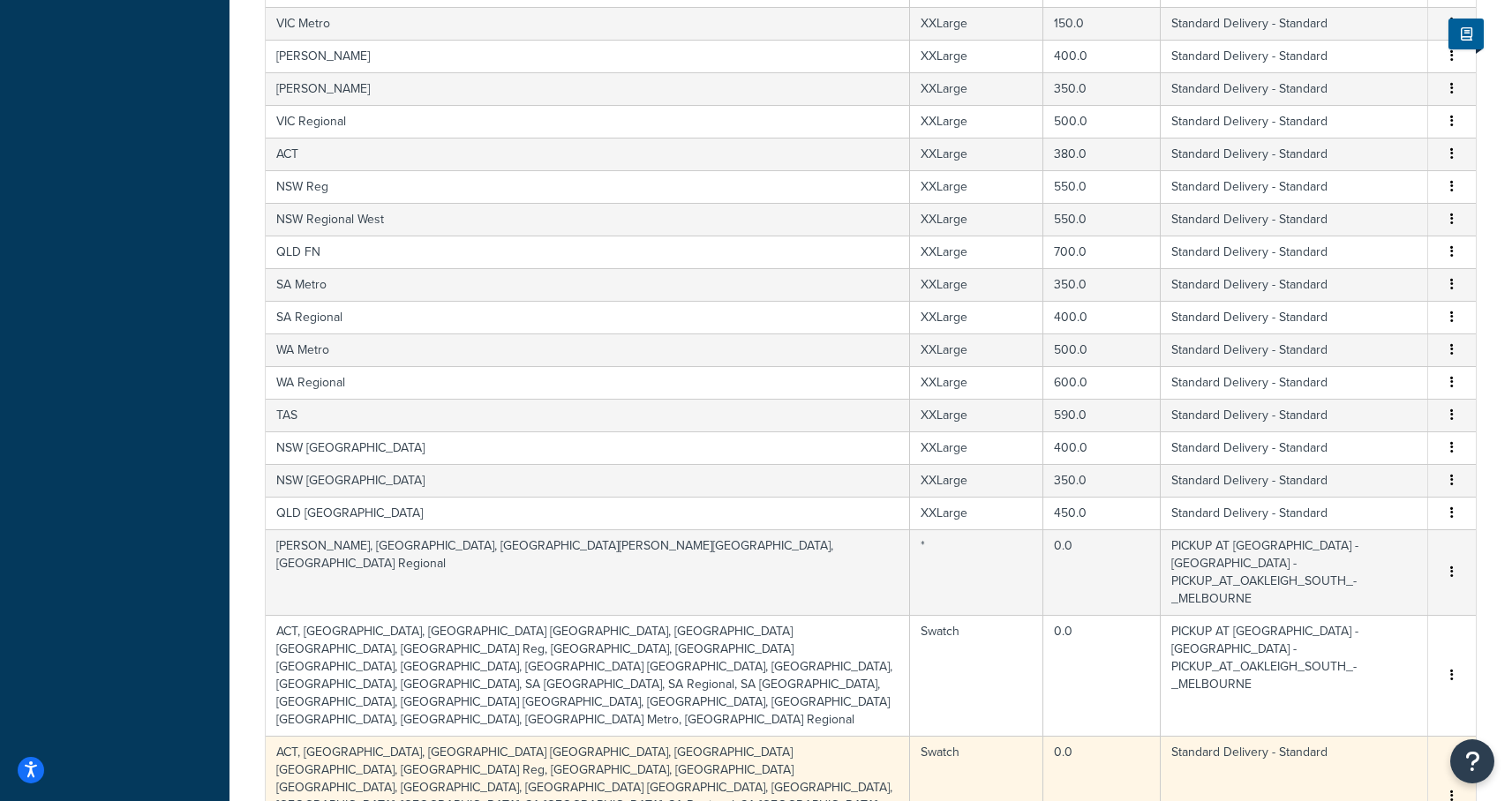
click at [1449, 787] on button "button" at bounding box center [1452, 797] width 14 height 20
click at [1343, 679] on div "Duplicate" at bounding box center [1363, 684] width 125 height 36
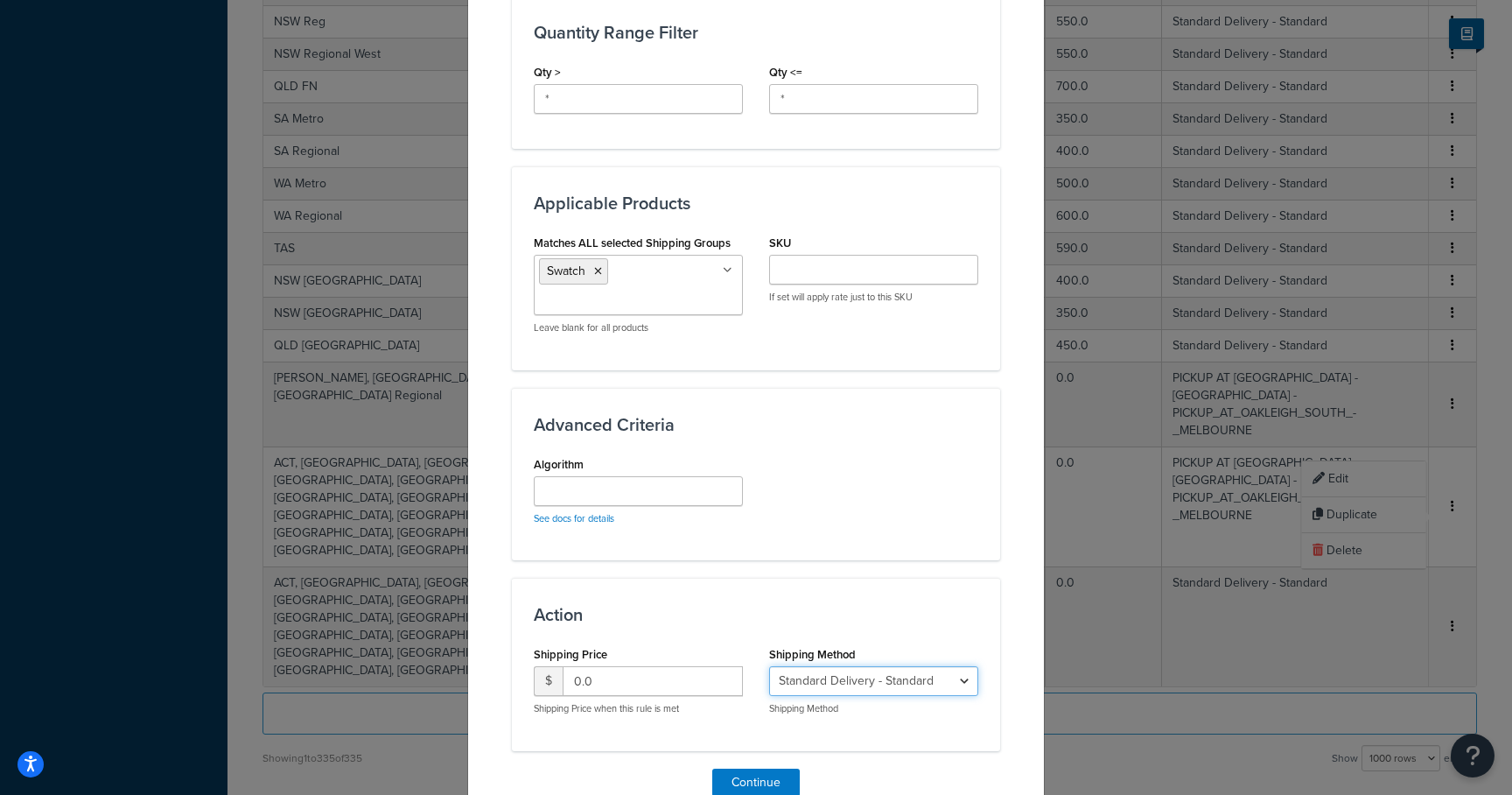
click at [900, 666] on select "PICKUP AT OAKLEIGH SOUTH - MELBOURNE - PICKUP_AT_OAKLEIGH_SOUTH_-_MELBOURNE Sta…" at bounding box center [874, 681] width 209 height 30
select select "183435"
click at [769, 666] on select "PICKUP AT OAKLEIGH SOUTH - MELBOURNE - PICKUP_AT_OAKLEIGH_SOUTH_-_MELBOURNE Sta…" at bounding box center [874, 681] width 209 height 30
click at [748, 769] on button "Continue" at bounding box center [756, 783] width 88 height 28
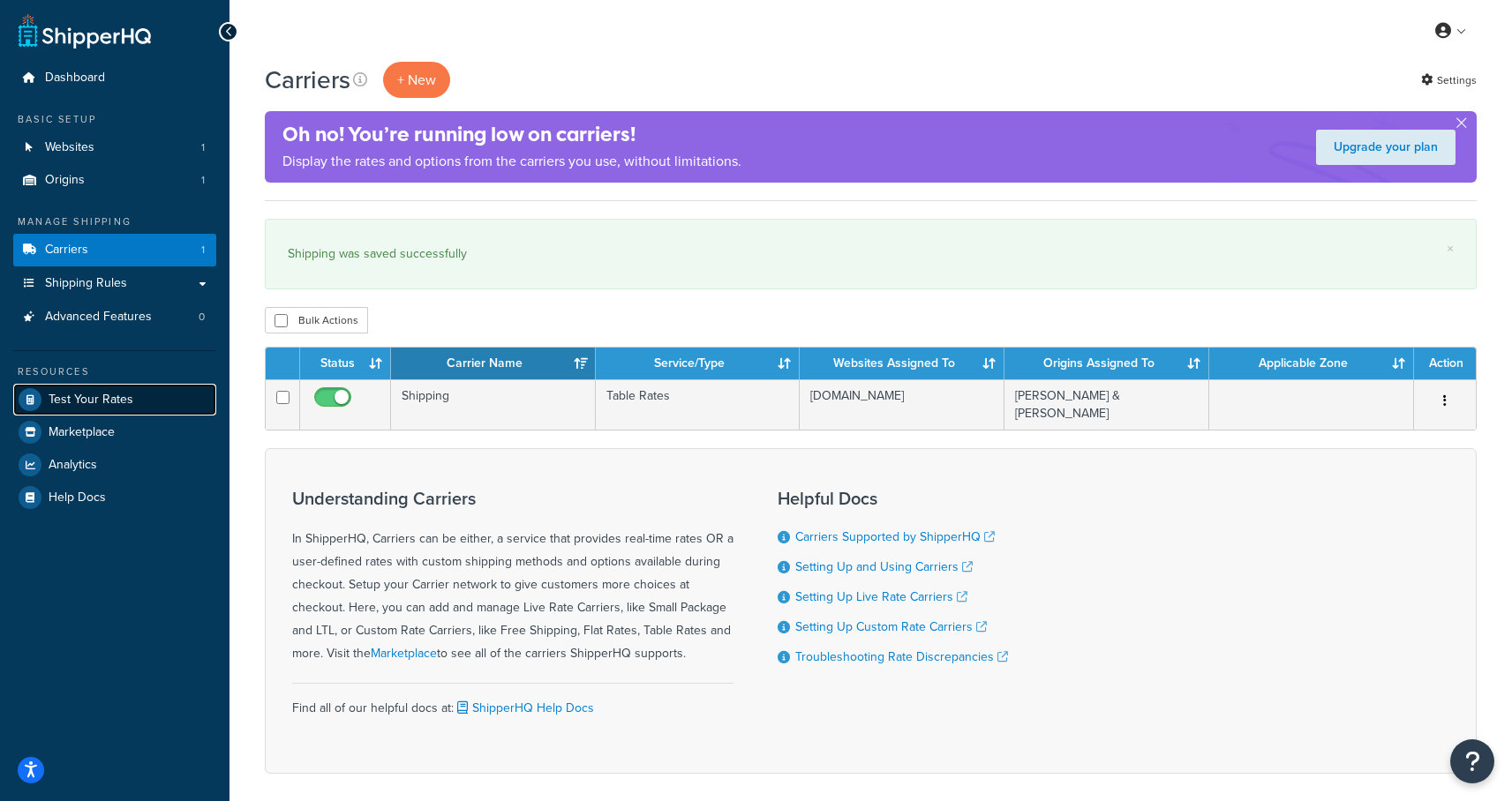
click at [144, 393] on link "Test Your Rates" at bounding box center [114, 400] width 203 height 32
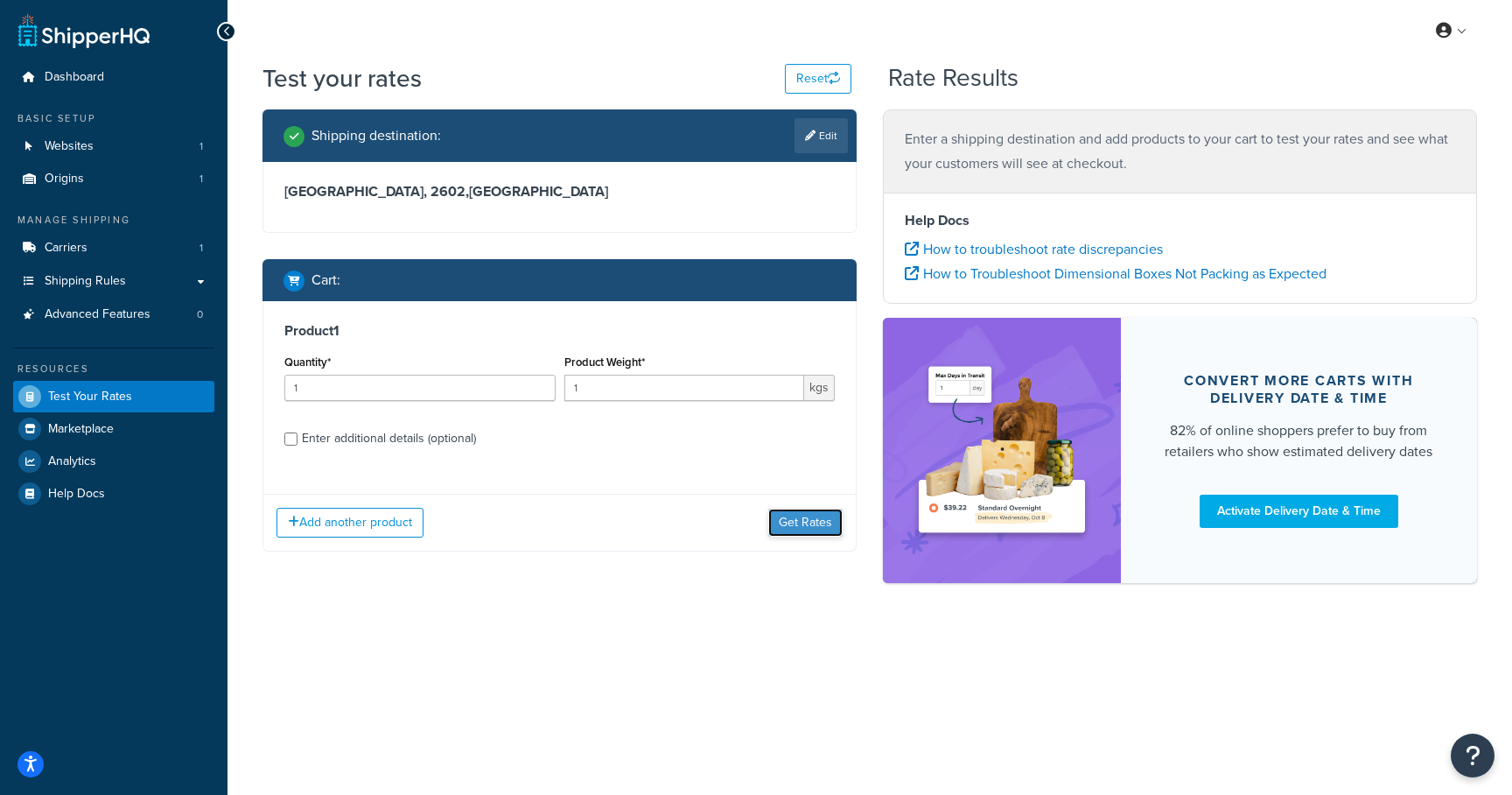
click at [791, 523] on button "Get Rates" at bounding box center [806, 523] width 74 height 28
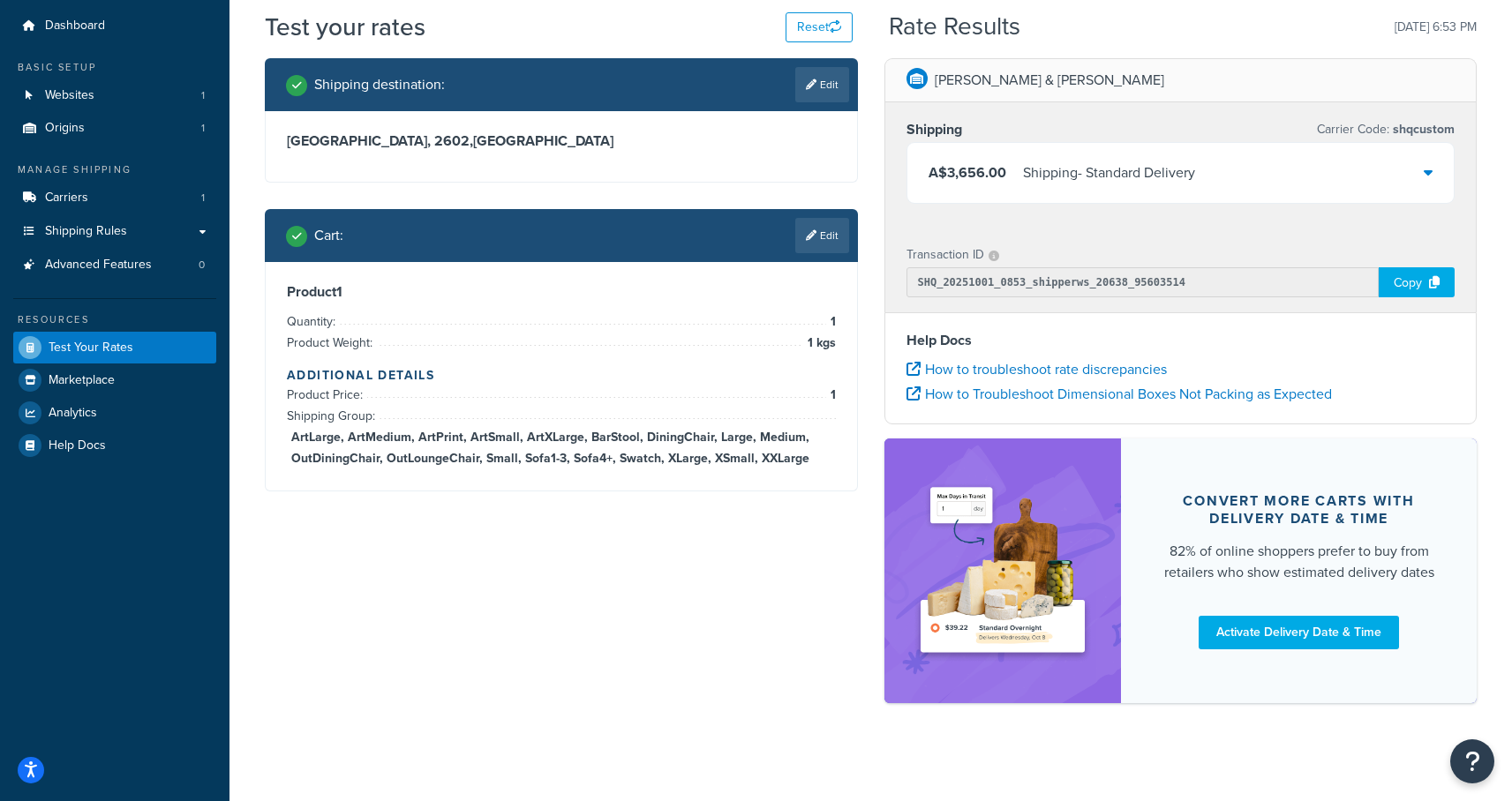
scroll to position [59, 0]
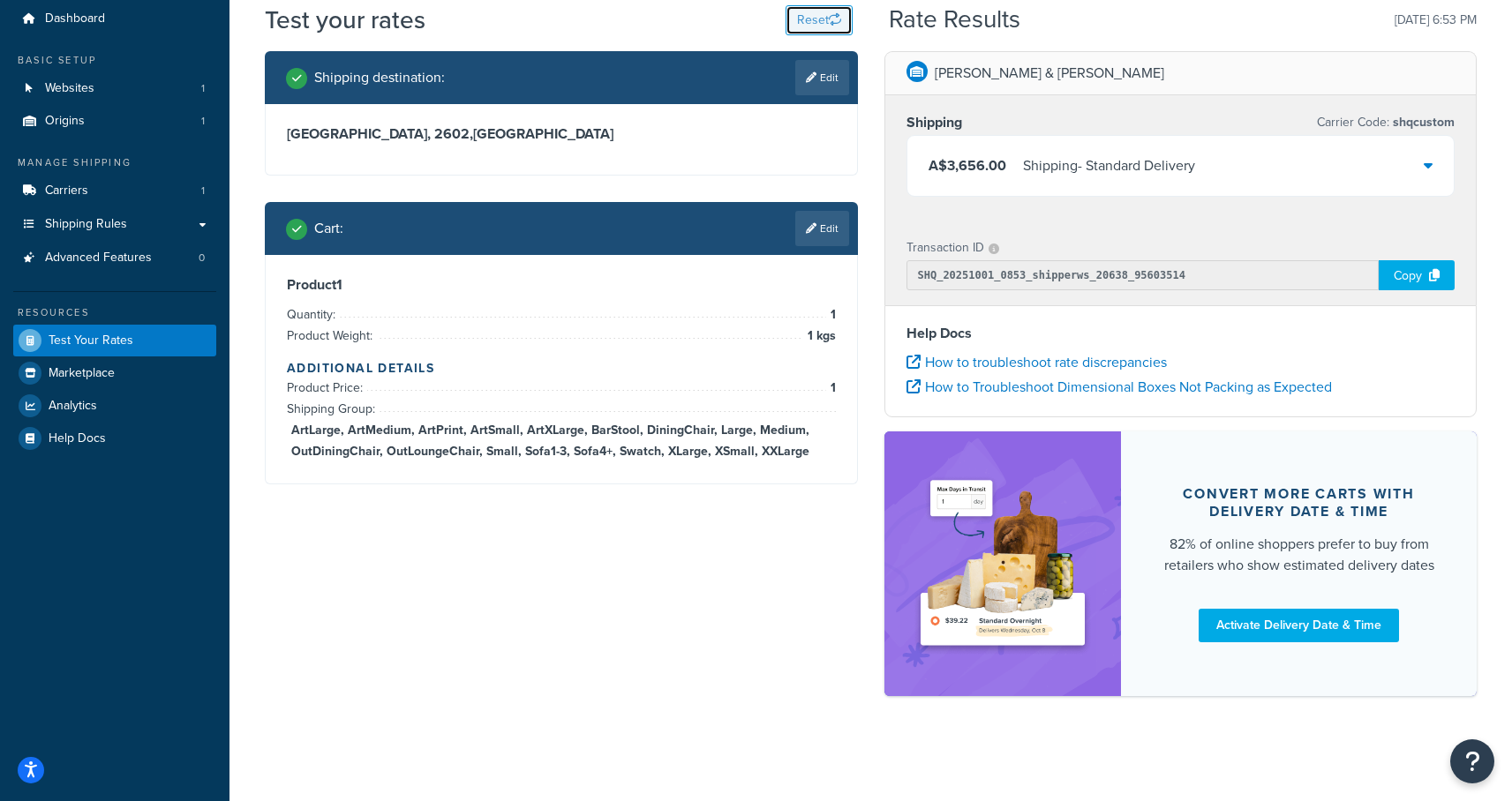
click at [817, 7] on button "Reset" at bounding box center [818, 21] width 67 height 30
select select "TX"
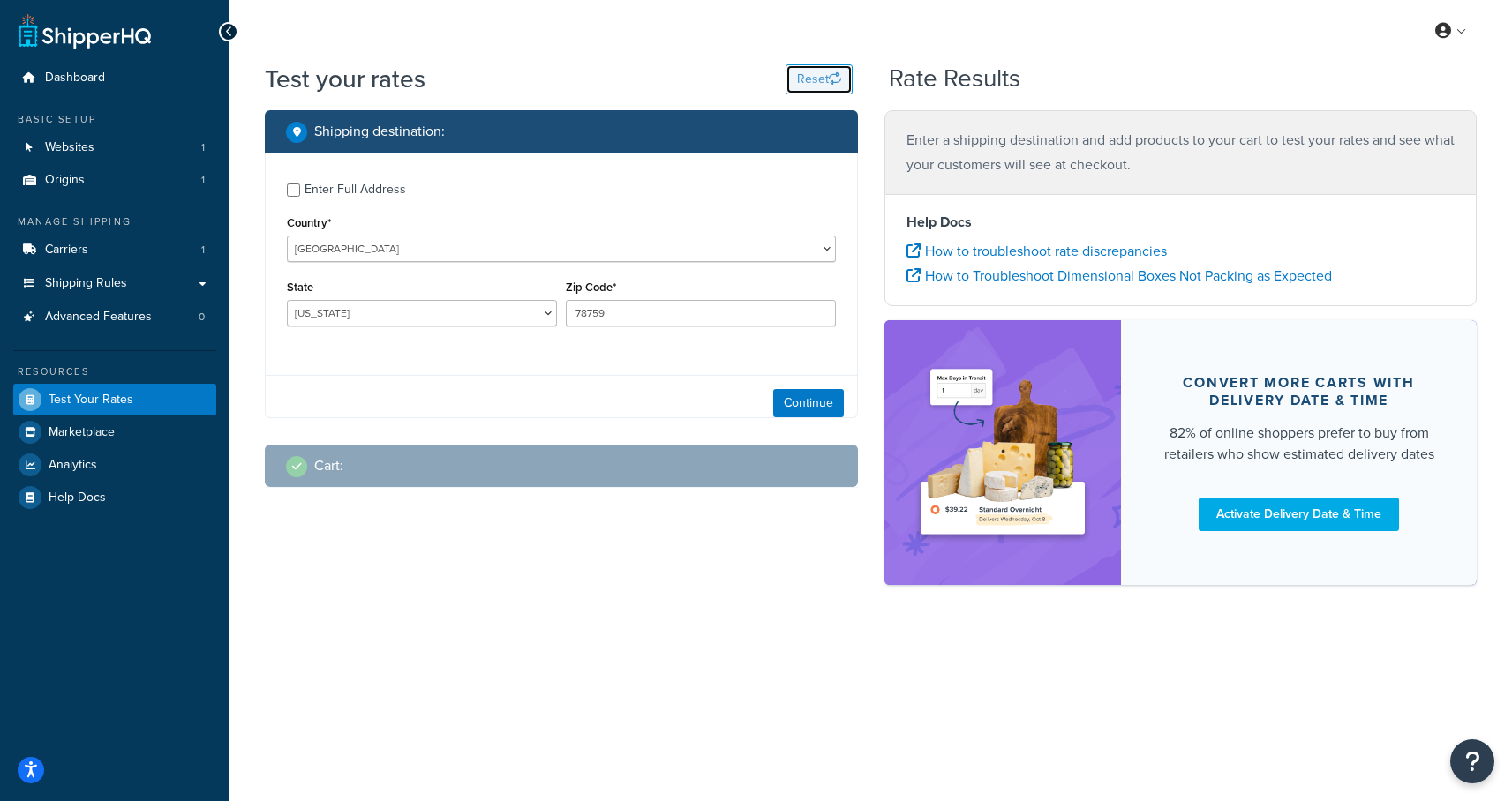
scroll to position [0, 0]
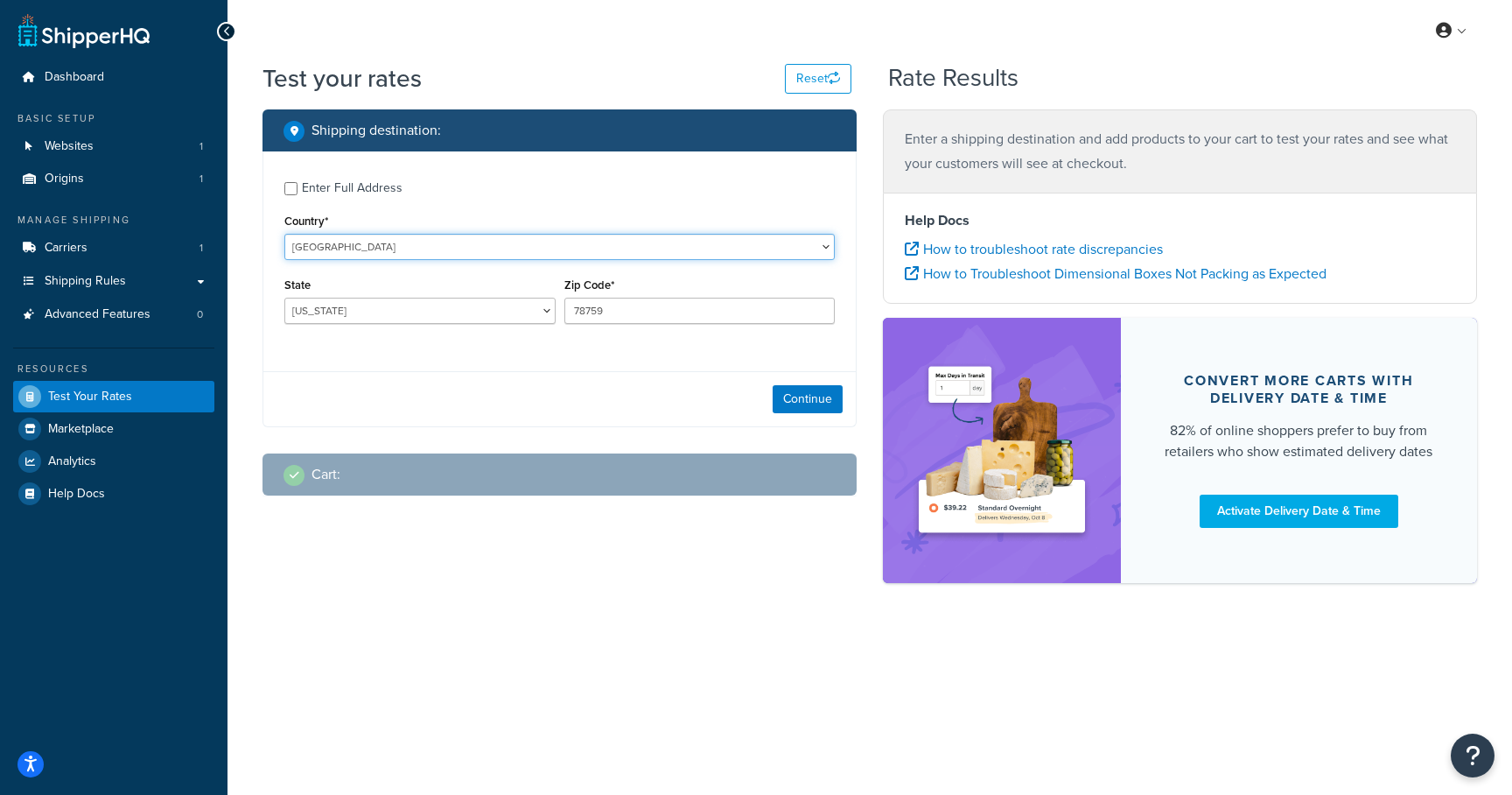
click at [556, 256] on select "United States United Kingdom Afghanistan Åland Islands Albania Algeria American…" at bounding box center [560, 248] width 551 height 27
select select "AU"
click at [285, 234] on select "United States United Kingdom Afghanistan Åland Islands Albania Algeria American…" at bounding box center [560, 248] width 551 height 27
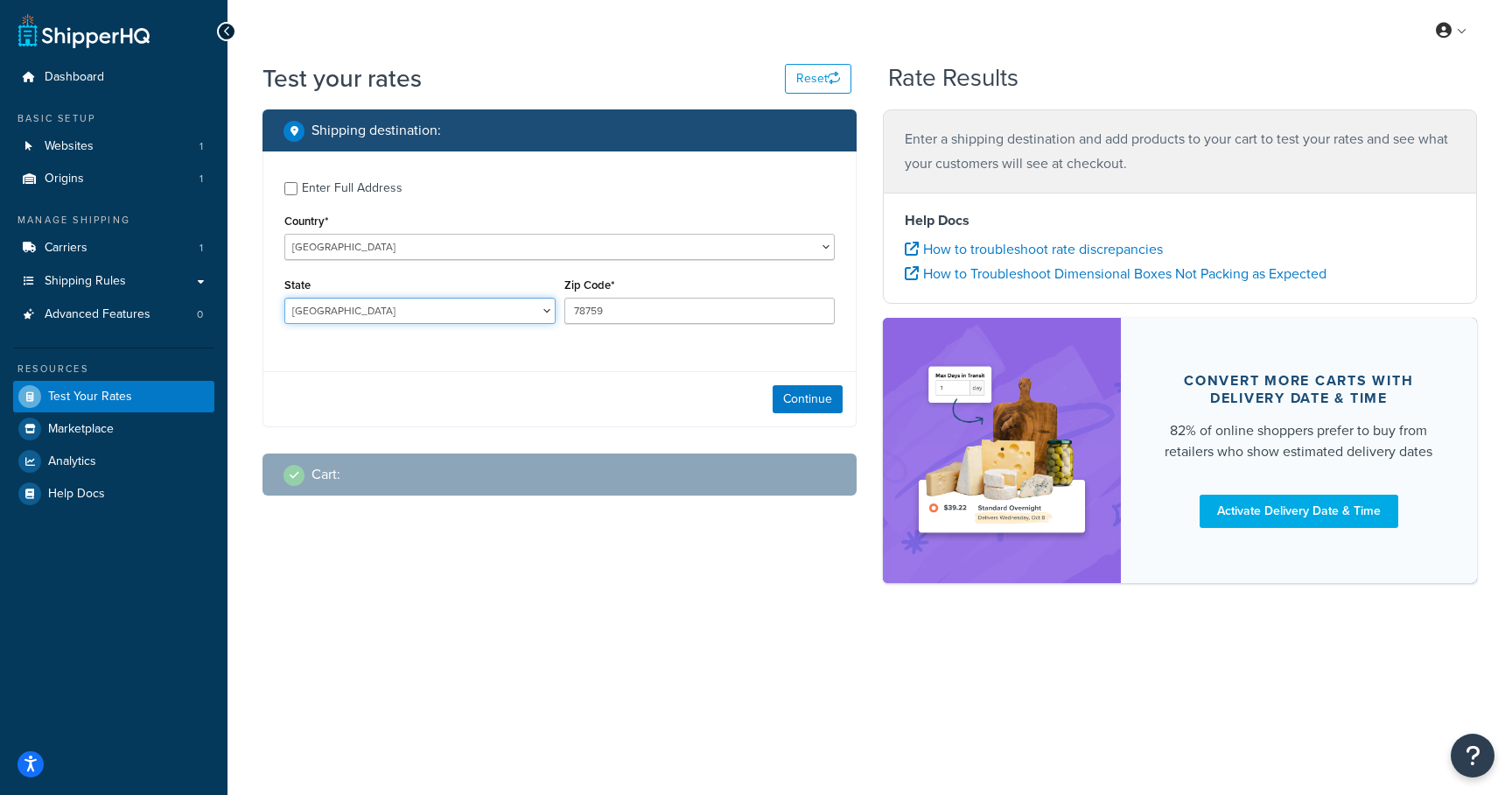
click at [513, 319] on select "Australian Capital Territory New South Wales Northern Territory Queensland Sout…" at bounding box center [420, 311] width 271 height 27
select select "[GEOGRAPHIC_DATA]"
click at [285, 299] on select "Australian Capital Territory New South Wales Northern Territory Queensland Sout…" at bounding box center [420, 311] width 271 height 27
drag, startPoint x: 606, startPoint y: 314, endPoint x: 528, endPoint y: 307, distance: 78.3
click at [528, 307] on div "State Australian Capital Territory New South Wales Northern Territory Queenslan…" at bounding box center [560, 305] width 560 height 64
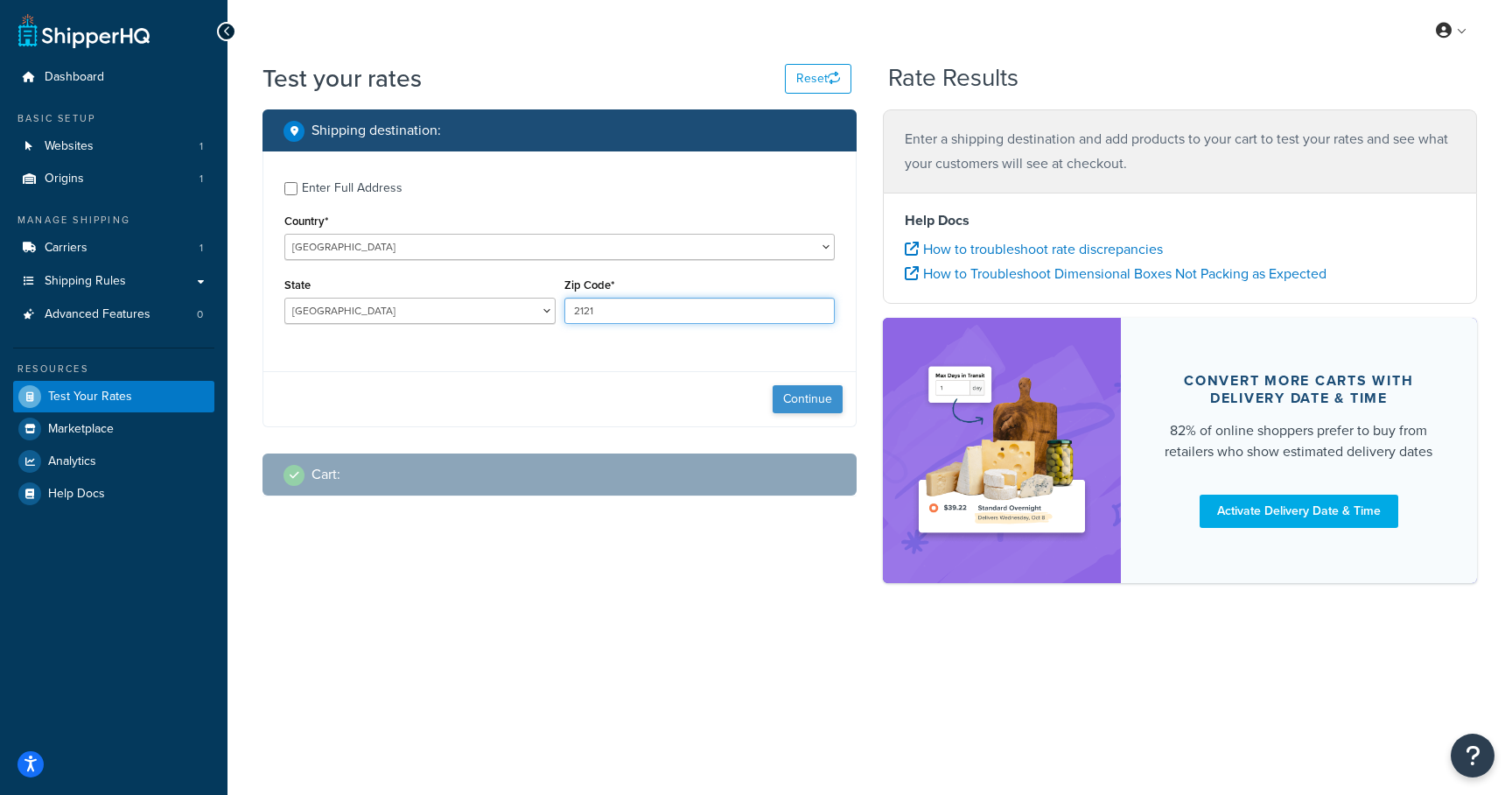
type input "2121"
click at [804, 398] on button "Continue" at bounding box center [807, 399] width 70 height 28
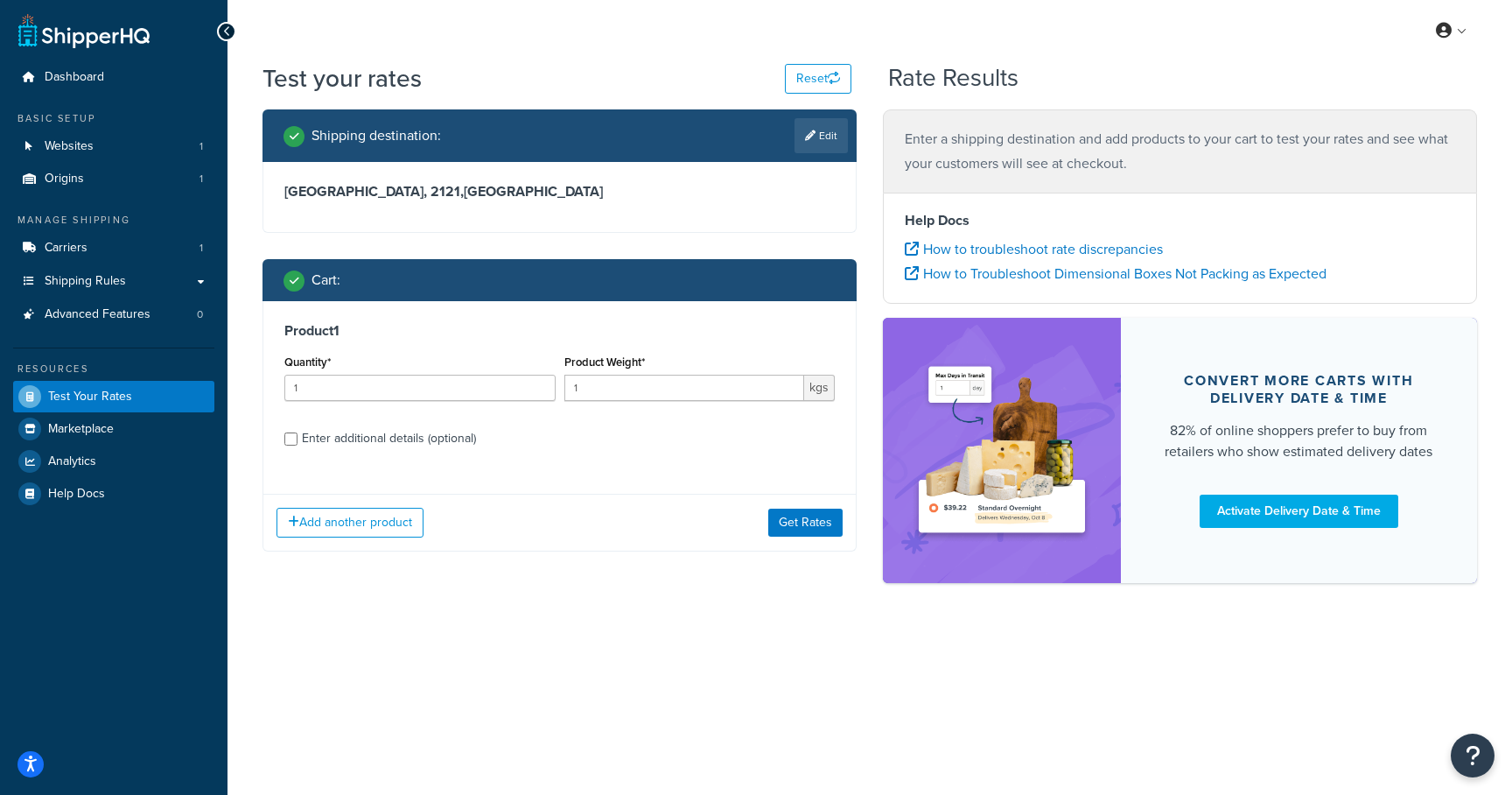
click at [365, 433] on div "Enter additional details (optional)" at bounding box center [388, 439] width 174 height 25
click at [298, 433] on input "Enter additional details (optional)" at bounding box center [291, 439] width 13 height 13
checkbox input "true"
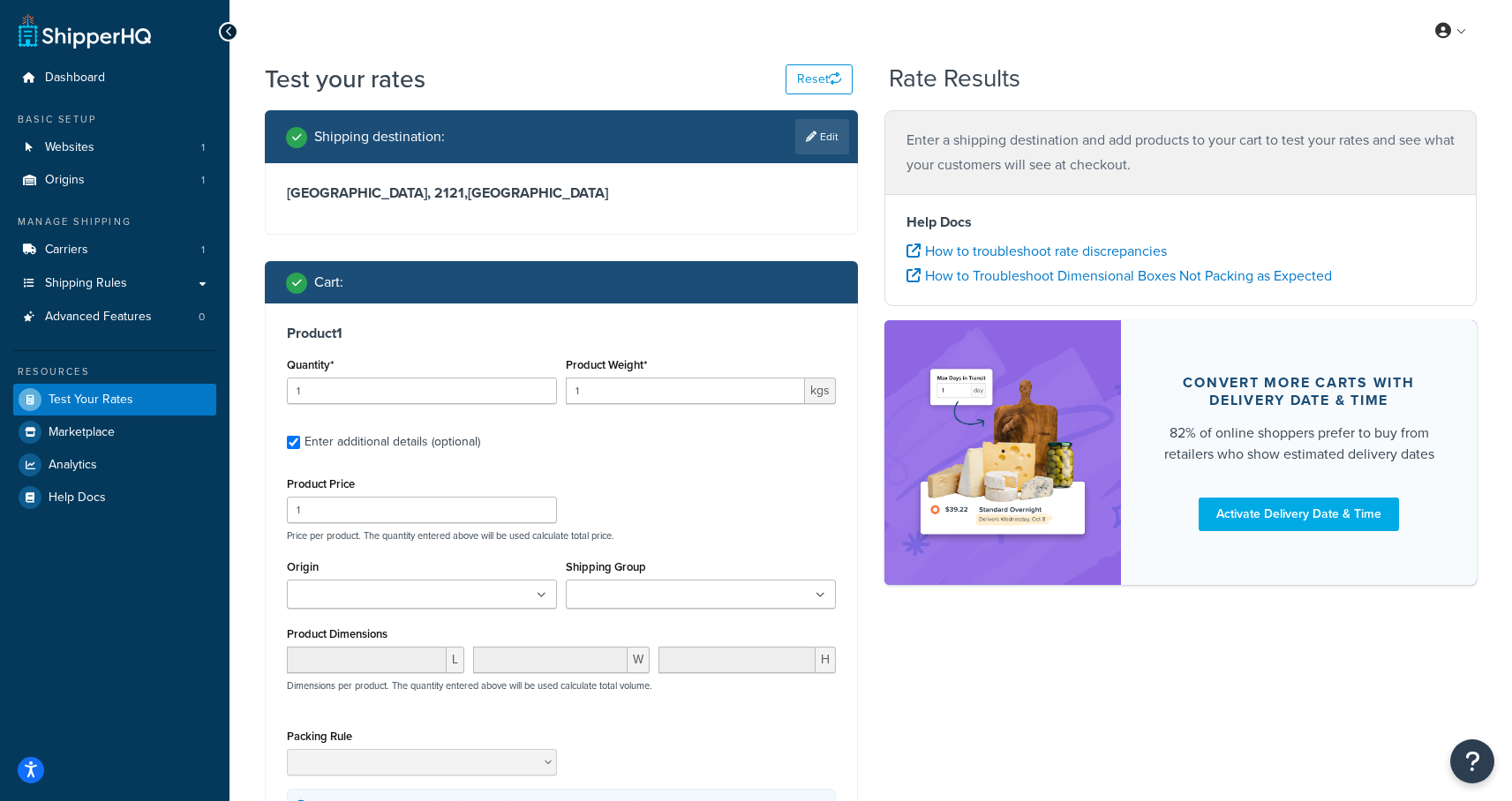
click at [693, 586] on ul at bounding box center [701, 594] width 270 height 30
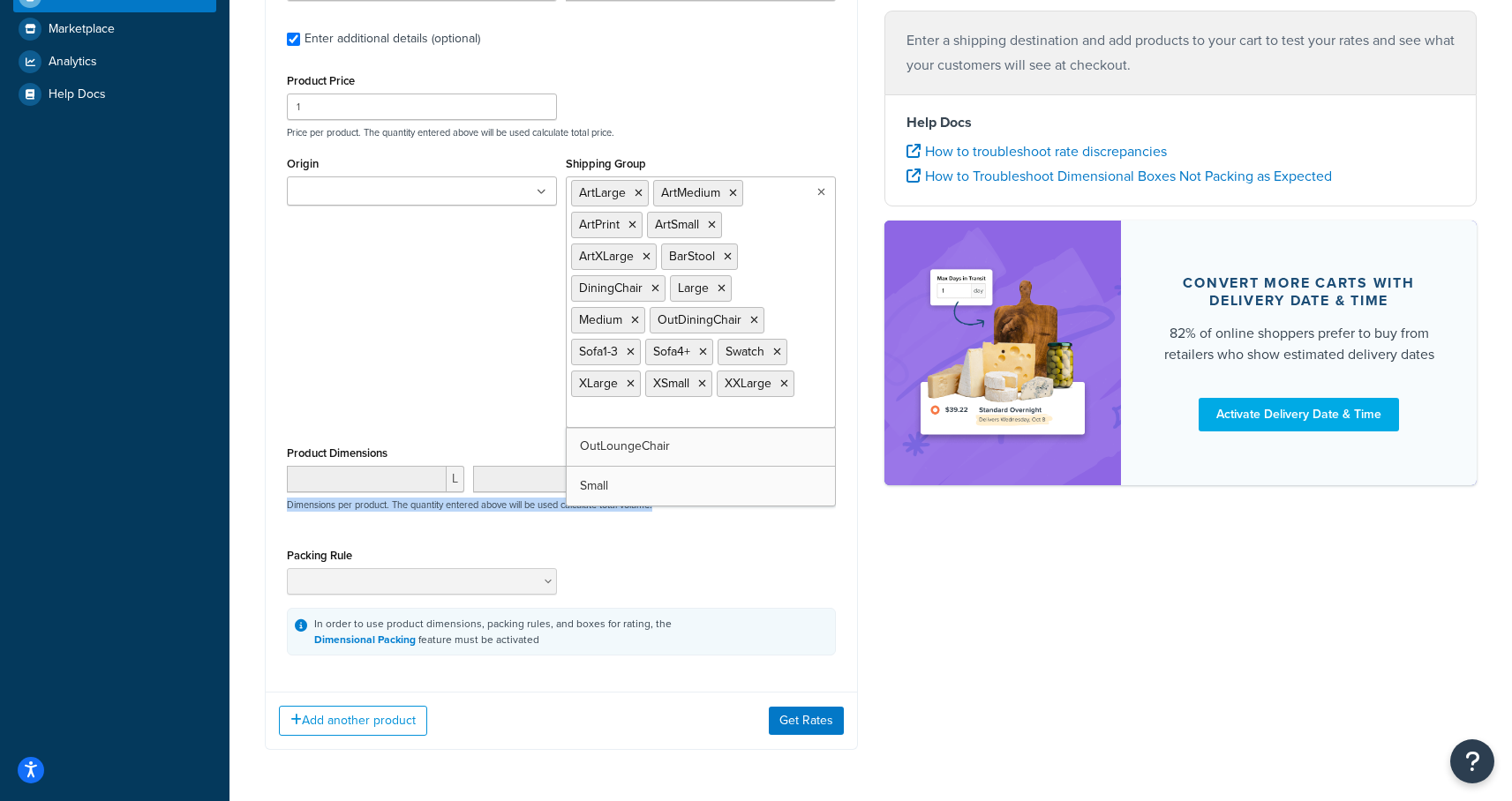
click at [652, 507] on p "Dimensions per product. The quantity entered above will be used calculate total…" at bounding box center [468, 505] width 370 height 13
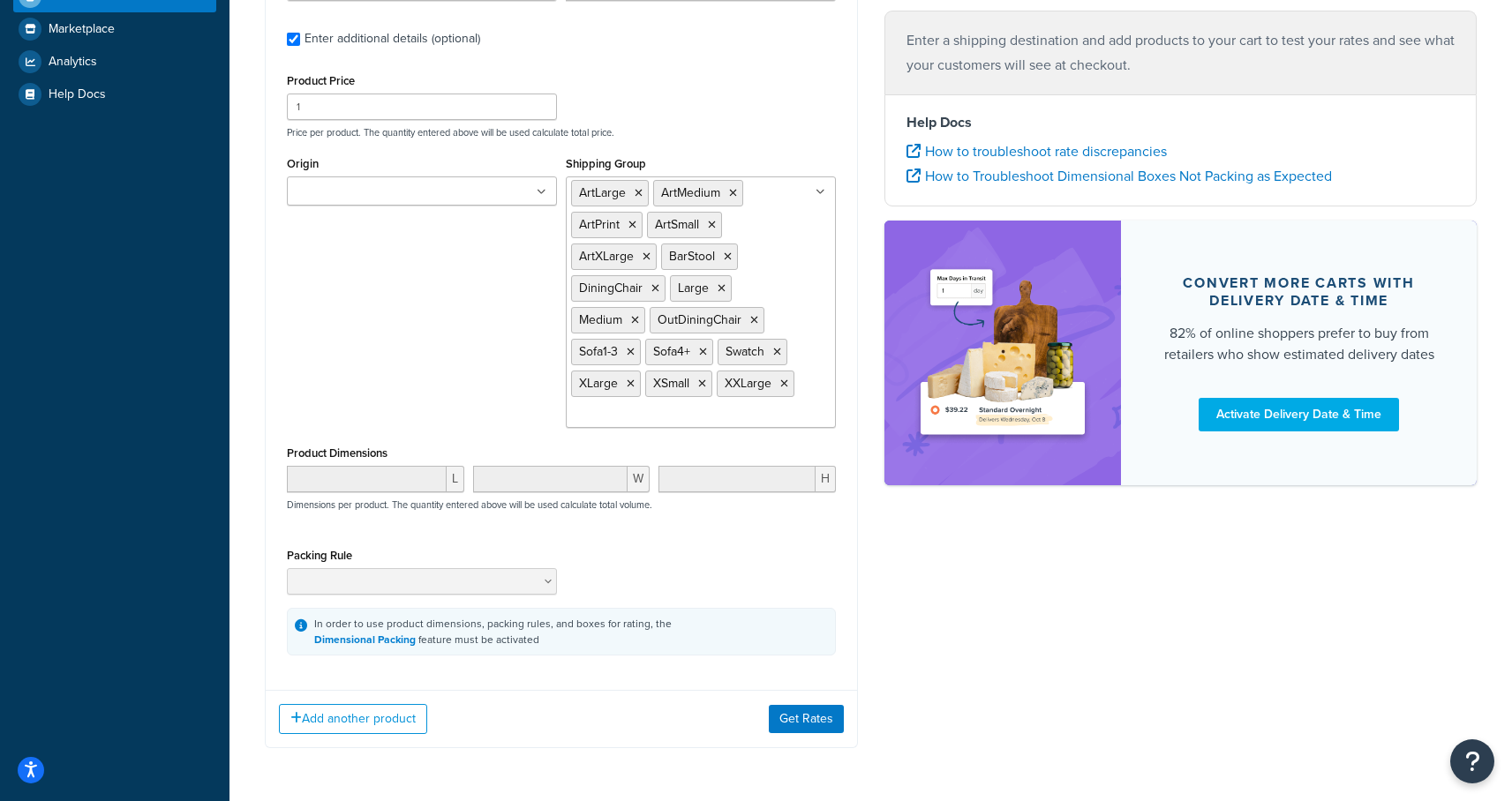
click at [682, 422] on input "Shipping Group" at bounding box center [649, 415] width 156 height 20
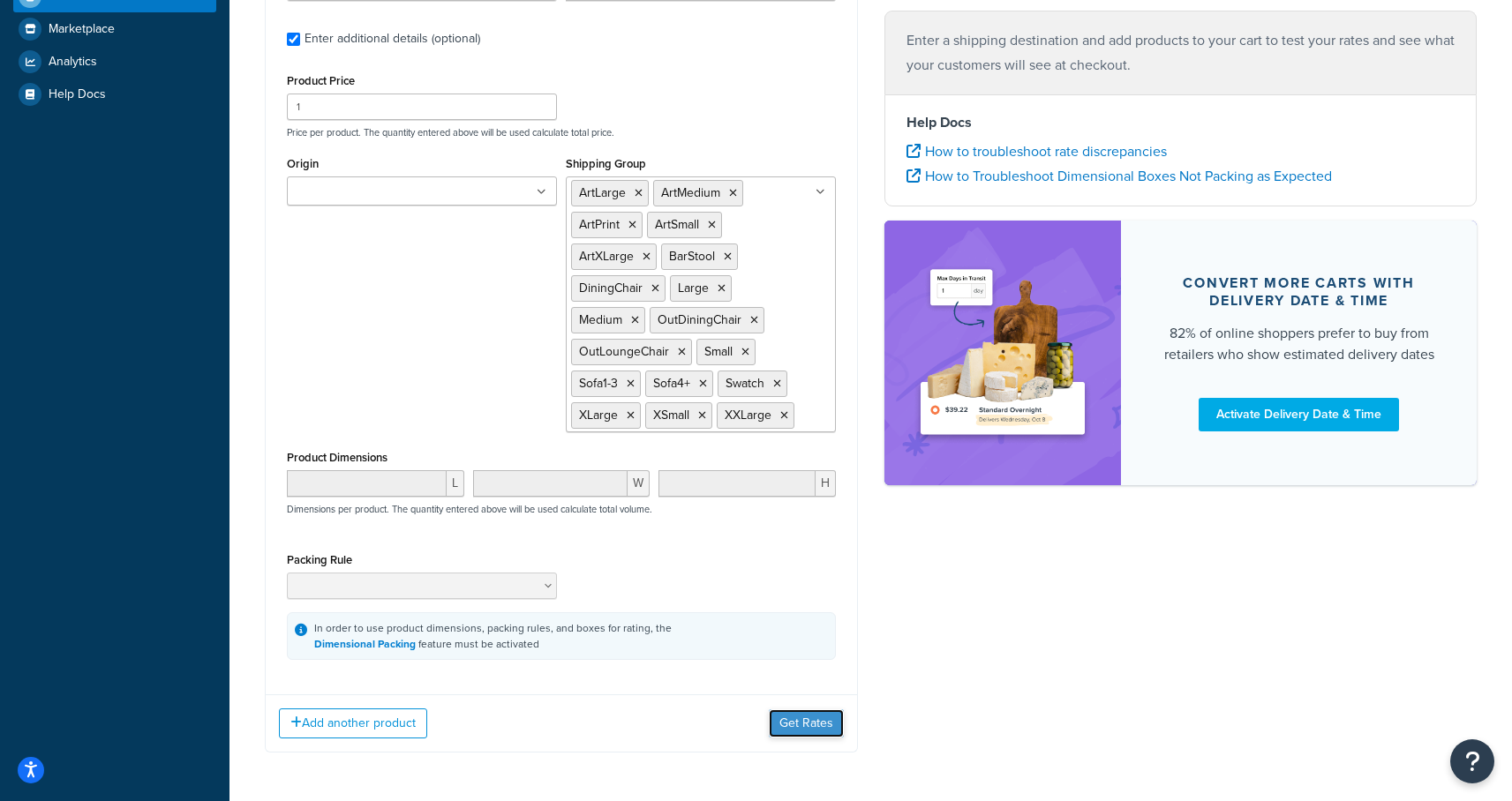
click at [804, 727] on button "Get Rates" at bounding box center [807, 723] width 75 height 29
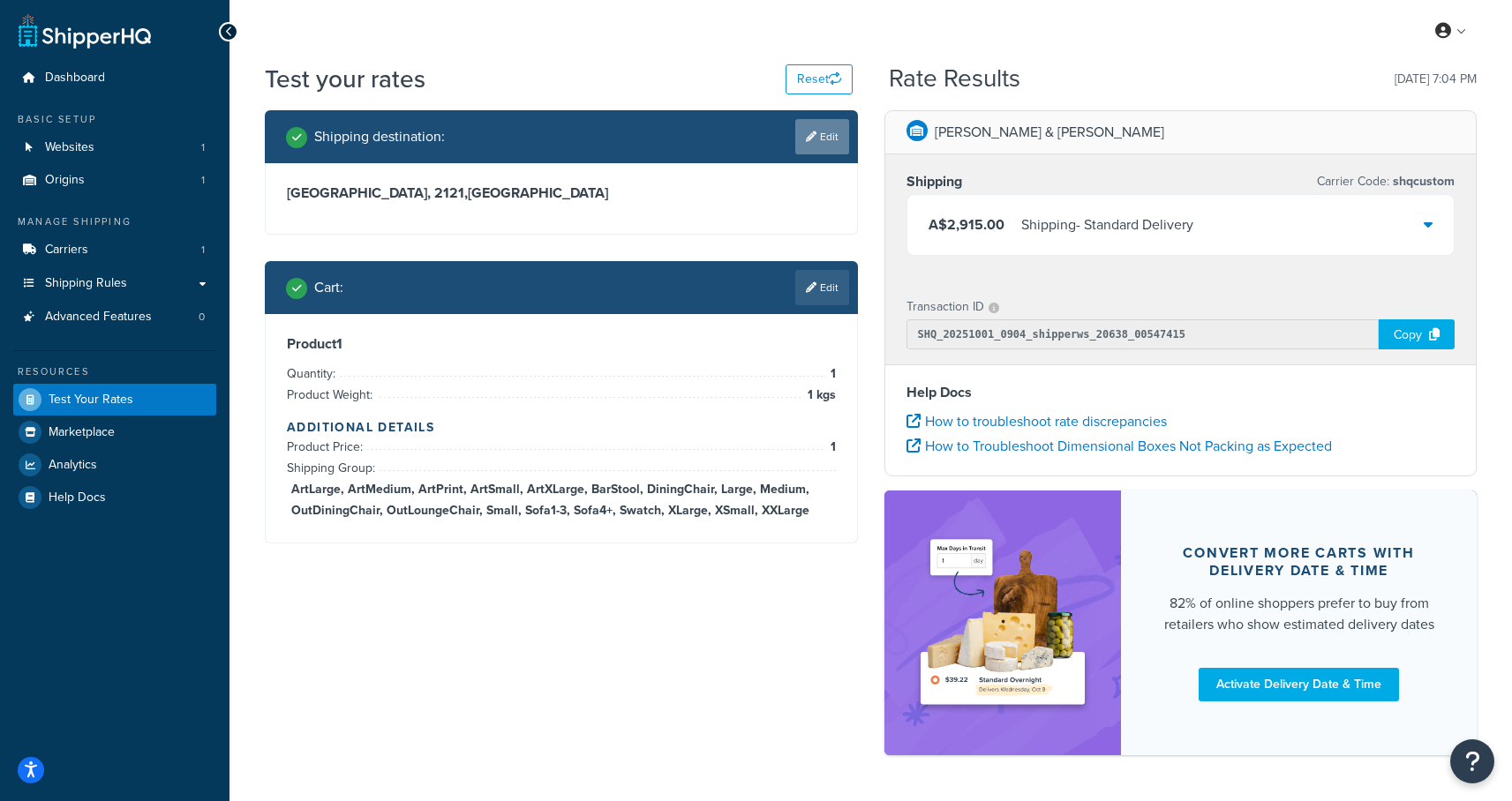
click at [826, 148] on link "Edit" at bounding box center [822, 136] width 54 height 35
select select "AU"
select select "NSW"
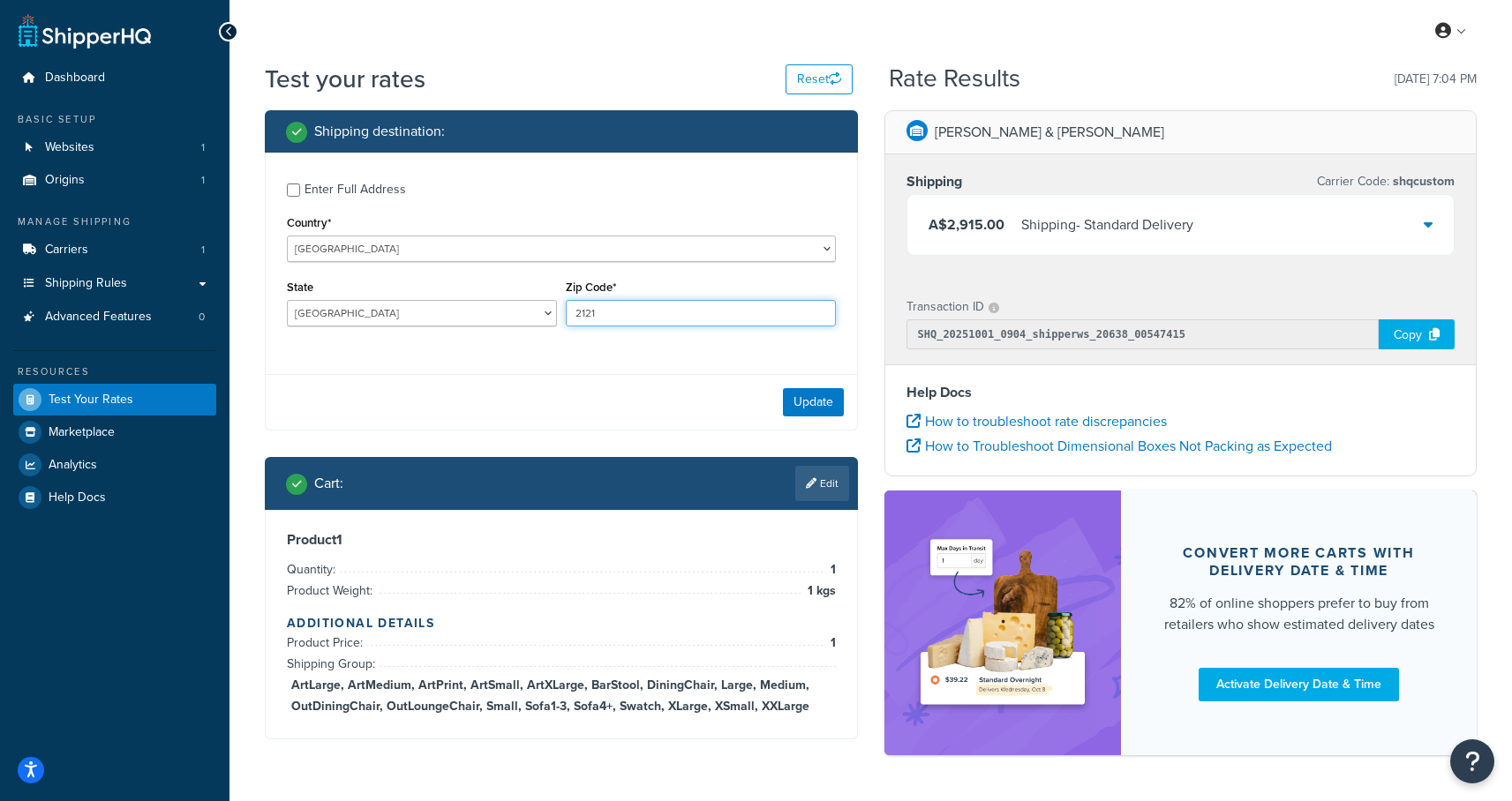
drag, startPoint x: 599, startPoint y: 311, endPoint x: 587, endPoint y: 313, distance: 12.2
click at [587, 313] on input "2121" at bounding box center [701, 314] width 270 height 27
click at [818, 80] on button "Reset" at bounding box center [818, 80] width 67 height 30
select select "US"
type input "78759"
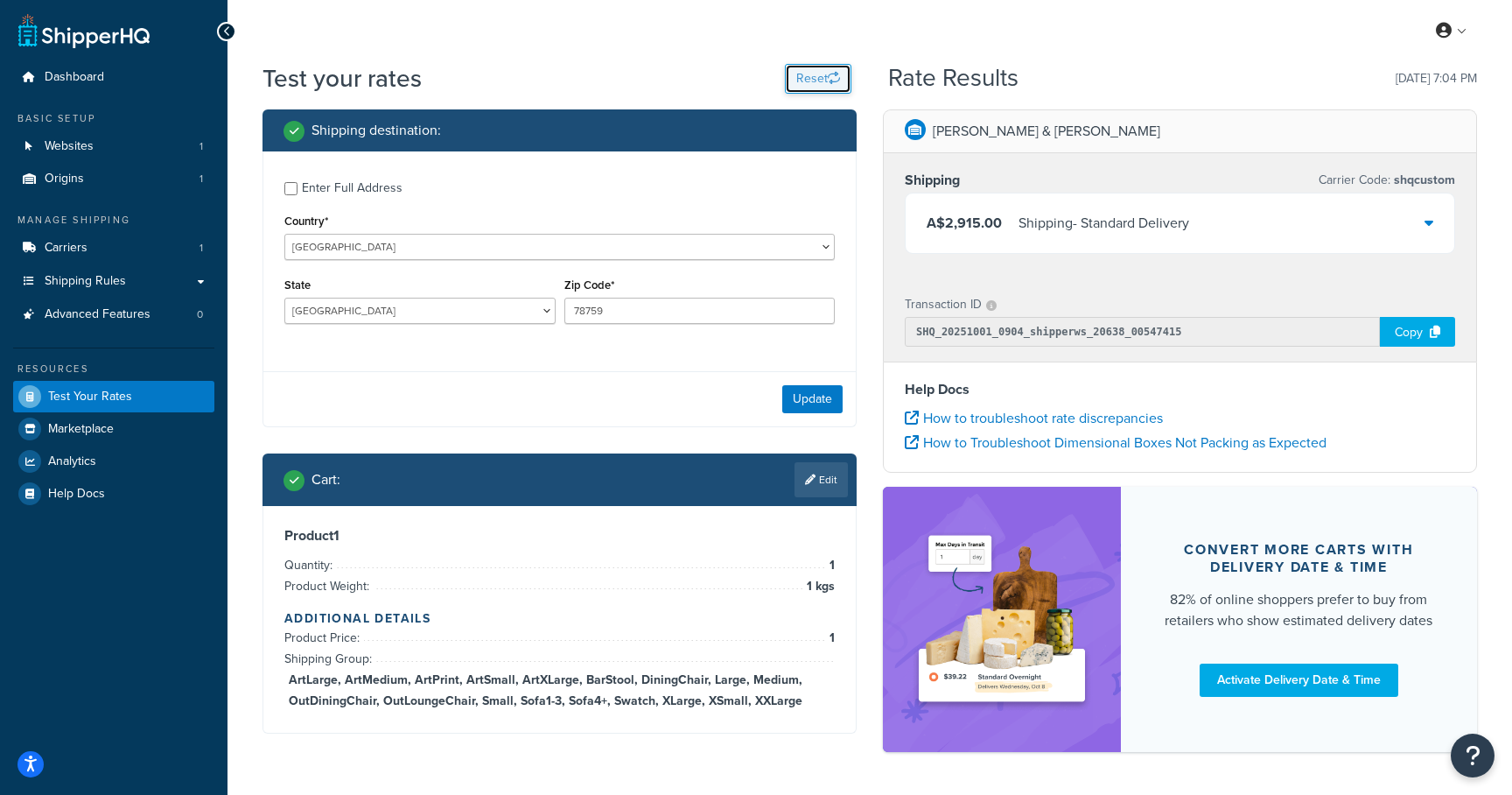
select select "AL"
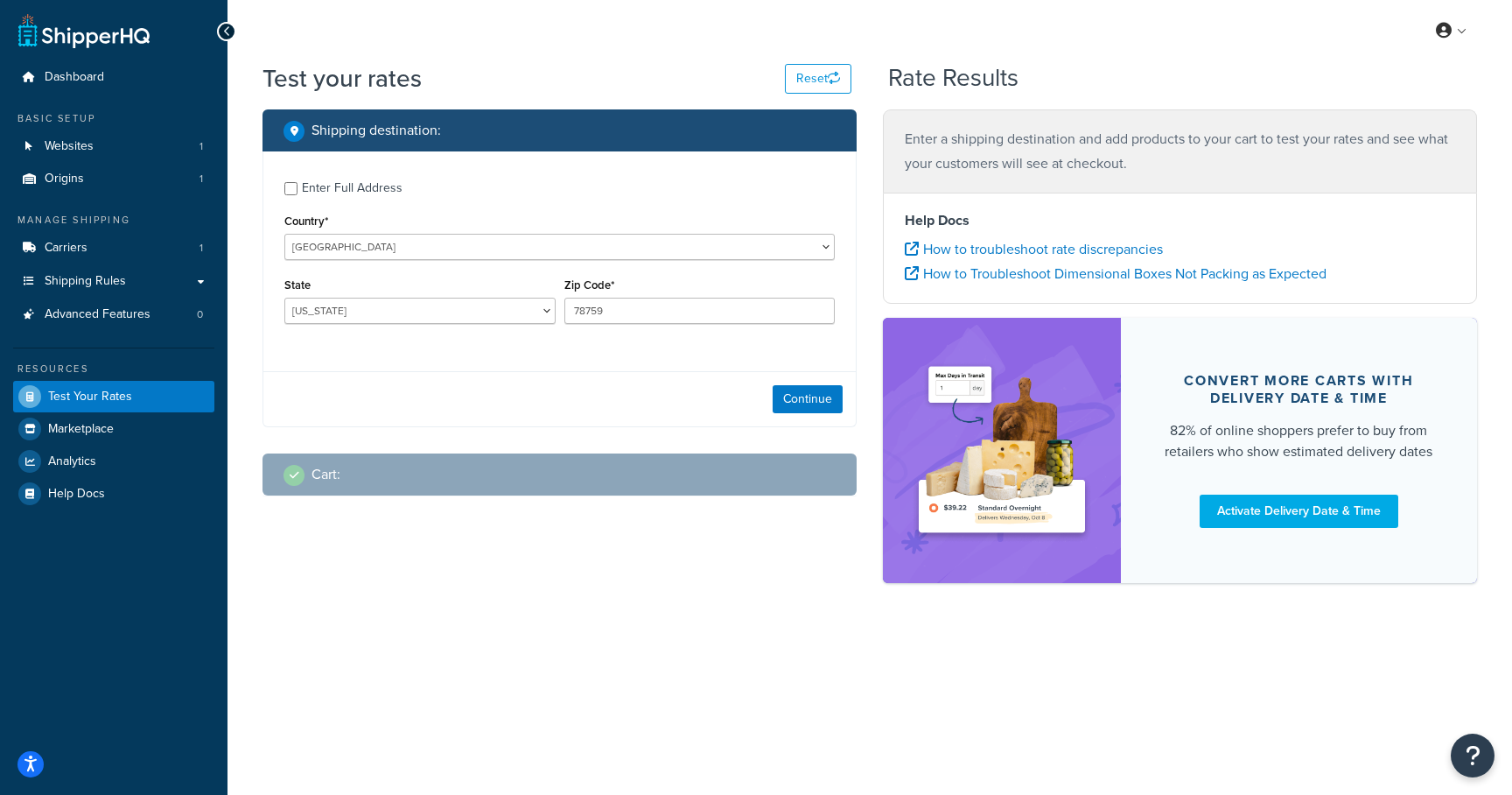
click at [489, 233] on div "Country* United States United Kingdom Afghanistan Åland Islands Albania Algeria…" at bounding box center [560, 234] width 551 height 51
click at [486, 239] on select "United States United Kingdom Afghanistan Åland Islands Albania Algeria American…" at bounding box center [560, 248] width 551 height 27
select select "AU"
click at [285, 234] on select "United States United Kingdom Afghanistan Åland Islands Albania Algeria American…" at bounding box center [560, 248] width 551 height 27
click at [495, 308] on select "Australian Capital Territory New South Wales Northern Territory Queensland Sout…" at bounding box center [420, 311] width 271 height 27
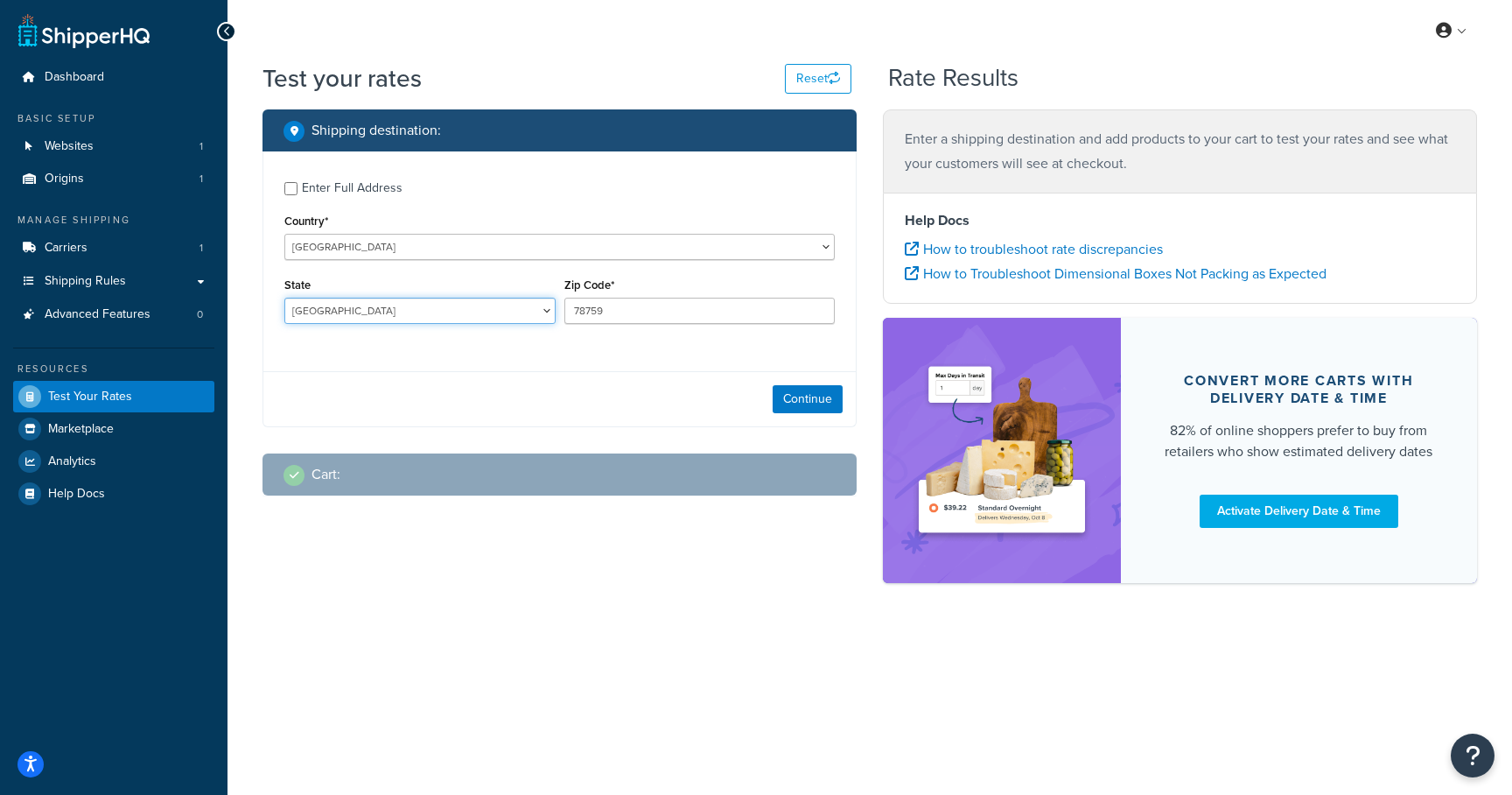
select select "NSW"
click at [285, 299] on select "Australian Capital Territory New South Wales Northern Territory Queensland Sout…" at bounding box center [420, 311] width 271 height 27
drag, startPoint x: 611, startPoint y: 301, endPoint x: 587, endPoint y: 302, distance: 24.0
click at [587, 302] on input "78759" at bounding box center [701, 311] width 271 height 27
drag, startPoint x: 620, startPoint y: 306, endPoint x: 552, endPoint y: 300, distance: 68.3
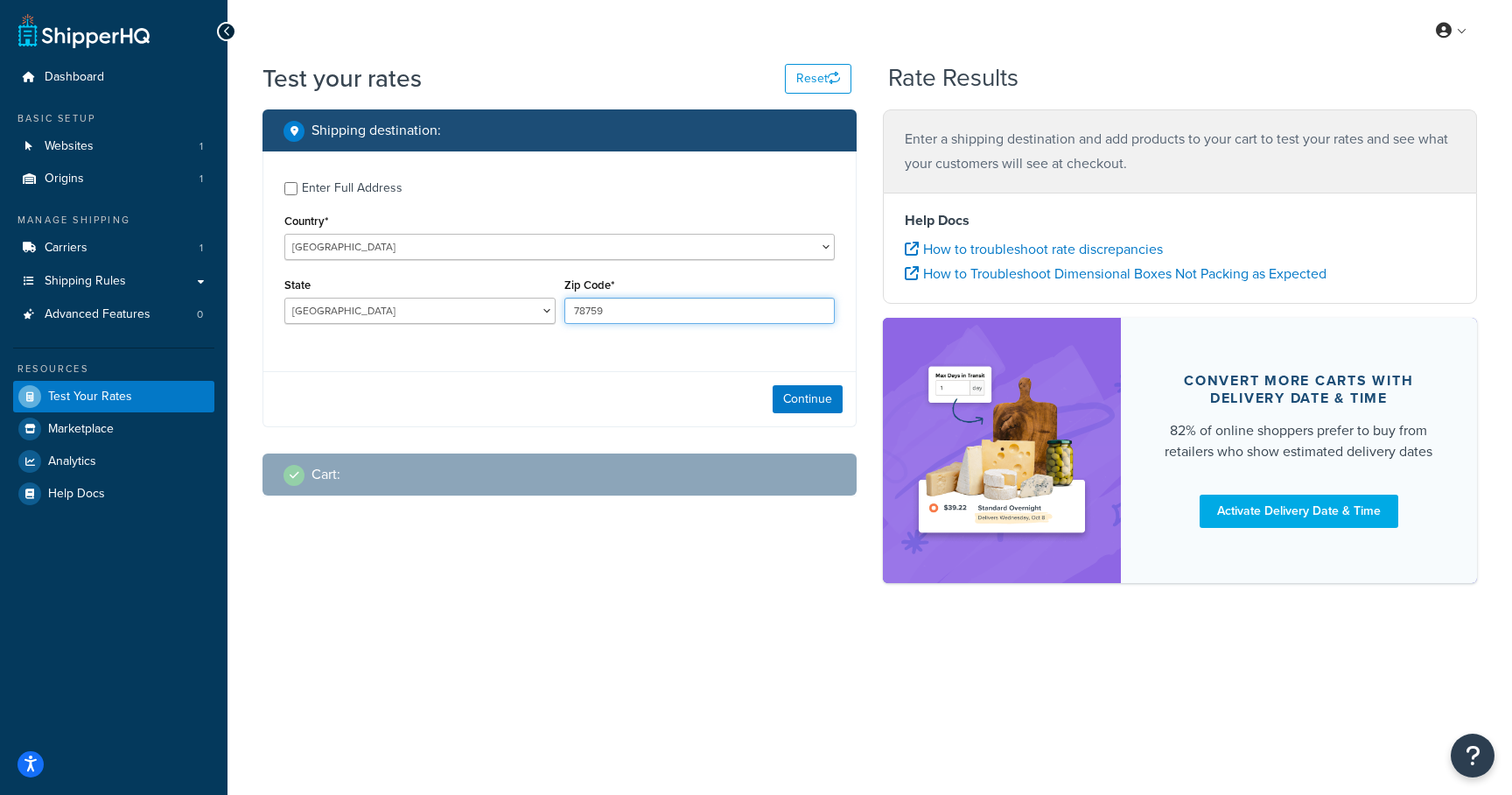
click at [552, 300] on div "State Australian Capital Territory New South Wales Northern Territory Queenslan…" at bounding box center [560, 305] width 560 height 64
type input "2108"
click at [797, 412] on button "Continue" at bounding box center [807, 399] width 70 height 28
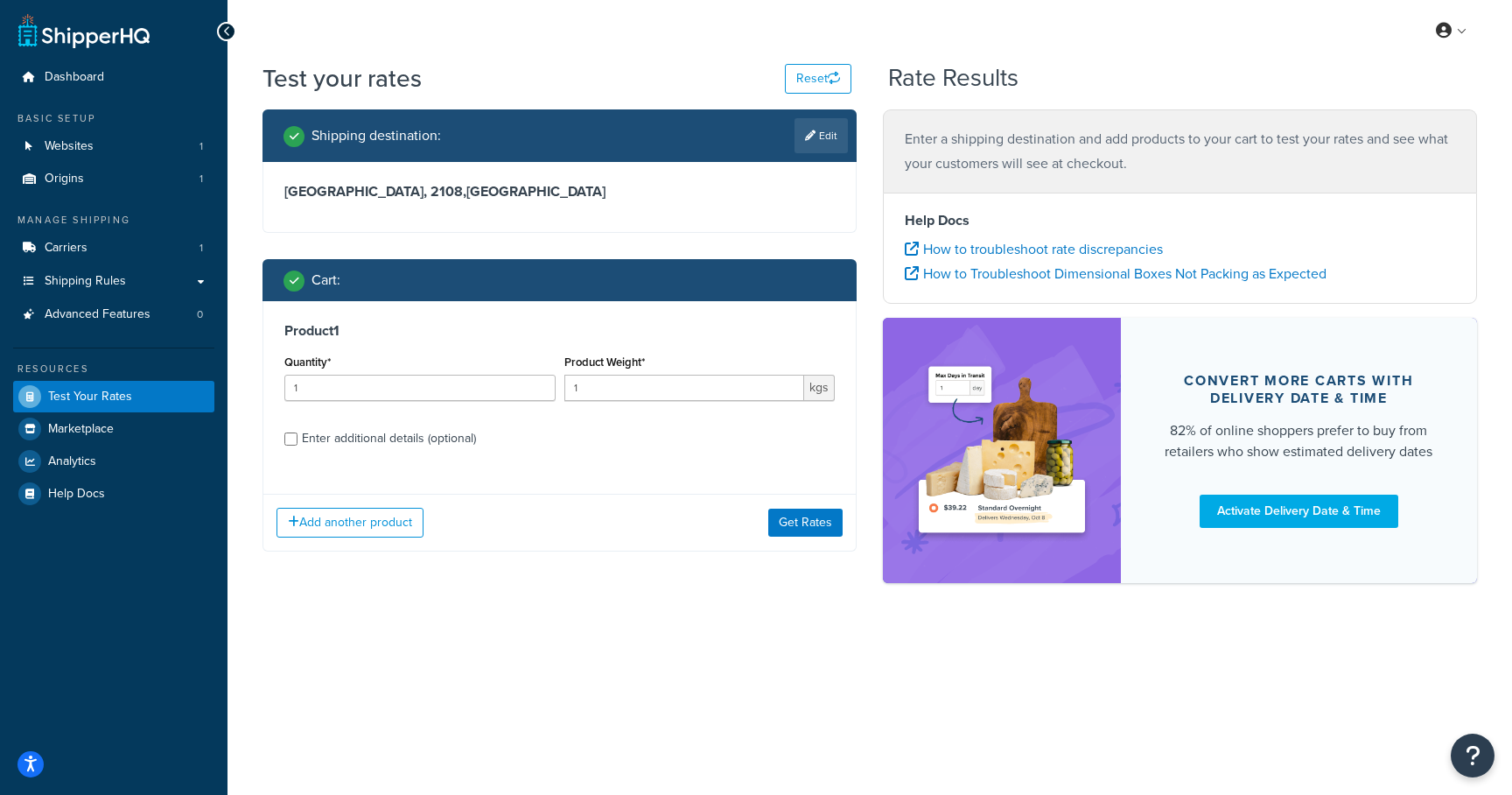
click at [387, 453] on div "Product 1 Quantity* 1 Product Weight* 1 kgs Enter additional details (optional)" at bounding box center [560, 390] width 592 height 179
click at [387, 442] on div "Enter additional details (optional)" at bounding box center [388, 439] width 174 height 25
click at [298, 442] on input "Enter additional details (optional)" at bounding box center [291, 439] width 13 height 13
checkbox input "true"
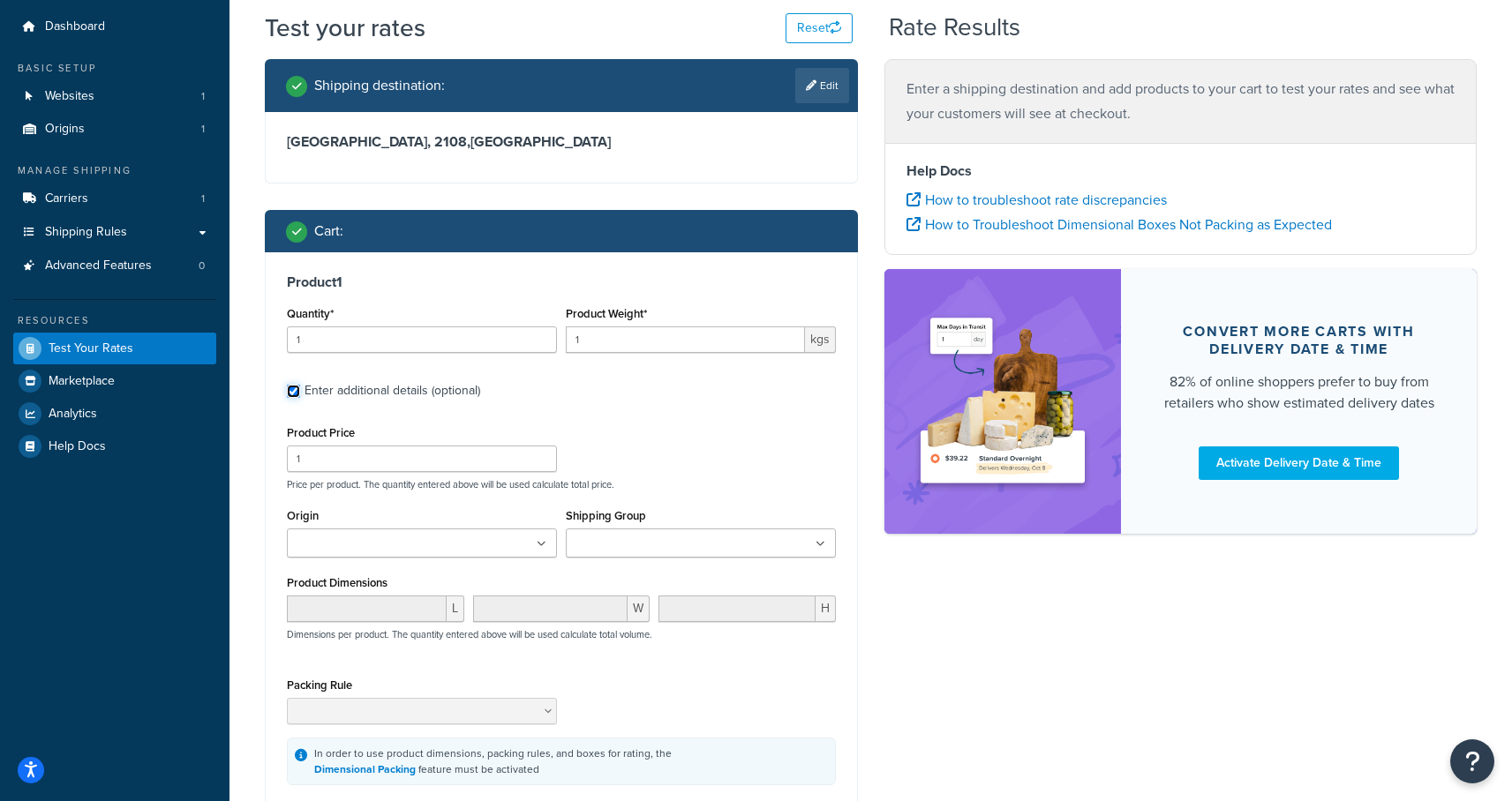
scroll to position [174, 0]
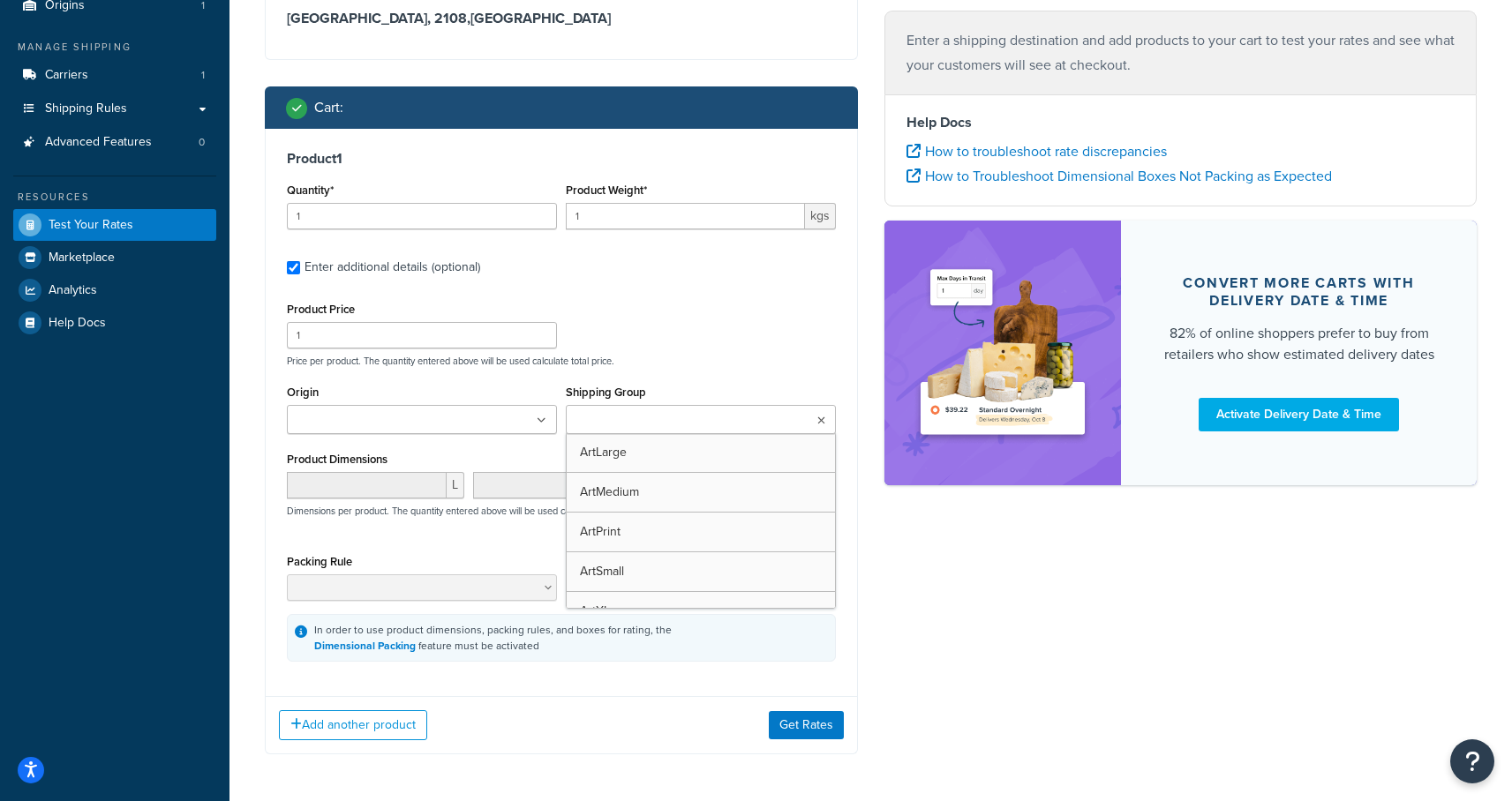
click at [655, 423] on input "Shipping Group" at bounding box center [649, 421] width 156 height 20
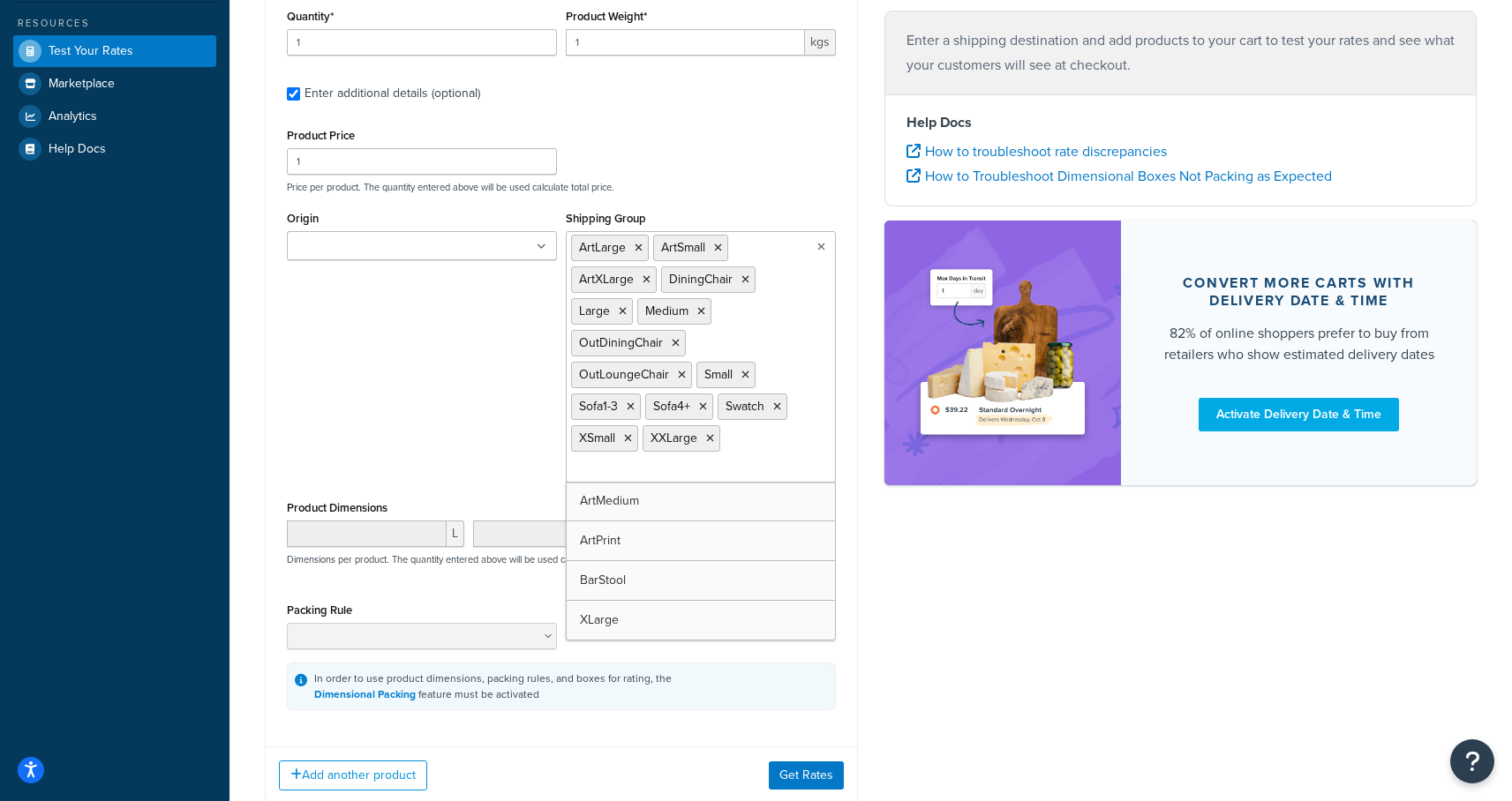
scroll to position [0, 0]
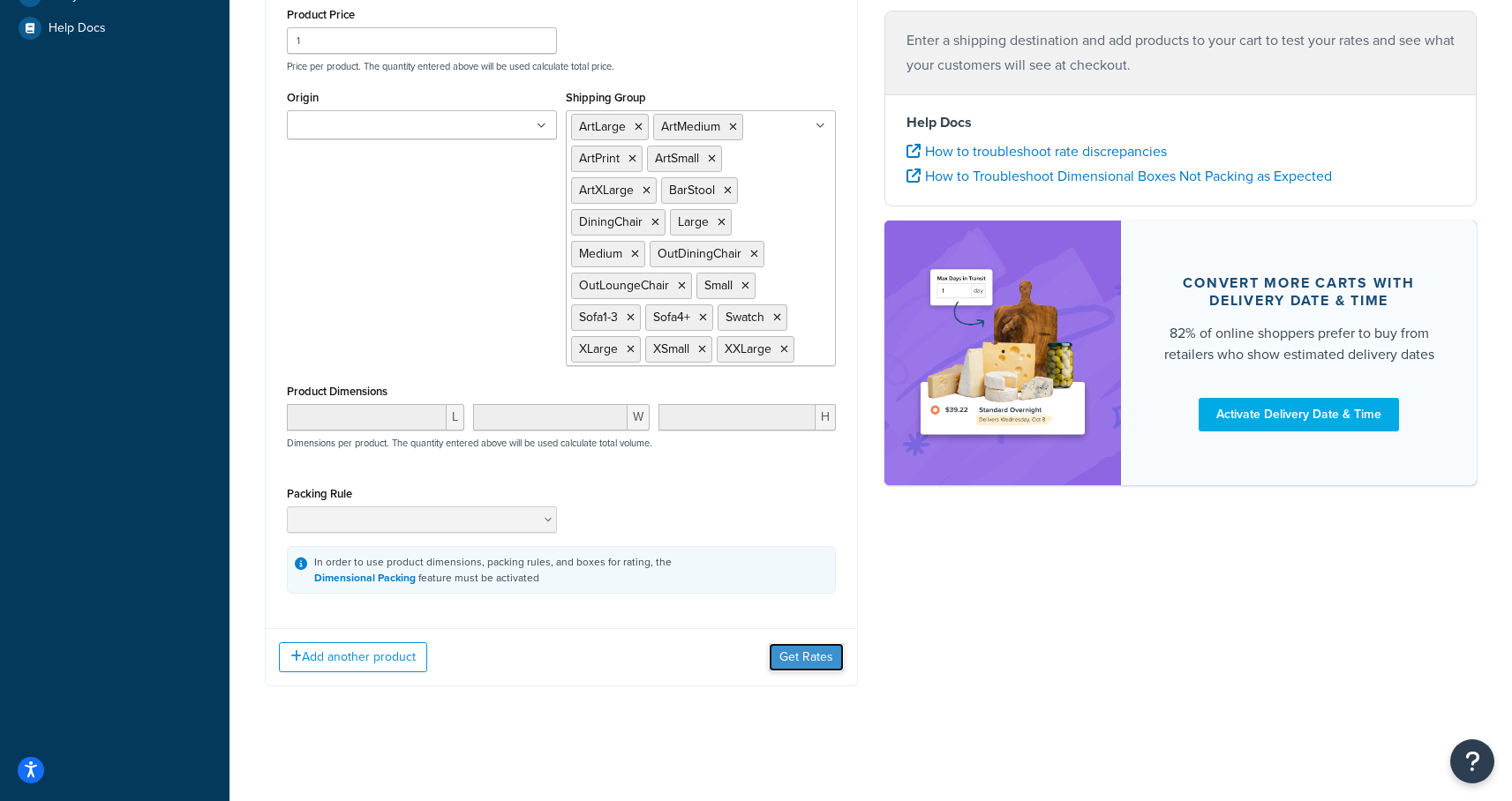
click at [802, 655] on button "Get Rates" at bounding box center [807, 657] width 75 height 29
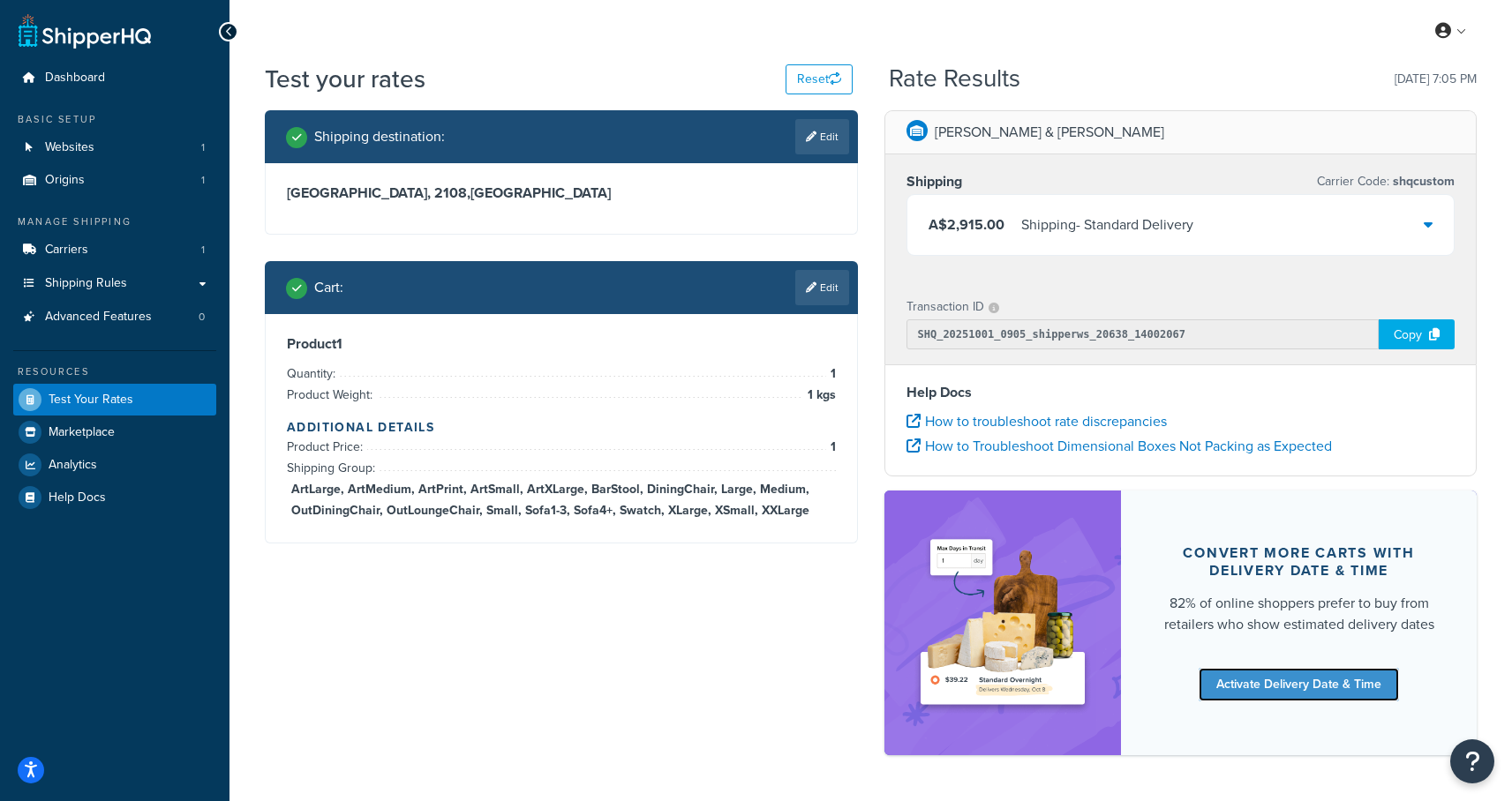
click at [1339, 697] on link "Activate Delivery Date & Time" at bounding box center [1298, 685] width 200 height 34
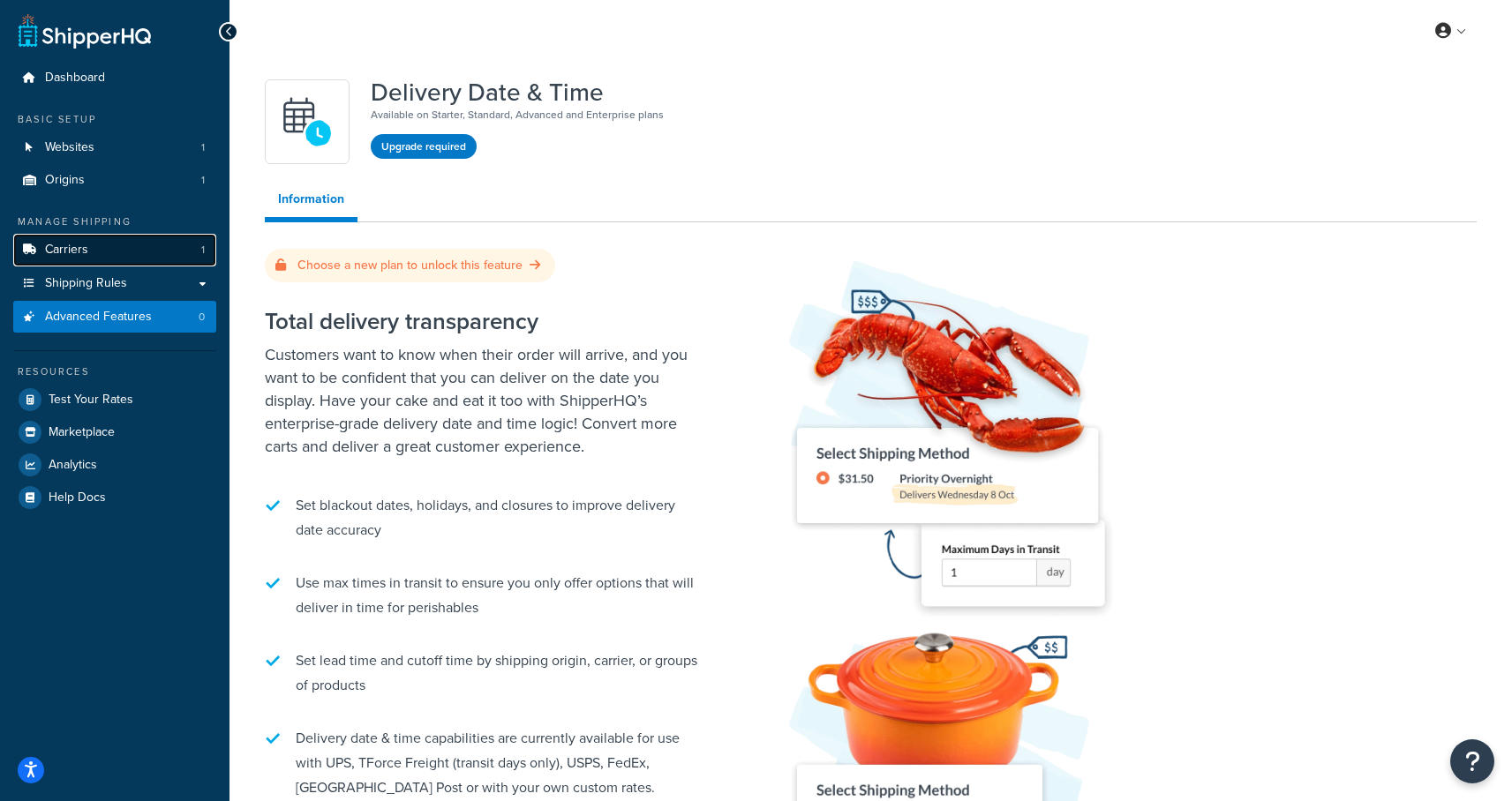
click at [89, 255] on link "Carriers 1" at bounding box center [114, 250] width 203 height 33
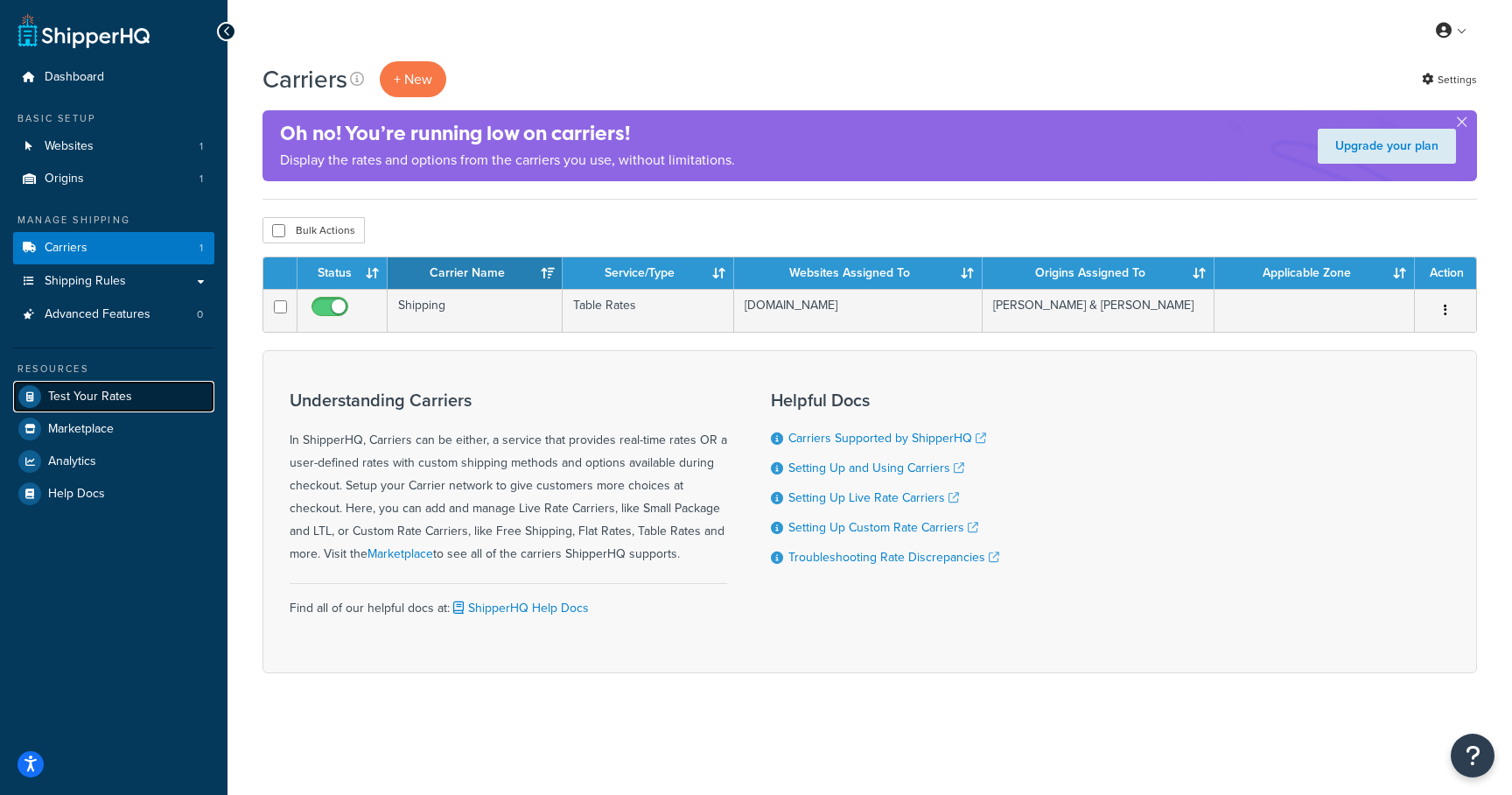
click at [79, 399] on span "Test Your Rates" at bounding box center [90, 397] width 84 height 15
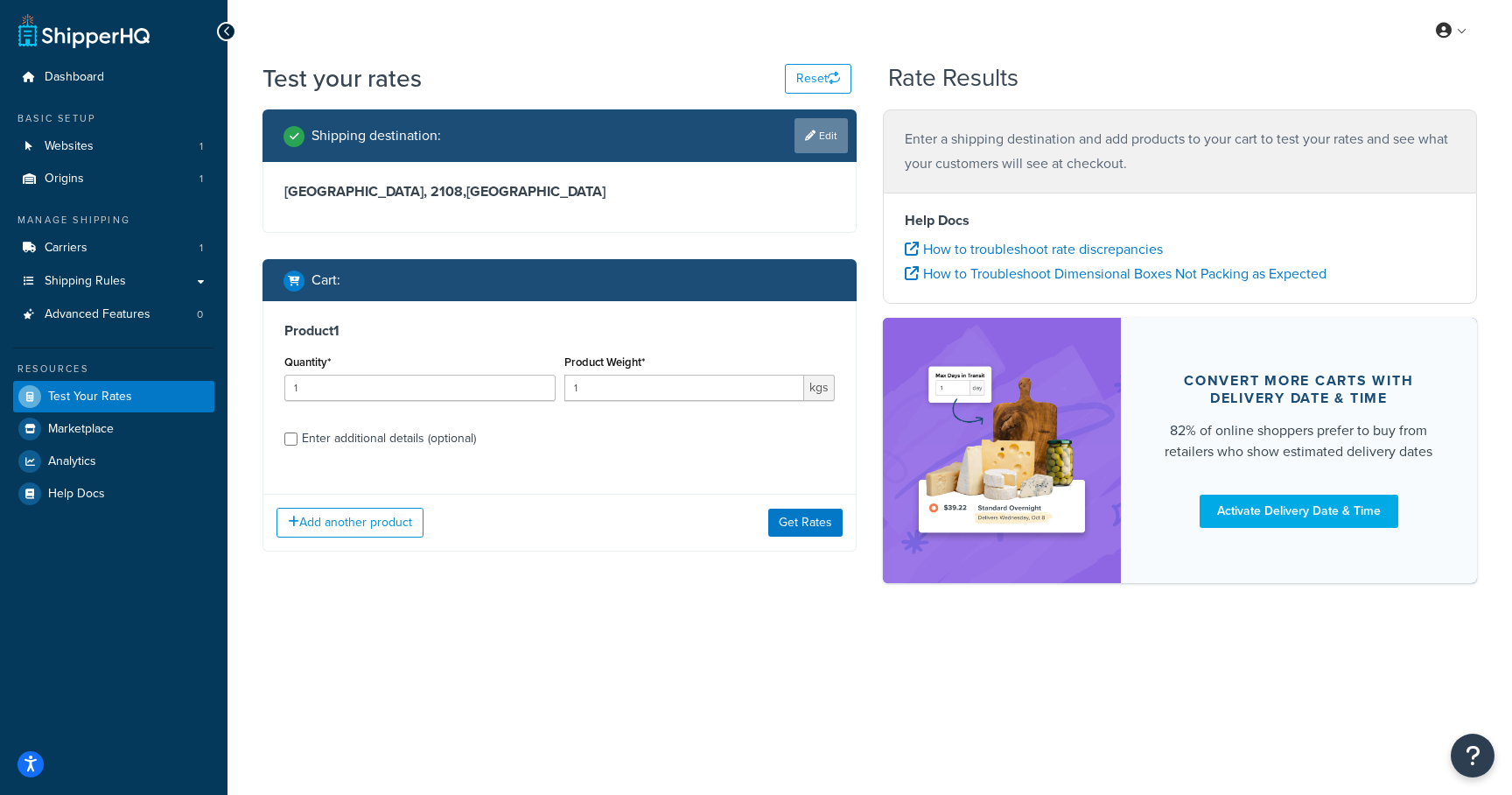
click at [821, 133] on link "Edit" at bounding box center [821, 135] width 53 height 35
select select "AU"
select select "[GEOGRAPHIC_DATA]"
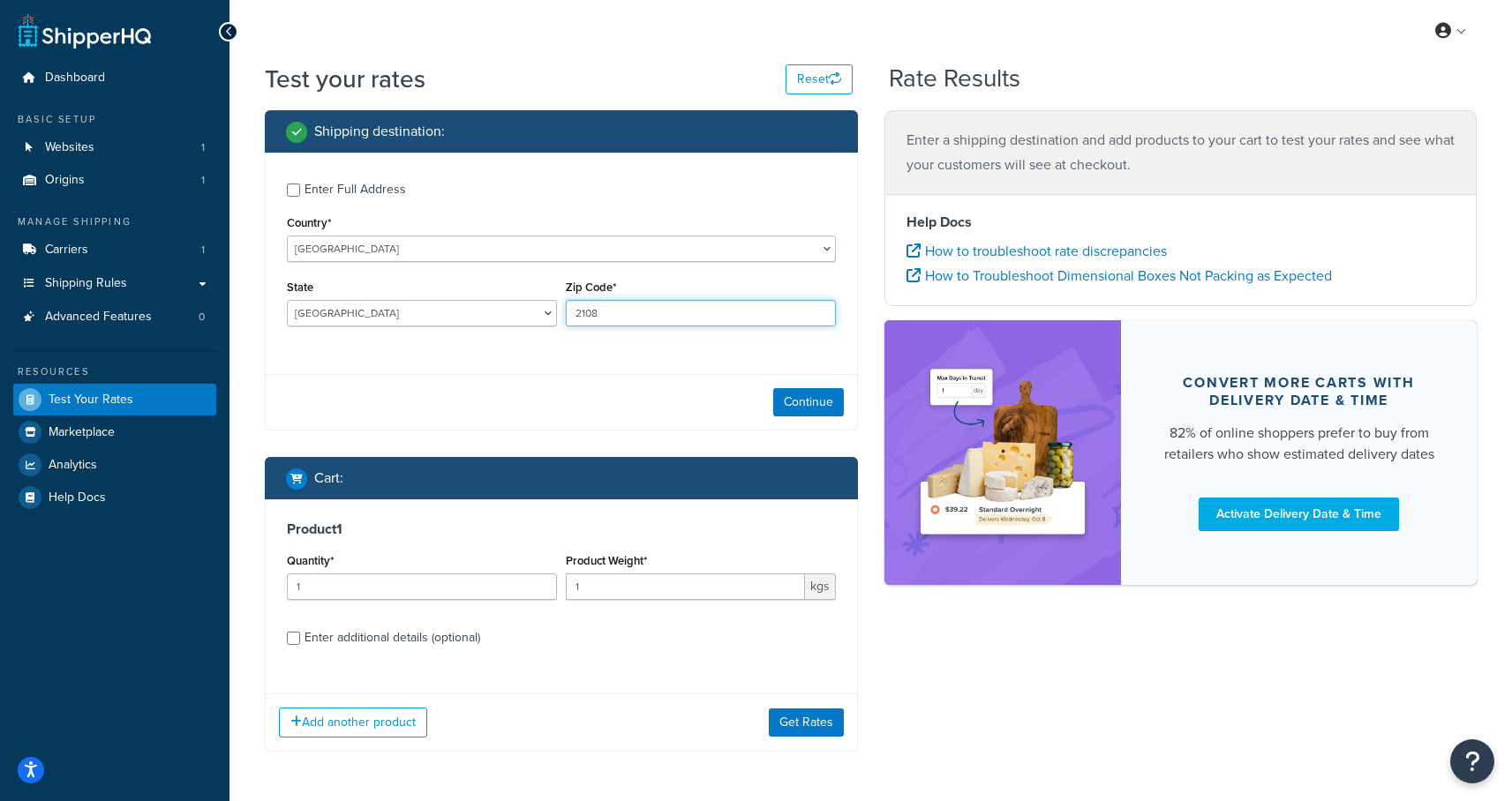
click at [638, 317] on input "2108" at bounding box center [701, 314] width 270 height 27
type input "2847"
click at [830, 395] on button "Continue" at bounding box center [808, 402] width 71 height 29
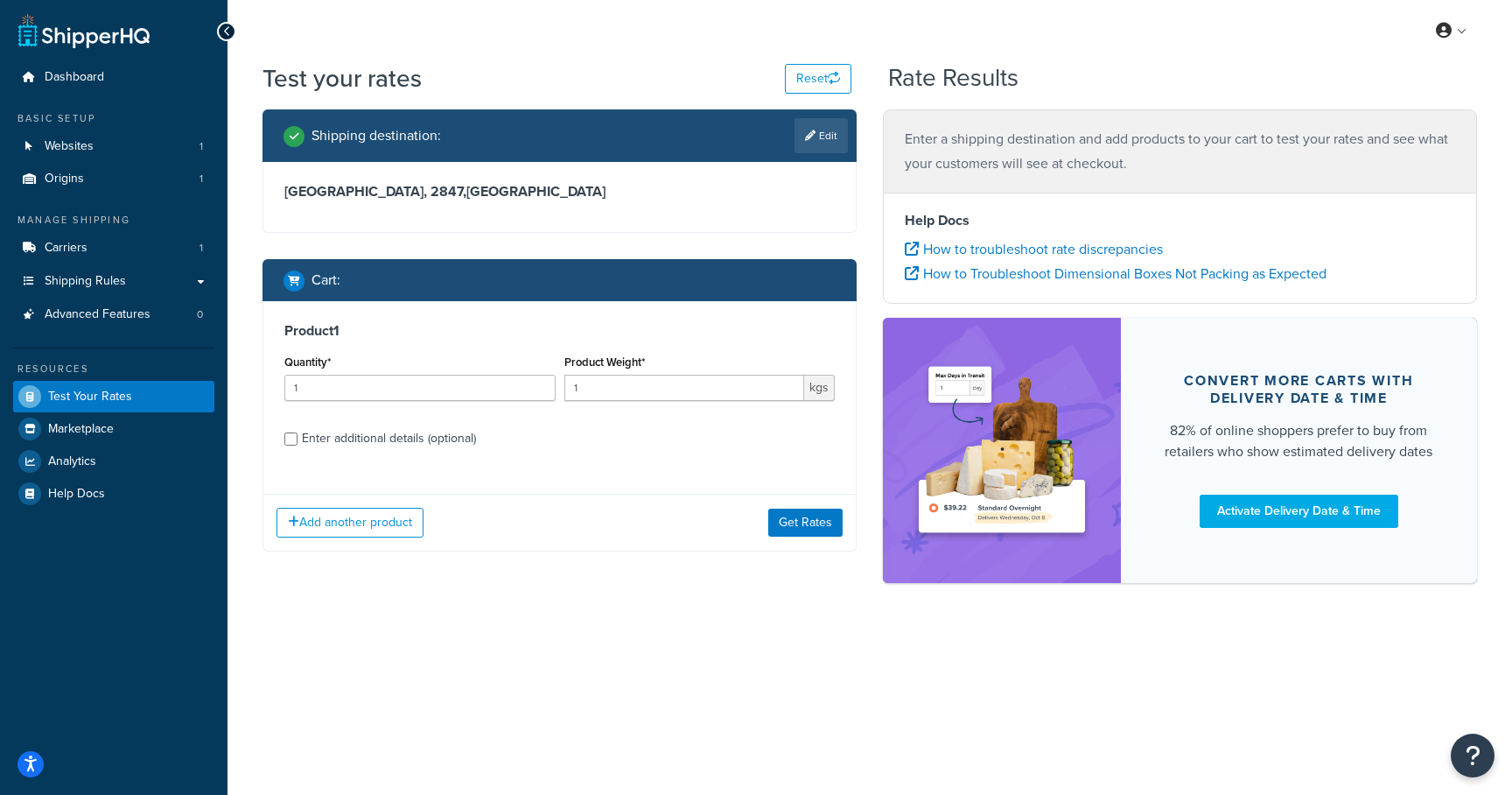
click at [380, 445] on div "Enter additional details (optional)" at bounding box center [388, 439] width 174 height 25
click at [298, 445] on input "Enter additional details (optional)" at bounding box center [291, 439] width 13 height 13
checkbox input "true"
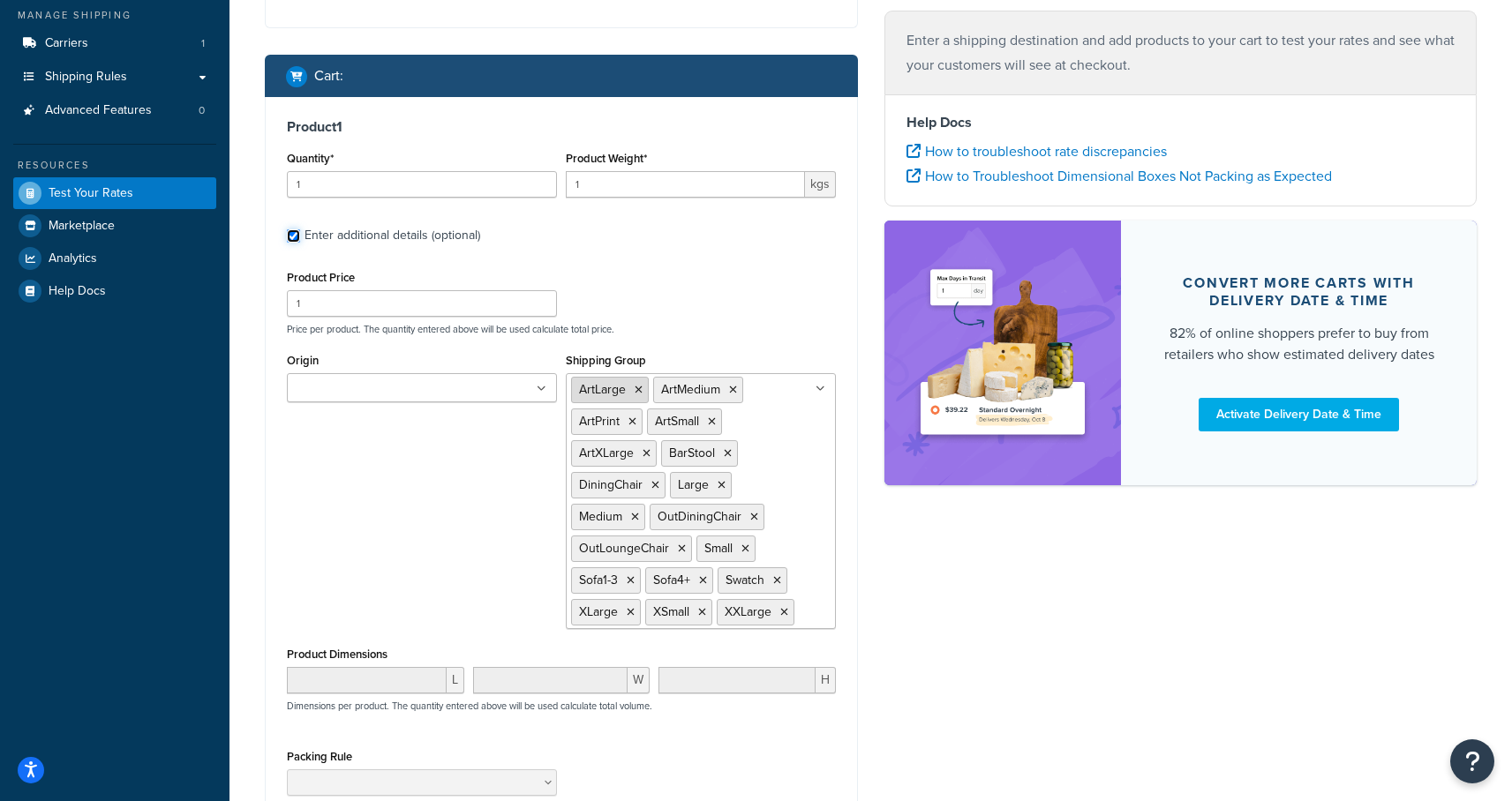
scroll to position [438, 0]
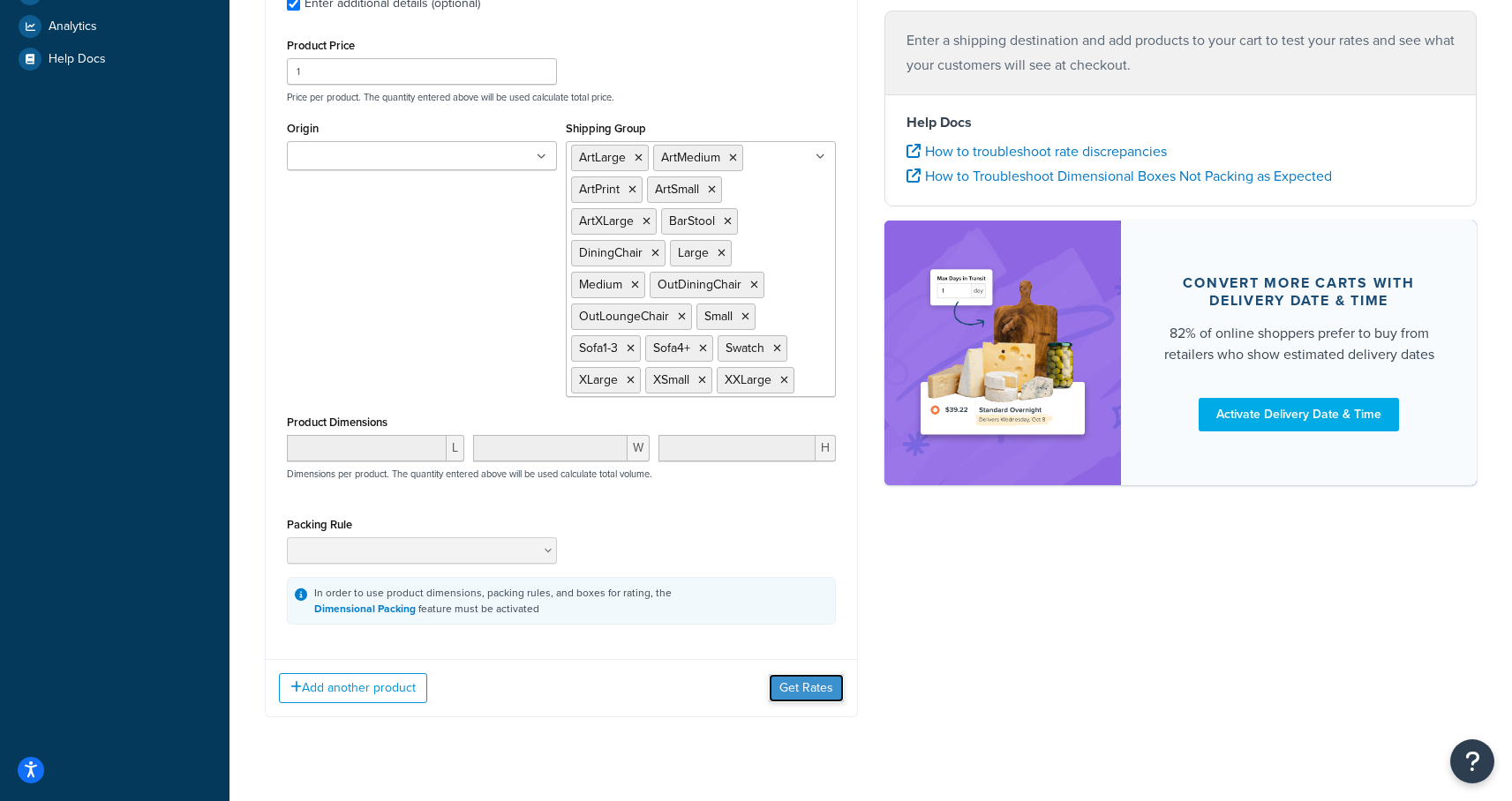
click at [828, 701] on button "Get Rates" at bounding box center [807, 688] width 75 height 29
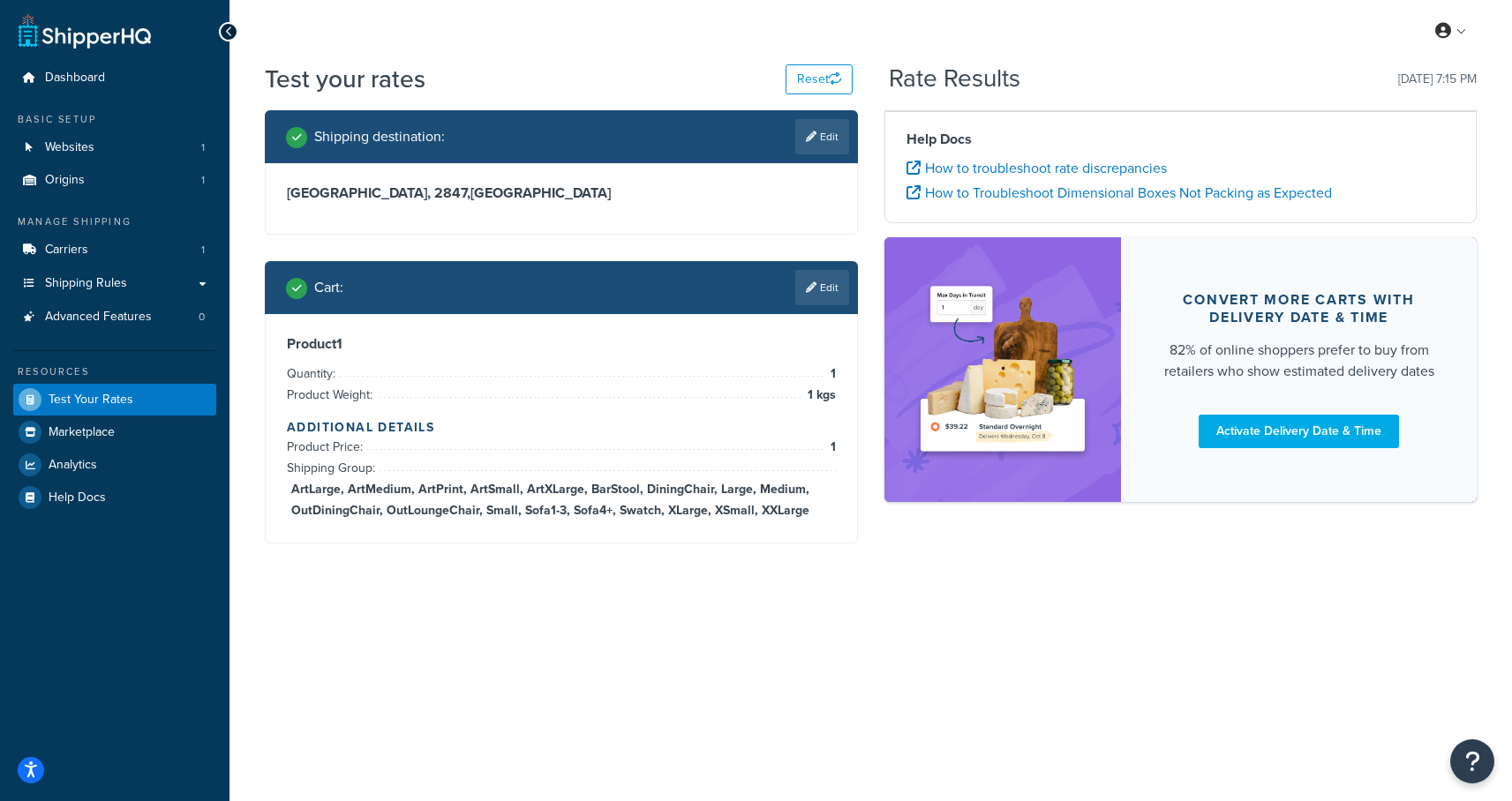
scroll to position [0, 0]
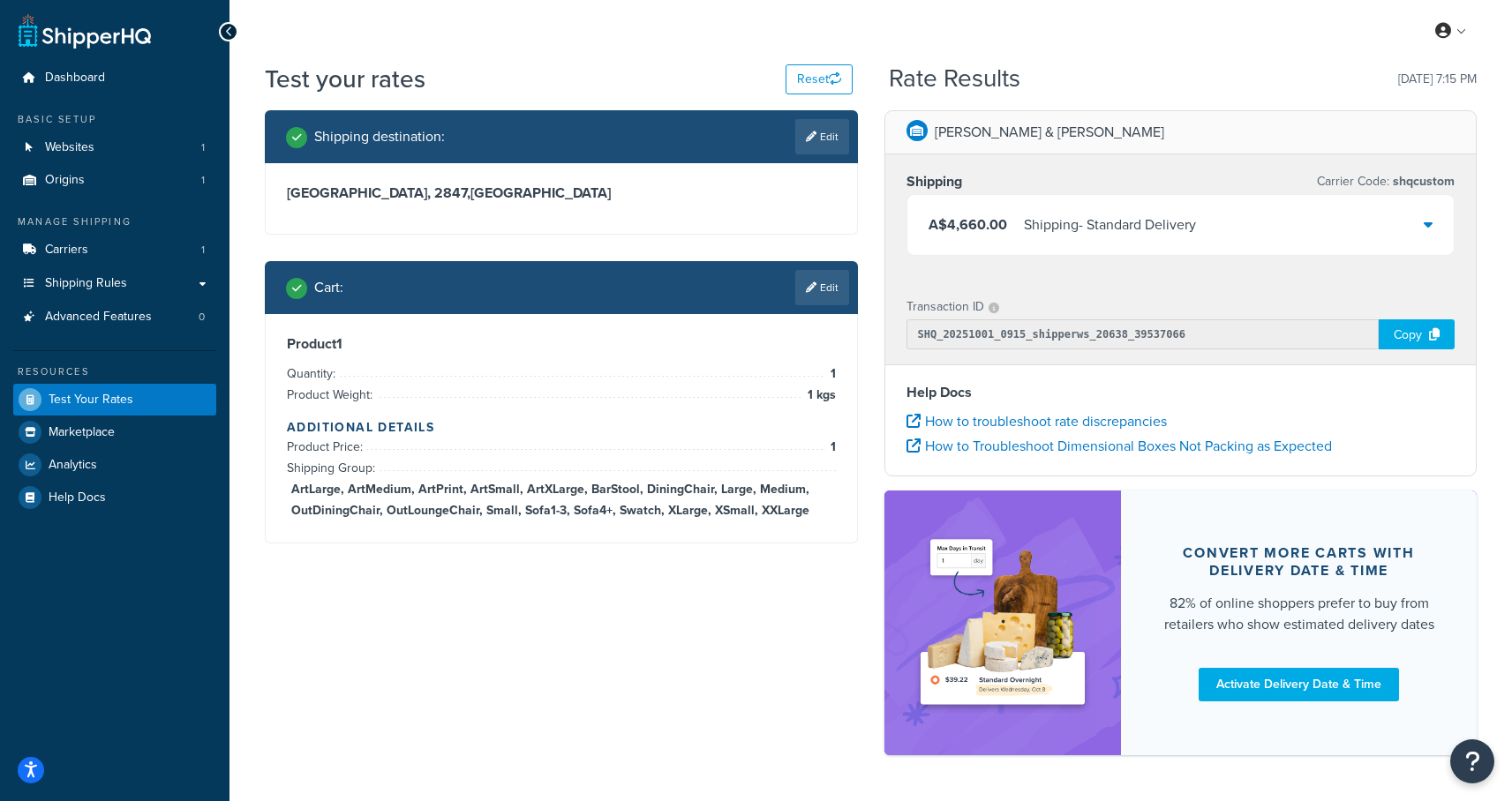
click at [821, 134] on link "Edit" at bounding box center [822, 136] width 54 height 35
select select "AU"
select select "[GEOGRAPHIC_DATA]"
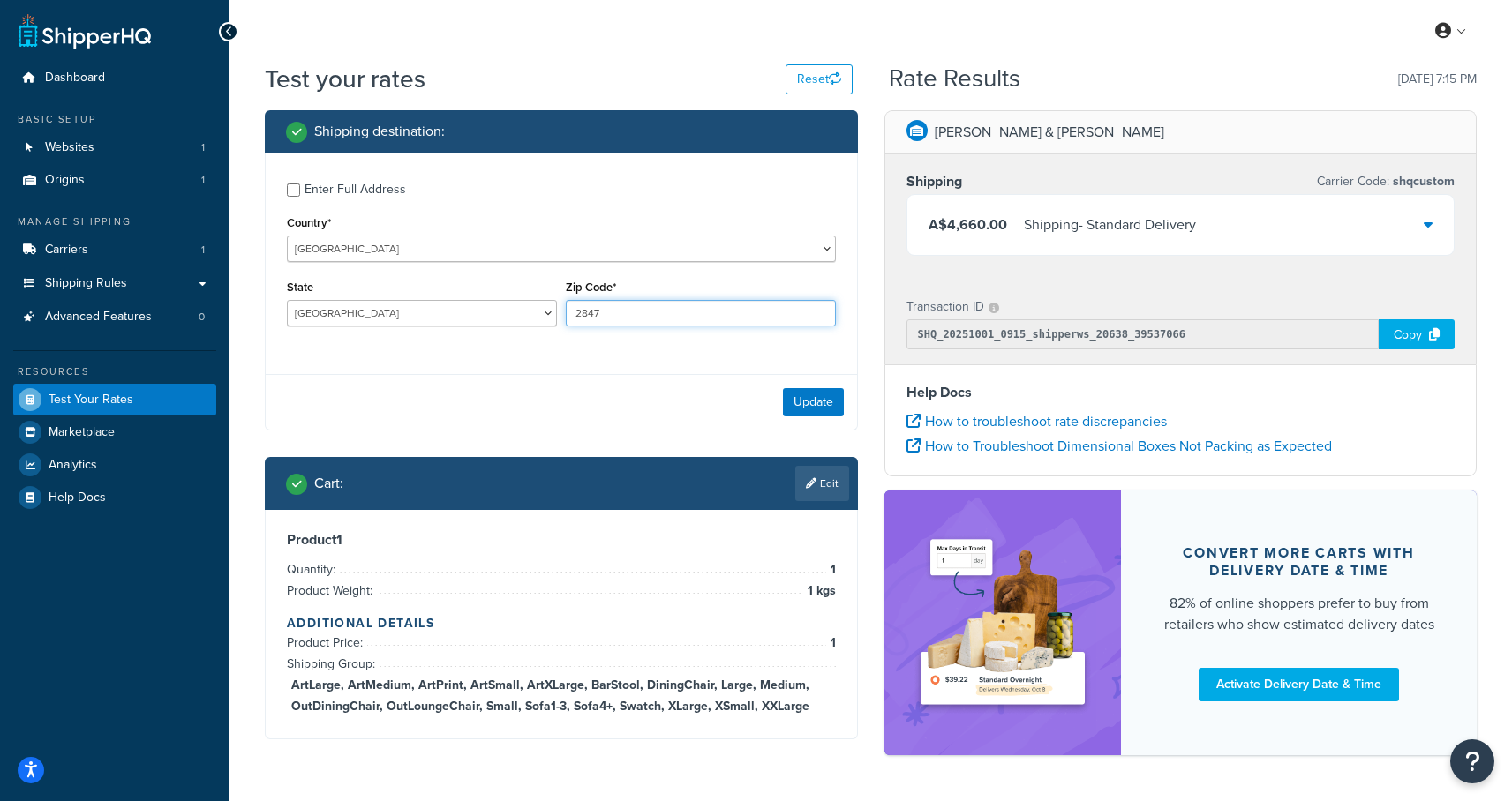
click at [583, 309] on input "2847" at bounding box center [701, 314] width 270 height 27
type input "2450"
click at [811, 401] on button "Update" at bounding box center [813, 402] width 61 height 29
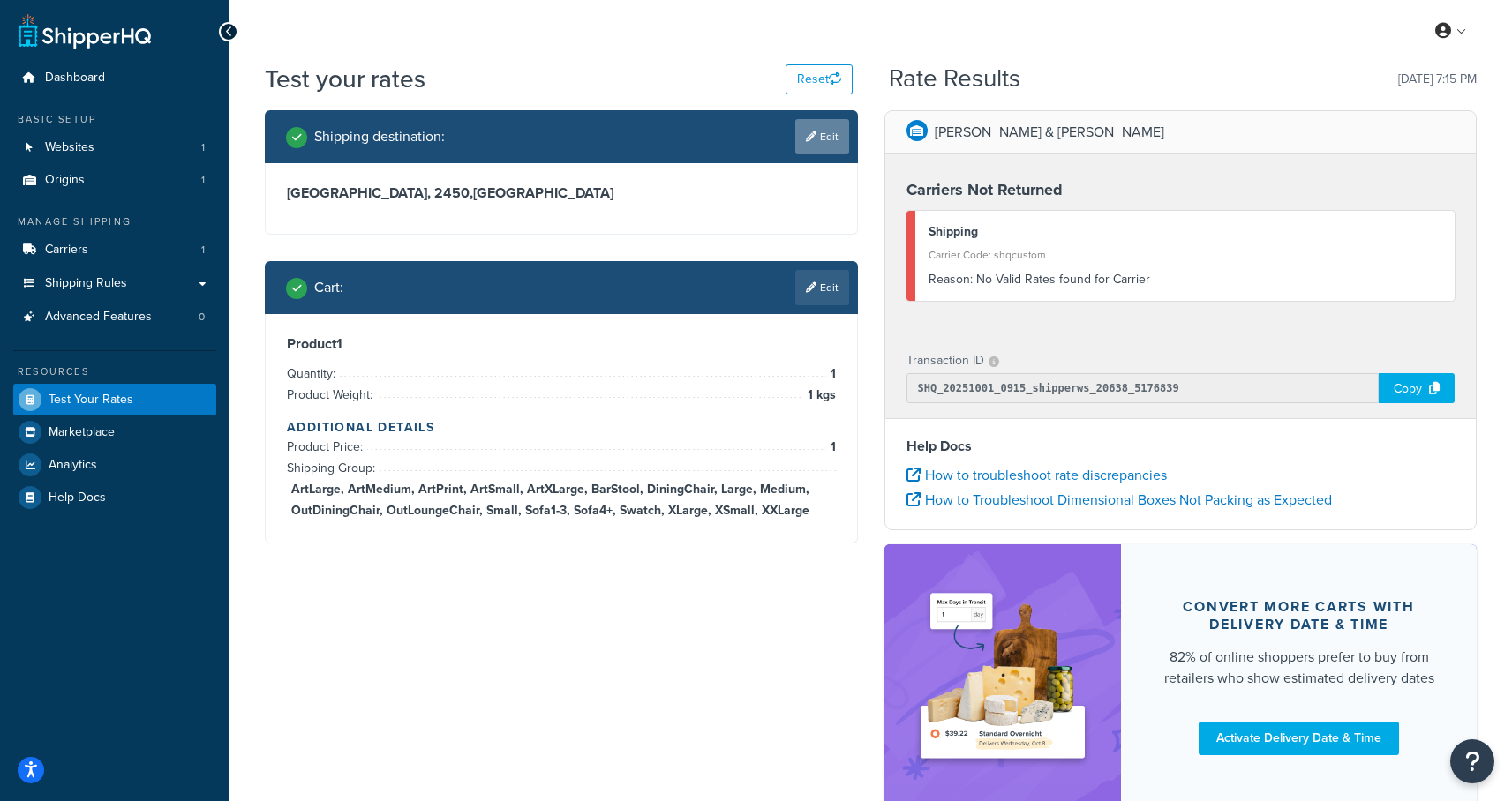
click at [822, 129] on link "Edit" at bounding box center [822, 136] width 54 height 35
click at [822, 129] on div "Shipping destination : Edit" at bounding box center [568, 136] width 563 height 35
select select "AU"
select select "[GEOGRAPHIC_DATA]"
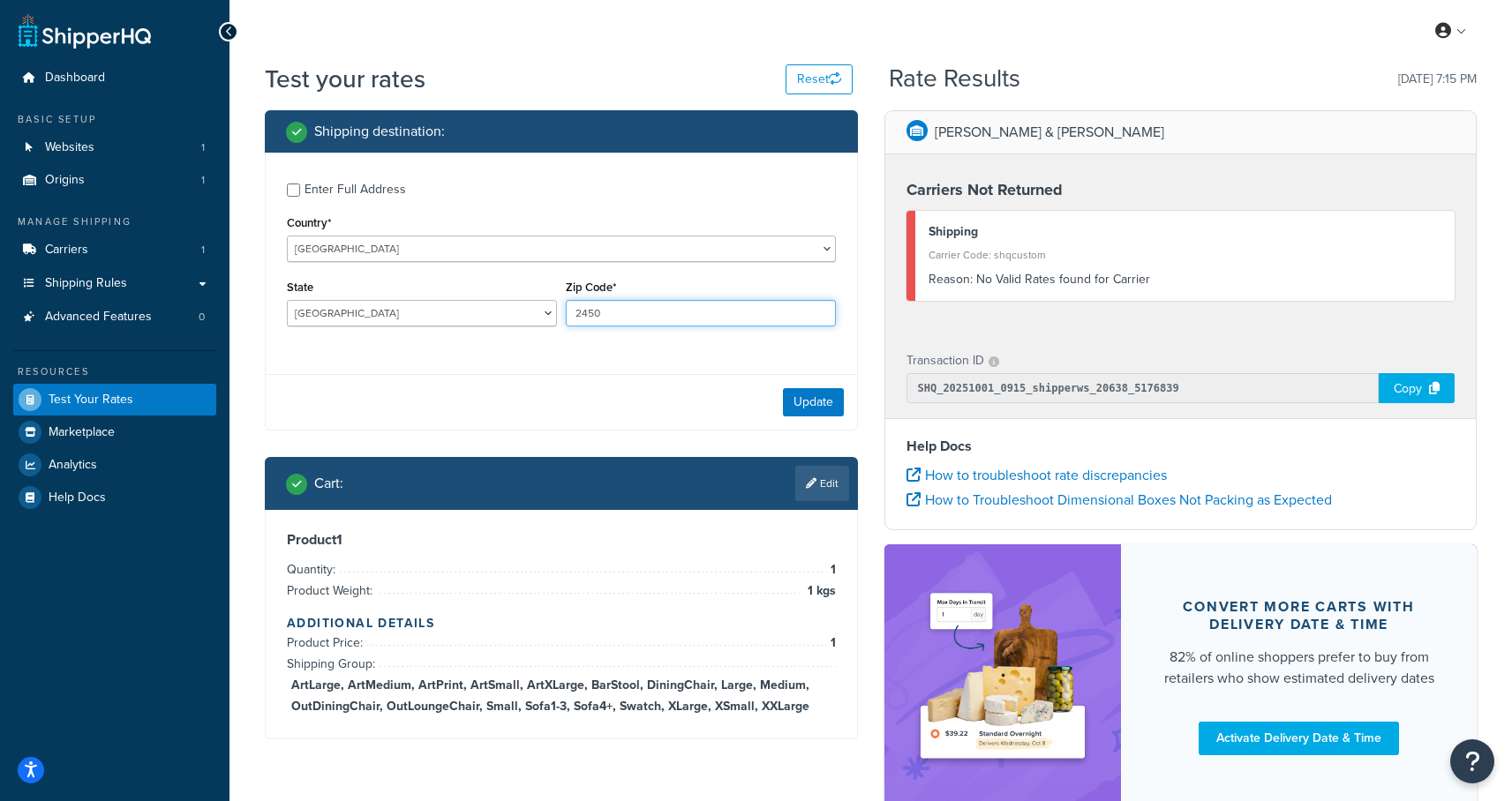
click at [593, 323] on input "2450" at bounding box center [701, 314] width 270 height 27
type input "2289"
click at [808, 405] on button "Update" at bounding box center [813, 402] width 61 height 29
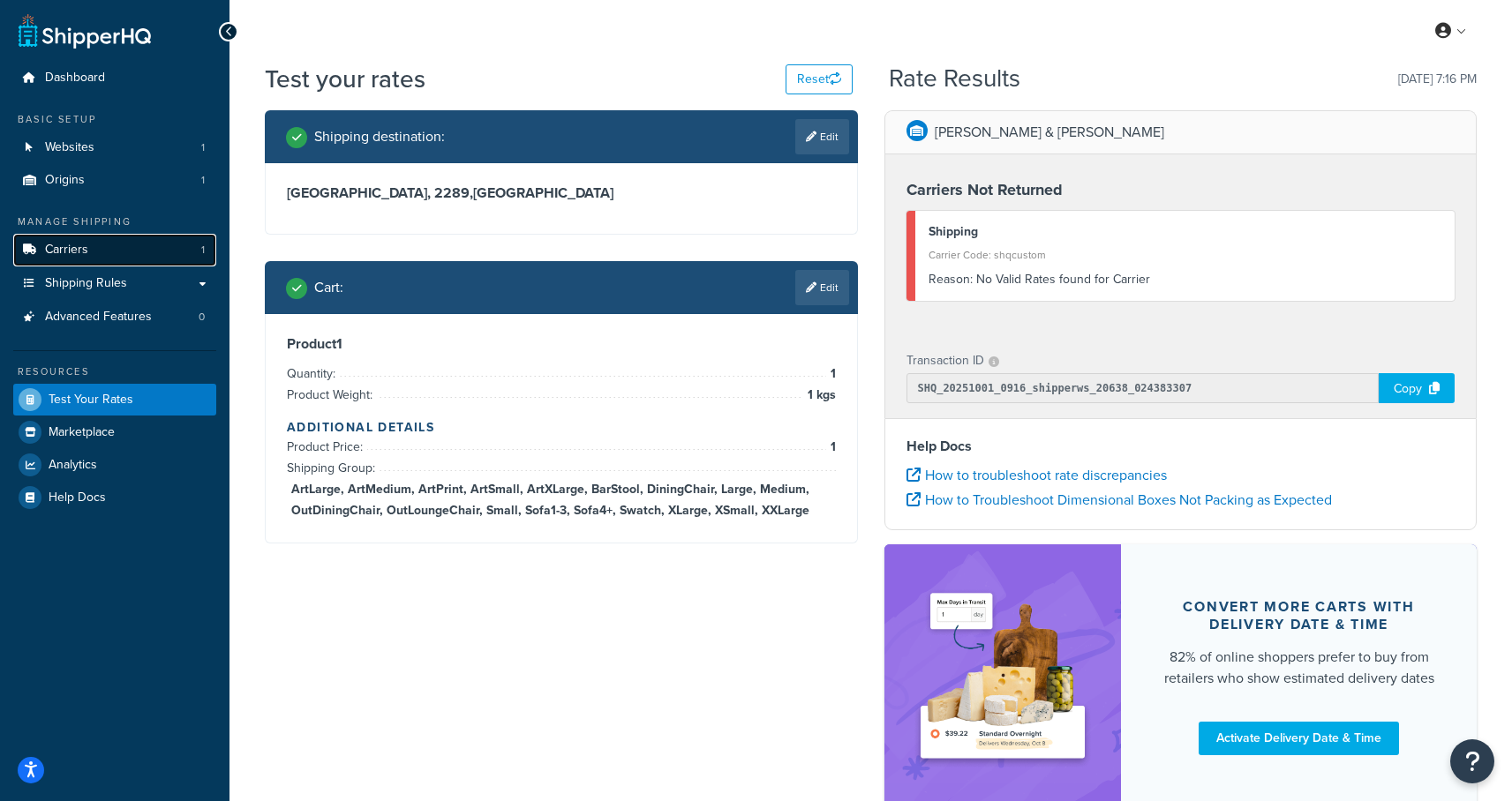
click at [58, 249] on span "Carriers" at bounding box center [66, 249] width 43 height 15
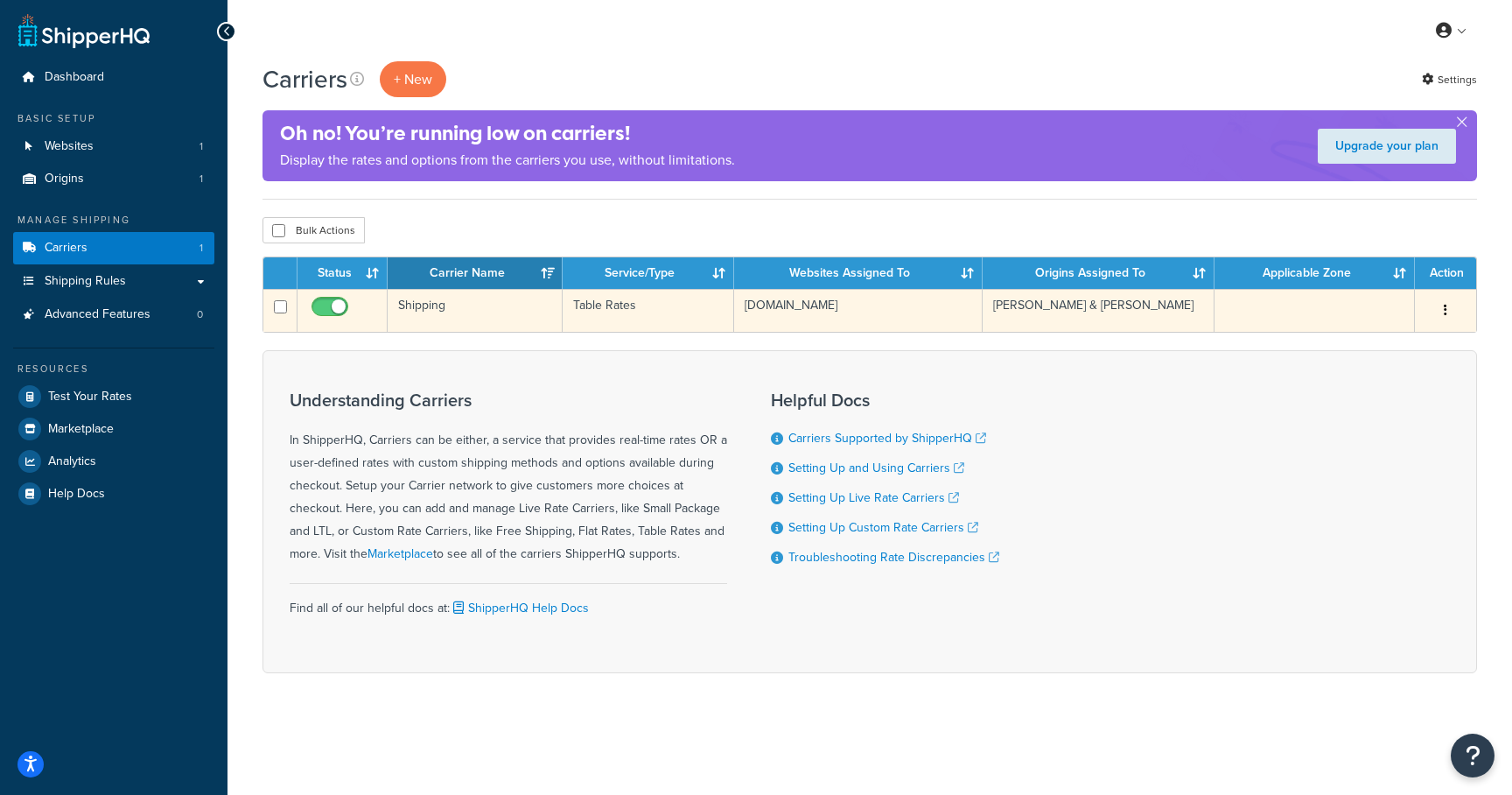
click at [430, 317] on td "Shipping" at bounding box center [474, 311] width 175 height 43
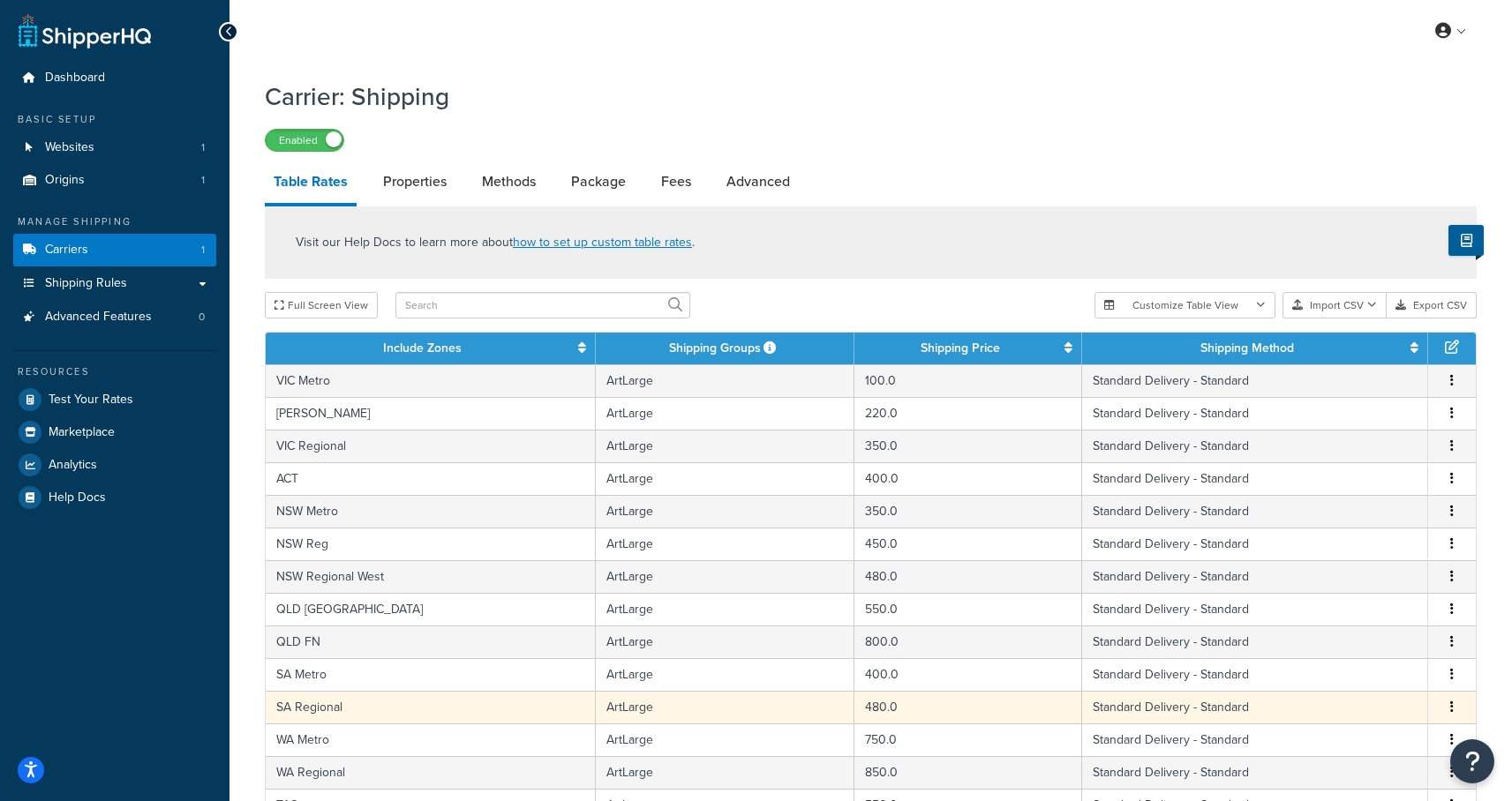
scroll to position [573, 0]
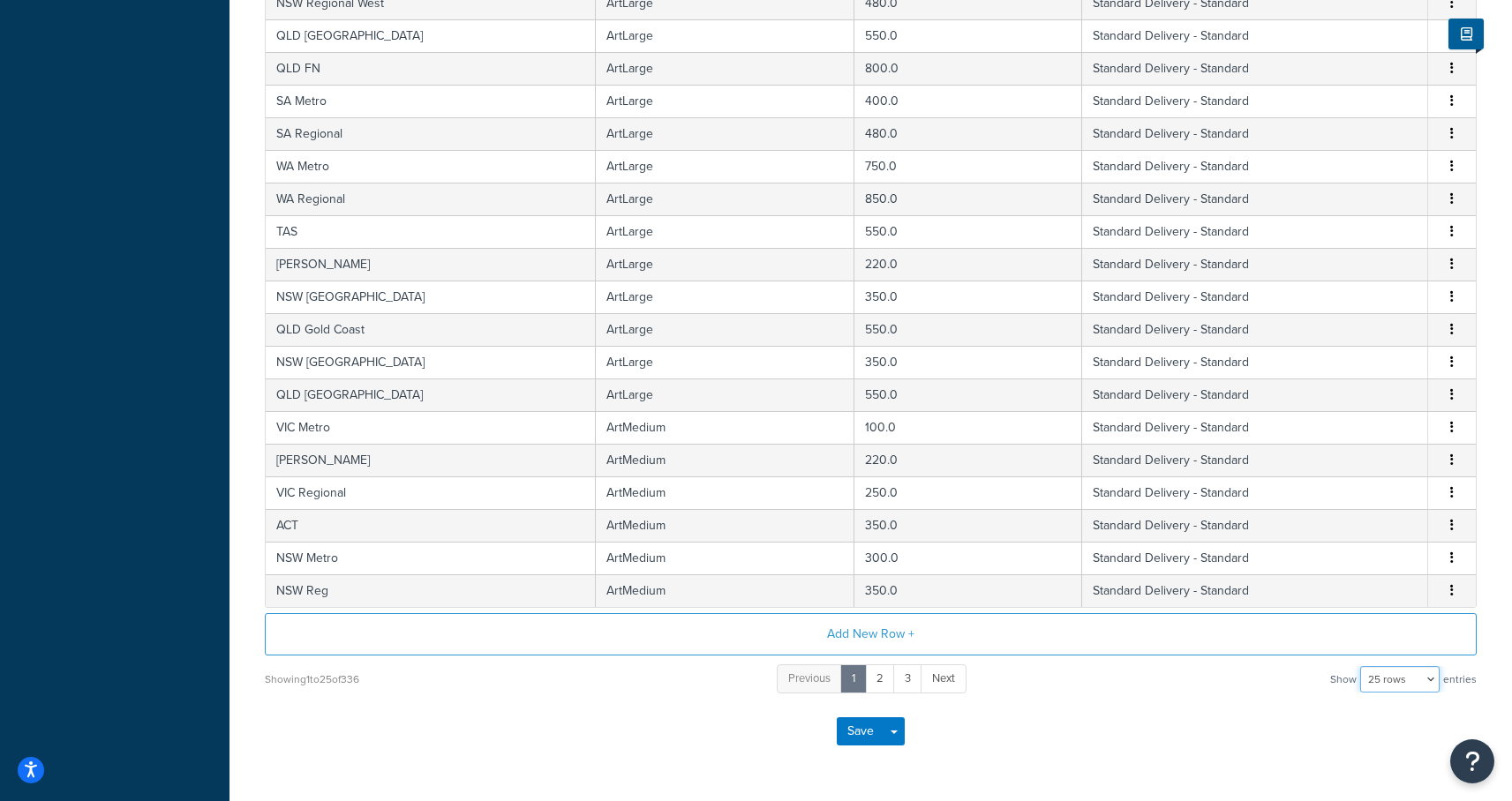
click at [1391, 671] on select "10 rows 15 rows 25 rows 50 rows 100 rows 1000 rows" at bounding box center [1399, 679] width 80 height 27
select select "1000"
click at [1362, 668] on select "10 rows 15 rows 25 rows 50 rows 100 rows 1000 rows" at bounding box center [1399, 679] width 80 height 27
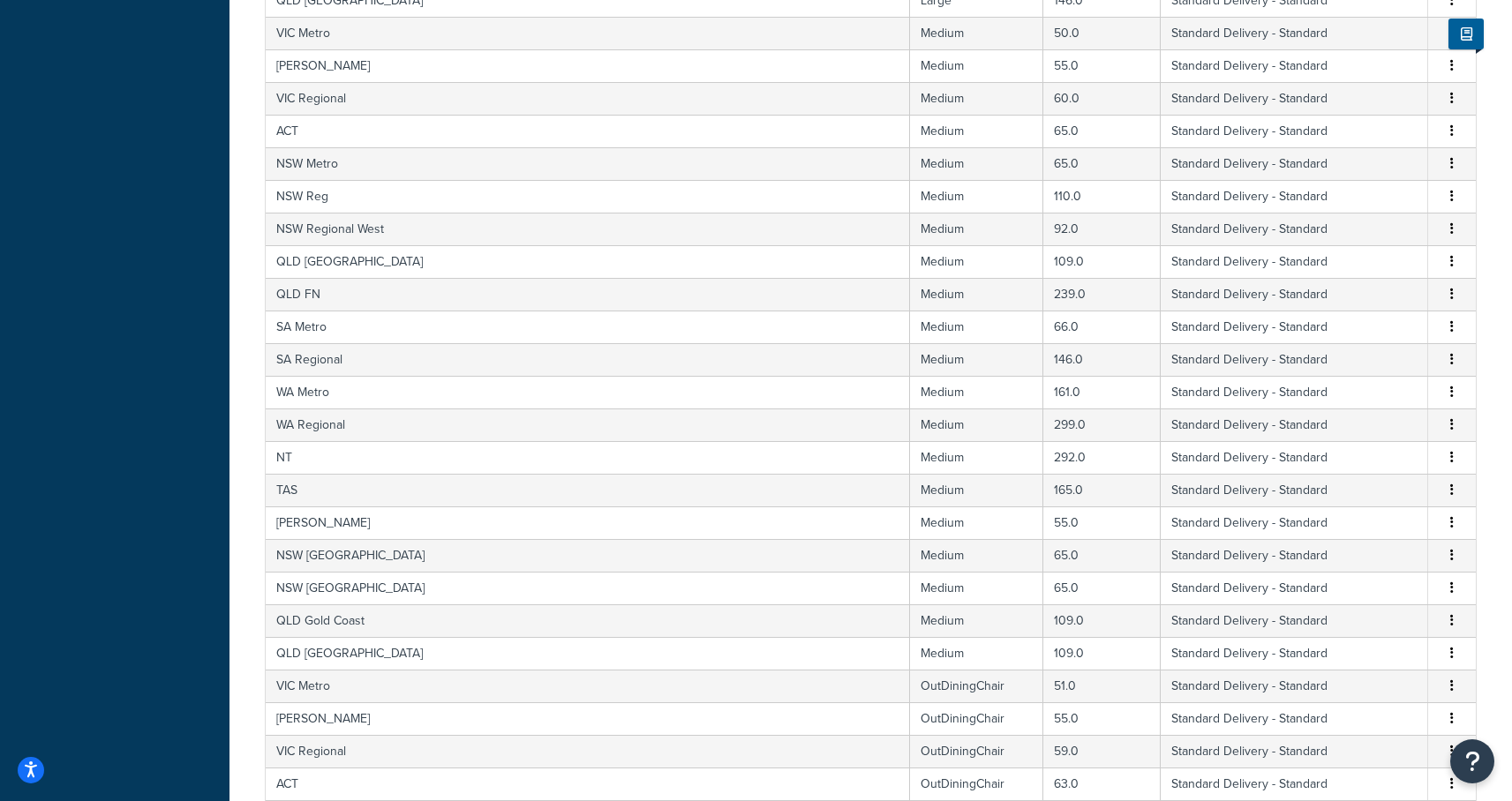
scroll to position [0, 0]
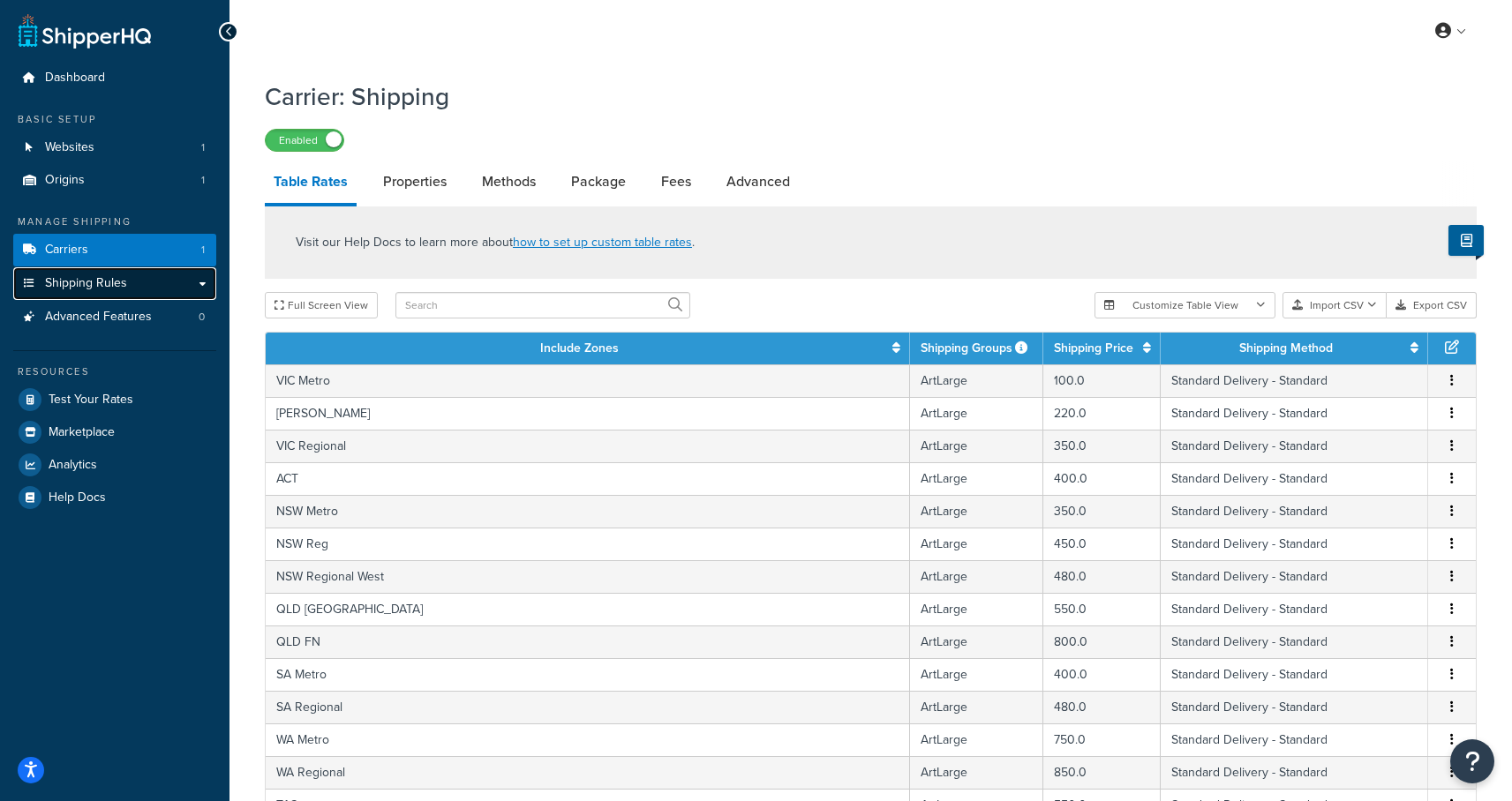
click at [84, 291] on span "Shipping Rules" at bounding box center [86, 283] width 82 height 15
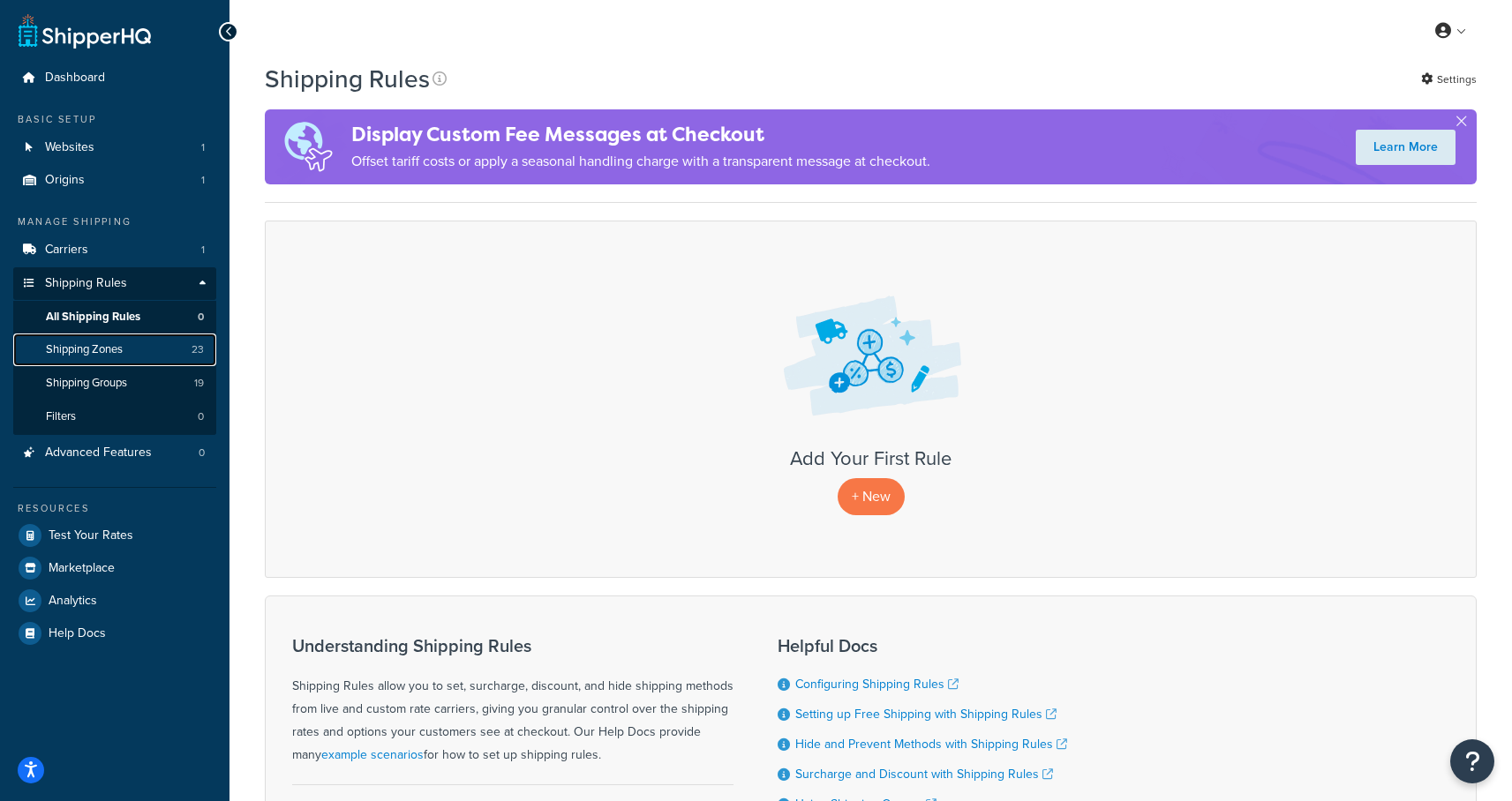
click at [71, 349] on span "Shipping Zones" at bounding box center [84, 350] width 77 height 15
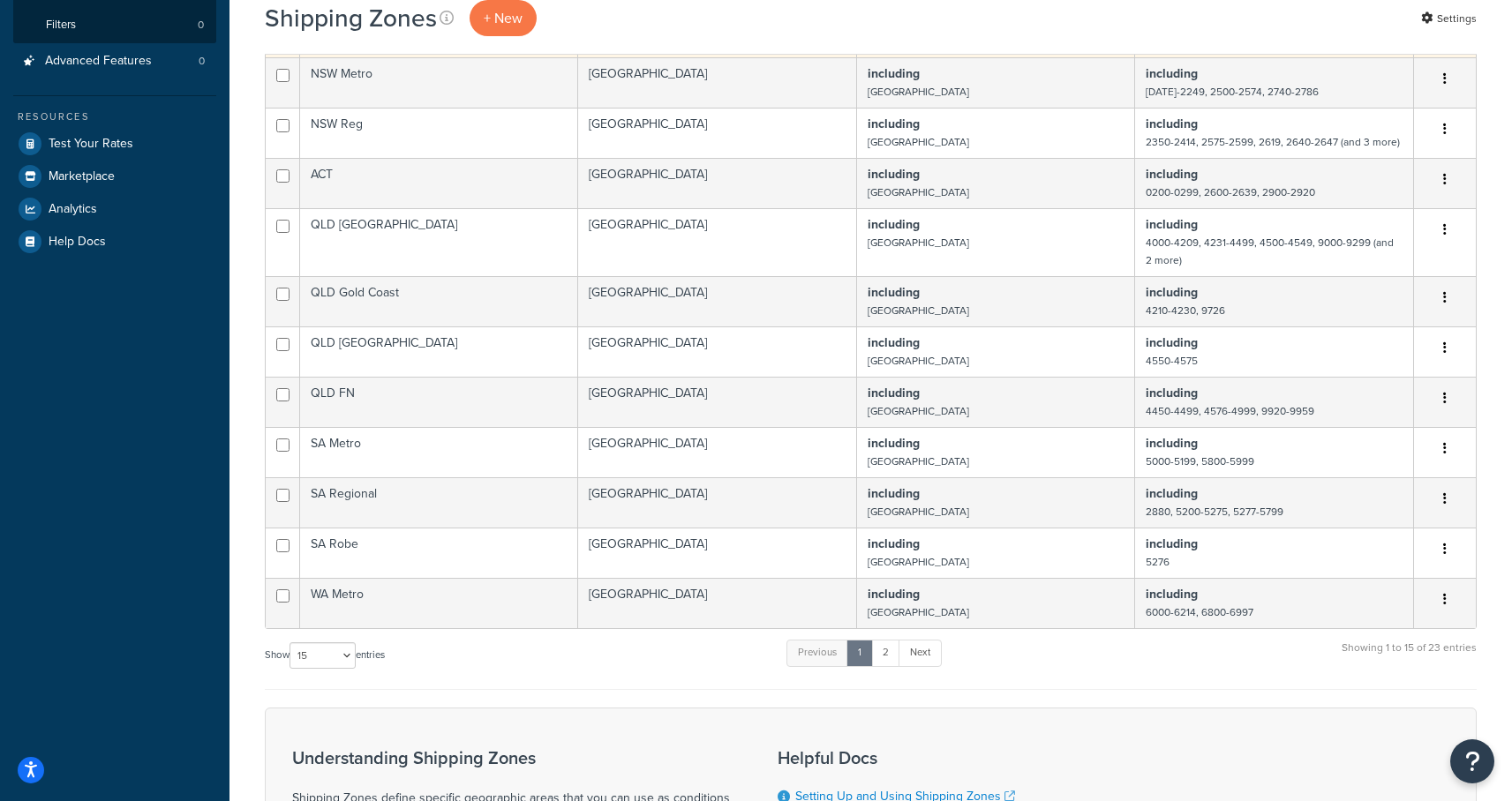
scroll to position [538, 0]
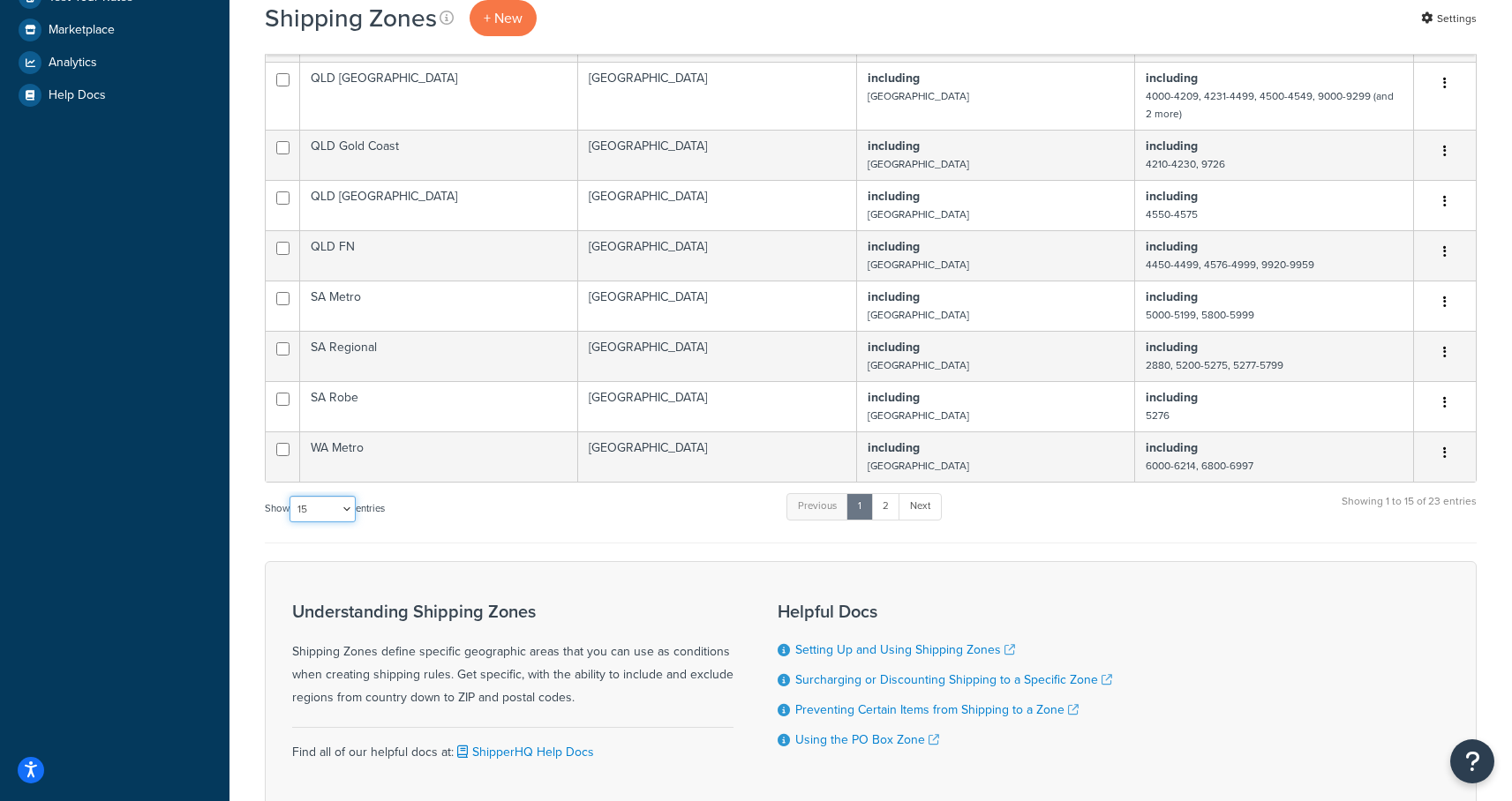
click at [350, 505] on select "10 15 25 50 100" at bounding box center [323, 510] width 66 height 27
select select "100"
click at [291, 522] on select "10 15 25 50 100" at bounding box center [323, 510] width 66 height 27
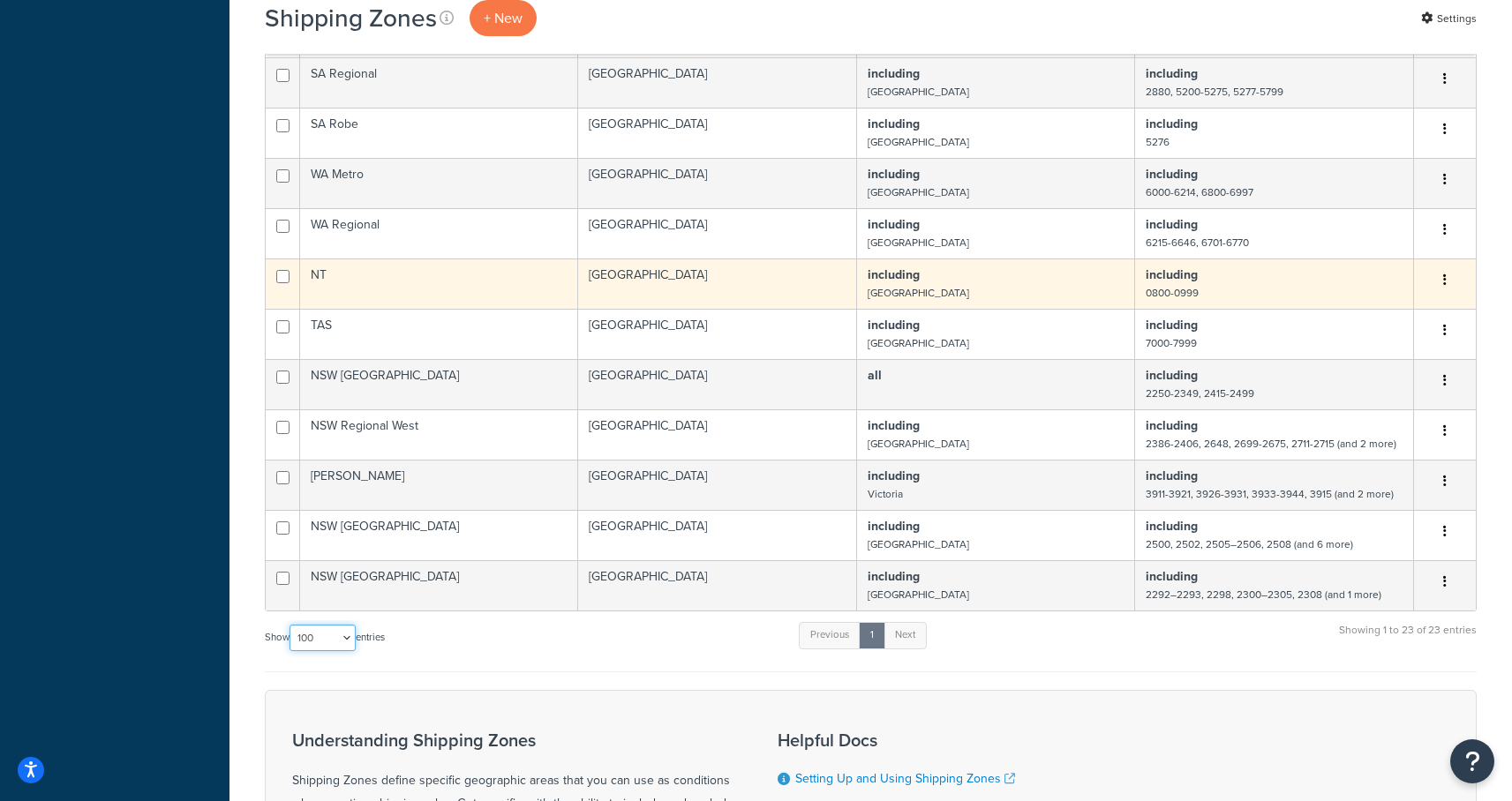
scroll to position [1062, 0]
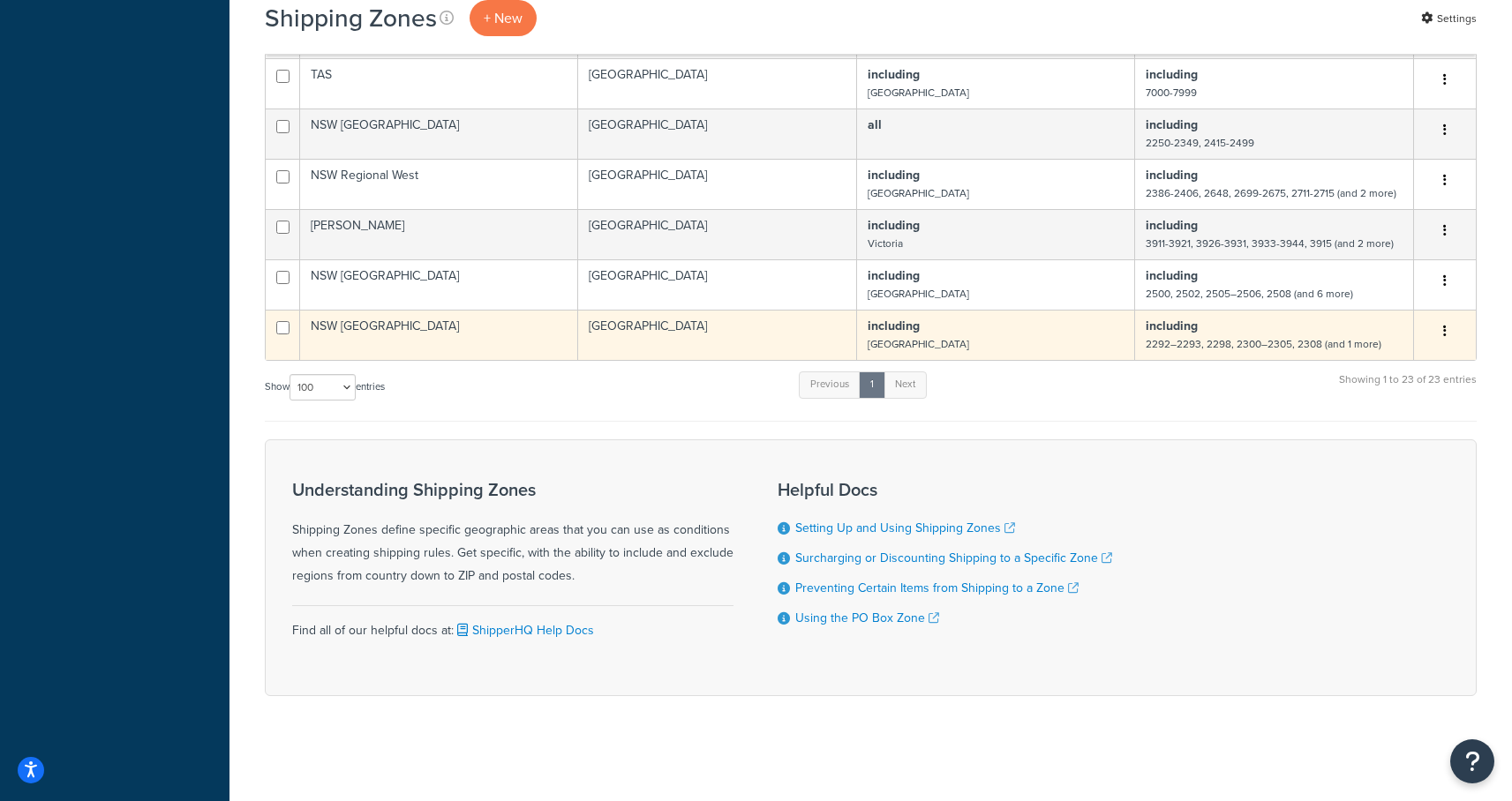
click at [362, 329] on td "NSW Newcastle" at bounding box center [439, 334] width 278 height 50
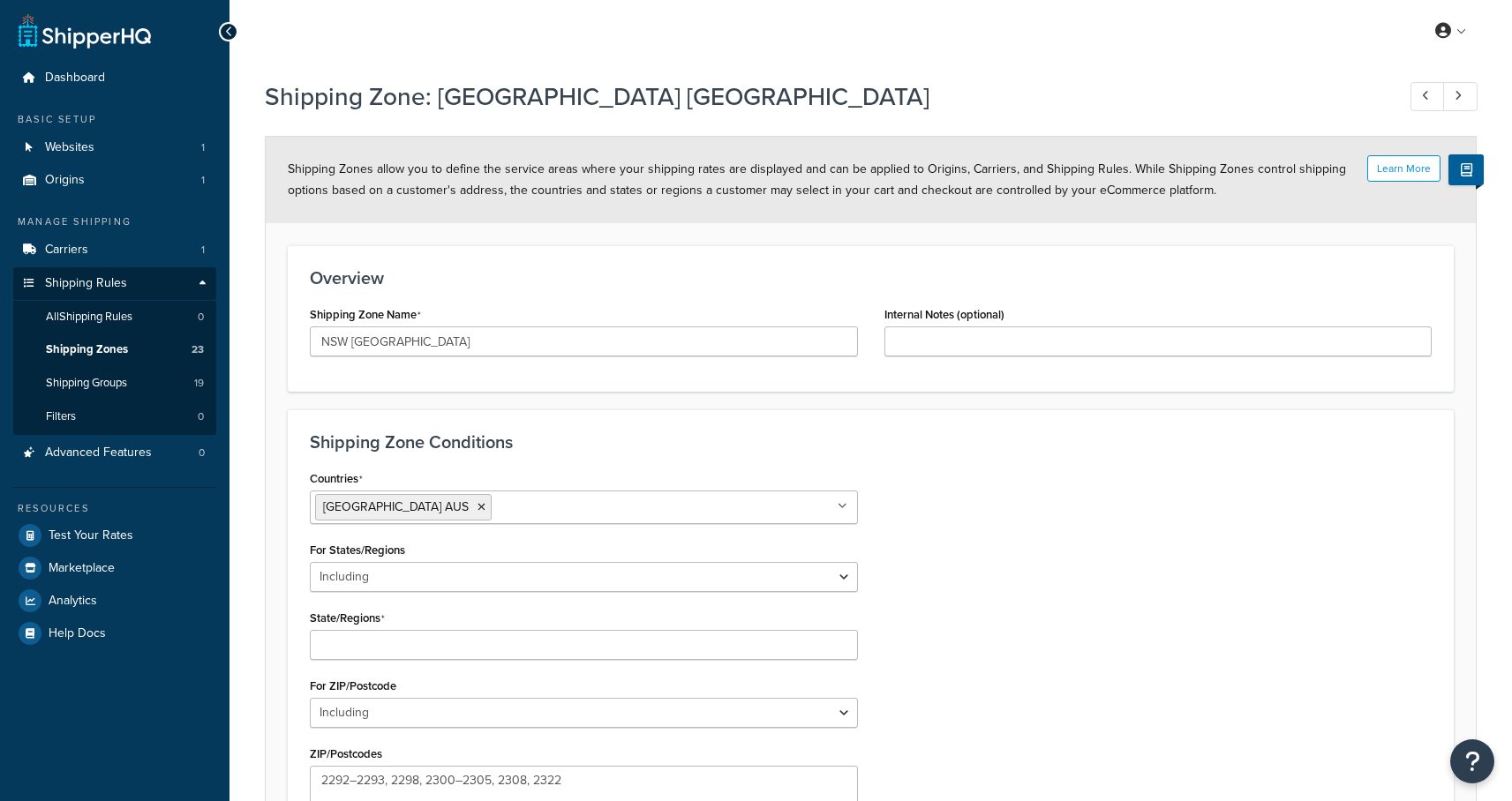
select select "including"
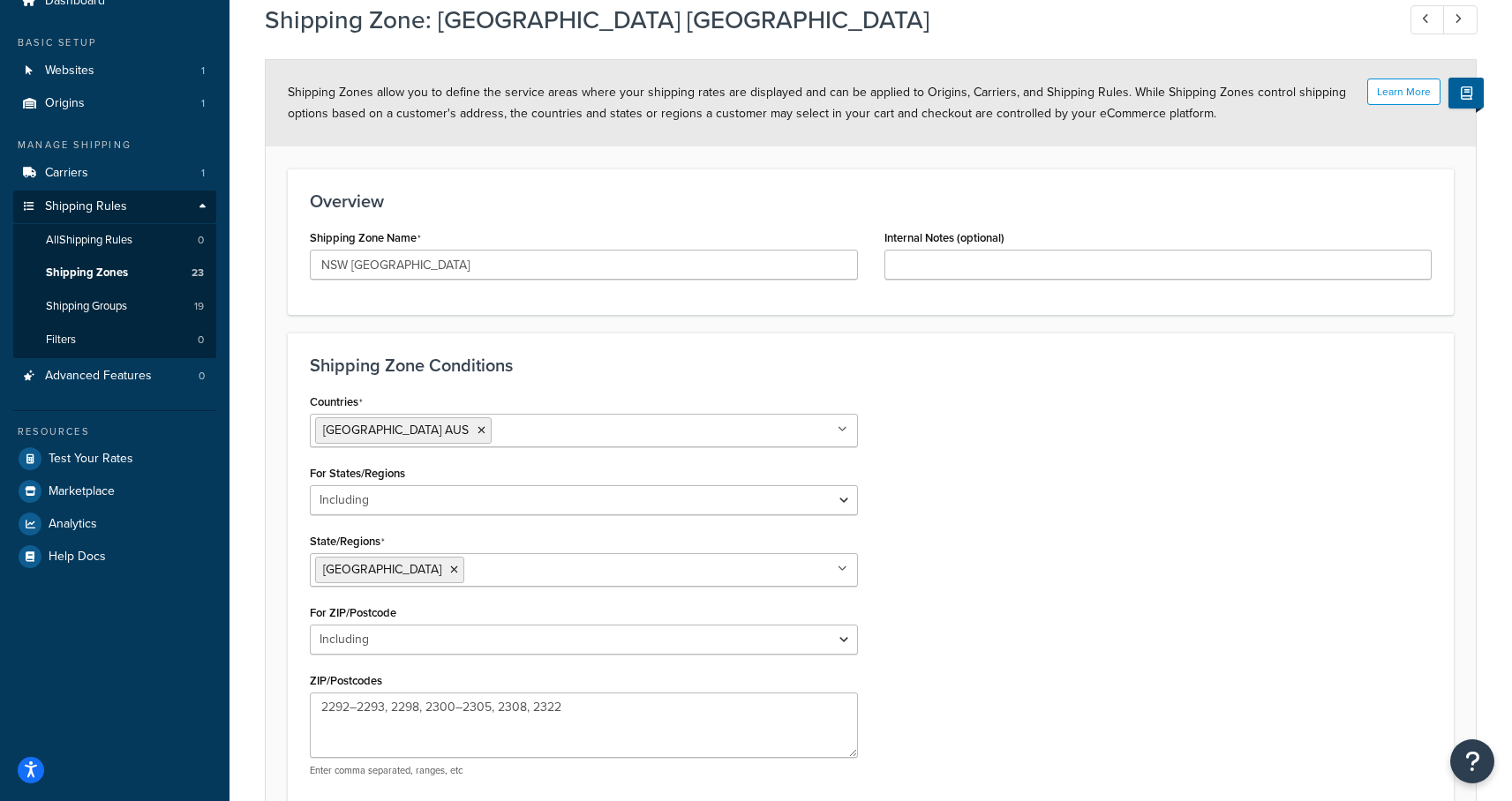
scroll to position [249, 0]
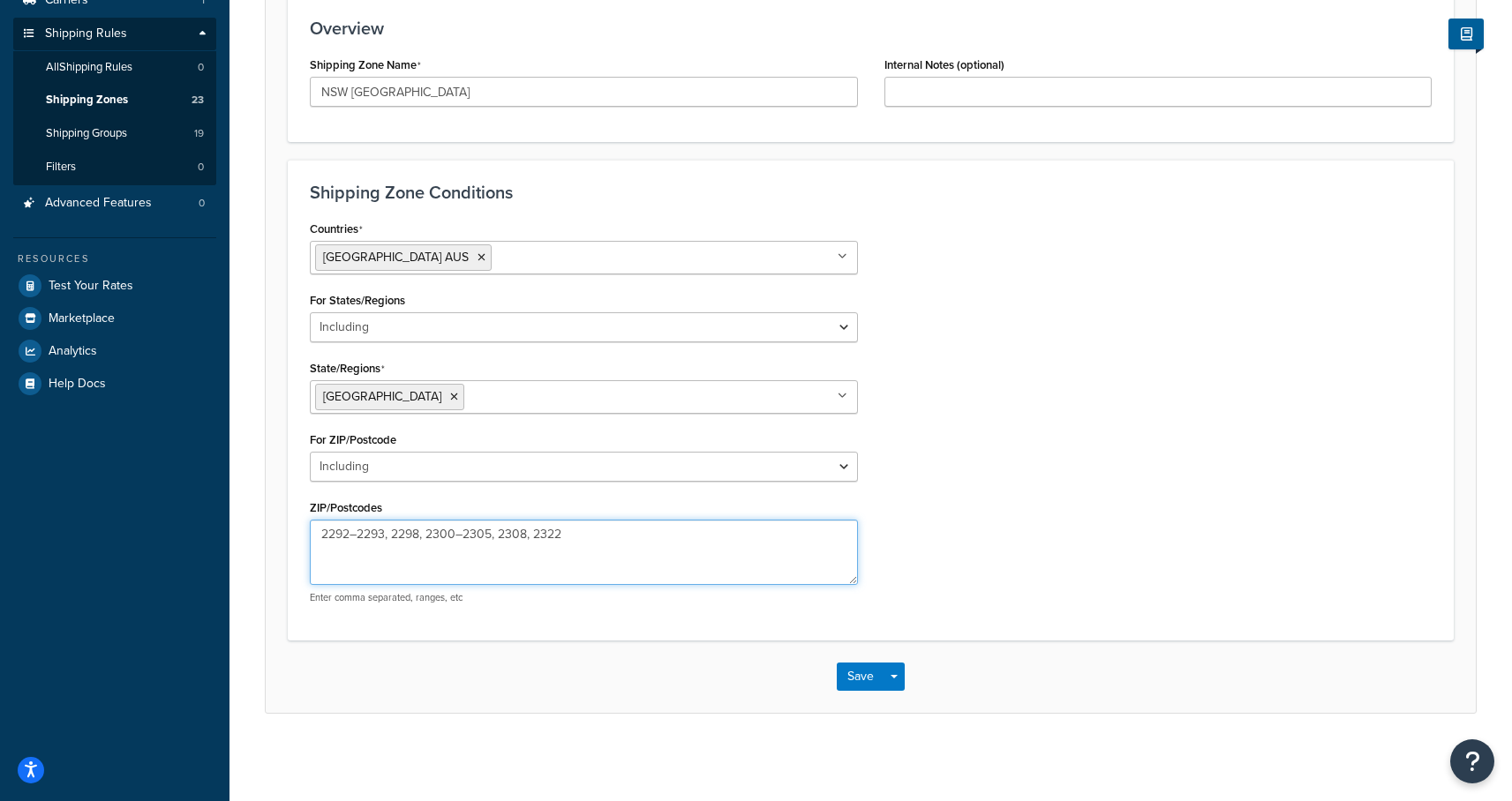
click at [454, 538] on textarea "2292–2293, 2298, 2300–2305, 2308, 2322" at bounding box center [583, 552] width 548 height 65
paste textarea "59 2264 2265 2267 2278 2280 2281 2282 2283 2284 2285 2286 2287 2289 2290 2291 2…"
click at [500, 528] on textarea "2292–2293, 2298, 2300–2305, 2308, 2322" at bounding box center [583, 552] width 548 height 65
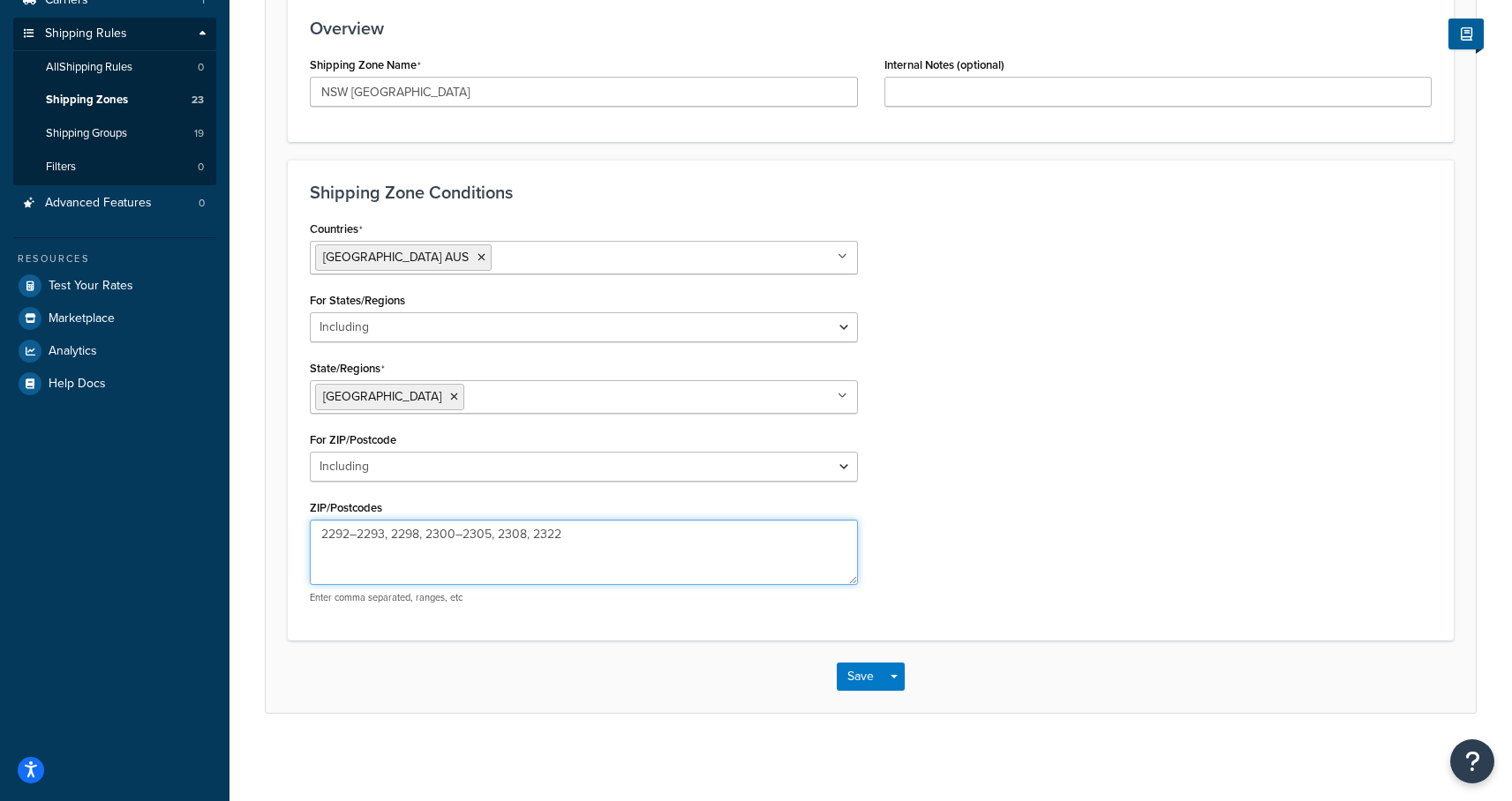
click at [497, 534] on textarea "2292–2293, 2298, 2300–2305, 2308, 2322" at bounding box center [583, 552] width 548 height 65
paste textarea "59,2264-2265,2267,2278,2280-2287,2289-2300,2302-2308,2318,2322-2323 ``` ✅"
type textarea "2259,2264-2265,2267,2278,2280-2287,2289-2300,2302-2308,2318,2322-2323"
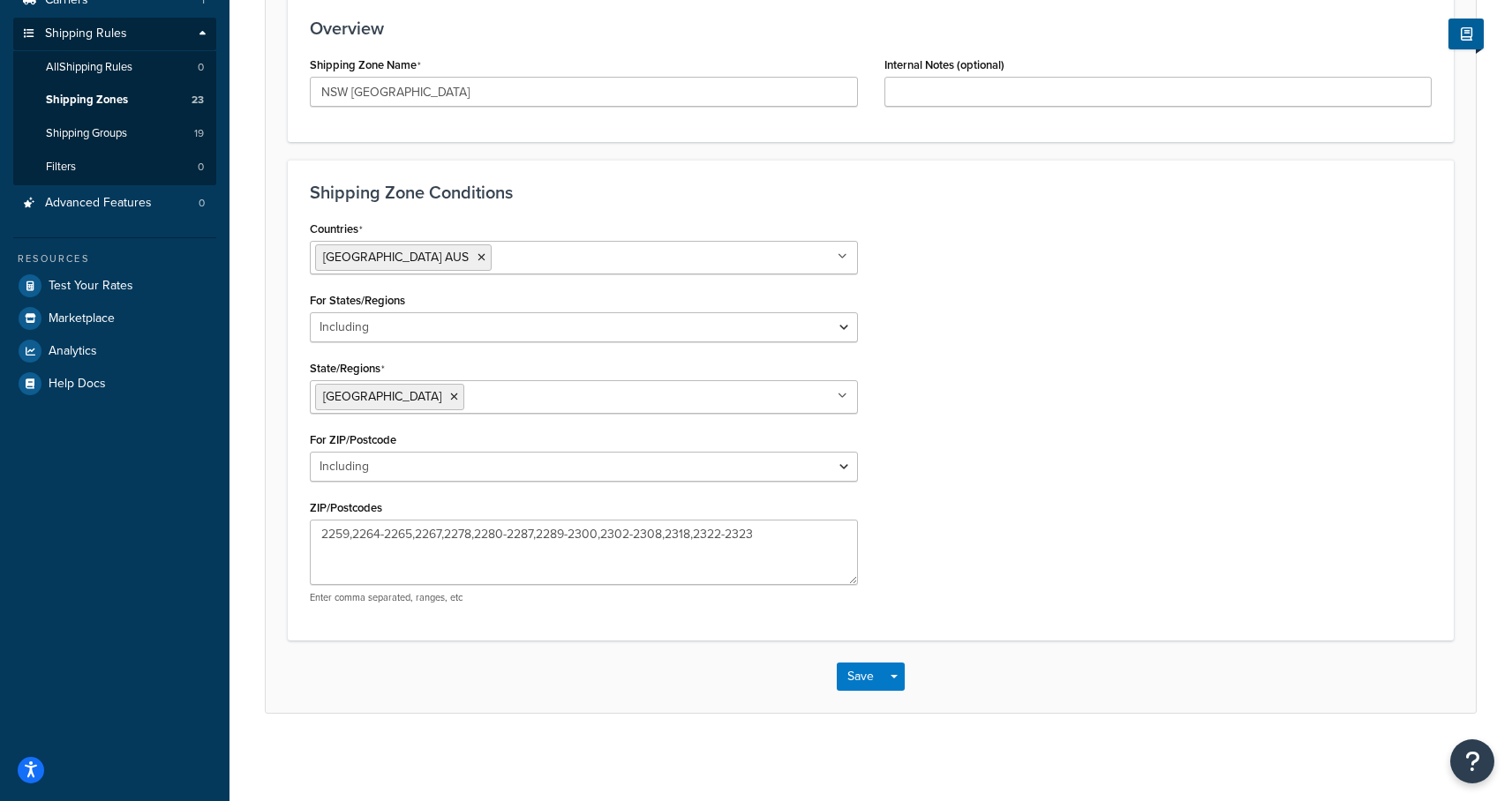
click at [1029, 514] on div "Countries [GEOGRAPHIC_DATA] [GEOGRAPHIC_DATA] All Countries ALL [GEOGRAPHIC_DAT…" at bounding box center [871, 417] width 1148 height 401
click at [863, 682] on button "Save" at bounding box center [860, 677] width 47 height 29
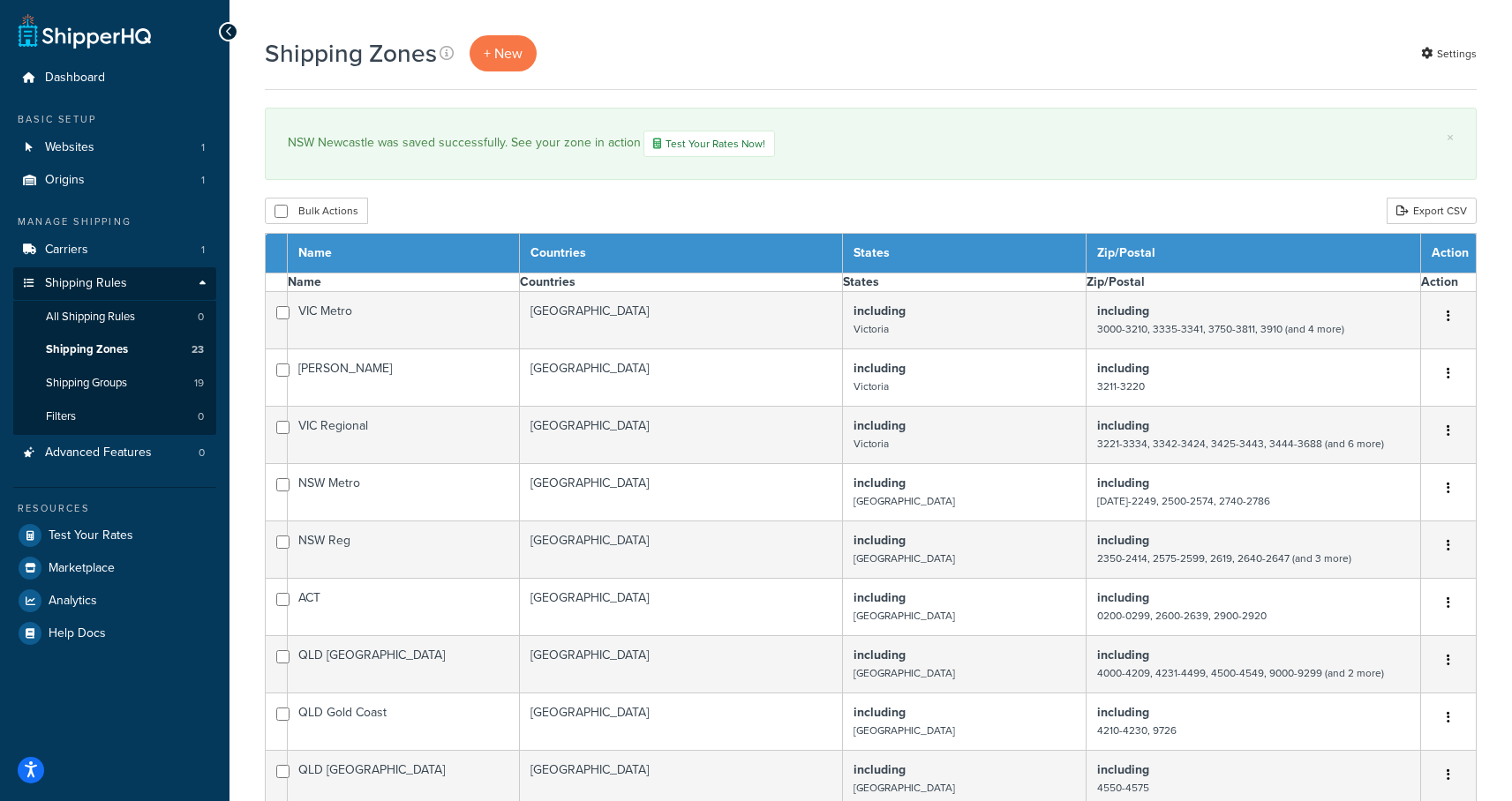
select select "15"
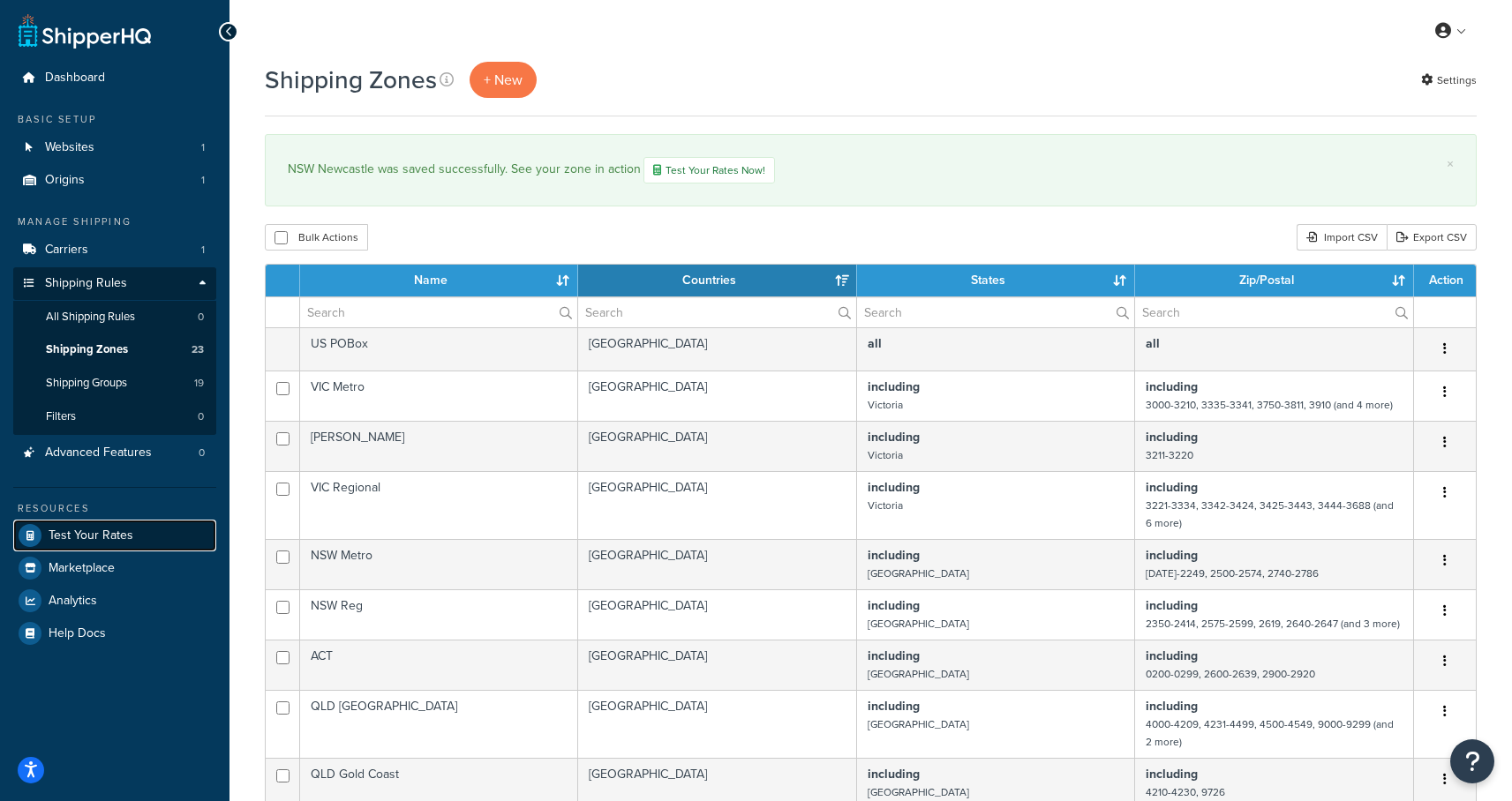
click at [95, 541] on span "Test Your Rates" at bounding box center [90, 535] width 85 height 15
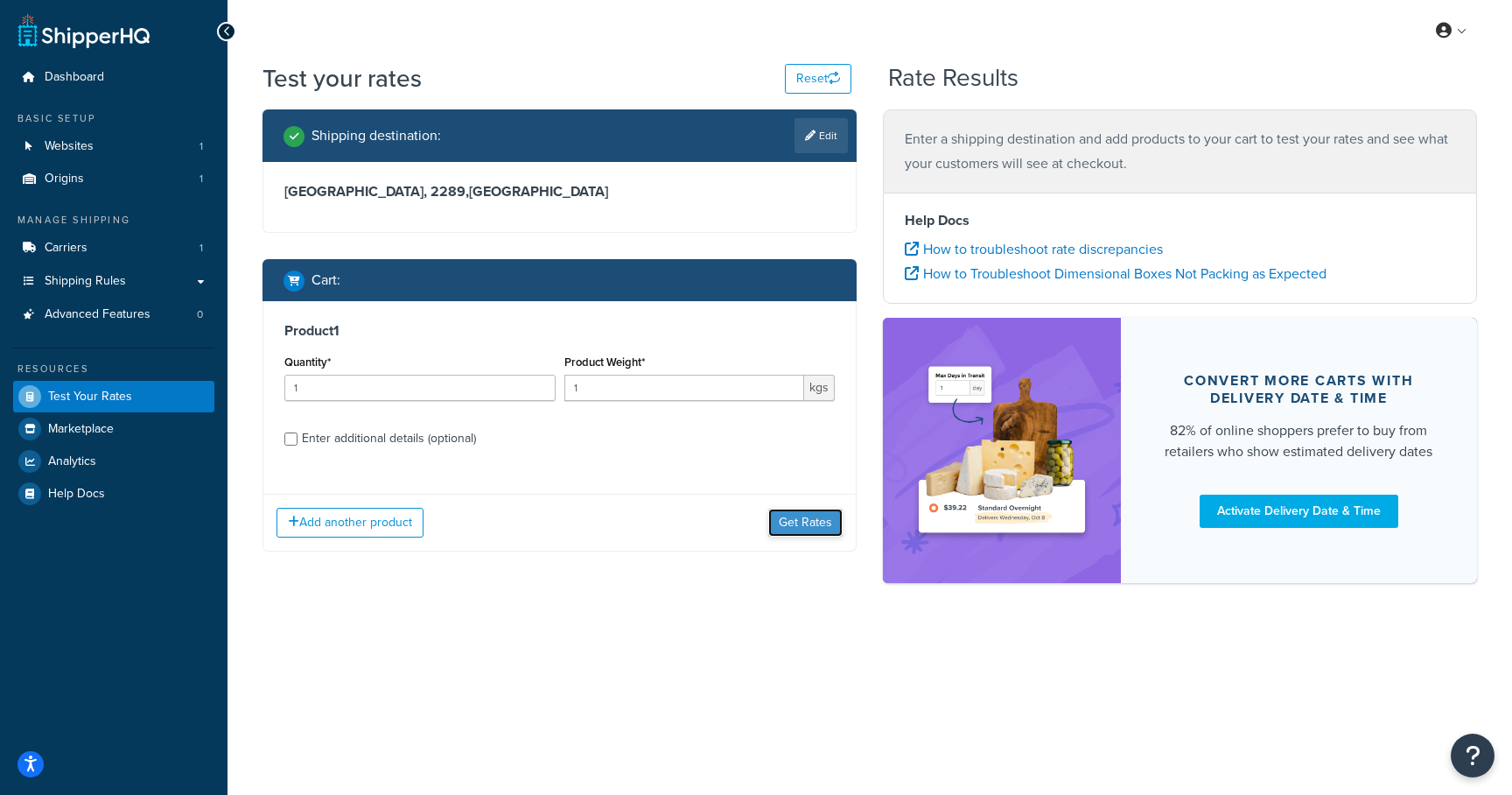
click at [800, 532] on button "Get Rates" at bounding box center [806, 523] width 74 height 28
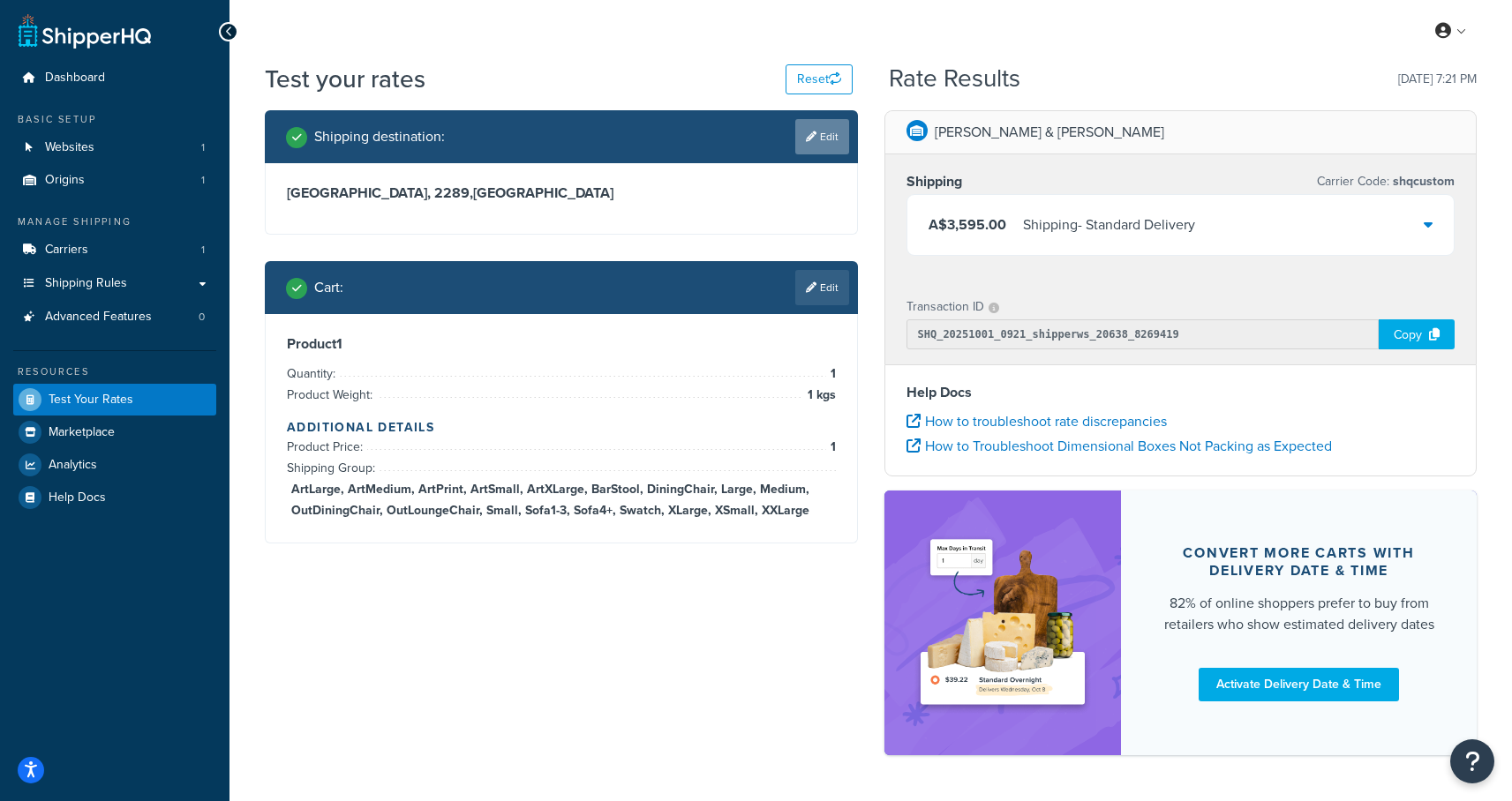
click at [831, 135] on link "Edit" at bounding box center [822, 136] width 54 height 35
select select "AU"
select select "[GEOGRAPHIC_DATA]"
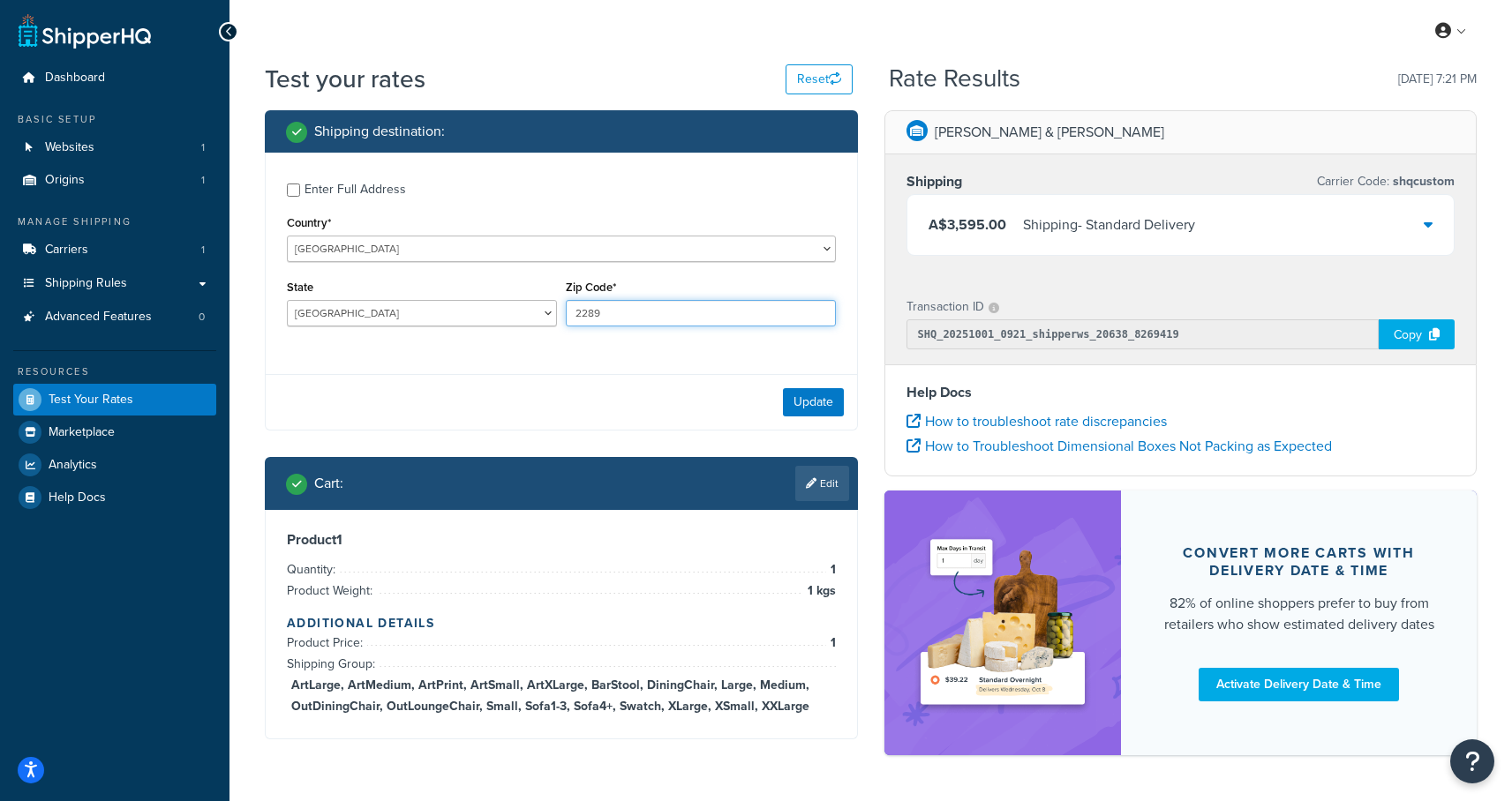
click at [626, 313] on input "2289" at bounding box center [701, 314] width 270 height 27
type input "2286"
click at [825, 401] on button "Update" at bounding box center [813, 402] width 61 height 29
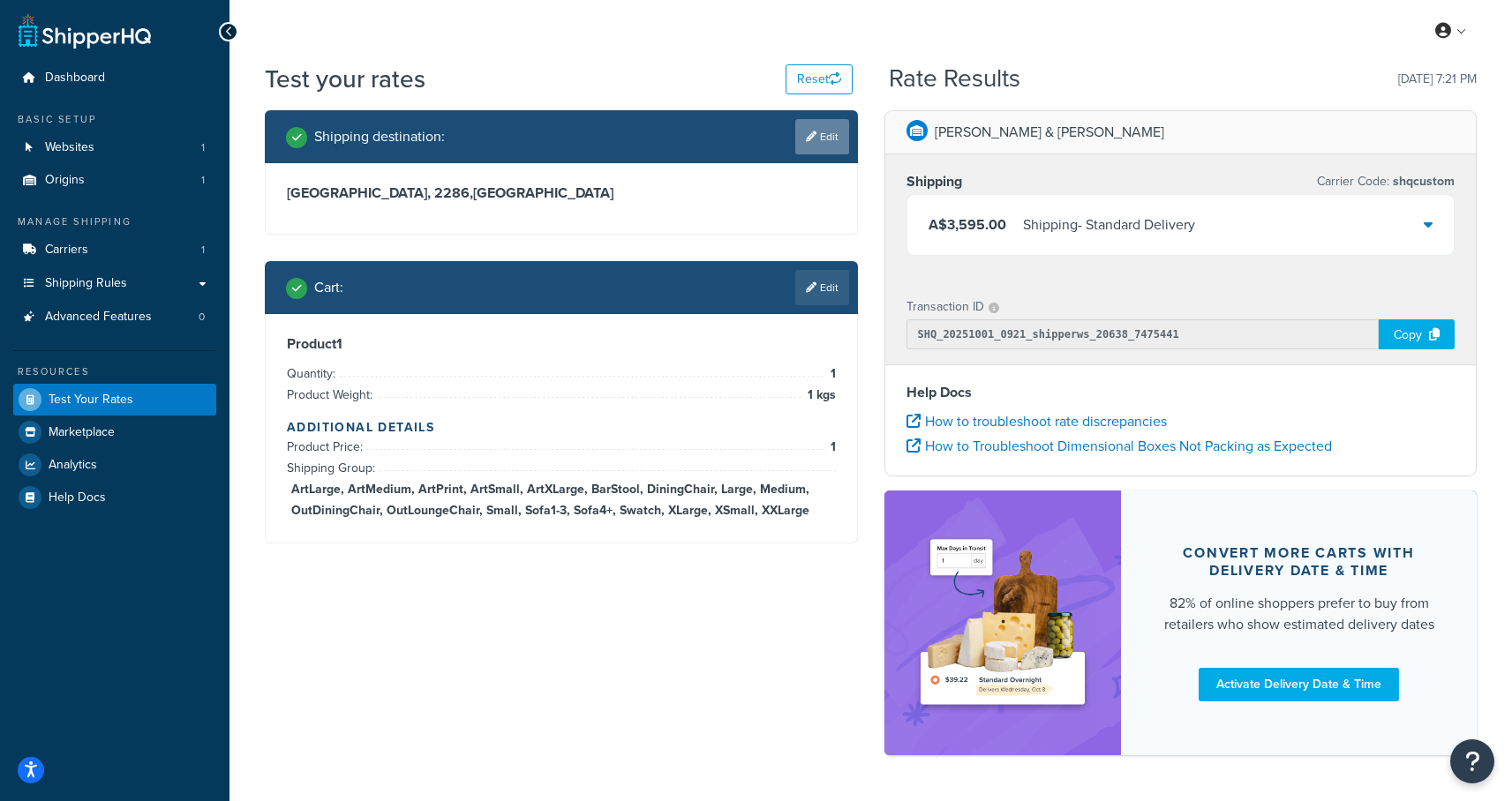
click at [814, 140] on icon at bounding box center [811, 137] width 11 height 11
select select "AU"
select select "NSW"
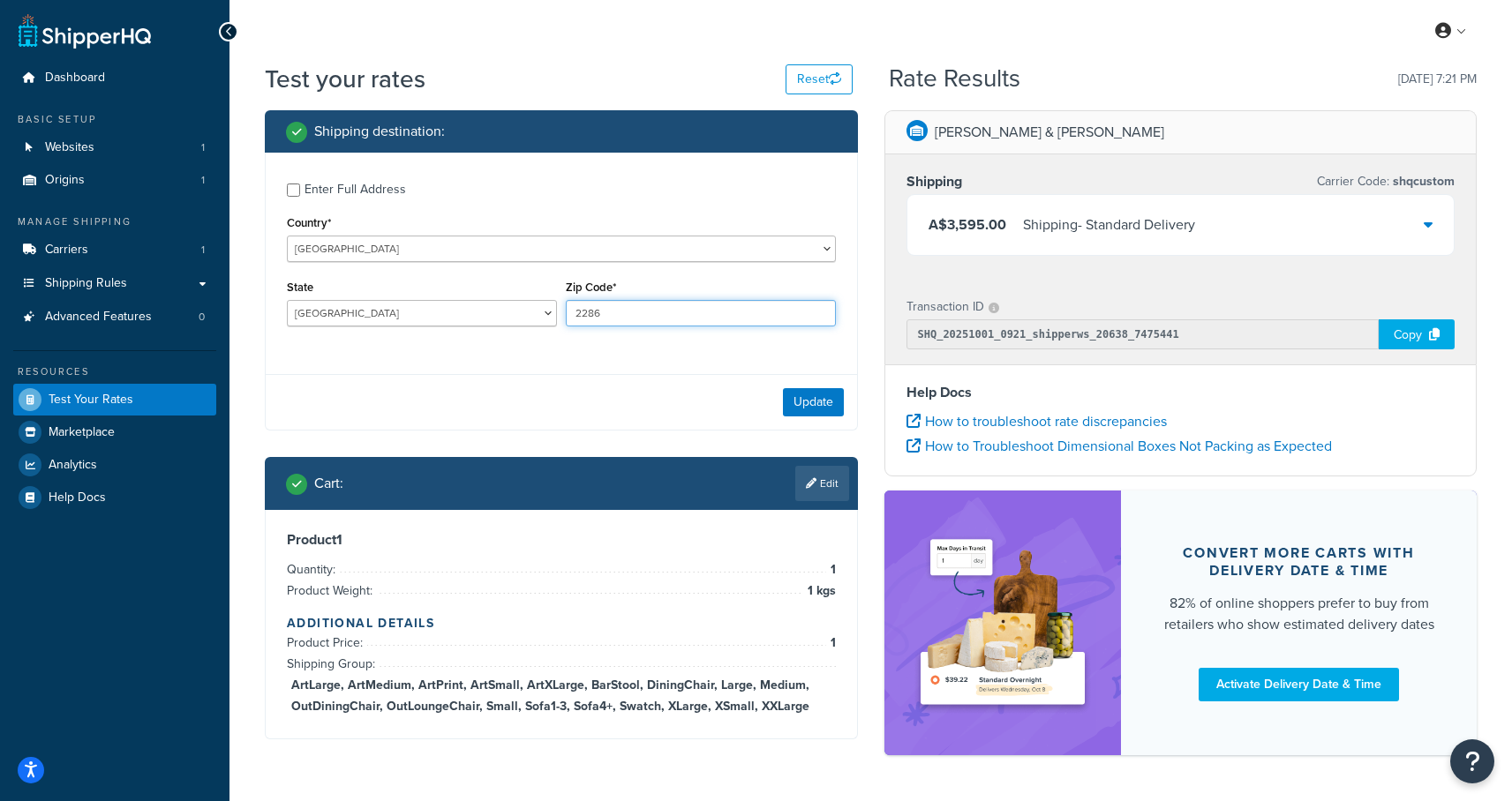
click at [625, 312] on input "2286" at bounding box center [701, 314] width 270 height 27
type input "2281"
click at [784, 397] on button "Update" at bounding box center [813, 402] width 61 height 29
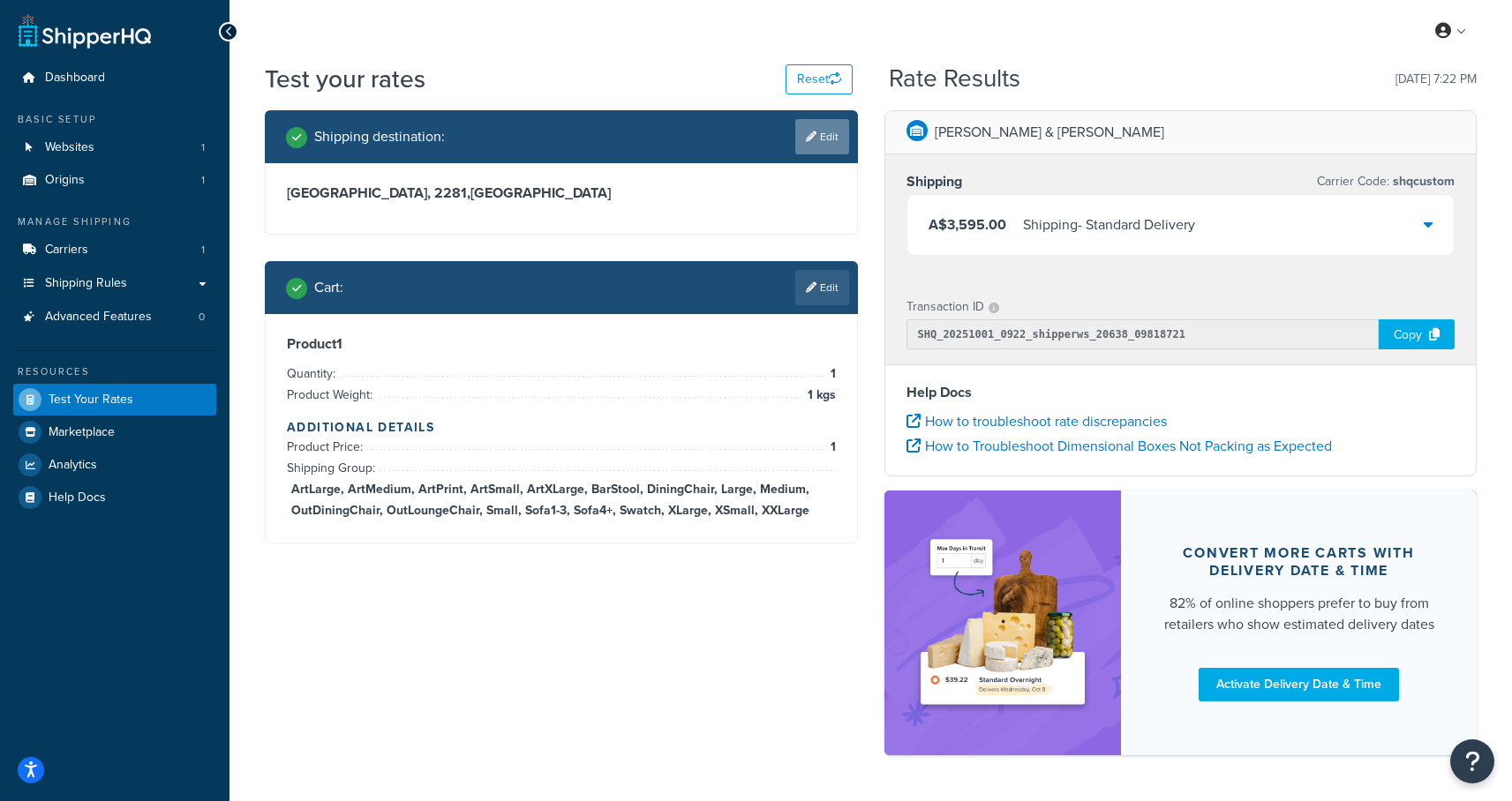
click at [815, 136] on link "Edit" at bounding box center [822, 136] width 54 height 35
select select "AU"
select select "NSW"
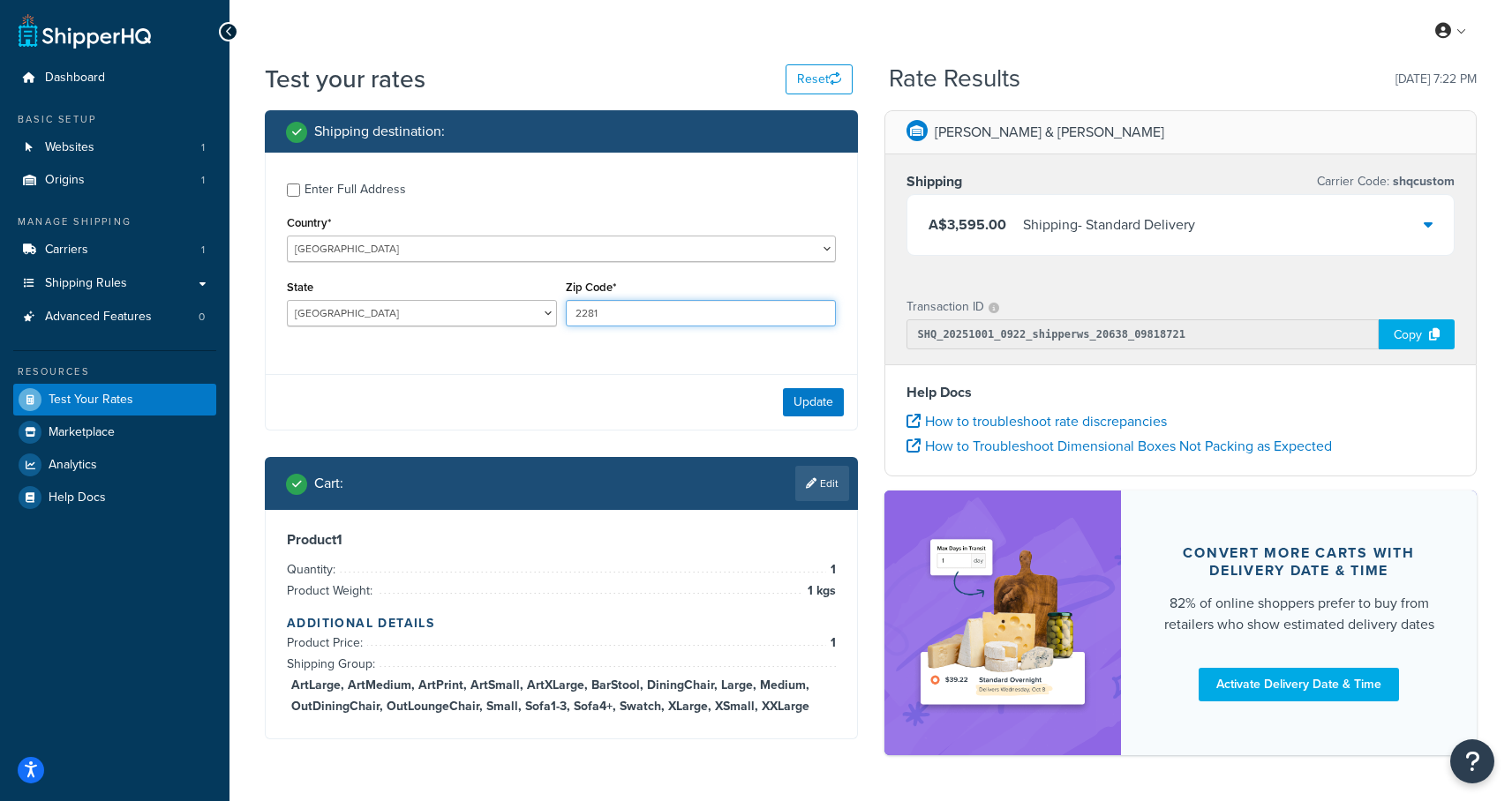
drag, startPoint x: 602, startPoint y: 320, endPoint x: 589, endPoint y: 320, distance: 13.0
click at [589, 320] on input "2281" at bounding box center [701, 314] width 270 height 27
type input "2291"
click at [809, 394] on button "Update" at bounding box center [813, 402] width 61 height 29
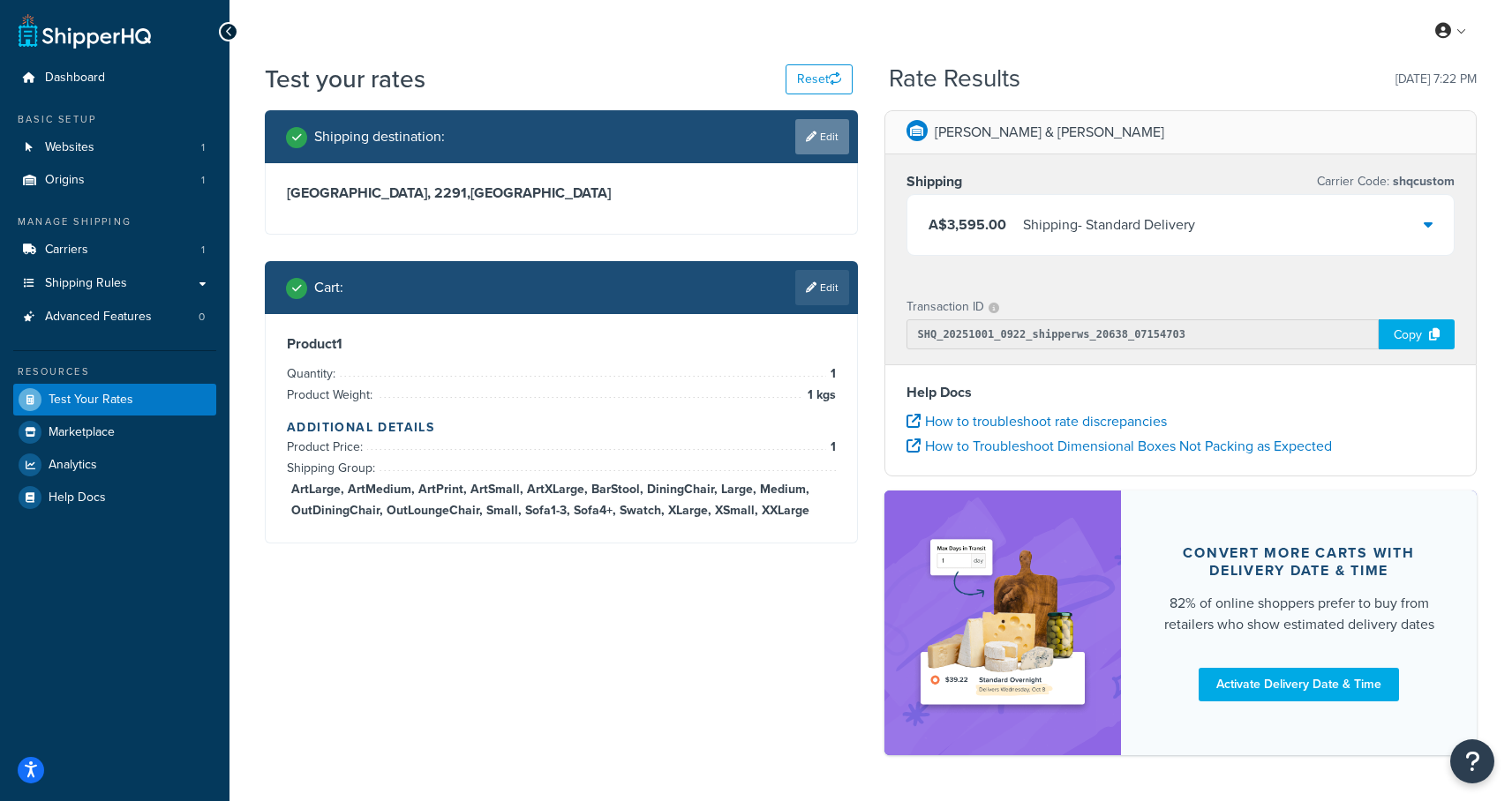
click at [814, 132] on icon at bounding box center [811, 137] width 11 height 11
select select "AU"
select select "NSW"
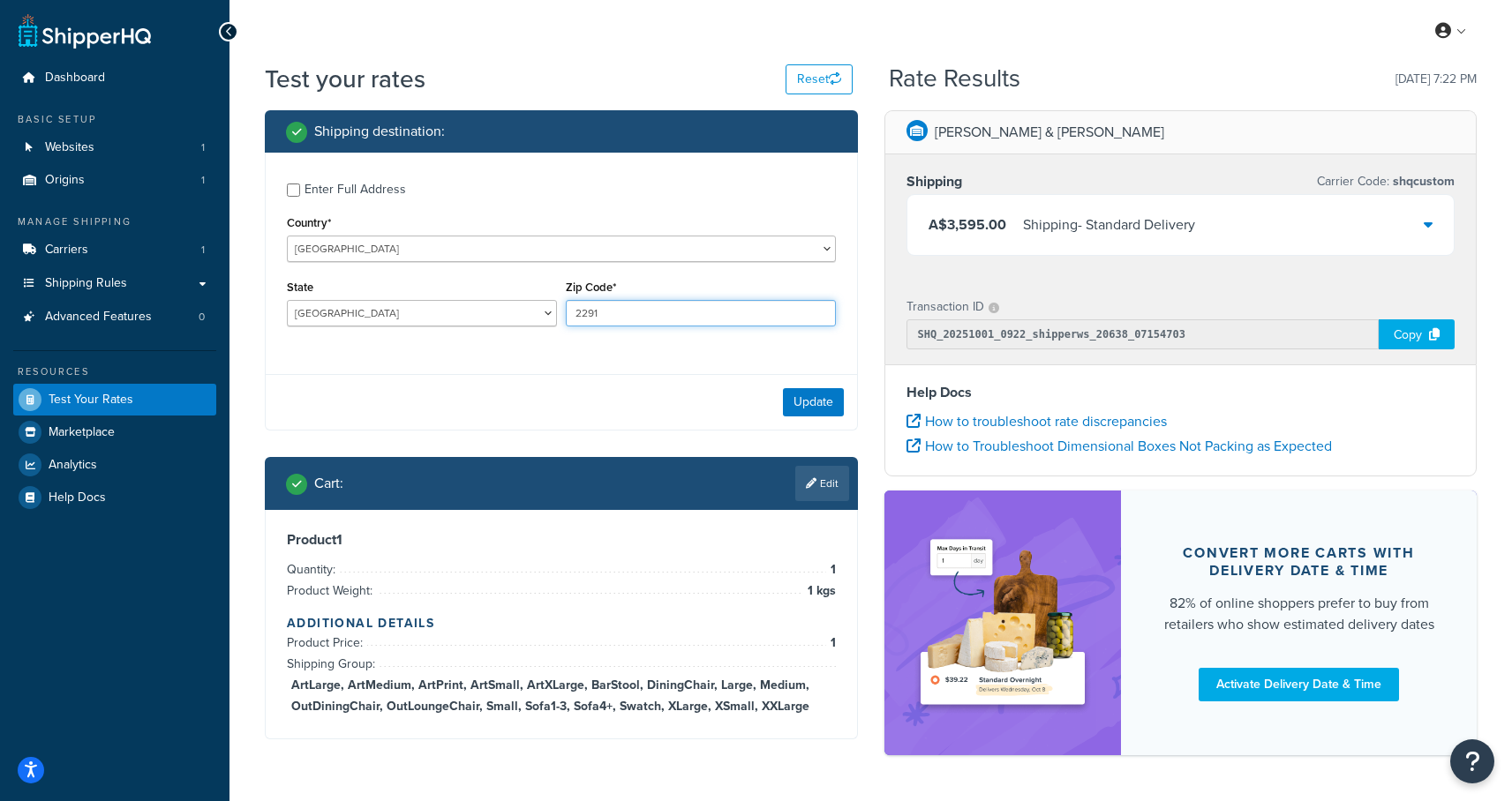
drag, startPoint x: 606, startPoint y: 323, endPoint x: 581, endPoint y: 316, distance: 26.0
click at [581, 316] on input "2291" at bounding box center [701, 314] width 270 height 27
type input "2333"
click at [820, 408] on button "Update" at bounding box center [813, 402] width 61 height 29
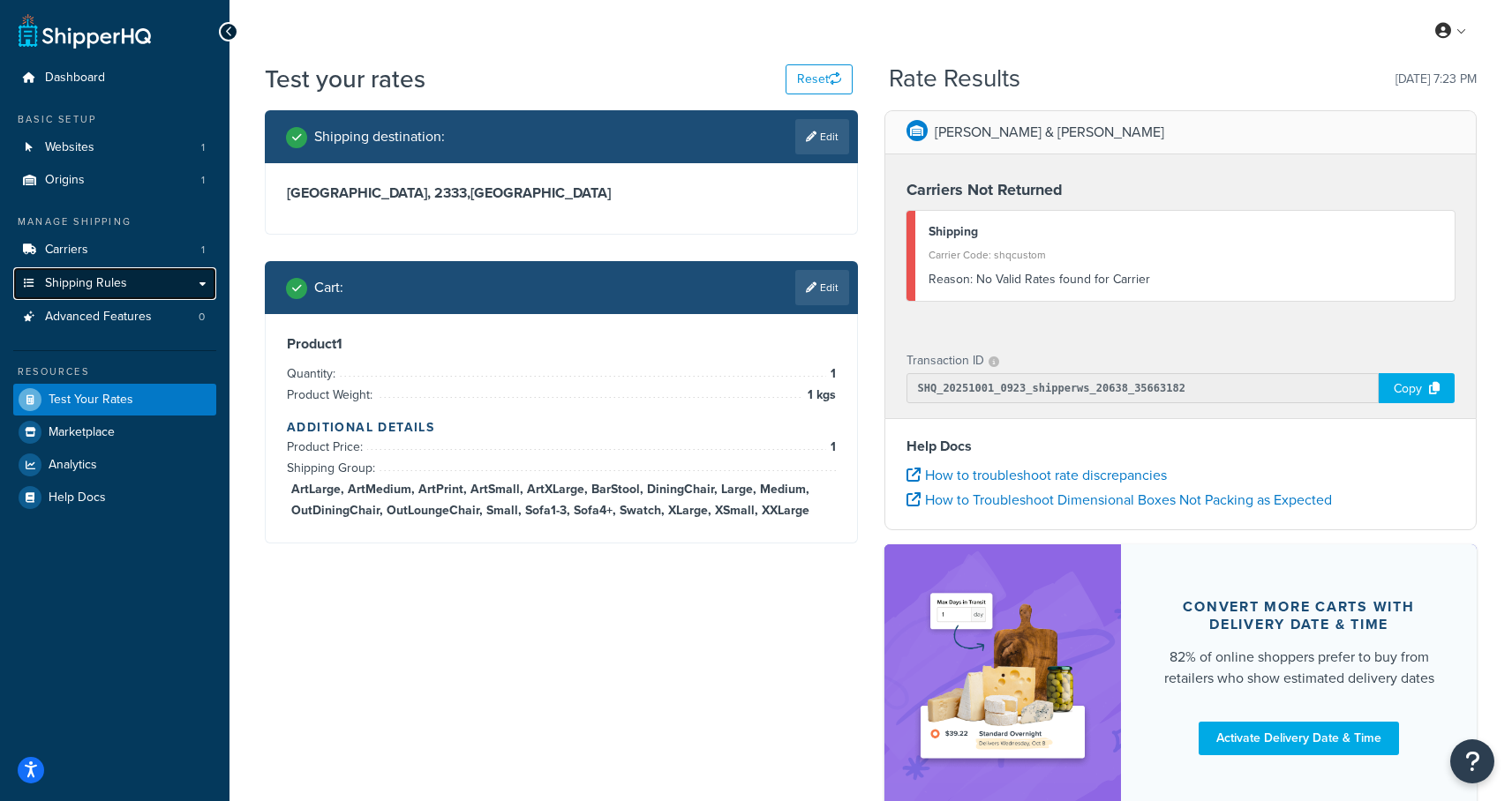
click at [122, 296] on link "Shipping Rules" at bounding box center [114, 283] width 203 height 33
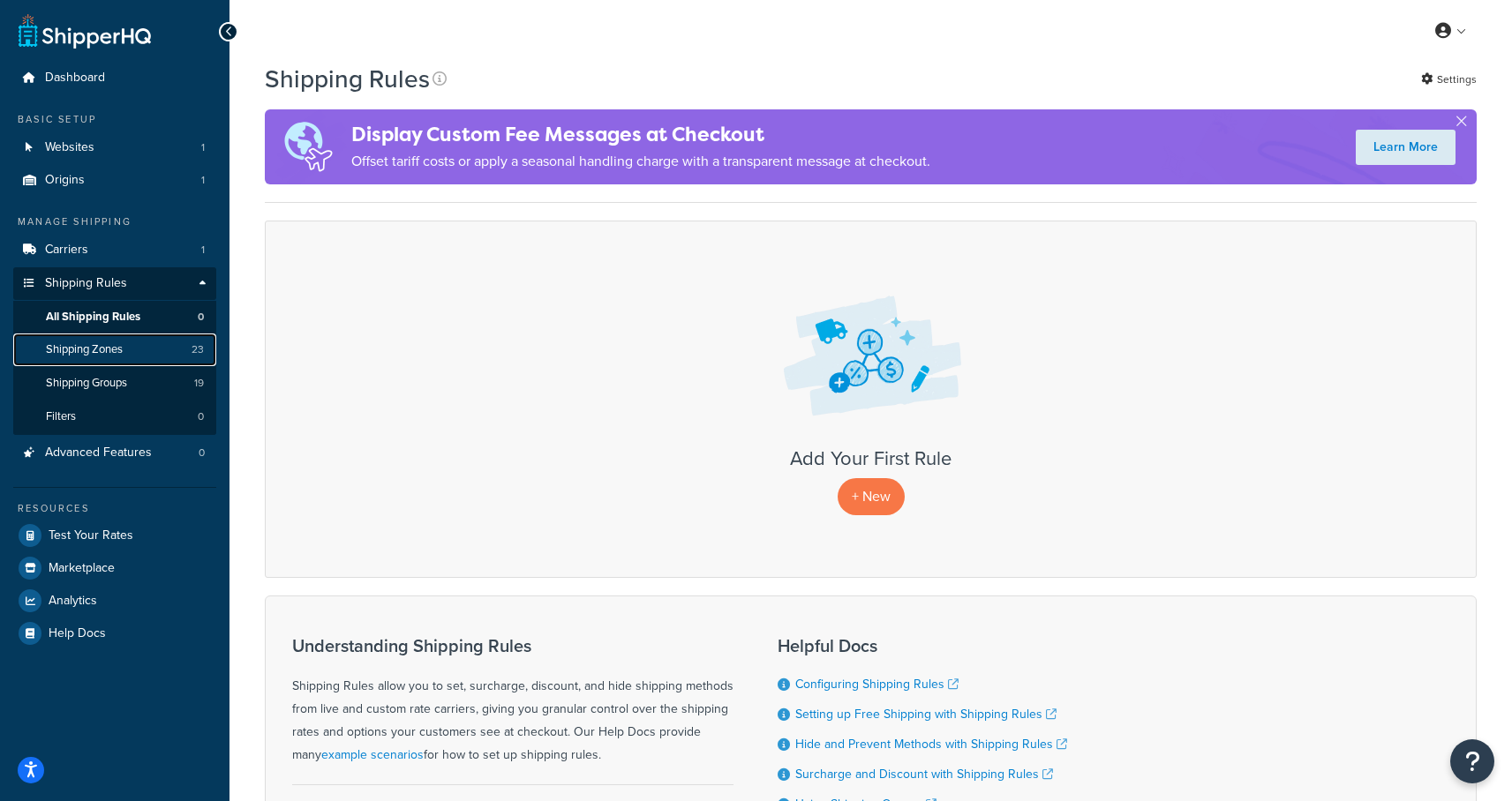
click at [87, 357] on span "Shipping Zones" at bounding box center [84, 350] width 77 height 15
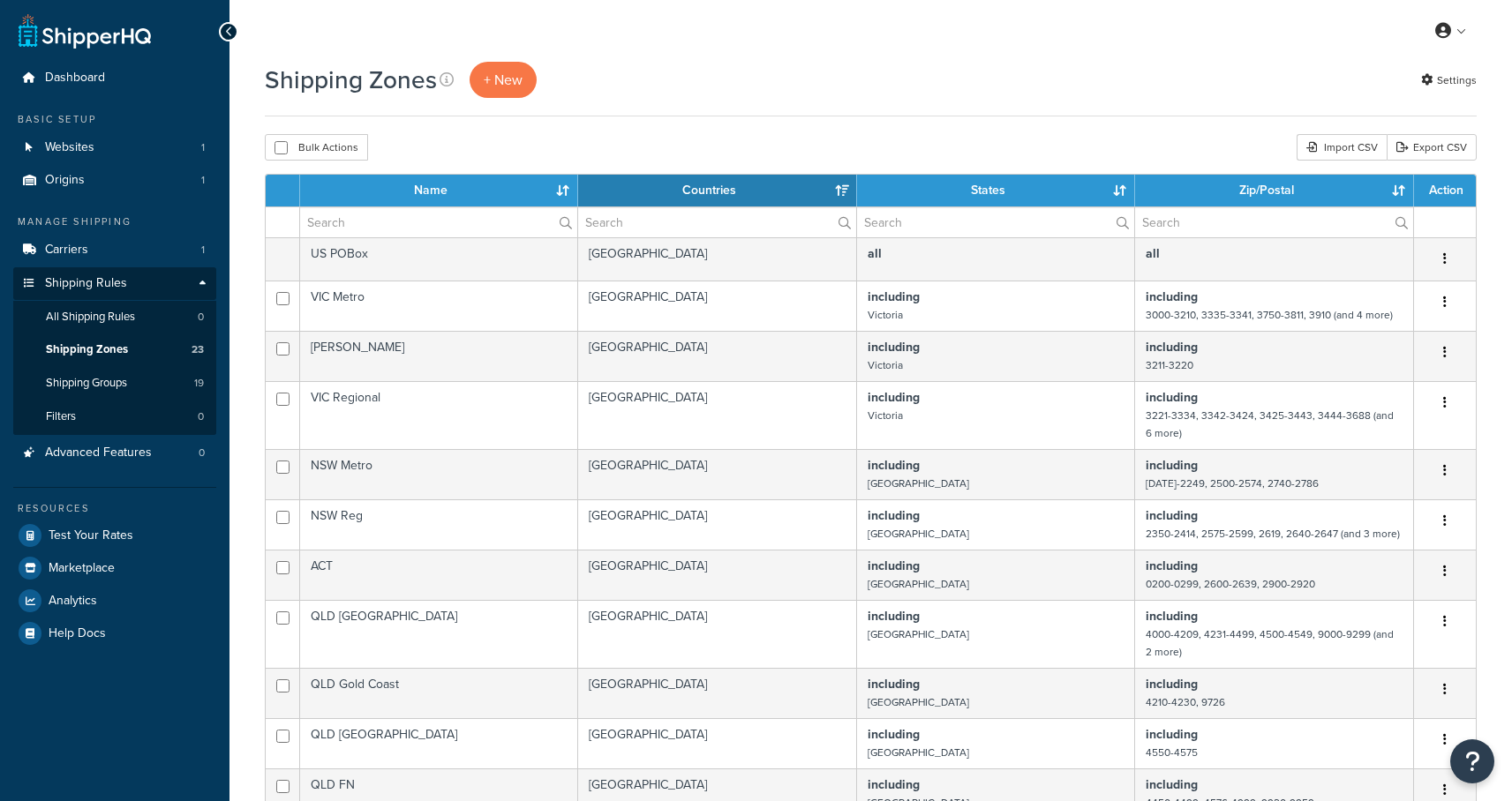
select select "15"
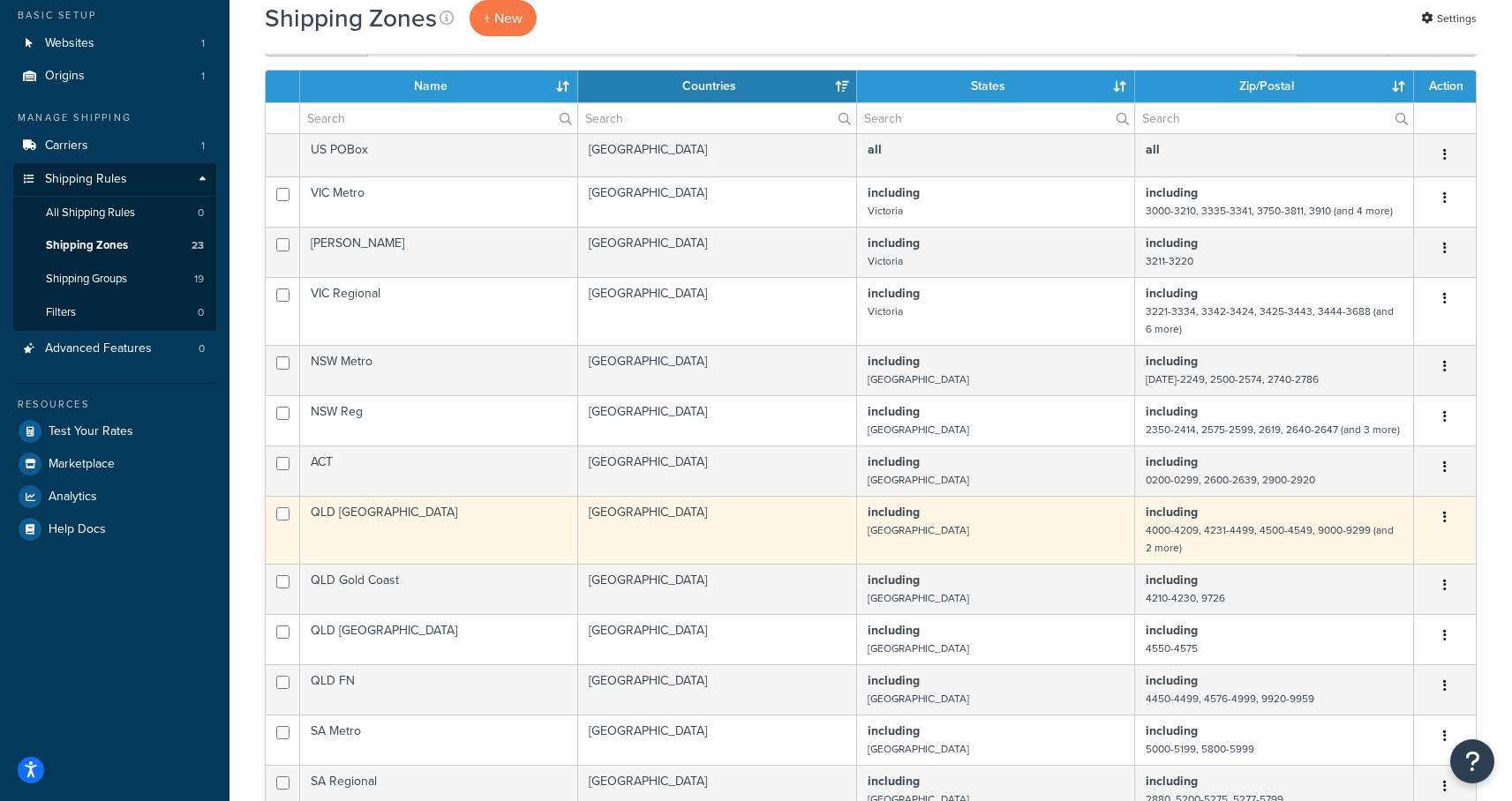
scroll to position [84, 0]
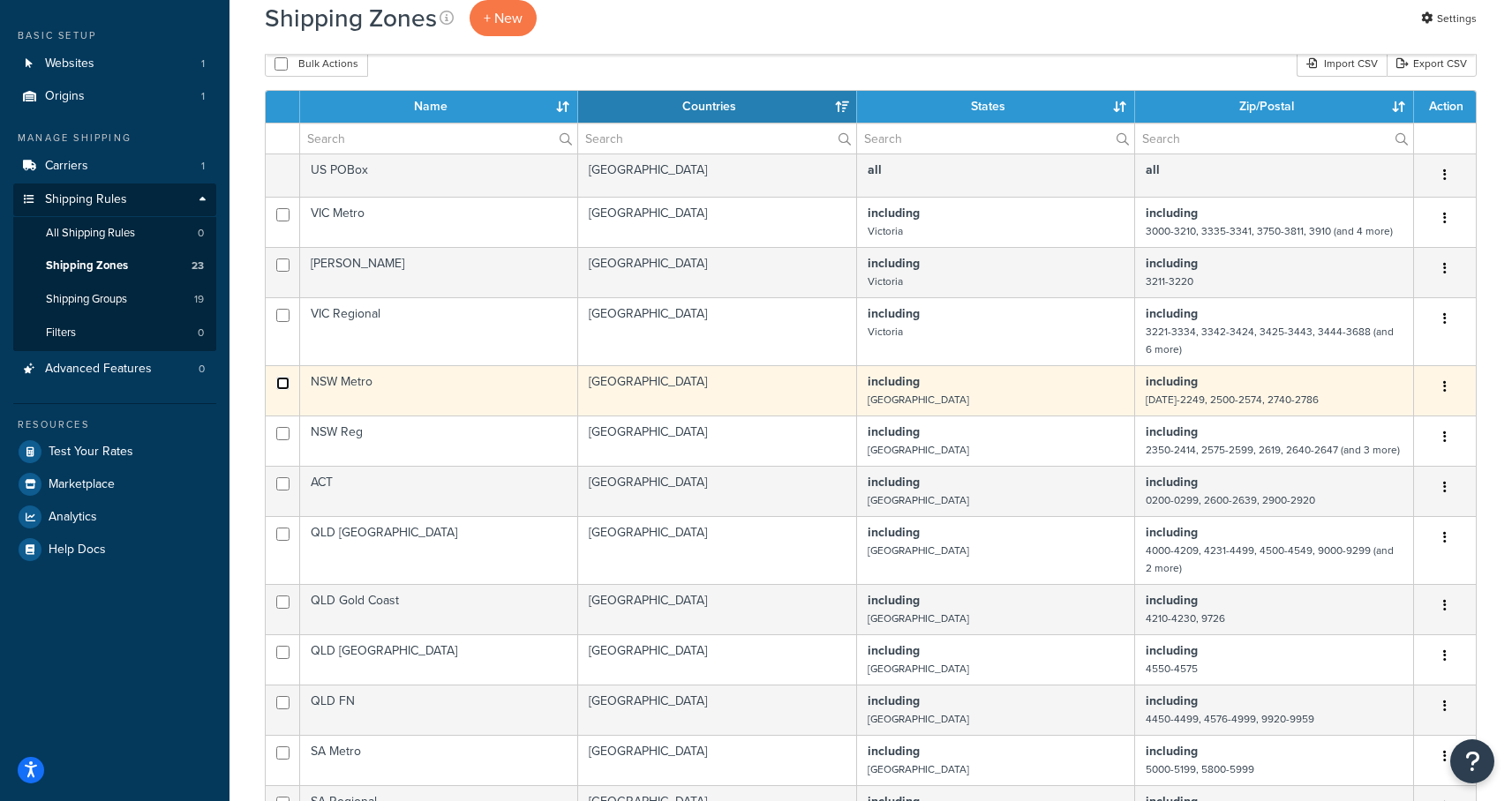
click at [283, 383] on input "checkbox" at bounding box center [283, 383] width 13 height 13
checkbox input "true"
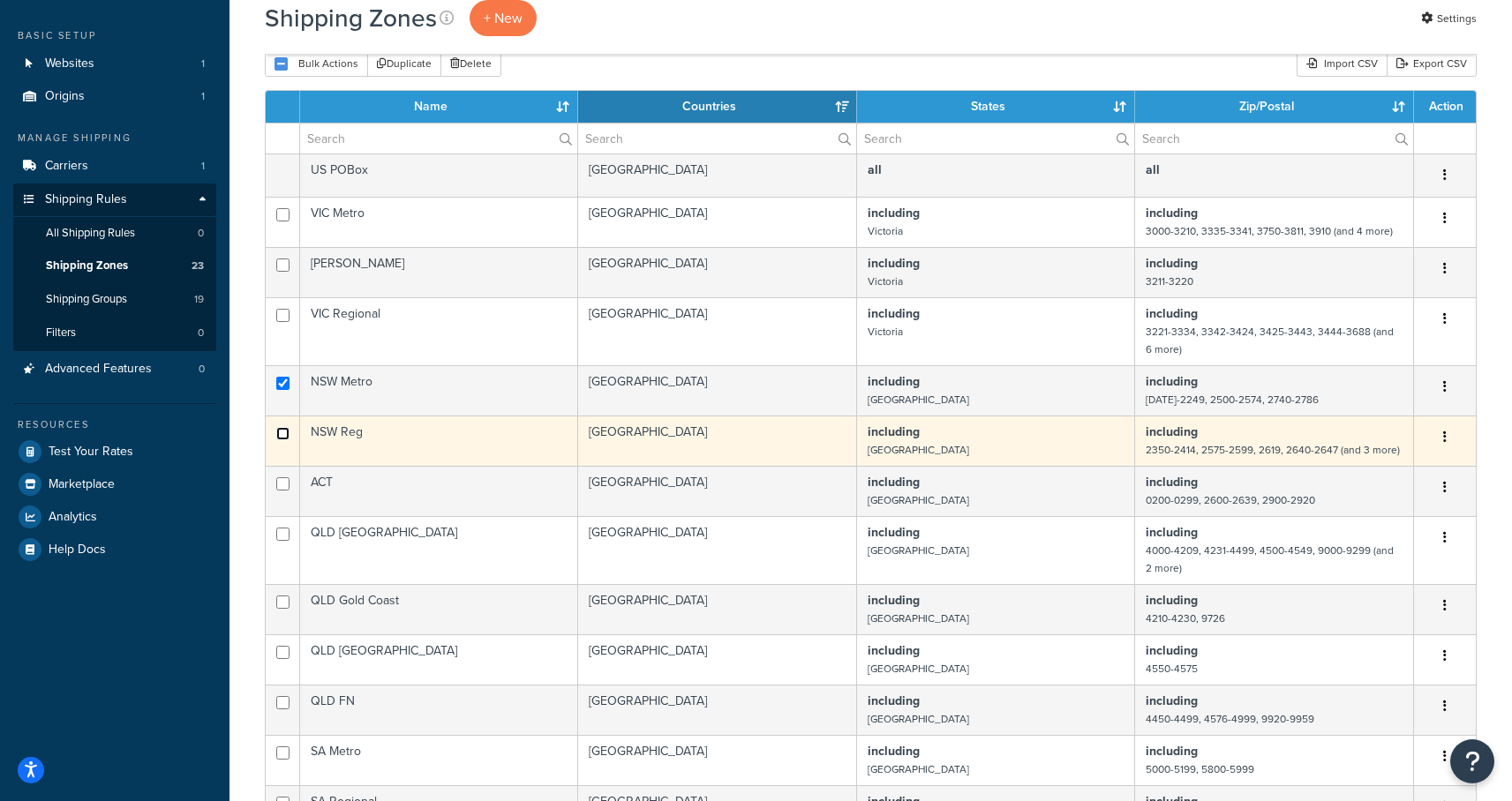
click at [285, 437] on input "checkbox" at bounding box center [283, 434] width 13 height 13
checkbox input "true"
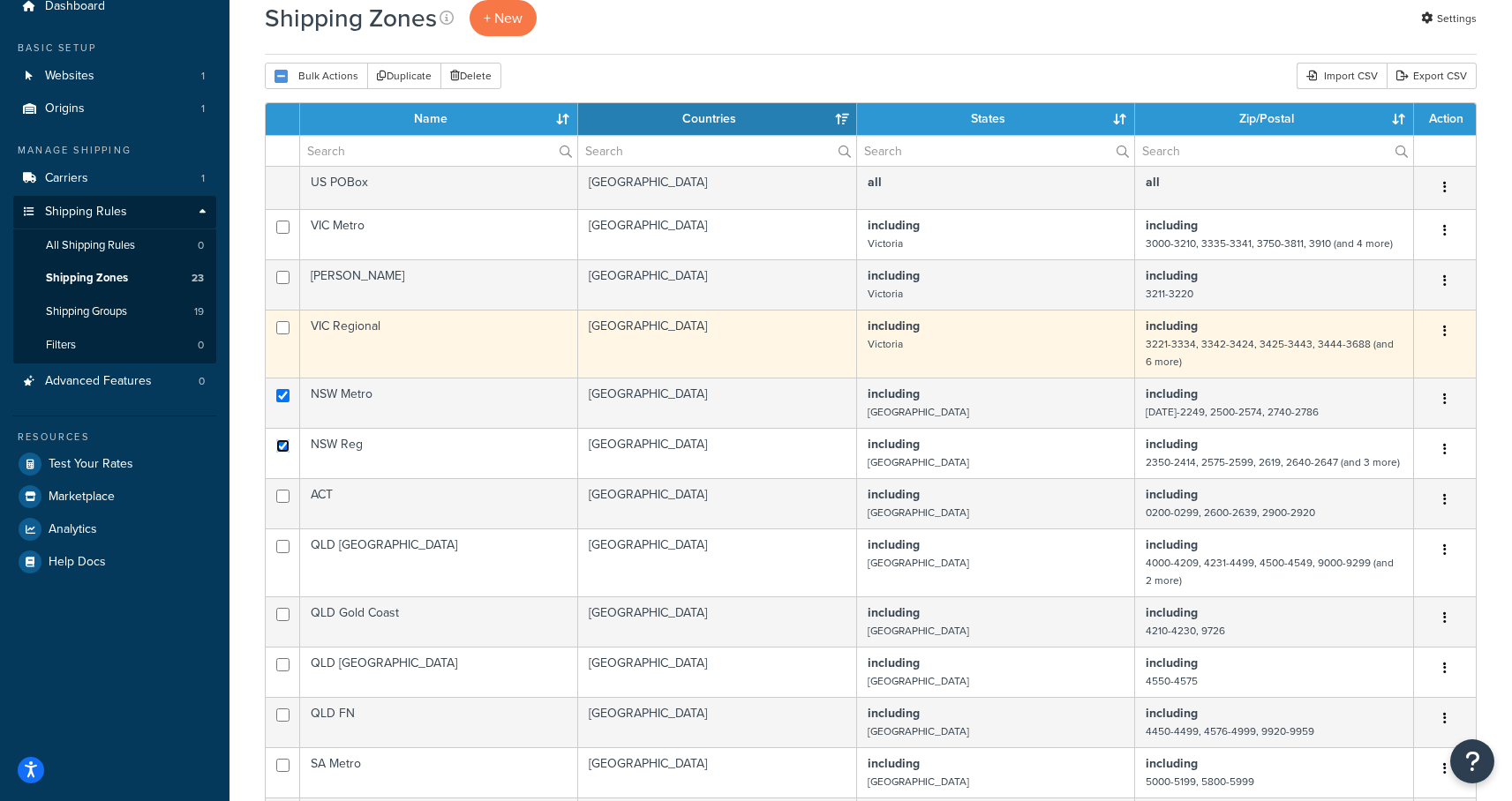
scroll to position [0, 0]
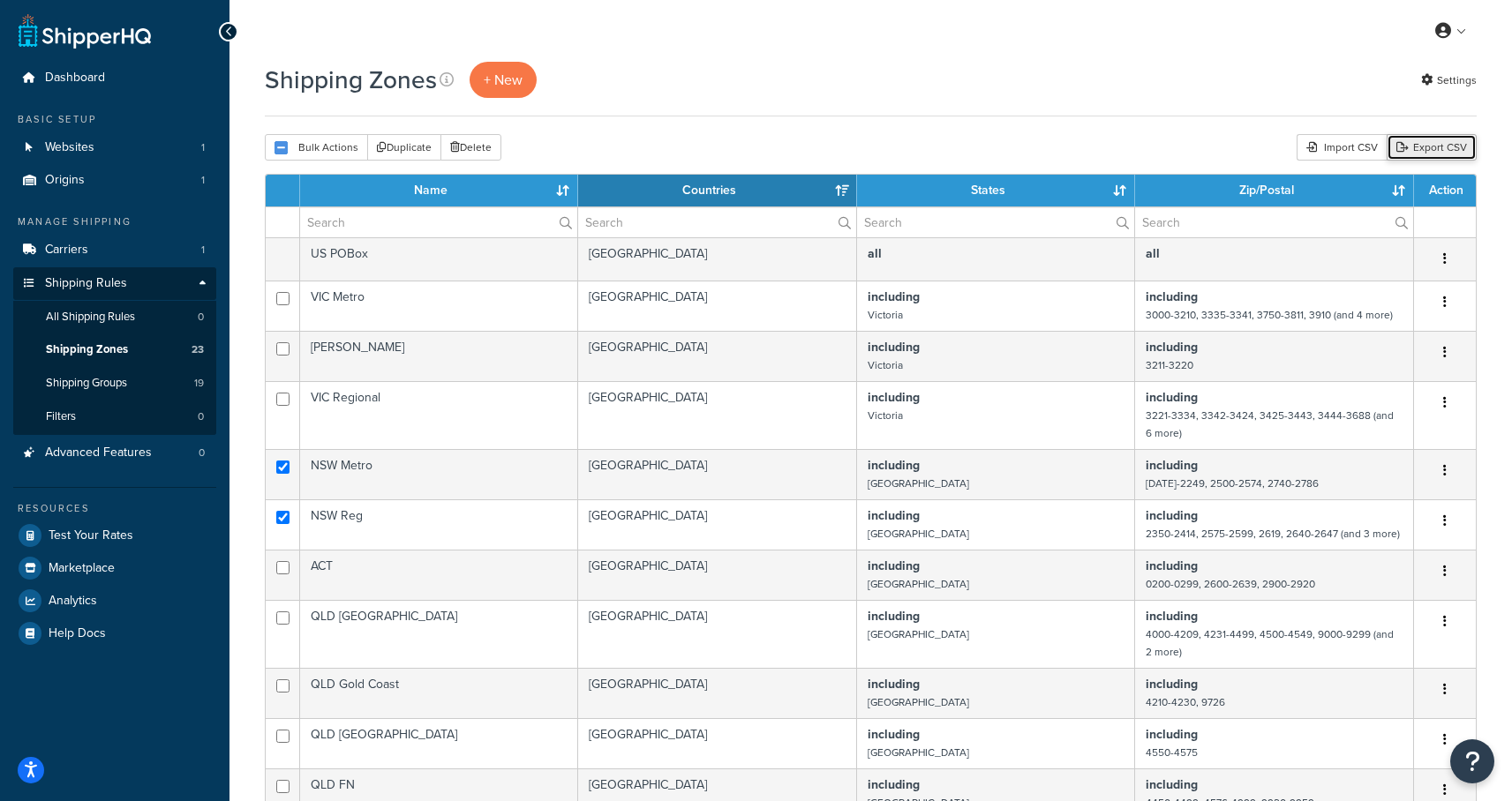
click at [1457, 145] on link "Export CSV" at bounding box center [1431, 148] width 90 height 27
